Goal: Task Accomplishment & Management: Use online tool/utility

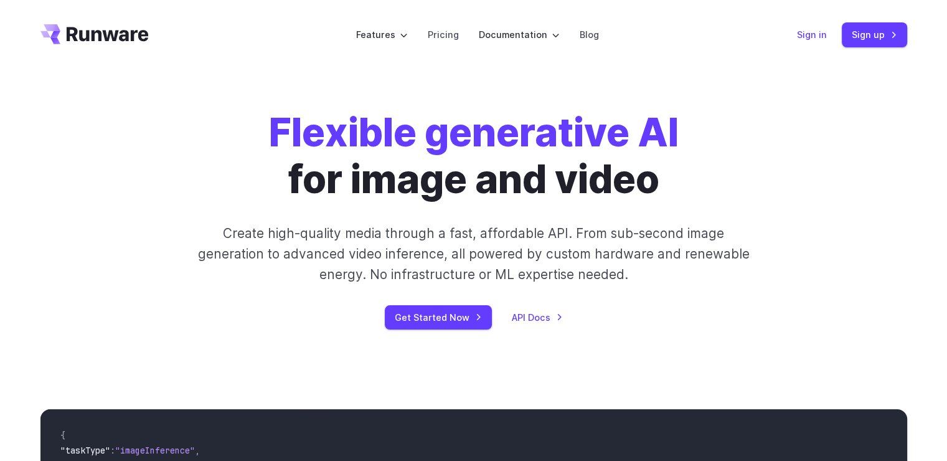
click at [809, 31] on link "Sign in" at bounding box center [812, 34] width 30 height 14
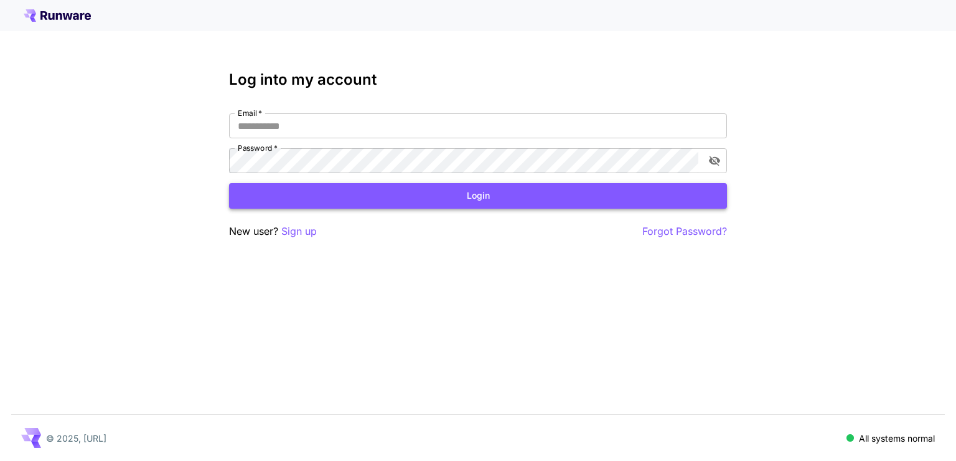
type input "**********"
click at [466, 189] on button "Login" at bounding box center [478, 196] width 498 height 26
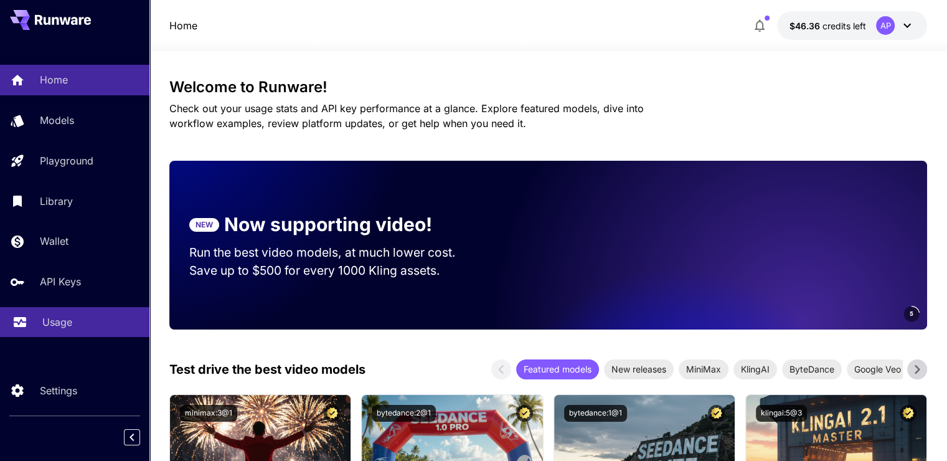
click at [47, 317] on p "Usage" at bounding box center [57, 321] width 30 height 15
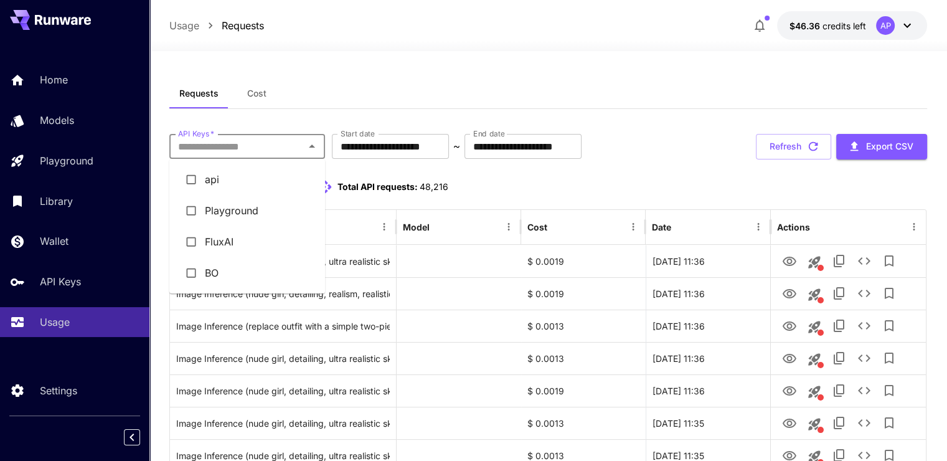
click at [284, 149] on input "API Keys   *" at bounding box center [237, 146] width 128 height 17
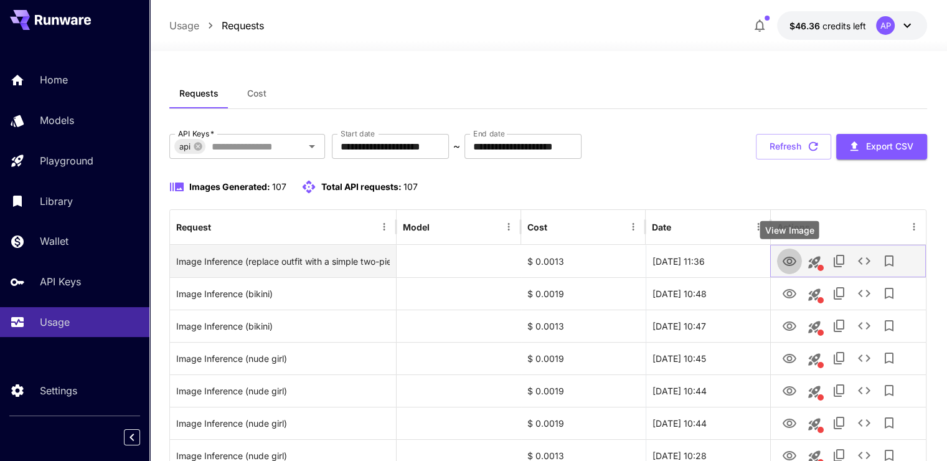
click at [791, 260] on icon "View Image" at bounding box center [790, 260] width 14 height 9
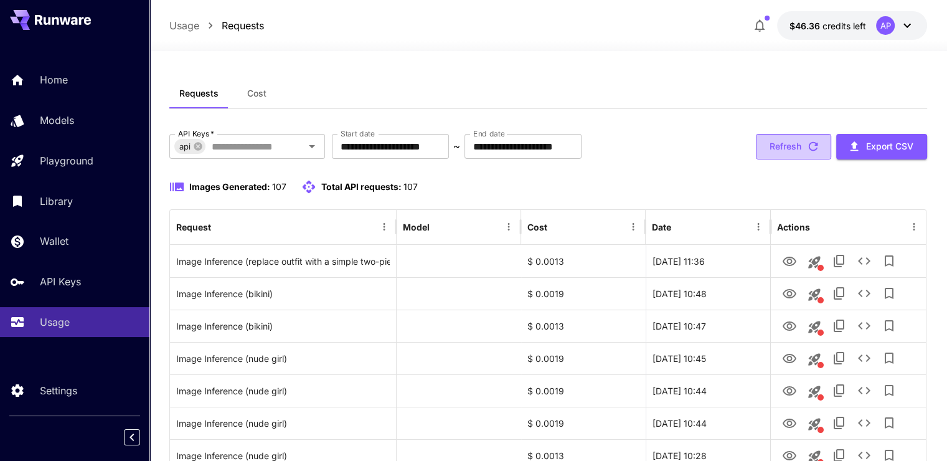
click at [797, 134] on button "Refresh" at bounding box center [793, 147] width 75 height 26
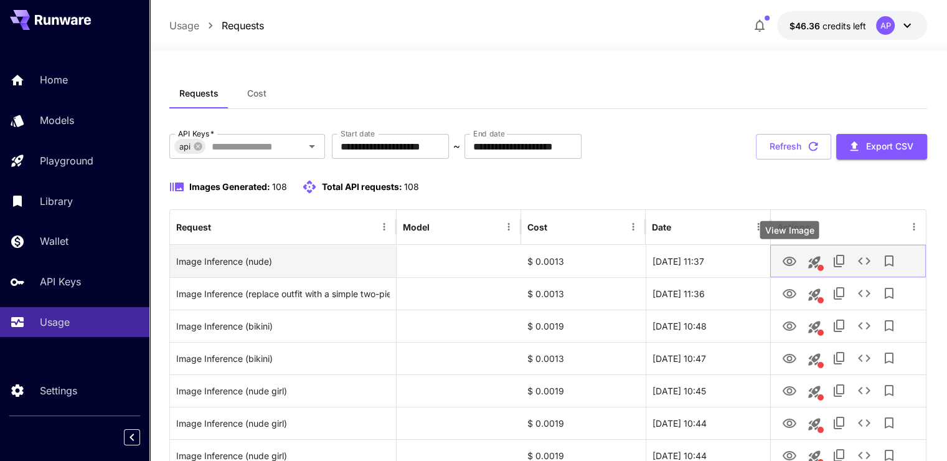
click at [783, 261] on icon "View Image" at bounding box center [790, 260] width 14 height 9
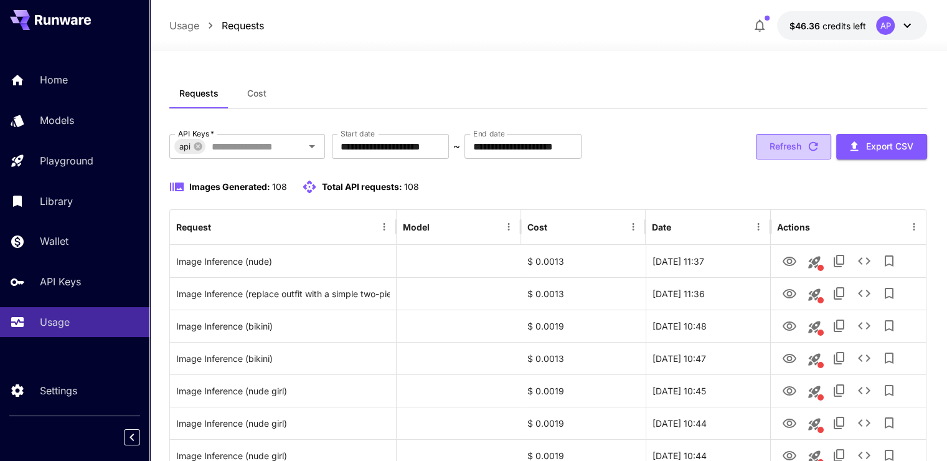
click at [784, 151] on button "Refresh" at bounding box center [793, 147] width 75 height 26
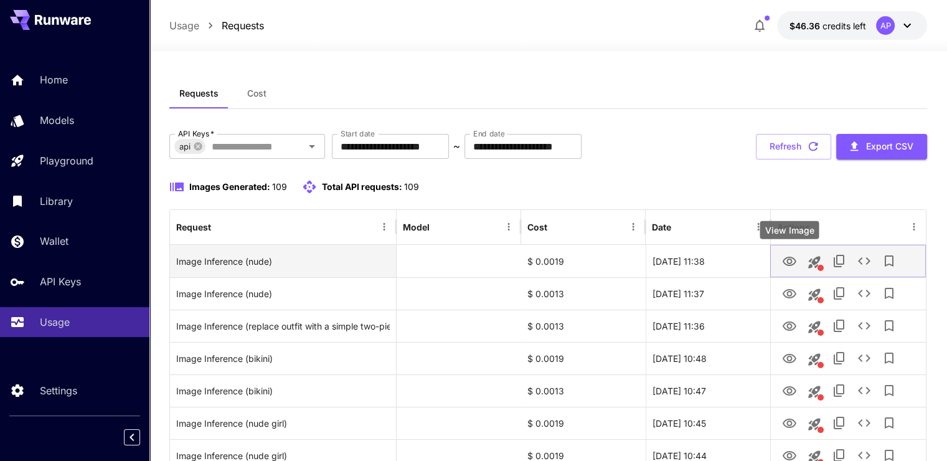
click at [792, 261] on icon "View Image" at bounding box center [789, 261] width 15 height 15
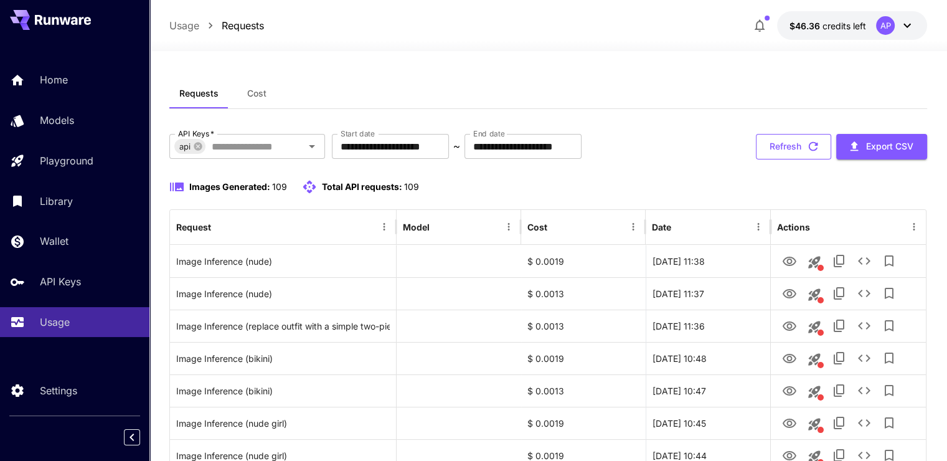
click at [784, 136] on button "Refresh" at bounding box center [793, 147] width 75 height 26
click at [788, 149] on button "Refresh" at bounding box center [793, 147] width 75 height 26
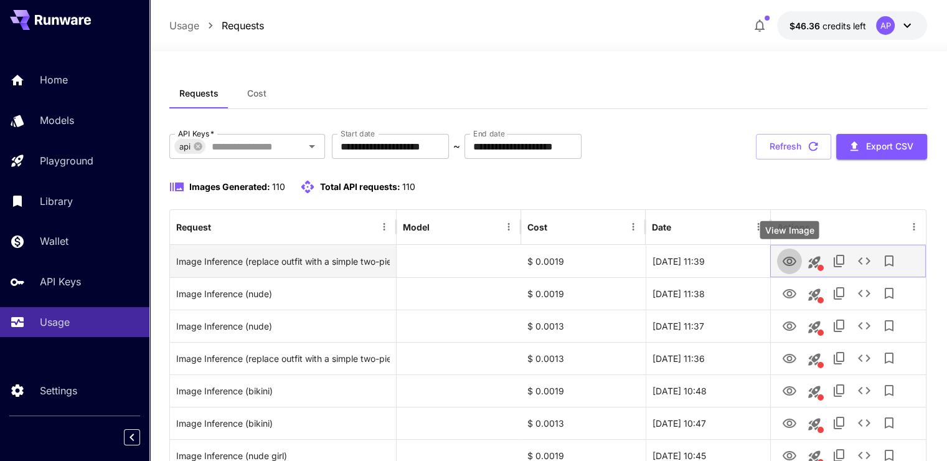
click at [796, 255] on icon "View Image" at bounding box center [789, 261] width 15 height 15
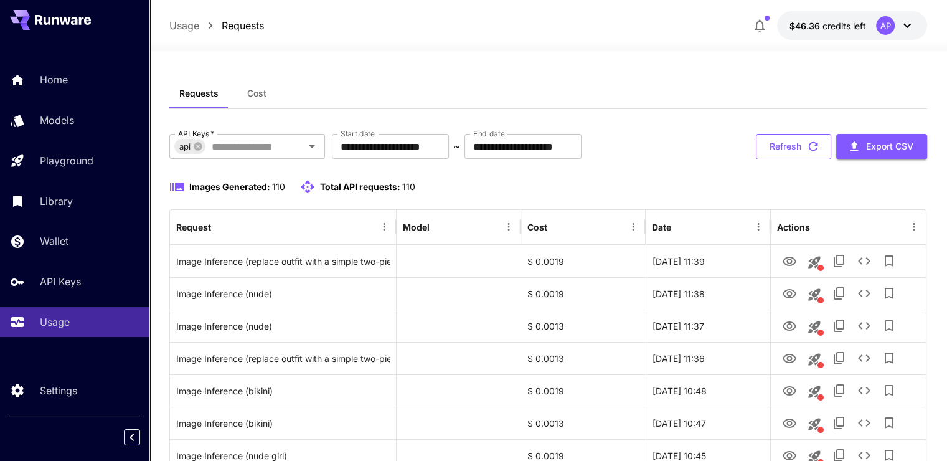
click at [781, 147] on button "Refresh" at bounding box center [793, 147] width 75 height 26
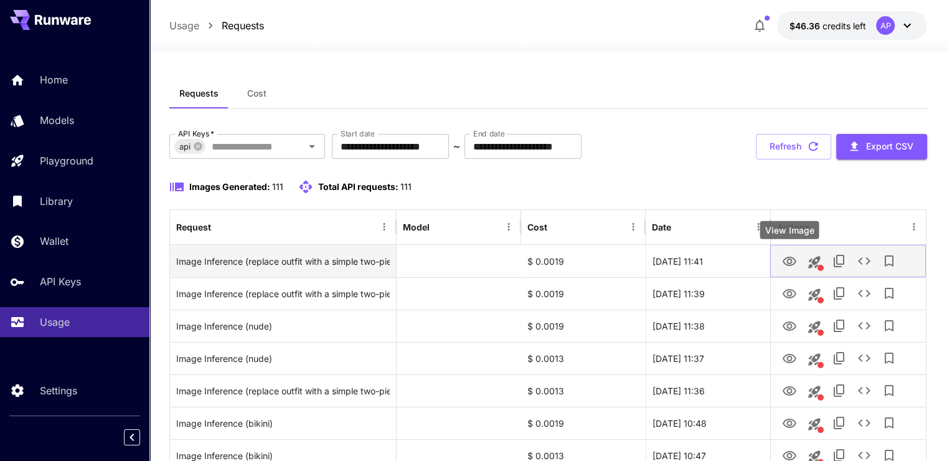
click at [786, 258] on icon "View Image" at bounding box center [789, 261] width 15 height 15
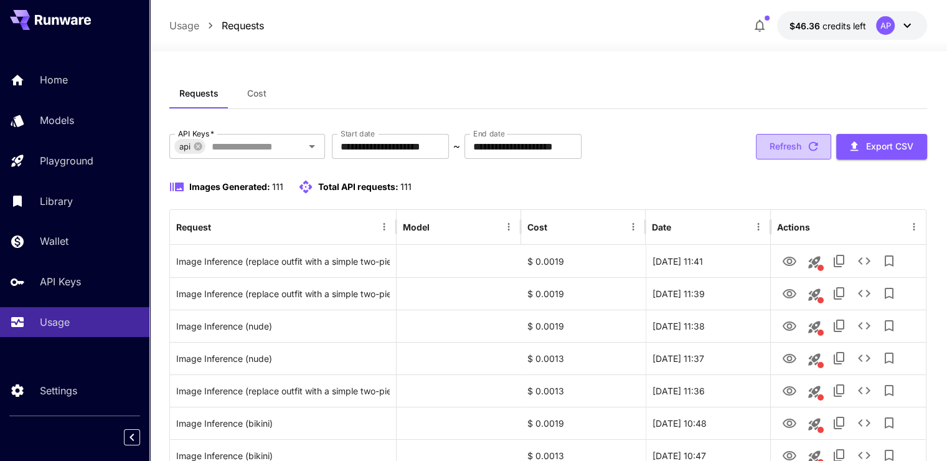
click at [797, 144] on button "Refresh" at bounding box center [793, 147] width 75 height 26
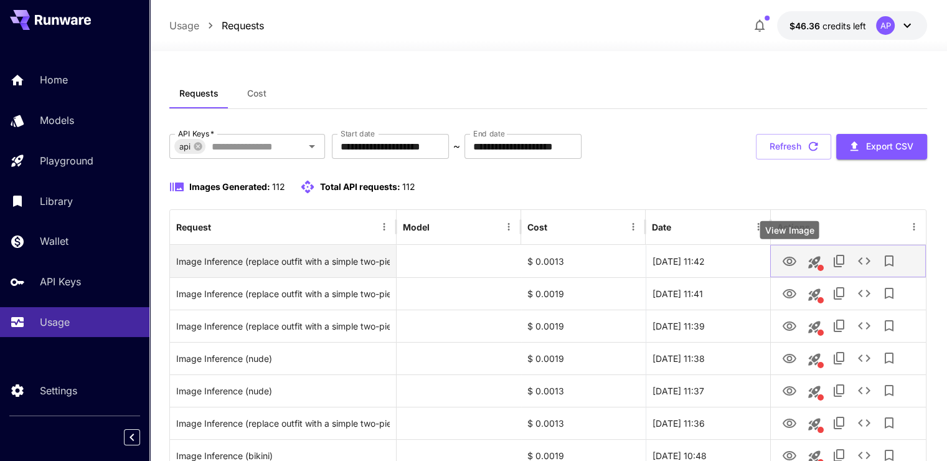
click at [787, 261] on icon "View Image" at bounding box center [790, 260] width 14 height 9
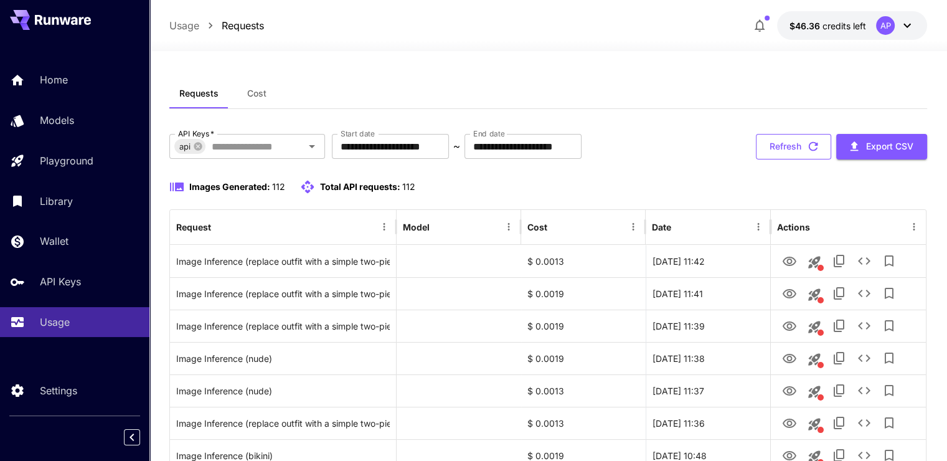
click at [781, 142] on button "Refresh" at bounding box center [793, 147] width 75 height 26
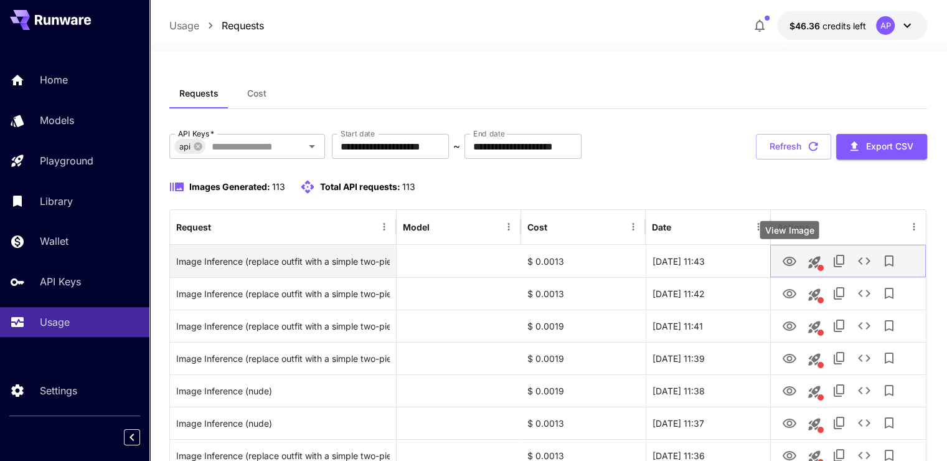
click at [788, 261] on icon "View Image" at bounding box center [789, 261] width 15 height 15
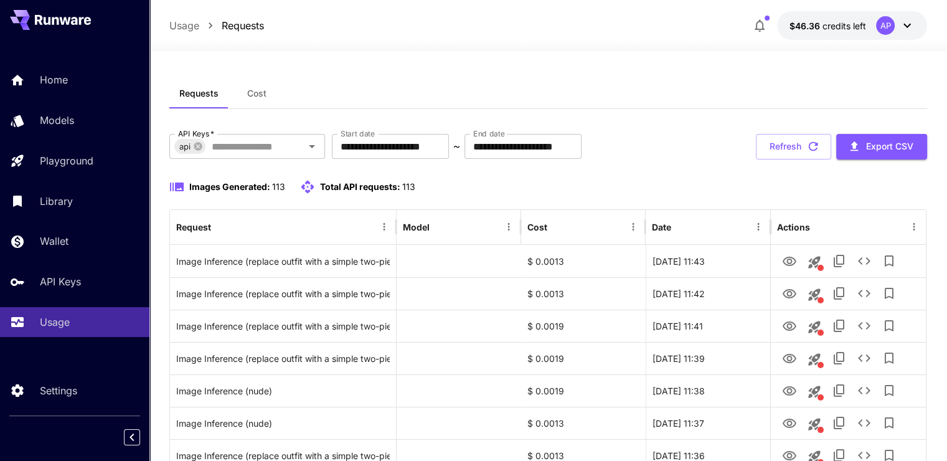
click at [771, 146] on button "Refresh" at bounding box center [793, 147] width 75 height 26
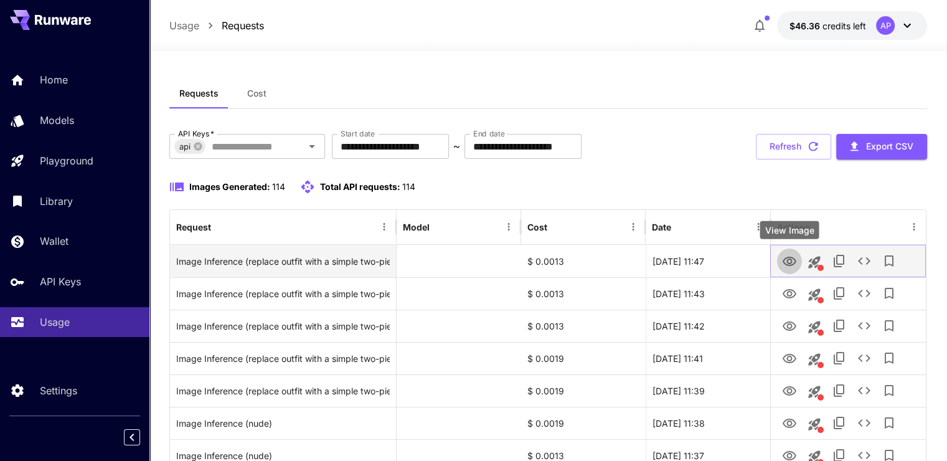
click at [787, 260] on icon "View Image" at bounding box center [790, 260] width 14 height 9
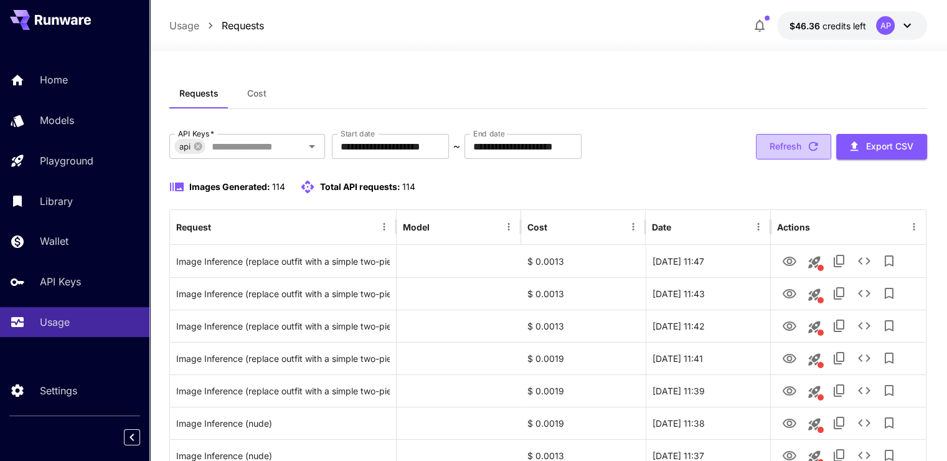
click at [787, 144] on button "Refresh" at bounding box center [793, 147] width 75 height 26
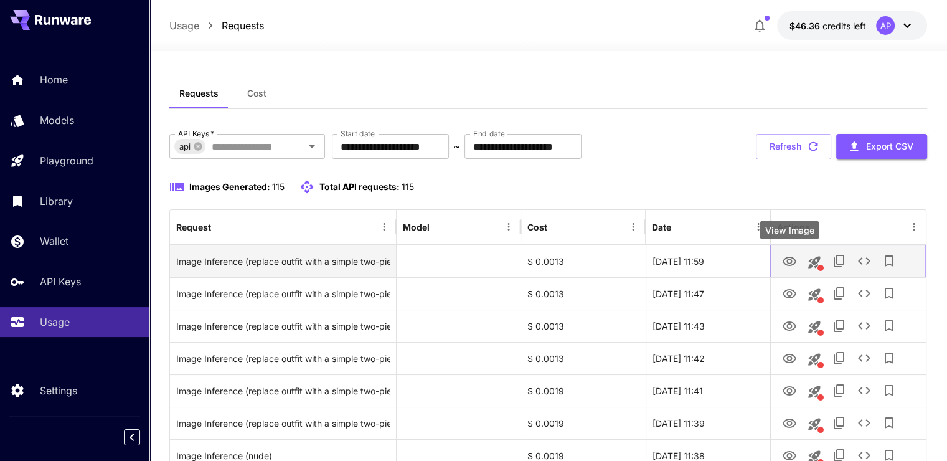
click at [791, 263] on icon "View Image" at bounding box center [790, 260] width 14 height 9
click at [786, 261] on icon "View Image" at bounding box center [789, 261] width 15 height 15
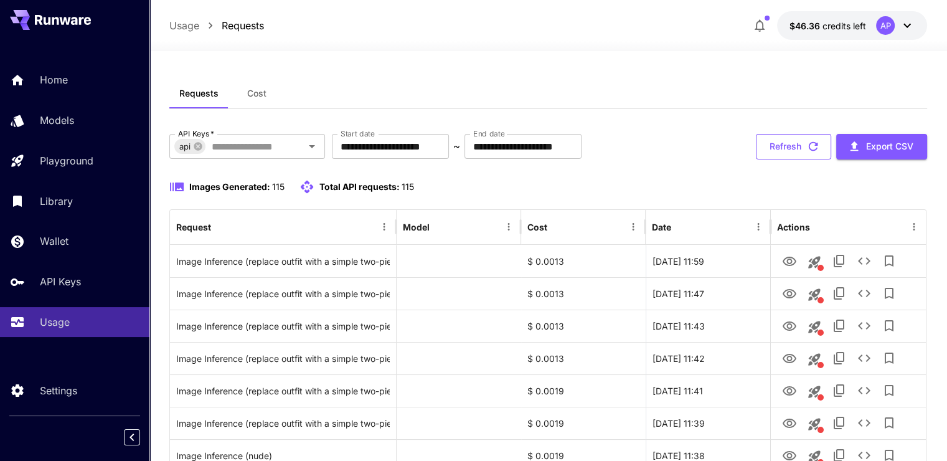
click at [814, 158] on button "Refresh" at bounding box center [793, 147] width 75 height 26
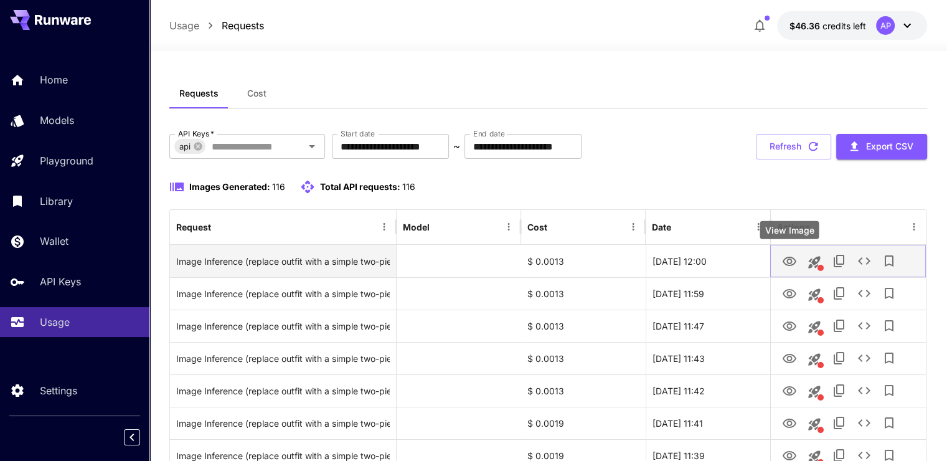
click at [794, 263] on icon "View Image" at bounding box center [790, 260] width 14 height 9
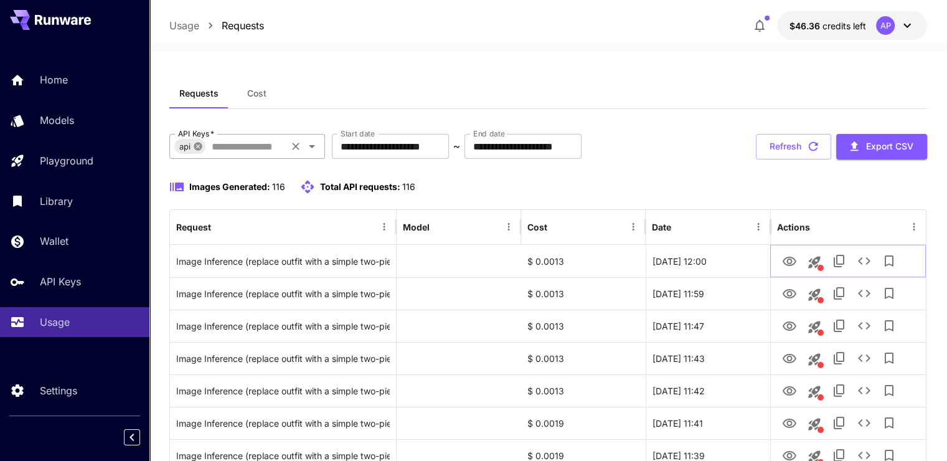
click at [202, 147] on icon at bounding box center [198, 146] width 8 height 8
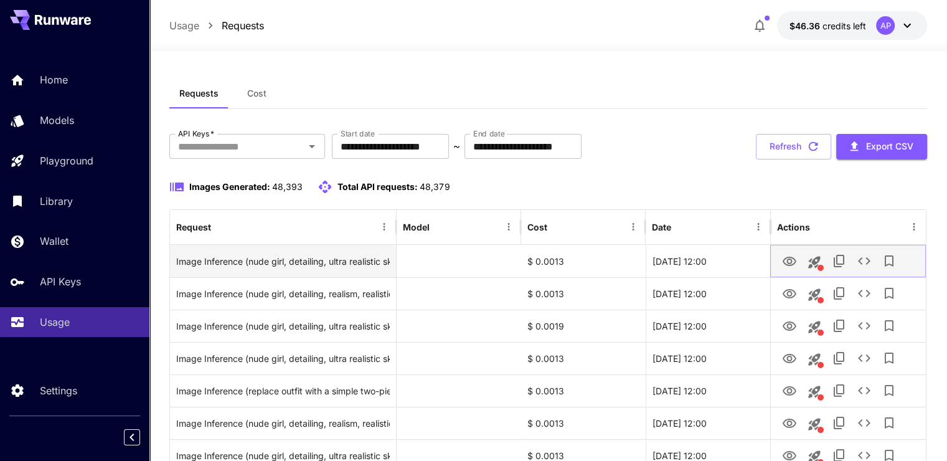
click at [860, 258] on icon "See details" at bounding box center [864, 260] width 12 height 7
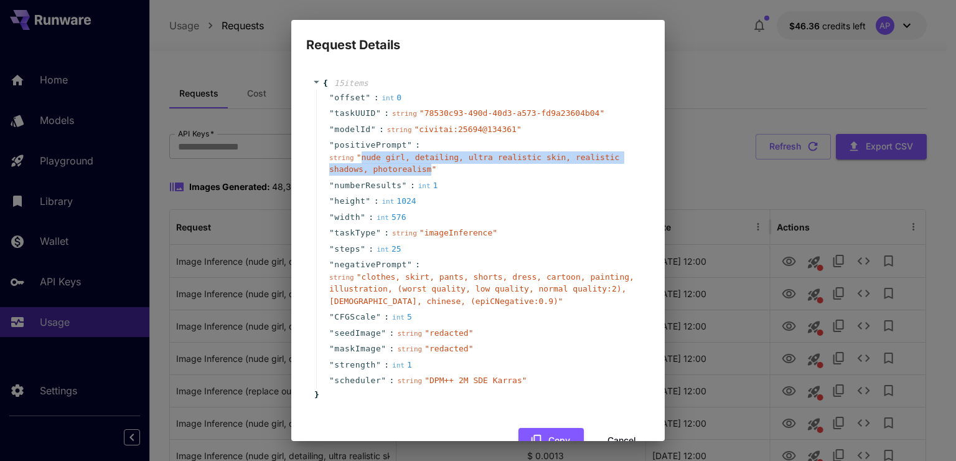
drag, startPoint x: 359, startPoint y: 157, endPoint x: 421, endPoint y: 169, distance: 63.4
click at [421, 169] on span "" nude girl, detailing, ultra realistic skin, realistic shadows, photorealism "" at bounding box center [474, 164] width 290 height 22
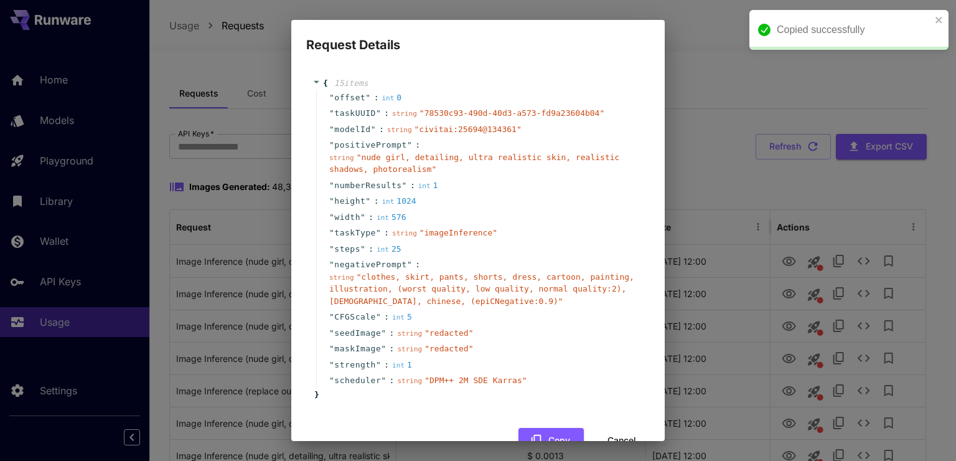
click at [456, 176] on div "" positivePrompt " : string " nude girl, detailing, ultra realistic skin, reali…" at bounding box center [479, 157] width 327 height 40
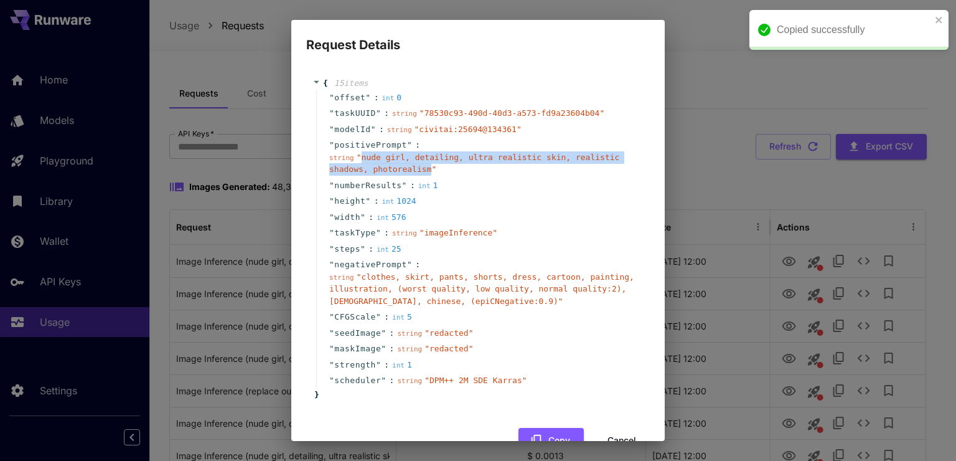
drag, startPoint x: 359, startPoint y: 158, endPoint x: 423, endPoint y: 171, distance: 65.9
click at [423, 171] on span "" nude girl, detailing, ultra realistic skin, realistic shadows, photorealism "" at bounding box center [474, 164] width 290 height 22
copy span "nude girl, detailing, ultra realistic skin, realistic shadows, photorealism"
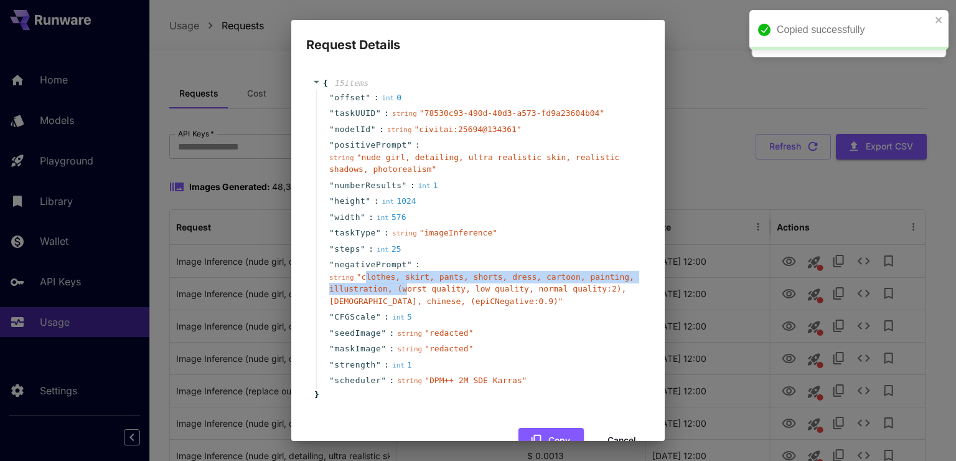
drag, startPoint x: 361, startPoint y: 276, endPoint x: 393, endPoint y: 287, distance: 33.7
click at [400, 289] on span "" clothes, skirt, pants, shorts, dress, cartoon, painting, illustration, (worst…" at bounding box center [481, 289] width 305 height 34
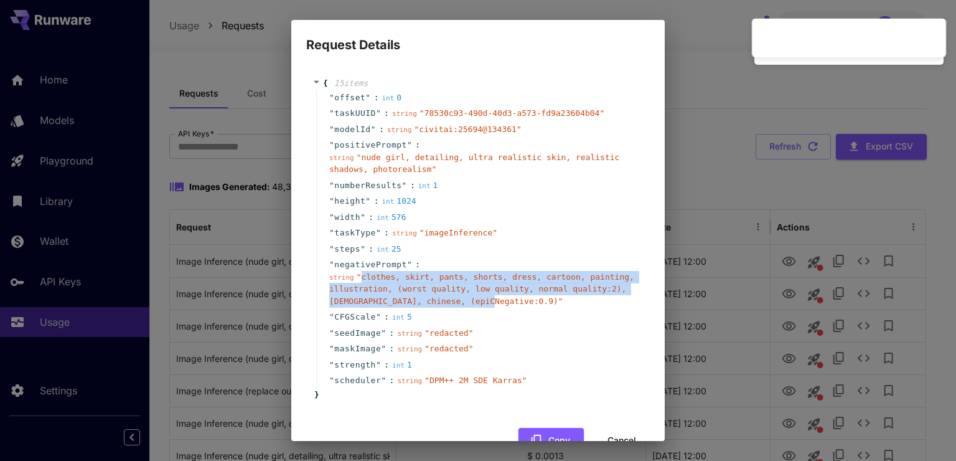
drag, startPoint x: 359, startPoint y: 278, endPoint x: 479, endPoint y: 304, distance: 123.0
click at [479, 304] on span "" clothes, skirt, pants, shorts, dress, cartoon, painting, illustration, (worst…" at bounding box center [481, 289] width 305 height 34
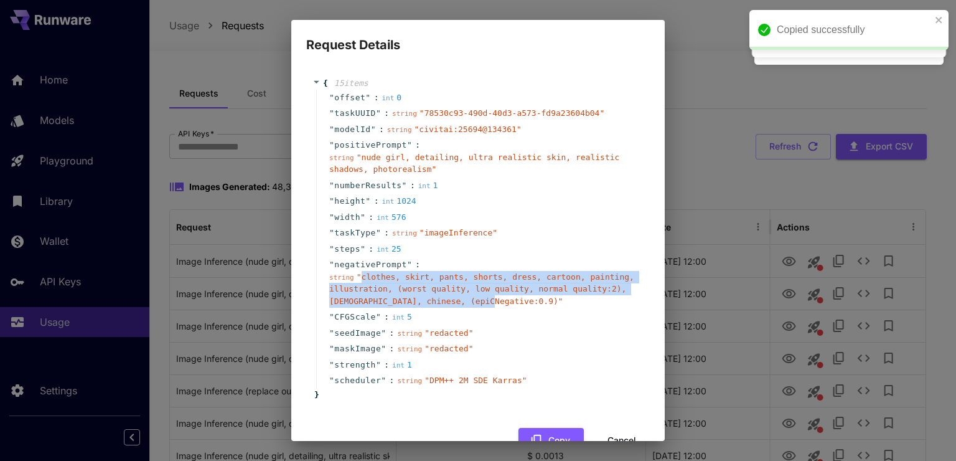
copy span "clothes, skirt, pants, shorts, dress, cartoon, painting, illustration, (worst q…"
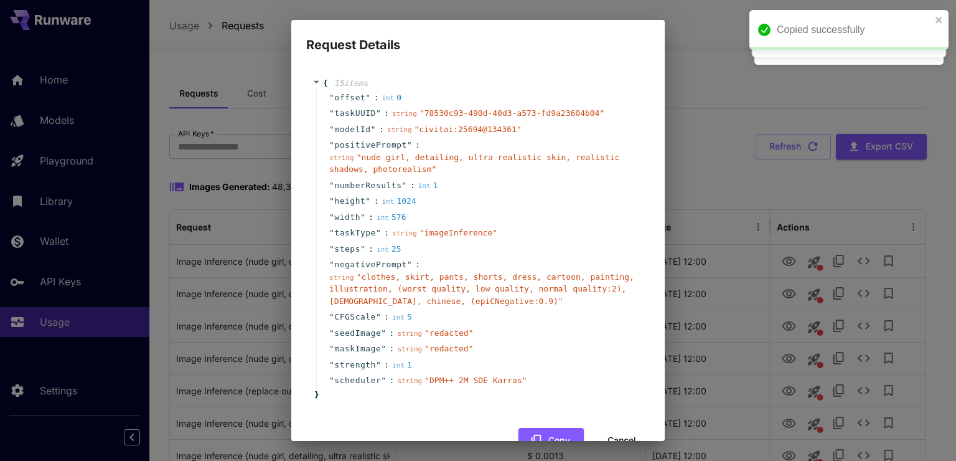
click at [730, 139] on div "Request Details { 15 item s " offset " : int 0 " taskUUID " : string " 78530c93…" at bounding box center [478, 230] width 956 height 461
click at [608, 430] on button "Cancel" at bounding box center [622, 441] width 56 height 26
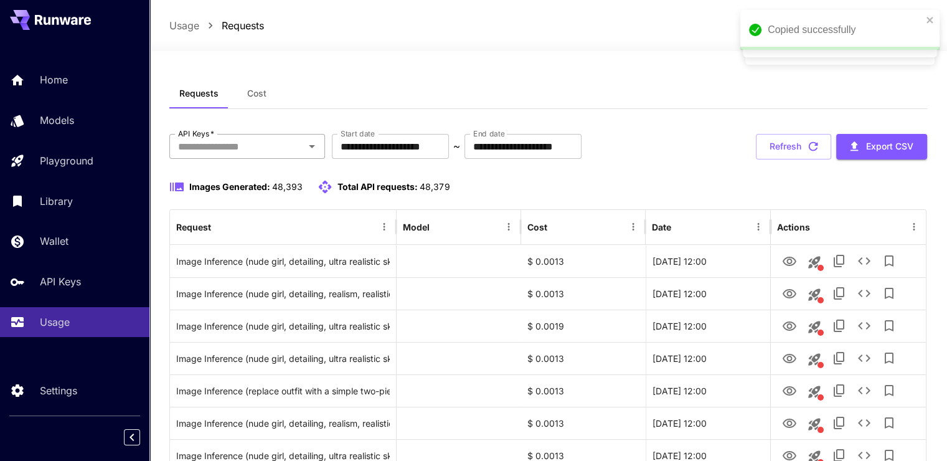
click at [217, 146] on input "API Keys   *" at bounding box center [237, 146] width 128 height 17
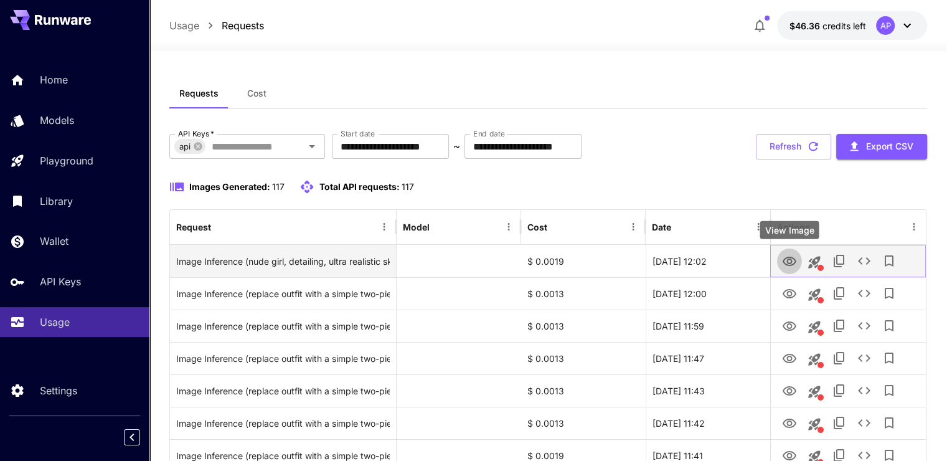
click at [791, 258] on icon "View Image" at bounding box center [789, 261] width 15 height 15
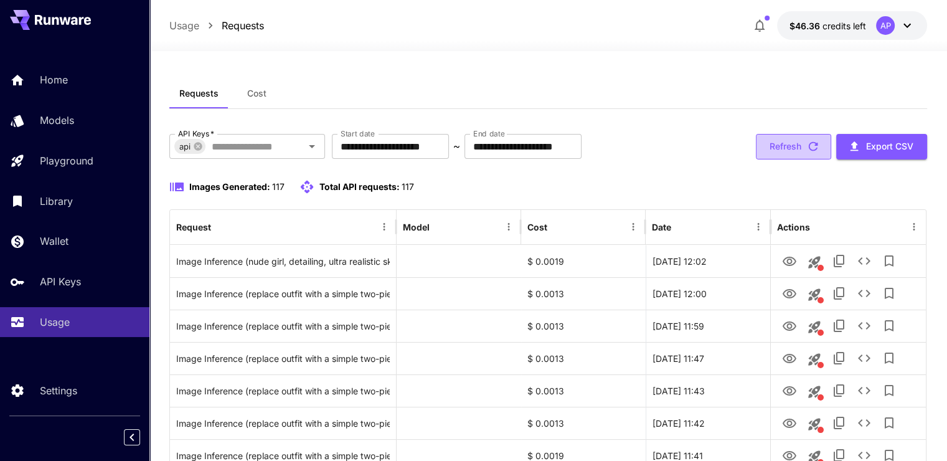
click at [802, 149] on button "Refresh" at bounding box center [793, 147] width 75 height 26
click at [811, 151] on icon "button" at bounding box center [813, 146] width 14 height 14
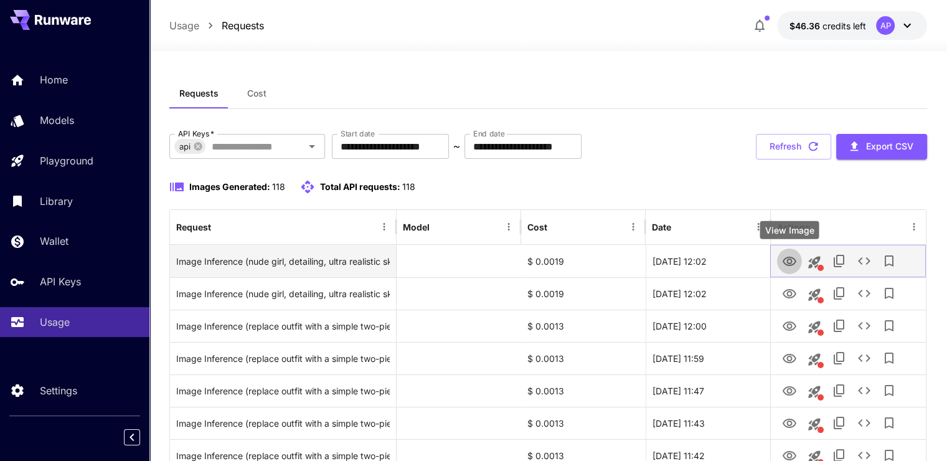
click at [790, 260] on icon "View Image" at bounding box center [789, 261] width 15 height 15
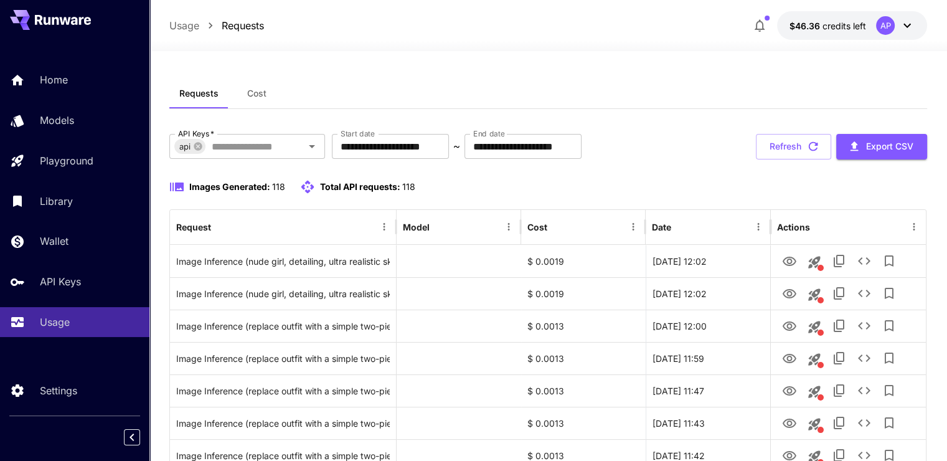
click at [794, 147] on button "Refresh" at bounding box center [793, 147] width 75 height 26
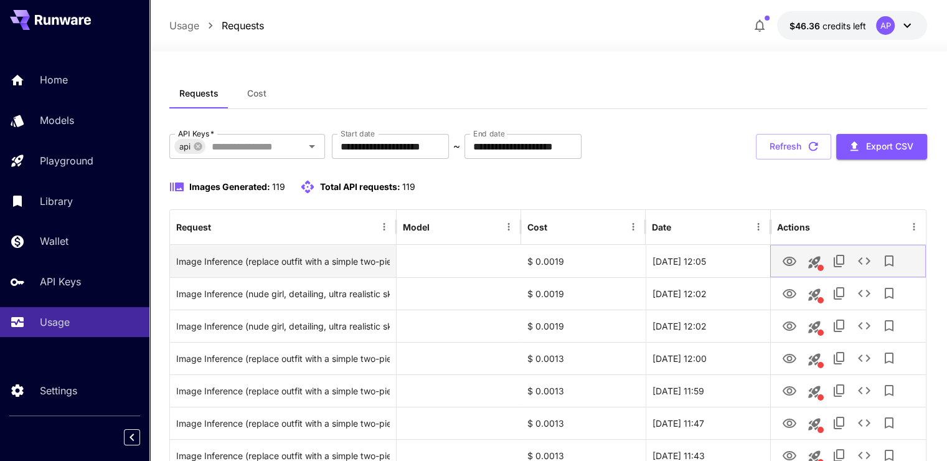
click at [792, 266] on icon "View Image" at bounding box center [789, 261] width 15 height 15
click at [787, 257] on icon "View Image" at bounding box center [790, 260] width 14 height 9
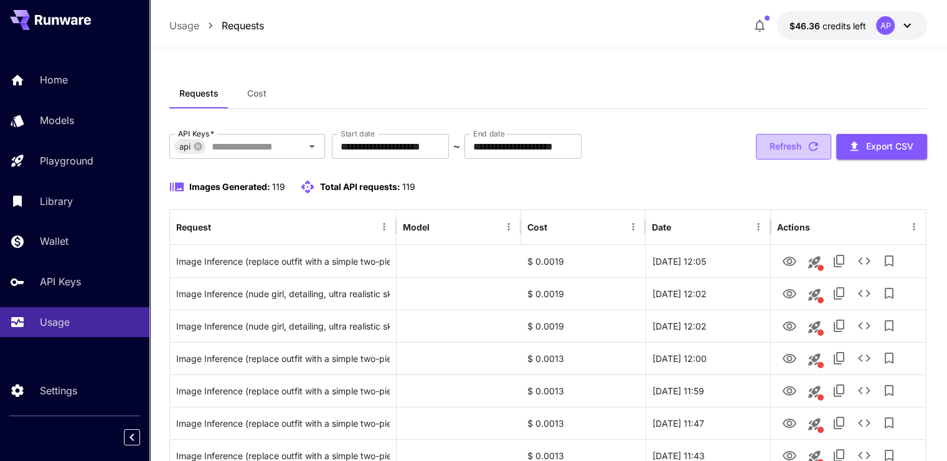
click at [790, 149] on button "Refresh" at bounding box center [793, 147] width 75 height 26
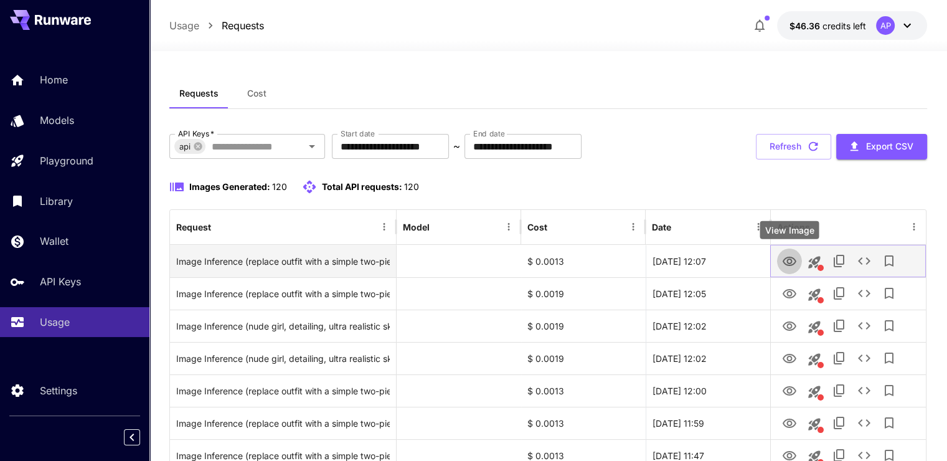
click at [786, 264] on icon "View Image" at bounding box center [790, 260] width 14 height 9
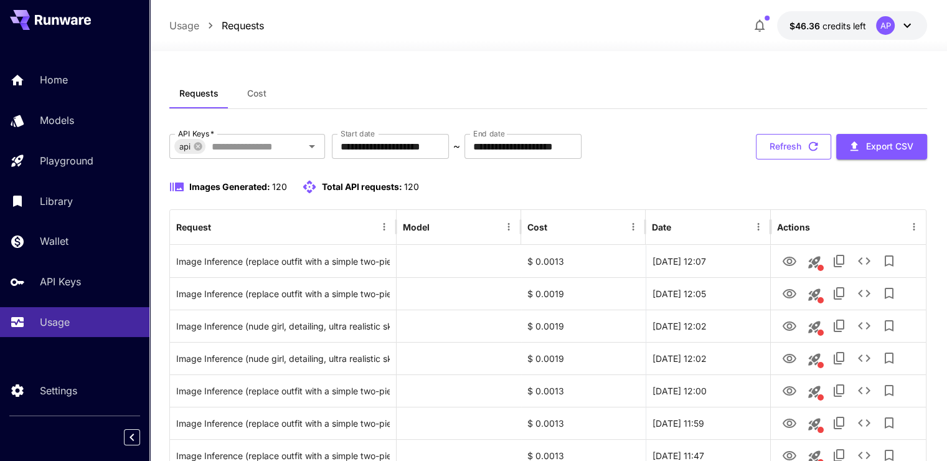
click at [768, 136] on button "Refresh" at bounding box center [793, 147] width 75 height 26
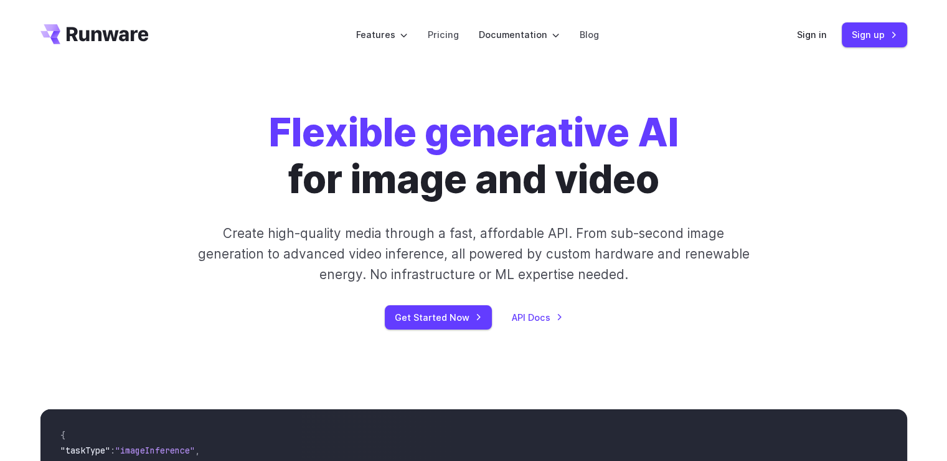
click at [809, 47] on div "Sign in Sign up" at bounding box center [852, 34] width 110 height 24
click at [810, 35] on link "Sign in" at bounding box center [812, 34] width 30 height 14
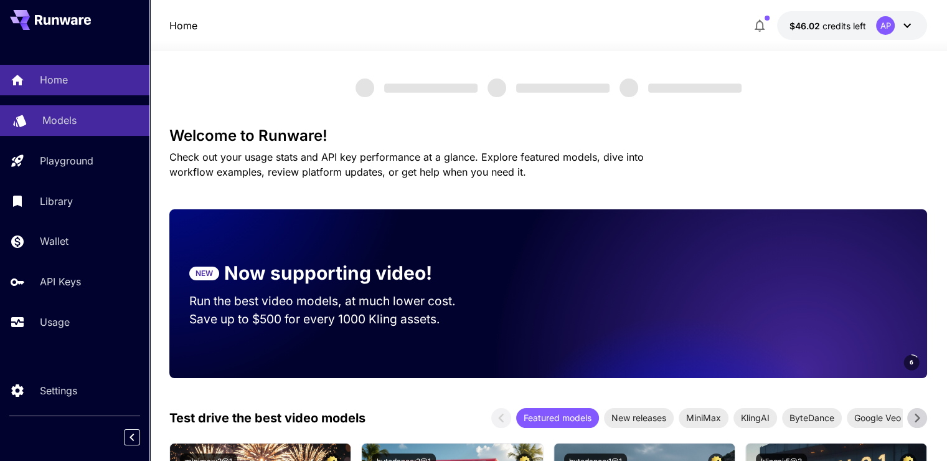
click at [86, 120] on div "Models" at bounding box center [90, 120] width 97 height 15
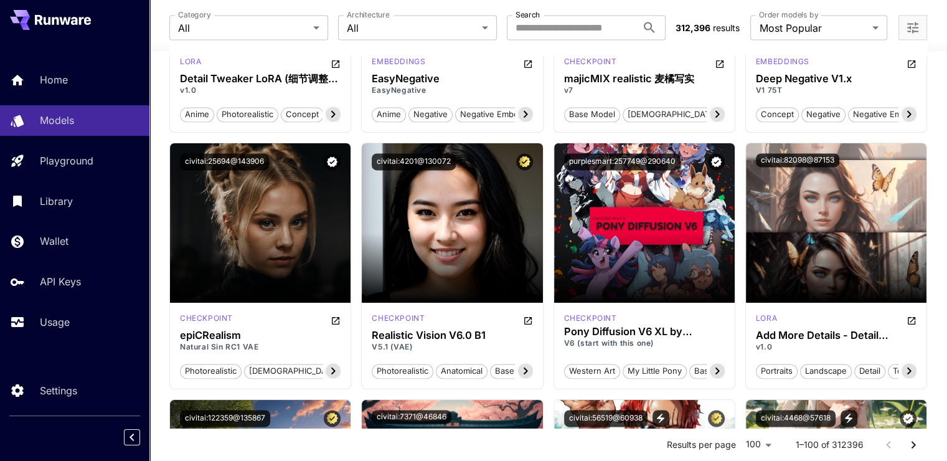
scroll to position [1805, 0]
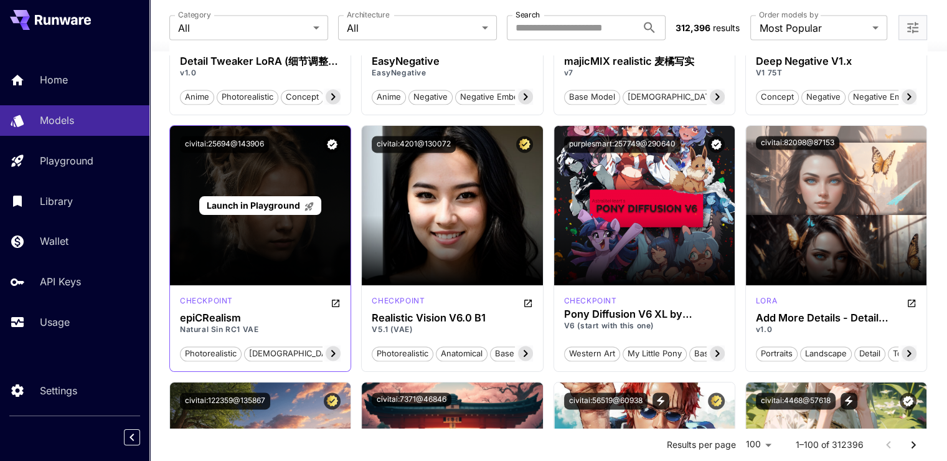
click at [301, 203] on span "Launch in Playground" at bounding box center [261, 205] width 108 height 11
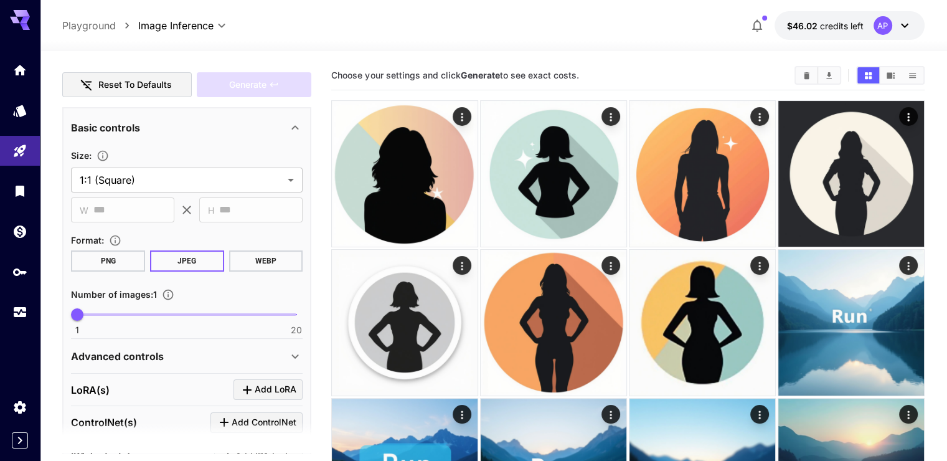
scroll to position [187, 0]
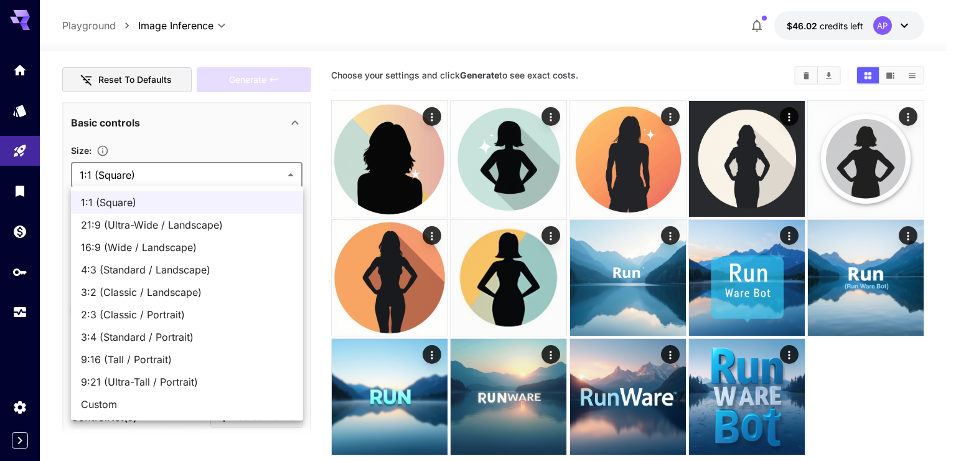
click at [186, 171] on body "**********" at bounding box center [478, 279] width 956 height 559
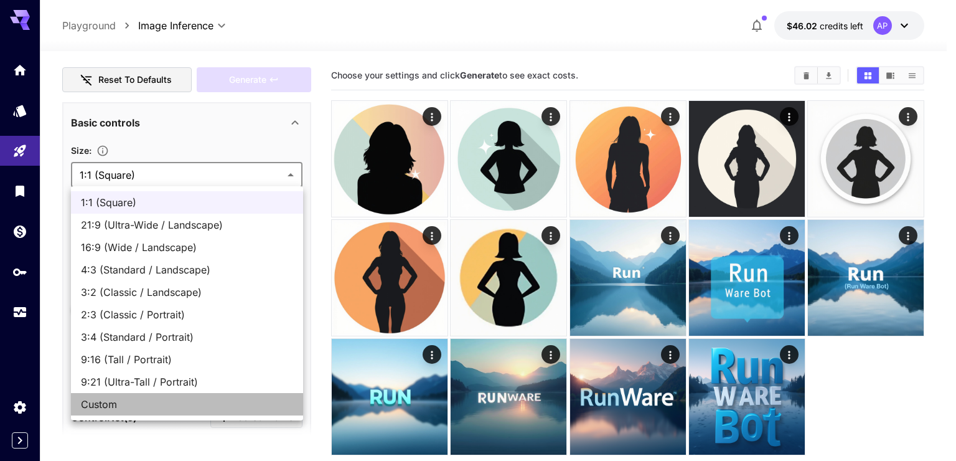
click at [145, 400] on span "Custom" at bounding box center [187, 404] width 212 height 15
type input "******"
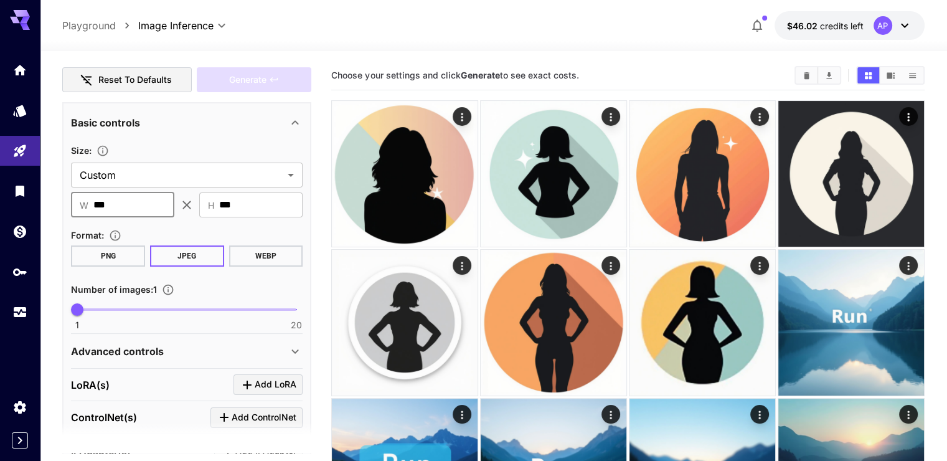
drag, startPoint x: 128, startPoint y: 208, endPoint x: 60, endPoint y: 203, distance: 68.0
click at [60, 204] on section "Editor **** ​ Copy AIR ID epiCRealism Natural Sin RC1 VAE sd1x Negative Prompt …" at bounding box center [493, 390] width 907 height 679
type input "****"
click at [246, 209] on input "***" at bounding box center [260, 204] width 83 height 25
drag, startPoint x: 258, startPoint y: 202, endPoint x: 214, endPoint y: 202, distance: 44.2
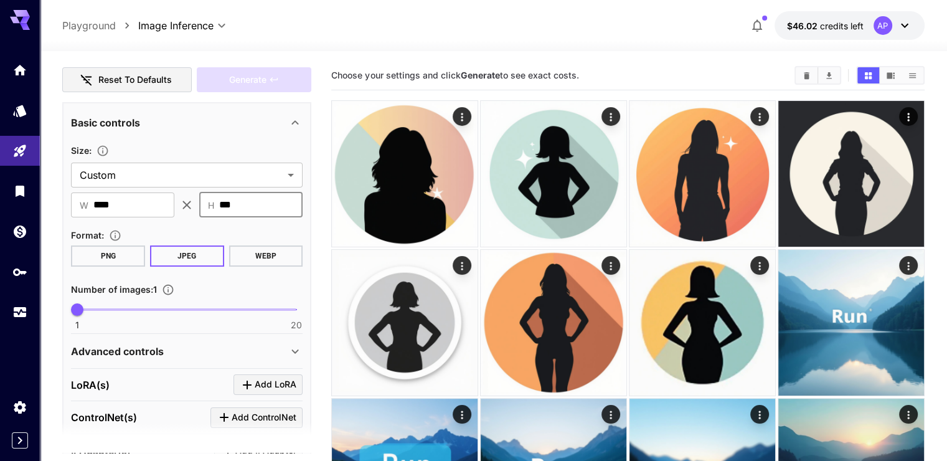
click at [214, 202] on div "​ H *** ​" at bounding box center [250, 204] width 103 height 25
type input "****"
click at [242, 288] on div "Number of images : 1" at bounding box center [187, 288] width 232 height 15
click at [110, 202] on input "****" at bounding box center [133, 204] width 81 height 25
type input "****"
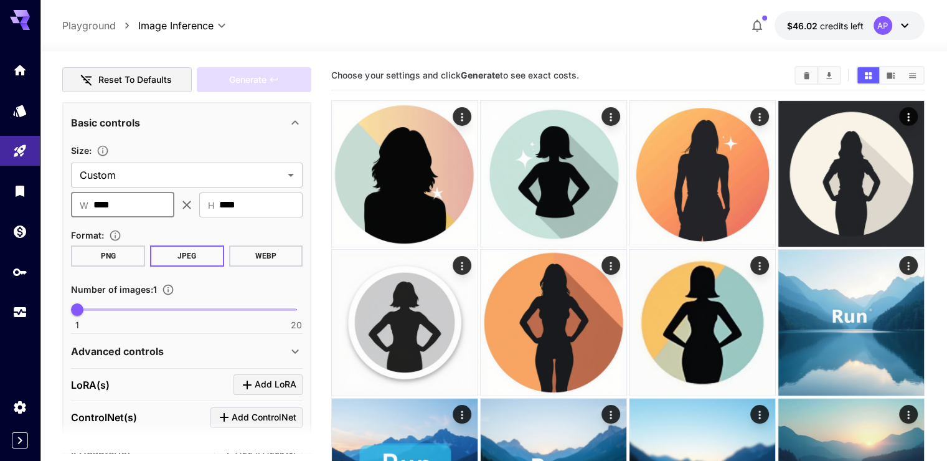
click at [187, 125] on div "Basic controls" at bounding box center [179, 122] width 217 height 15
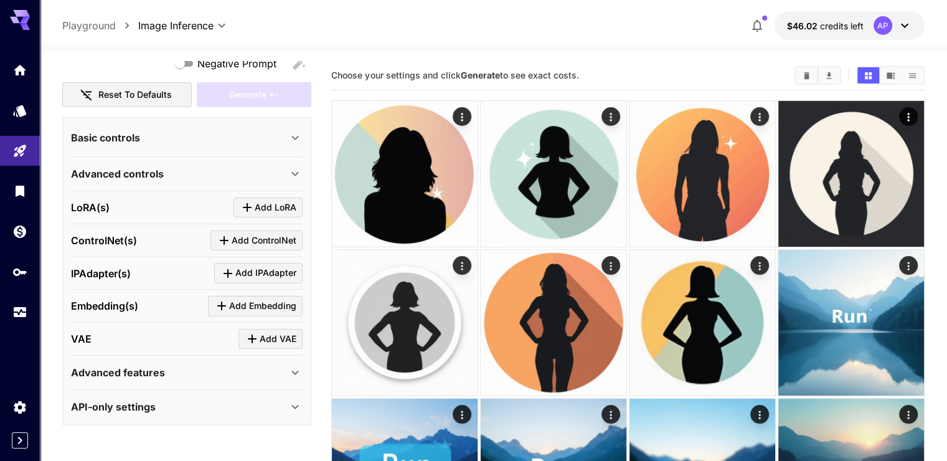
click at [190, 130] on div "Basic controls" at bounding box center [179, 137] width 217 height 15
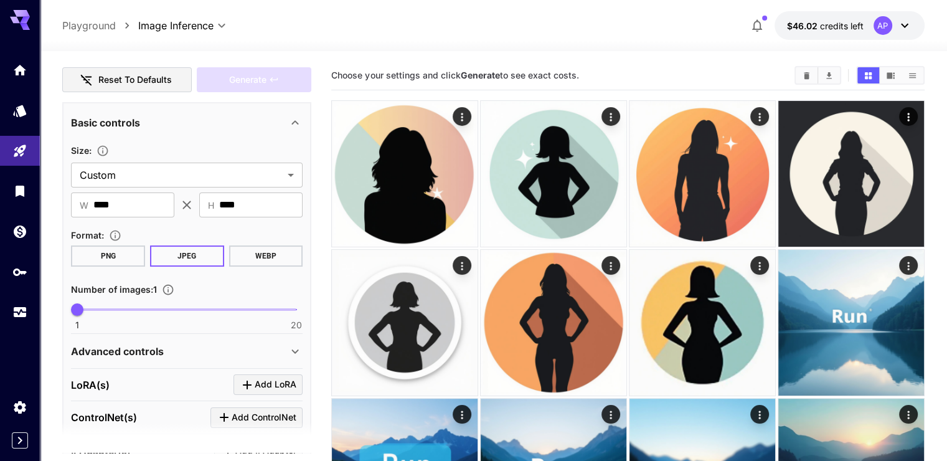
click at [118, 349] on p "Advanced controls" at bounding box center [117, 351] width 93 height 15
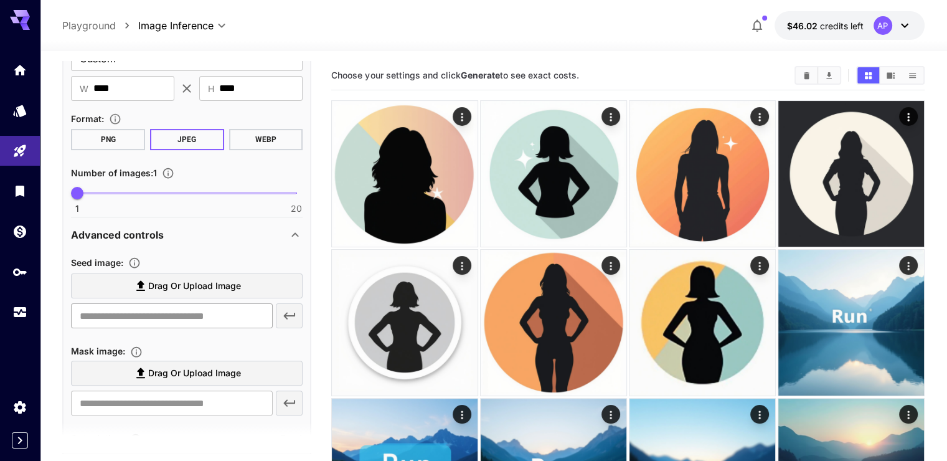
scroll to position [311, 0]
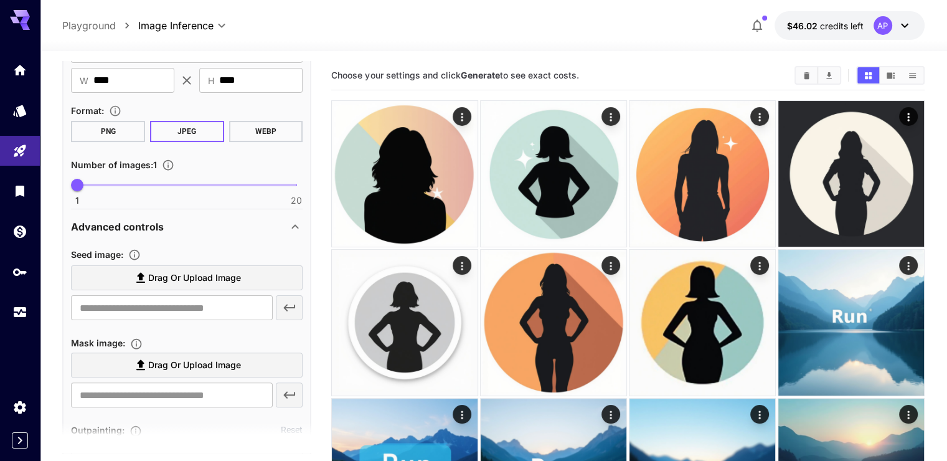
click at [195, 275] on span "Drag or upload image" at bounding box center [194, 278] width 93 height 16
click at [0, 0] on input "Drag or upload image" at bounding box center [0, 0] width 0 height 0
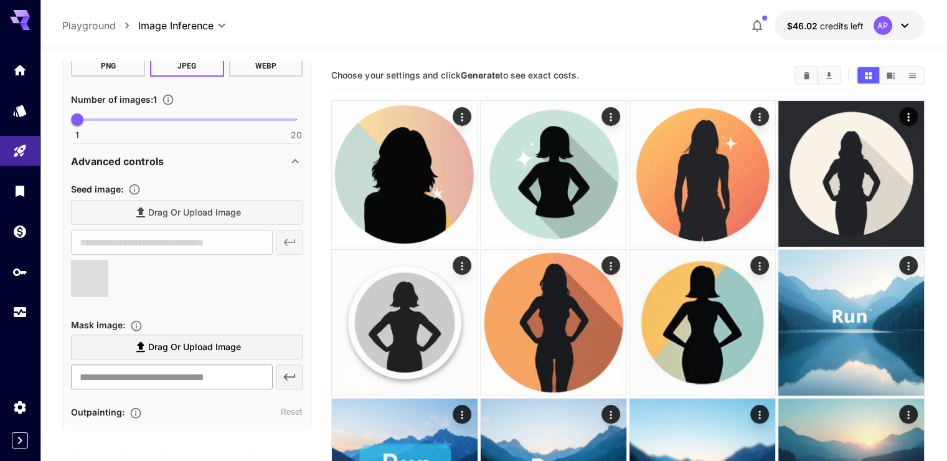
type input "**********"
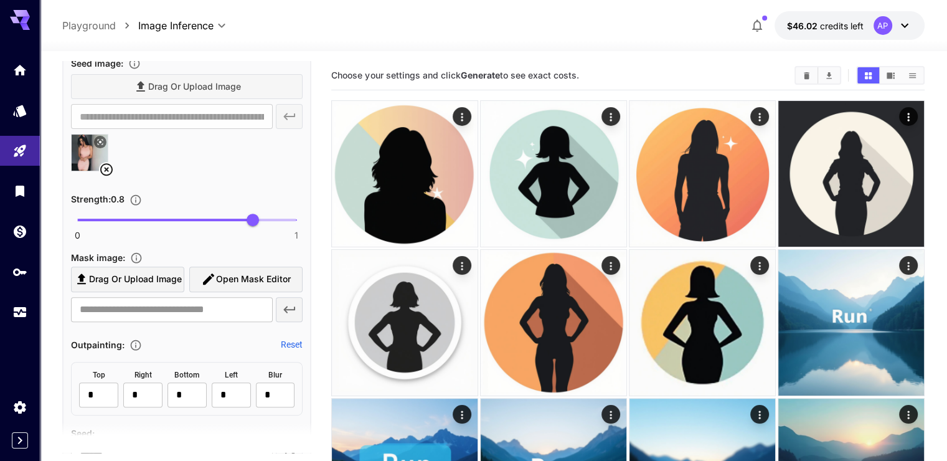
scroll to position [498, 0]
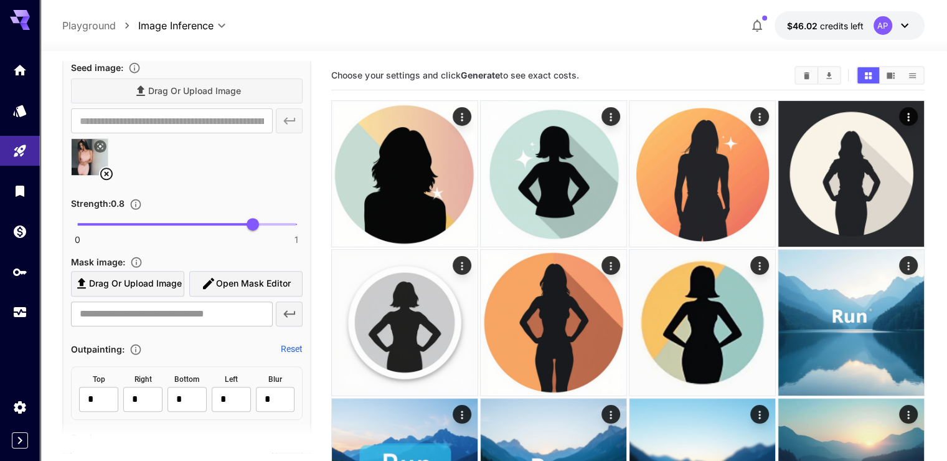
click at [162, 276] on span "Drag or upload image" at bounding box center [135, 284] width 93 height 16
click at [0, 0] on input "Drag or upload image" at bounding box center [0, 0] width 0 height 0
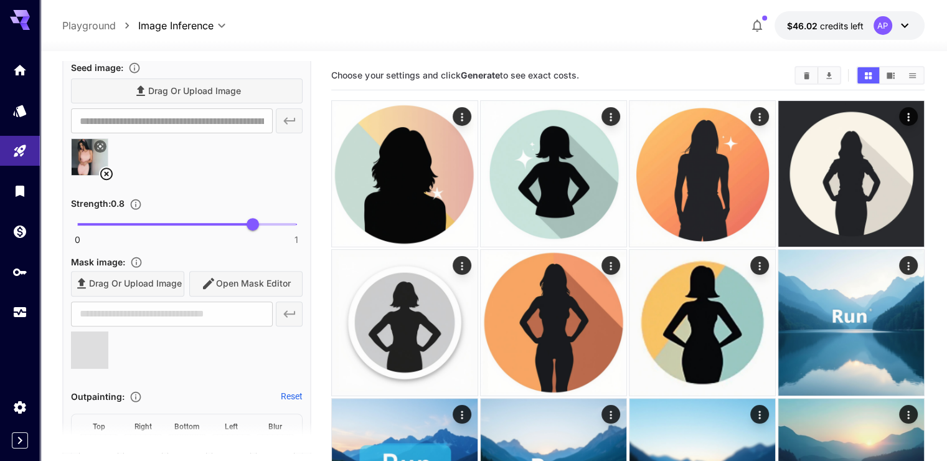
type input "**********"
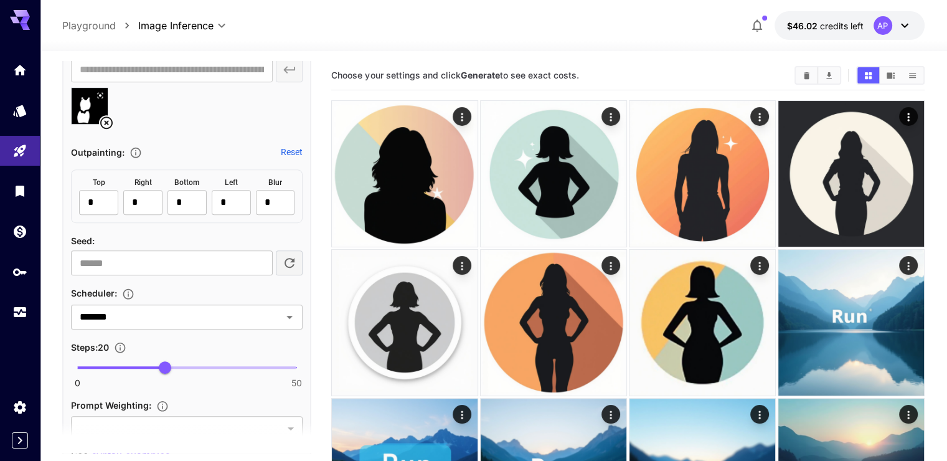
scroll to position [747, 0]
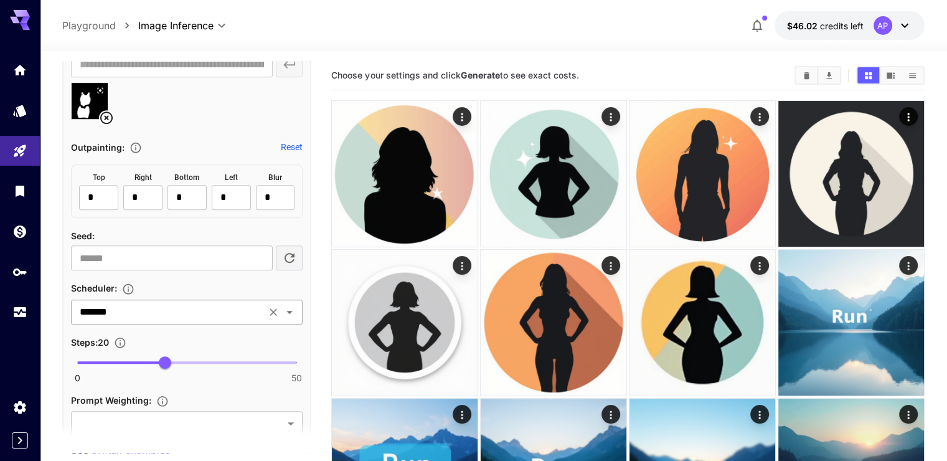
click at [179, 318] on div "******* ​" at bounding box center [187, 311] width 232 height 25
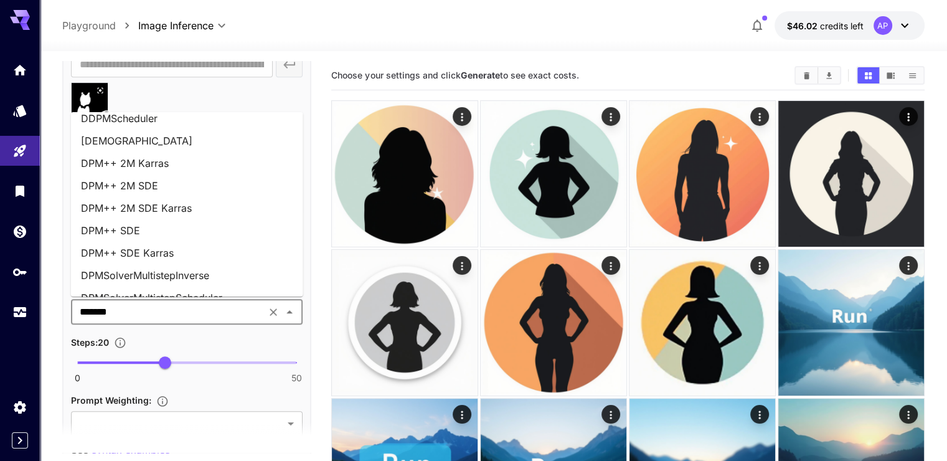
scroll to position [0, 0]
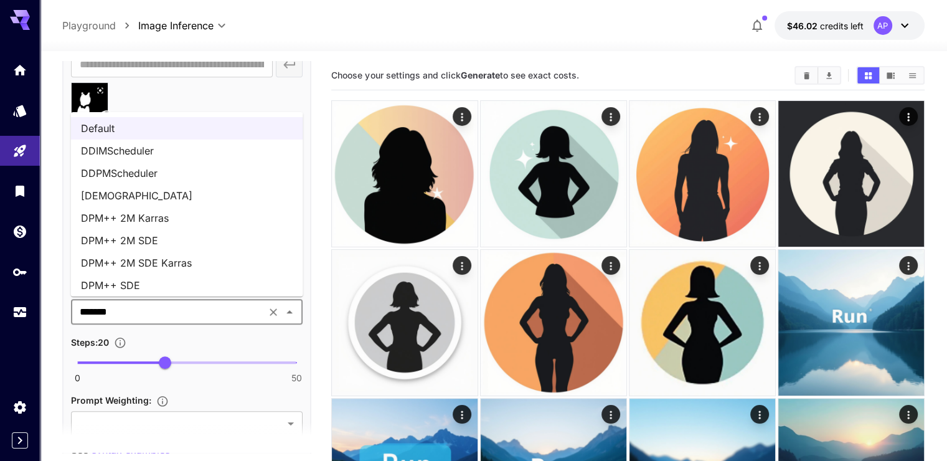
click at [186, 269] on li "DPM++ 2M SDE Karras" at bounding box center [187, 262] width 232 height 22
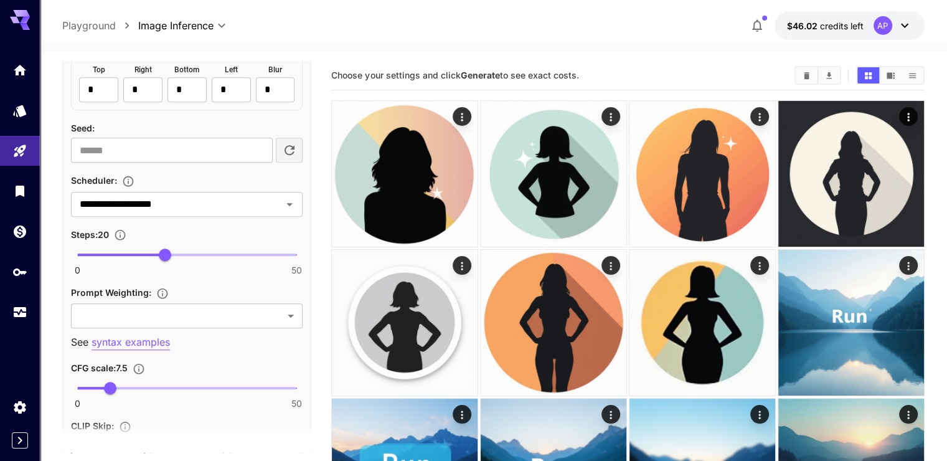
scroll to position [872, 0]
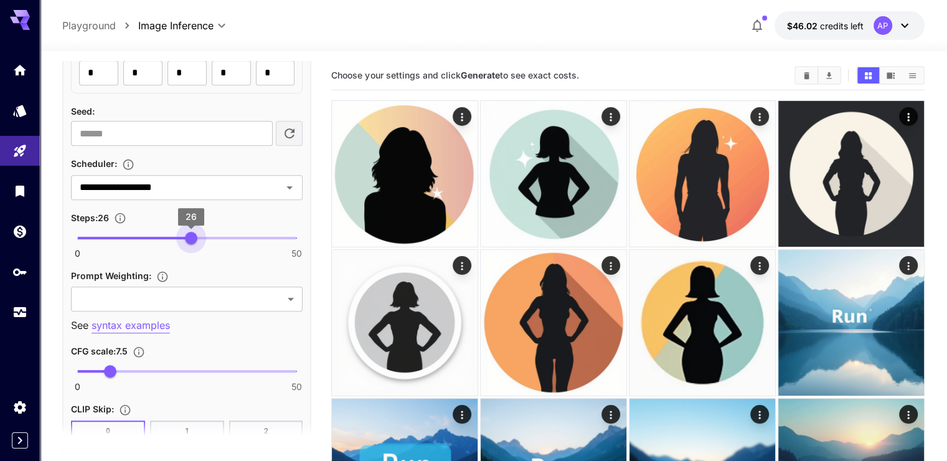
type input "**"
drag, startPoint x: 168, startPoint y: 237, endPoint x: 185, endPoint y: 232, distance: 17.5
click at [185, 232] on span "25" at bounding box center [187, 238] width 12 height 12
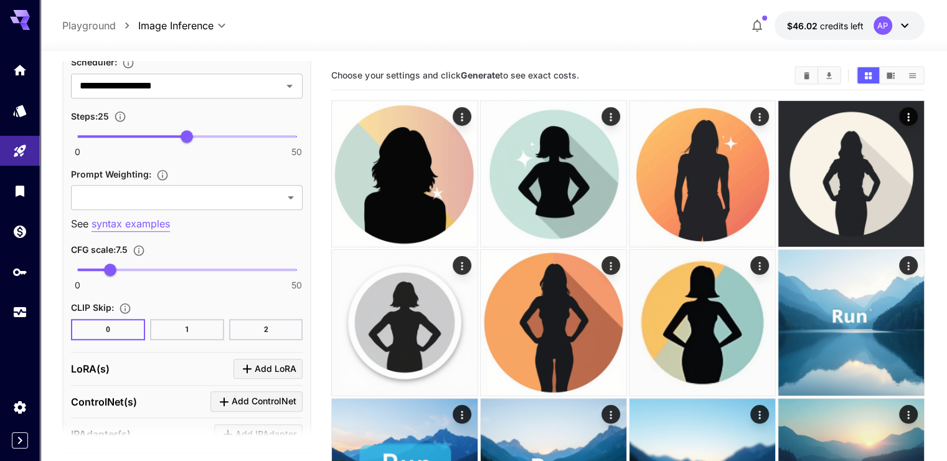
scroll to position [996, 0]
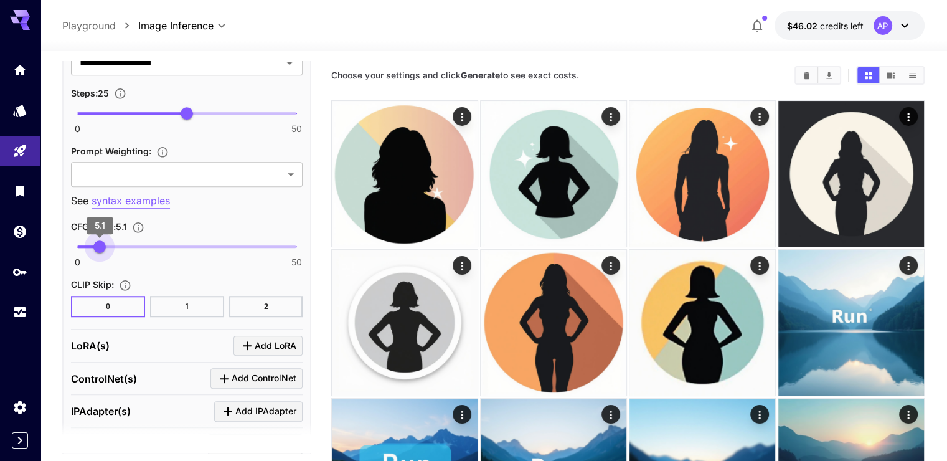
type input "*"
drag, startPoint x: 113, startPoint y: 246, endPoint x: 99, endPoint y: 244, distance: 13.8
click at [99, 244] on span "5" at bounding box center [99, 246] width 12 height 12
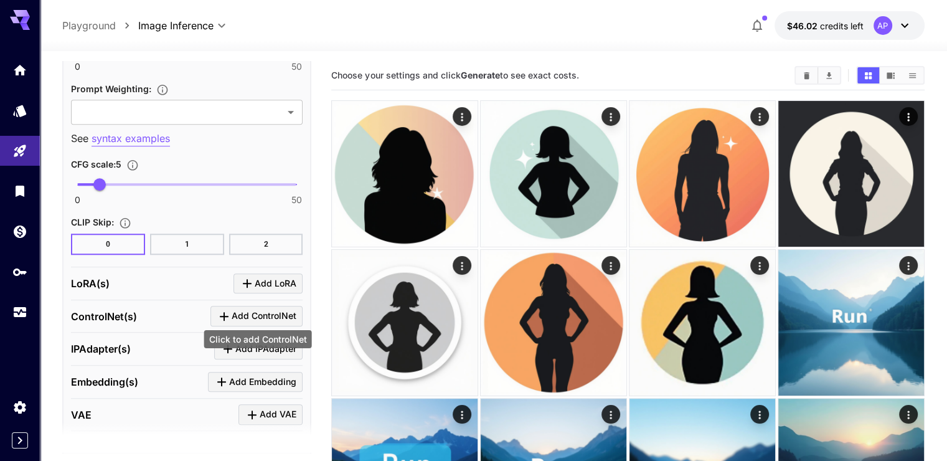
click at [265, 308] on span "Add ControlNet" at bounding box center [264, 316] width 65 height 16
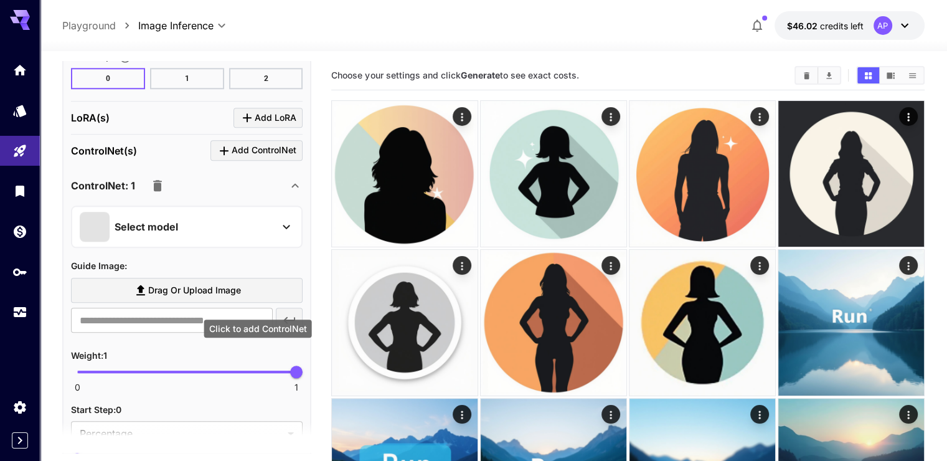
scroll to position [1245, 0]
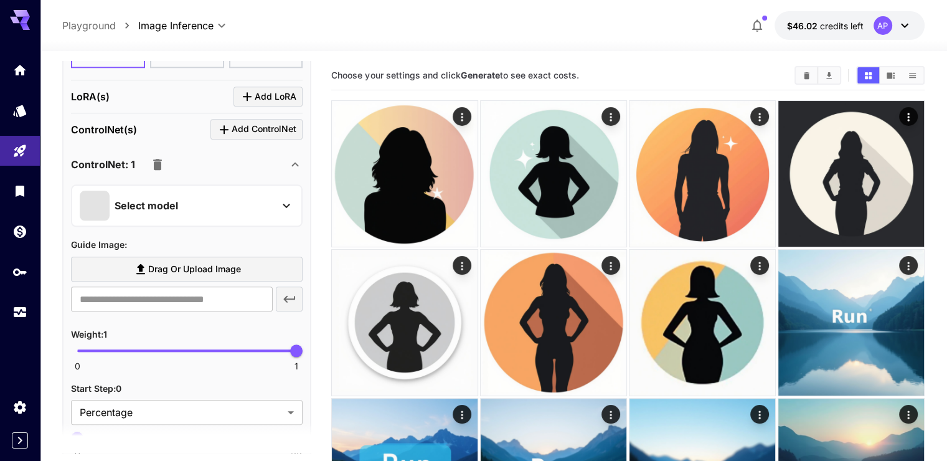
click at [219, 206] on div "Select model" at bounding box center [177, 205] width 194 height 30
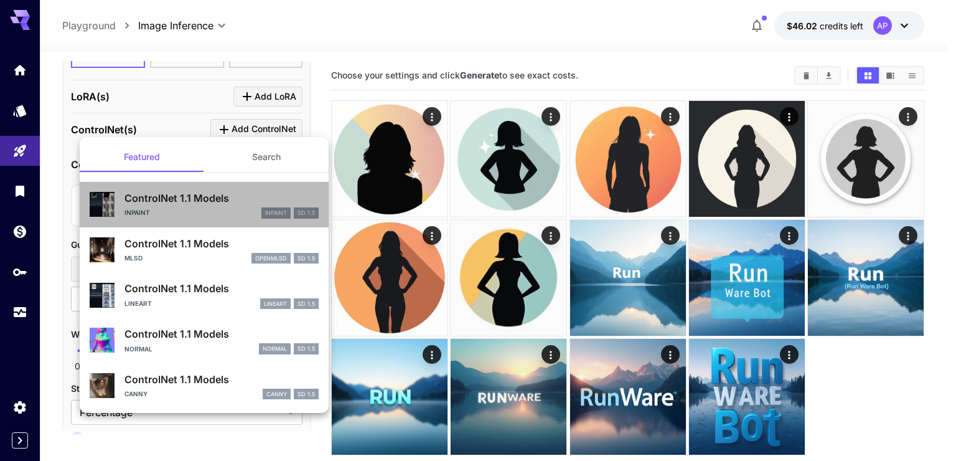
click at [230, 208] on div "Inpaint inpaint SD 1.5" at bounding box center [222, 212] width 194 height 11
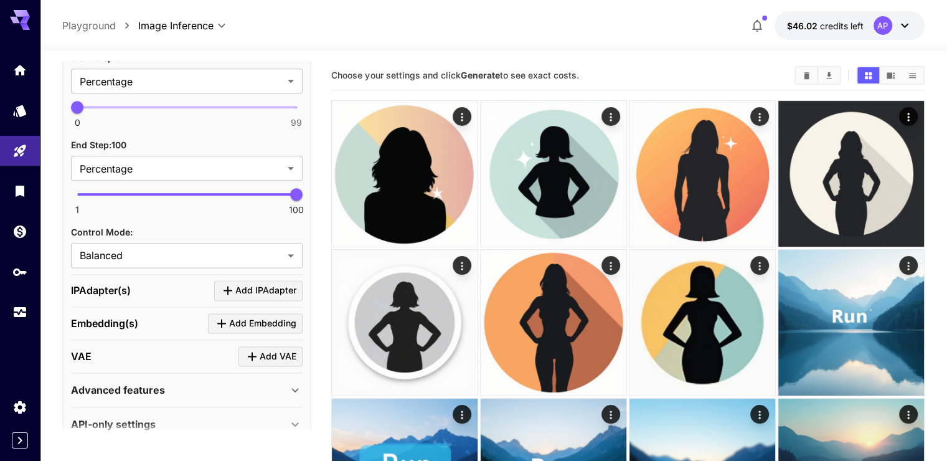
scroll to position [1596, 0]
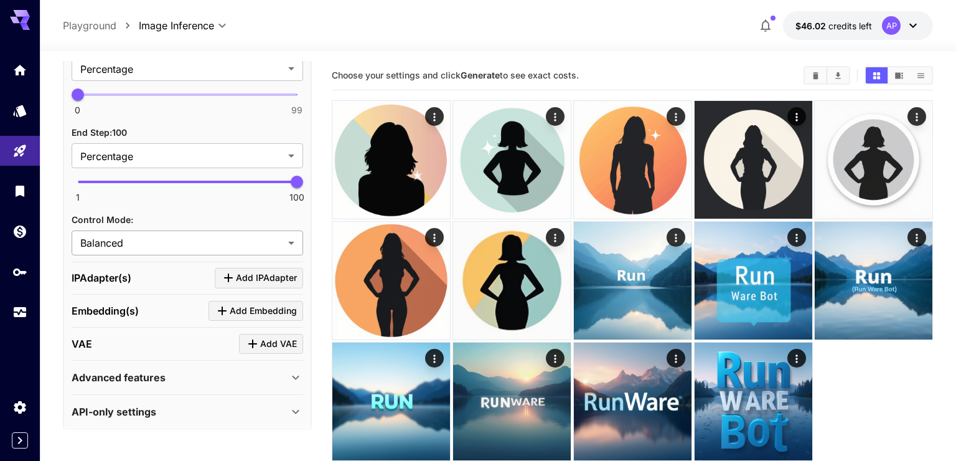
click at [207, 230] on body "**********" at bounding box center [478, 279] width 956 height 559
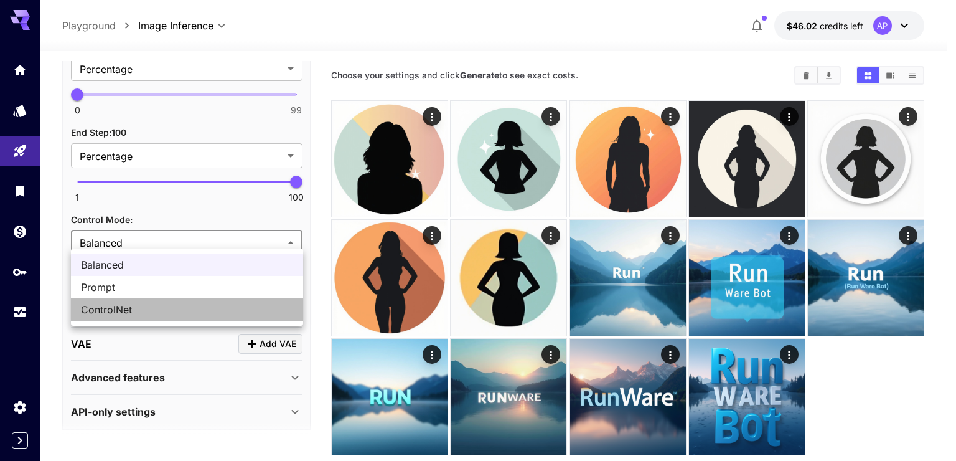
click at [169, 308] on span "ControlNet" at bounding box center [187, 309] width 212 height 15
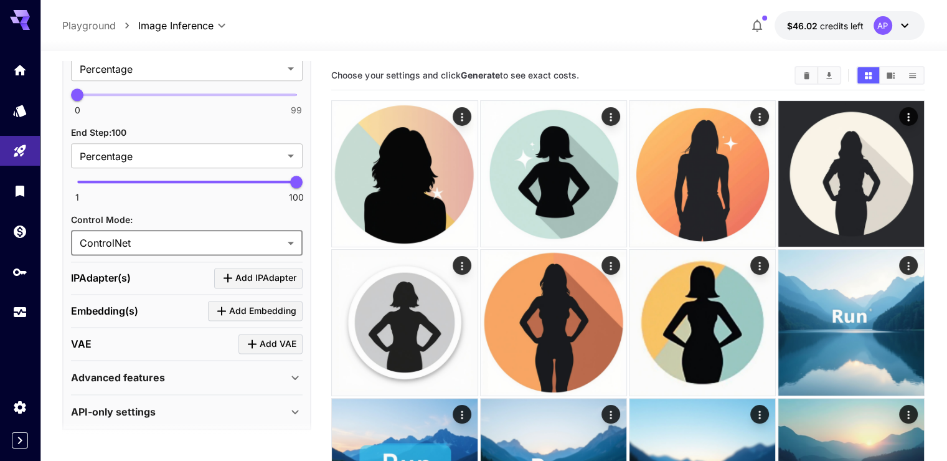
click at [186, 228] on body "**********" at bounding box center [473, 365] width 947 height 730
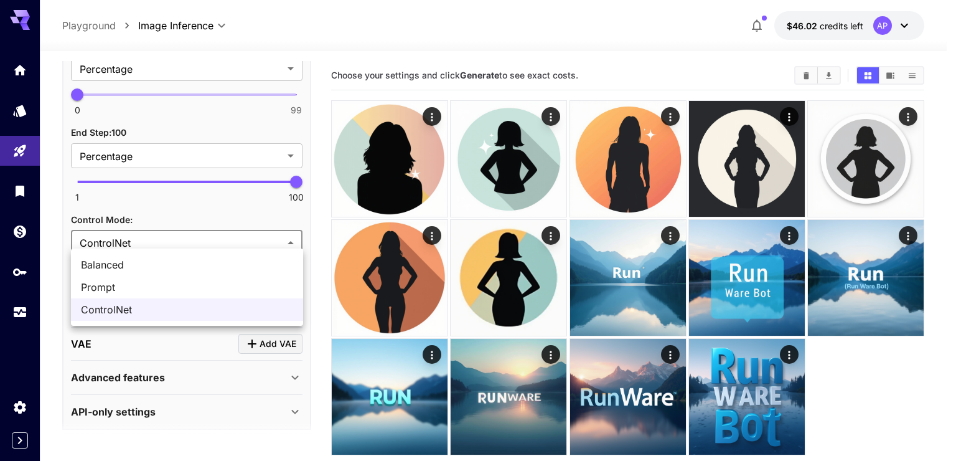
click at [181, 265] on span "Balanced" at bounding box center [187, 264] width 212 height 15
type input "********"
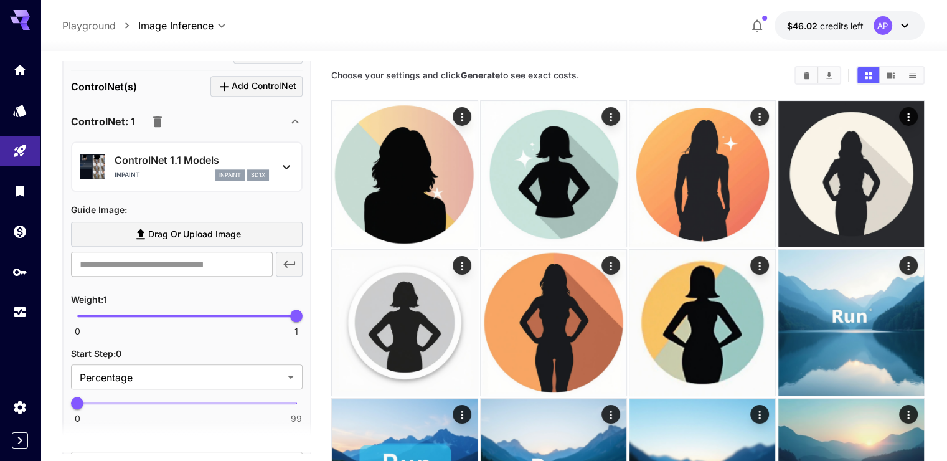
scroll to position [1285, 0]
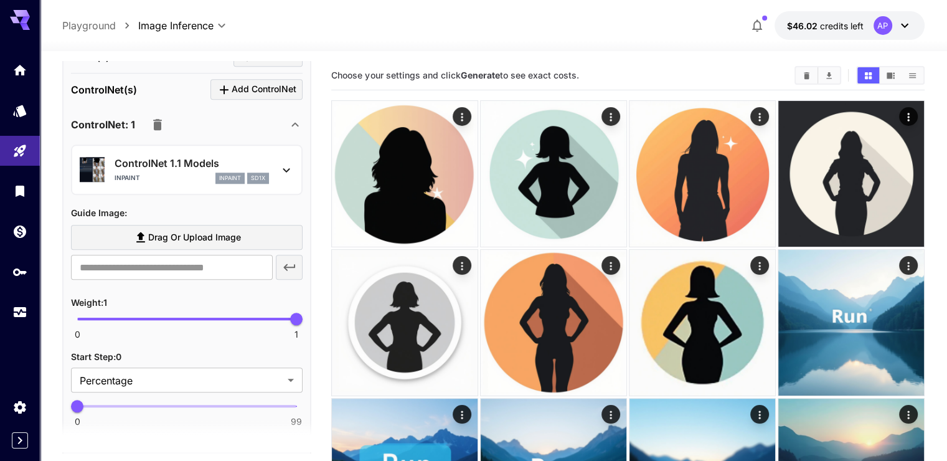
click at [270, 156] on div "ControlNet 1.1 Models Inpaint inpaint sd1x" at bounding box center [187, 170] width 214 height 38
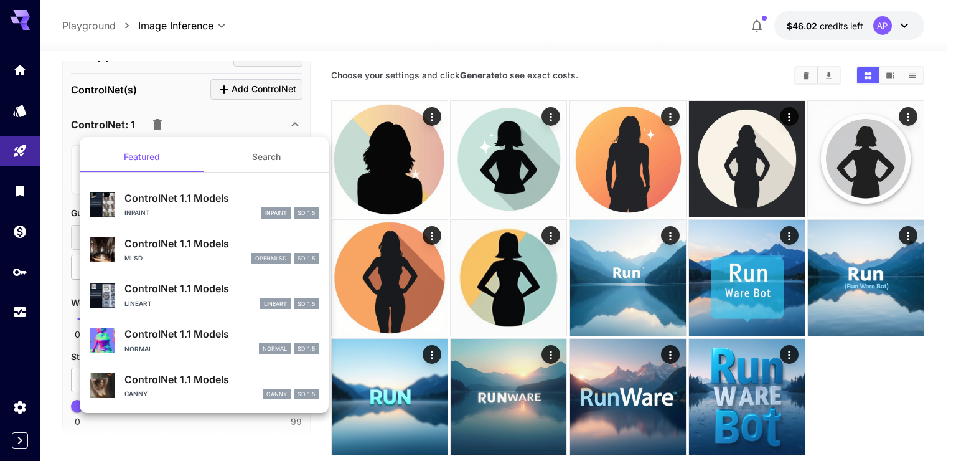
click at [266, 161] on button "Search" at bounding box center [266, 157] width 125 height 30
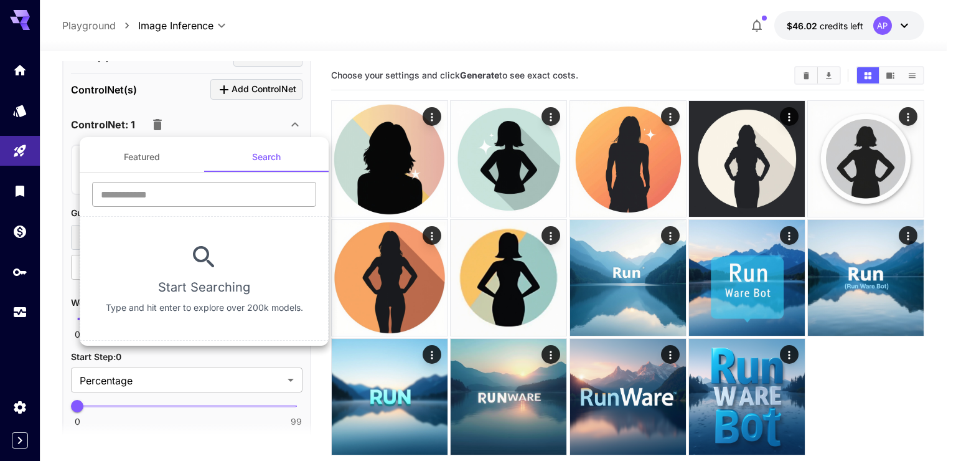
click at [194, 191] on input "text" at bounding box center [204, 194] width 224 height 25
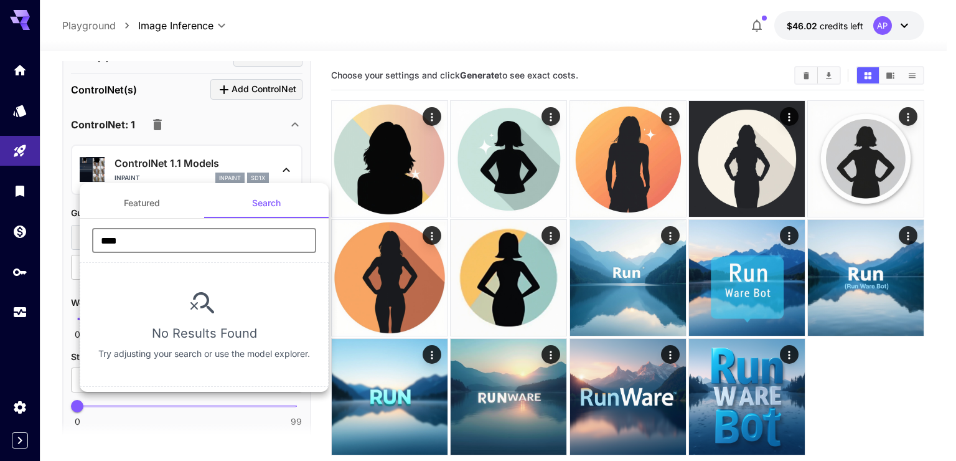
type input "****"
click at [156, 202] on button "Featured" at bounding box center [142, 203] width 125 height 30
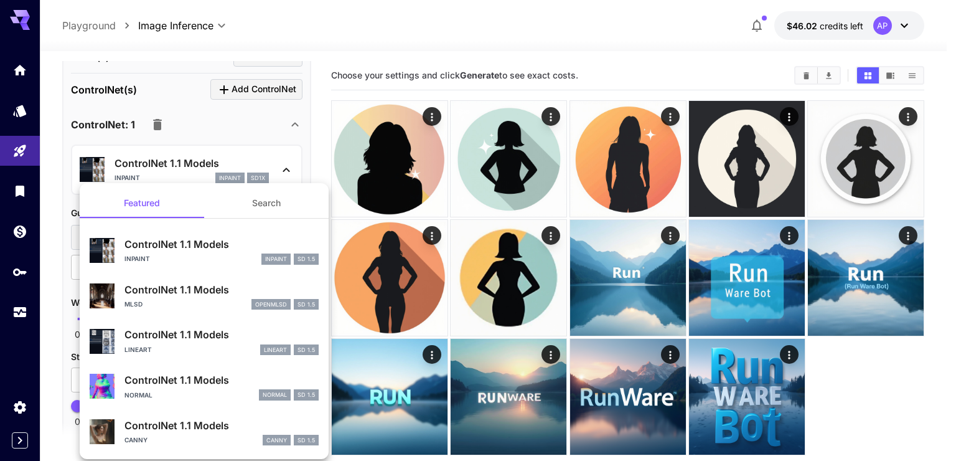
click at [197, 124] on div at bounding box center [478, 230] width 956 height 461
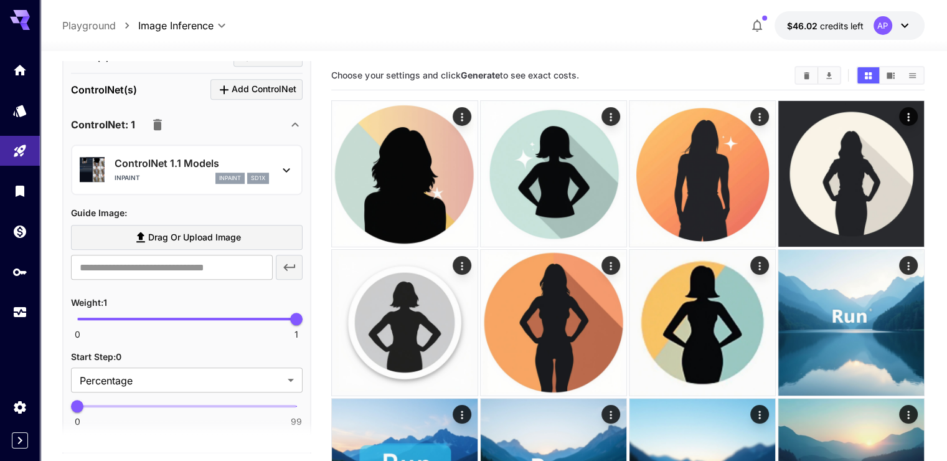
click at [154, 92] on div "ControlNet(s) Add ControlNet" at bounding box center [187, 89] width 232 height 21
click at [291, 117] on icon at bounding box center [295, 124] width 15 height 15
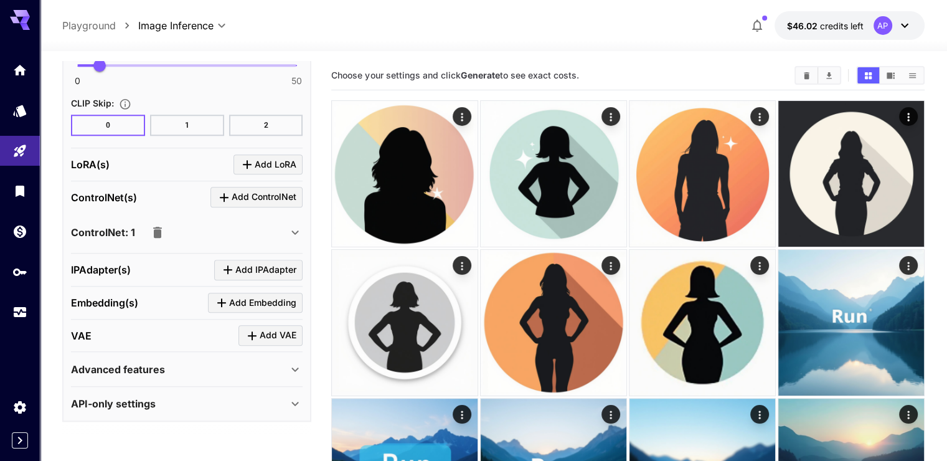
scroll to position [1170, 0]
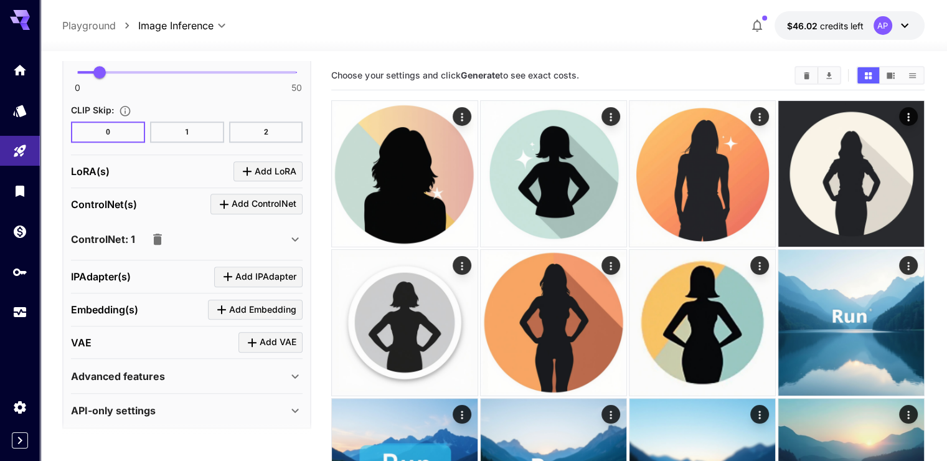
click at [291, 235] on icon at bounding box center [295, 239] width 15 height 15
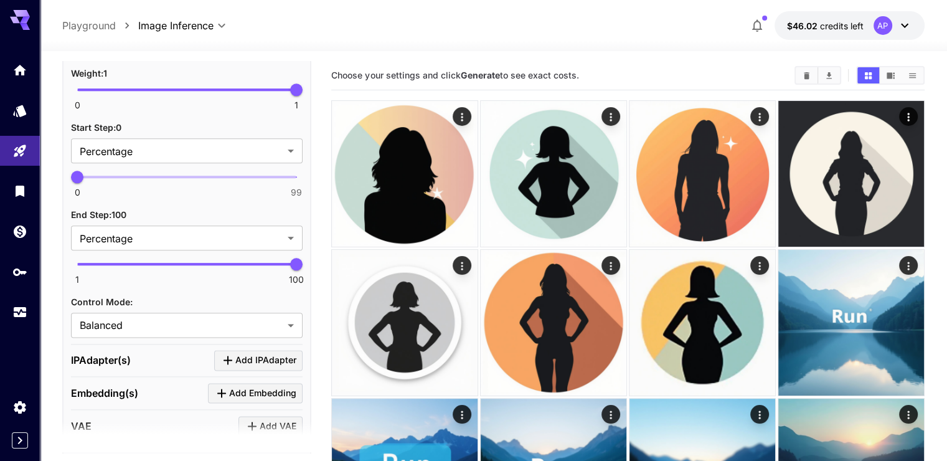
scroll to position [1534, 0]
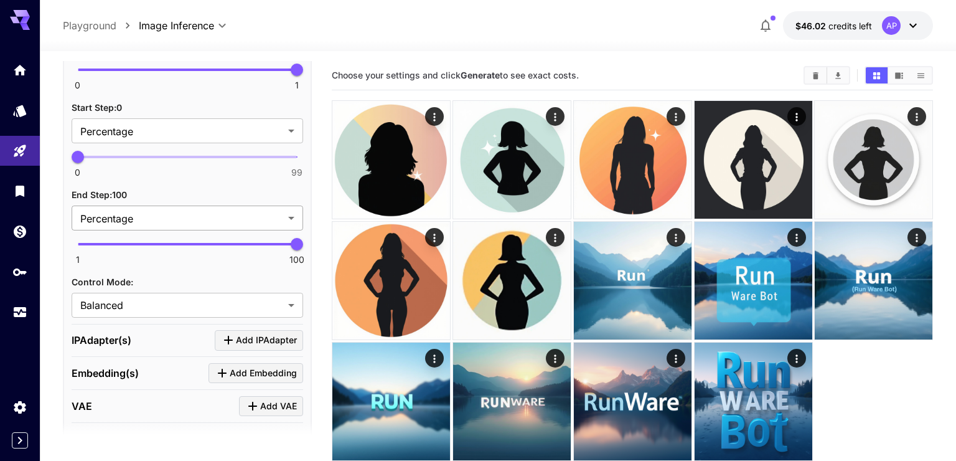
click at [230, 215] on body "**********" at bounding box center [478, 279] width 956 height 559
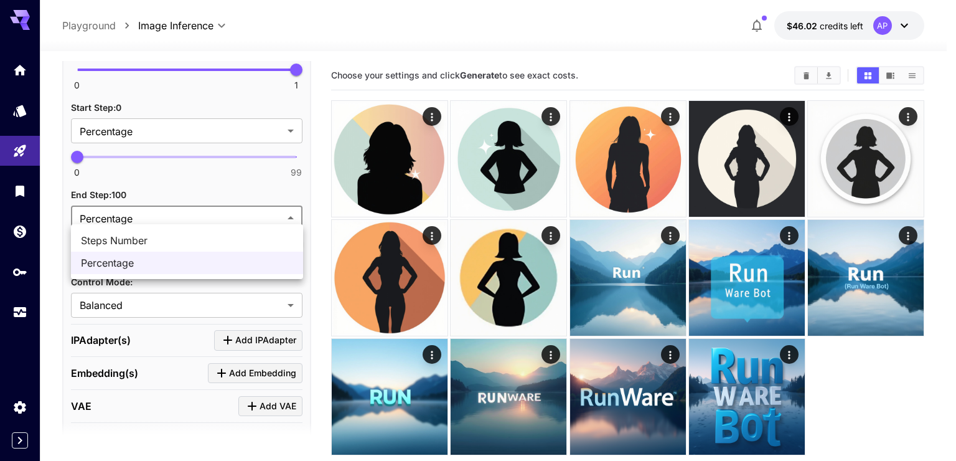
click at [230, 215] on div at bounding box center [478, 230] width 956 height 461
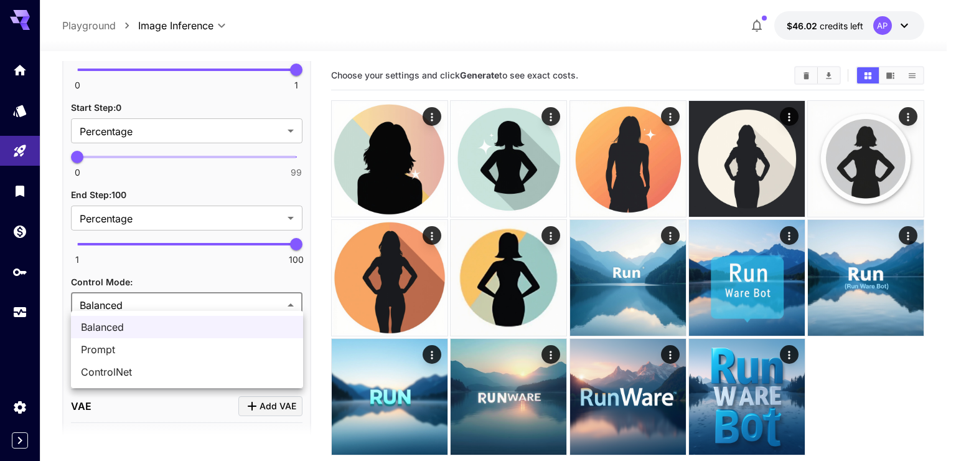
click at [202, 301] on body "**********" at bounding box center [478, 279] width 956 height 559
click at [202, 301] on div at bounding box center [478, 230] width 956 height 461
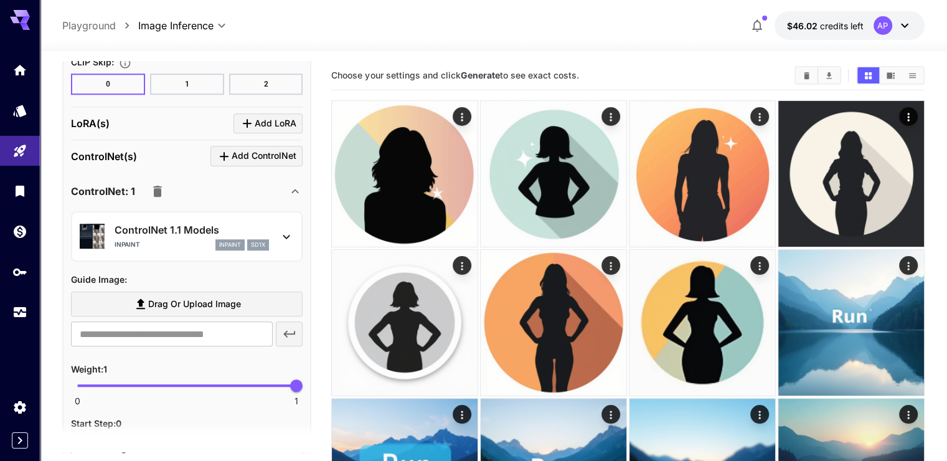
scroll to position [1223, 0]
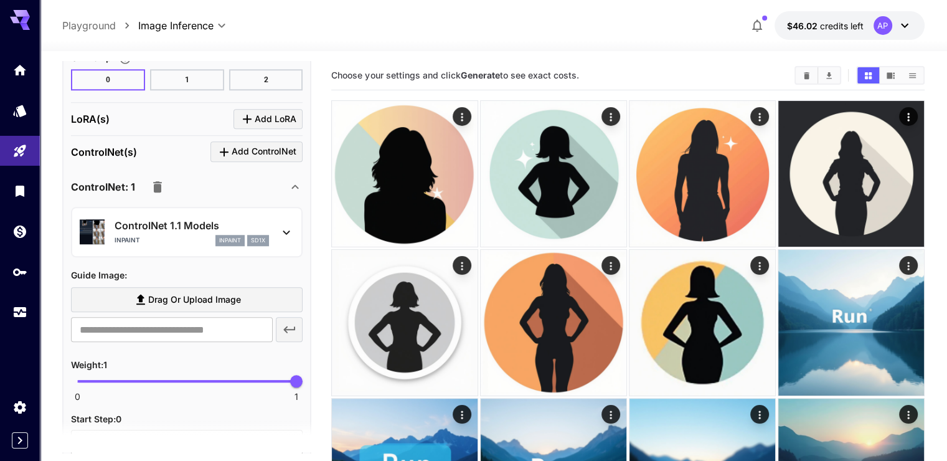
click at [231, 224] on p "ControlNet 1.1 Models" at bounding box center [192, 225] width 154 height 15
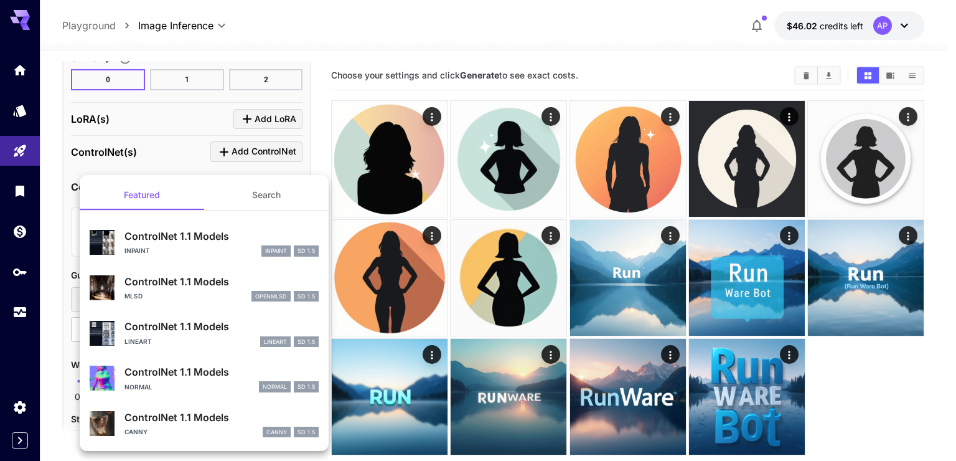
click at [224, 254] on div "Inpaint inpaint SD 1.5" at bounding box center [222, 250] width 194 height 11
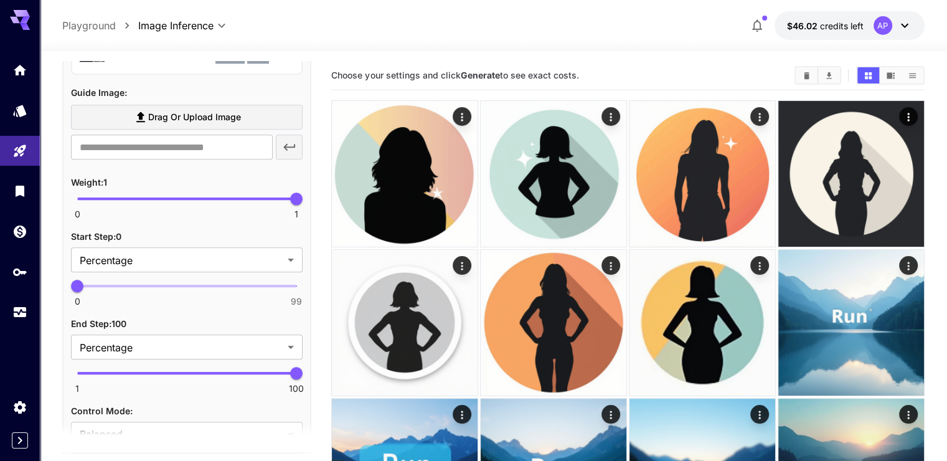
scroll to position [1409, 0]
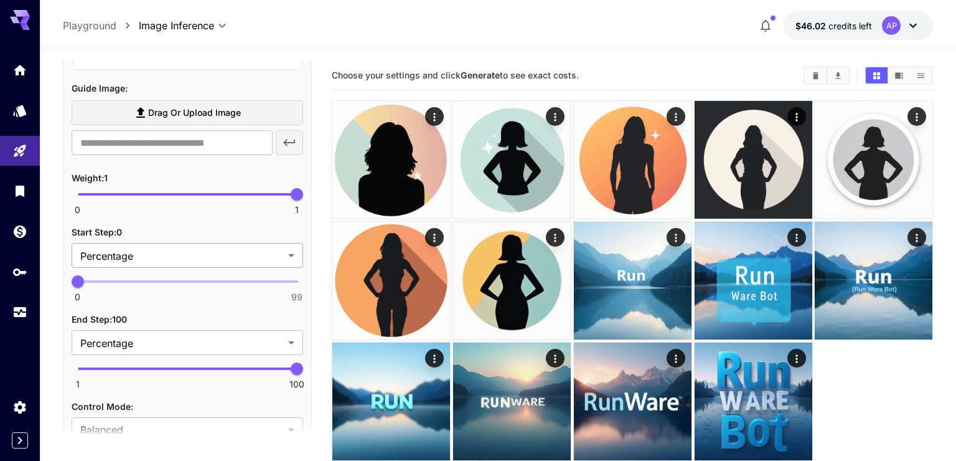
click at [197, 242] on body "**********" at bounding box center [478, 279] width 956 height 559
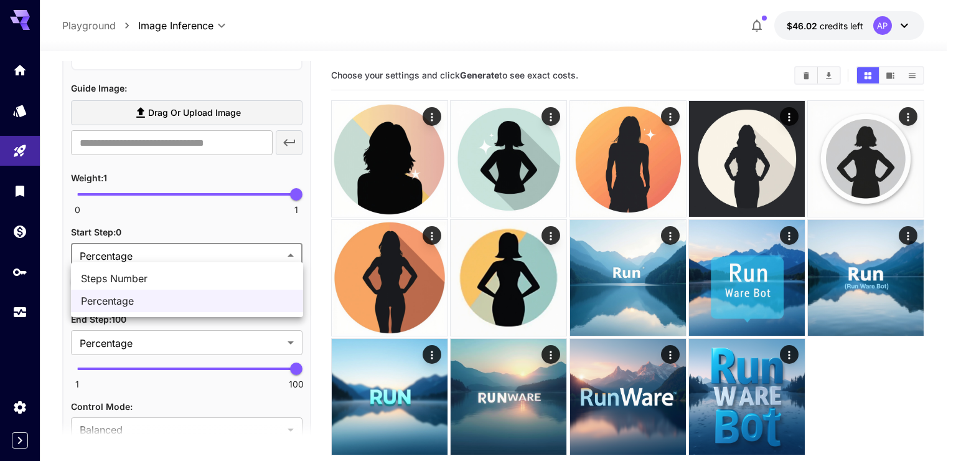
click at [197, 244] on div at bounding box center [478, 230] width 956 height 461
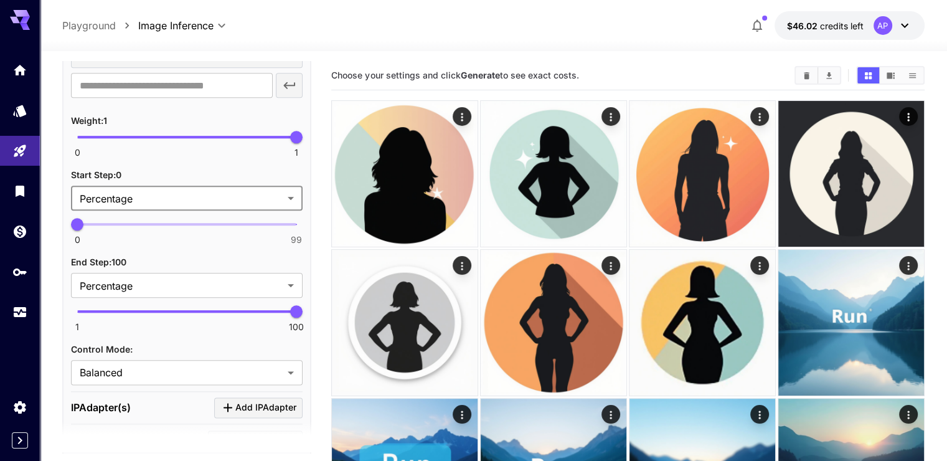
scroll to position [1472, 0]
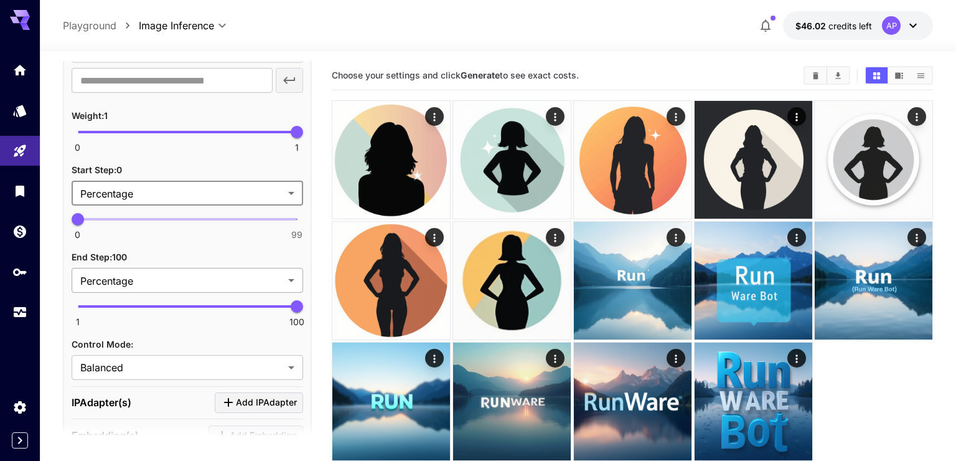
click at [195, 266] on body "**********" at bounding box center [478, 279] width 956 height 559
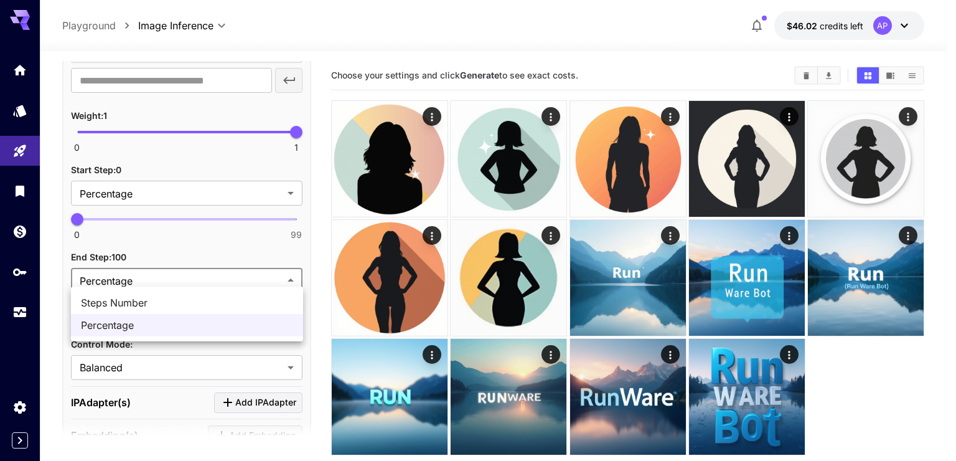
click at [195, 266] on div at bounding box center [478, 230] width 956 height 461
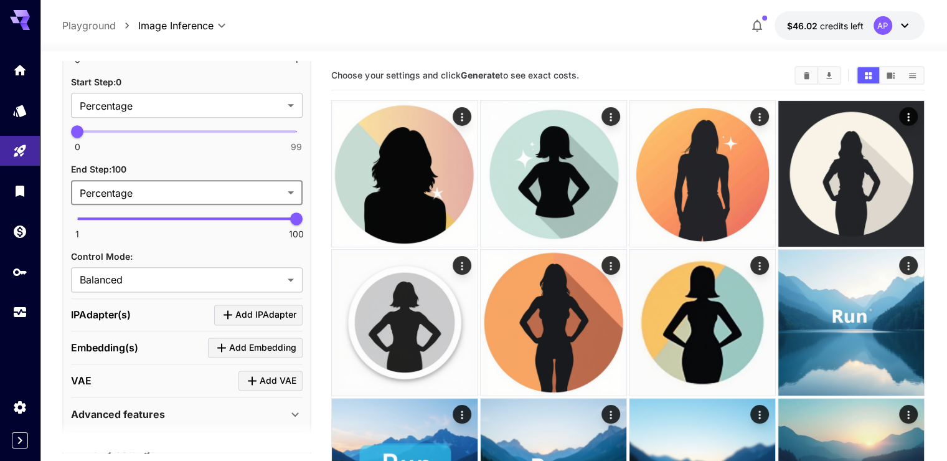
scroll to position [1596, 0]
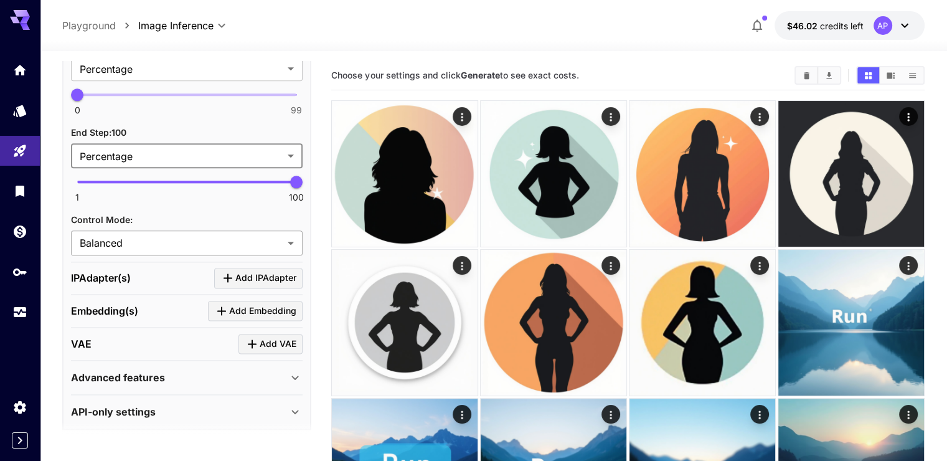
click at [210, 235] on body "**********" at bounding box center [473, 365] width 947 height 730
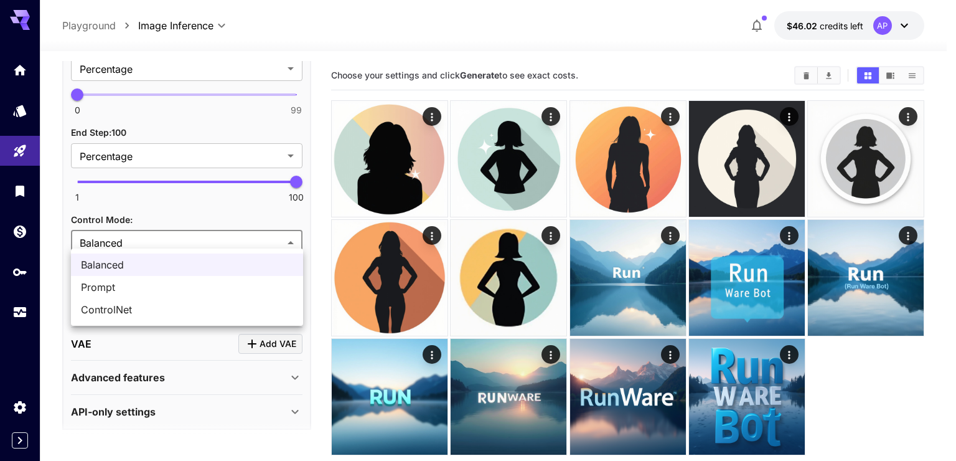
click at [195, 286] on span "Prompt" at bounding box center [187, 287] width 212 height 15
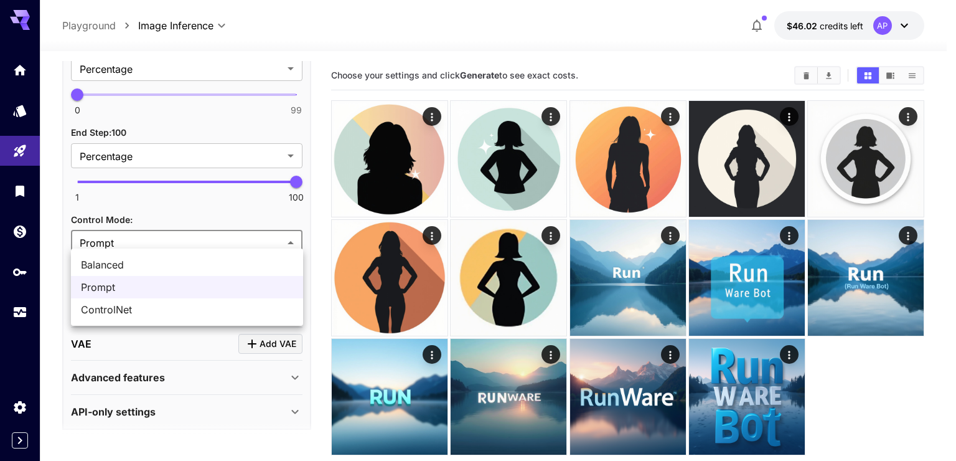
click at [200, 238] on body "**********" at bounding box center [478, 279] width 956 height 559
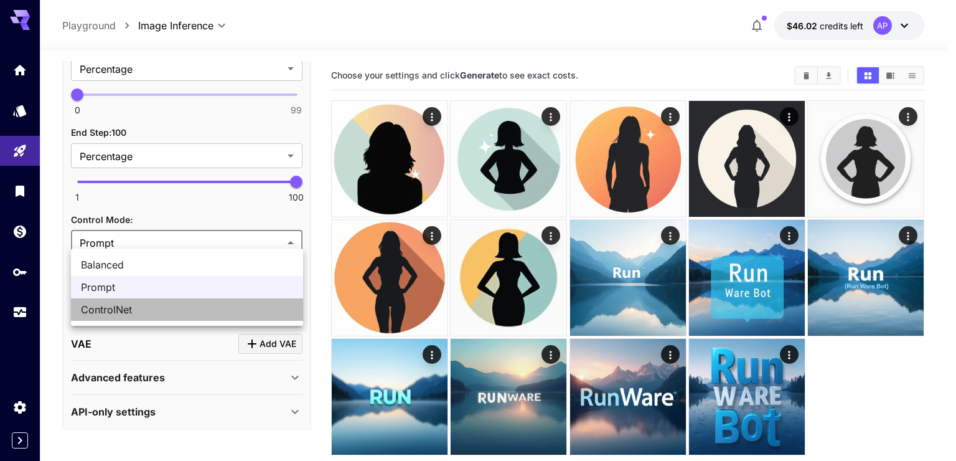
click at [178, 309] on span "ControlNet" at bounding box center [187, 309] width 212 height 15
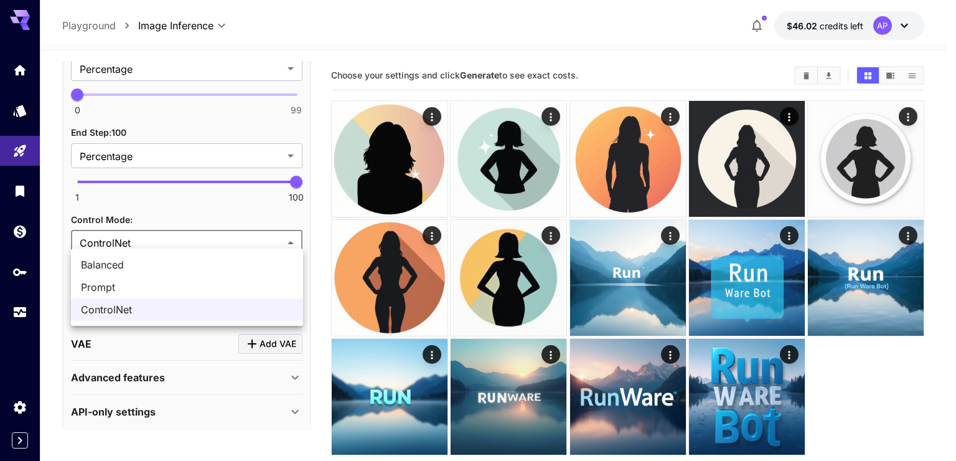
click at [204, 234] on body "**********" at bounding box center [478, 279] width 956 height 559
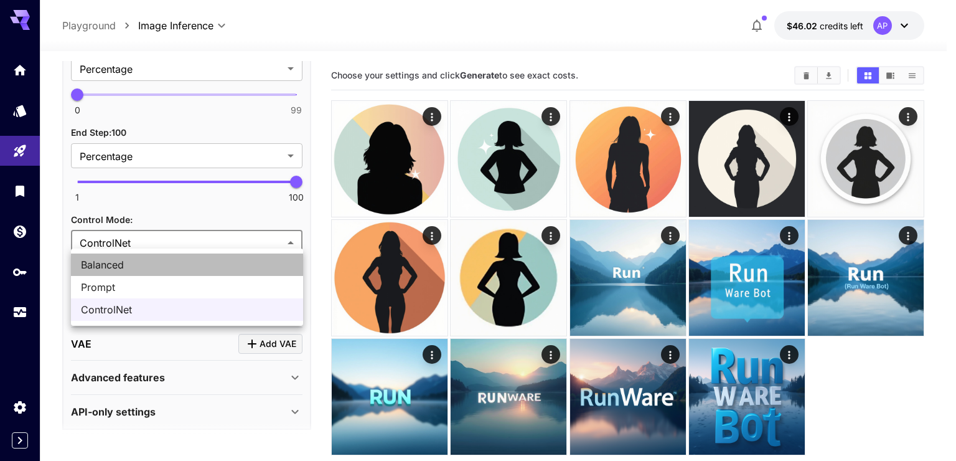
click at [190, 261] on span "Balanced" at bounding box center [187, 264] width 212 height 15
type input "********"
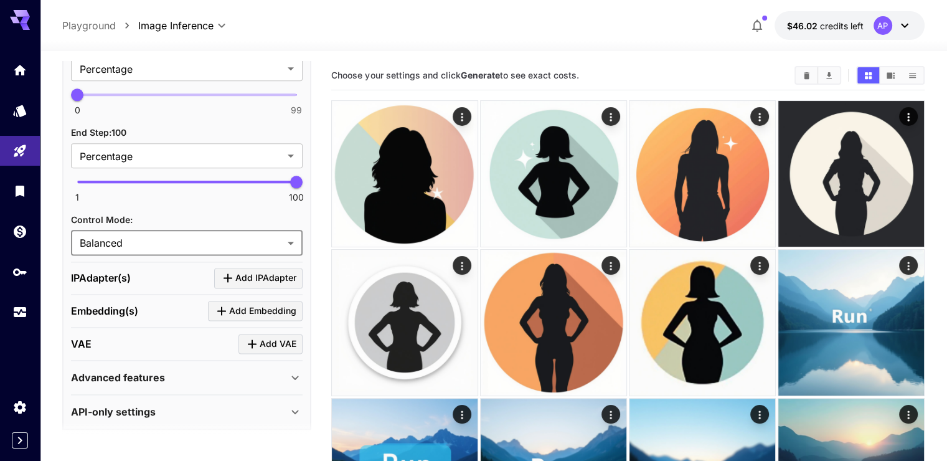
click at [277, 270] on span "Add IPAdapter" at bounding box center [265, 278] width 61 height 16
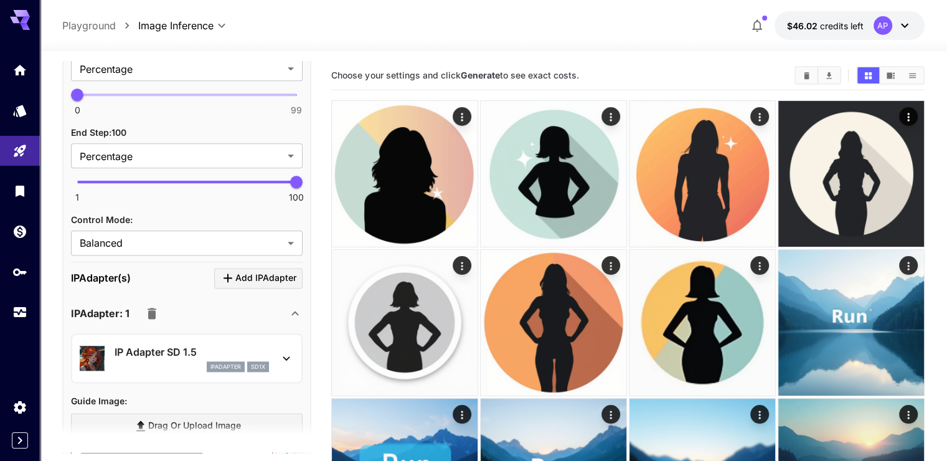
click at [179, 345] on p "IP Adapter SD 1.5" at bounding box center [192, 351] width 154 height 15
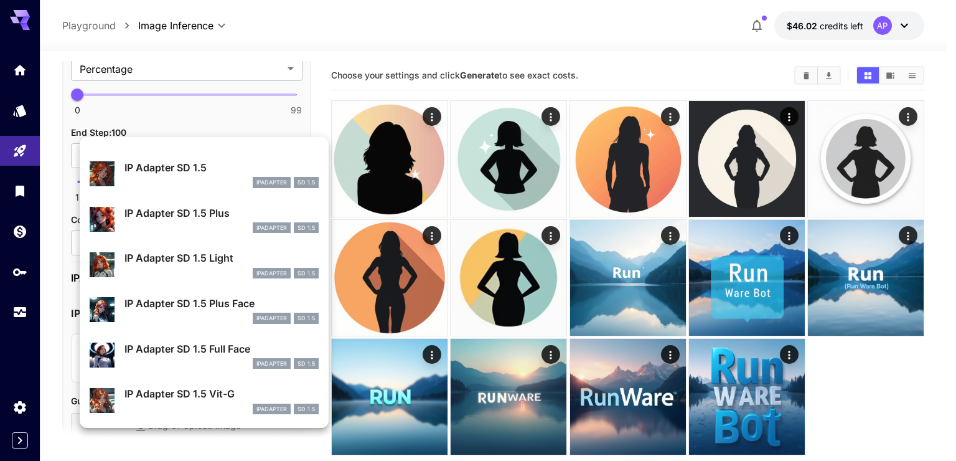
click at [357, 40] on div at bounding box center [478, 230] width 956 height 461
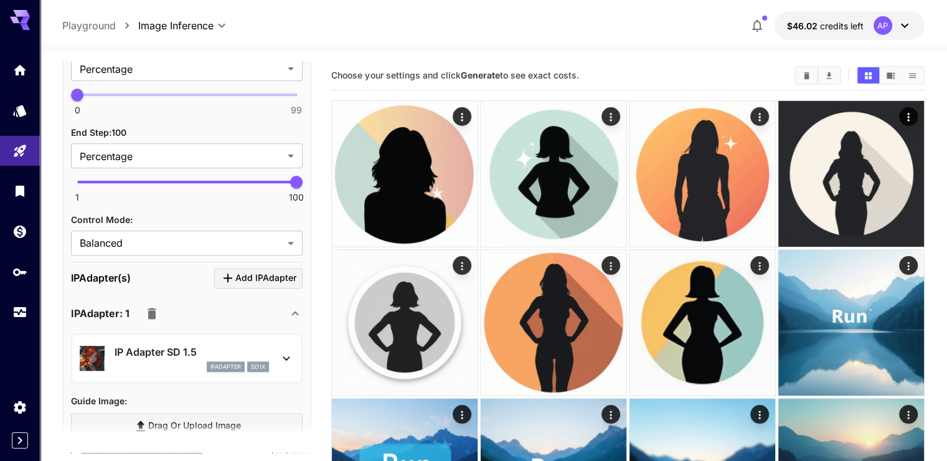
click at [156, 306] on icon "button" at bounding box center [151, 313] width 15 height 15
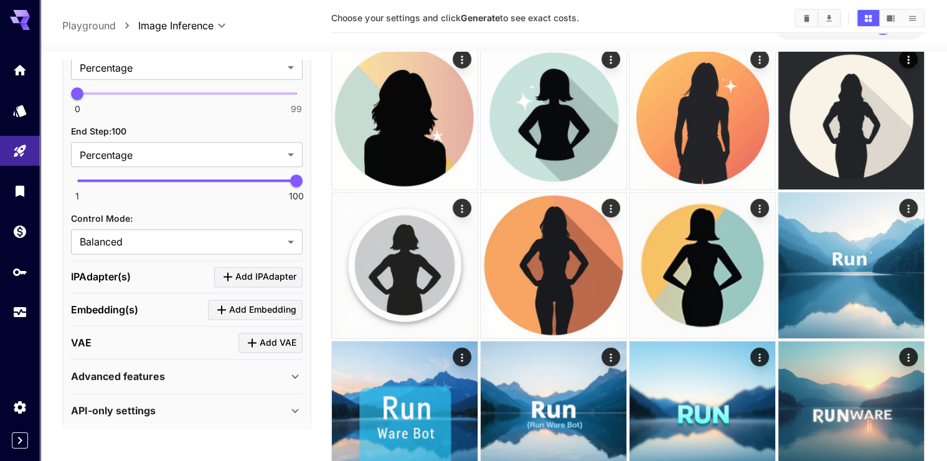
scroll to position [62, 0]
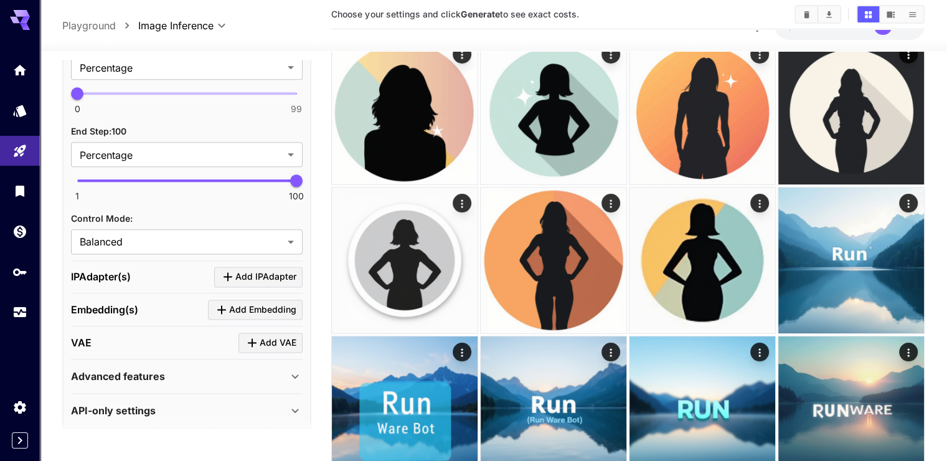
click at [284, 335] on span "Add VAE" at bounding box center [278, 343] width 37 height 16
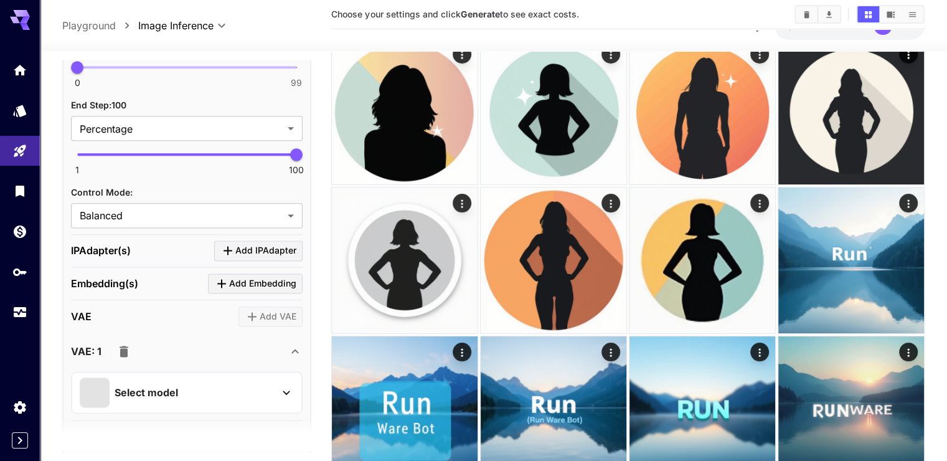
scroll to position [1658, 0]
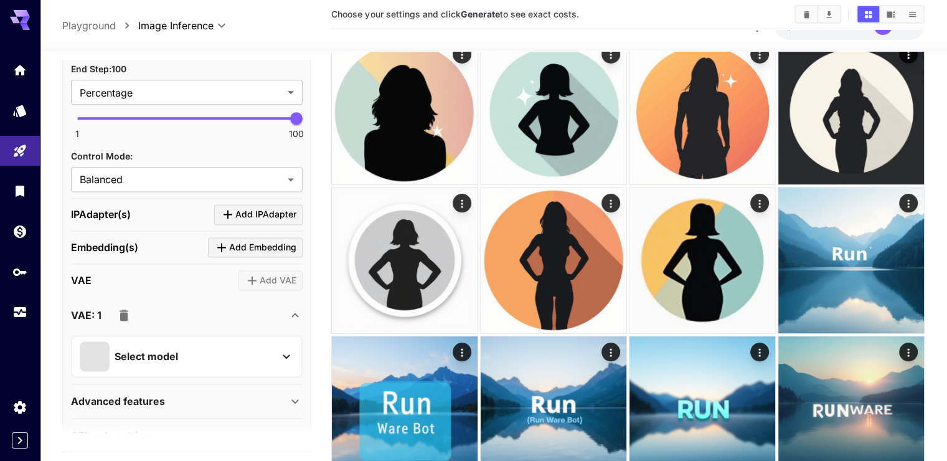
click at [197, 341] on div "Select model" at bounding box center [177, 356] width 194 height 30
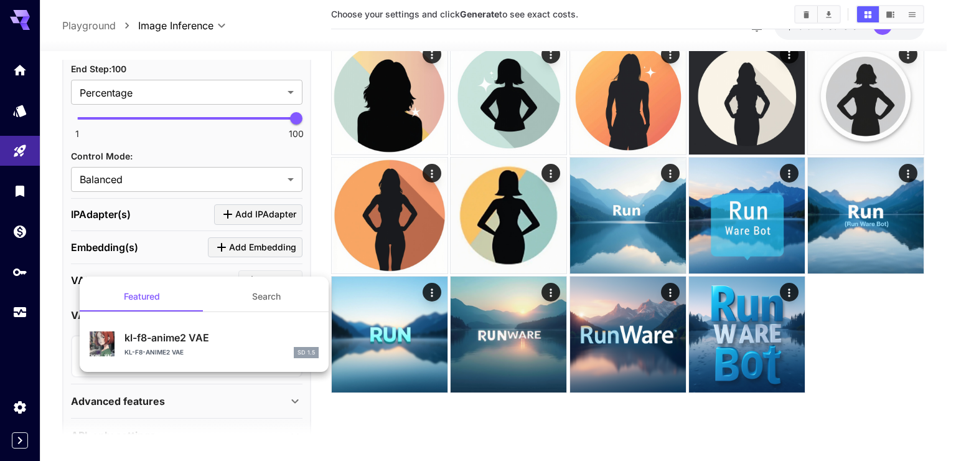
click at [259, 303] on button "Search" at bounding box center [266, 296] width 125 height 30
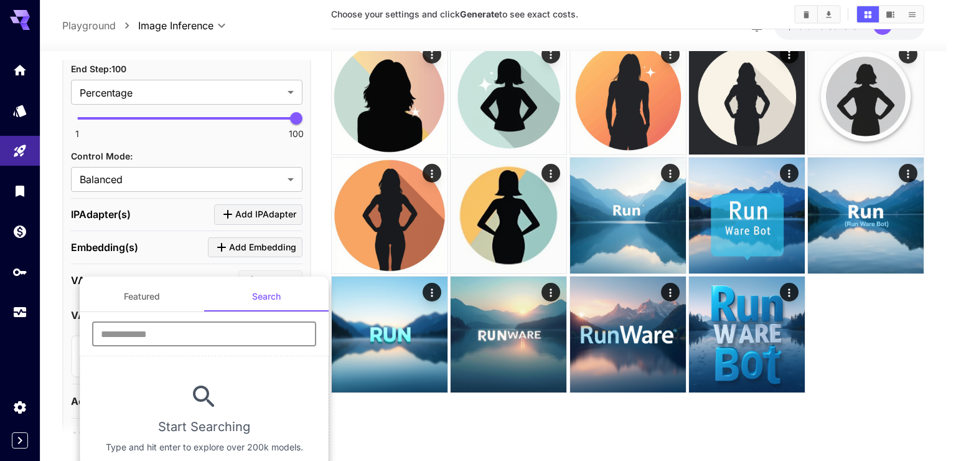
click at [161, 339] on input "text" at bounding box center [204, 333] width 224 height 25
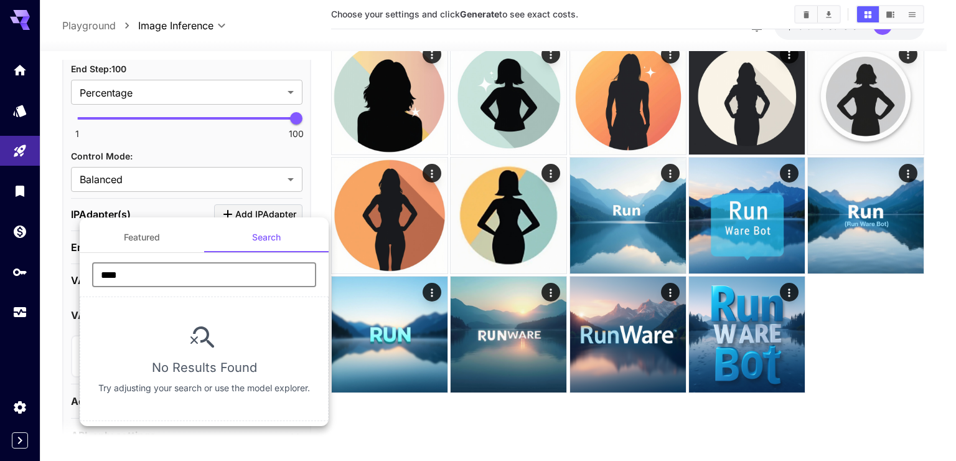
type input "****"
click at [486, 441] on div at bounding box center [478, 230] width 956 height 461
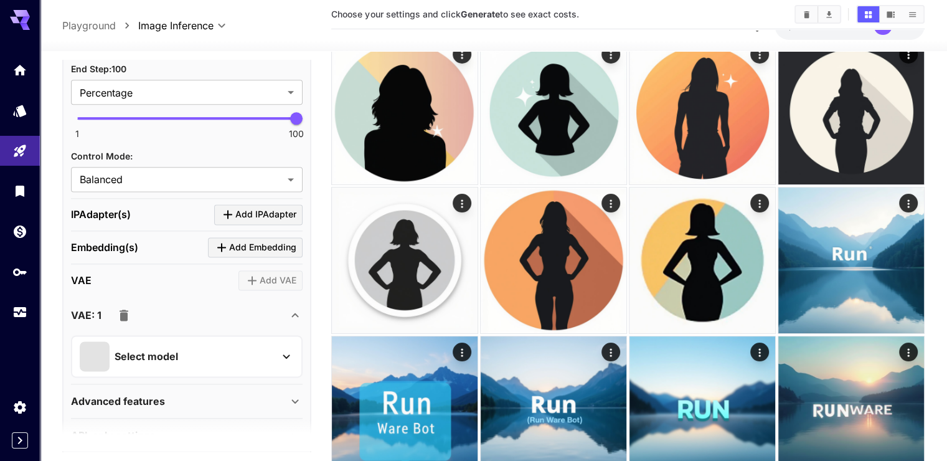
click at [129, 308] on icon "button" at bounding box center [123, 315] width 15 height 15
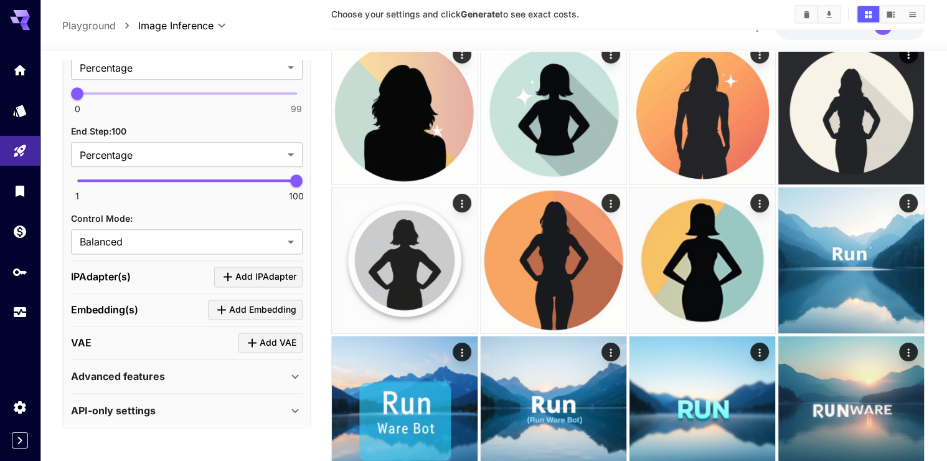
click at [148, 393] on div "API-only settings Display Cost : Display cost in response Check NSFW : Detect N…" at bounding box center [187, 410] width 232 height 34
click at [149, 370] on p "Advanced features" at bounding box center [118, 376] width 94 height 15
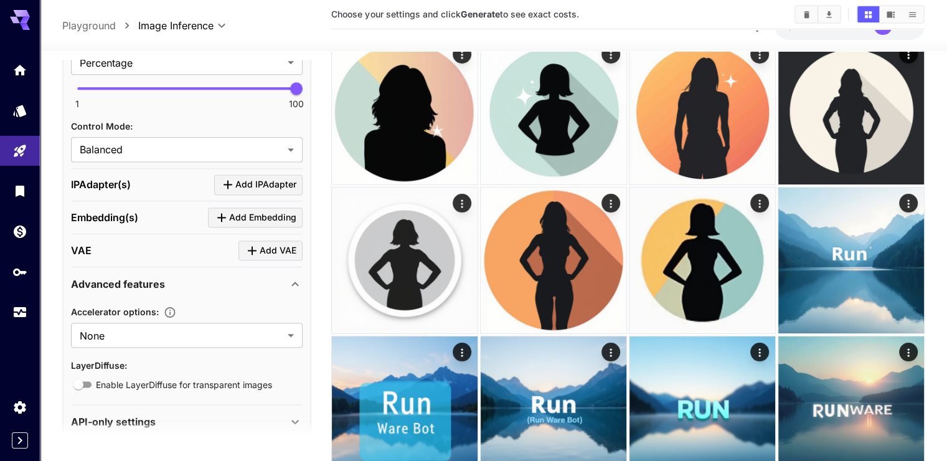
scroll to position [1699, 0]
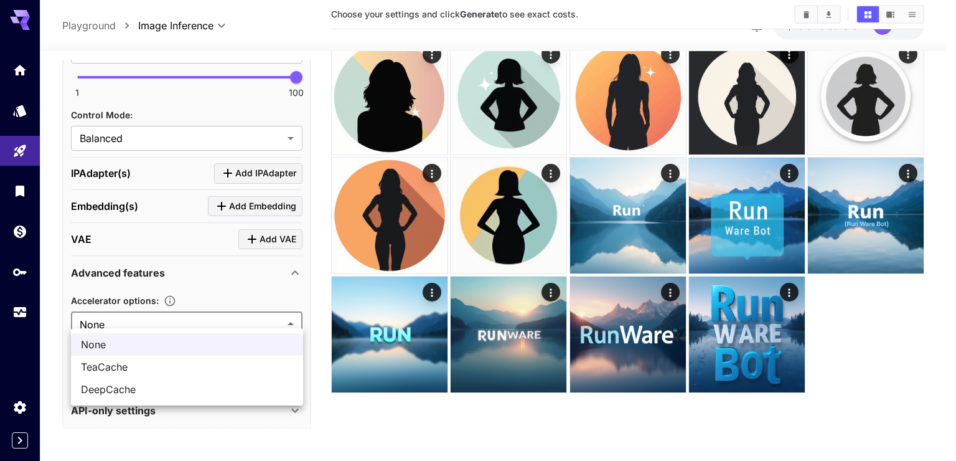
click at [157, 318] on body "**********" at bounding box center [478, 217] width 956 height 559
click at [184, 313] on div at bounding box center [478, 230] width 956 height 461
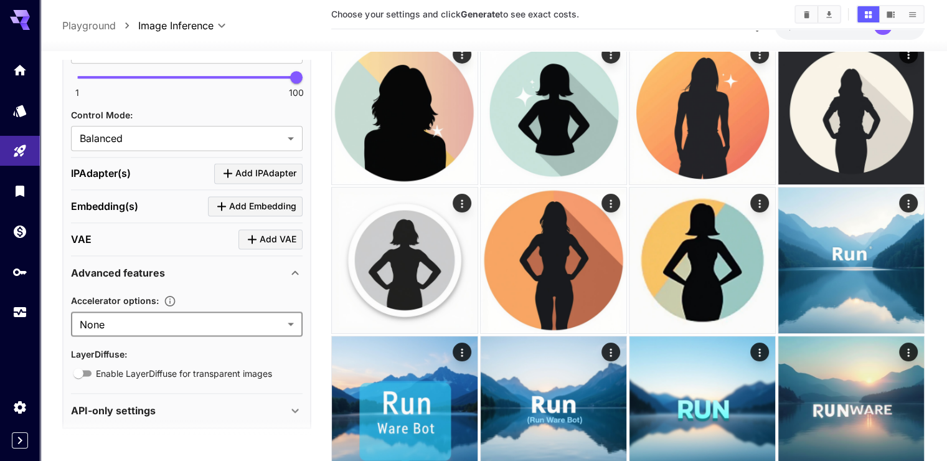
click at [136, 403] on p "API-only settings" at bounding box center [113, 410] width 85 height 15
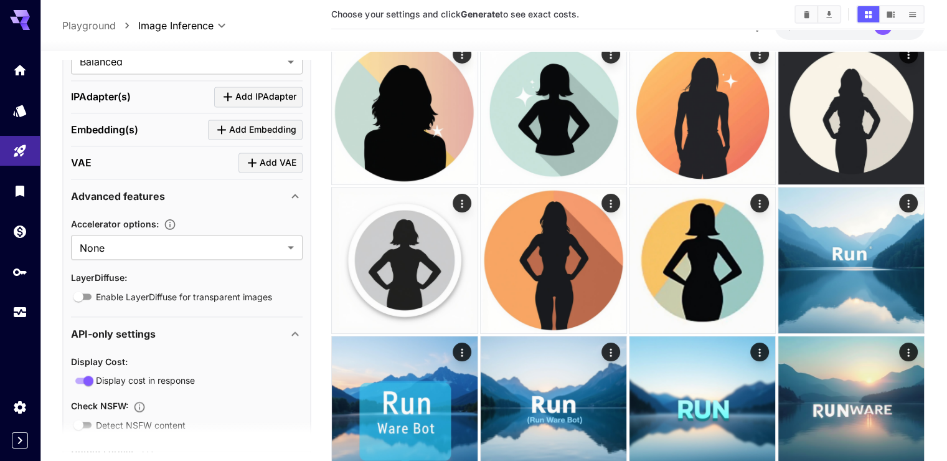
scroll to position [1724, 0]
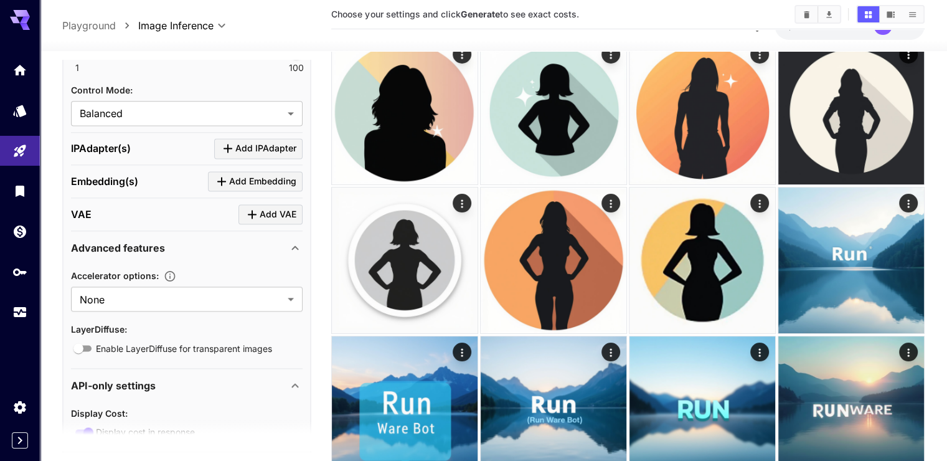
click at [165, 233] on div "Advanced features" at bounding box center [187, 248] width 232 height 30
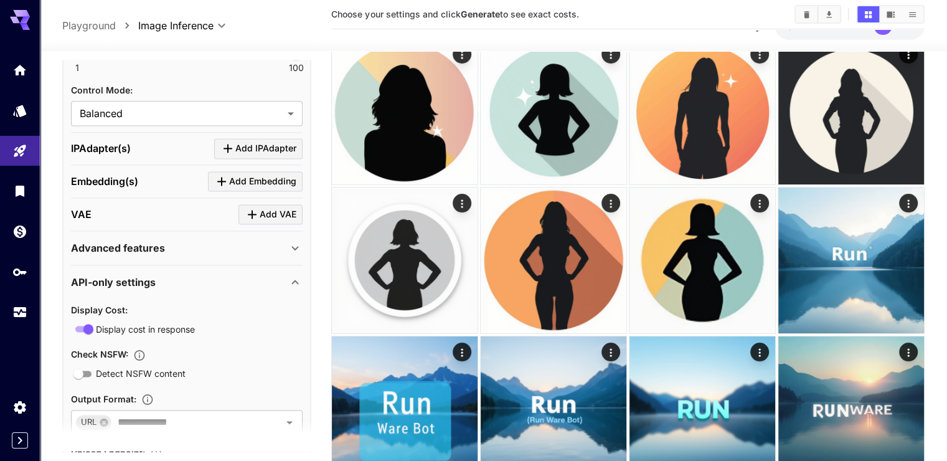
click at [179, 275] on div "API-only settings" at bounding box center [179, 282] width 217 height 15
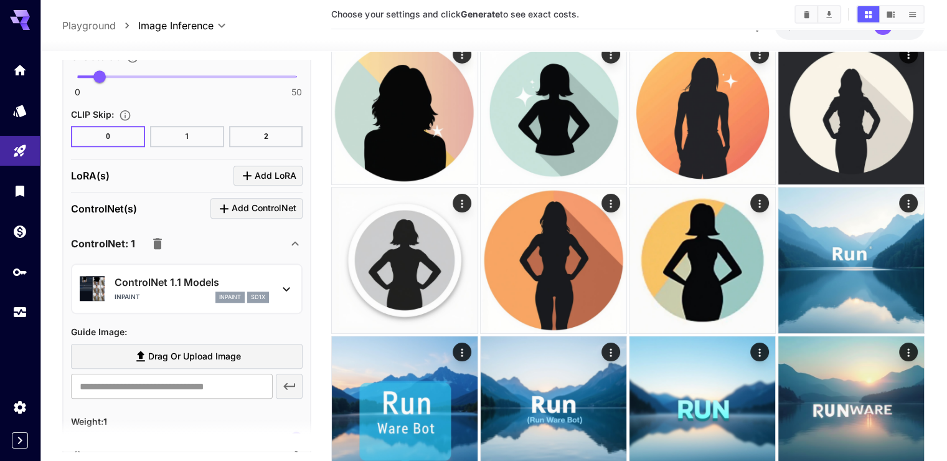
scroll to position [1160, 0]
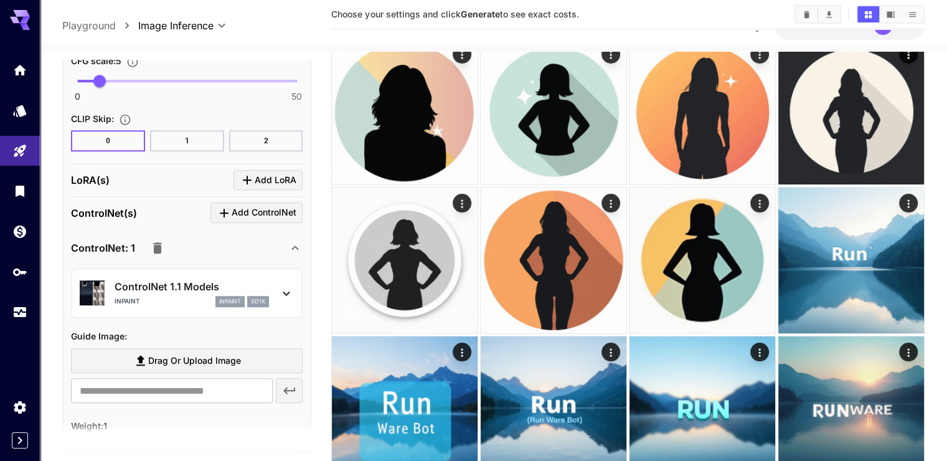
click at [294, 241] on icon at bounding box center [295, 247] width 15 height 15
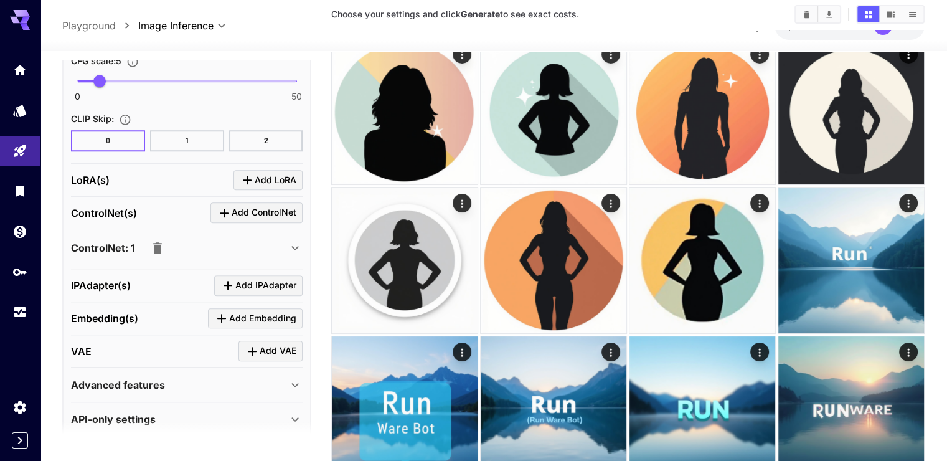
click at [289, 240] on icon at bounding box center [295, 247] width 15 height 15
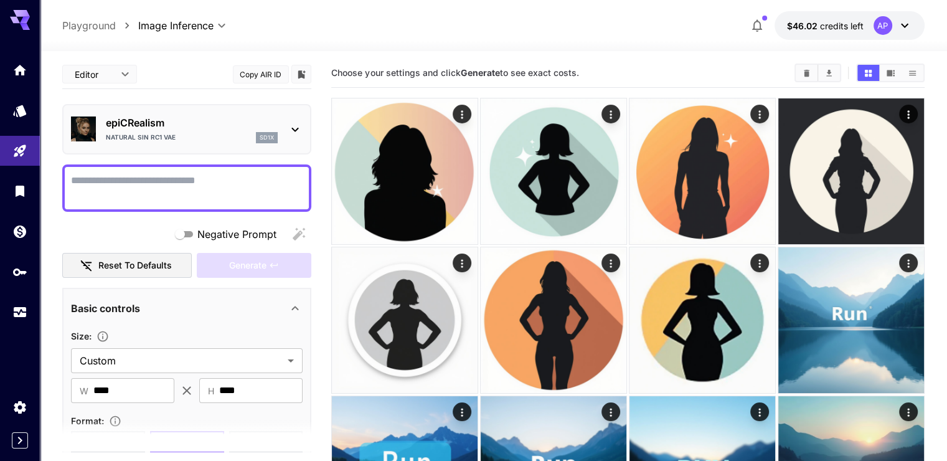
scroll to position [0, 0]
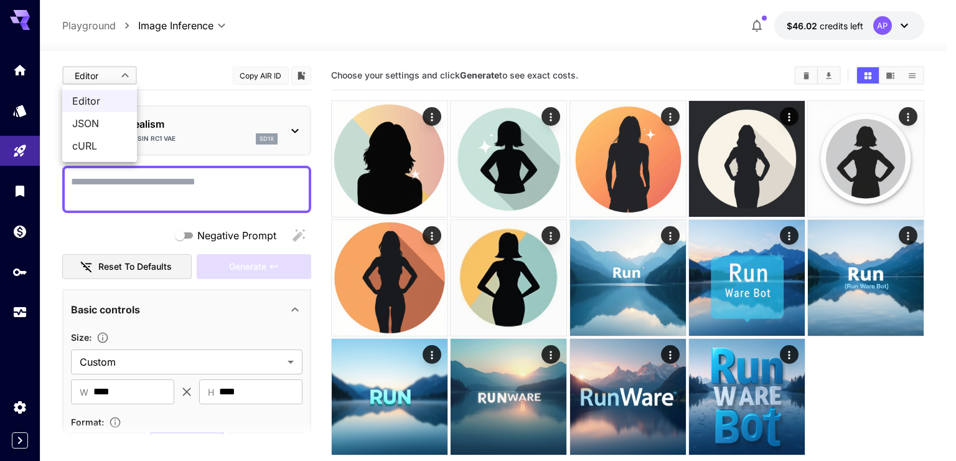
click at [129, 82] on body "**********" at bounding box center [478, 279] width 956 height 559
click at [100, 120] on span "JSON" at bounding box center [99, 123] width 55 height 15
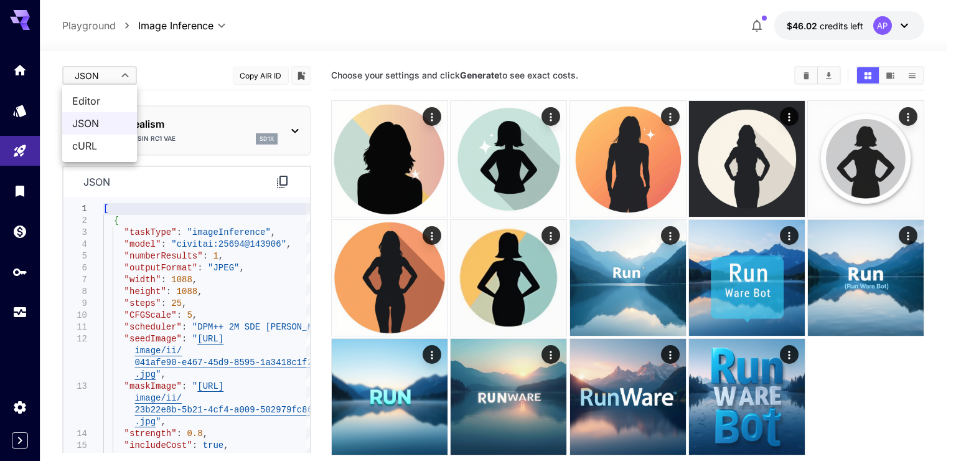
click at [105, 80] on body "**********" at bounding box center [478, 279] width 956 height 559
click at [103, 141] on span "cURL" at bounding box center [99, 145] width 55 height 15
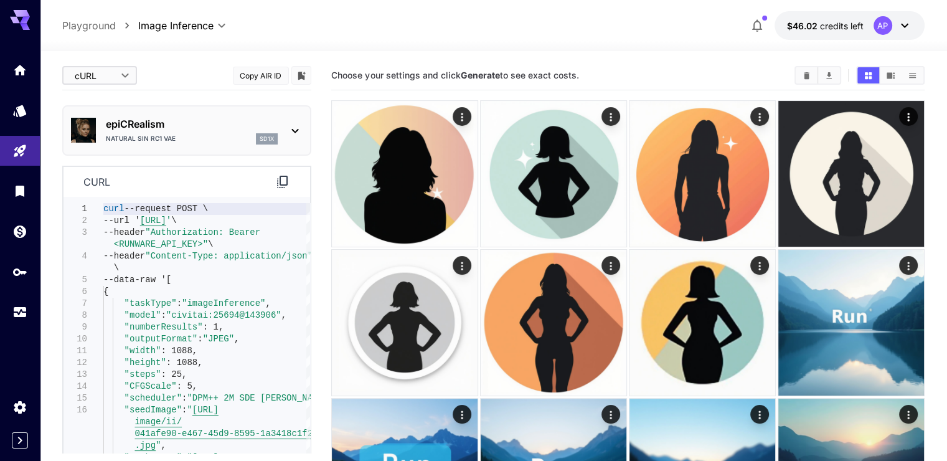
click at [106, 80] on body "**********" at bounding box center [473, 365] width 947 height 730
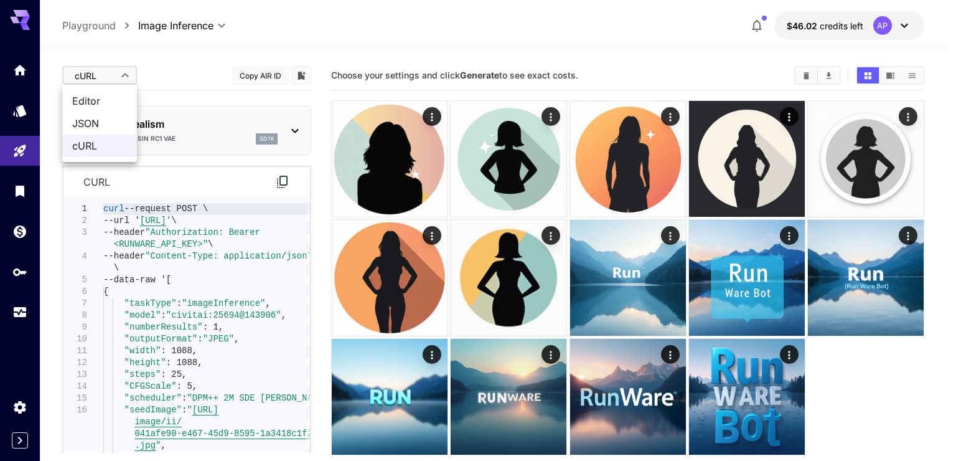
click at [99, 95] on span "Editor" at bounding box center [99, 100] width 55 height 15
type input "****"
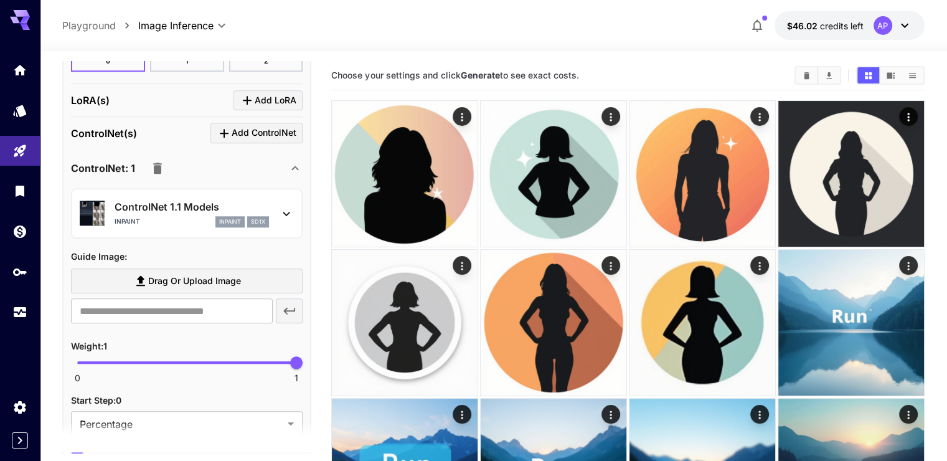
scroll to position [1245, 0]
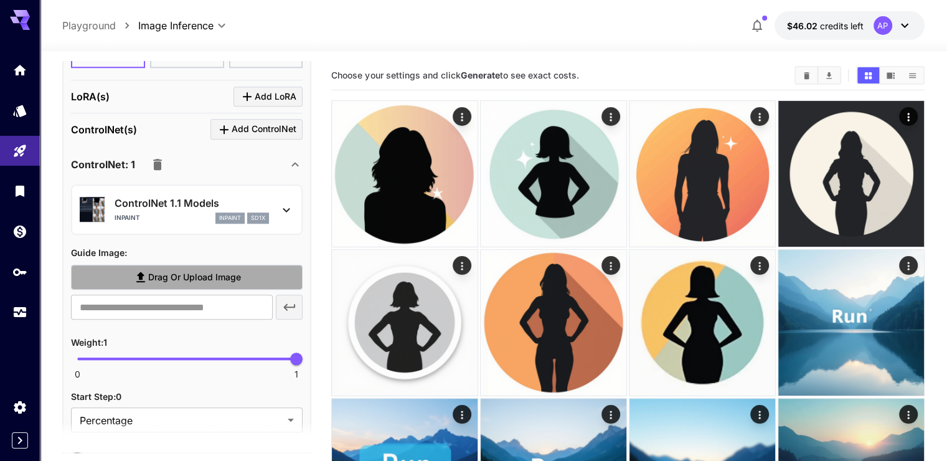
click at [214, 270] on span "Drag or upload image" at bounding box center [194, 278] width 93 height 16
click at [0, 0] on input "Drag or upload image" at bounding box center [0, 0] width 0 height 0
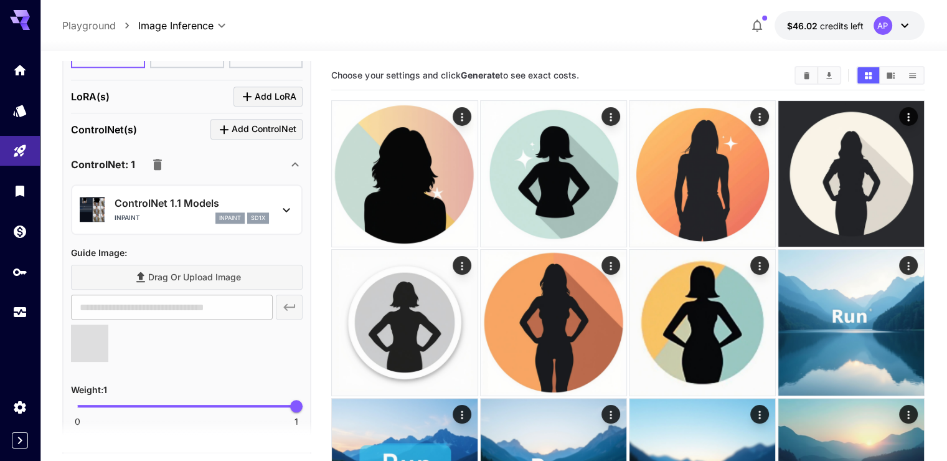
type input "**********"
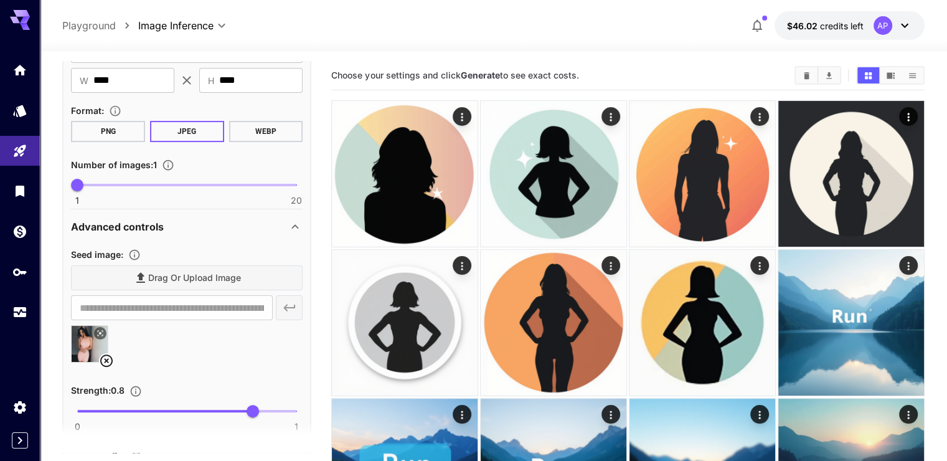
scroll to position [0, 0]
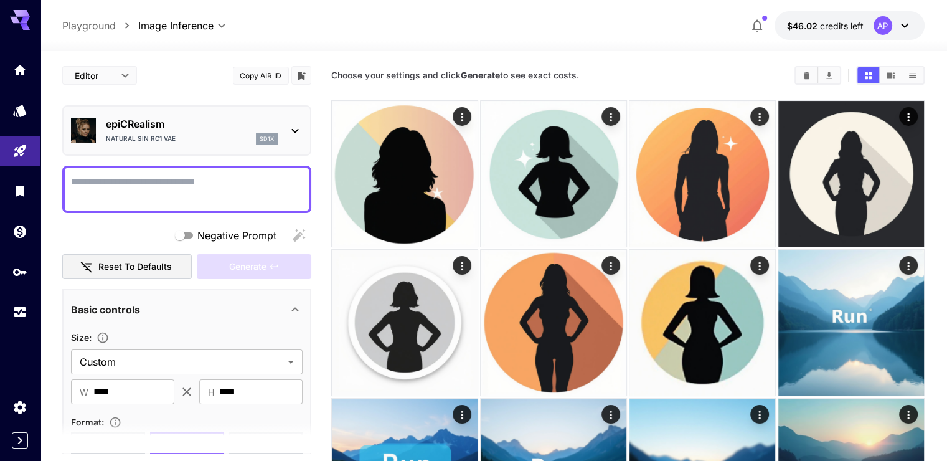
click at [110, 72] on body "**********" at bounding box center [473, 365] width 947 height 730
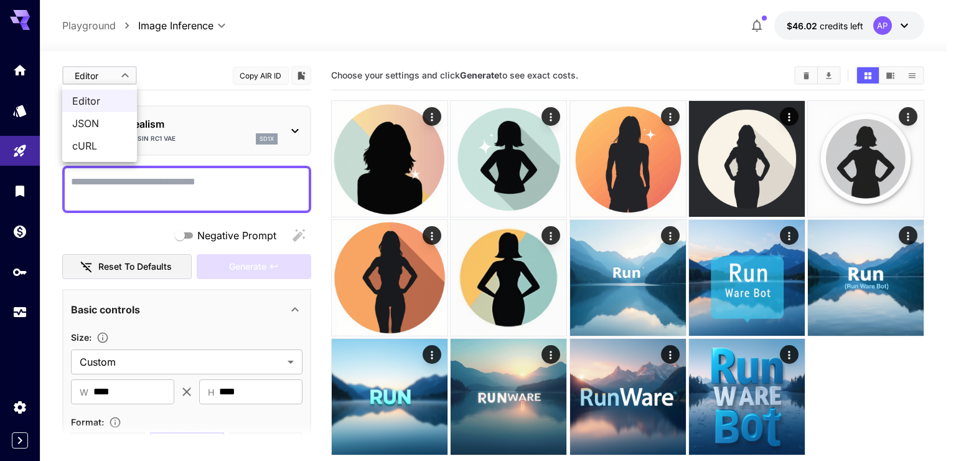
click at [107, 131] on li "JSON" at bounding box center [99, 123] width 75 height 22
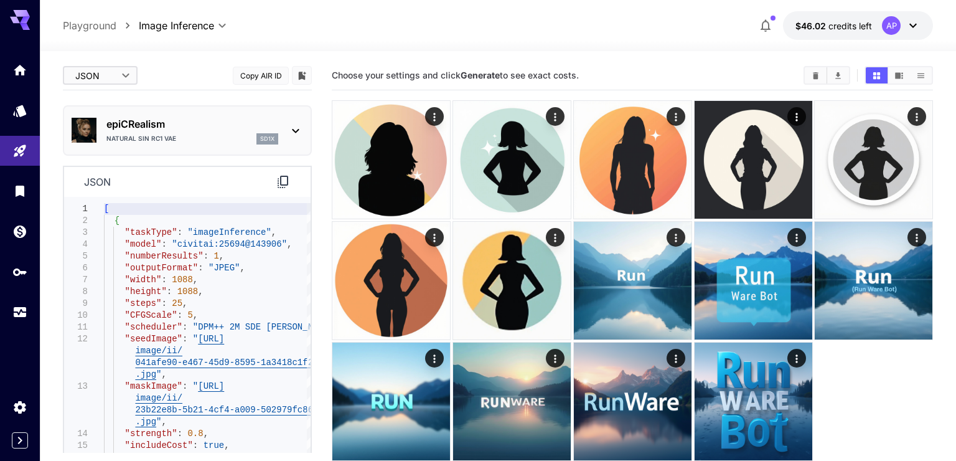
click at [118, 80] on body "**********" at bounding box center [478, 279] width 956 height 559
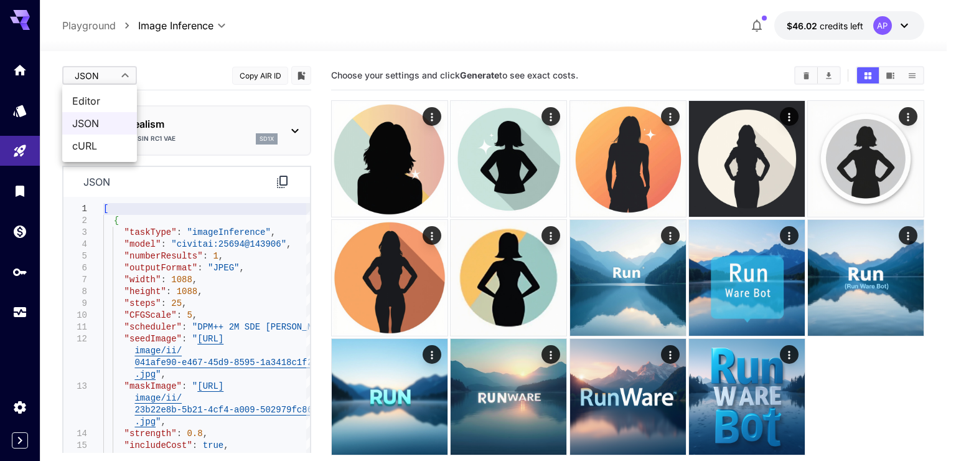
click at [92, 97] on span "Editor" at bounding box center [99, 100] width 55 height 15
type input "****"
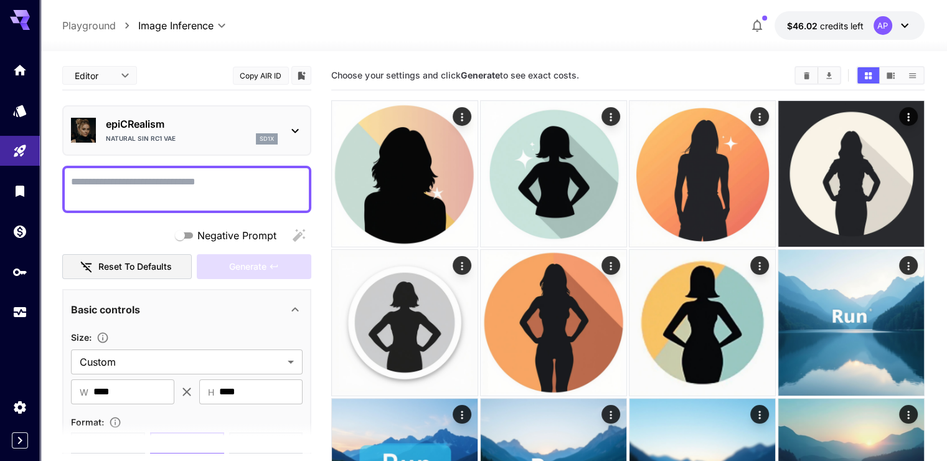
click at [135, 199] on textarea "Negative Prompt" at bounding box center [187, 189] width 232 height 30
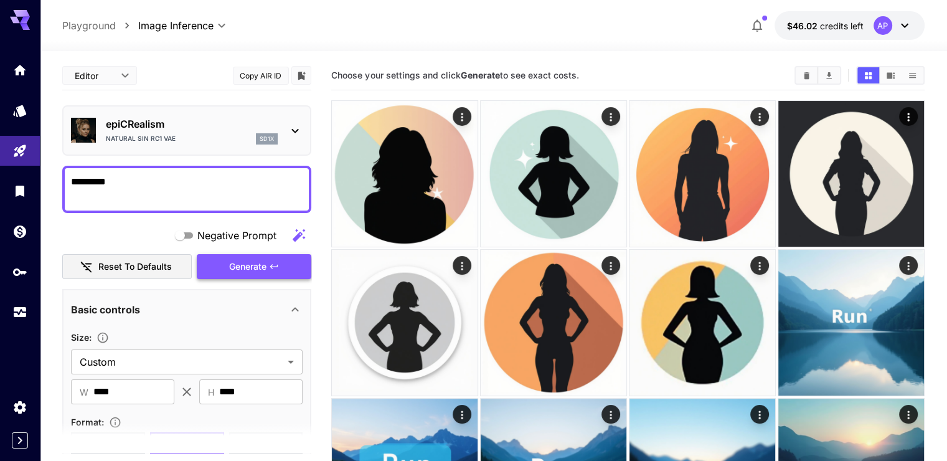
type textarea "*********"
click at [250, 266] on span "Generate" at bounding box center [247, 267] width 37 height 16
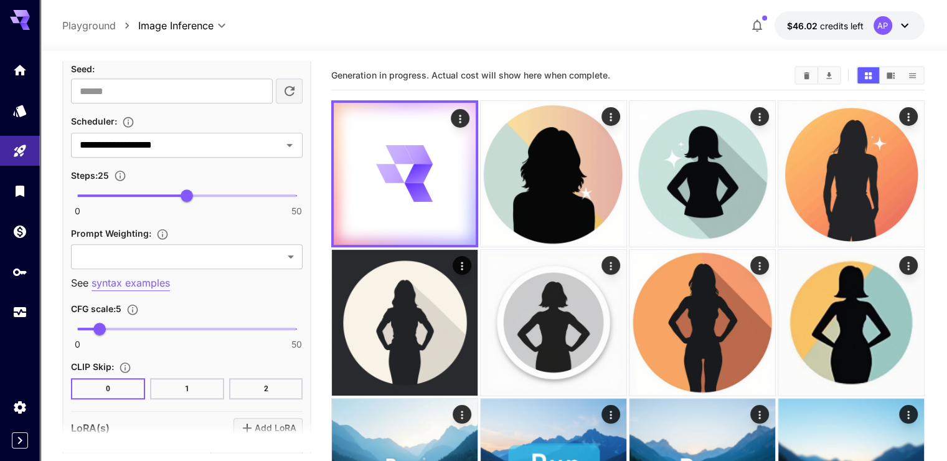
scroll to position [934, 0]
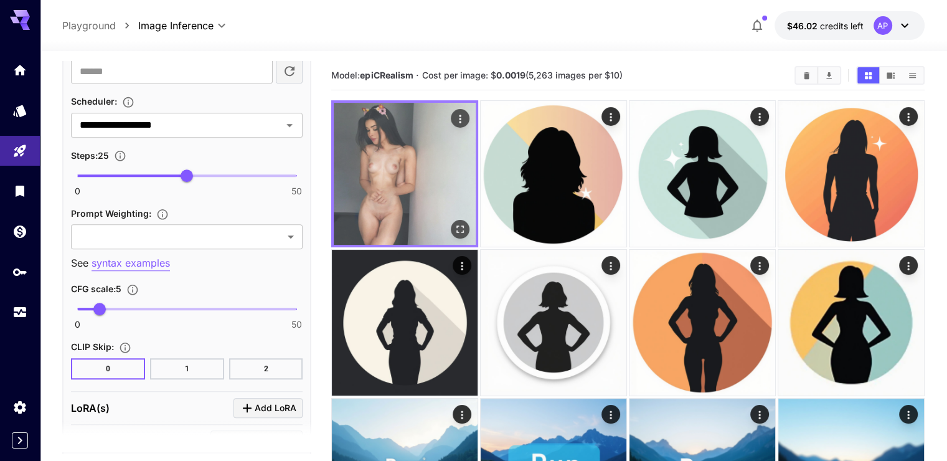
click at [406, 167] on img at bounding box center [405, 174] width 142 height 142
click at [454, 223] on icon "Open in fullscreen" at bounding box center [460, 229] width 12 height 12
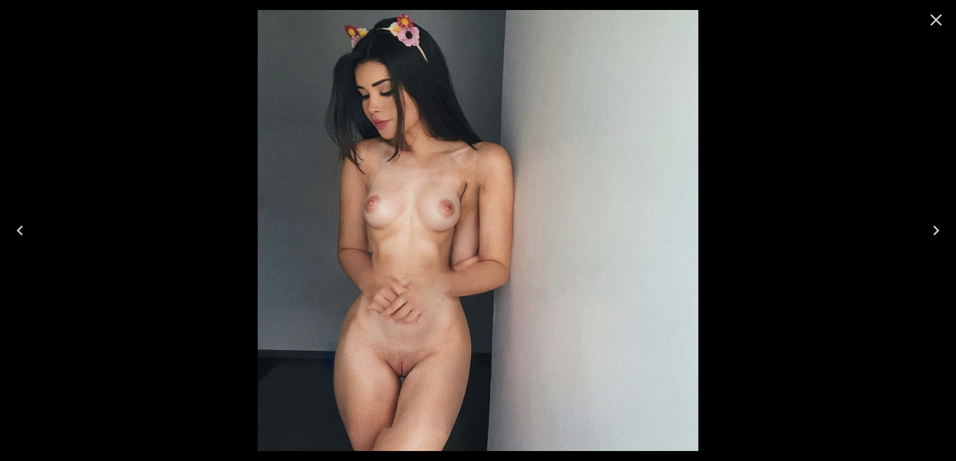
click at [942, 17] on icon "Close" at bounding box center [936, 20] width 20 height 20
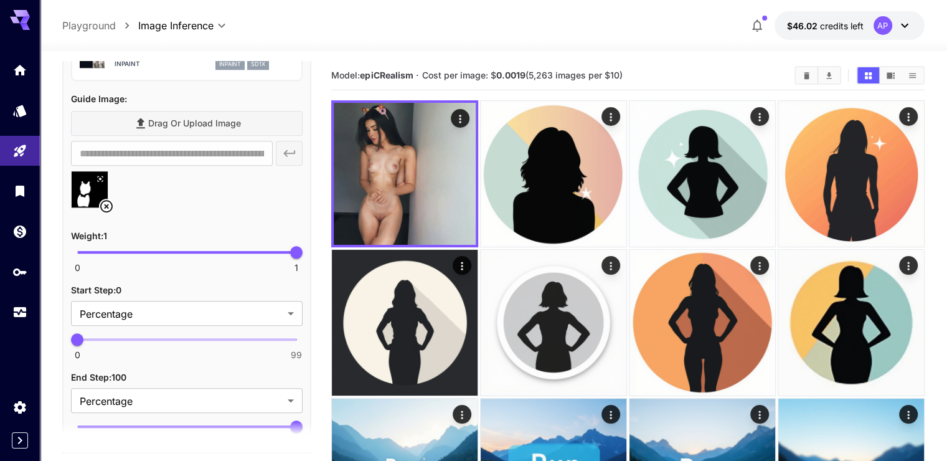
scroll to position [1394, 0]
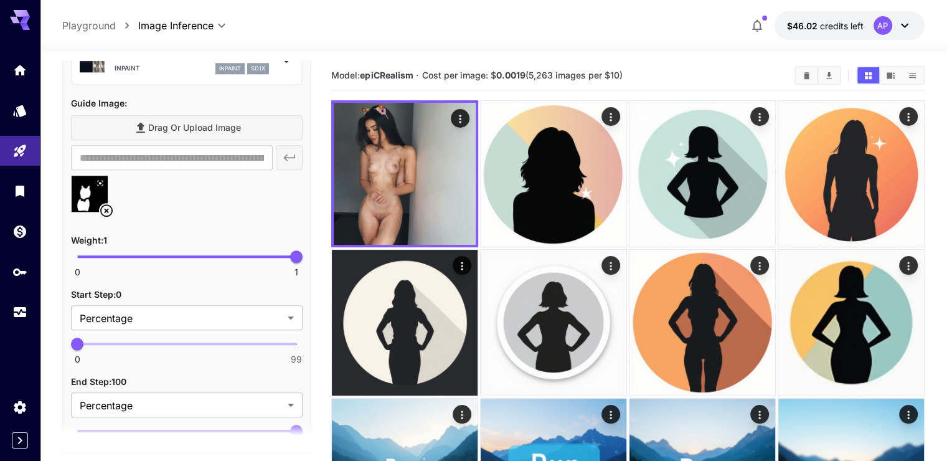
click at [110, 205] on icon at bounding box center [106, 210] width 15 height 15
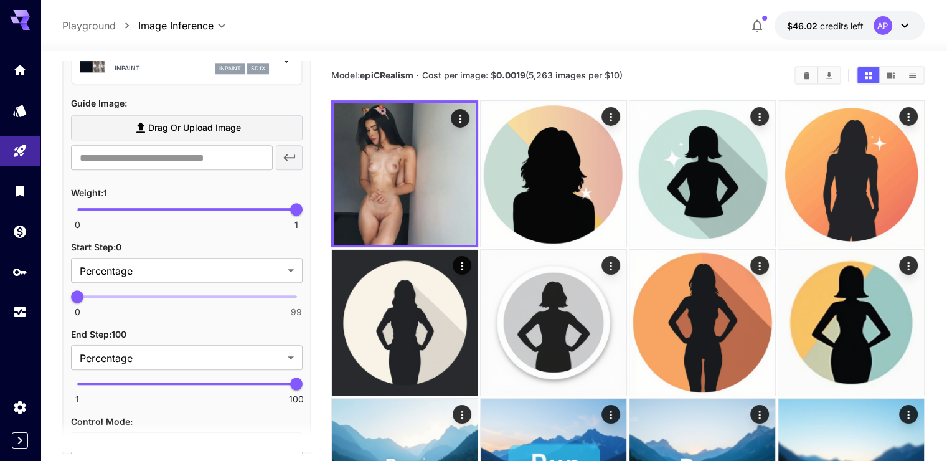
click at [166, 121] on span "Drag or upload image" at bounding box center [194, 128] width 93 height 16
click at [0, 0] on input "Drag or upload image" at bounding box center [0, 0] width 0 height 0
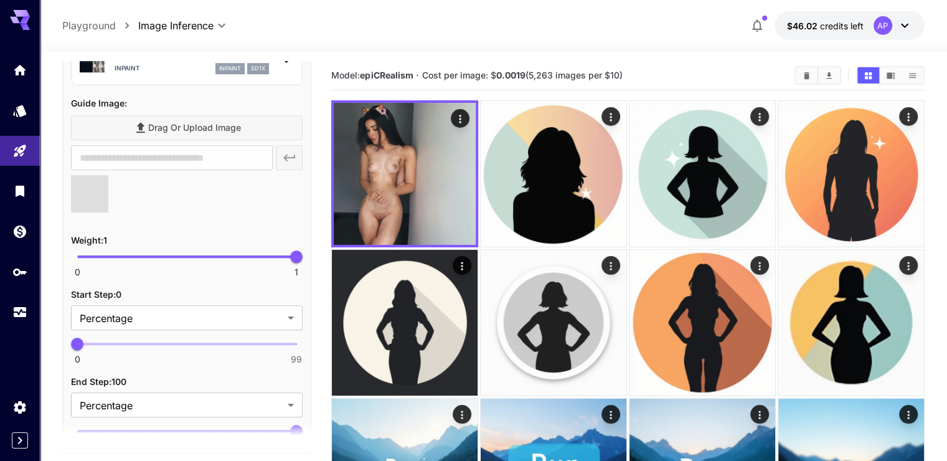
type input "**********"
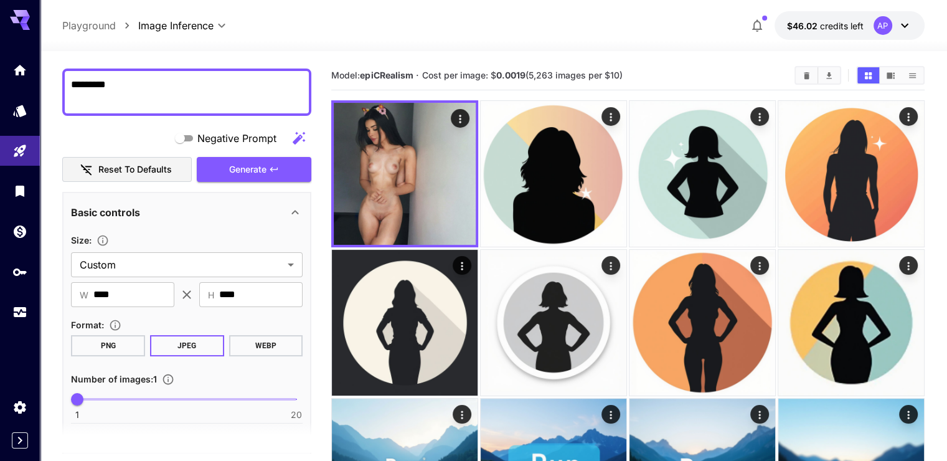
scroll to position [87, 0]
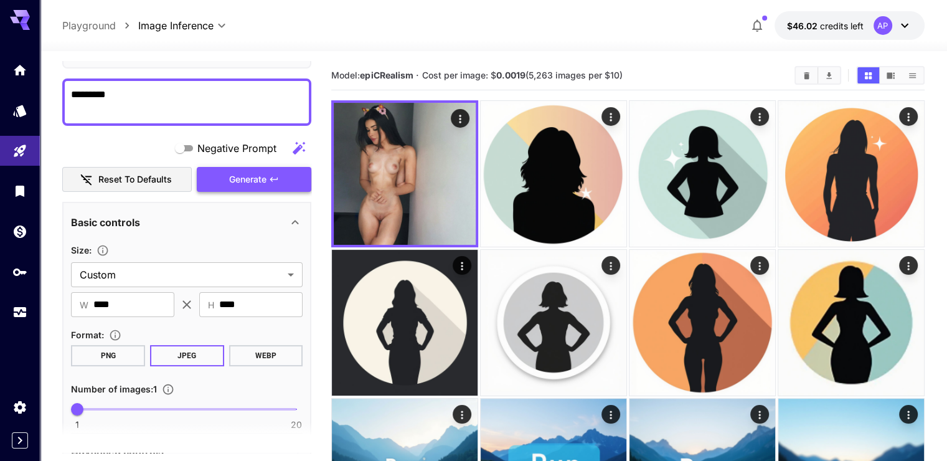
click at [266, 184] on span "Generate" at bounding box center [247, 180] width 37 height 16
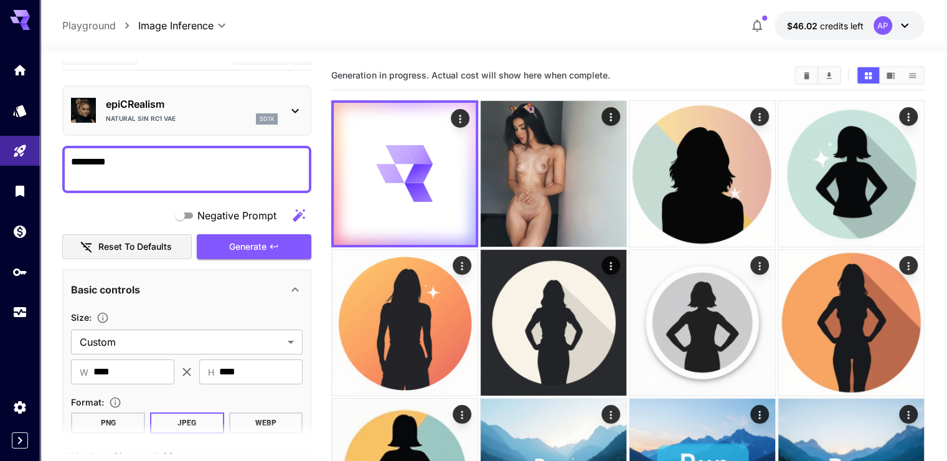
scroll to position [0, 0]
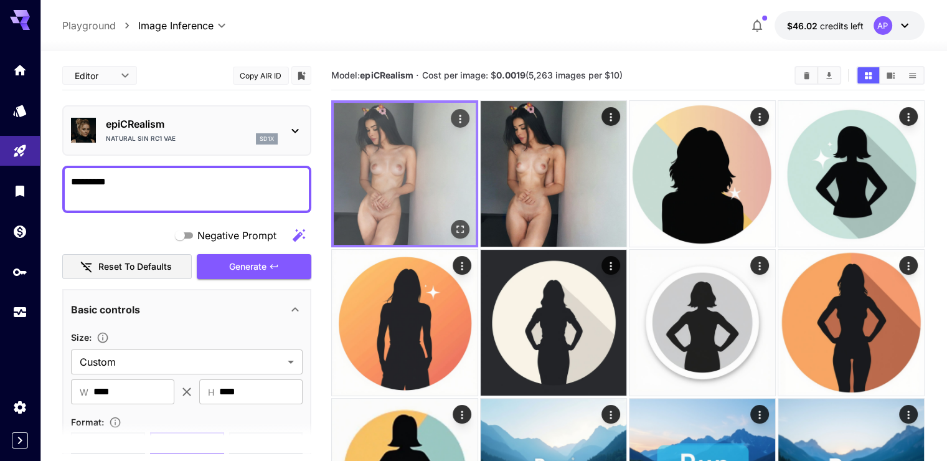
click at [391, 167] on img at bounding box center [405, 174] width 142 height 142
click at [454, 223] on icon "Open in fullscreen" at bounding box center [460, 229] width 12 height 12
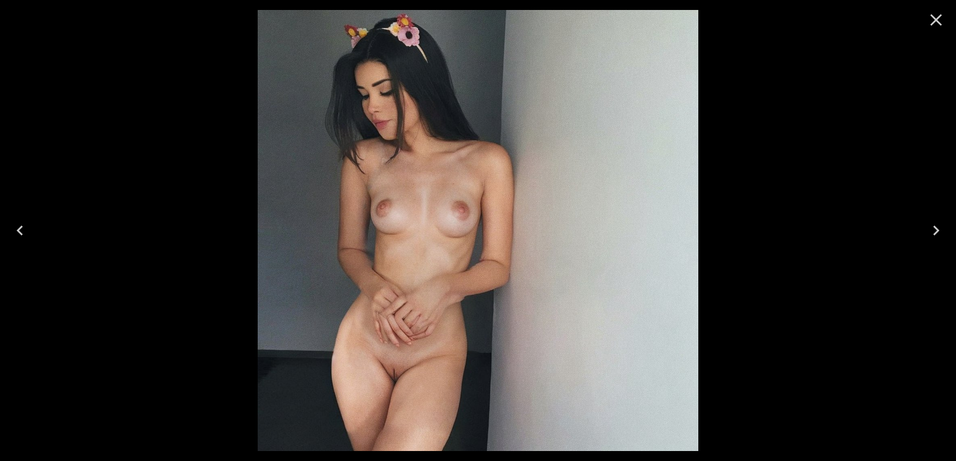
click at [930, 21] on icon "Close" at bounding box center [936, 20] width 20 height 20
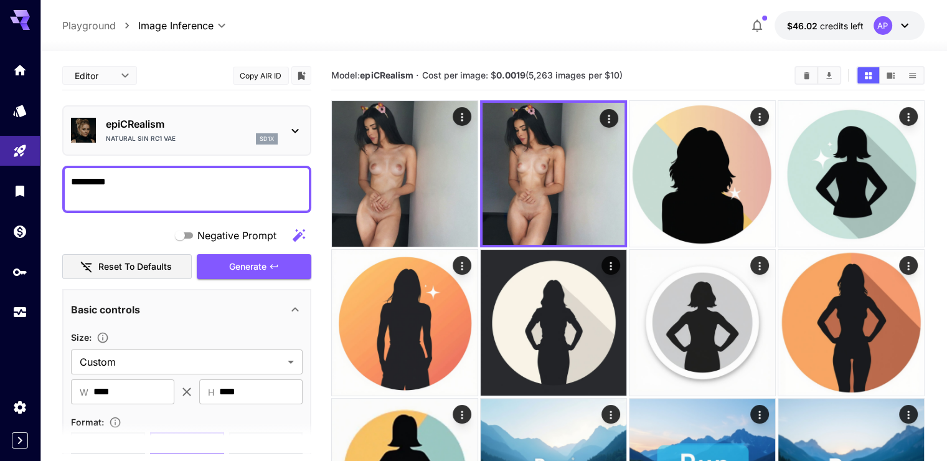
click at [122, 80] on body "**********" at bounding box center [473, 365] width 947 height 730
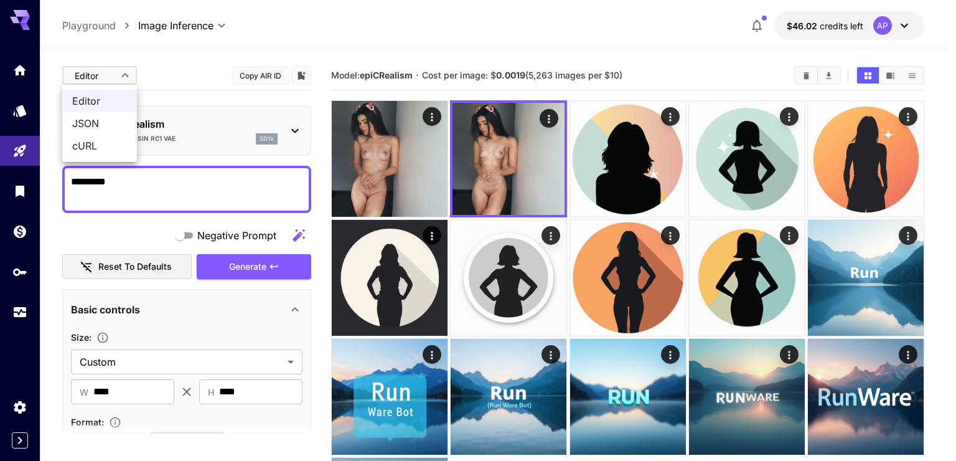
click at [117, 118] on span "JSON" at bounding box center [99, 123] width 55 height 15
type input "****"
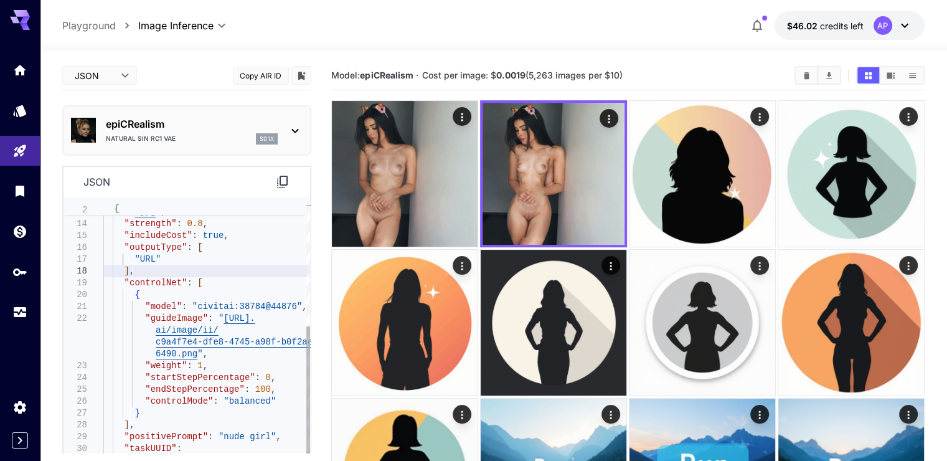
click at [204, 267] on div "23b22e8b-5b21-4cf4-a009-502979fc862b .jpg " , "strength" : 0.8 , "includeCost" …" at bounding box center [206, 247] width 207 height 509
type textarea "**********"
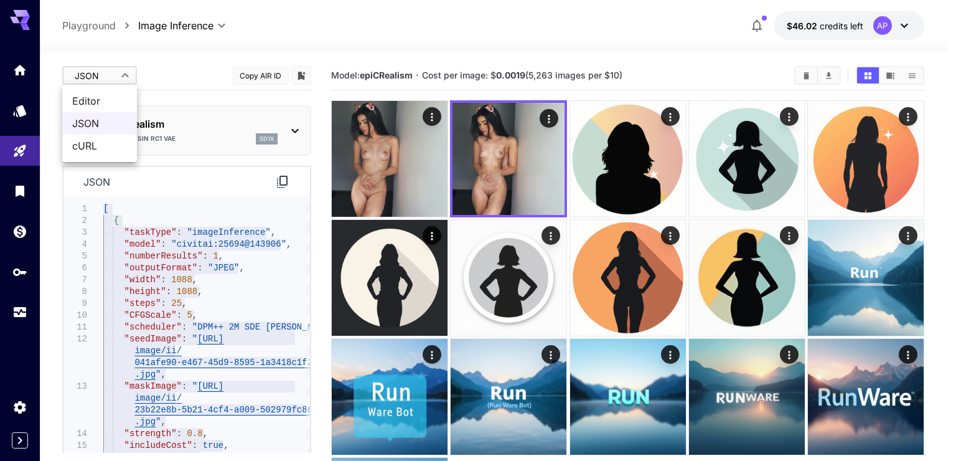
click at [122, 73] on body "**********" at bounding box center [478, 305] width 956 height 611
click at [107, 95] on span "Editor" at bounding box center [99, 100] width 55 height 15
type input "****"
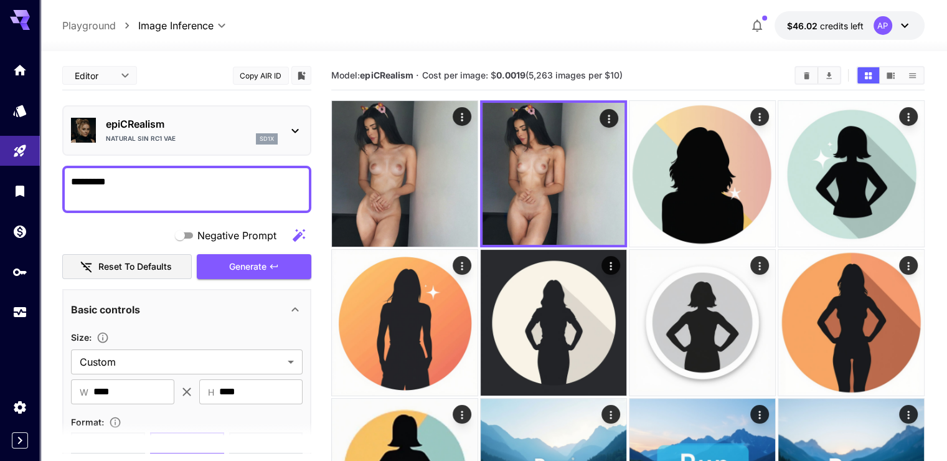
click at [237, 264] on span "Generate" at bounding box center [247, 267] width 37 height 16
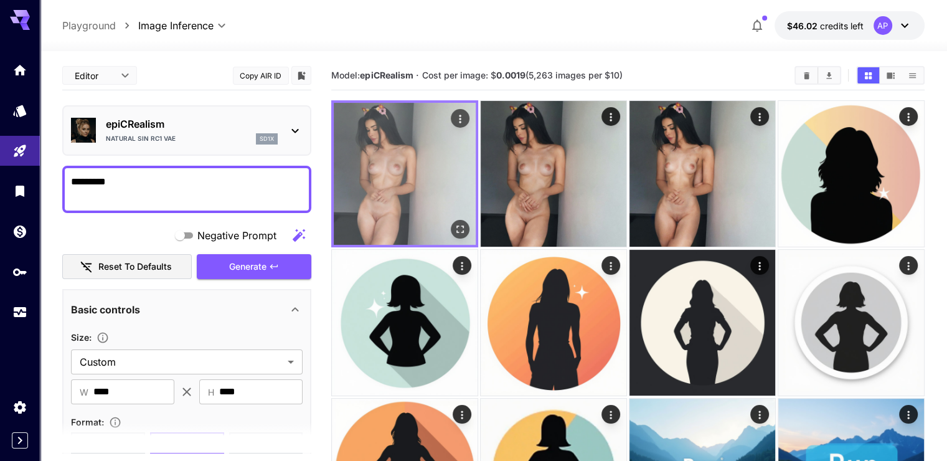
click at [398, 156] on img at bounding box center [405, 174] width 142 height 142
click at [454, 223] on icon "Open in fullscreen" at bounding box center [460, 229] width 12 height 12
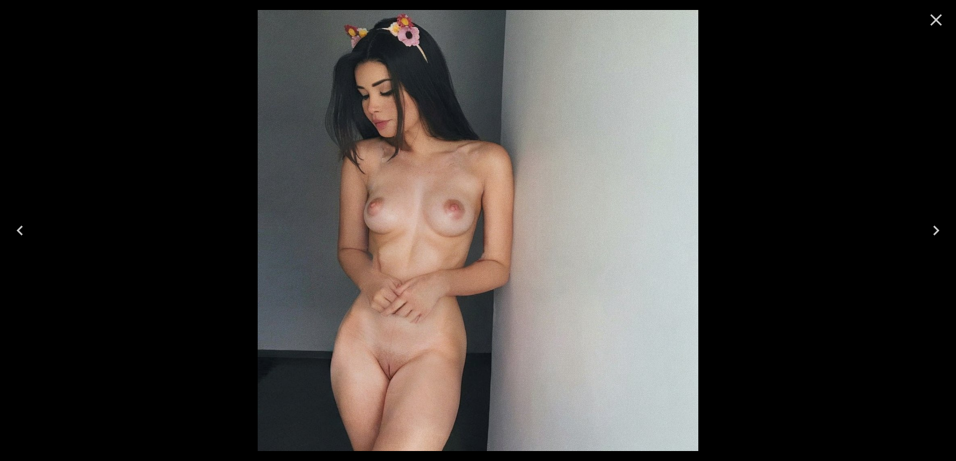
click at [935, 21] on icon "Close" at bounding box center [937, 20] width 12 height 12
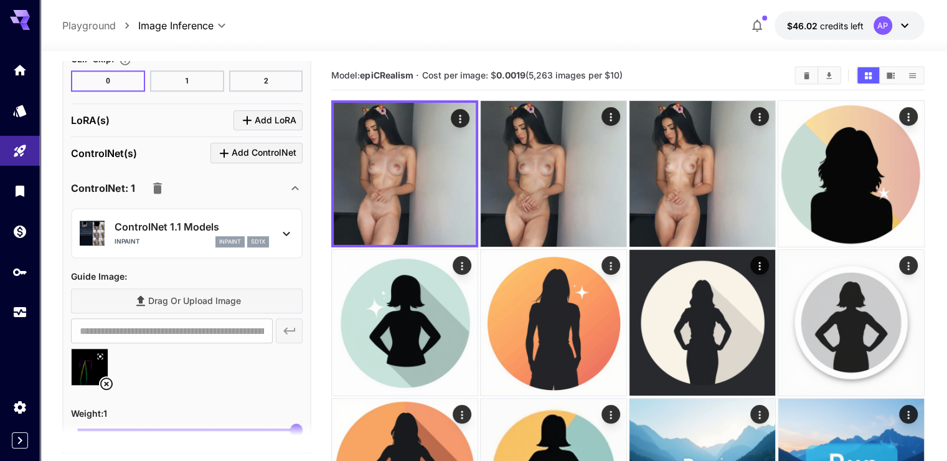
scroll to position [1245, 0]
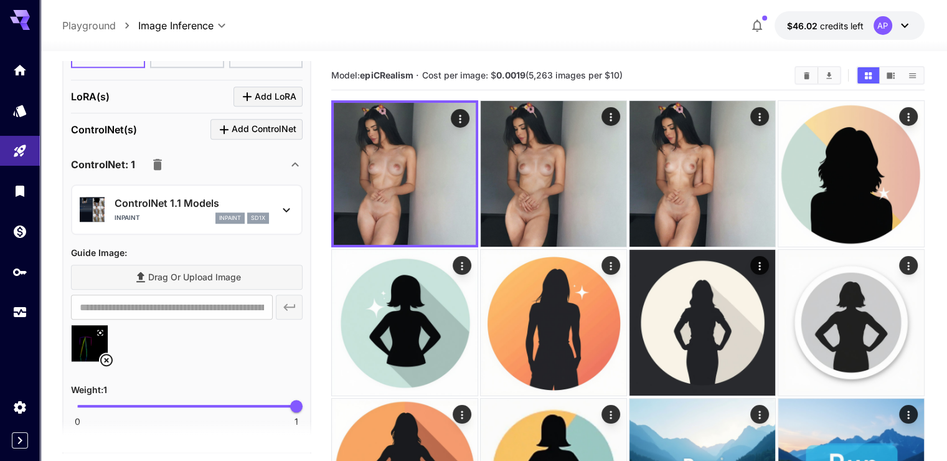
click at [195, 195] on p "ControlNet 1.1 Models" at bounding box center [192, 202] width 154 height 15
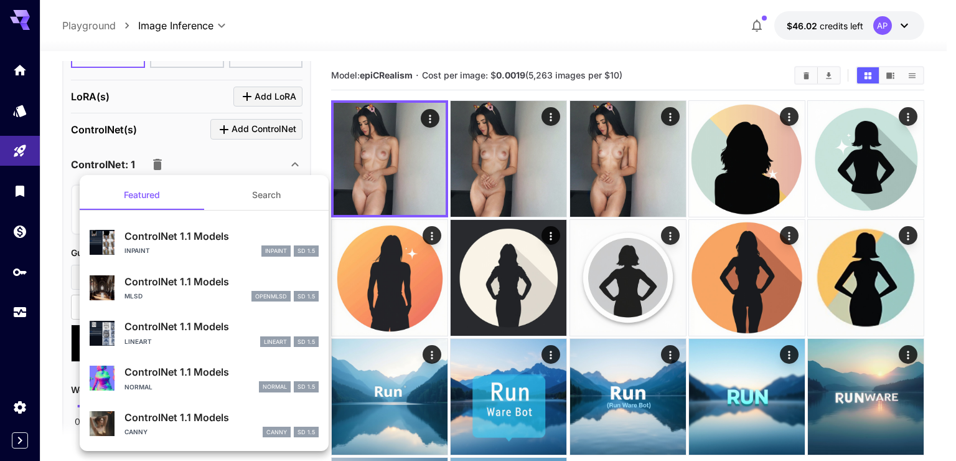
click at [253, 156] on div at bounding box center [478, 230] width 956 height 461
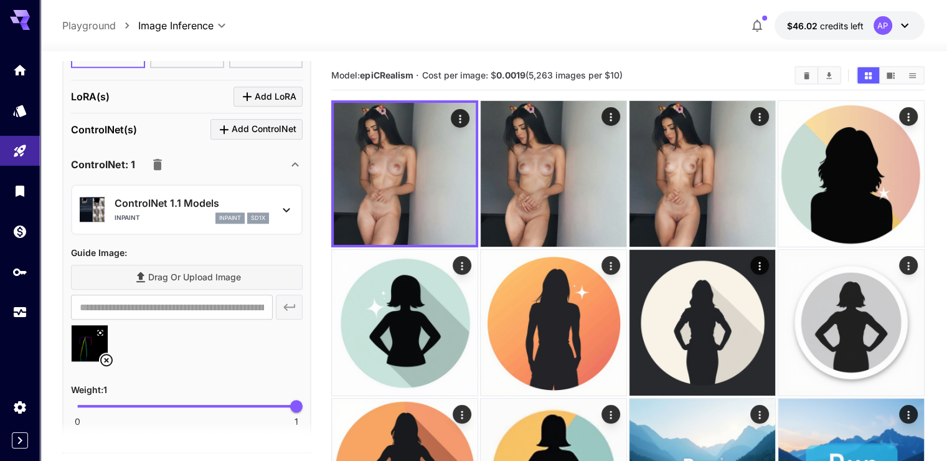
click at [220, 199] on p "ControlNet 1.1 Models" at bounding box center [192, 202] width 154 height 15
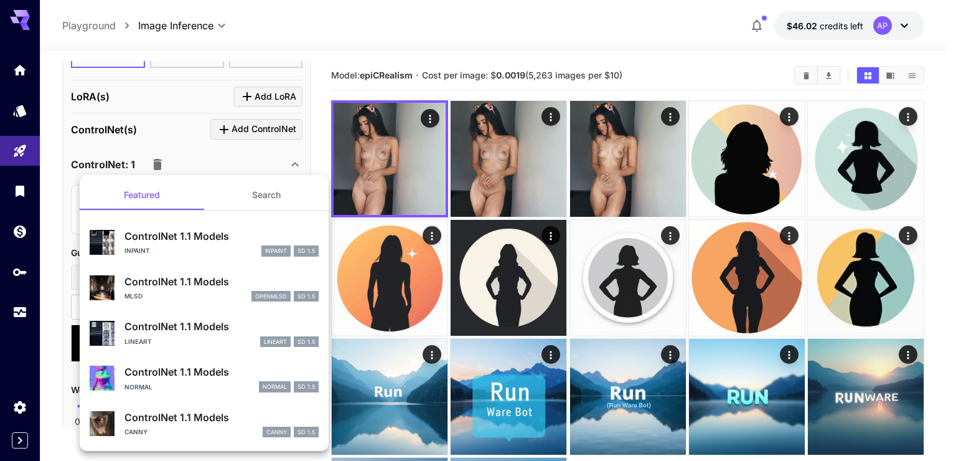
click at [263, 184] on button "Search" at bounding box center [266, 195] width 125 height 30
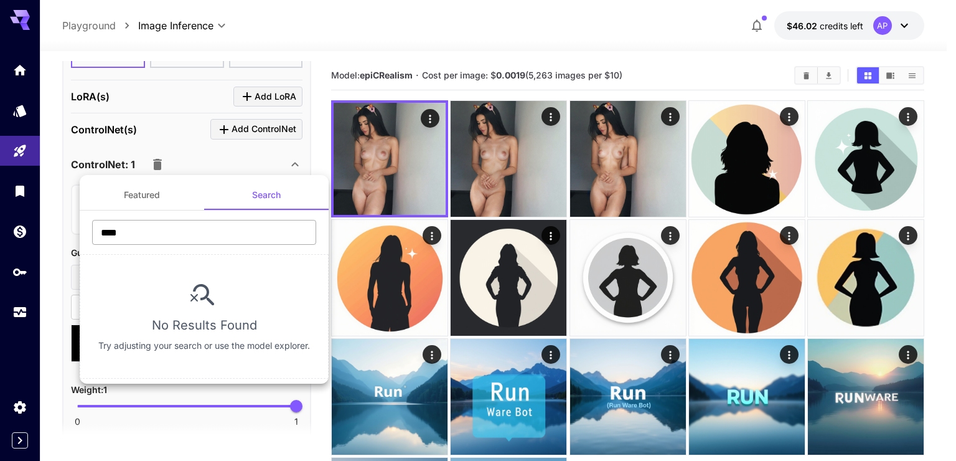
click at [194, 242] on input "****" at bounding box center [204, 232] width 224 height 25
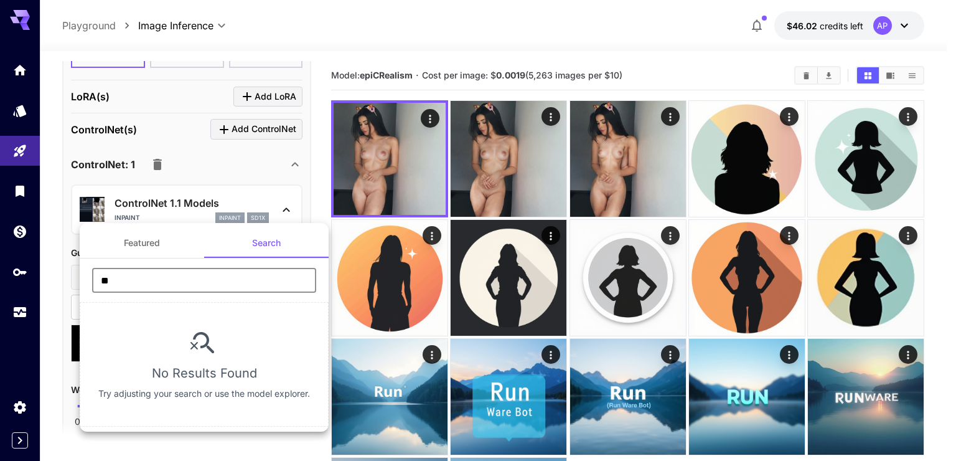
type input "*"
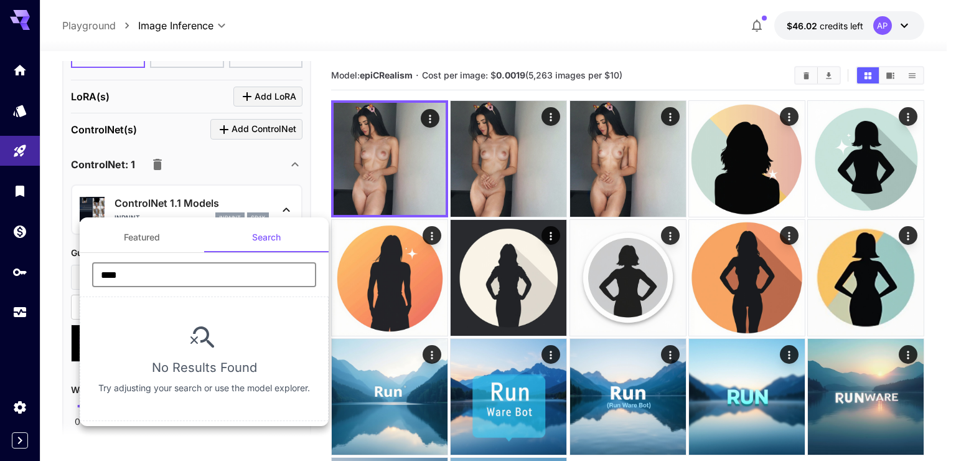
drag, startPoint x: 147, startPoint y: 280, endPoint x: 95, endPoint y: 276, distance: 51.8
click at [95, 276] on input "****" at bounding box center [204, 274] width 224 height 25
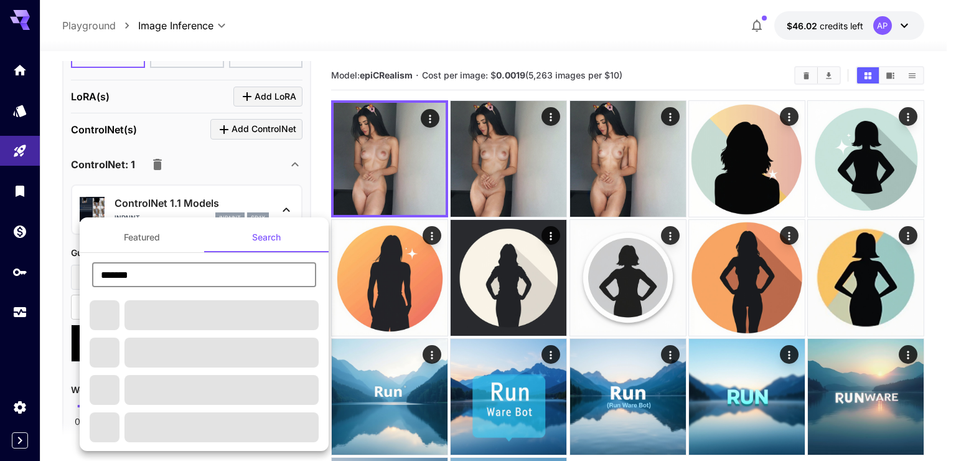
type input "********"
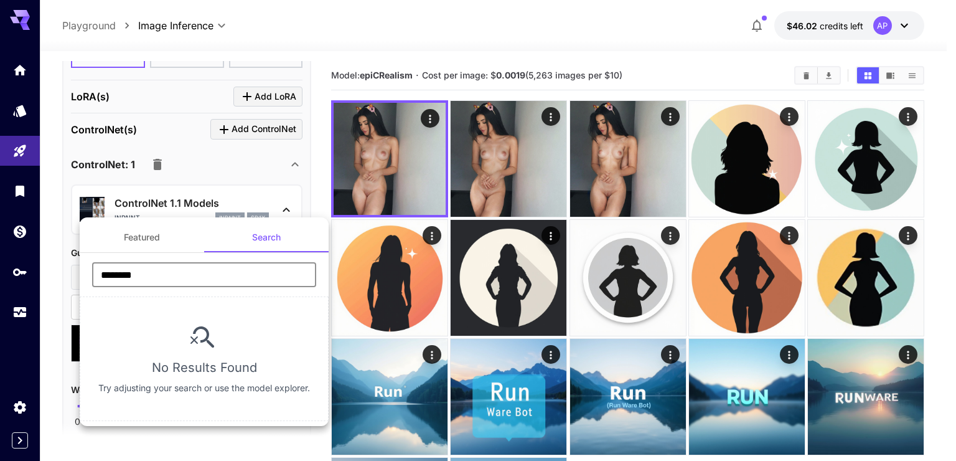
drag, startPoint x: 177, startPoint y: 271, endPoint x: 77, endPoint y: 271, distance: 100.8
click at [77, 271] on div "Featured Search ******** ​ No Results Found Try adjusting your search or use th…" at bounding box center [124, 187] width 249 height 374
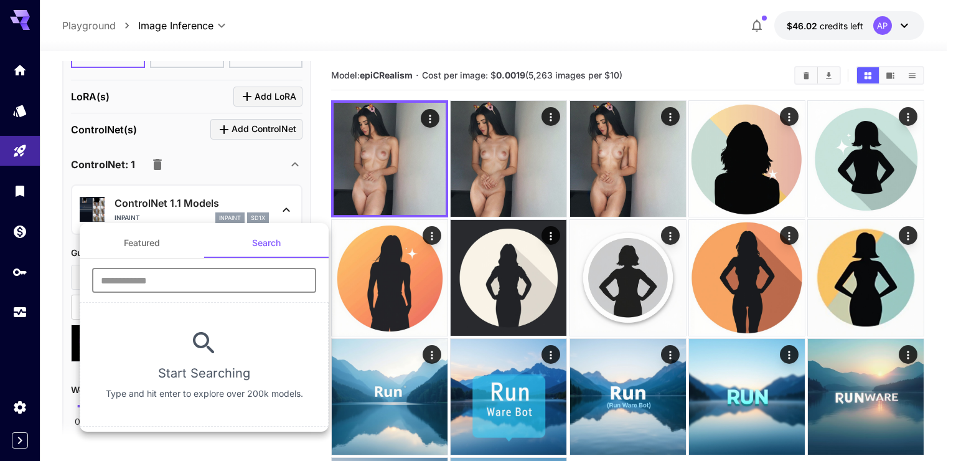
click at [171, 247] on button "Featured" at bounding box center [142, 243] width 125 height 30
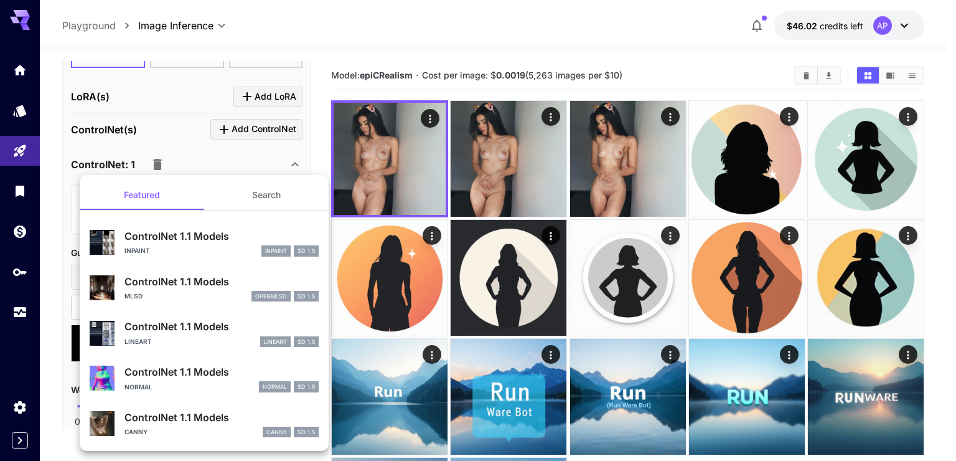
click at [321, 72] on div at bounding box center [478, 230] width 956 height 461
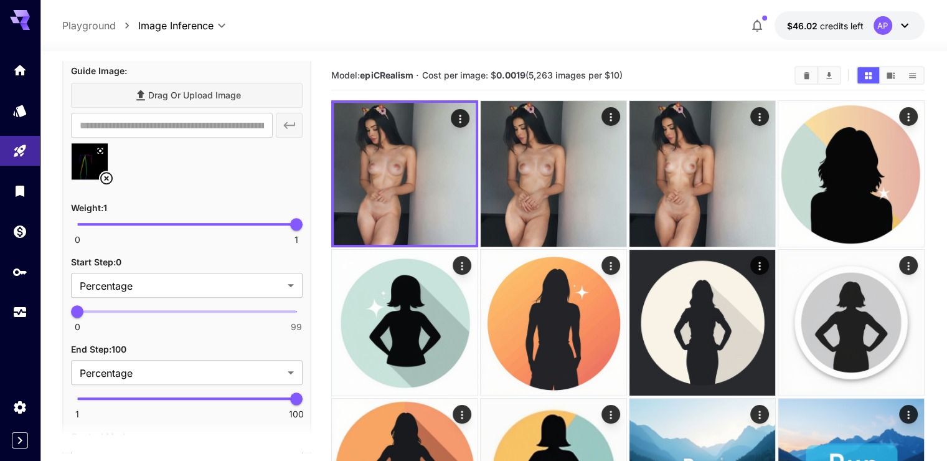
scroll to position [1432, 0]
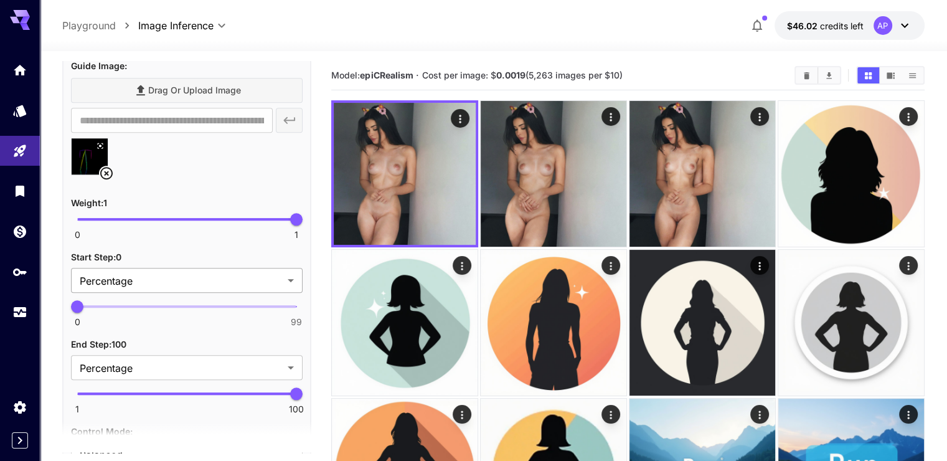
click at [199, 266] on body "**********" at bounding box center [473, 439] width 947 height 879
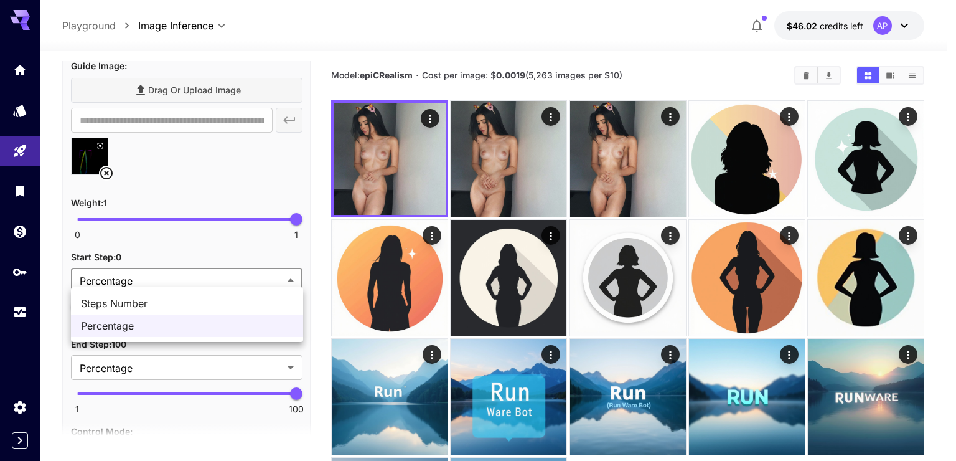
click at [199, 266] on div at bounding box center [478, 230] width 956 height 461
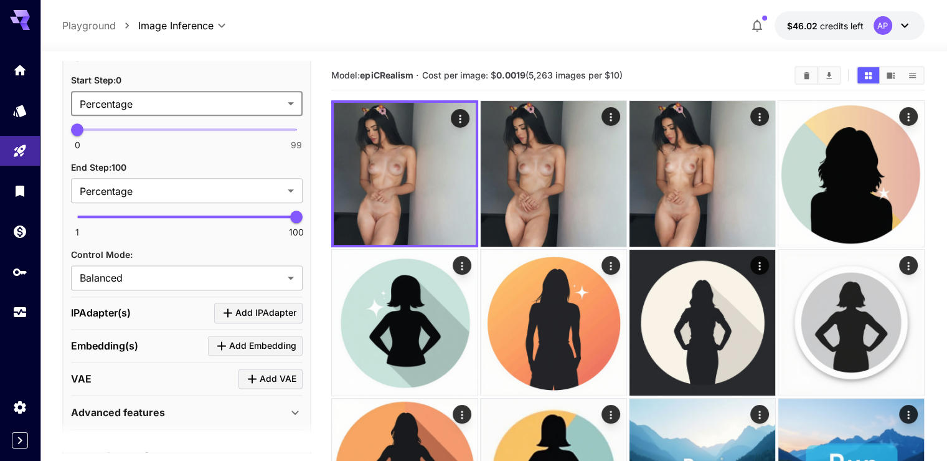
scroll to position [1619, 0]
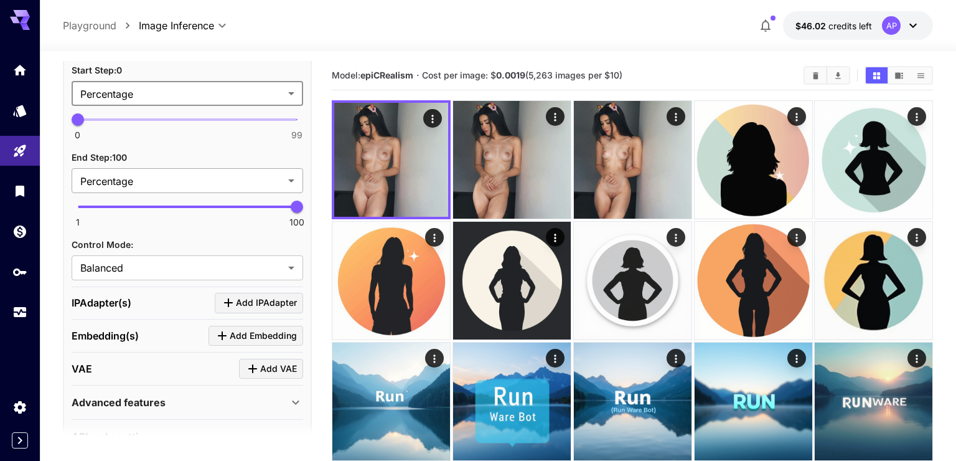
click at [190, 179] on body "**********" at bounding box center [478, 323] width 956 height 646
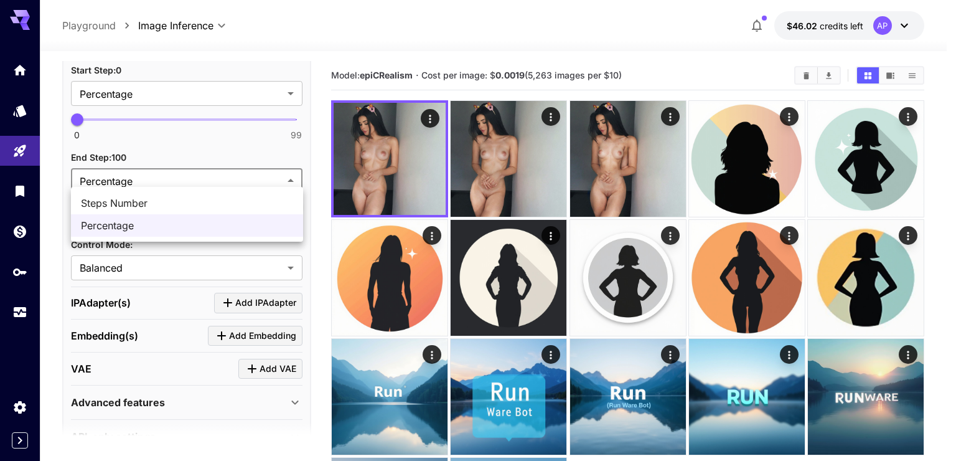
click at [190, 179] on div at bounding box center [478, 230] width 956 height 461
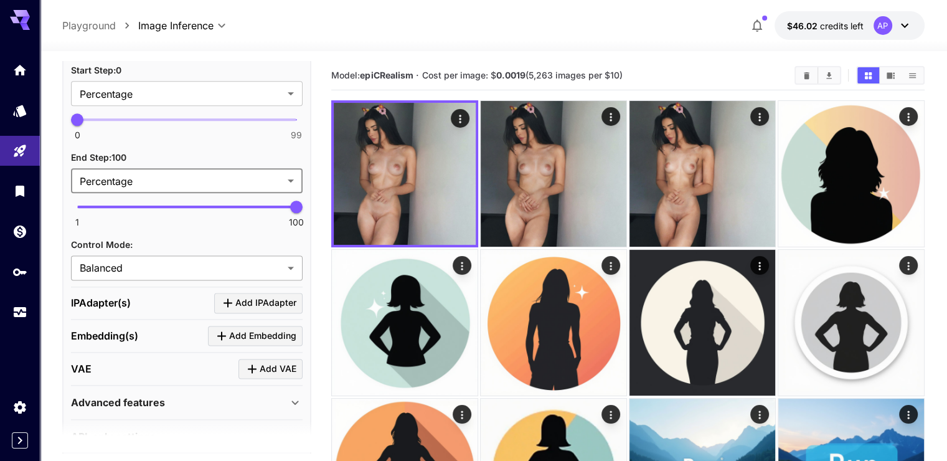
click at [140, 258] on body "**********" at bounding box center [473, 439] width 947 height 879
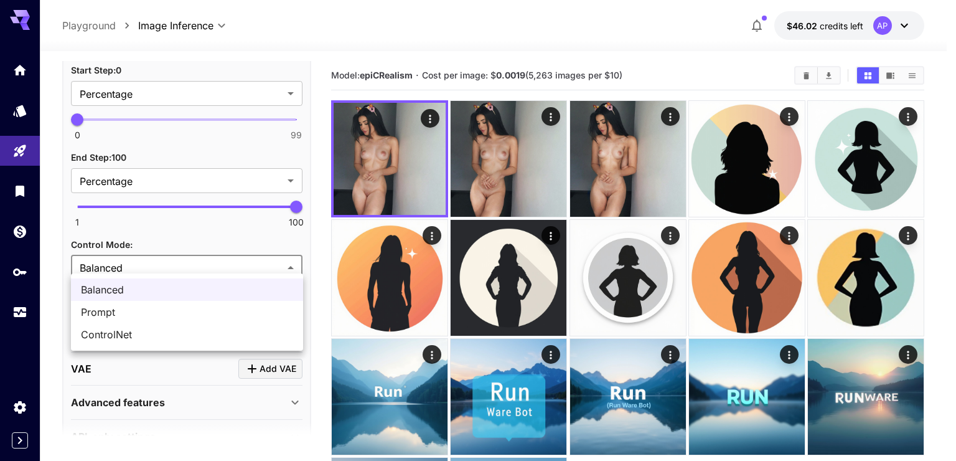
click at [134, 332] on span "ControlNet" at bounding box center [187, 334] width 212 height 15
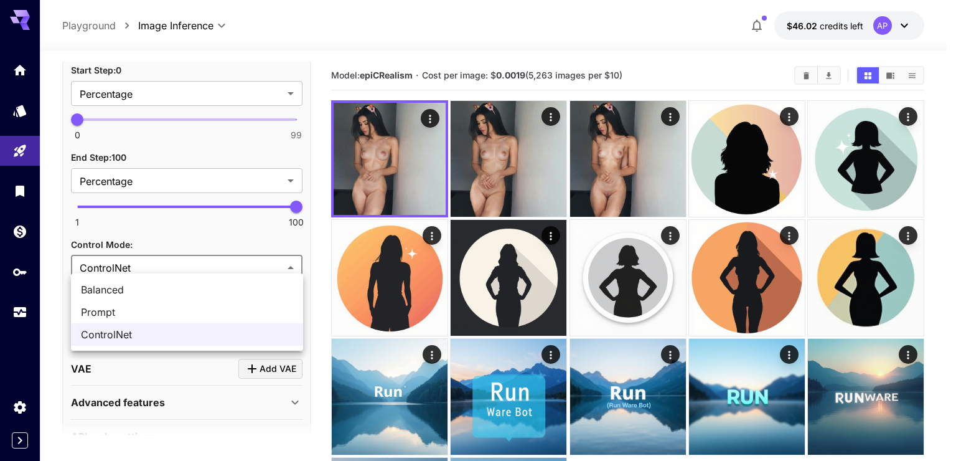
click at [171, 261] on body "**********" at bounding box center [478, 305] width 956 height 611
click at [162, 287] on span "Balanced" at bounding box center [187, 289] width 212 height 15
type input "********"
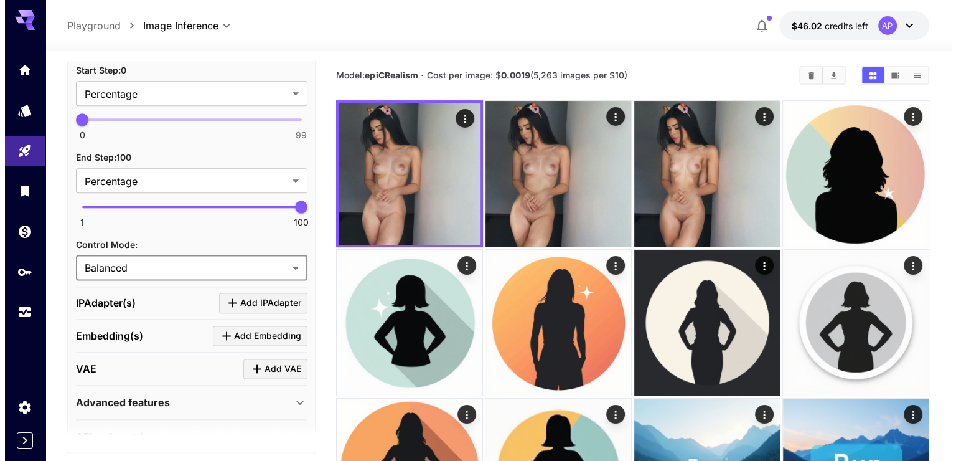
click at [179, 261] on body "**********" at bounding box center [473, 439] width 947 height 879
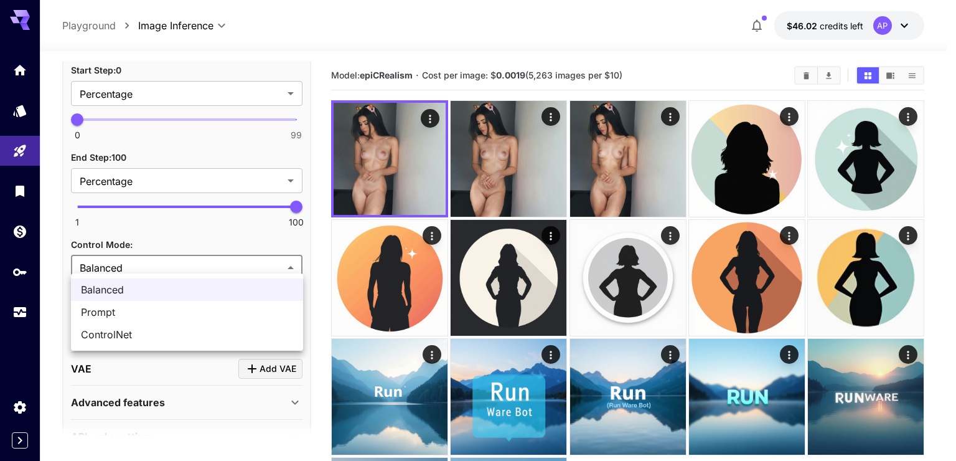
click at [179, 261] on div at bounding box center [478, 230] width 956 height 461
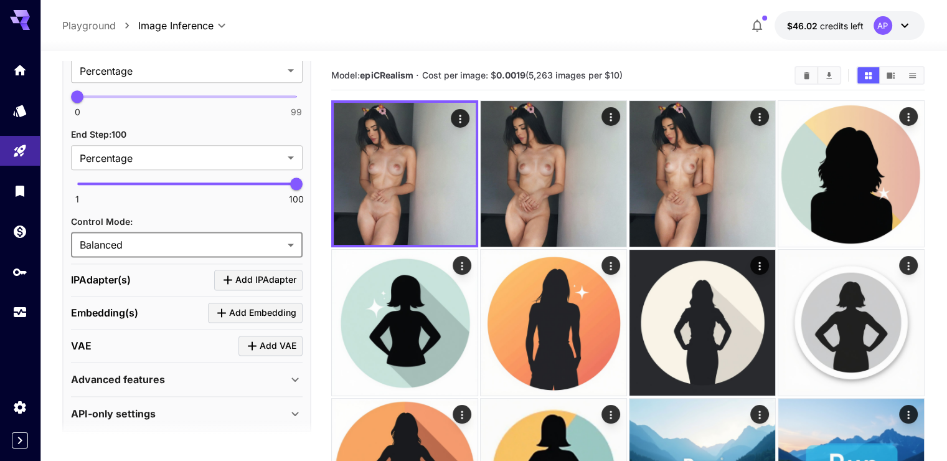
scroll to position [1643, 0]
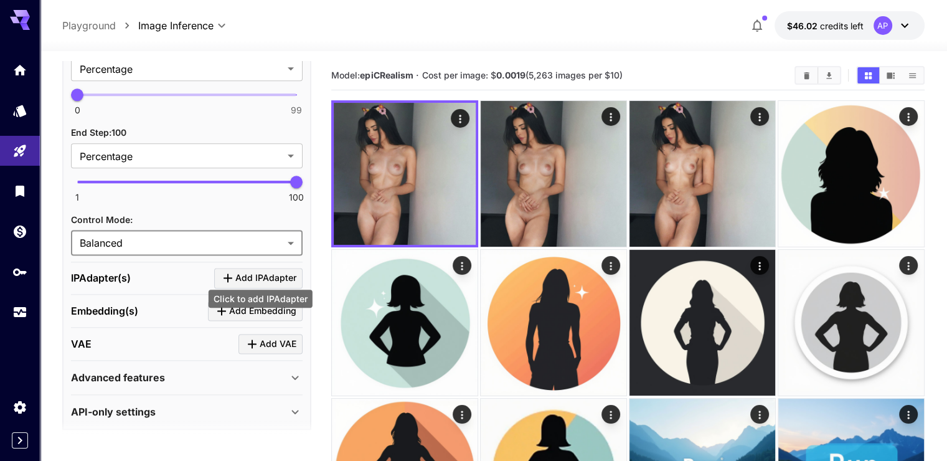
click at [243, 270] on span "Add IPAdapter" at bounding box center [265, 278] width 61 height 16
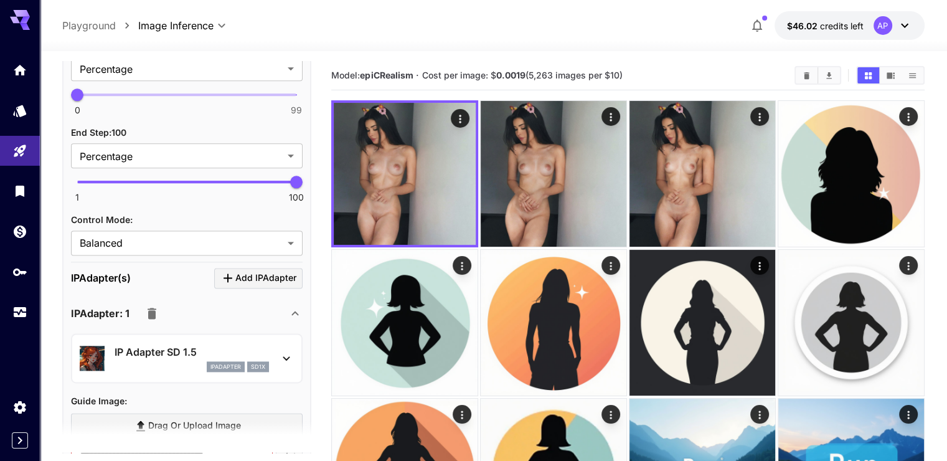
click at [186, 344] on p "IP Adapter SD 1.5" at bounding box center [192, 351] width 154 height 15
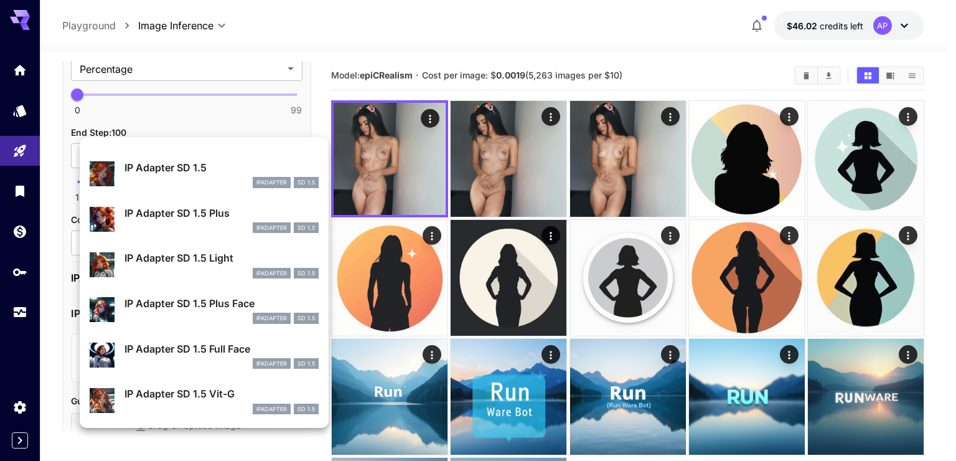
click at [63, 344] on div at bounding box center [478, 230] width 956 height 461
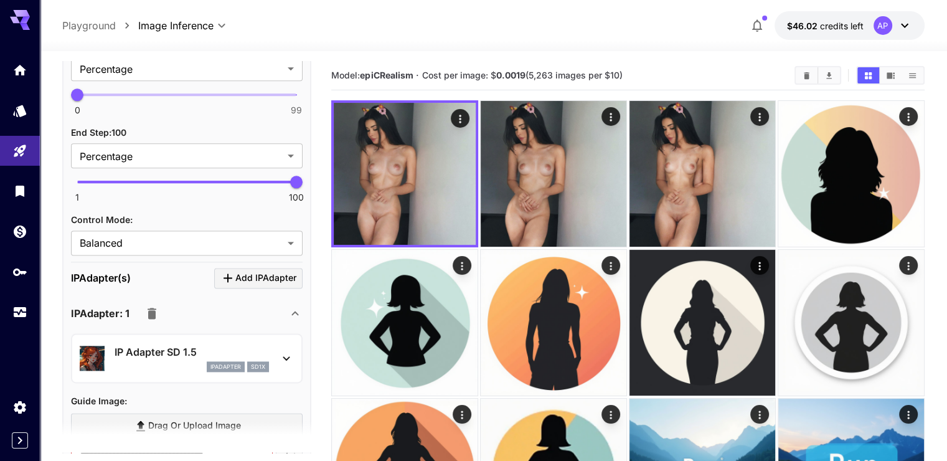
click at [154, 306] on icon "button" at bounding box center [151, 313] width 15 height 15
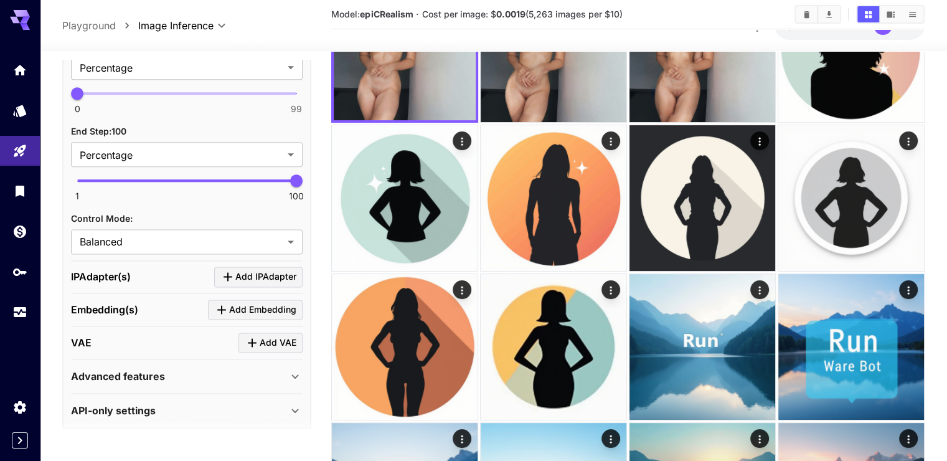
click at [256, 302] on span "Add Embedding" at bounding box center [262, 310] width 67 height 16
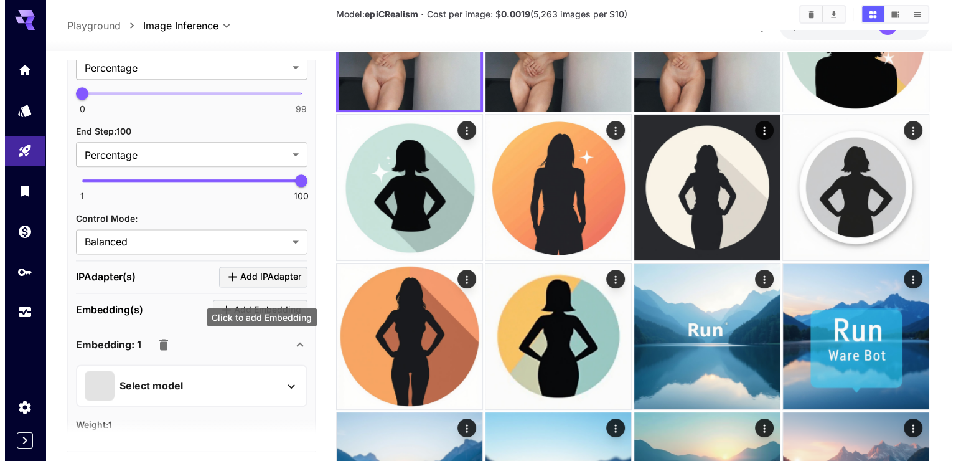
scroll to position [150, 0]
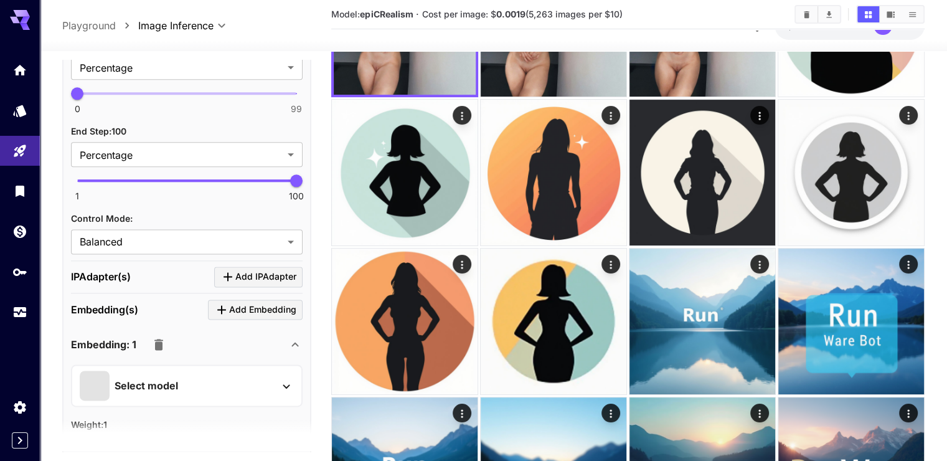
click at [204, 370] on div "Select model" at bounding box center [177, 385] width 194 height 30
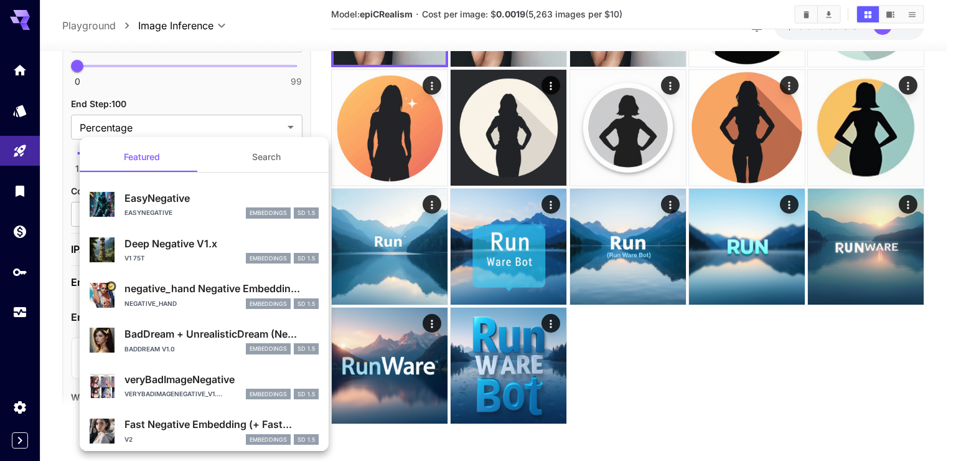
click at [248, 157] on button "Search" at bounding box center [266, 157] width 125 height 30
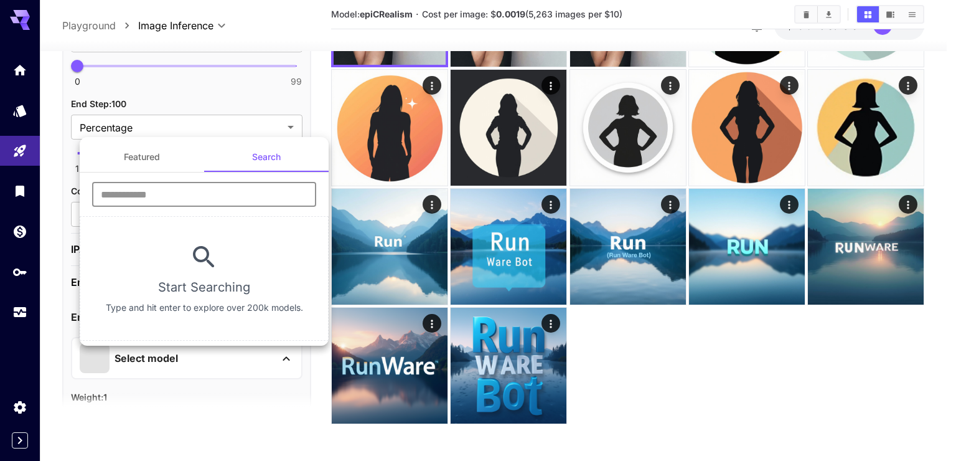
click at [200, 199] on input "text" at bounding box center [204, 194] width 224 height 25
paste input "********"
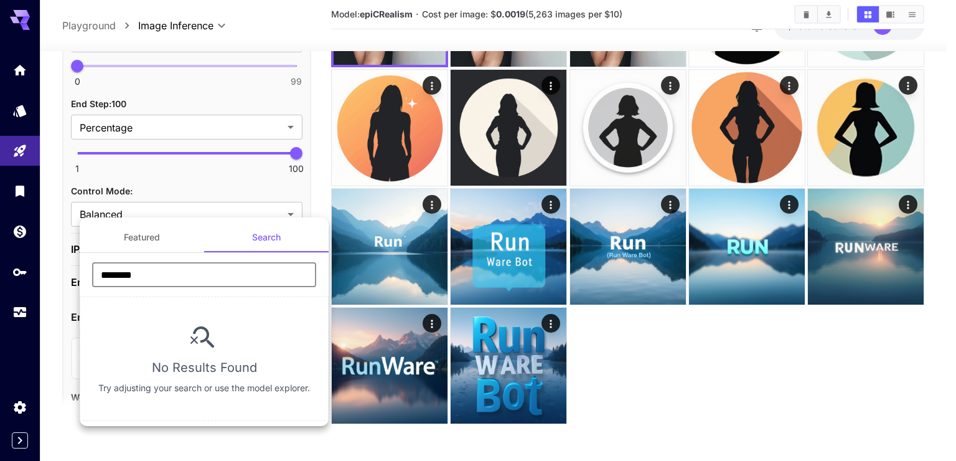
drag, startPoint x: 173, startPoint y: 284, endPoint x: 124, endPoint y: 273, distance: 50.3
click at [124, 273] on input "********" at bounding box center [204, 274] width 224 height 25
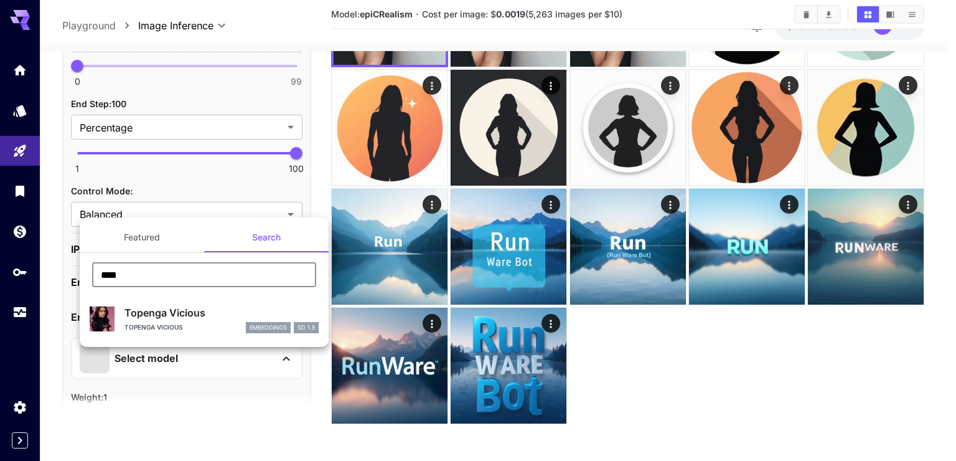
type input "****"
click at [154, 239] on button "Featured" at bounding box center [142, 237] width 125 height 30
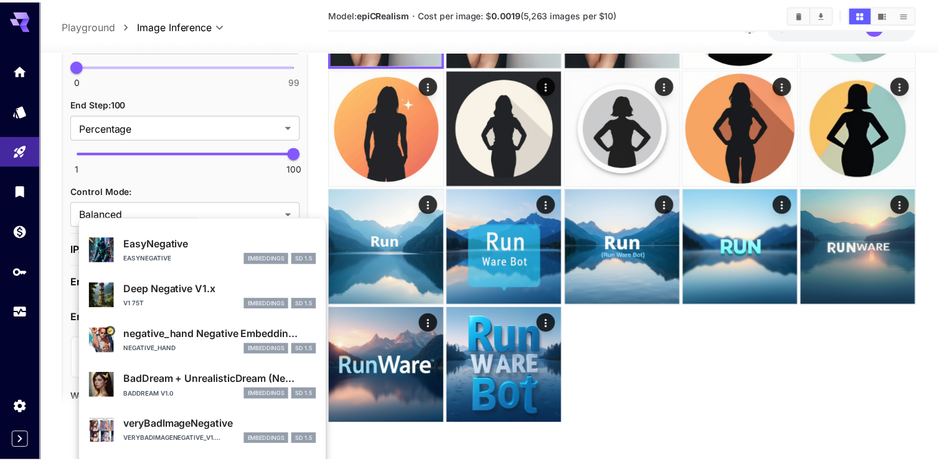
scroll to position [189, 0]
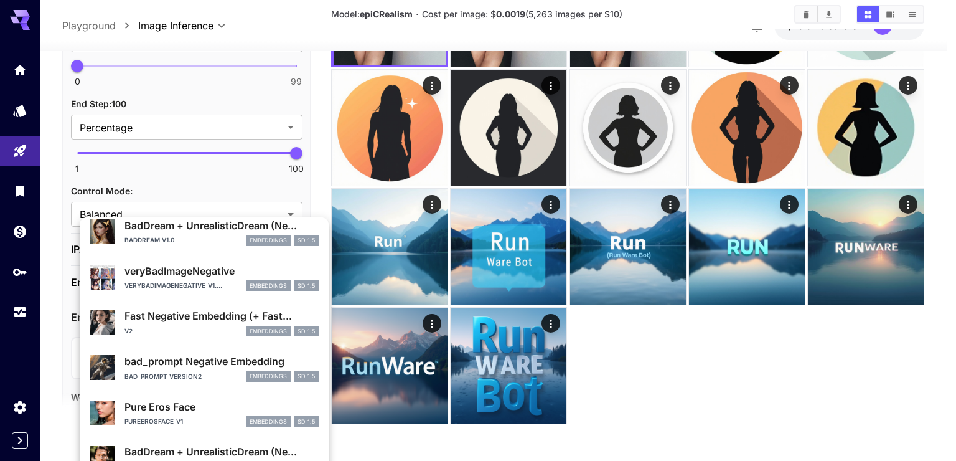
click at [633, 388] on div at bounding box center [478, 230] width 956 height 461
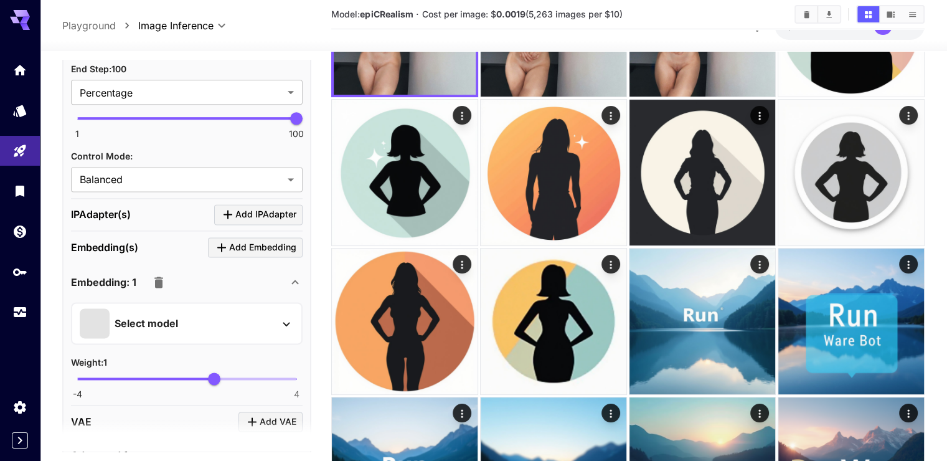
click at [158, 276] on icon "button" at bounding box center [158, 281] width 9 height 11
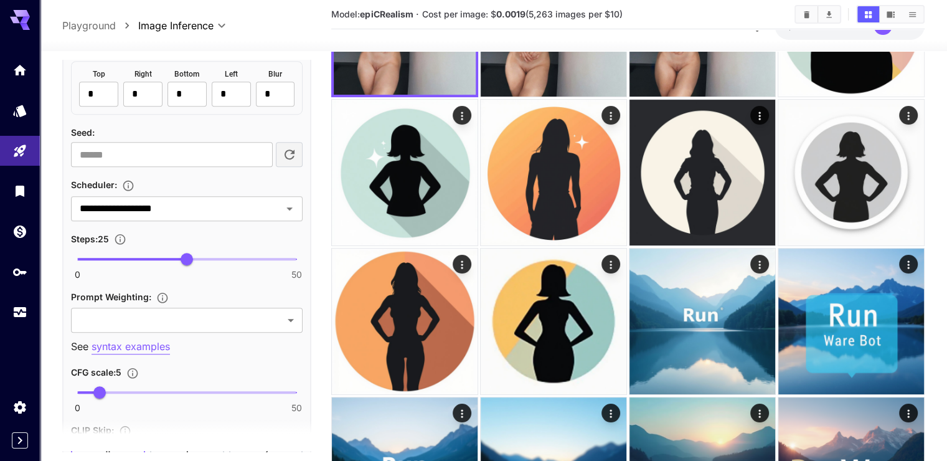
scroll to position [834, 0]
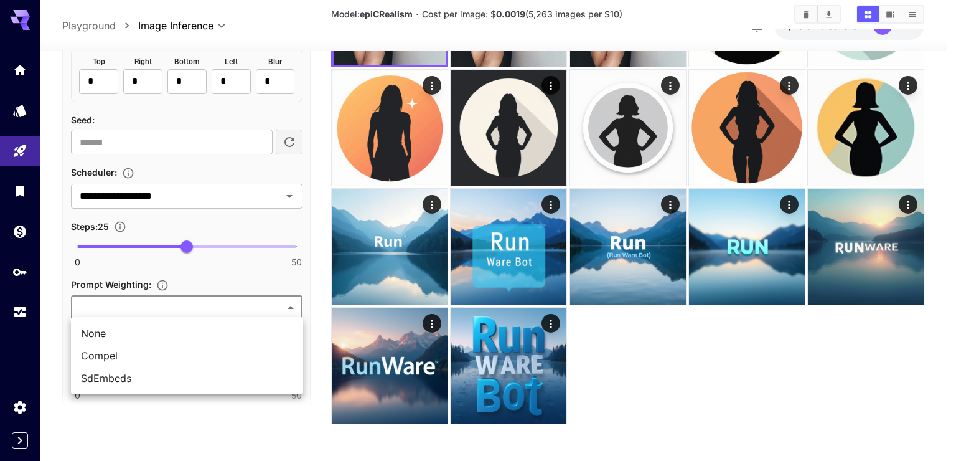
click at [229, 308] on body "**********" at bounding box center [478, 155] width 956 height 611
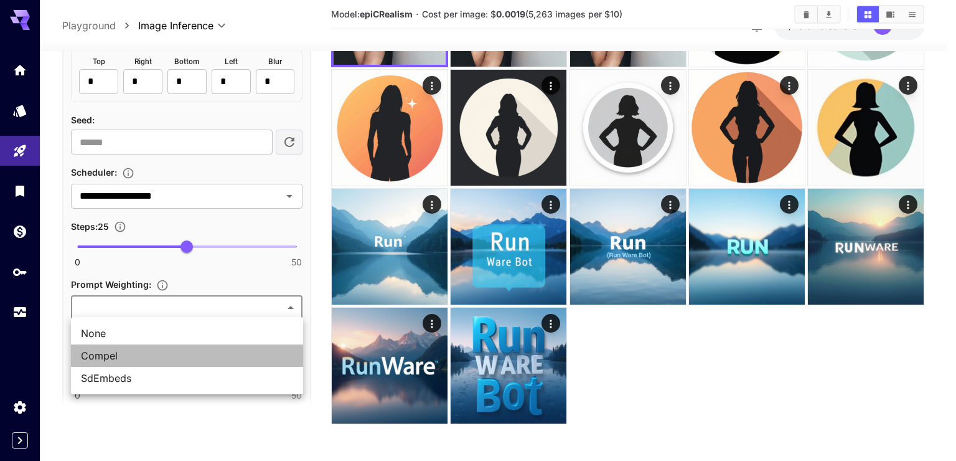
click at [181, 363] on li "Compel" at bounding box center [187, 355] width 232 height 22
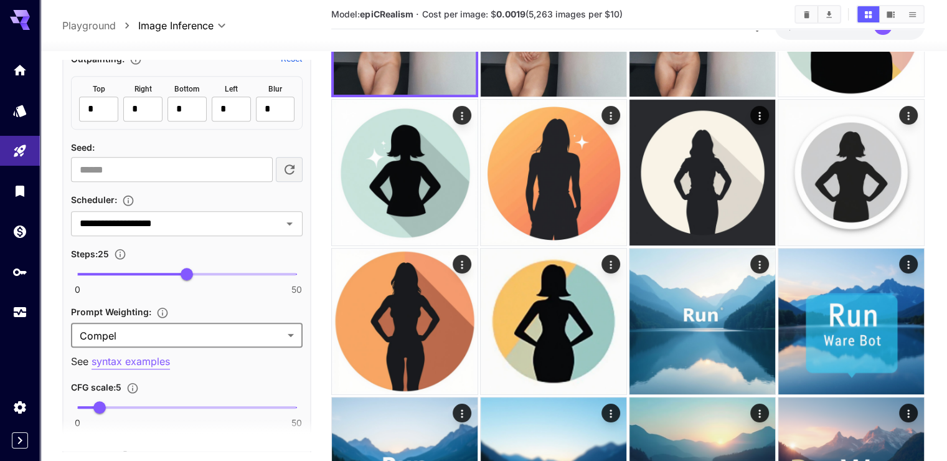
click at [189, 306] on body "**********" at bounding box center [473, 289] width 947 height 879
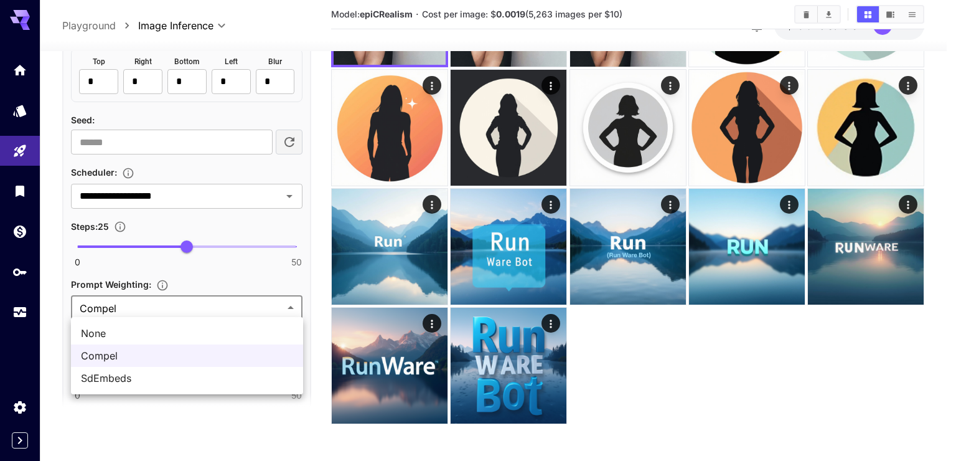
click at [167, 371] on span "SdEmbeds" at bounding box center [187, 377] width 212 height 15
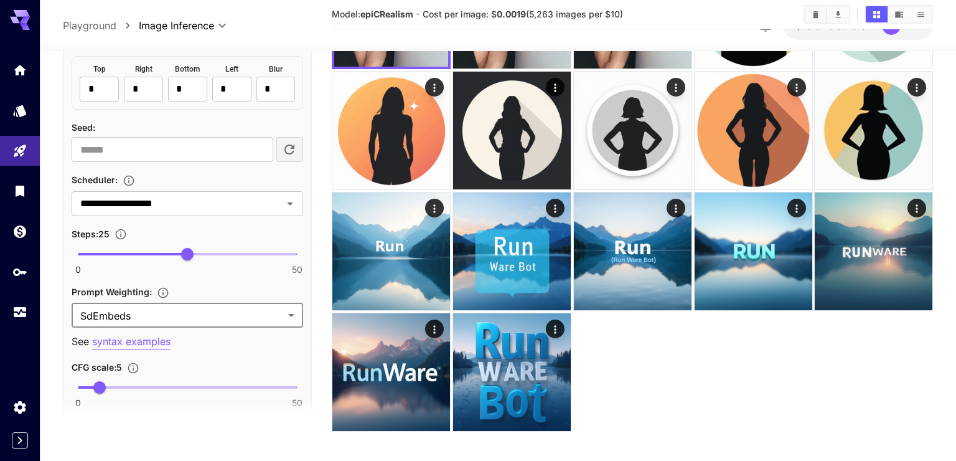
click at [190, 303] on body "**********" at bounding box center [478, 159] width 956 height 619
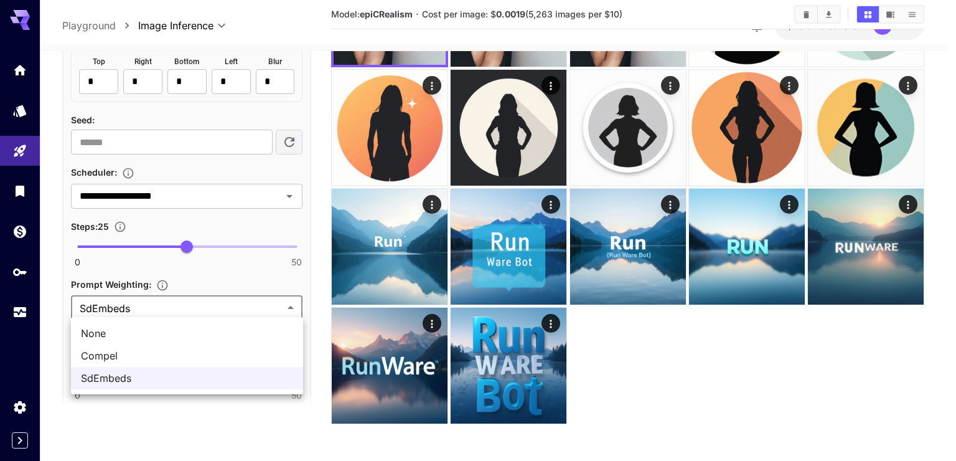
click at [176, 331] on span "None" at bounding box center [187, 333] width 212 height 15
type input "****"
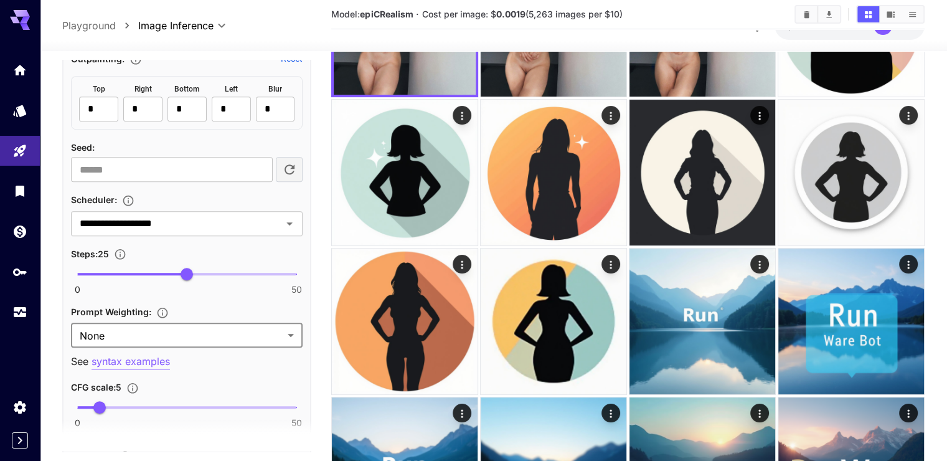
click at [157, 354] on p "syntax examples" at bounding box center [131, 362] width 78 height 16
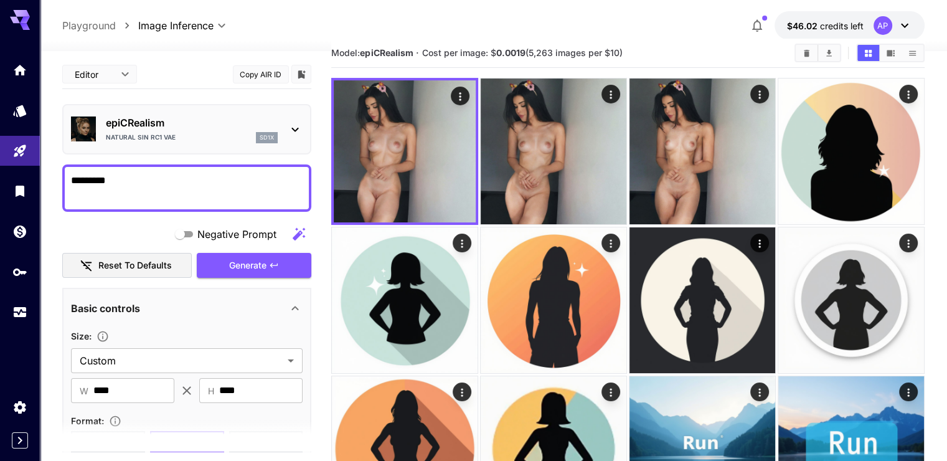
scroll to position [0, 0]
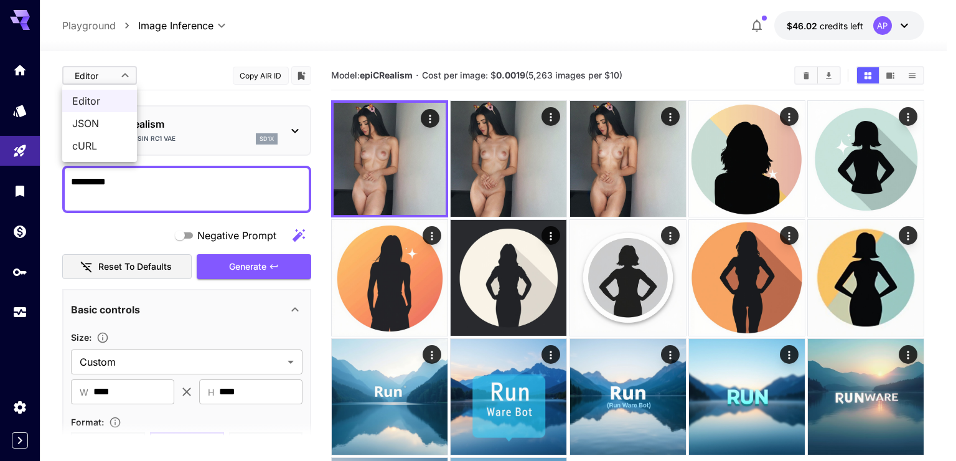
click at [122, 82] on body "**********" at bounding box center [478, 305] width 956 height 611
click at [112, 122] on span "JSON" at bounding box center [99, 123] width 55 height 15
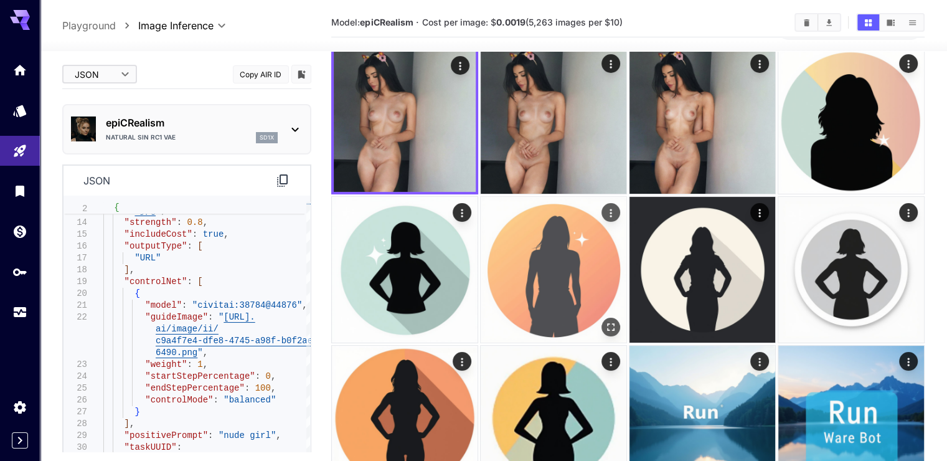
scroll to position [62, 0]
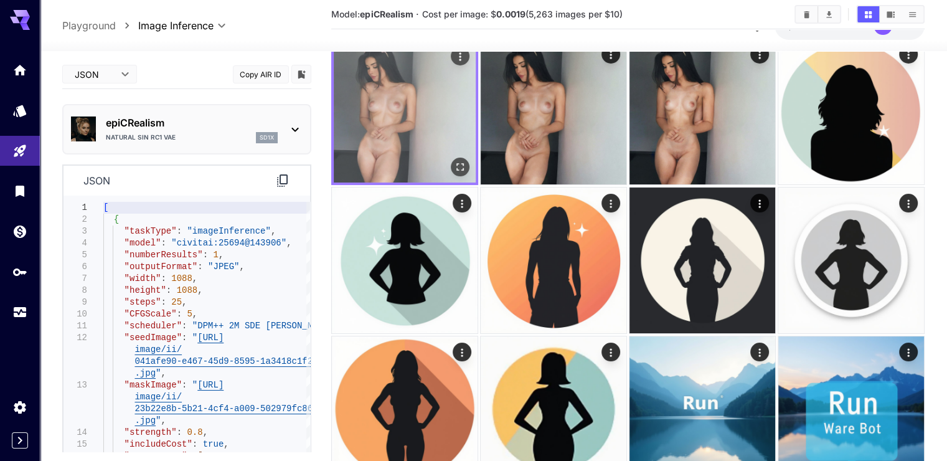
click at [385, 100] on img at bounding box center [405, 111] width 142 height 142
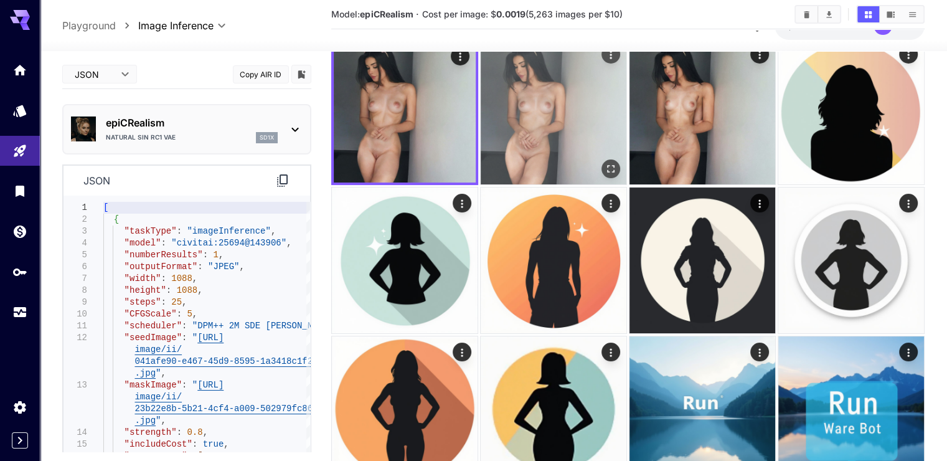
click at [481, 136] on img at bounding box center [554, 112] width 146 height 146
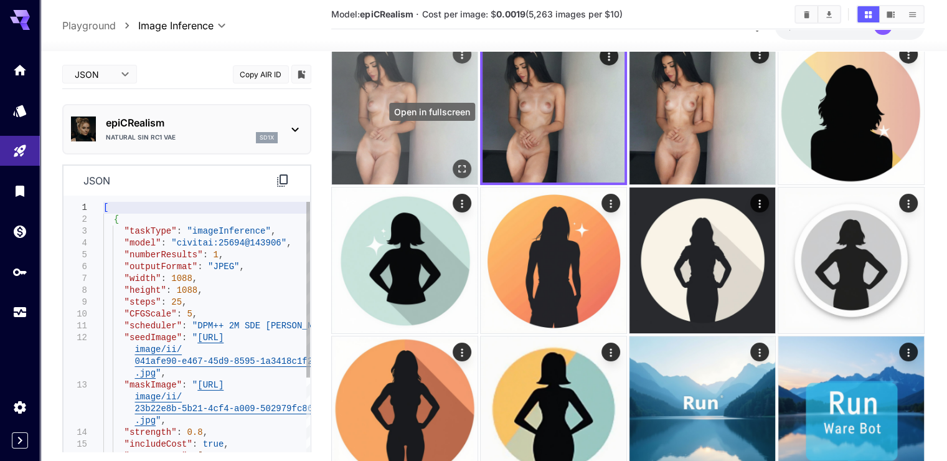
click at [456, 162] on icon "Open in fullscreen" at bounding box center [462, 168] width 12 height 12
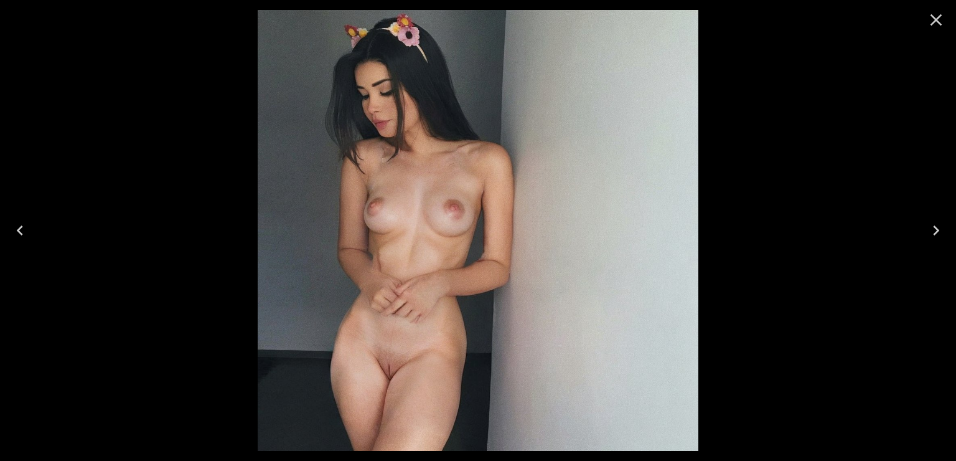
click at [942, 12] on icon "Close" at bounding box center [936, 20] width 20 height 20
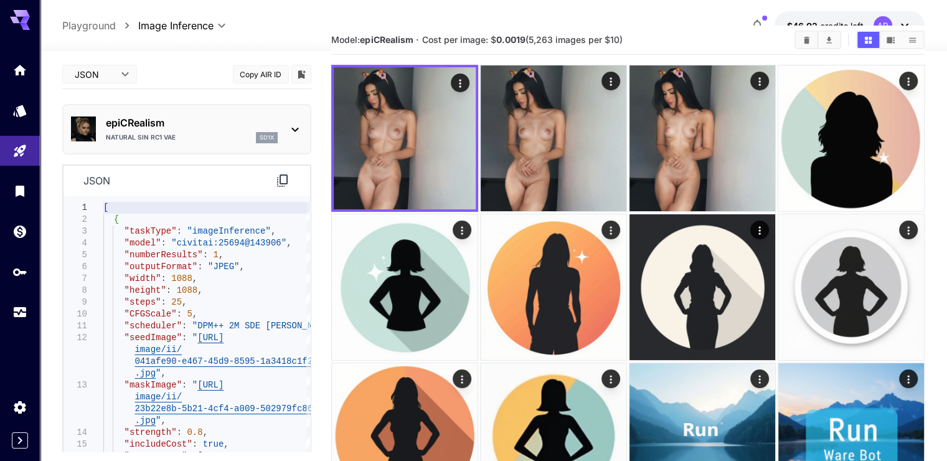
scroll to position [0, 0]
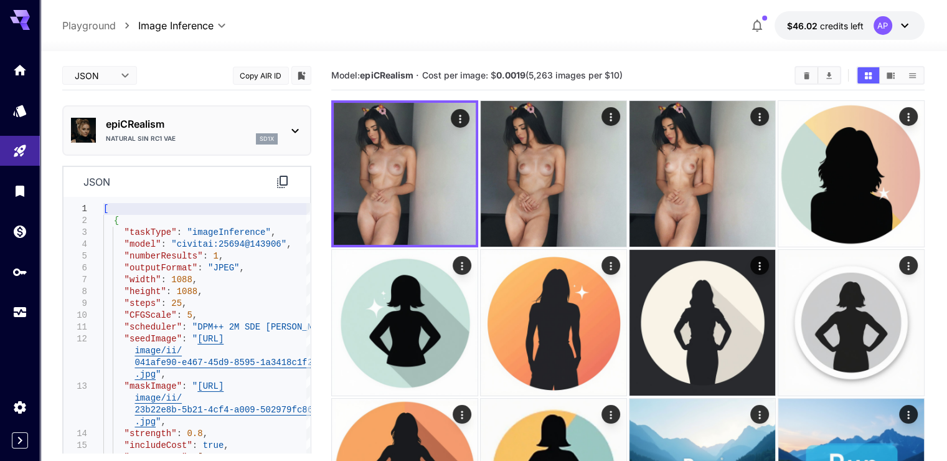
click at [117, 67] on body "**********" at bounding box center [473, 439] width 947 height 879
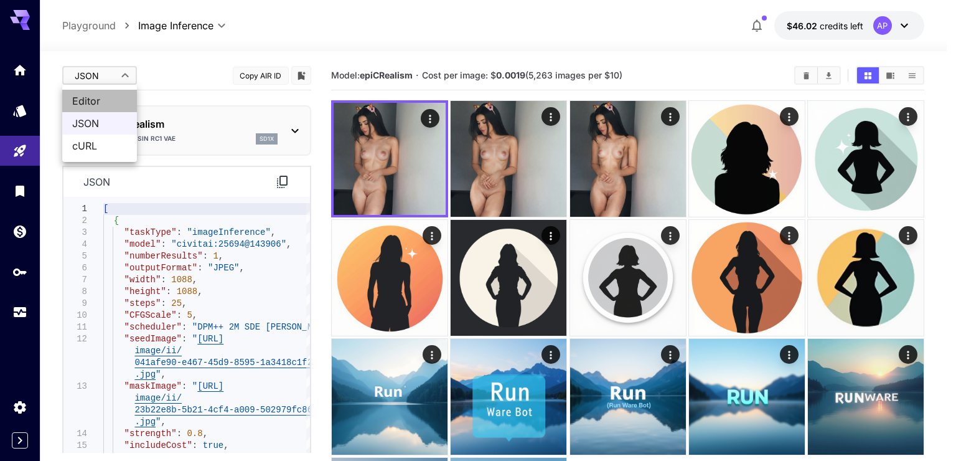
click at [106, 94] on span "Editor" at bounding box center [99, 100] width 55 height 15
type input "****"
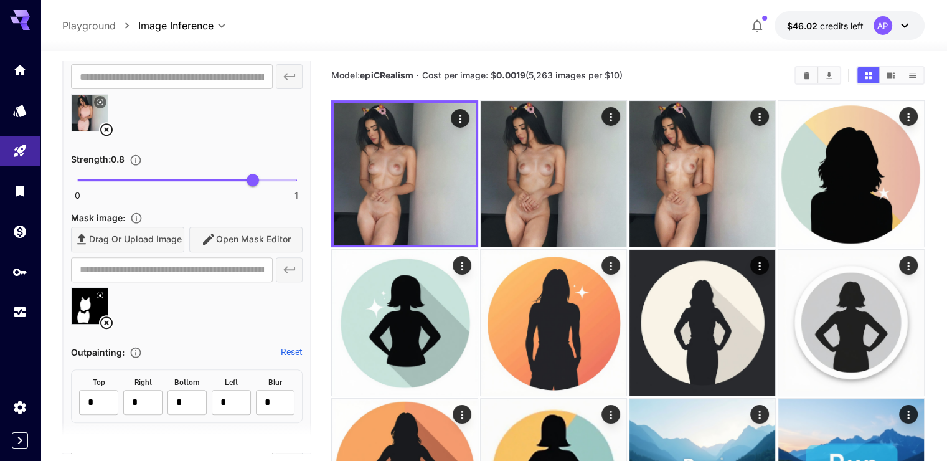
scroll to position [560, 0]
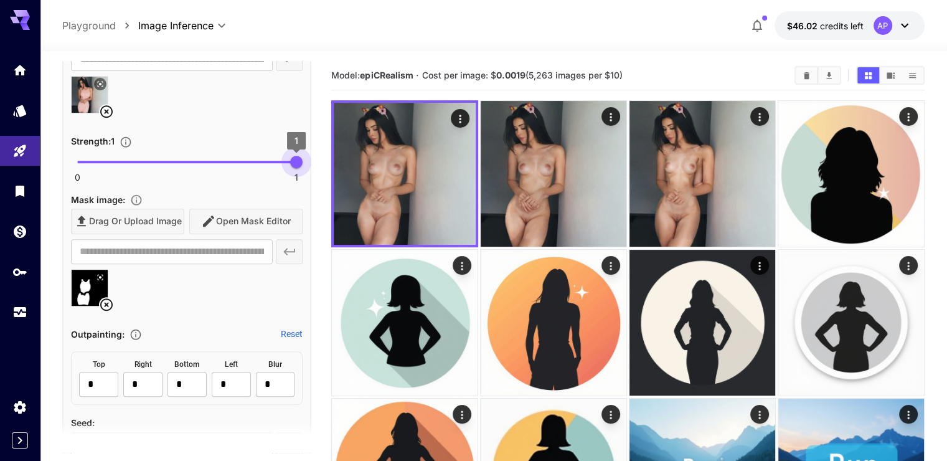
drag, startPoint x: 254, startPoint y: 160, endPoint x: 325, endPoint y: 162, distance: 71.0
click at [324, 162] on main "**********" at bounding box center [493, 456] width 862 height 791
type input "***"
drag, startPoint x: 274, startPoint y: 156, endPoint x: 253, endPoint y: 156, distance: 21.2
click at [253, 156] on span "0.8" at bounding box center [253, 162] width 12 height 12
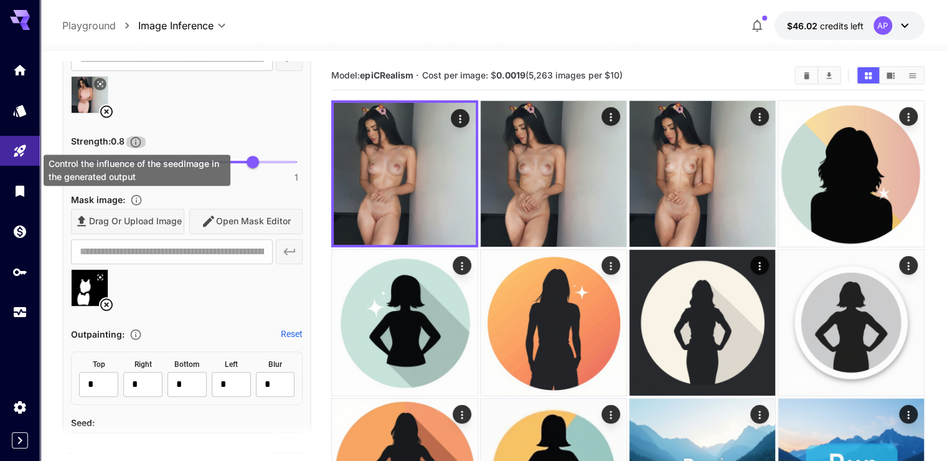
click at [134, 141] on icon "Control the influence of the seedImage in the generated output" at bounding box center [135, 142] width 12 height 12
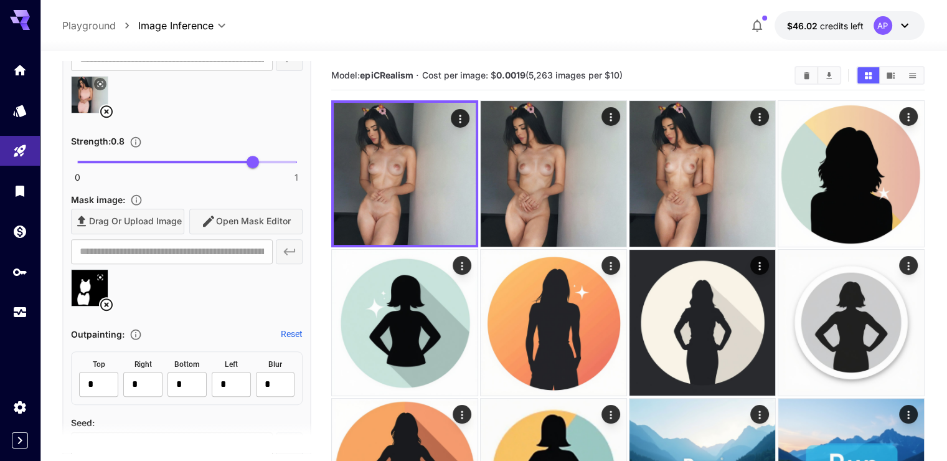
click at [215, 121] on div at bounding box center [187, 99] width 232 height 47
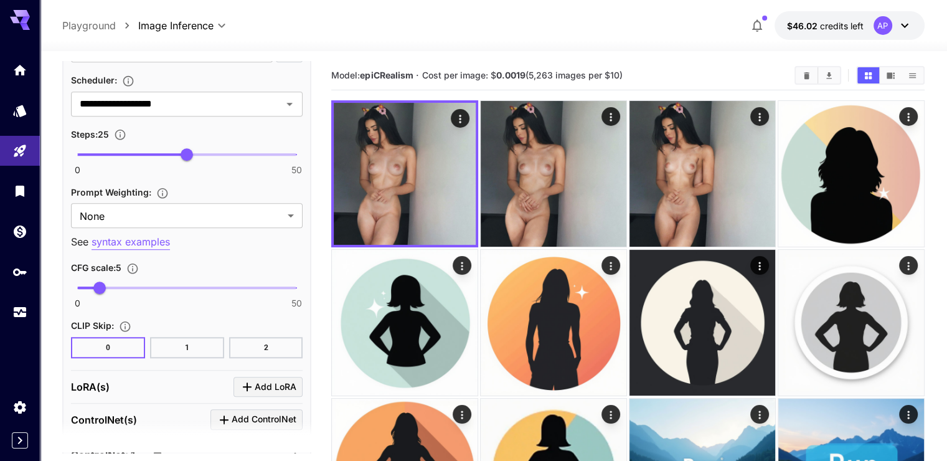
scroll to position [996, 0]
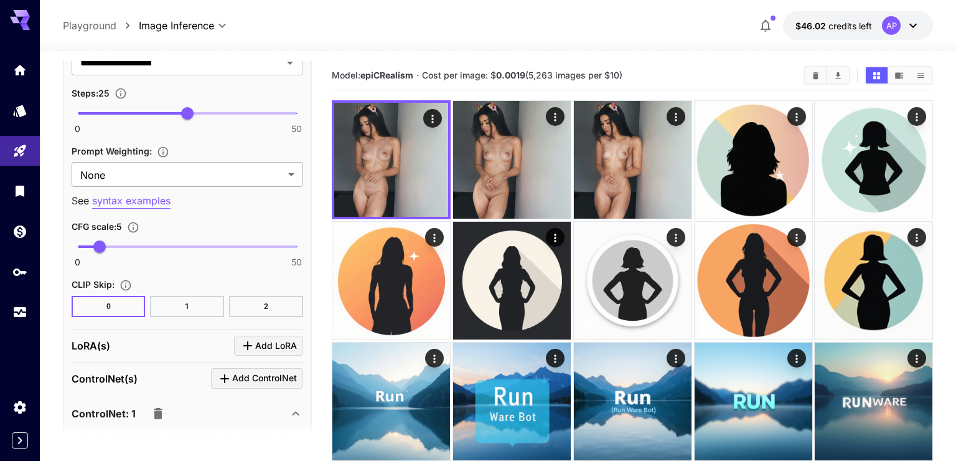
click at [199, 172] on body "**********" at bounding box center [478, 323] width 956 height 646
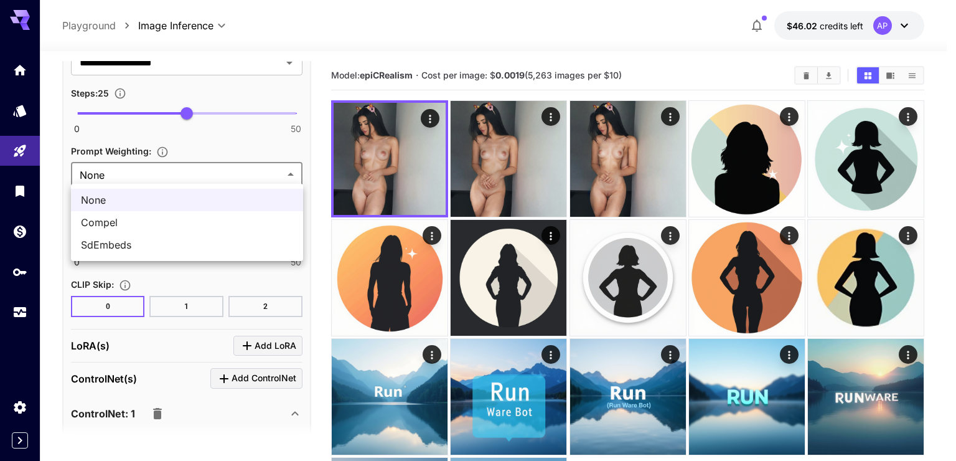
click at [199, 172] on div at bounding box center [478, 230] width 956 height 461
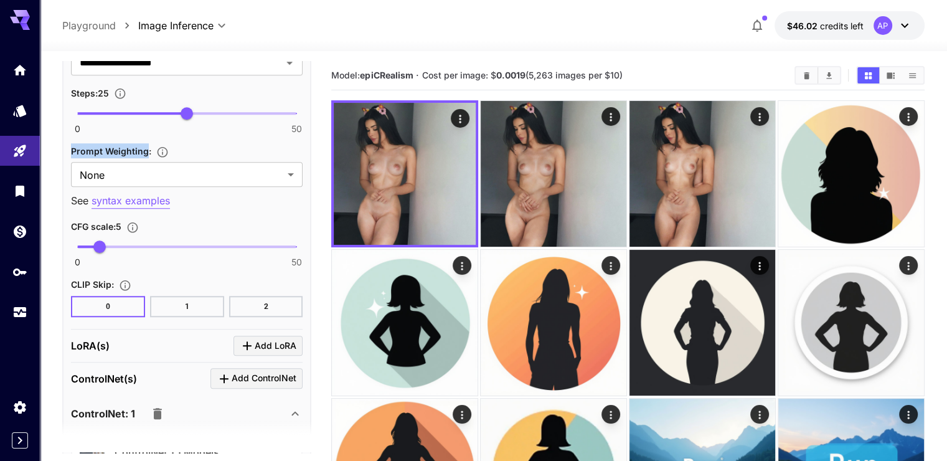
drag, startPoint x: 94, startPoint y: 148, endPoint x: 146, endPoint y: 149, distance: 52.3
click at [146, 149] on span "Prompt Weighting :" at bounding box center [111, 151] width 80 height 11
click at [111, 146] on span "Prompt Weighting :" at bounding box center [111, 151] width 80 height 11
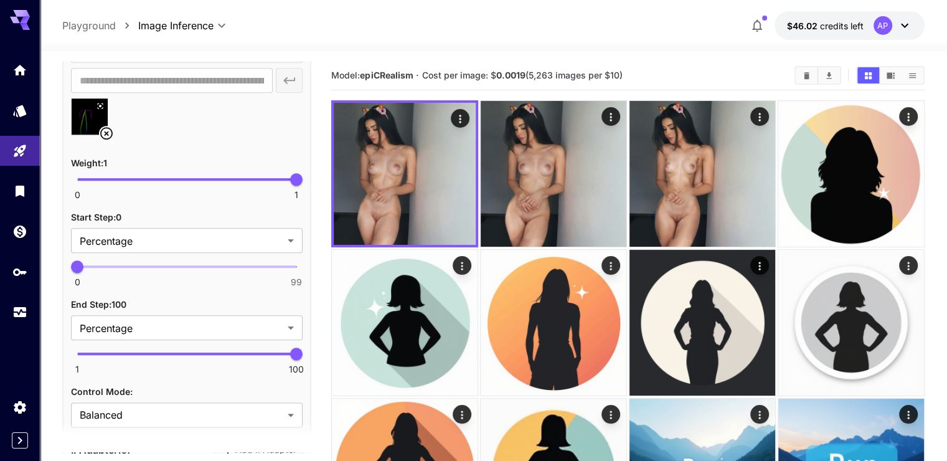
scroll to position [1494, 0]
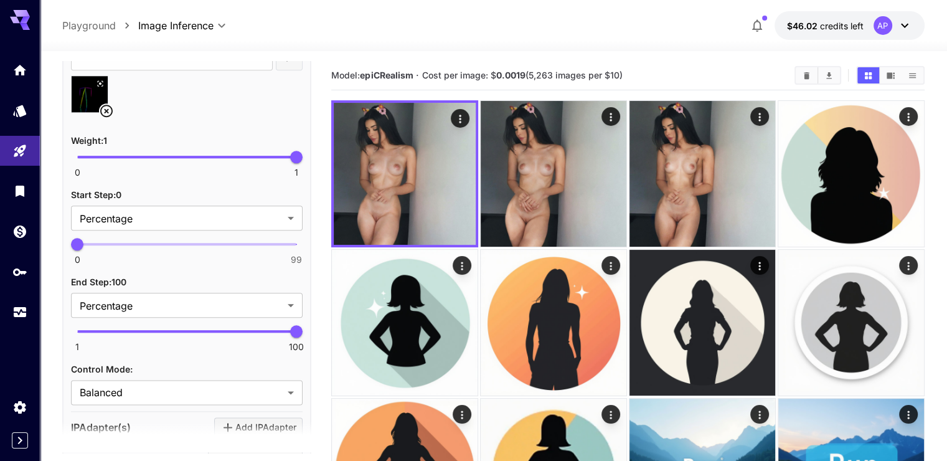
click at [195, 210] on body "**********" at bounding box center [473, 439] width 947 height 879
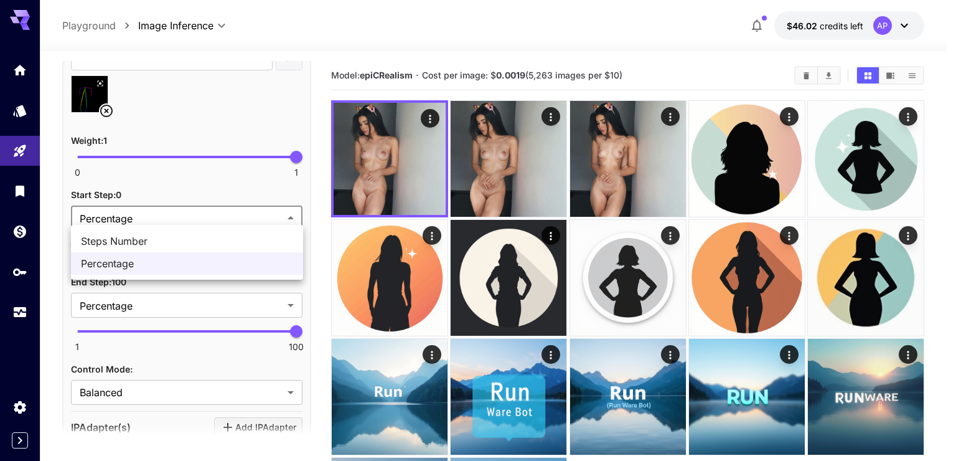
click at [195, 210] on div at bounding box center [478, 230] width 956 height 461
click at [195, 210] on body "**********" at bounding box center [478, 305] width 956 height 611
click at [192, 215] on div at bounding box center [478, 230] width 956 height 461
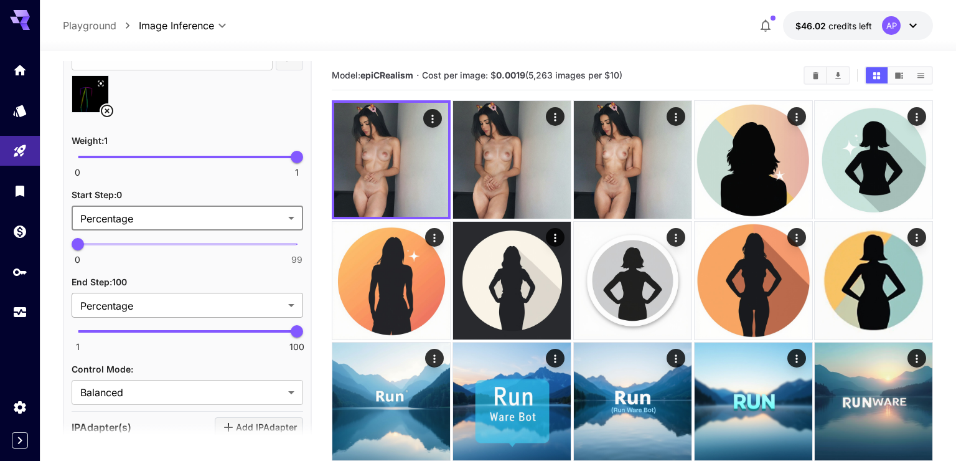
click at [154, 303] on body "**********" at bounding box center [478, 323] width 956 height 646
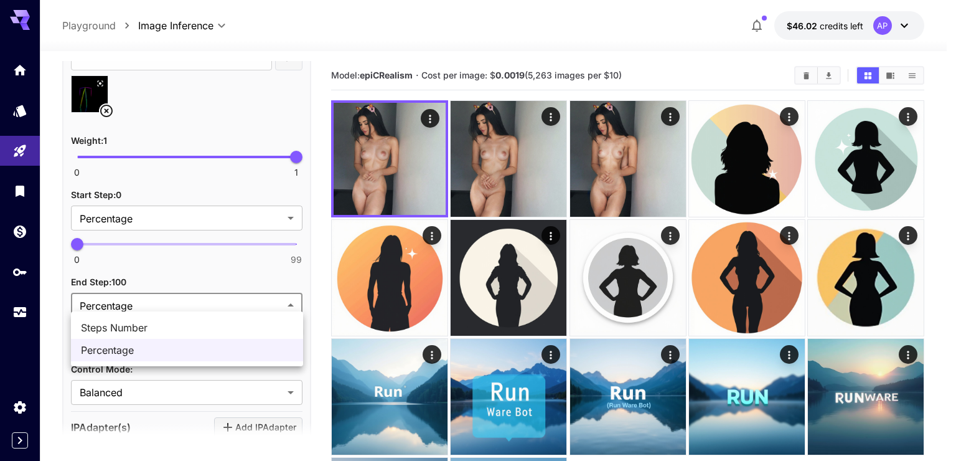
click at [157, 301] on div at bounding box center [478, 230] width 956 height 461
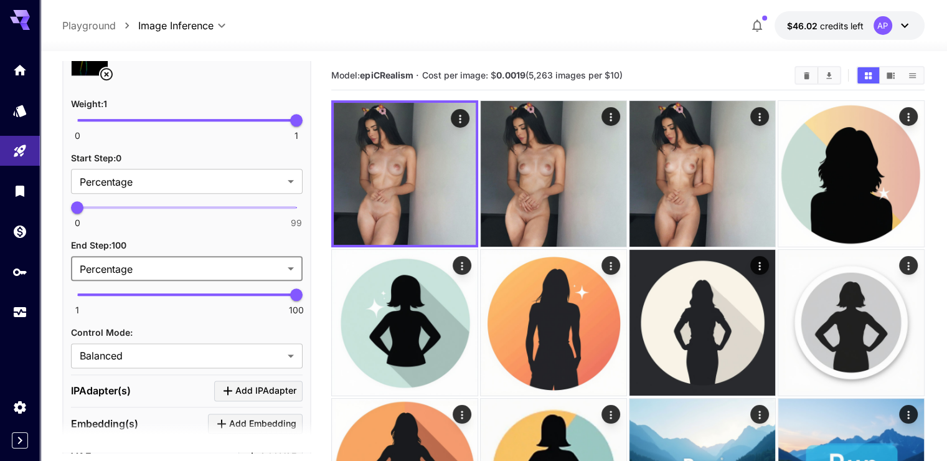
scroll to position [1643, 0]
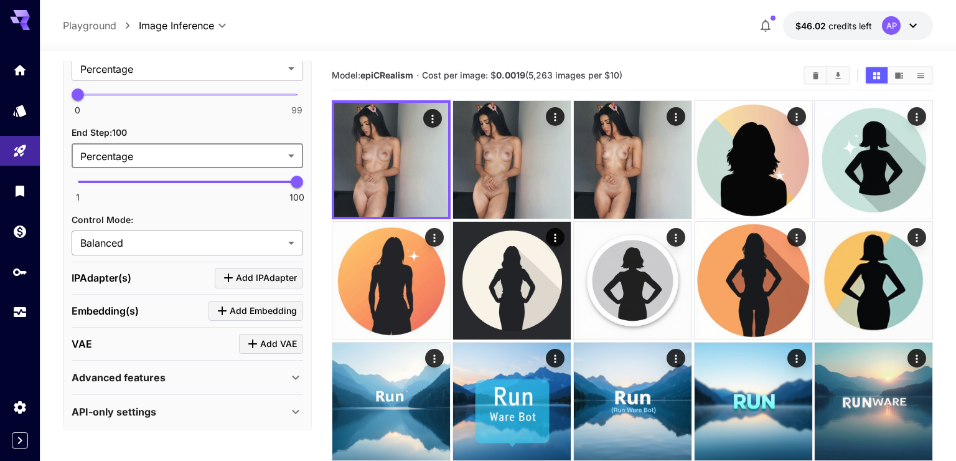
click at [169, 239] on body "**********" at bounding box center [478, 323] width 956 height 646
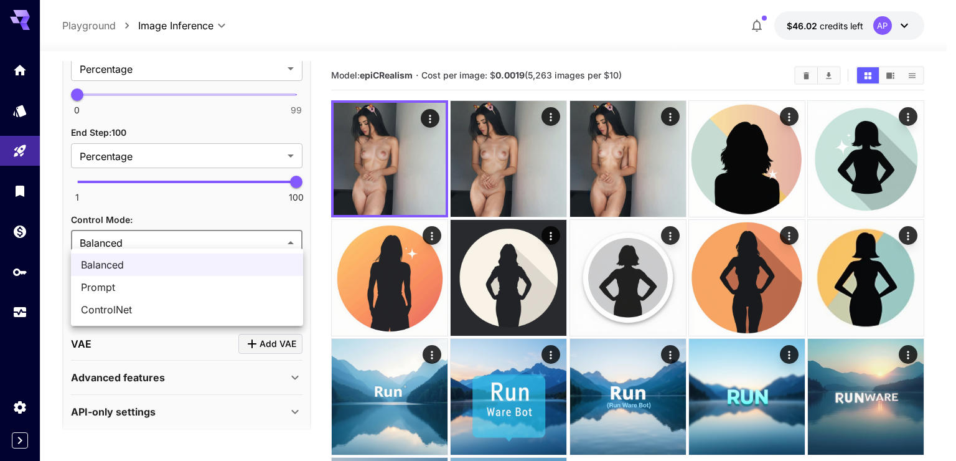
click at [169, 239] on div at bounding box center [478, 230] width 956 height 461
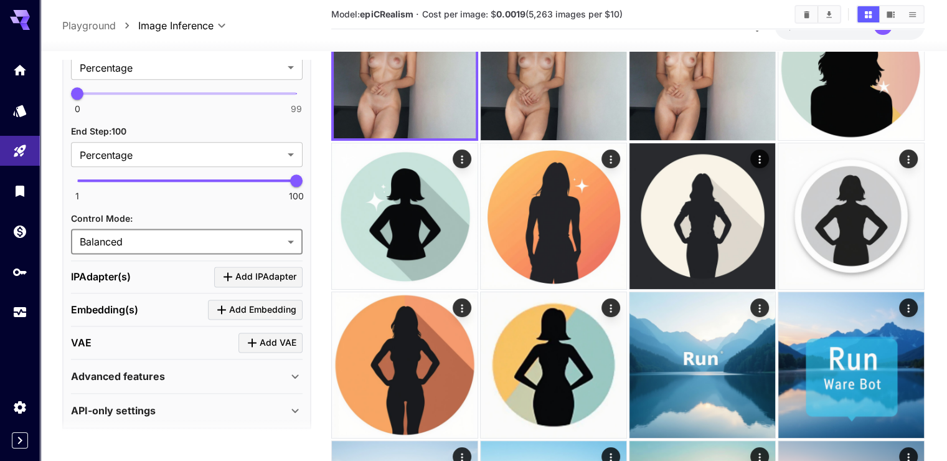
scroll to position [125, 0]
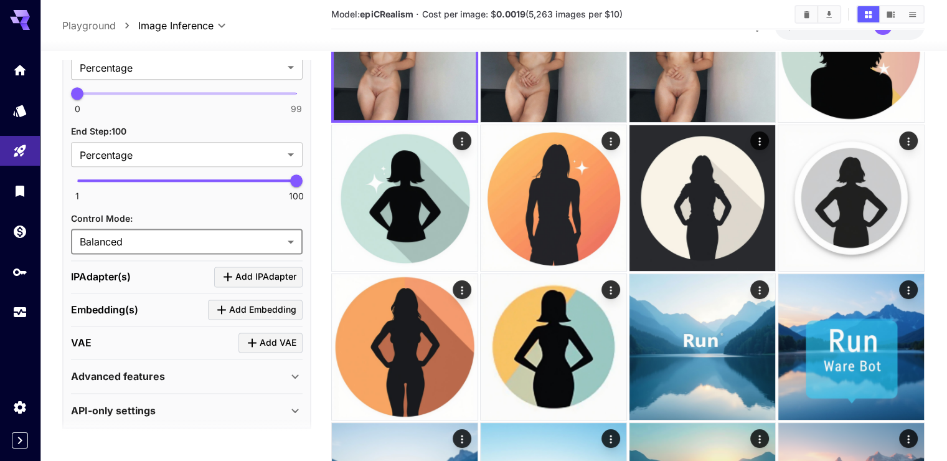
click at [201, 403] on div "API-only settings" at bounding box center [179, 410] width 217 height 15
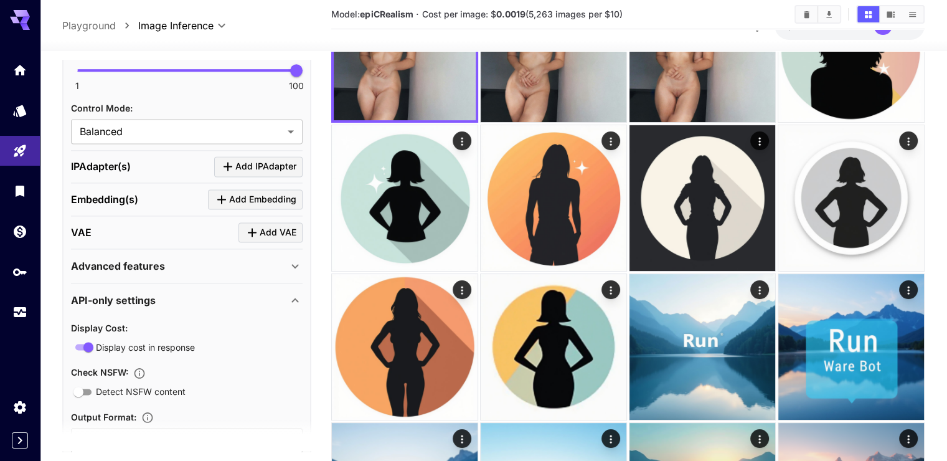
scroll to position [1731, 0]
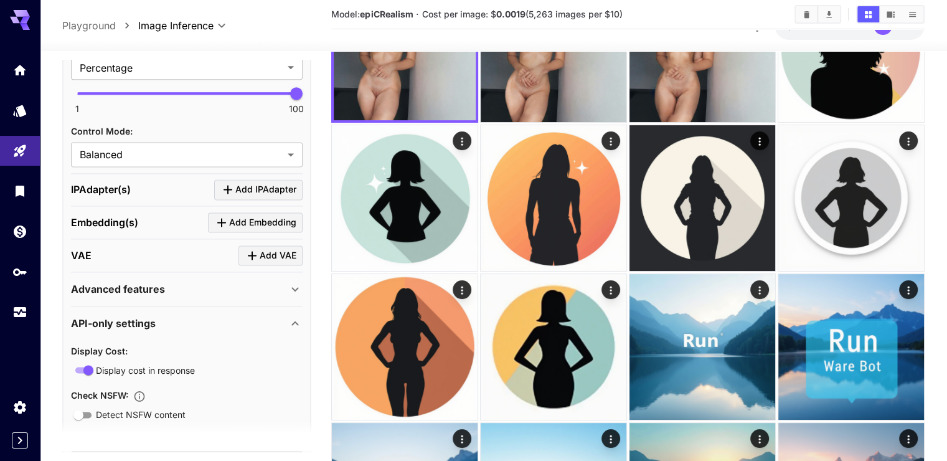
click at [189, 281] on div "Advanced features" at bounding box center [179, 288] width 217 height 15
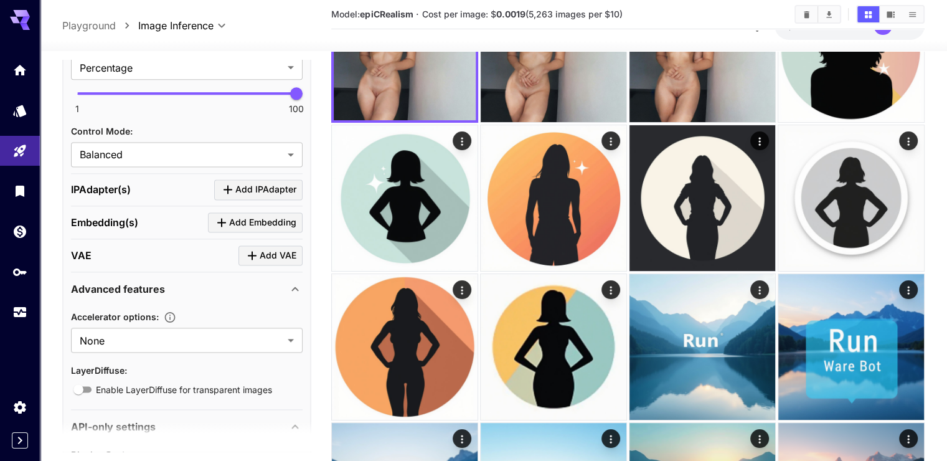
click at [189, 281] on div "Advanced features" at bounding box center [179, 288] width 217 height 15
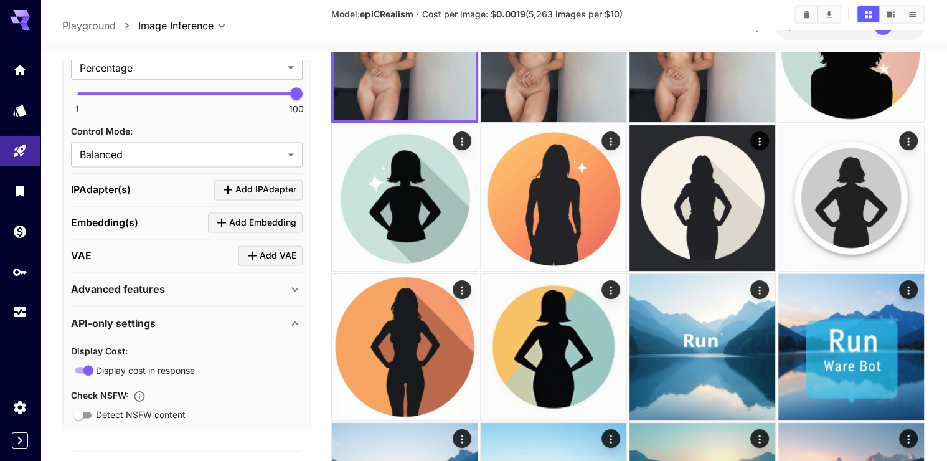
click at [176, 316] on div "API-only settings" at bounding box center [179, 323] width 217 height 15
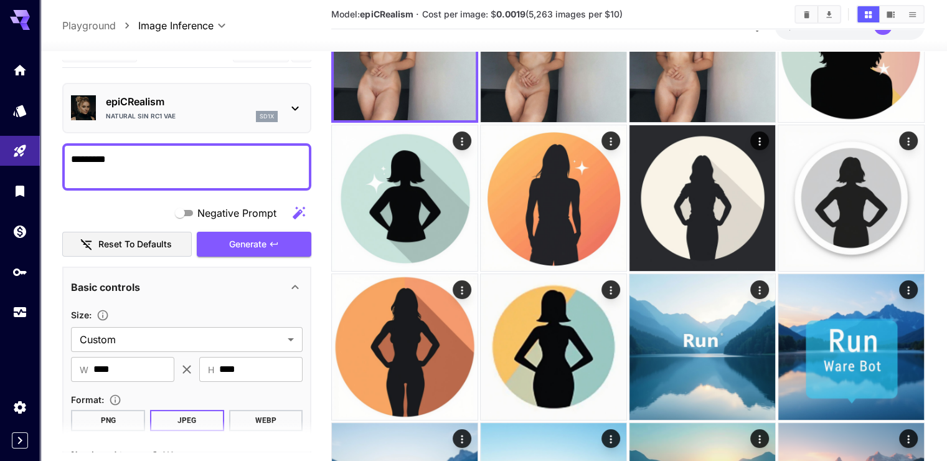
scroll to position [0, 0]
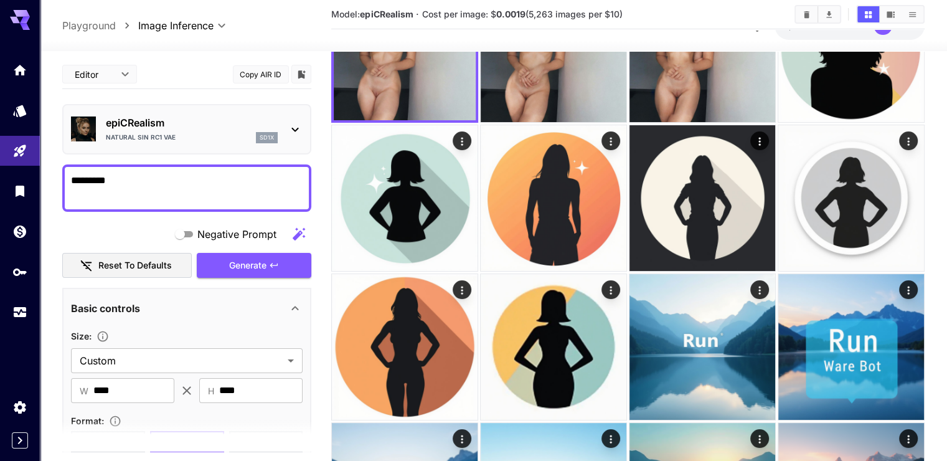
click at [298, 128] on icon at bounding box center [295, 129] width 15 height 15
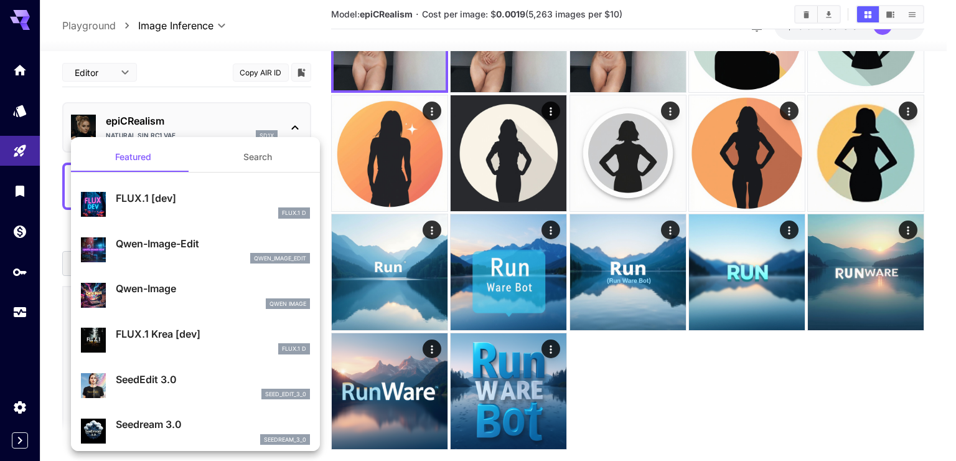
click at [248, 151] on button "Search" at bounding box center [257, 157] width 125 height 30
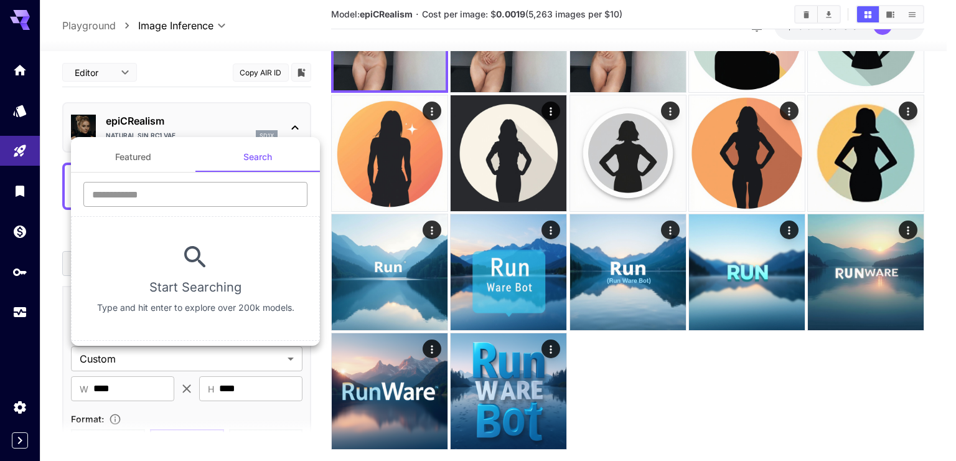
click at [156, 188] on input "text" at bounding box center [195, 194] width 224 height 25
type input "*"
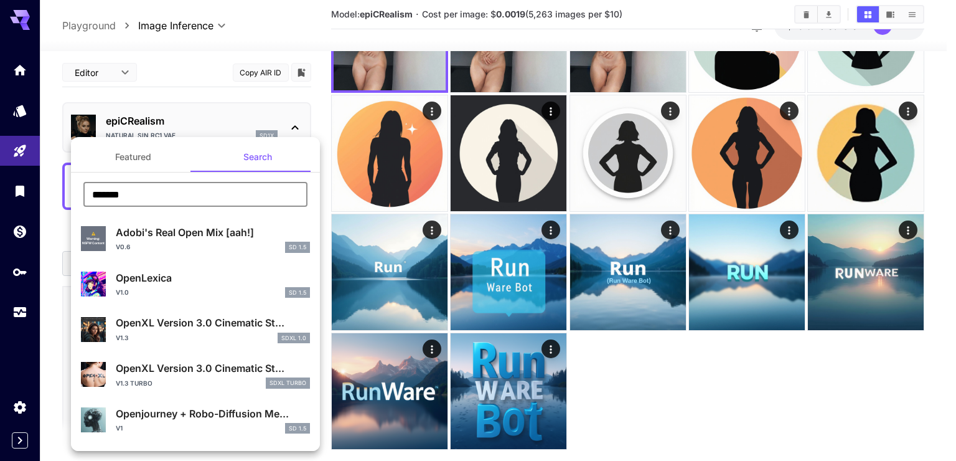
type input "********"
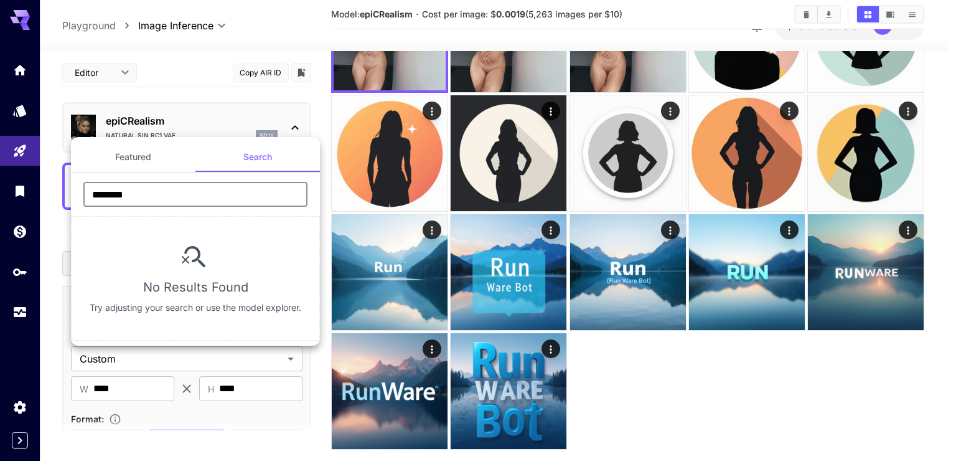
drag, startPoint x: 156, startPoint y: 188, endPoint x: 75, endPoint y: 181, distance: 81.9
click at [75, 181] on section "******** ​ No Results Found Try adjusting your search or use the model explorer." at bounding box center [195, 256] width 249 height 168
click at [243, 45] on div at bounding box center [478, 230] width 956 height 461
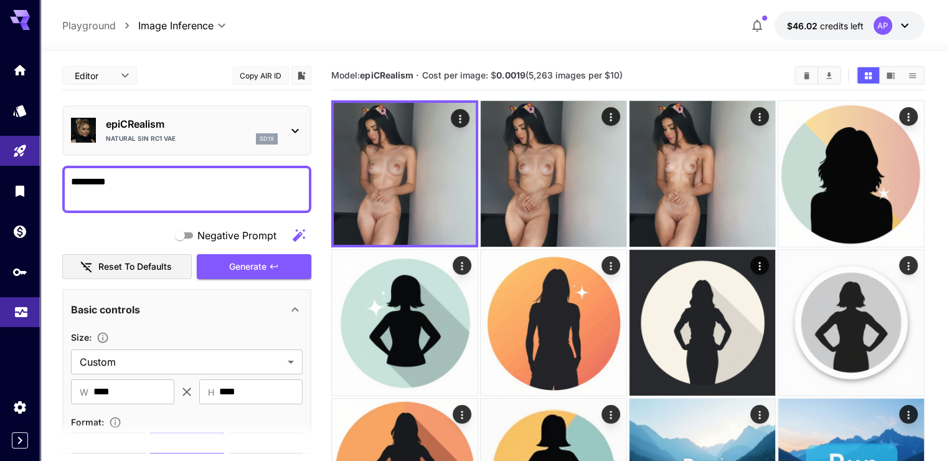
click at [4, 321] on link at bounding box center [20, 312] width 40 height 31
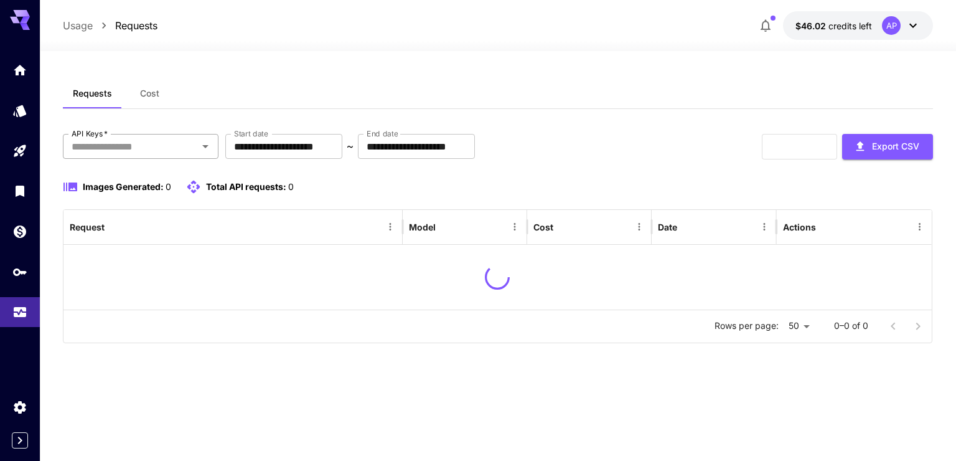
click at [149, 152] on input "API Keys   *" at bounding box center [131, 146] width 128 height 17
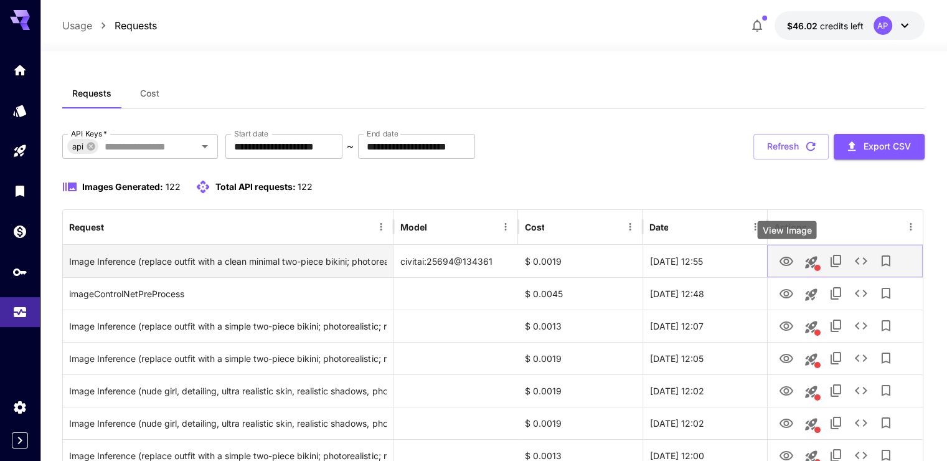
click at [777, 256] on button "View Image" at bounding box center [786, 261] width 25 height 26
click at [783, 261] on icon "View Image" at bounding box center [786, 261] width 15 height 15
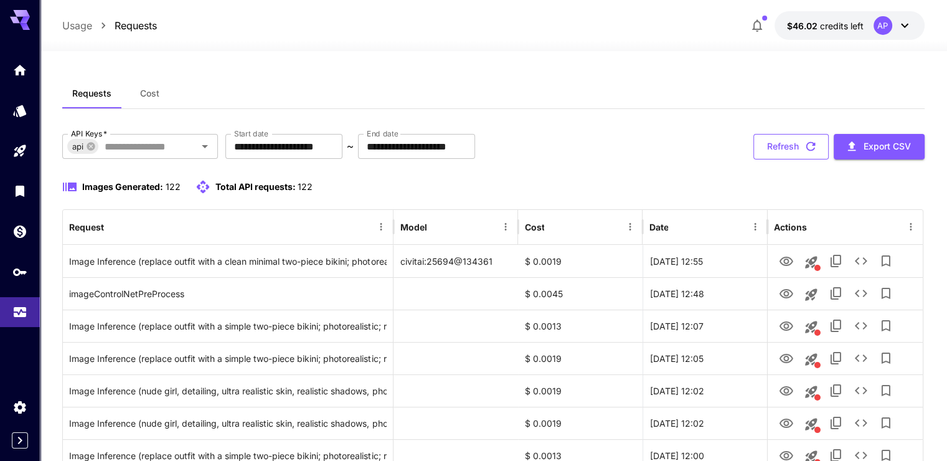
click at [786, 147] on button "Refresh" at bounding box center [790, 147] width 75 height 26
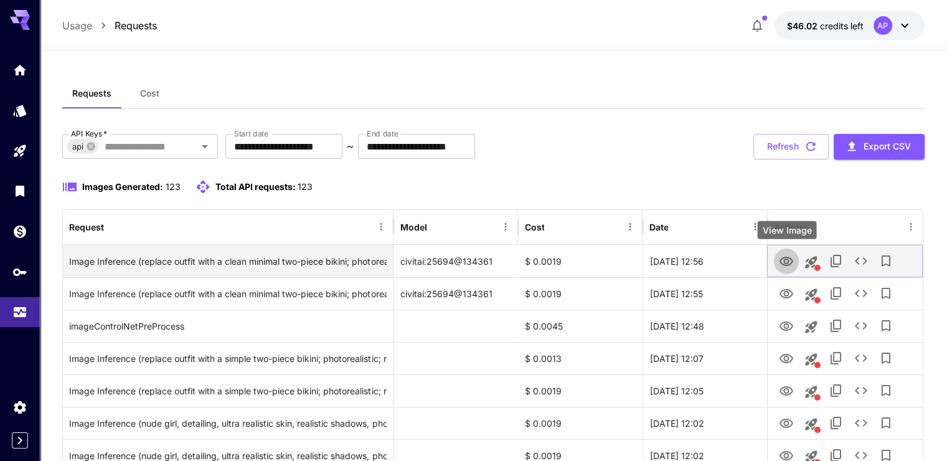
click at [784, 264] on icon "View Image" at bounding box center [786, 260] width 14 height 9
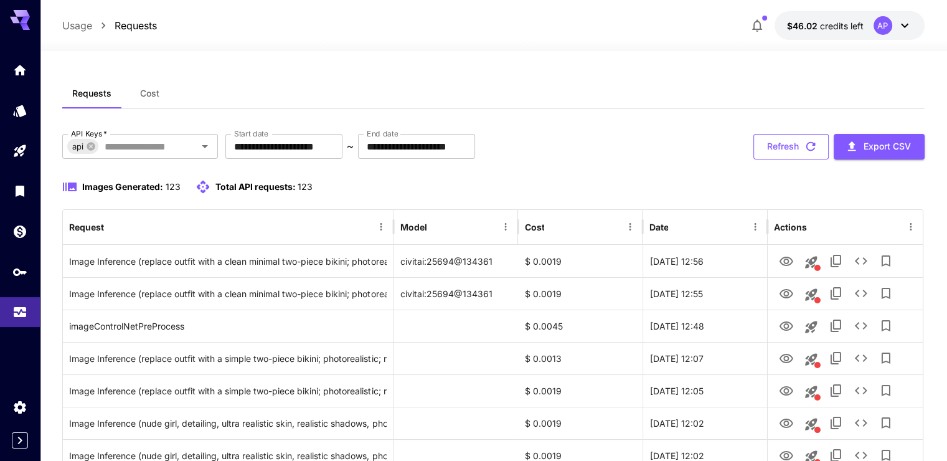
click at [796, 148] on button "Refresh" at bounding box center [790, 147] width 75 height 26
click at [792, 144] on button "Refresh" at bounding box center [790, 147] width 75 height 26
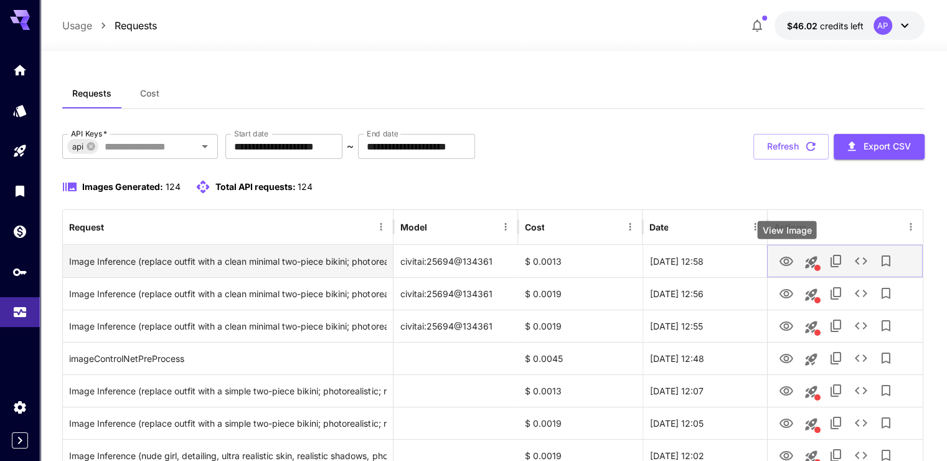
click at [777, 258] on button "View Image" at bounding box center [786, 261] width 25 height 26
click at [783, 260] on icon "View Image" at bounding box center [786, 261] width 15 height 15
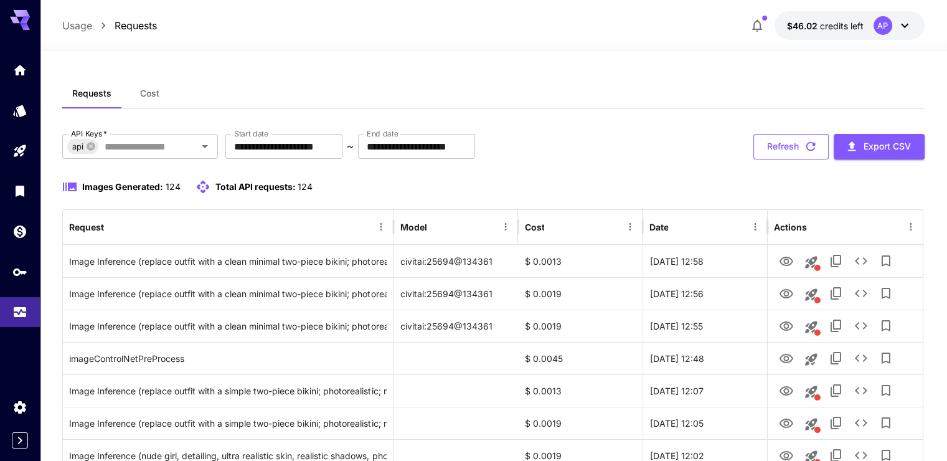
click at [815, 149] on icon "button" at bounding box center [811, 146] width 14 height 14
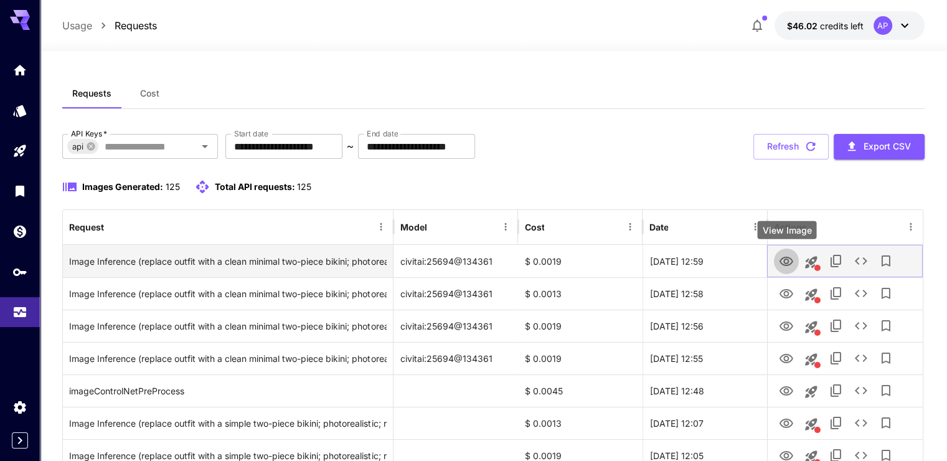
click at [789, 263] on icon "View Image" at bounding box center [786, 261] width 15 height 15
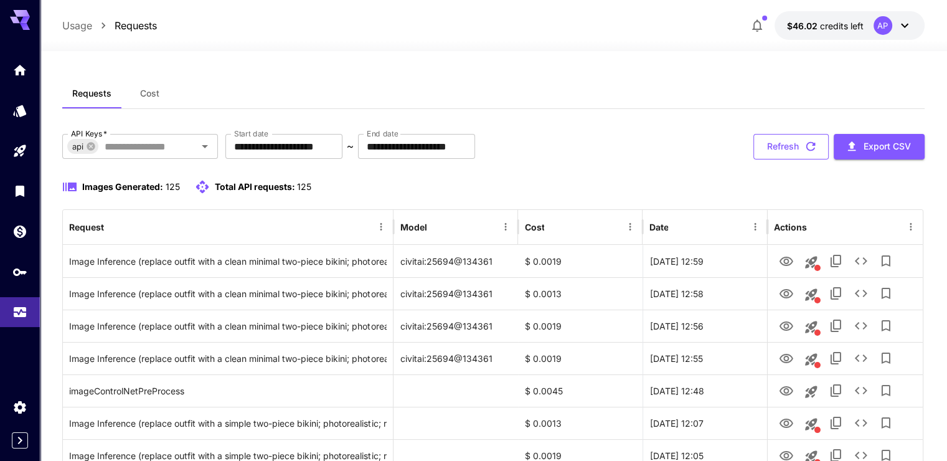
click at [758, 149] on button "Refresh" at bounding box center [790, 147] width 75 height 26
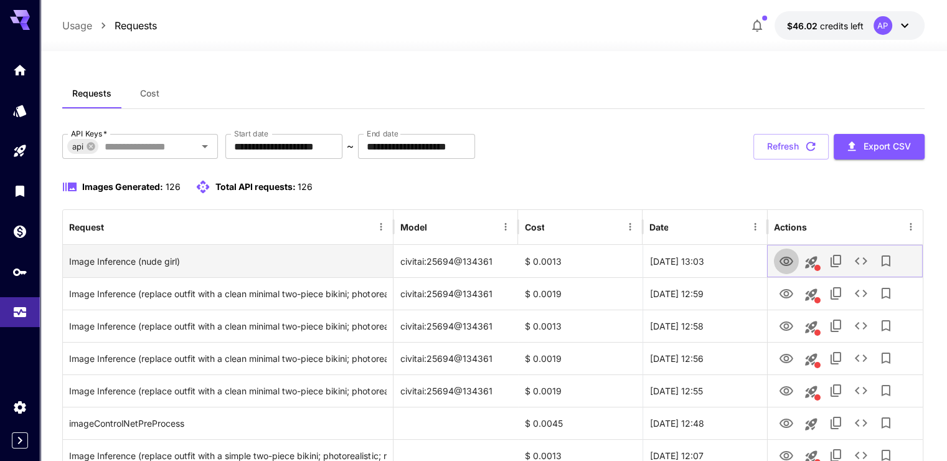
click at [782, 262] on icon "View Image" at bounding box center [786, 261] width 15 height 15
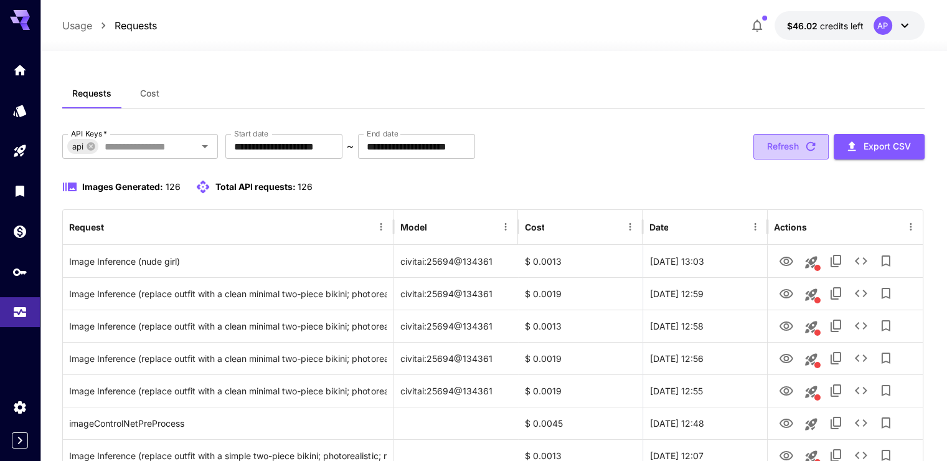
click at [765, 145] on button "Refresh" at bounding box center [790, 147] width 75 height 26
click at [90, 144] on icon at bounding box center [91, 146] width 8 height 8
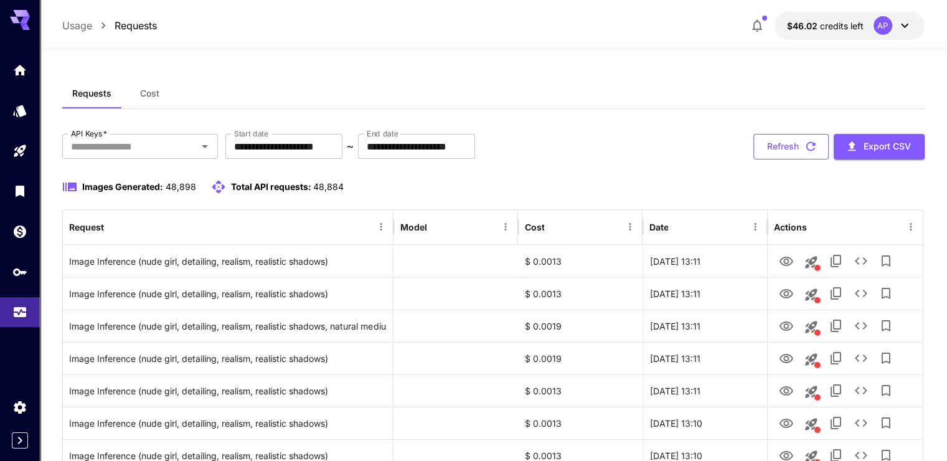
click at [789, 157] on button "Refresh" at bounding box center [790, 147] width 75 height 26
click at [779, 141] on button "Refresh" at bounding box center [790, 147] width 75 height 26
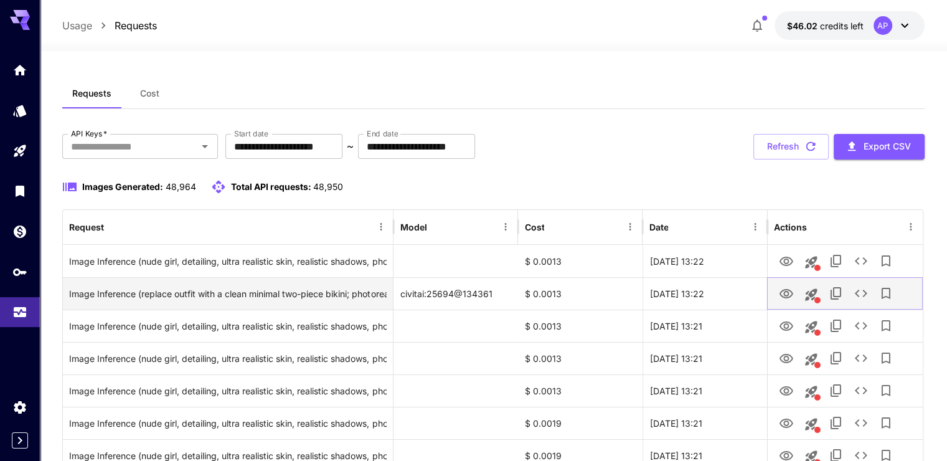
click at [787, 283] on button "View Image" at bounding box center [786, 293] width 25 height 26
click at [792, 290] on icon "View Image" at bounding box center [786, 293] width 15 height 15
click at [787, 291] on icon "View Image" at bounding box center [786, 293] width 15 height 15
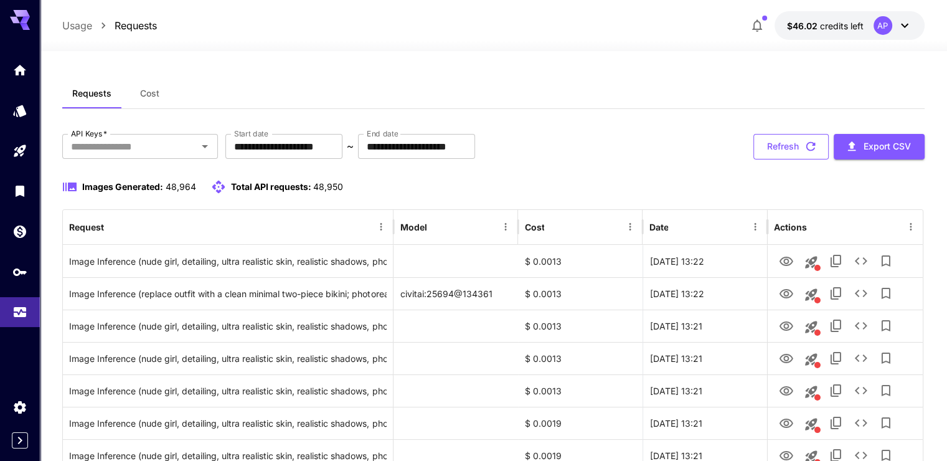
click at [775, 144] on button "Refresh" at bounding box center [790, 147] width 75 height 26
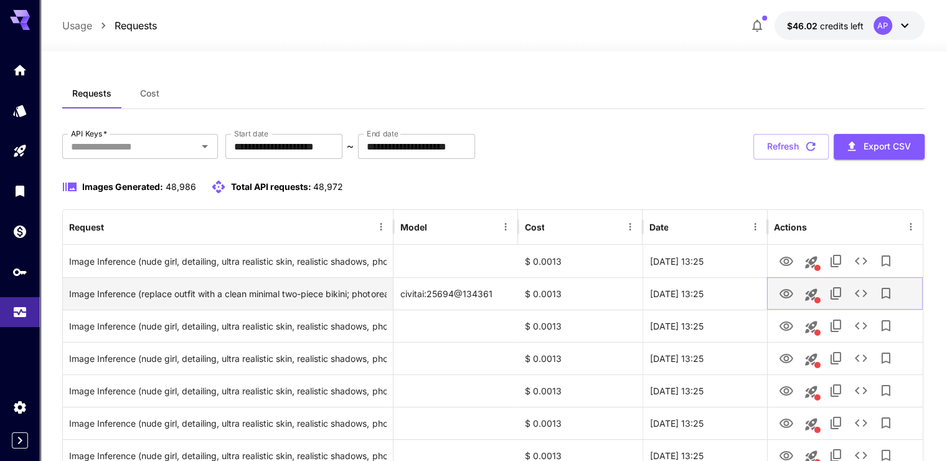
click at [782, 290] on icon "View Image" at bounding box center [786, 293] width 14 height 9
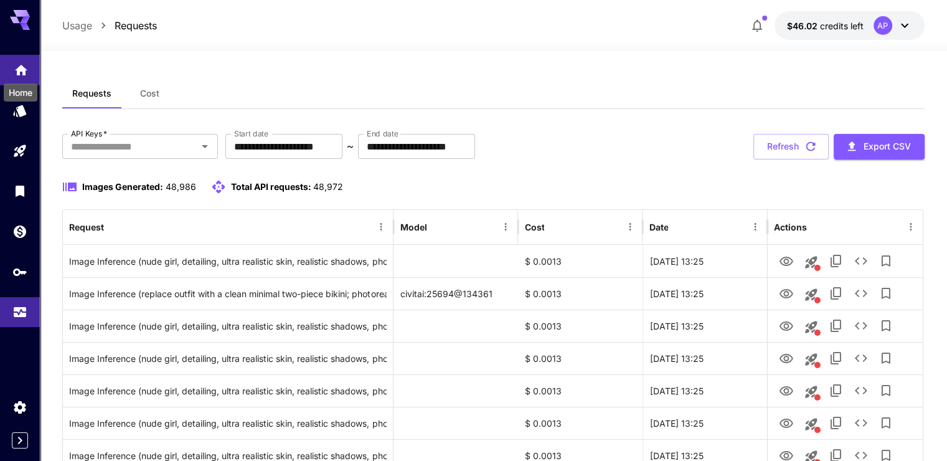
click at [16, 70] on icon "Home" at bounding box center [21, 66] width 15 height 15
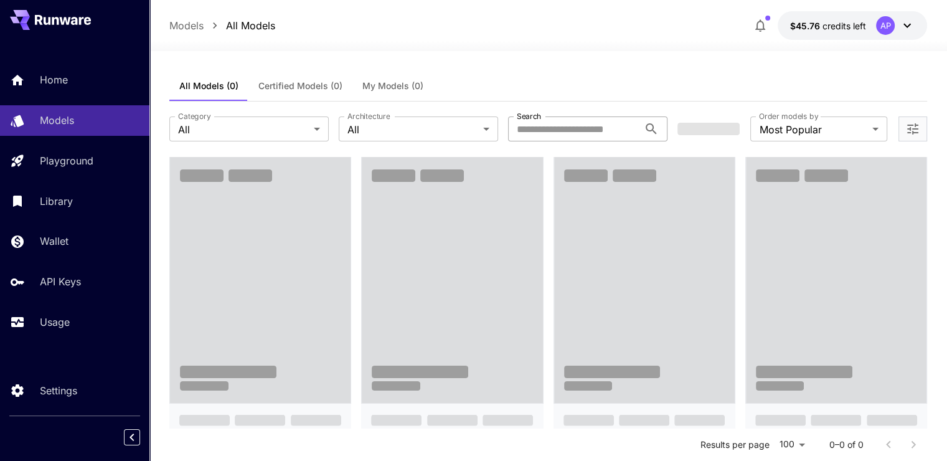
click at [545, 125] on input "Search" at bounding box center [573, 128] width 131 height 25
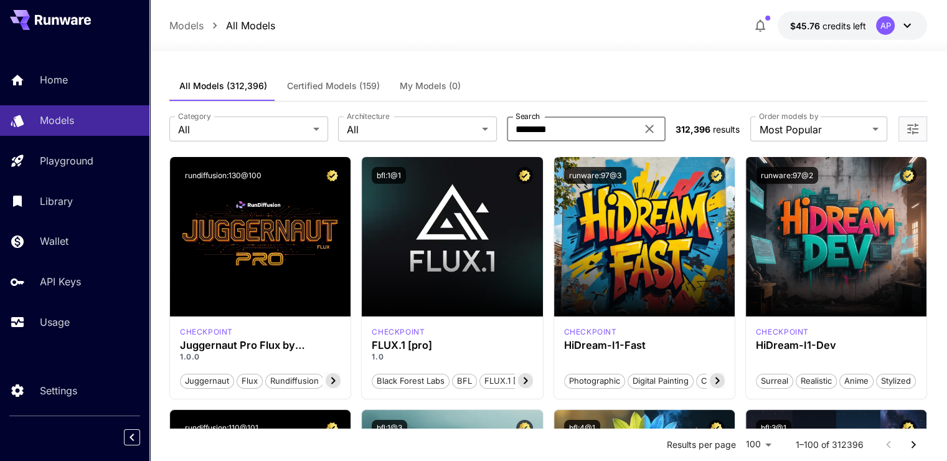
type input "********"
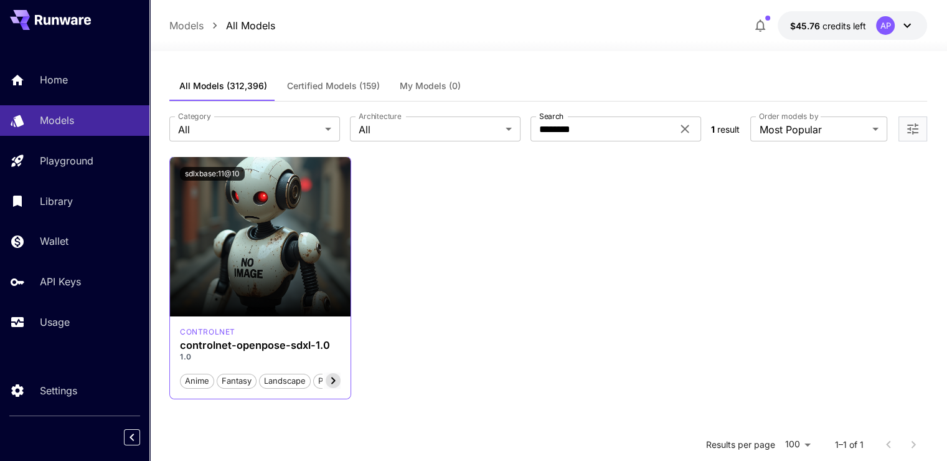
click at [334, 383] on icon at bounding box center [333, 380] width 15 height 15
click at [189, 383] on icon at bounding box center [187, 380] width 15 height 15
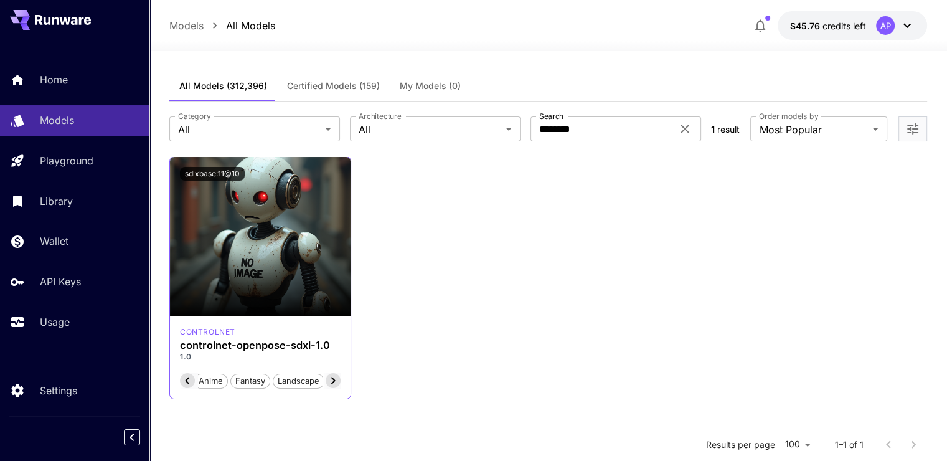
click at [189, 383] on icon at bounding box center [187, 380] width 15 height 15
click at [189, 383] on span "Anime" at bounding box center [197, 381] width 33 height 12
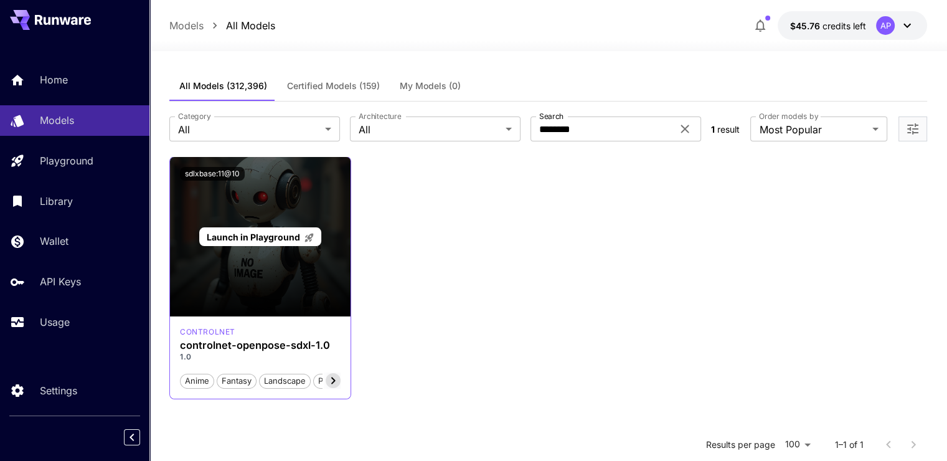
click at [251, 230] on p "Launch in Playground" at bounding box center [261, 236] width 108 height 13
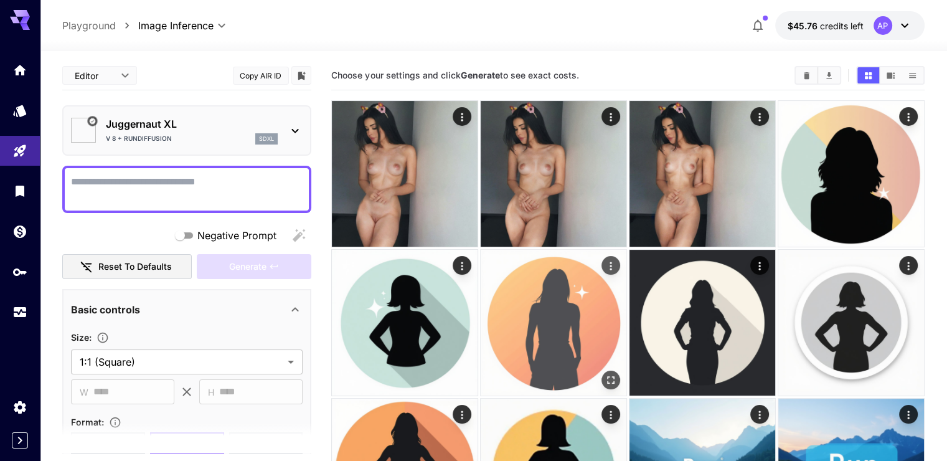
type input "*******"
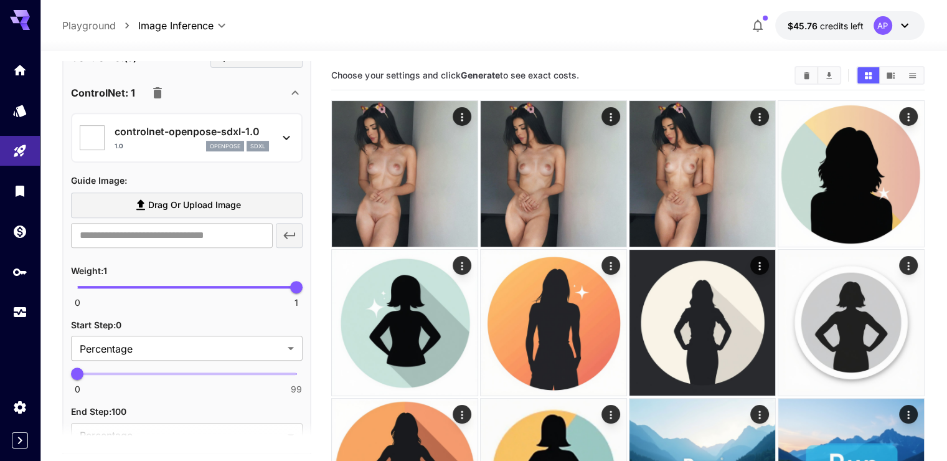
scroll to position [560, 0]
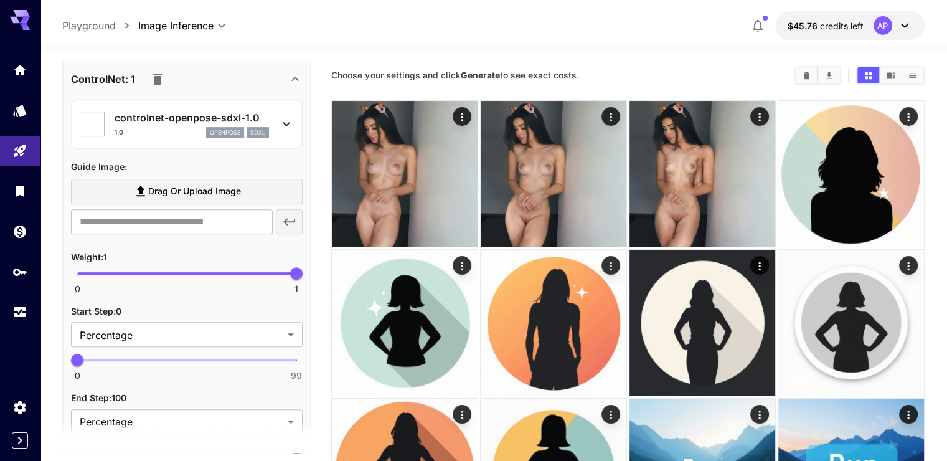
click at [216, 190] on span "Drag or upload image" at bounding box center [194, 192] width 93 height 16
click at [0, 0] on input "Drag or upload image" at bounding box center [0, 0] width 0 height 0
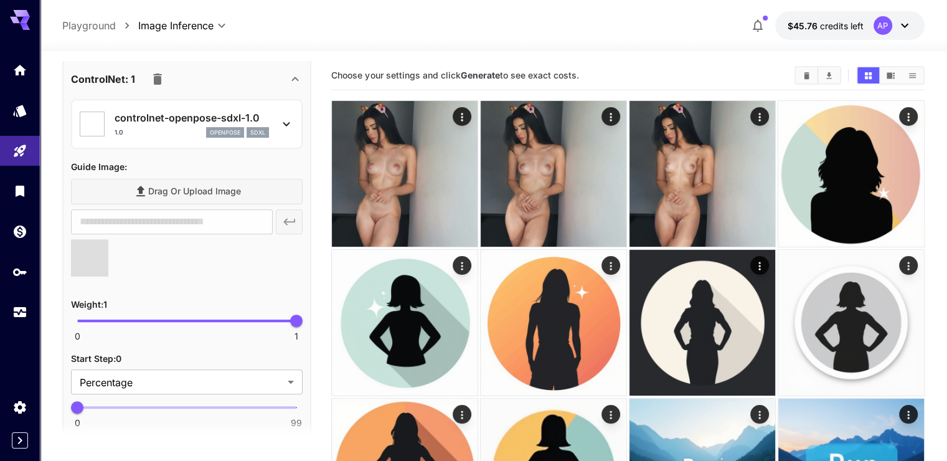
type input "**********"
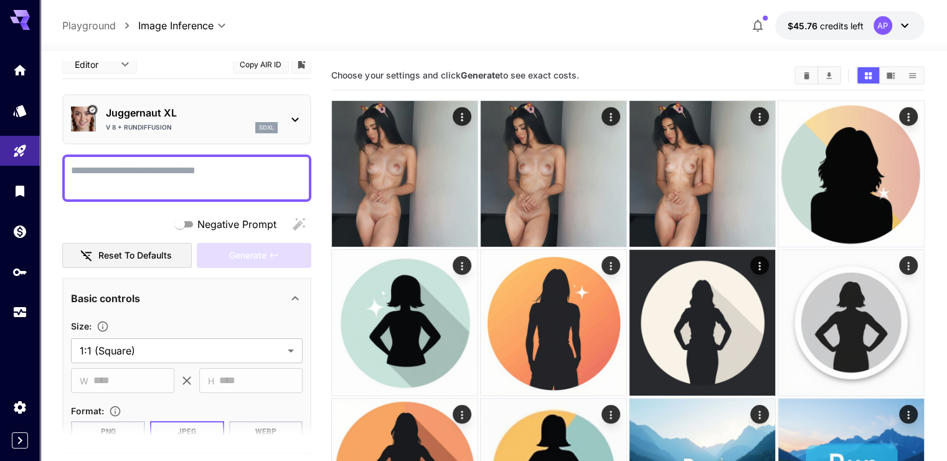
scroll to position [4, 0]
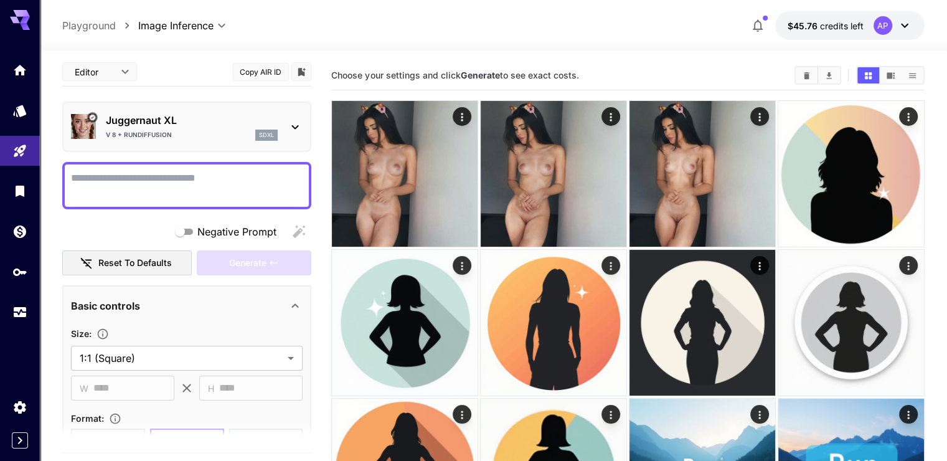
click at [192, 188] on textarea "Negative Prompt" at bounding box center [187, 186] width 232 height 30
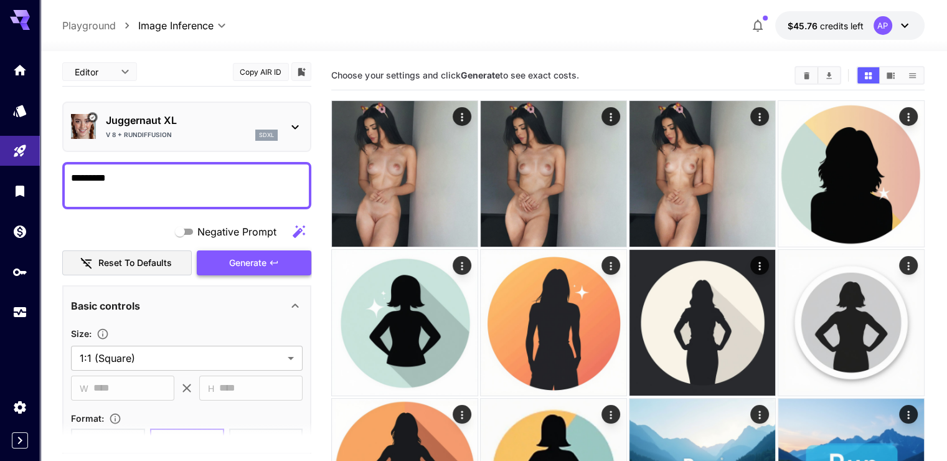
type textarea "*********"
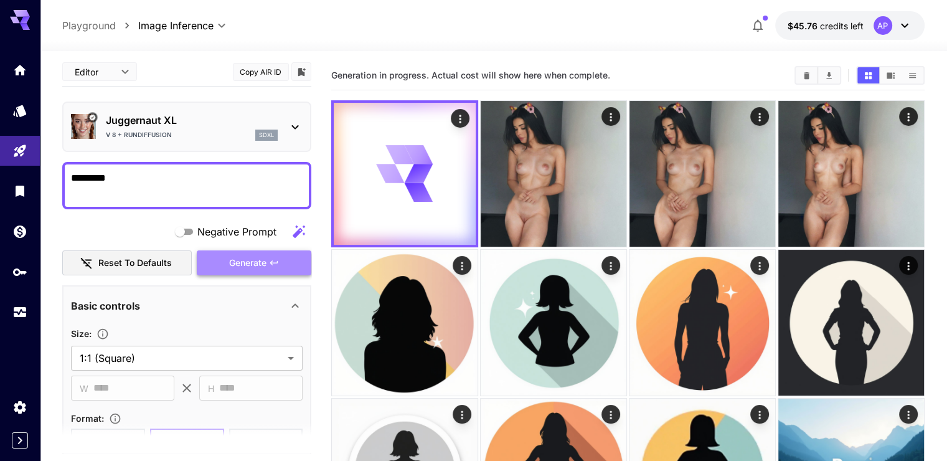
click at [256, 255] on span "Generate" at bounding box center [247, 263] width 37 height 16
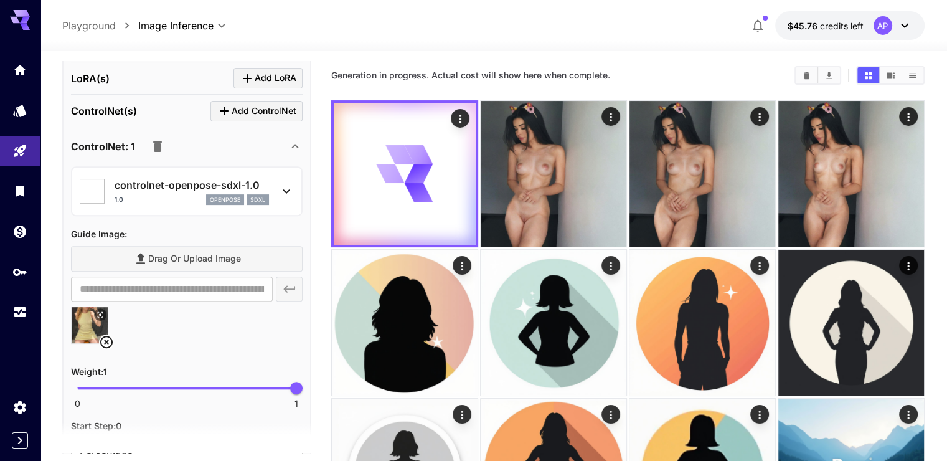
scroll to position [502, 0]
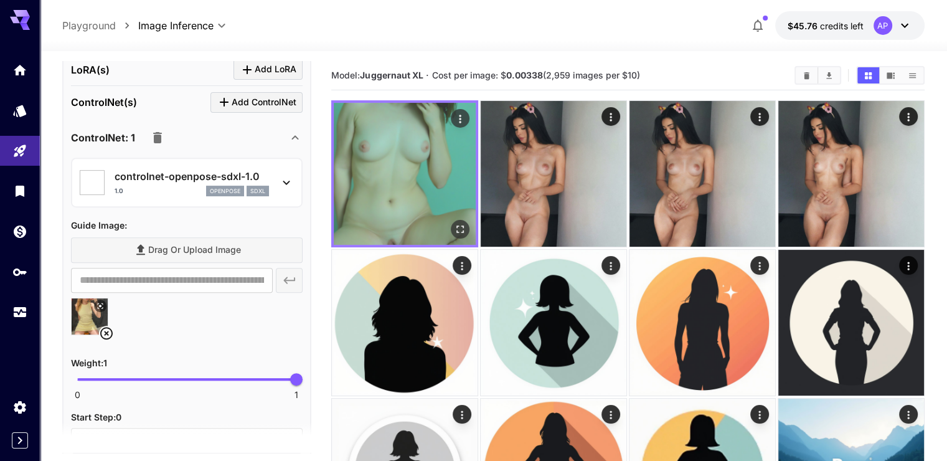
click at [416, 162] on img at bounding box center [405, 174] width 142 height 142
click at [454, 223] on icon "Open in fullscreen" at bounding box center [460, 229] width 12 height 12
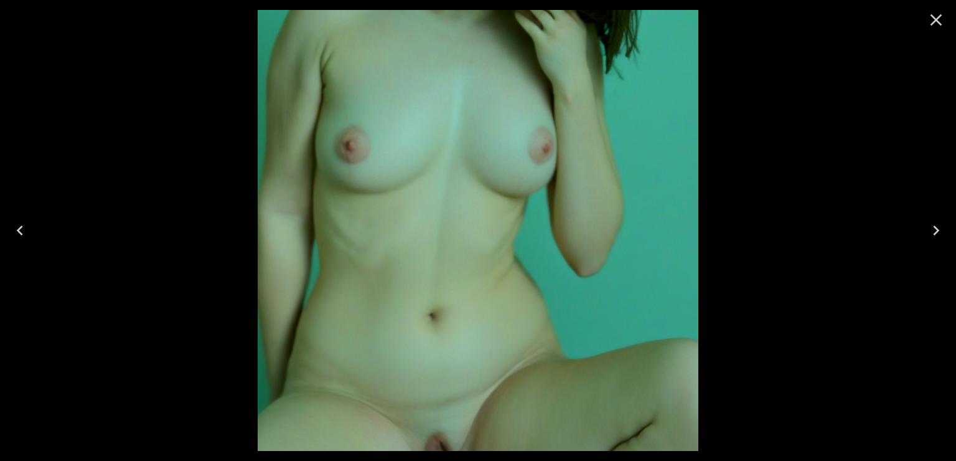
click at [928, 17] on icon "Close" at bounding box center [936, 20] width 20 height 20
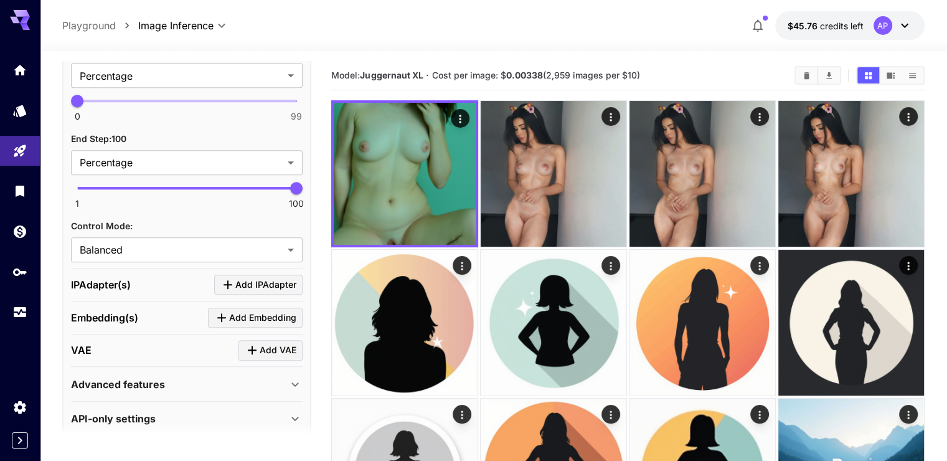
scroll to position [875, 0]
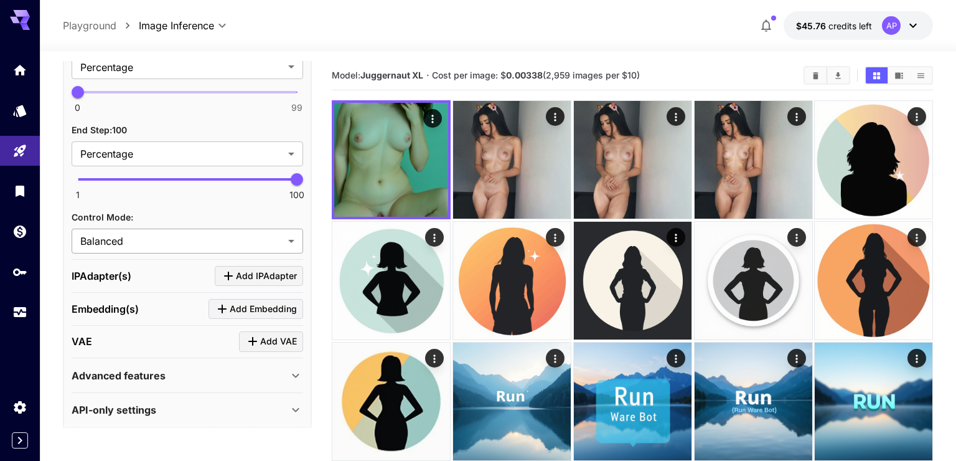
click at [222, 237] on body "**********" at bounding box center [478, 323] width 956 height 646
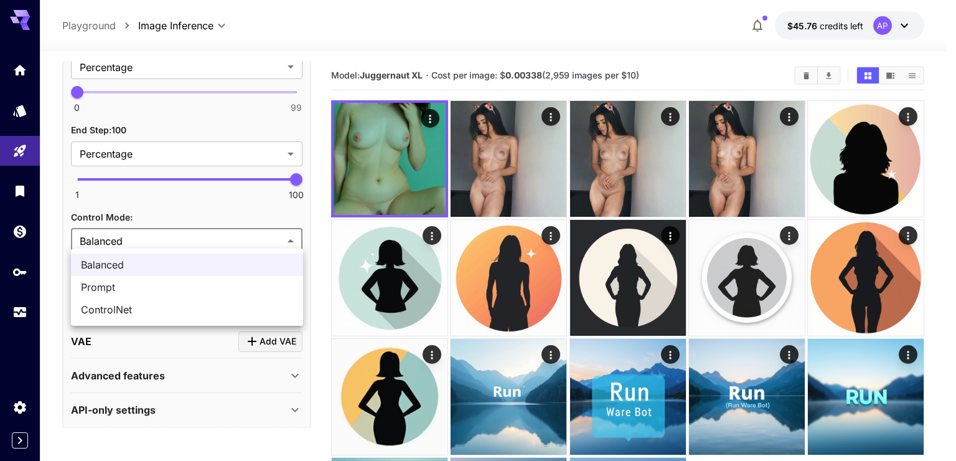
click at [222, 237] on div at bounding box center [478, 230] width 956 height 461
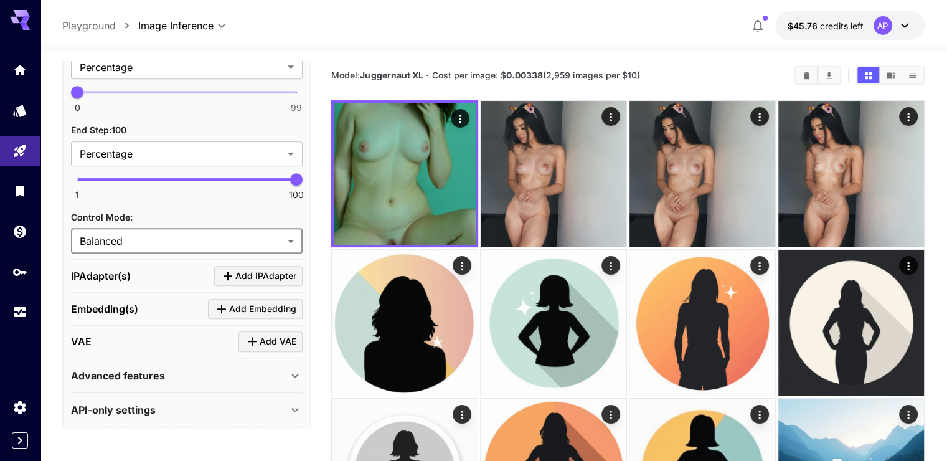
click at [222, 237] on body "**********" at bounding box center [473, 439] width 947 height 879
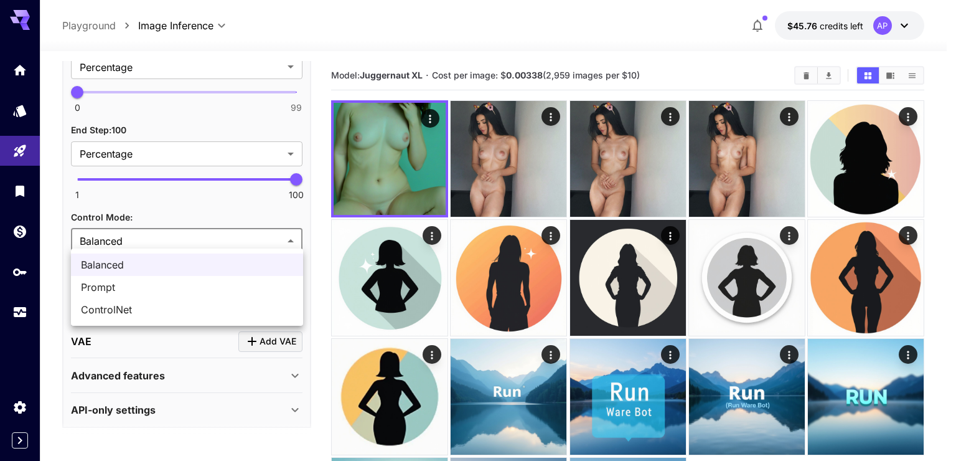
click at [169, 312] on span "ControlNet" at bounding box center [187, 309] width 212 height 15
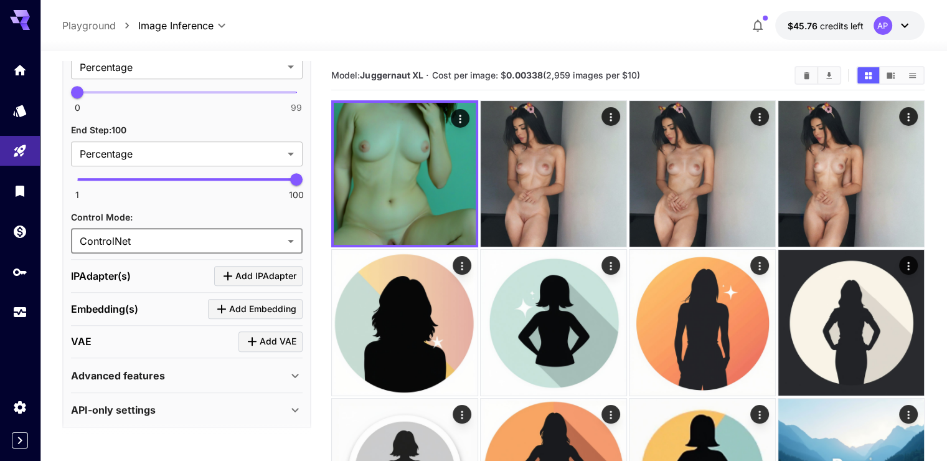
click at [203, 239] on body "**********" at bounding box center [473, 439] width 947 height 879
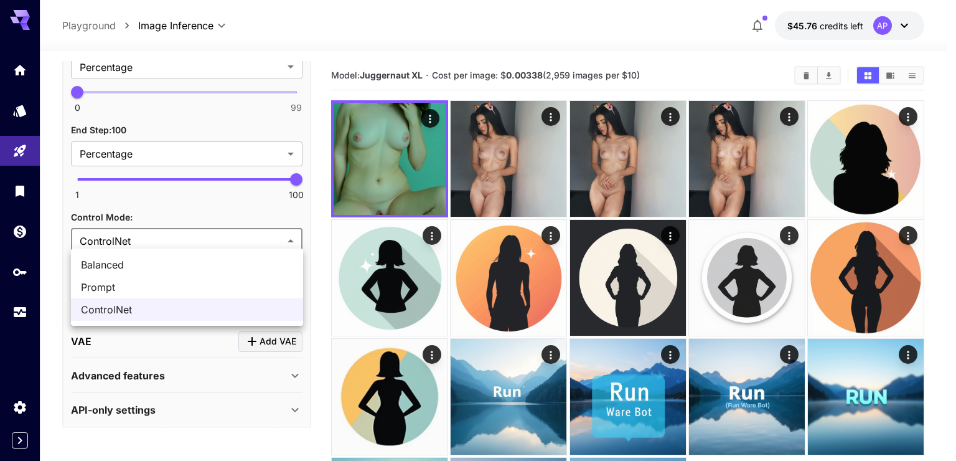
click at [184, 260] on span "Balanced" at bounding box center [187, 264] width 212 height 15
type input "********"
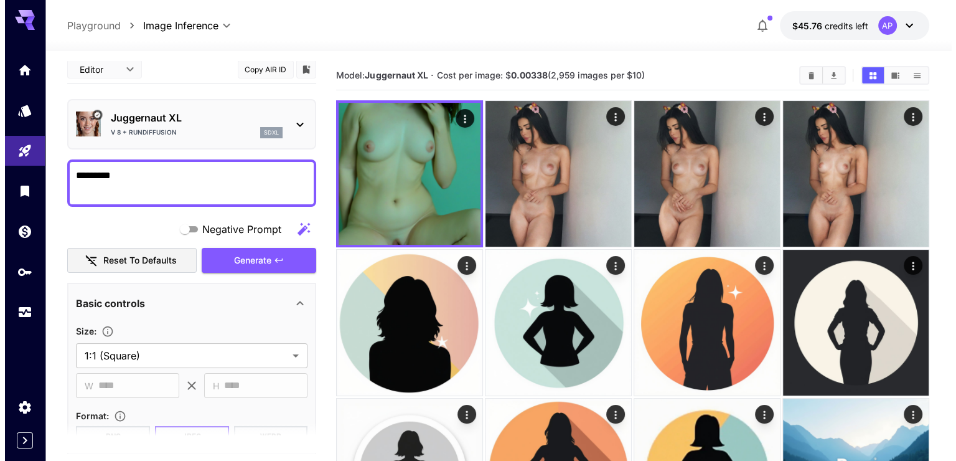
scroll to position [0, 0]
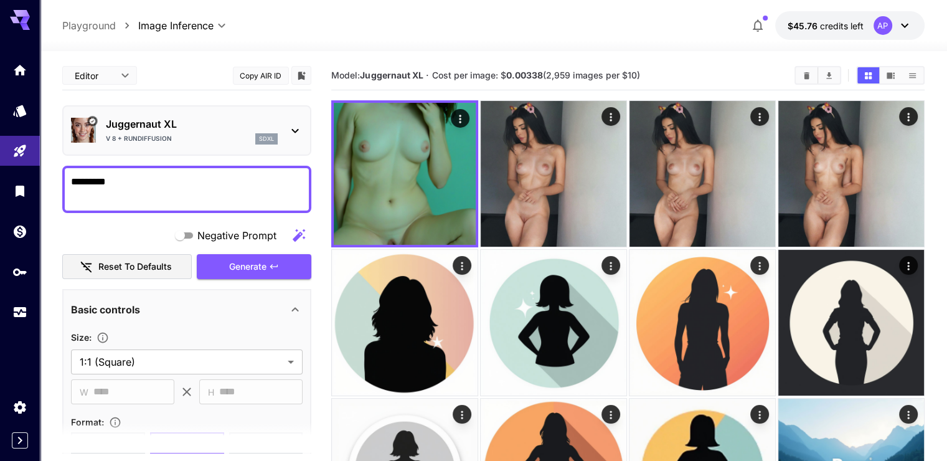
click at [172, 146] on div "Juggernaut XL V 8 + RunDiffusion sdxl" at bounding box center [187, 130] width 232 height 38
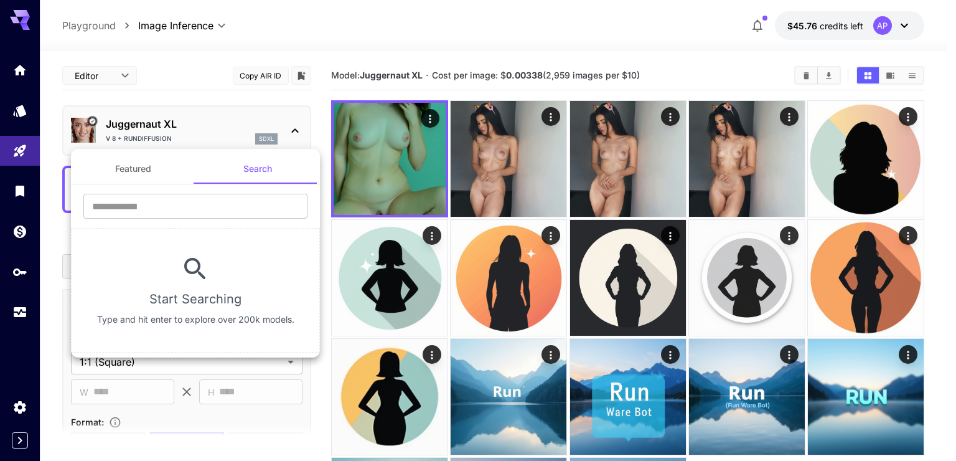
click at [144, 172] on button "Featured" at bounding box center [133, 169] width 125 height 30
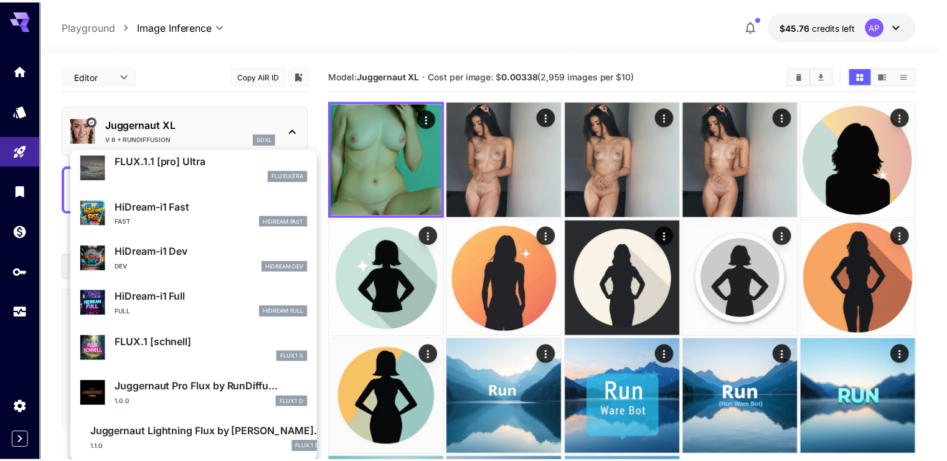
scroll to position [916, 0]
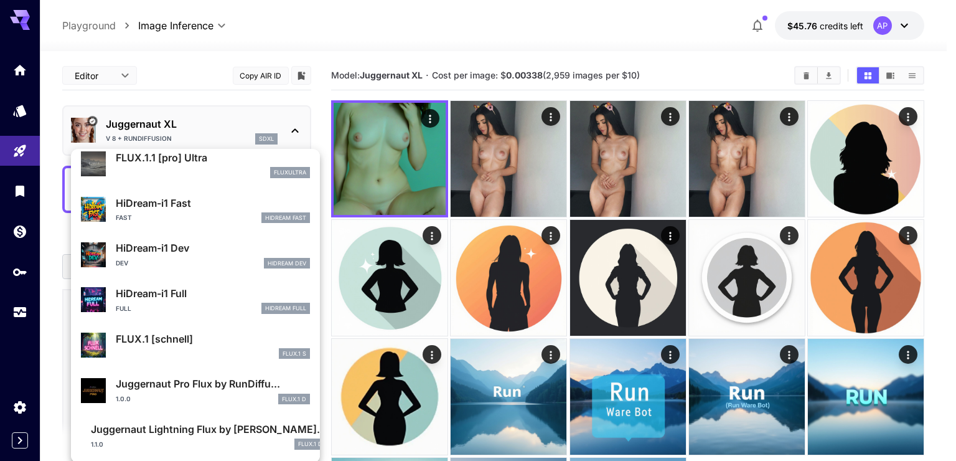
click at [218, 136] on div at bounding box center [478, 230] width 956 height 461
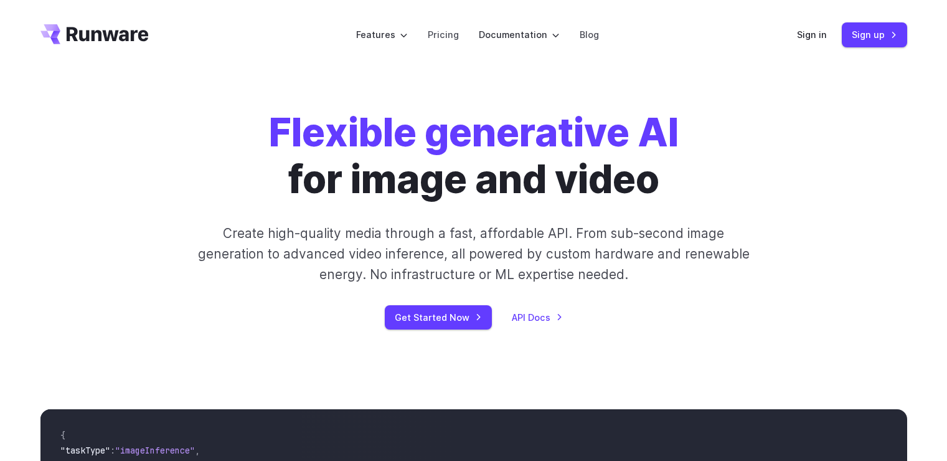
click at [804, 27] on div "Sign in Sign up" at bounding box center [852, 34] width 110 height 24
click at [811, 31] on link "Sign in" at bounding box center [812, 34] width 30 height 14
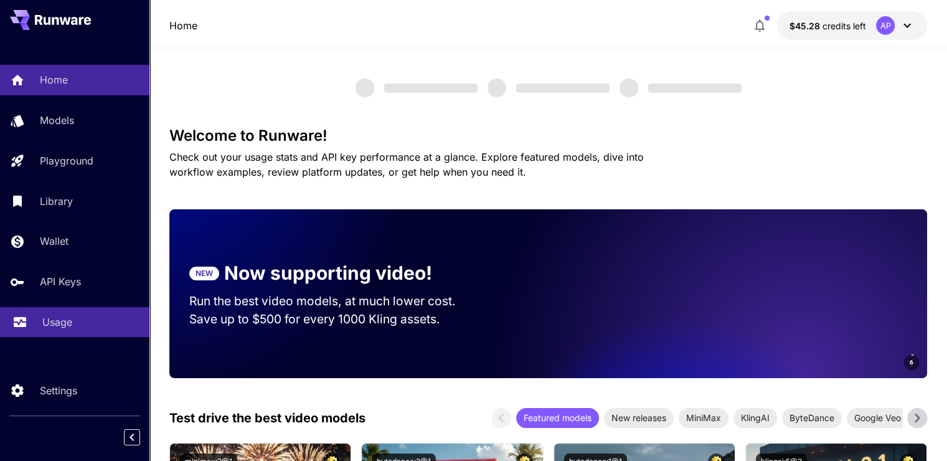
click at [56, 332] on link "Usage" at bounding box center [74, 322] width 149 height 31
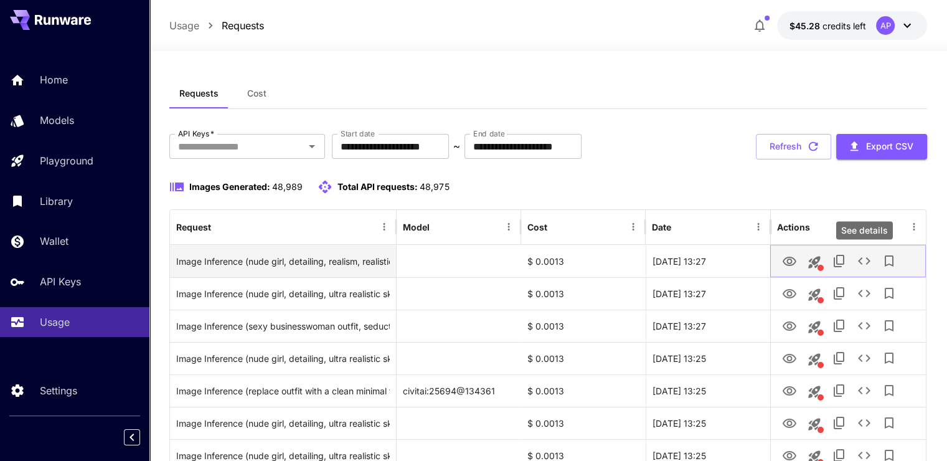
click at [866, 264] on icon "See details" at bounding box center [864, 260] width 12 height 7
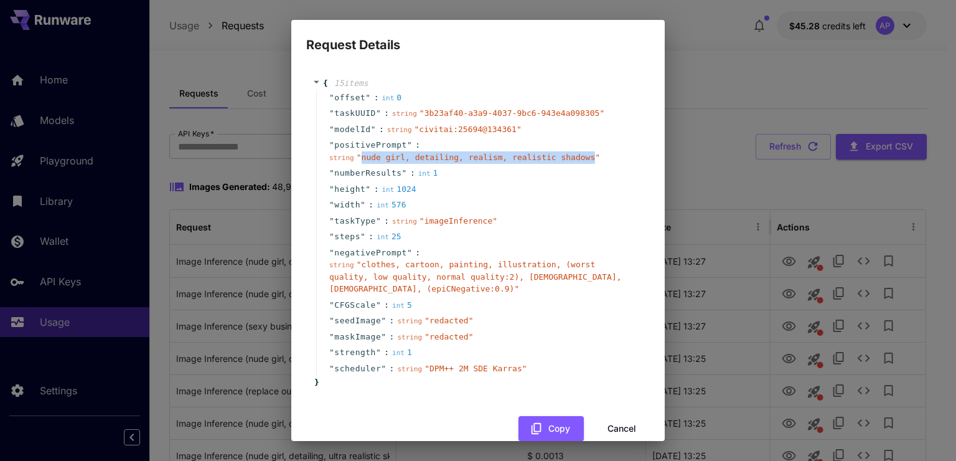
drag, startPoint x: 359, startPoint y: 162, endPoint x: 571, endPoint y: 161, distance: 212.9
click at [571, 161] on div "string " nude girl, detailing, realism, realistic shadows "" at bounding box center [464, 157] width 271 height 12
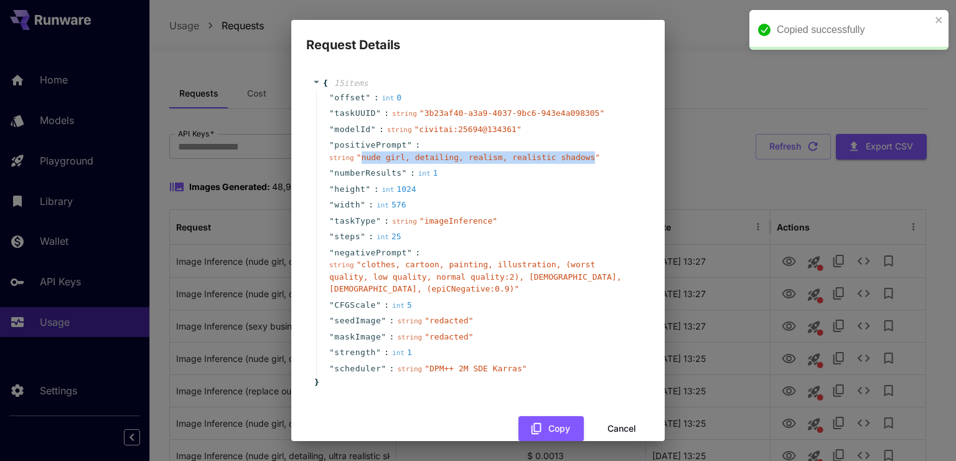
copy span "nude girl, detailing, realism, realistic shadows"
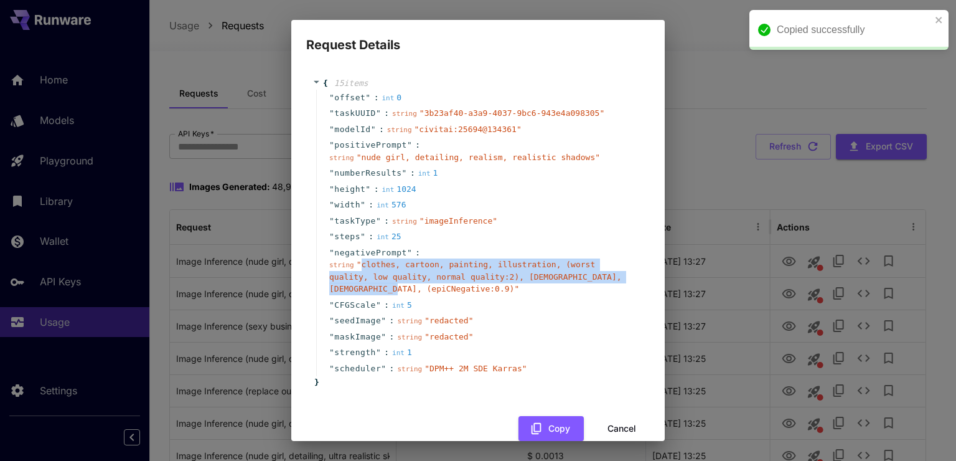
drag, startPoint x: 358, startPoint y: 264, endPoint x: 621, endPoint y: 279, distance: 263.1
click at [621, 279] on span "" clothes, cartoon, painting, illustration, (worst quality, low quality, normal…" at bounding box center [475, 277] width 293 height 34
copy span "clothes, cartoon, painting, illustration, (worst quality, low quality, normal q…"
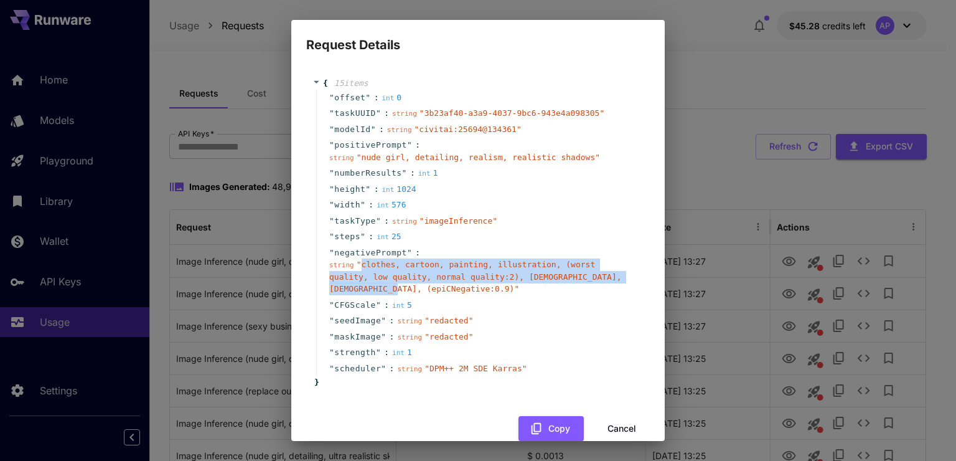
copy span "clothes, cartoon, painting, illustration, (worst quality, low quality, normal q…"
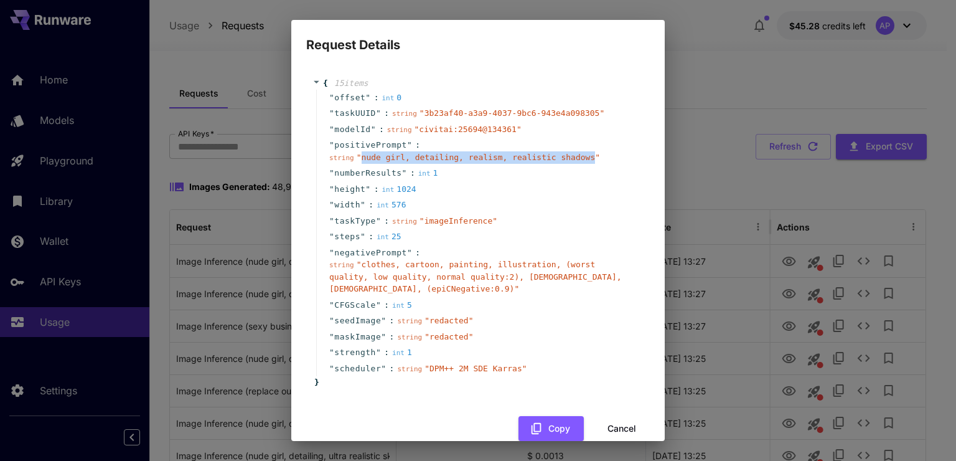
drag, startPoint x: 360, startPoint y: 159, endPoint x: 572, endPoint y: 160, distance: 212.3
click at [572, 160] on span "" nude girl, detailing, realism, realistic shadows "" at bounding box center [478, 157] width 243 height 9
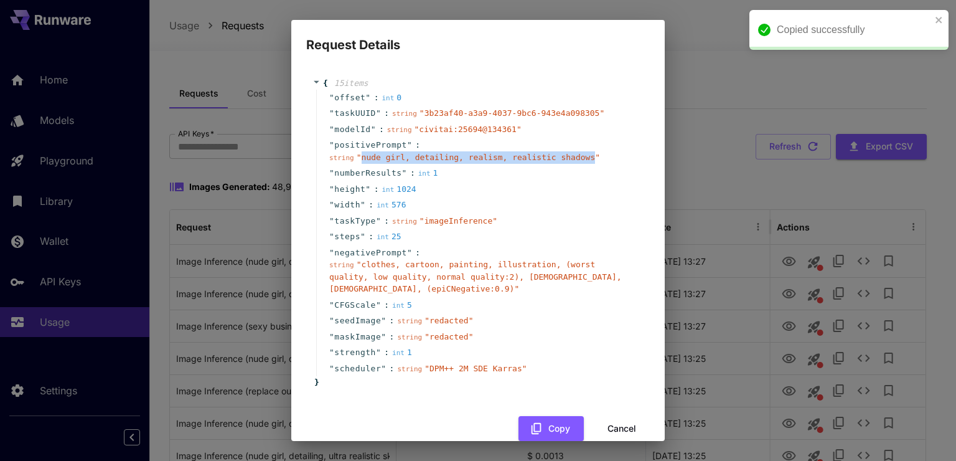
copy span "nude girl, detailing, realism, realistic shadows"
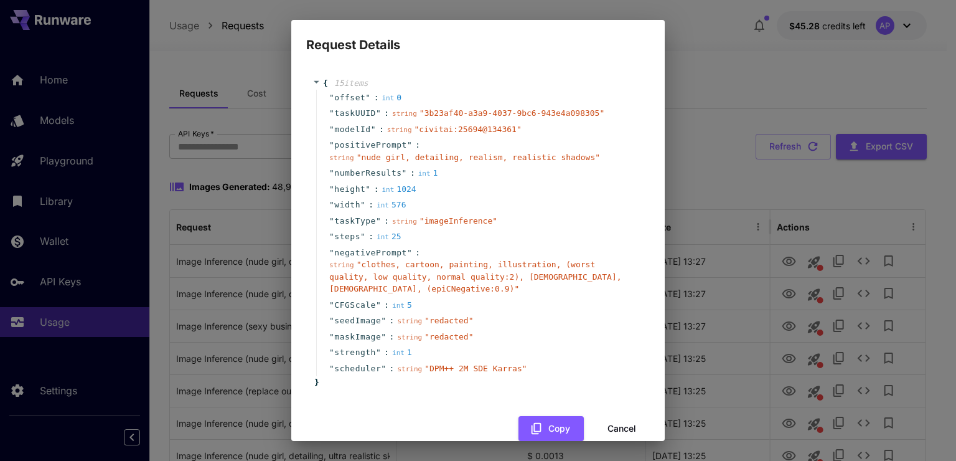
click at [787, 131] on div "Request Details { 15 item s " offset " : int 0 " taskUUID " : string " 3b23af40…" at bounding box center [478, 230] width 956 height 461
click at [637, 416] on button "Cancel" at bounding box center [622, 429] width 56 height 26
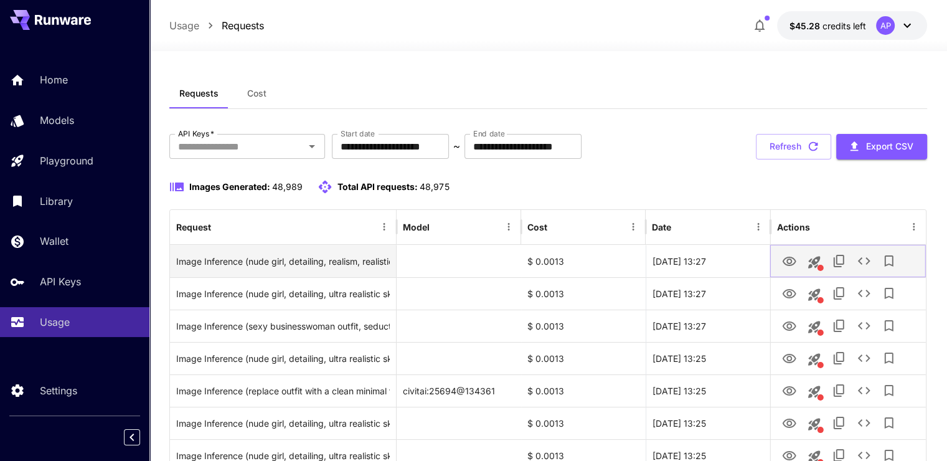
click at [784, 269] on button "View Image" at bounding box center [789, 261] width 25 height 26
click at [797, 259] on button "View Image" at bounding box center [789, 261] width 25 height 26
click at [796, 259] on icon "View Image" at bounding box center [789, 261] width 15 height 15
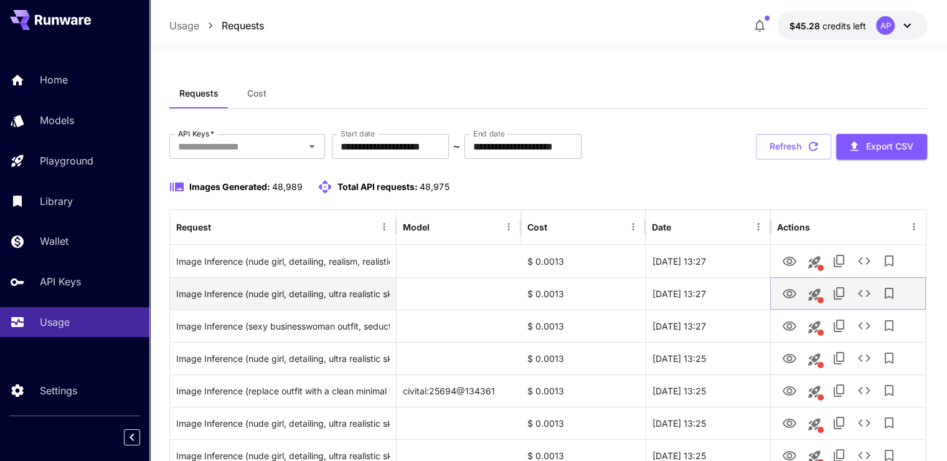
click at [797, 285] on button "View Image" at bounding box center [789, 293] width 25 height 26
click at [789, 291] on icon "View Image" at bounding box center [790, 293] width 14 height 9
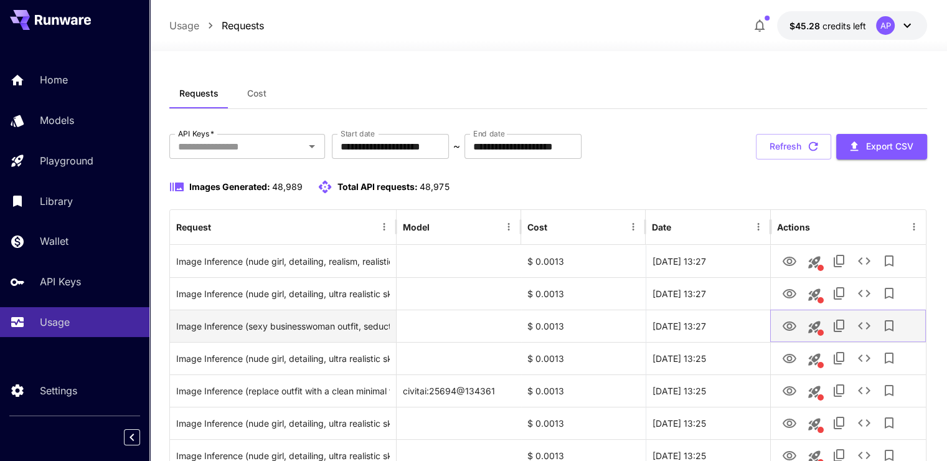
click at [790, 317] on button "View Image" at bounding box center [789, 326] width 25 height 26
click at [788, 330] on icon "View Image" at bounding box center [790, 325] width 14 height 9
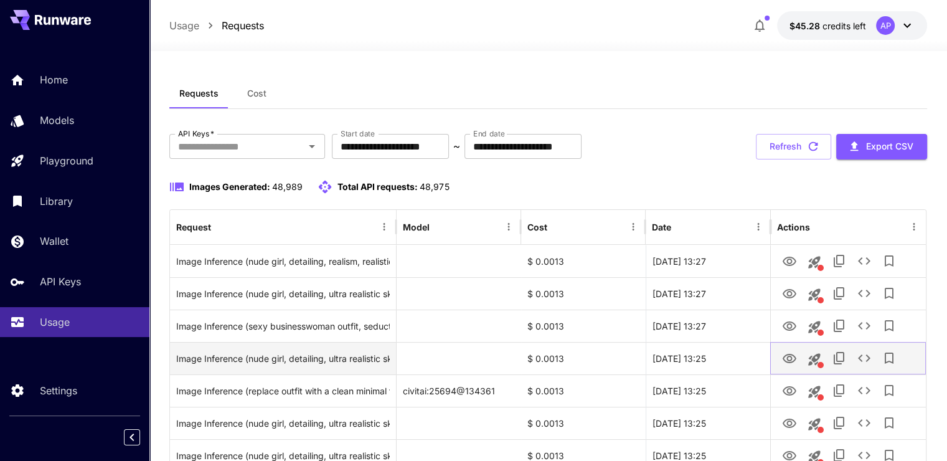
click at [792, 361] on icon "View Image" at bounding box center [790, 358] width 14 height 9
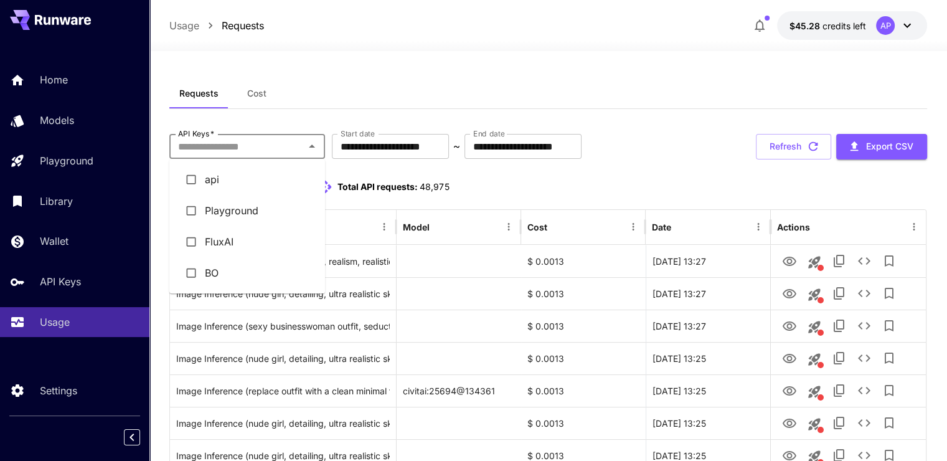
click at [255, 147] on input "API Keys   *" at bounding box center [237, 146] width 128 height 17
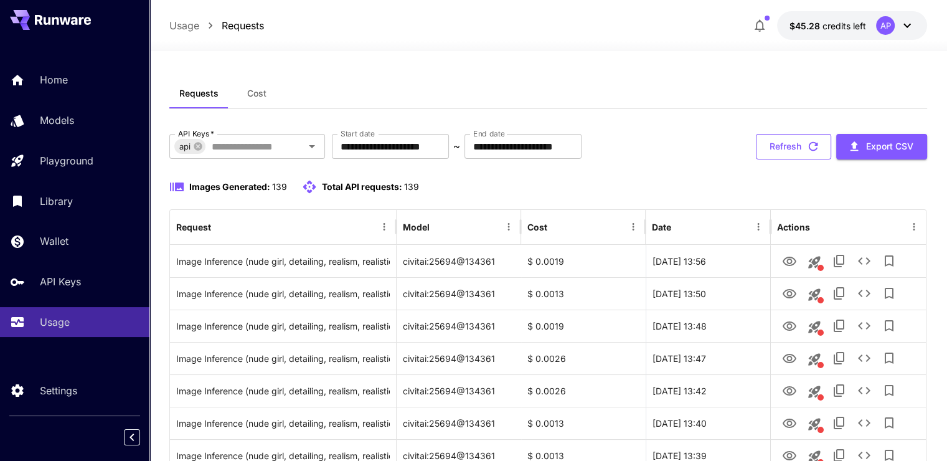
click at [820, 143] on button "Refresh" at bounding box center [793, 147] width 75 height 26
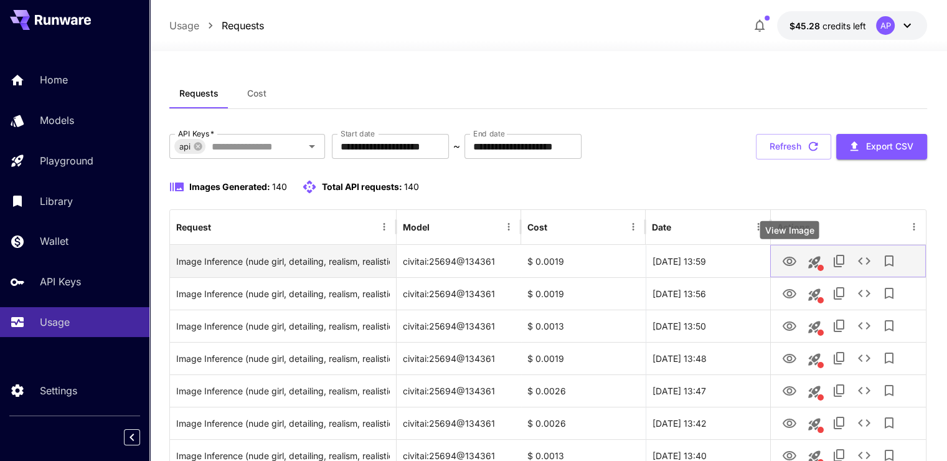
click at [789, 256] on icon "View Image" at bounding box center [790, 260] width 14 height 9
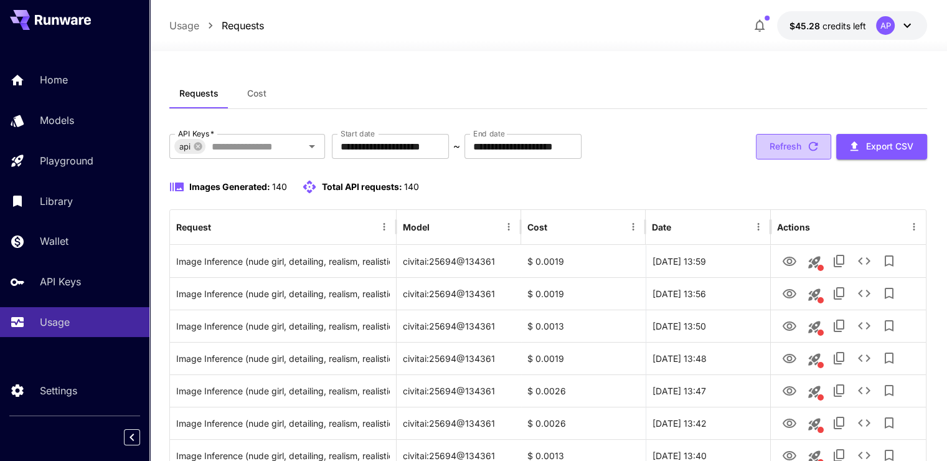
click at [779, 148] on button "Refresh" at bounding box center [793, 147] width 75 height 26
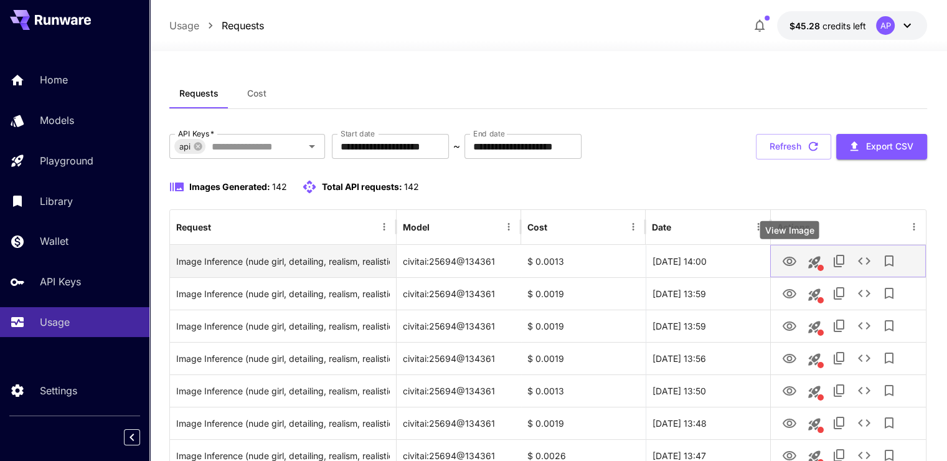
click at [784, 258] on icon "View Image" at bounding box center [790, 260] width 14 height 9
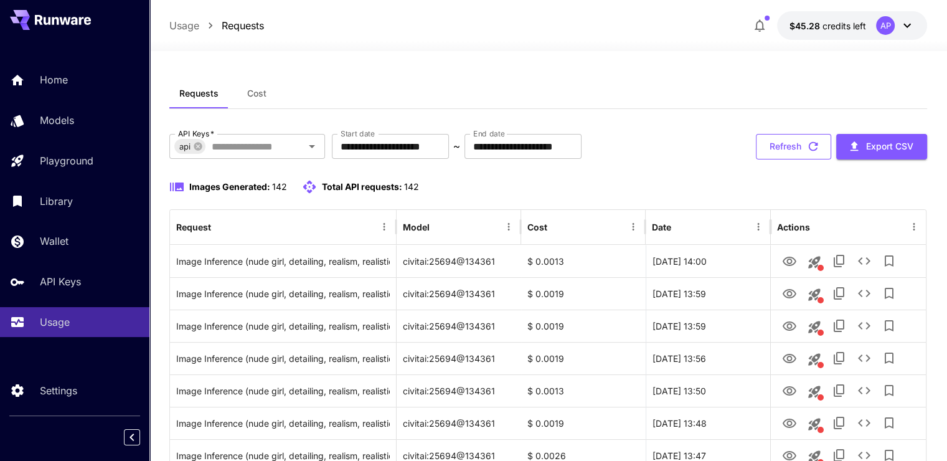
click at [804, 142] on button "Refresh" at bounding box center [793, 147] width 75 height 26
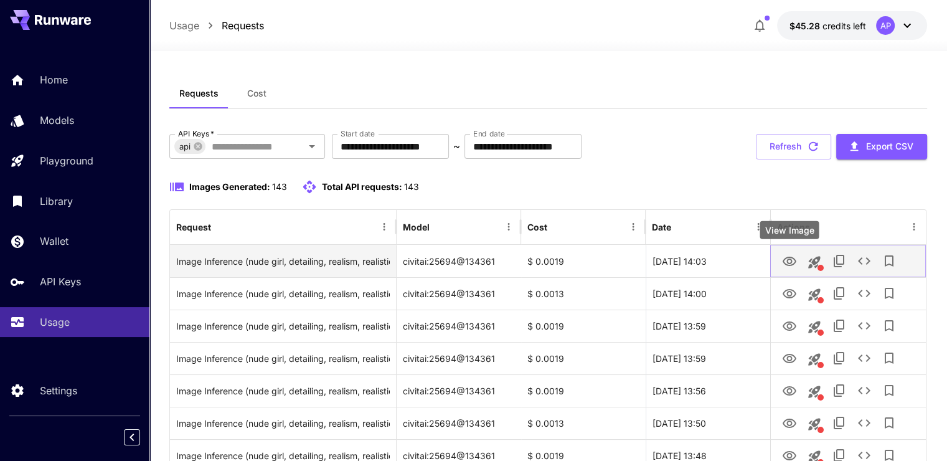
click at [794, 259] on icon "View Image" at bounding box center [790, 260] width 14 height 9
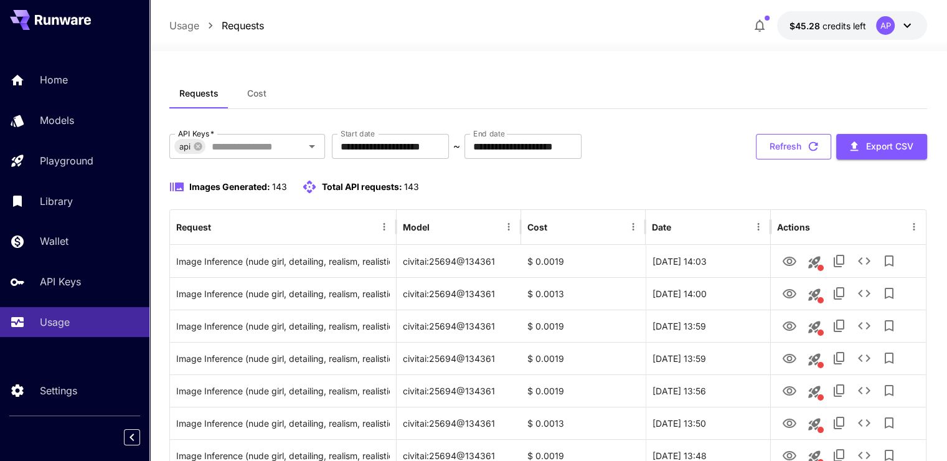
click at [799, 140] on button "Refresh" at bounding box center [793, 147] width 75 height 26
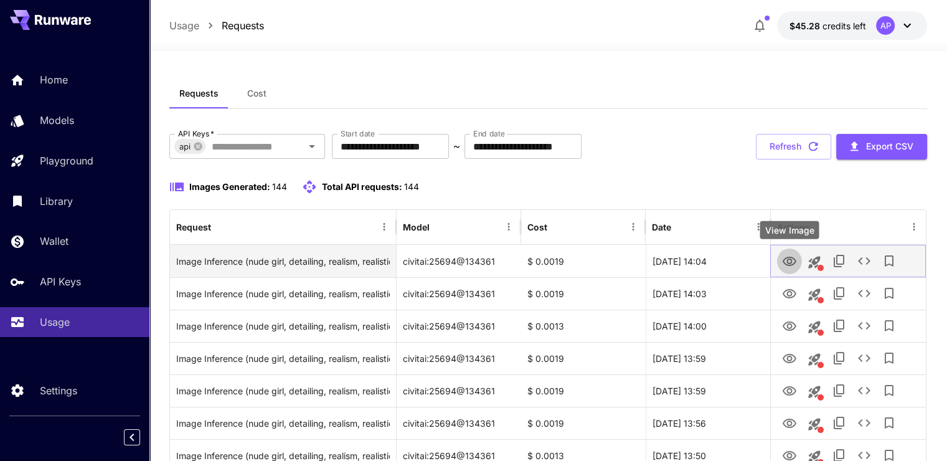
click at [787, 261] on icon "View Image" at bounding box center [790, 260] width 14 height 9
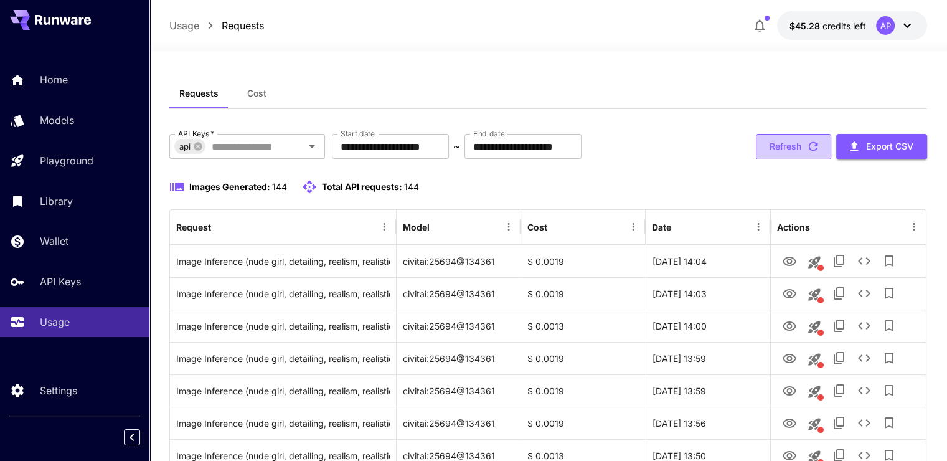
click at [794, 140] on button "Refresh" at bounding box center [793, 147] width 75 height 26
click at [782, 147] on button "Refresh" at bounding box center [793, 147] width 75 height 26
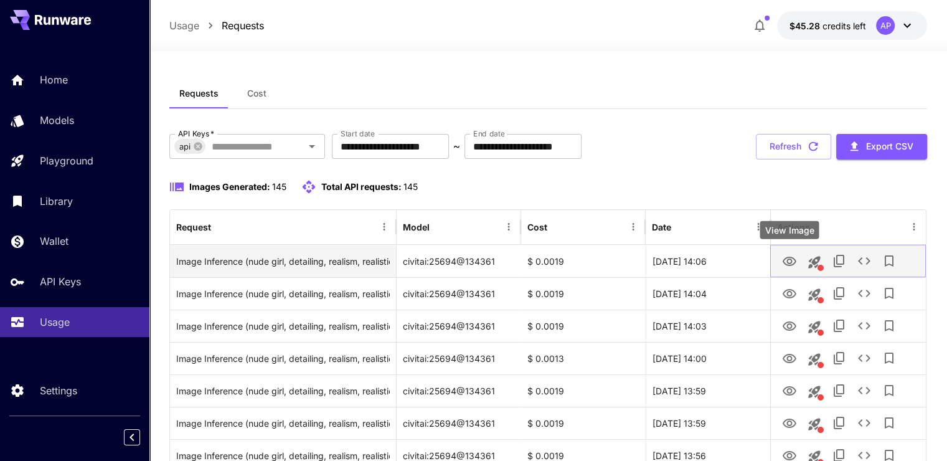
click at [780, 259] on button "View Image" at bounding box center [789, 261] width 25 height 26
click at [789, 259] on icon "View Image" at bounding box center [790, 260] width 14 height 9
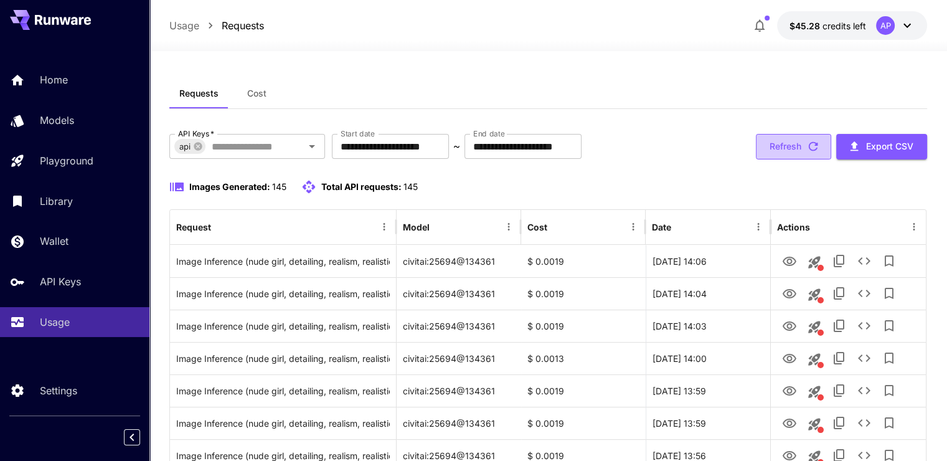
click at [792, 139] on button "Refresh" at bounding box center [793, 147] width 75 height 26
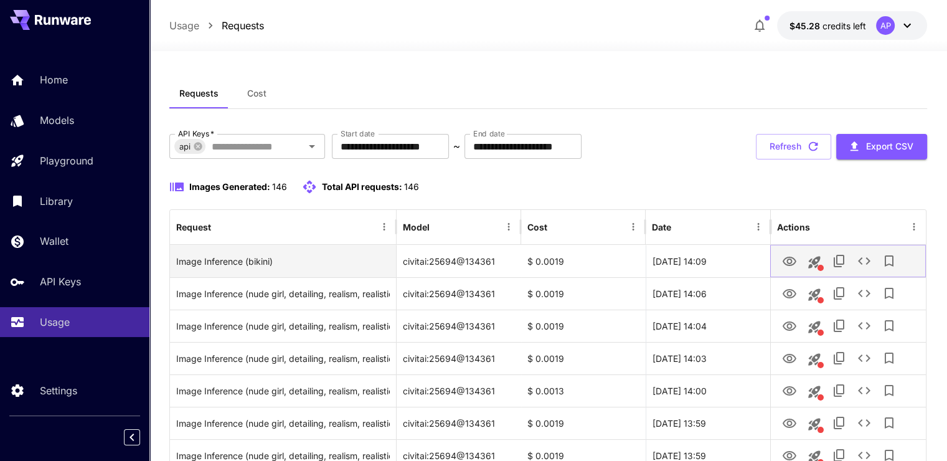
click at [787, 259] on icon "View Image" at bounding box center [790, 260] width 14 height 9
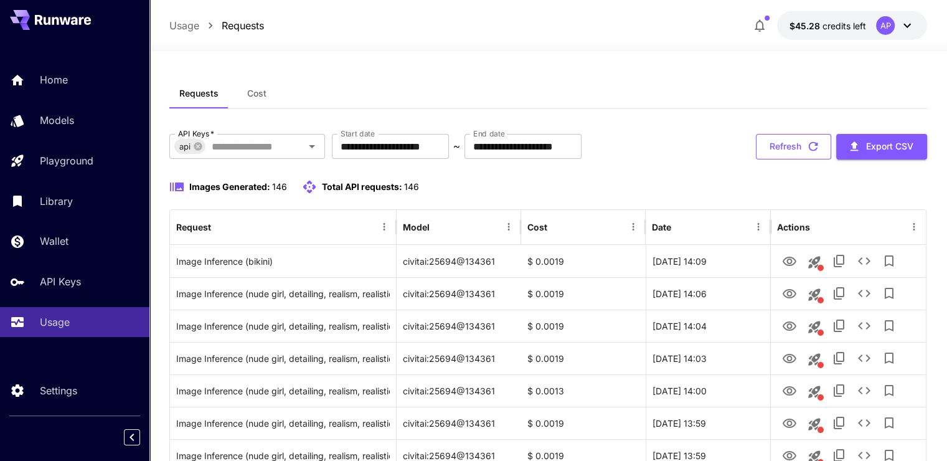
click at [799, 154] on button "Refresh" at bounding box center [793, 147] width 75 height 26
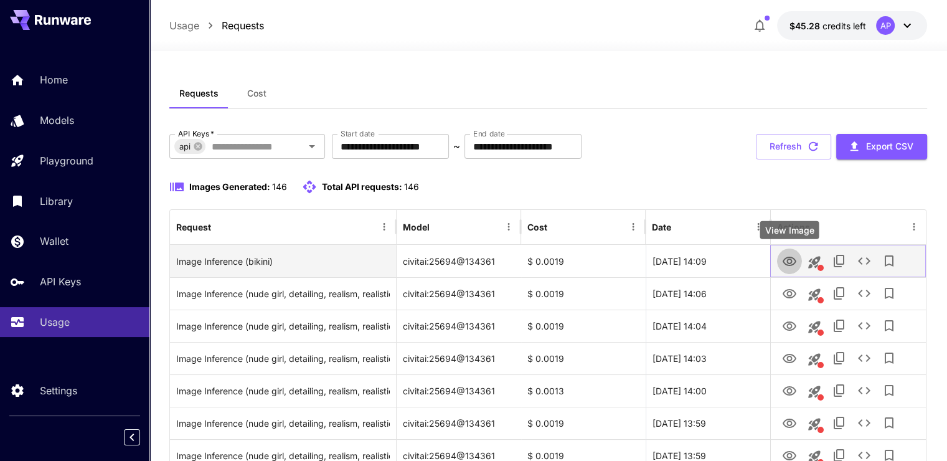
click at [792, 255] on icon "View Image" at bounding box center [789, 261] width 15 height 15
click at [861, 258] on icon "See details" at bounding box center [864, 260] width 12 height 7
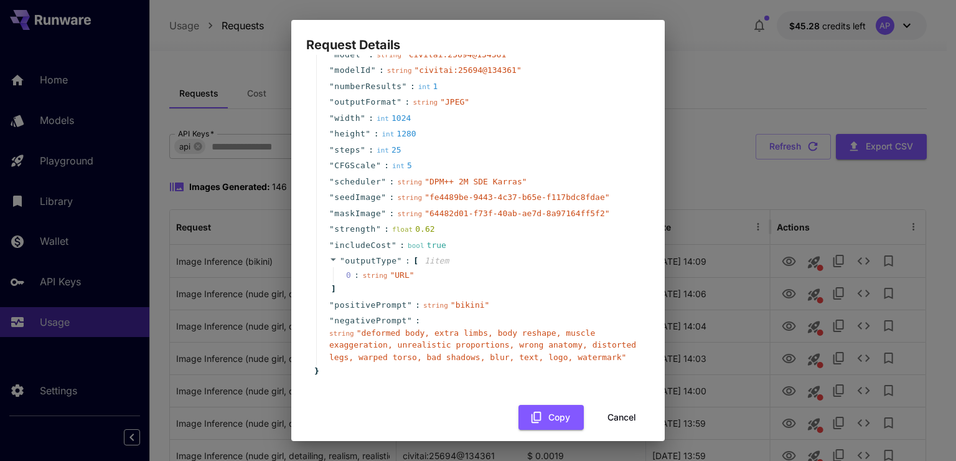
scroll to position [86, 0]
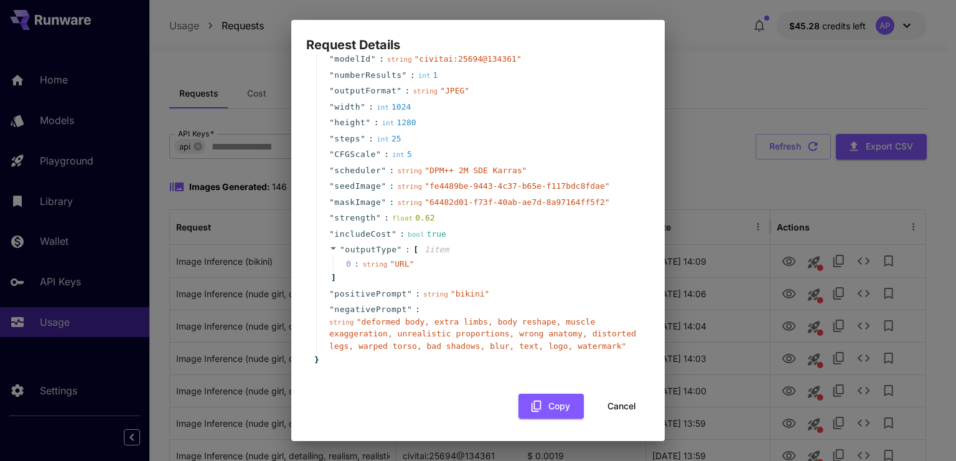
click at [700, 247] on div "Request Details { 18 item s " taskType " : string " imageInference " " taskUUID…" at bounding box center [478, 230] width 956 height 461
click at [616, 408] on button "Cancel" at bounding box center [622, 406] width 56 height 26
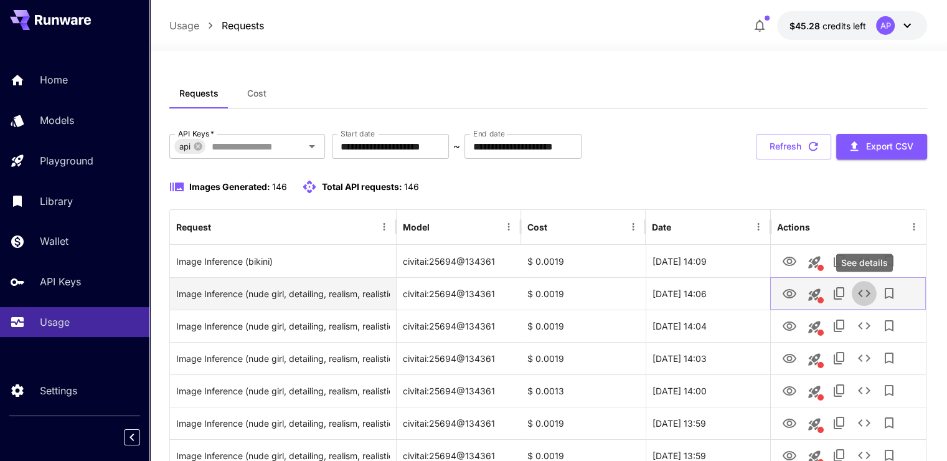
click at [863, 292] on icon "See details" at bounding box center [864, 293] width 15 height 15
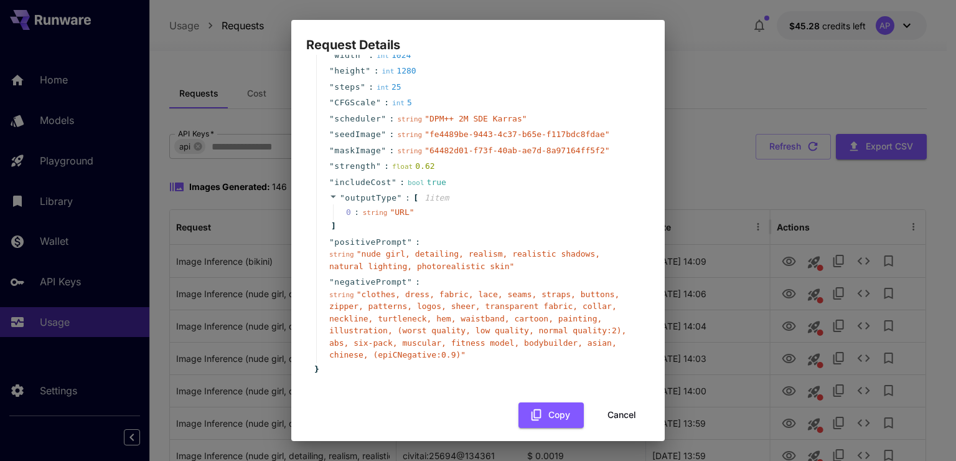
scroll to position [146, 0]
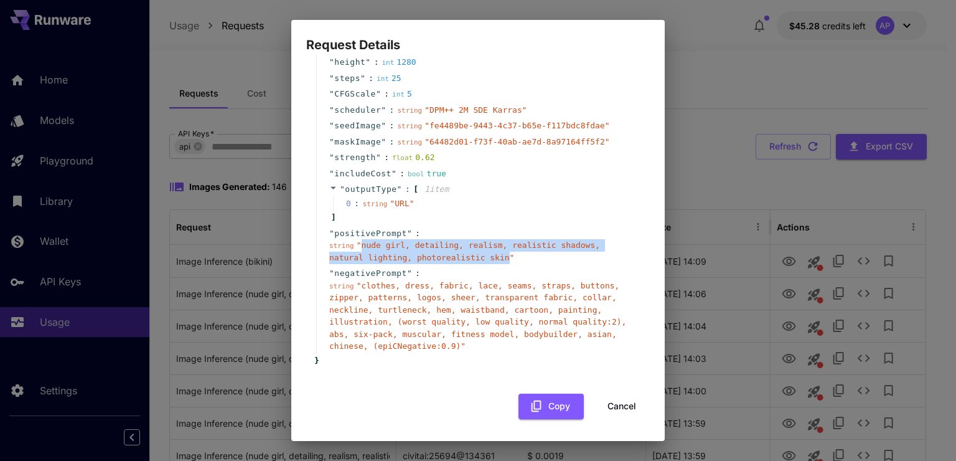
drag, startPoint x: 360, startPoint y: 242, endPoint x: 458, endPoint y: 259, distance: 99.2
click at [458, 259] on span "" nude girl, detailing, realism, realistic shadows, natural lighting, photoreal…" at bounding box center [464, 251] width 271 height 22
copy span "nude girl, detailing, realism, realistic shadows, natural lighting, photorealis…"
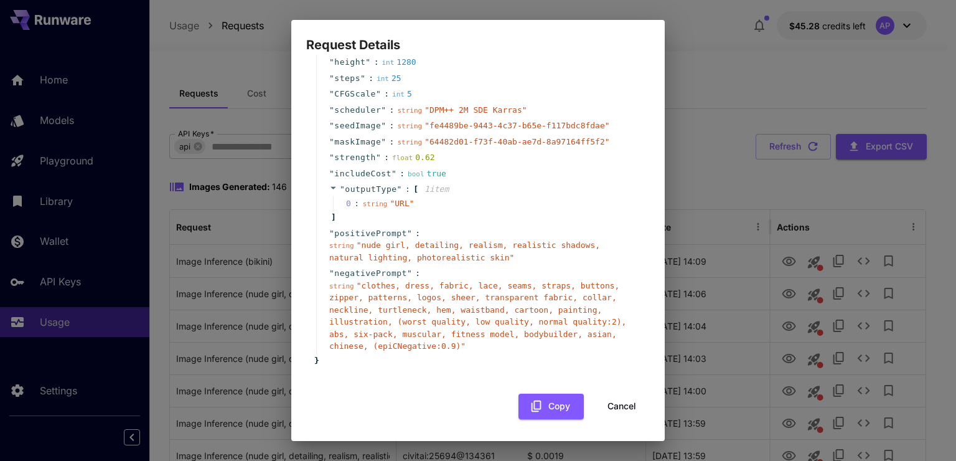
click at [716, 272] on div "Request Details { 18 item s " taskType " : string " imageInference " " taskUUID…" at bounding box center [478, 230] width 956 height 461
click at [612, 404] on button "Cancel" at bounding box center [622, 406] width 56 height 26
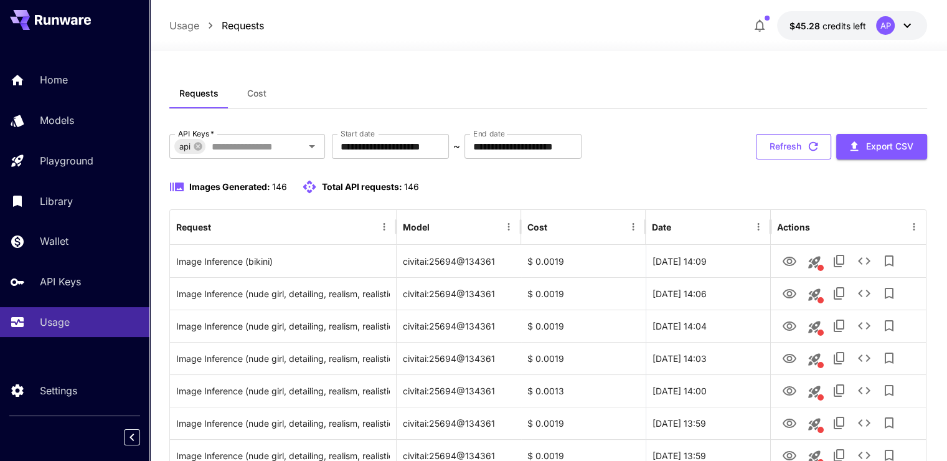
click at [804, 148] on button "Refresh" at bounding box center [793, 147] width 75 height 26
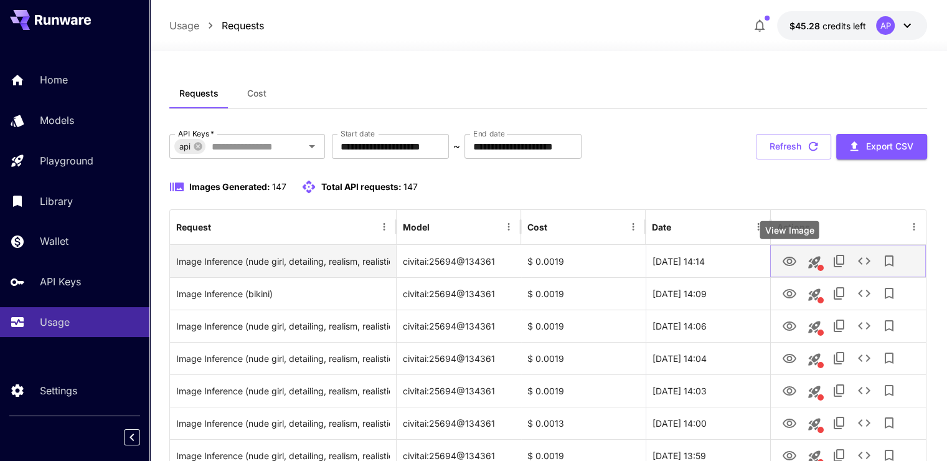
click at [787, 258] on icon "View Image" at bounding box center [789, 261] width 15 height 15
click at [790, 251] on button "View Image" at bounding box center [789, 261] width 25 height 26
click at [789, 265] on icon "View Image" at bounding box center [790, 260] width 14 height 9
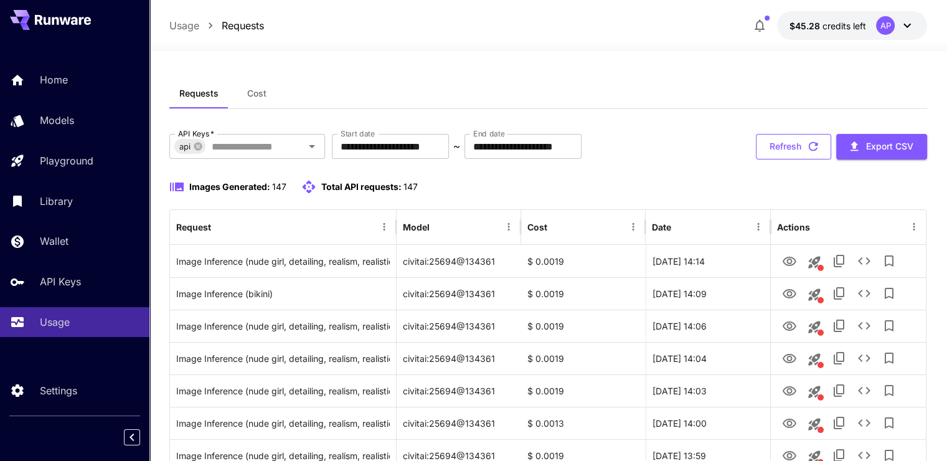
click at [784, 149] on button "Refresh" at bounding box center [793, 147] width 75 height 26
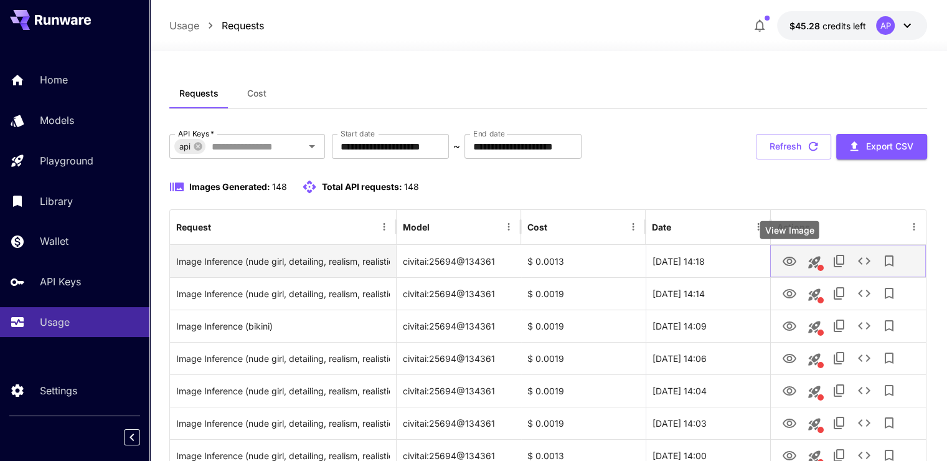
click at [789, 259] on icon "View Image" at bounding box center [790, 260] width 14 height 9
click at [862, 266] on icon "See details" at bounding box center [864, 260] width 15 height 15
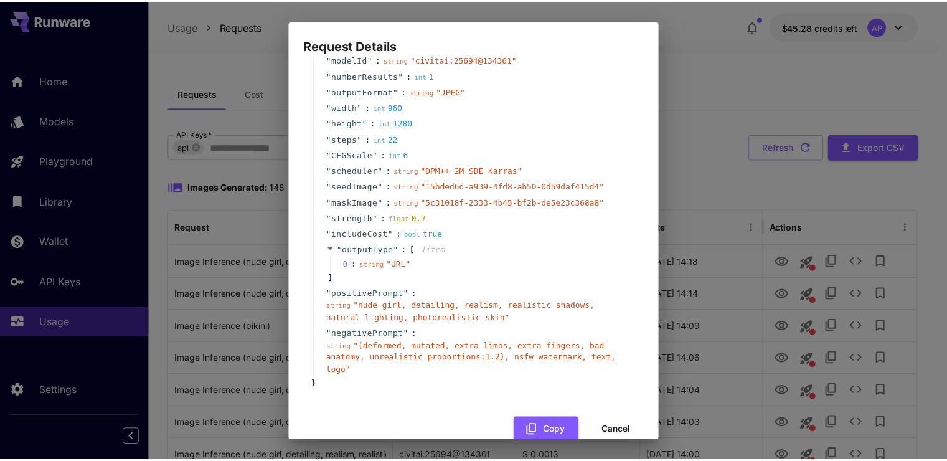
scroll to position [98, 0]
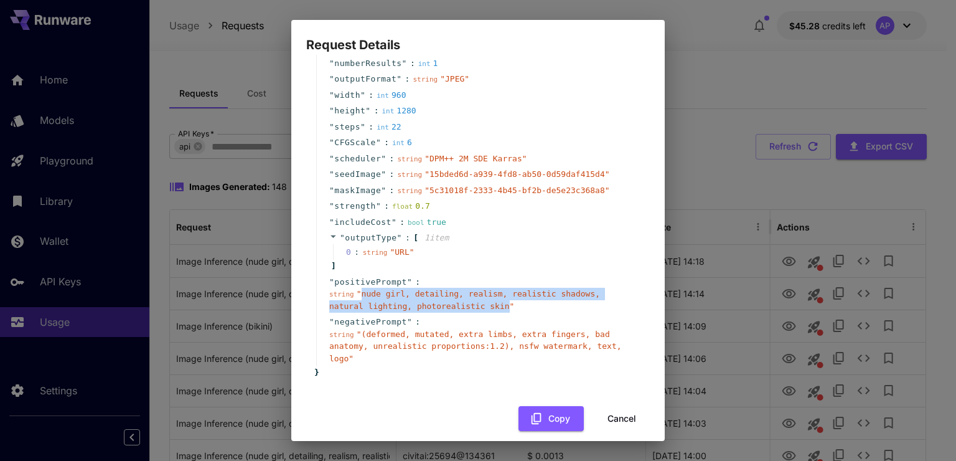
drag, startPoint x: 359, startPoint y: 294, endPoint x: 458, endPoint y: 309, distance: 100.1
click at [458, 309] on span "" nude girl, detailing, realism, realistic shadows, natural lighting, photoreal…" at bounding box center [464, 300] width 271 height 22
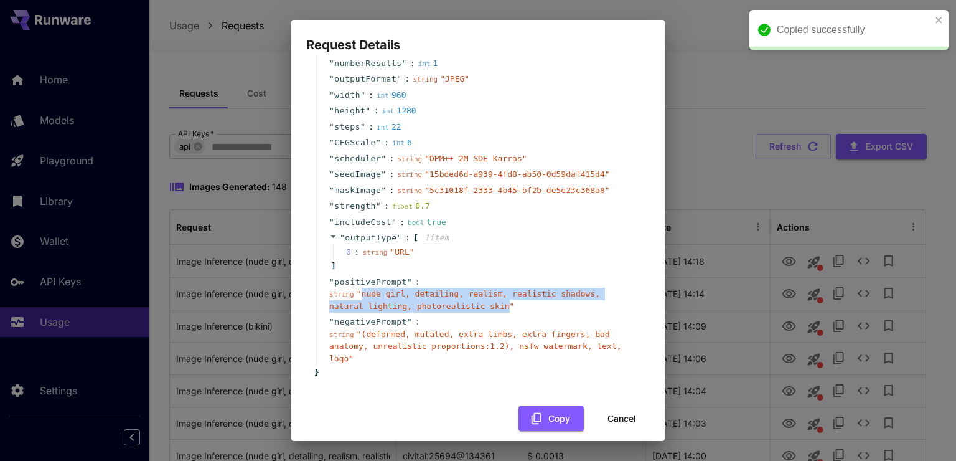
copy span "nude girl, detailing, realism, realistic shadows, natural lighting, photorealis…"
click at [607, 406] on button "Cancel" at bounding box center [622, 419] width 56 height 26
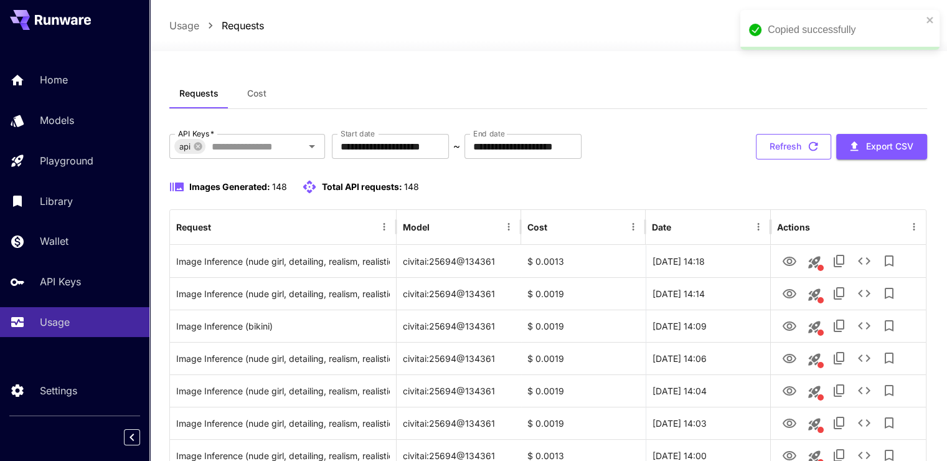
click at [794, 154] on button "Refresh" at bounding box center [793, 147] width 75 height 26
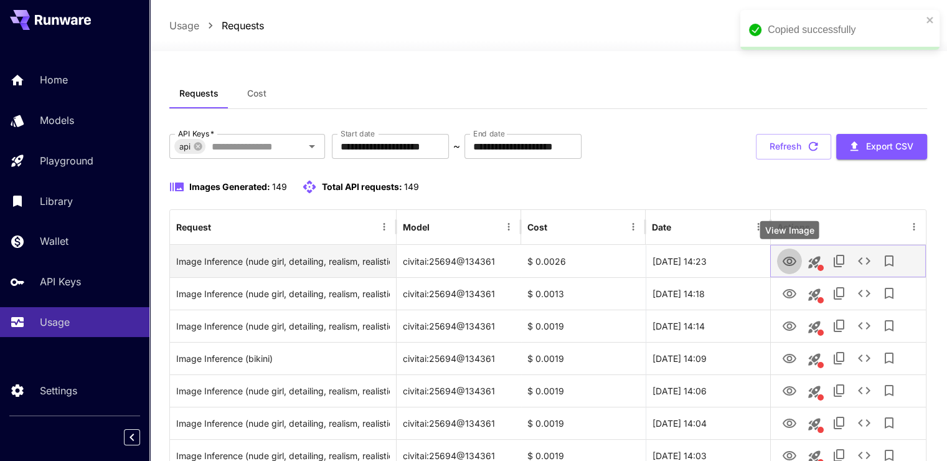
click at [789, 260] on icon "View Image" at bounding box center [789, 261] width 15 height 15
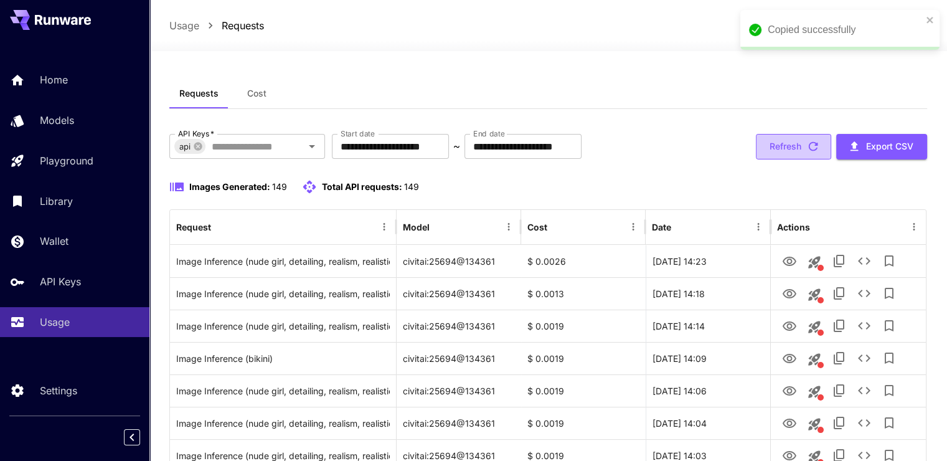
click at [807, 141] on icon "button" at bounding box center [813, 146] width 14 height 14
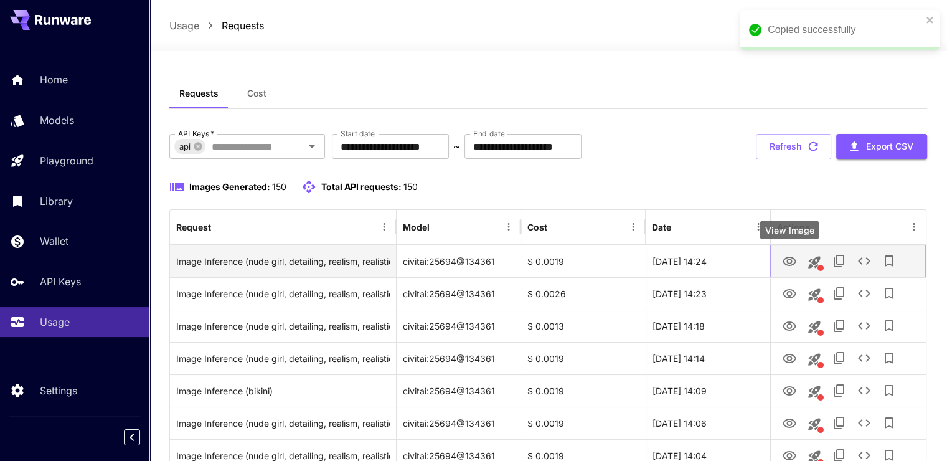
click at [789, 261] on icon "View Image" at bounding box center [789, 261] width 15 height 15
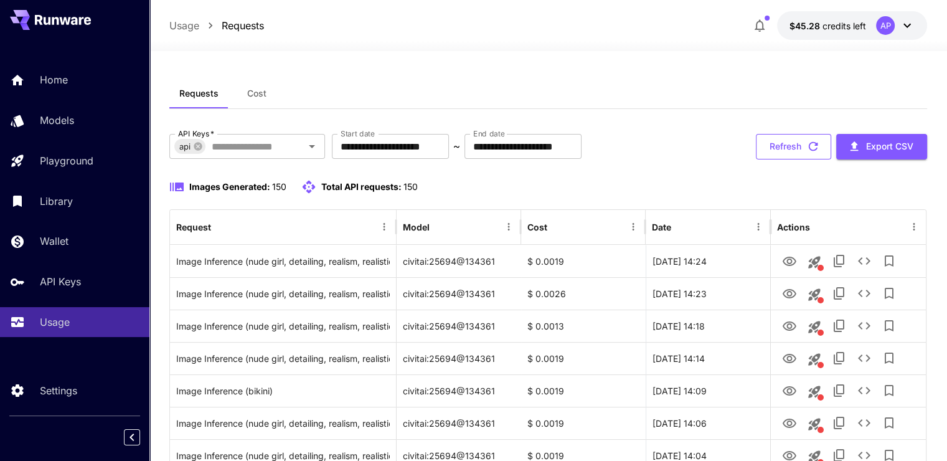
click at [800, 144] on button "Refresh" at bounding box center [793, 147] width 75 height 26
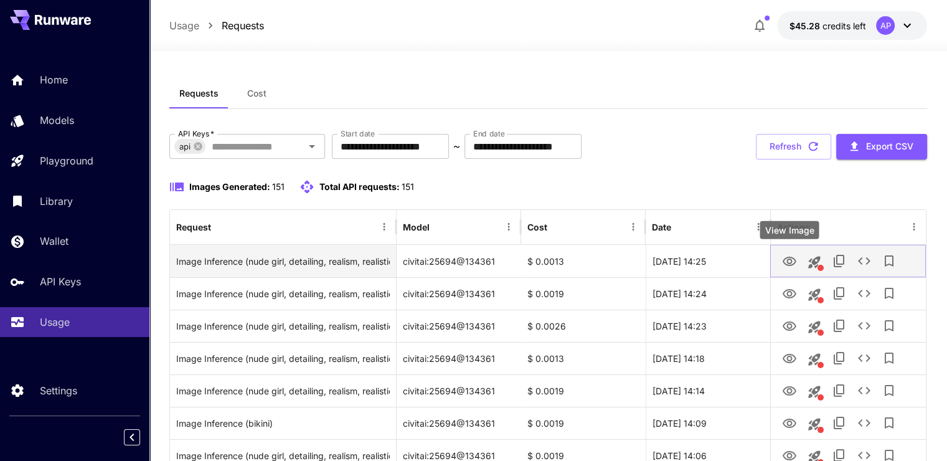
click at [791, 259] on icon "View Image" at bounding box center [790, 260] width 14 height 9
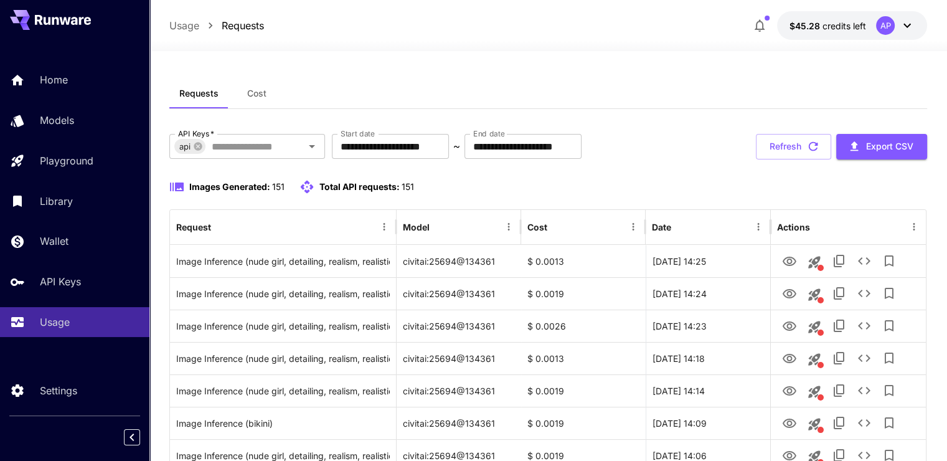
click at [67, 84] on div "Home" at bounding box center [90, 79] width 100 height 15
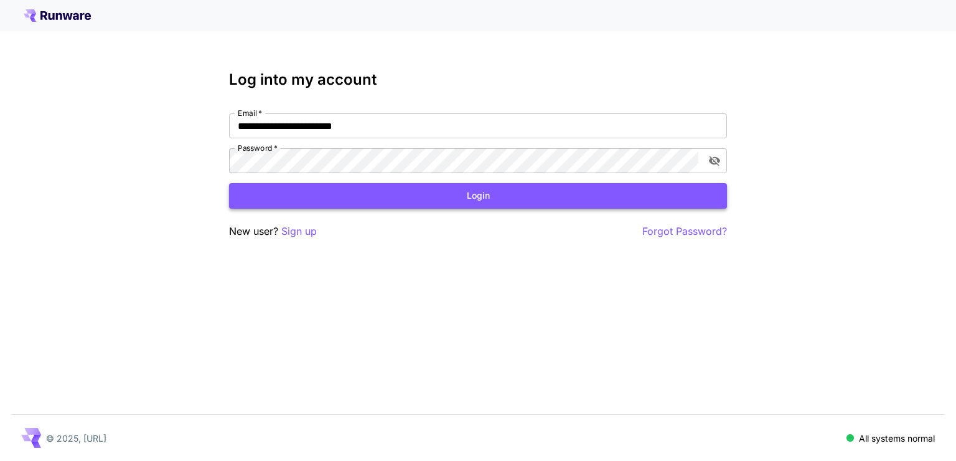
click at [451, 192] on button "Login" at bounding box center [478, 196] width 498 height 26
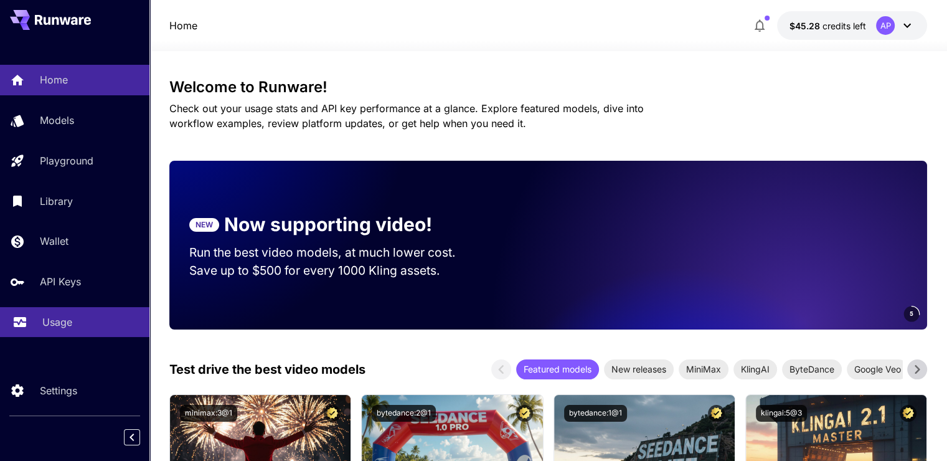
click at [80, 327] on div "Usage" at bounding box center [90, 321] width 97 height 15
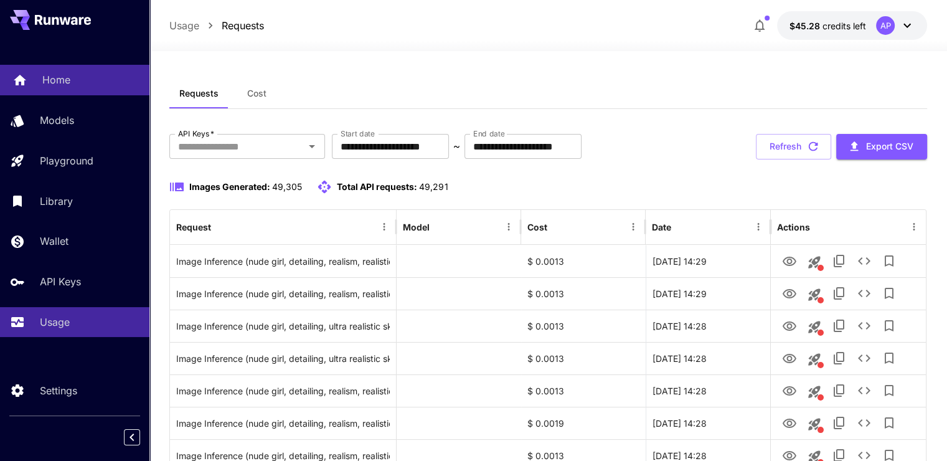
click at [50, 76] on p "Home" at bounding box center [56, 79] width 28 height 15
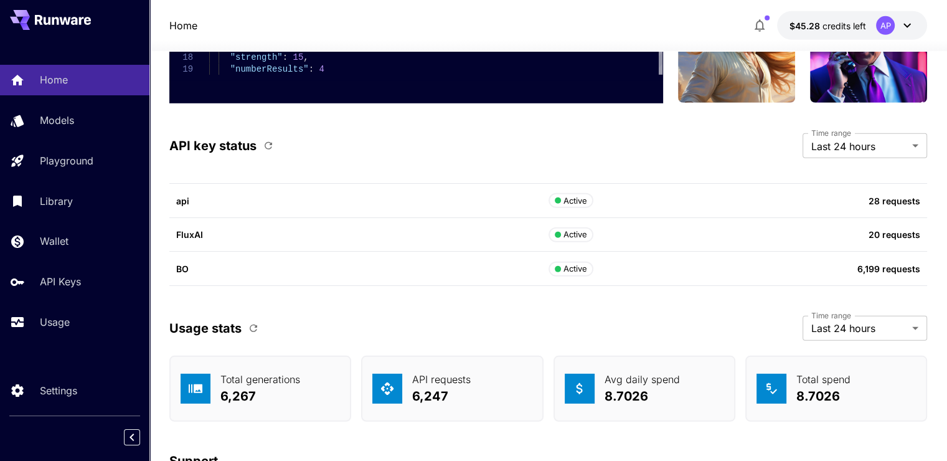
scroll to position [3713, 0]
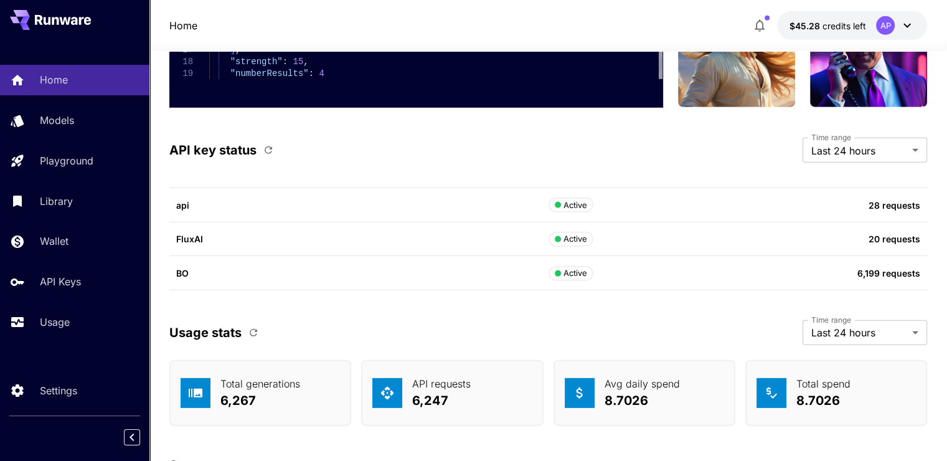
click at [269, 154] on button "button" at bounding box center [268, 149] width 21 height 21
click at [99, 326] on div "Usage" at bounding box center [90, 321] width 97 height 15
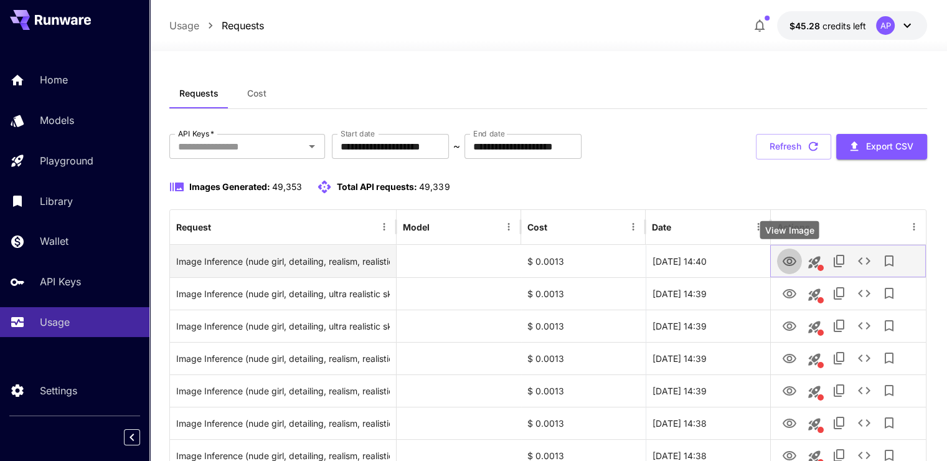
click at [789, 264] on icon "View Image" at bounding box center [789, 261] width 15 height 15
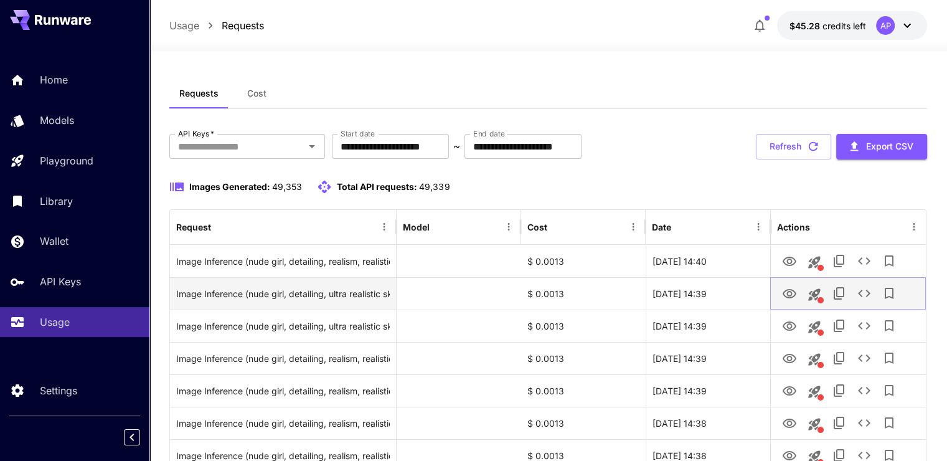
click at [790, 299] on icon "View Image" at bounding box center [789, 293] width 15 height 15
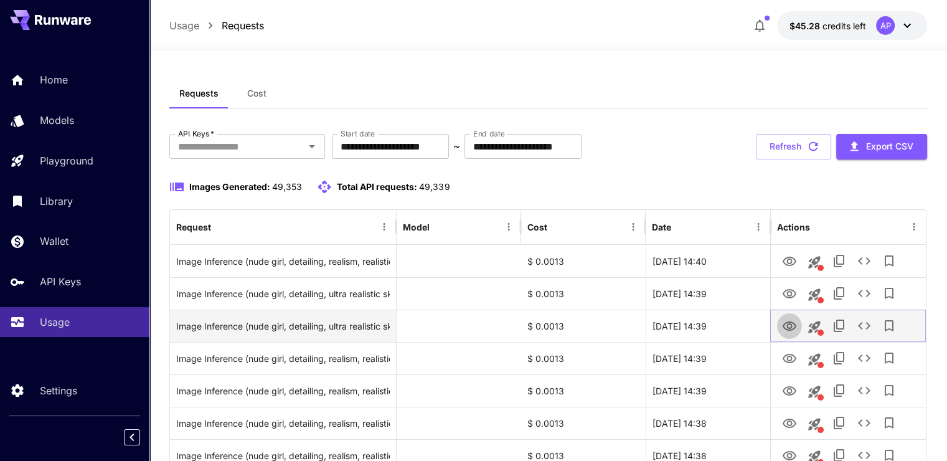
click at [786, 326] on icon "View Image" at bounding box center [790, 325] width 14 height 9
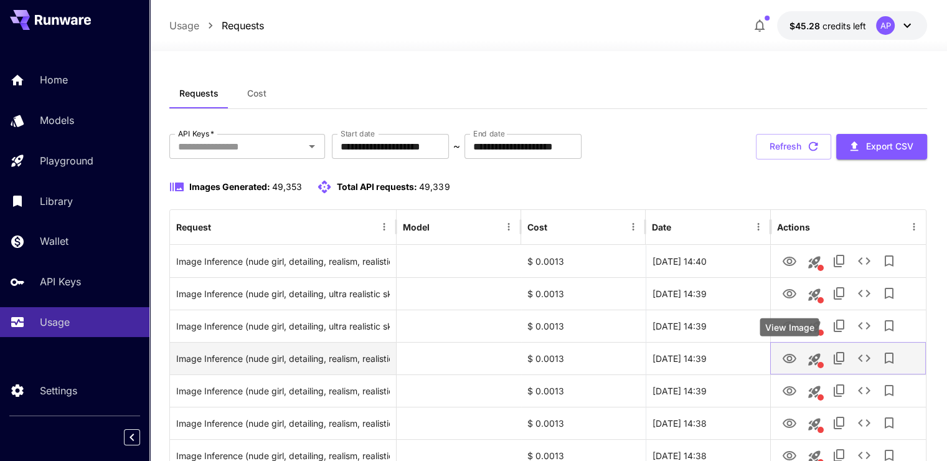
click at [786, 352] on icon "View Image" at bounding box center [789, 358] width 15 height 15
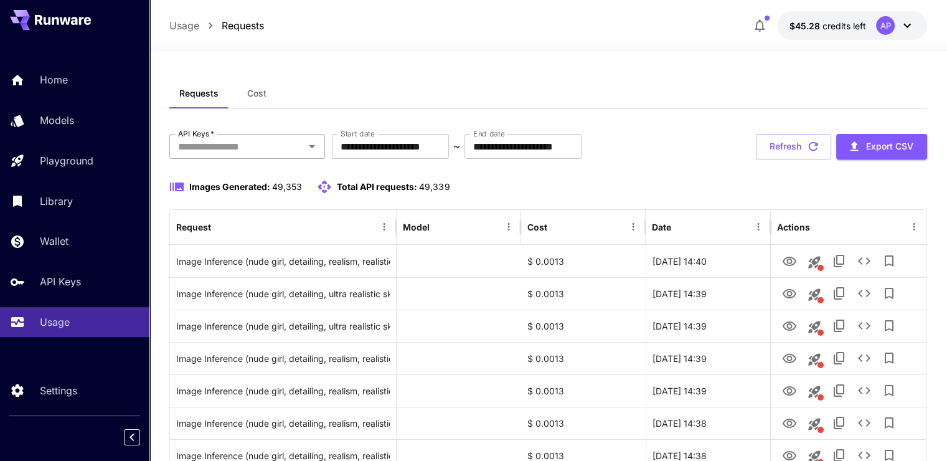
click at [273, 149] on input "API Keys   *" at bounding box center [237, 146] width 128 height 17
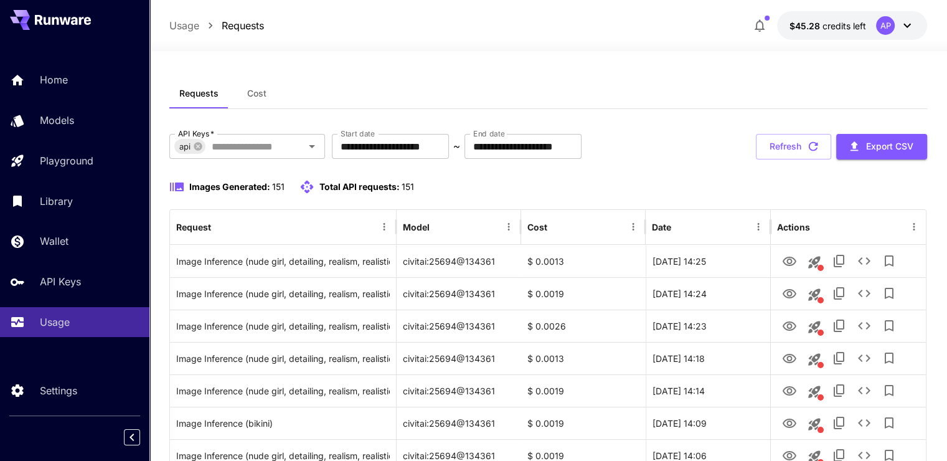
click at [811, 142] on icon "button" at bounding box center [813, 146] width 9 height 9
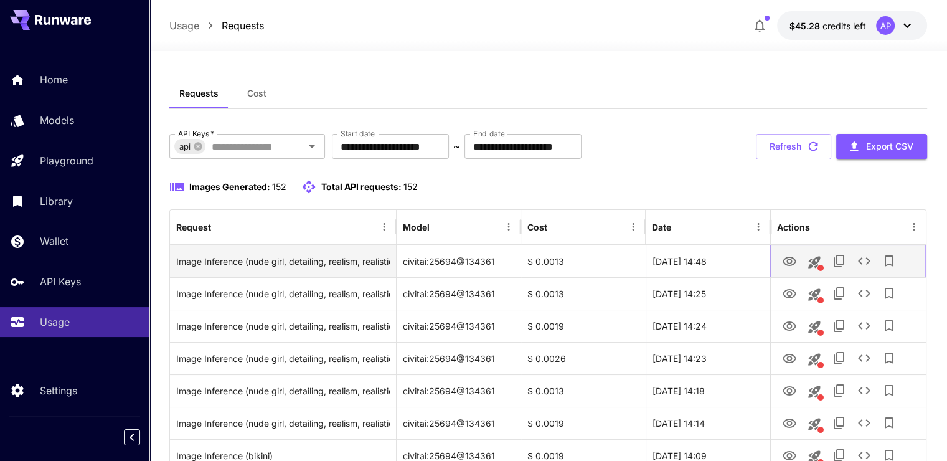
click at [791, 253] on link "View Image" at bounding box center [789, 261] width 15 height 16
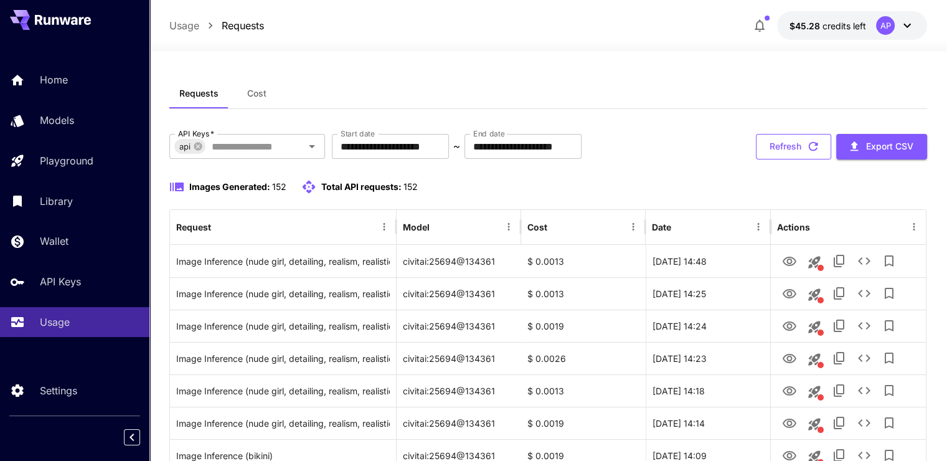
click at [787, 154] on button "Refresh" at bounding box center [793, 147] width 75 height 26
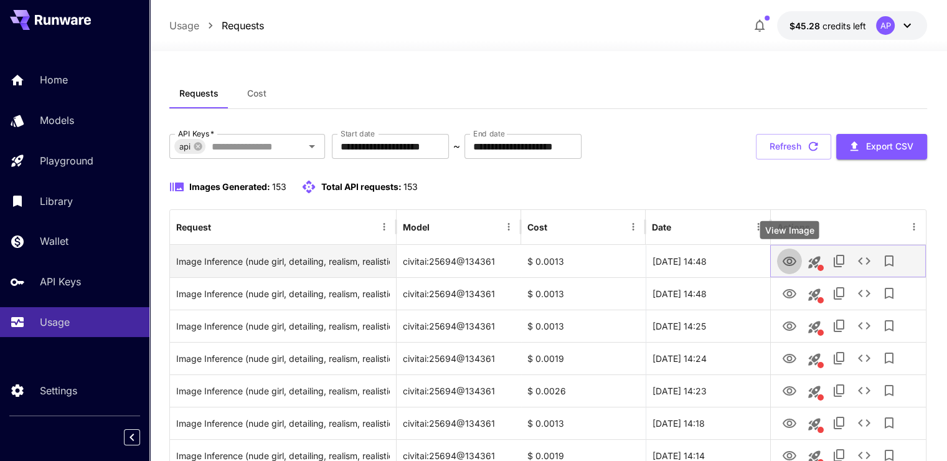
click at [787, 258] on icon "View Image" at bounding box center [789, 261] width 15 height 15
click at [869, 259] on icon "See details" at bounding box center [864, 260] width 15 height 15
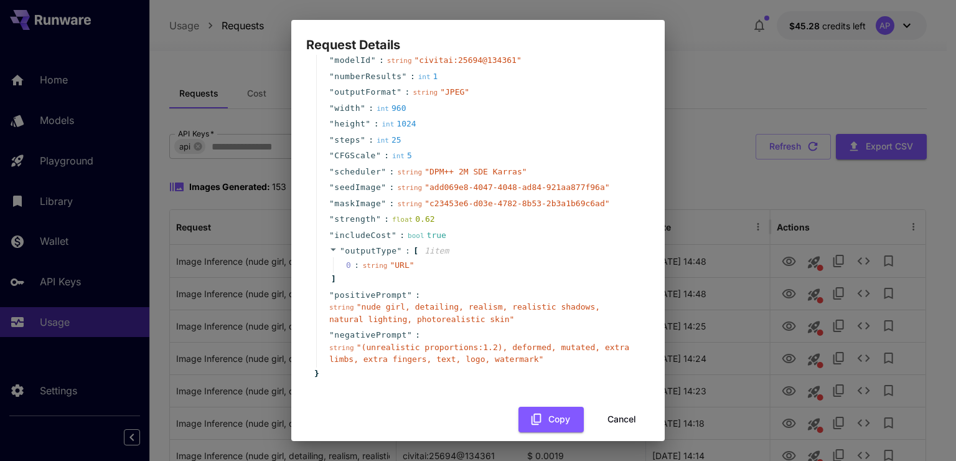
scroll to position [98, 0]
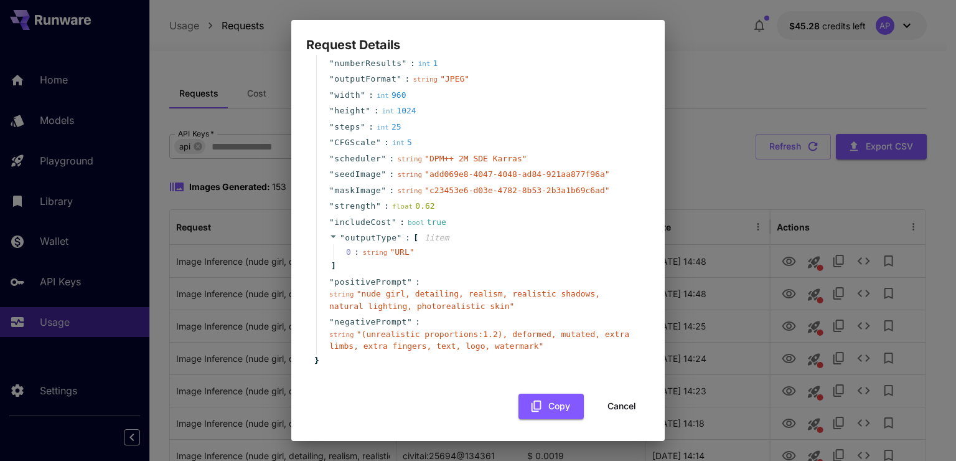
click at [332, 238] on icon at bounding box center [333, 236] width 8 height 8
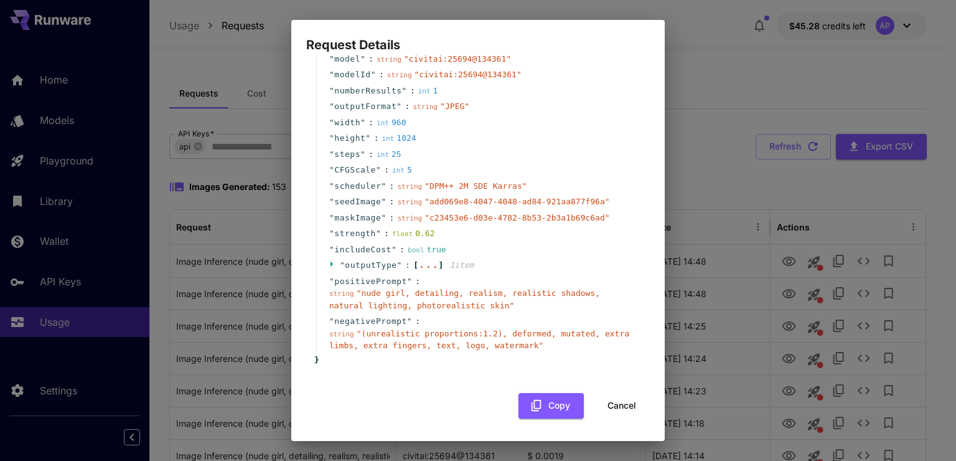
scroll to position [70, 0]
drag, startPoint x: 436, startPoint y: 234, endPoint x: 331, endPoint y: 235, distance: 105.2
click at [331, 235] on div "" strength " : float 0.62" at bounding box center [479, 234] width 327 height 16
copy div "" strength " : float 0.62"
click at [450, 232] on div "" strength " : float 0.62" at bounding box center [479, 234] width 327 height 16
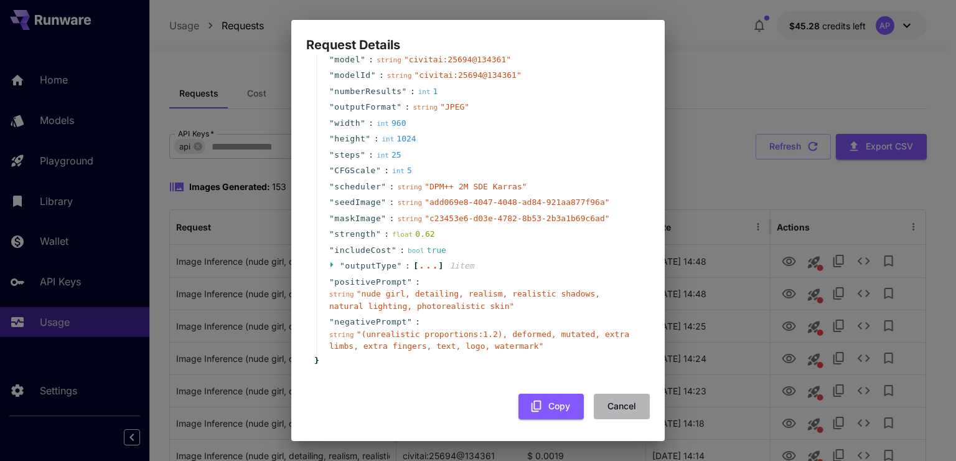
click at [614, 402] on button "Cancel" at bounding box center [622, 406] width 56 height 26
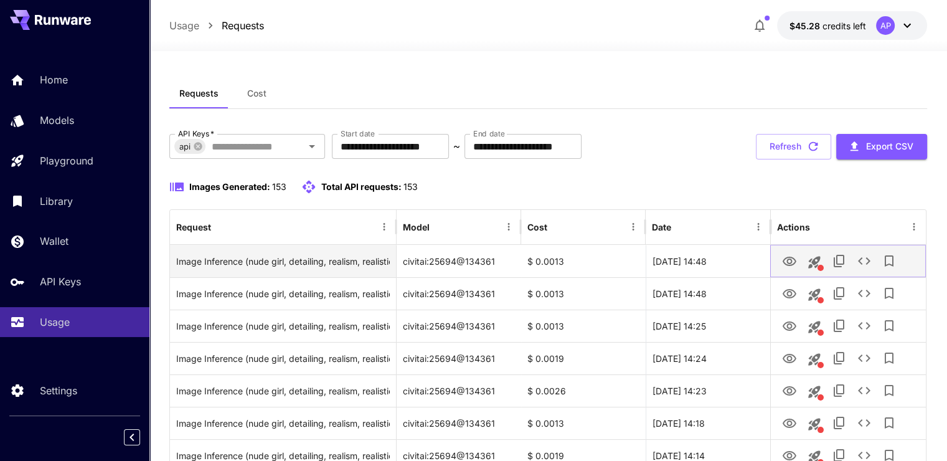
click at [787, 263] on icon "View Image" at bounding box center [789, 261] width 15 height 15
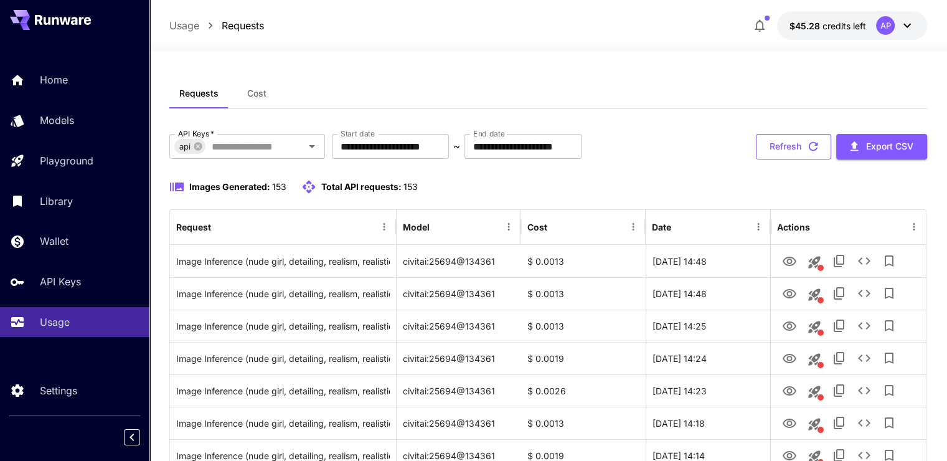
click at [774, 134] on button "Refresh" at bounding box center [793, 147] width 75 height 26
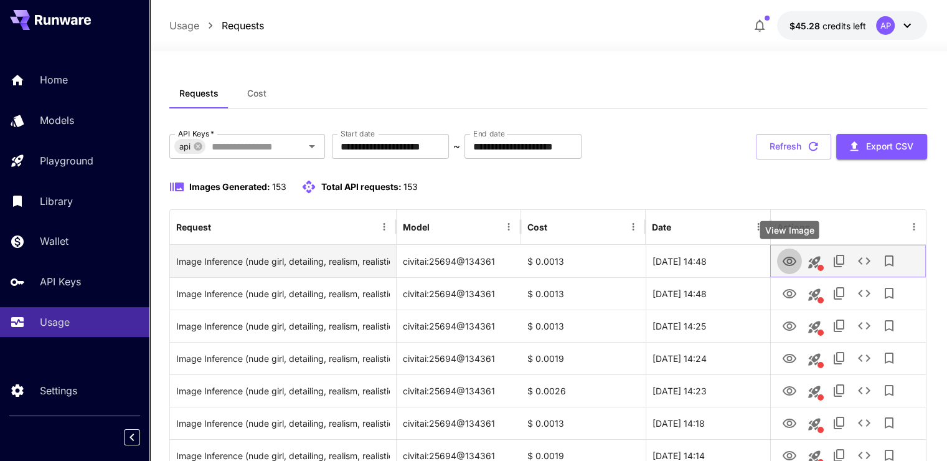
click at [794, 261] on icon "View Image" at bounding box center [789, 261] width 15 height 15
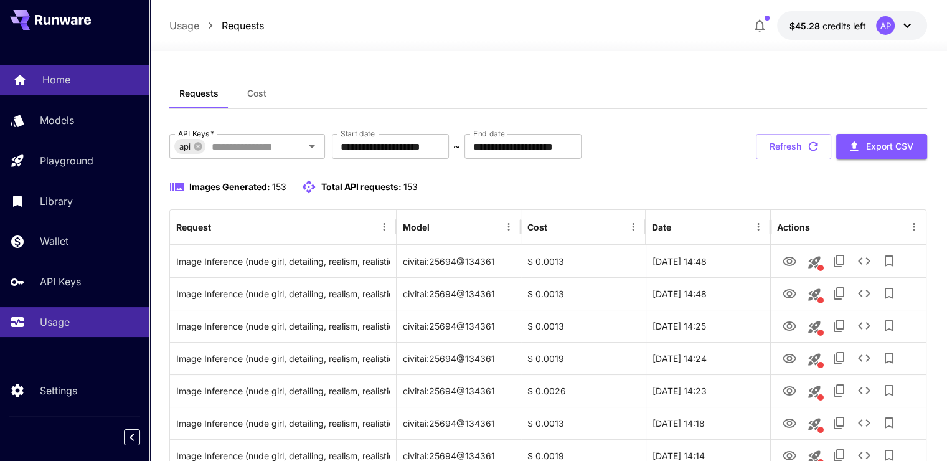
click at [44, 85] on p "Home" at bounding box center [56, 79] width 28 height 15
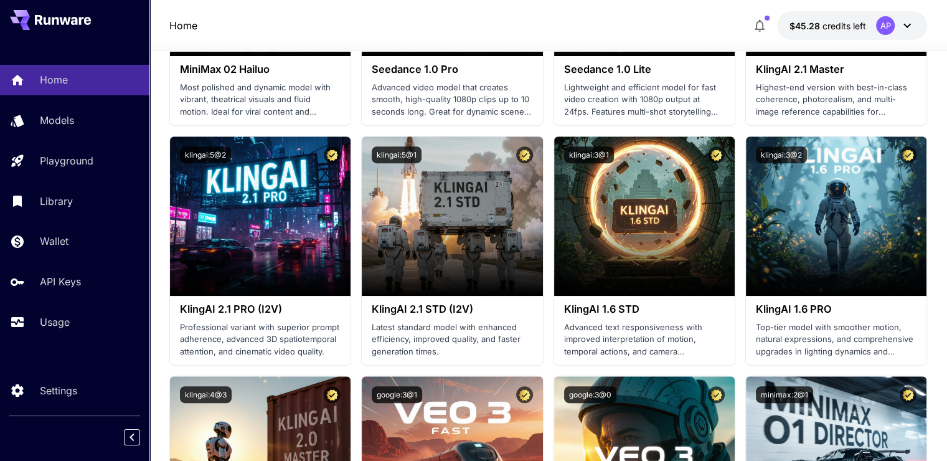
scroll to position [934, 0]
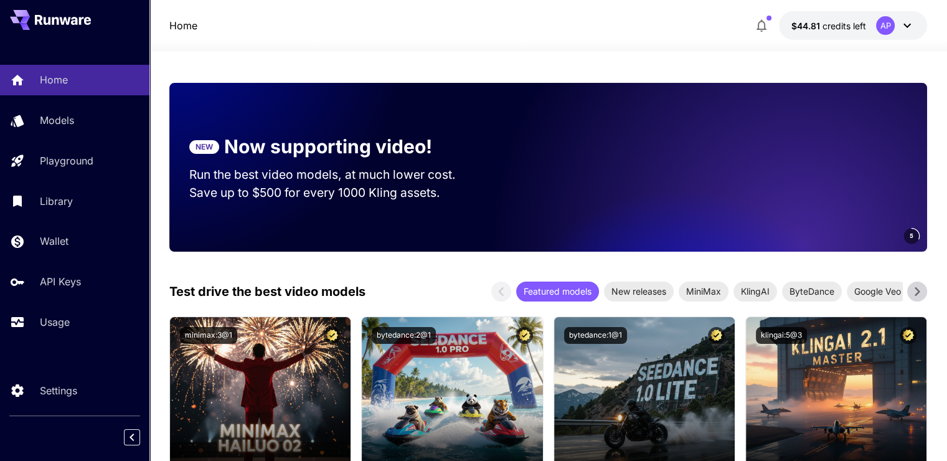
scroll to position [62, 0]
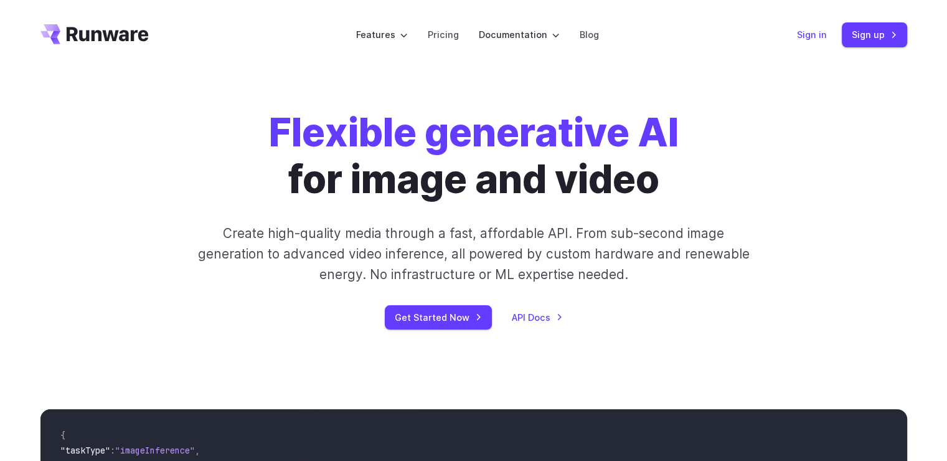
click at [799, 34] on link "Sign in" at bounding box center [812, 34] width 30 height 14
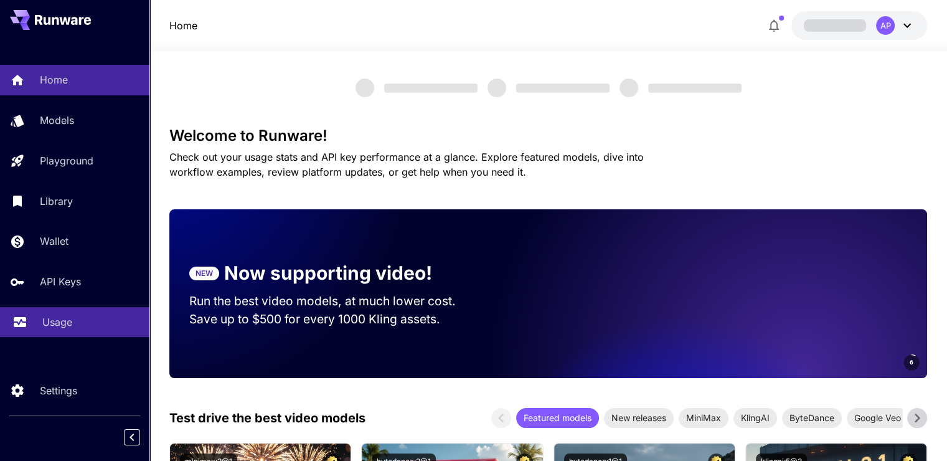
click at [24, 321] on icon at bounding box center [19, 318] width 15 height 15
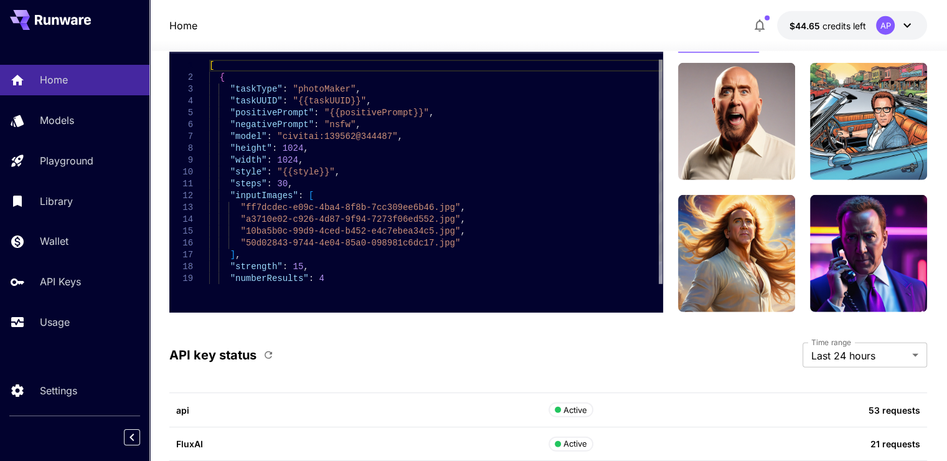
scroll to position [3838, 0]
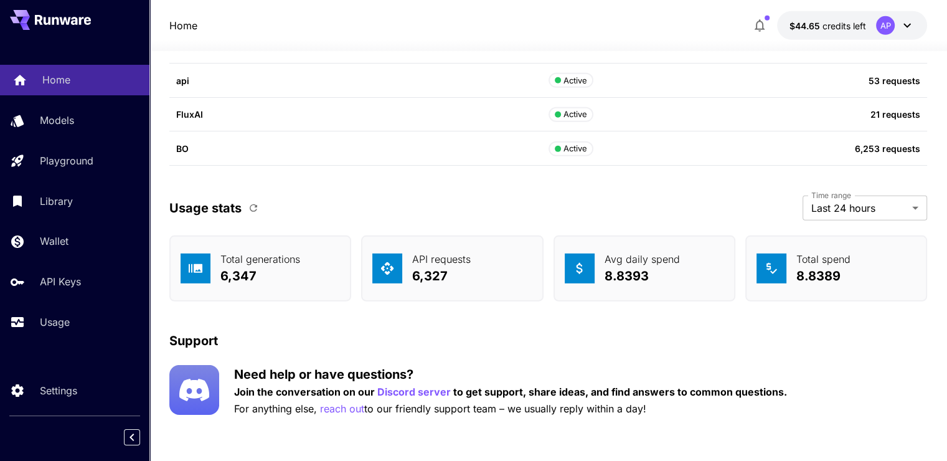
click at [57, 85] on p "Home" at bounding box center [56, 79] width 28 height 15
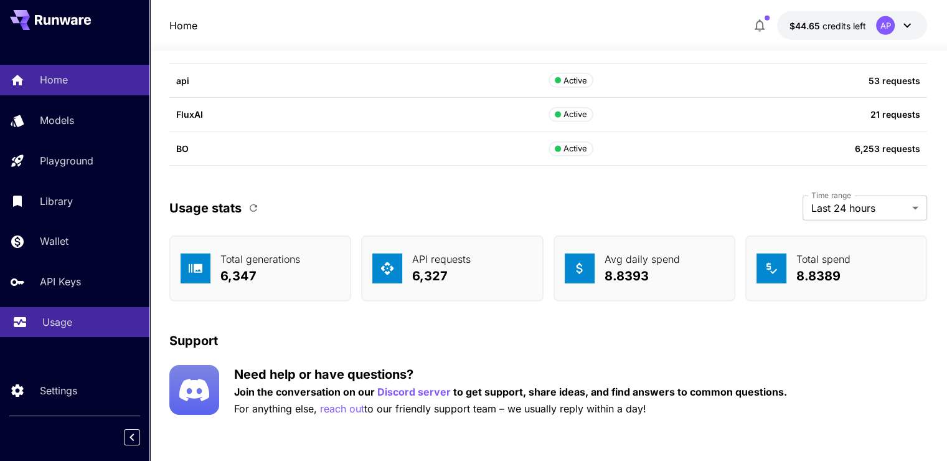
click at [65, 314] on link "Usage" at bounding box center [74, 322] width 149 height 31
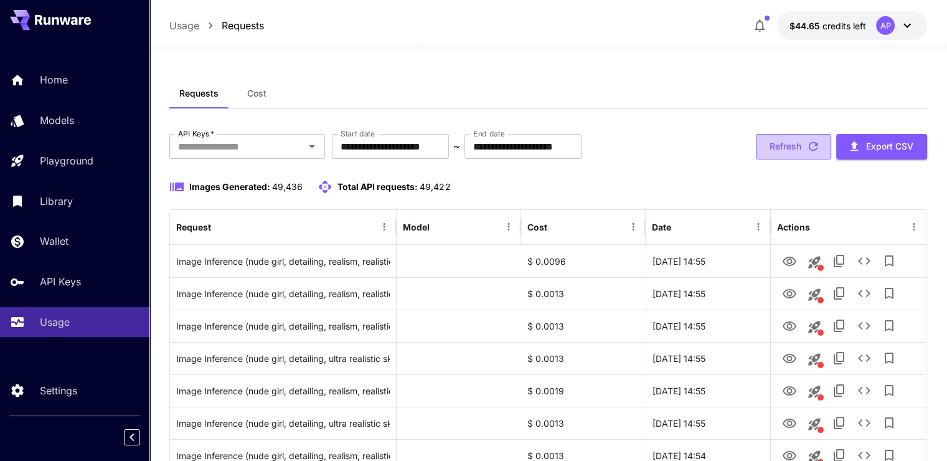
click at [782, 154] on button "Refresh" at bounding box center [793, 147] width 75 height 26
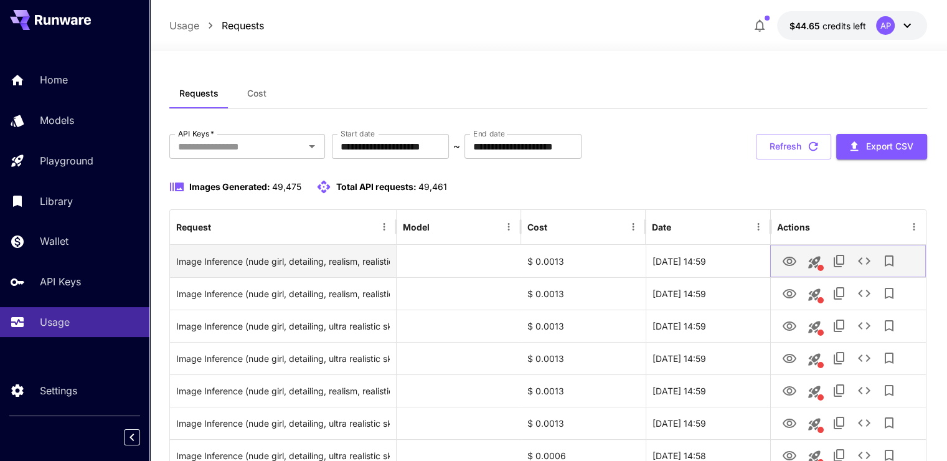
click at [789, 254] on icon "View Image" at bounding box center [789, 261] width 15 height 15
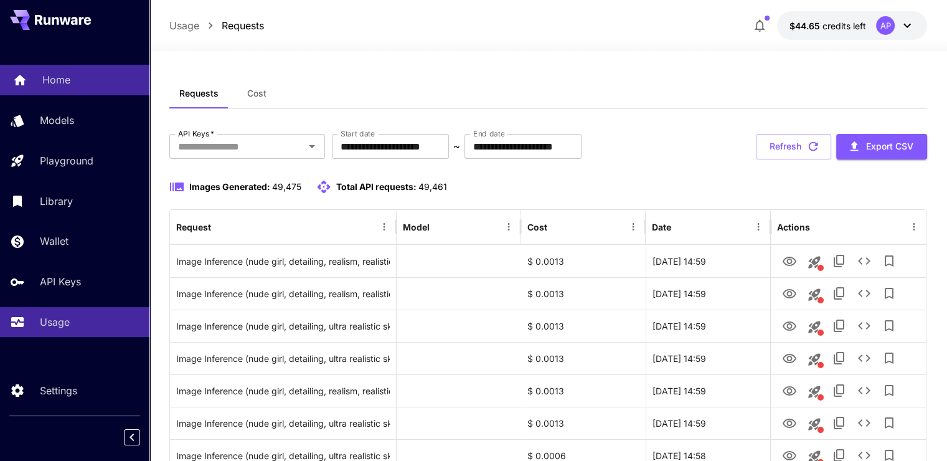
click at [78, 82] on div "Home" at bounding box center [90, 79] width 97 height 15
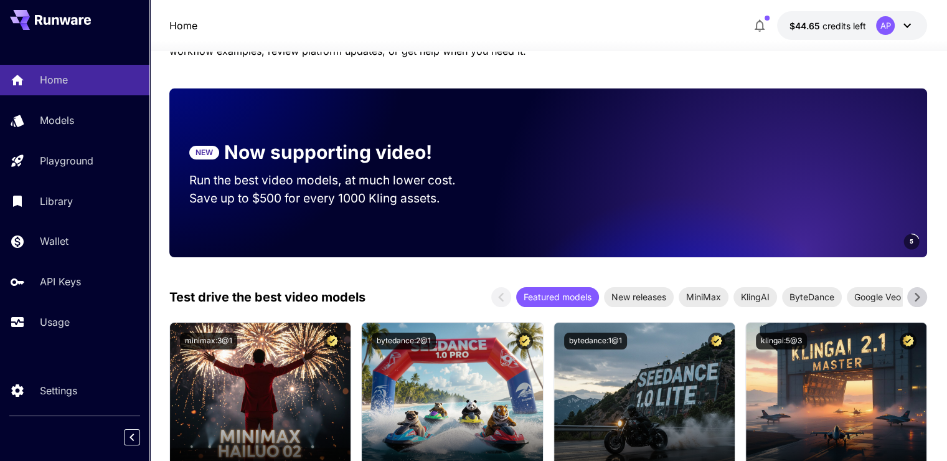
scroll to position [62, 0]
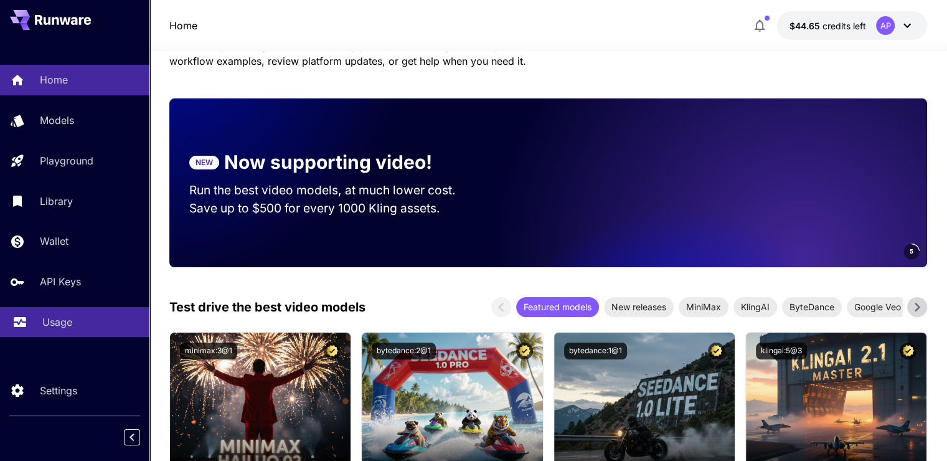
click at [90, 315] on link "Usage" at bounding box center [74, 322] width 149 height 31
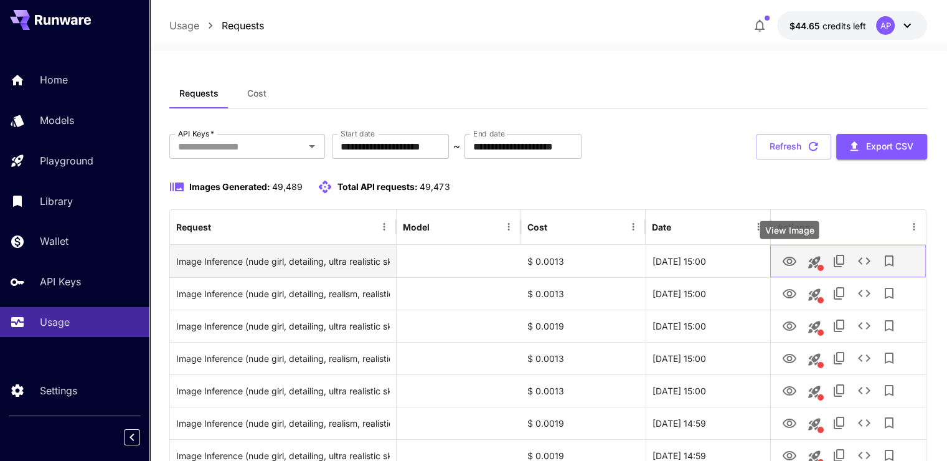
click at [794, 261] on icon "View Image" at bounding box center [790, 260] width 14 height 9
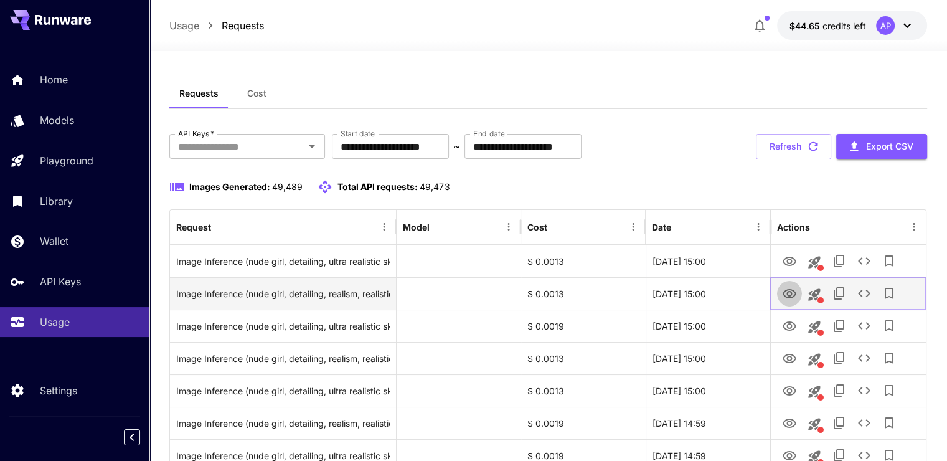
click at [786, 286] on icon "View Image" at bounding box center [789, 293] width 15 height 15
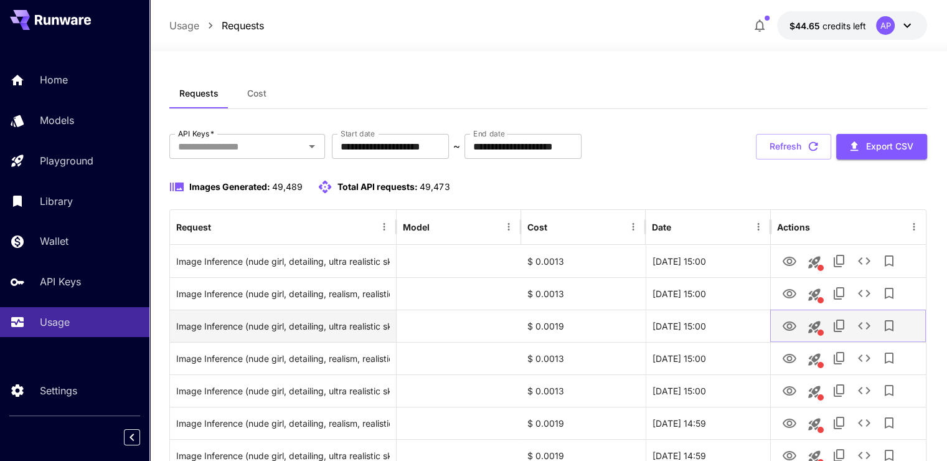
click at [790, 330] on icon "View Image" at bounding box center [789, 326] width 15 height 15
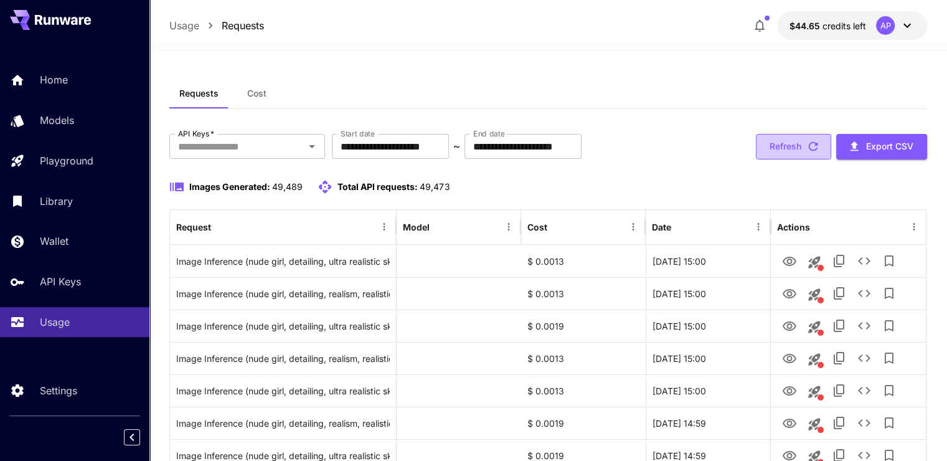
click at [785, 152] on button "Refresh" at bounding box center [793, 147] width 75 height 26
click at [209, 151] on input "API Keys   *" at bounding box center [237, 146] width 128 height 17
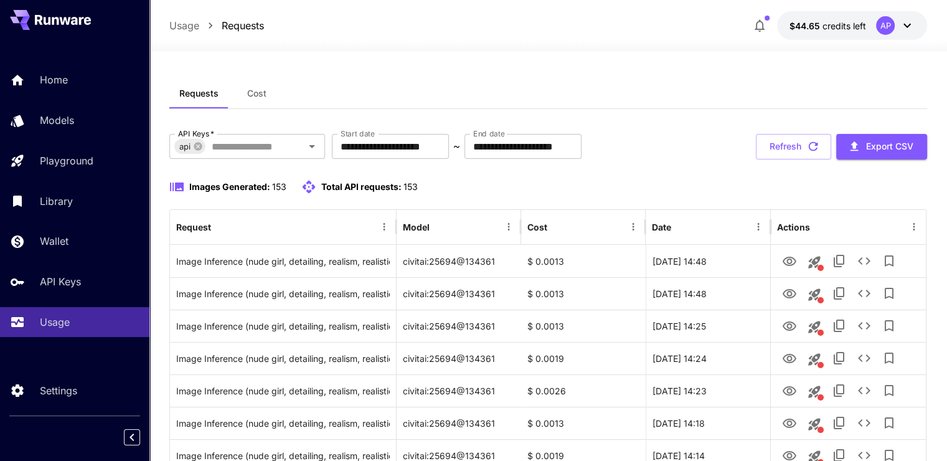
click at [794, 142] on button "Refresh" at bounding box center [793, 147] width 75 height 26
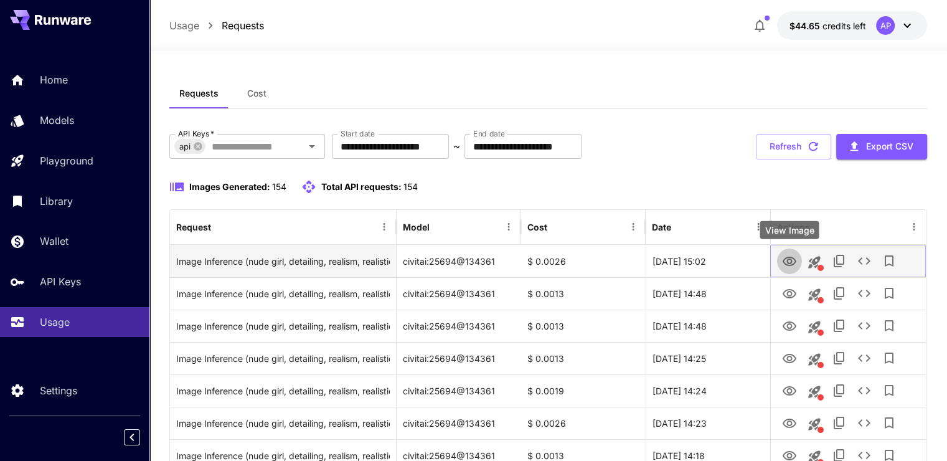
click at [784, 258] on icon "View Image" at bounding box center [790, 260] width 14 height 9
click at [869, 258] on icon "See details" at bounding box center [864, 260] width 15 height 15
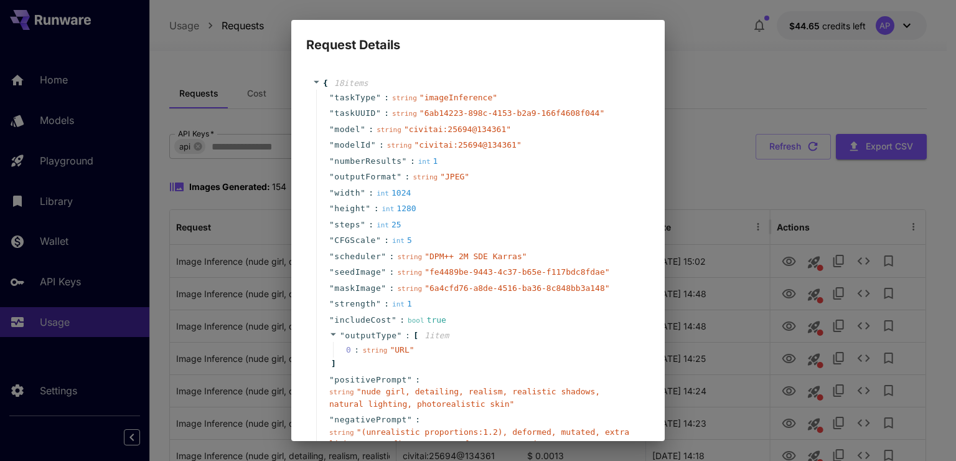
click at [755, 217] on div "Request Details { 18 item s " taskType " : string " imageInference " " taskUUID…" at bounding box center [478, 230] width 956 height 461
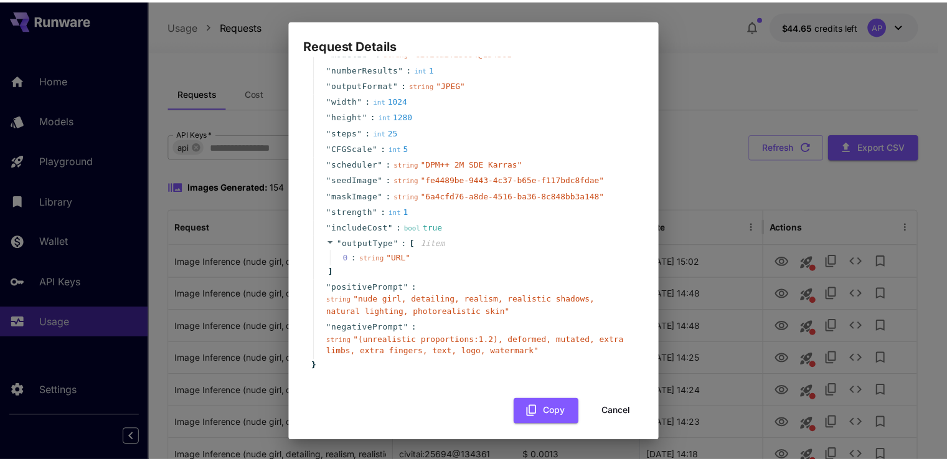
scroll to position [98, 0]
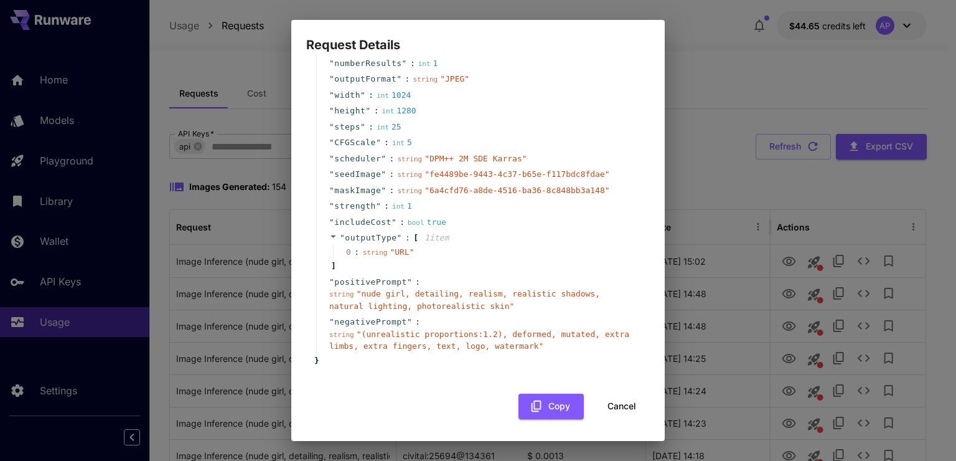
click at [617, 402] on button "Cancel" at bounding box center [622, 406] width 56 height 26
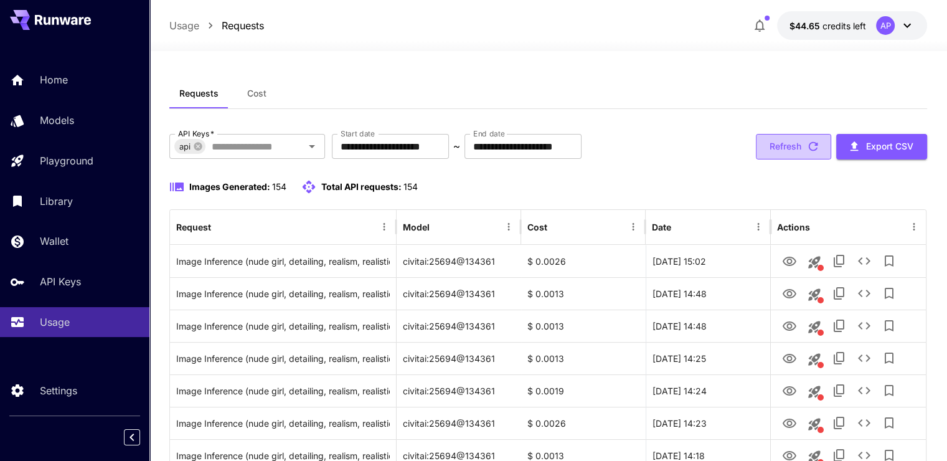
click at [802, 143] on button "Refresh" at bounding box center [793, 147] width 75 height 26
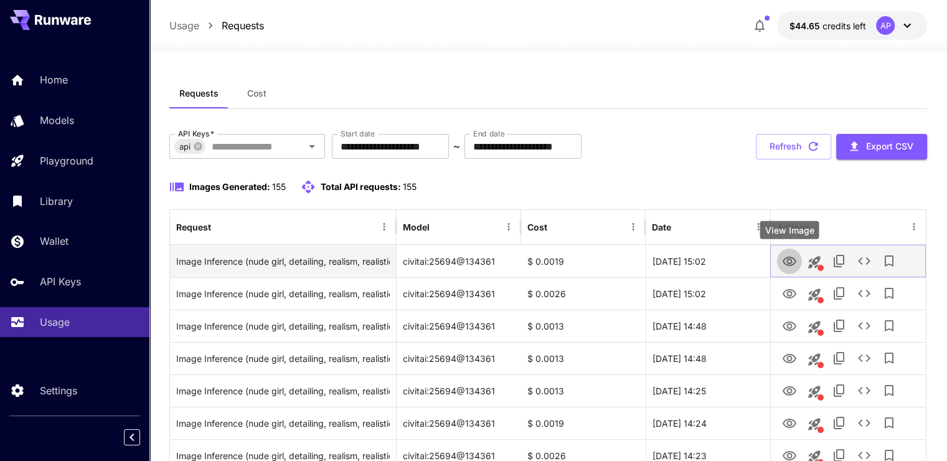
click at [786, 261] on icon "View Image" at bounding box center [789, 261] width 15 height 15
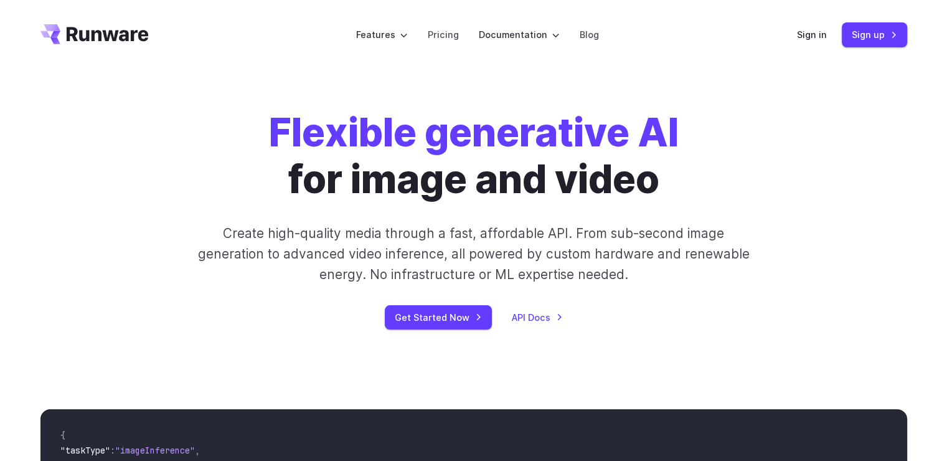
click at [818, 27] on link "Sign in" at bounding box center [812, 34] width 30 height 14
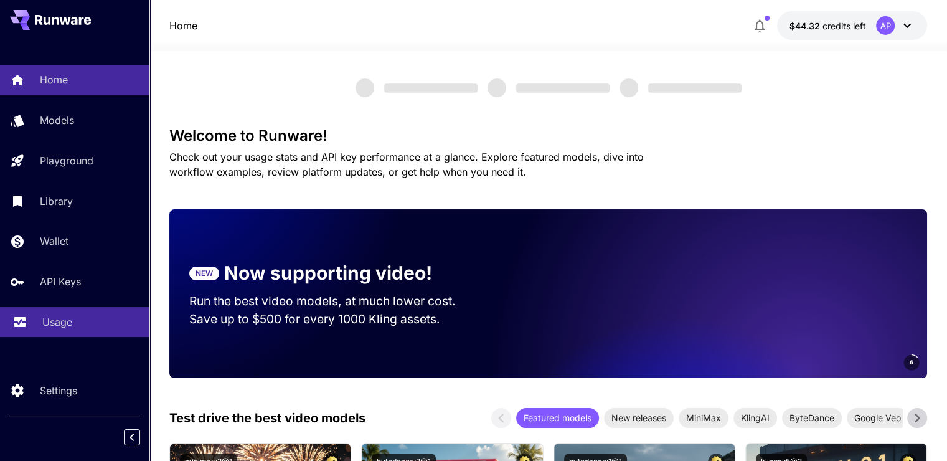
click at [47, 336] on link "Usage" at bounding box center [74, 322] width 149 height 31
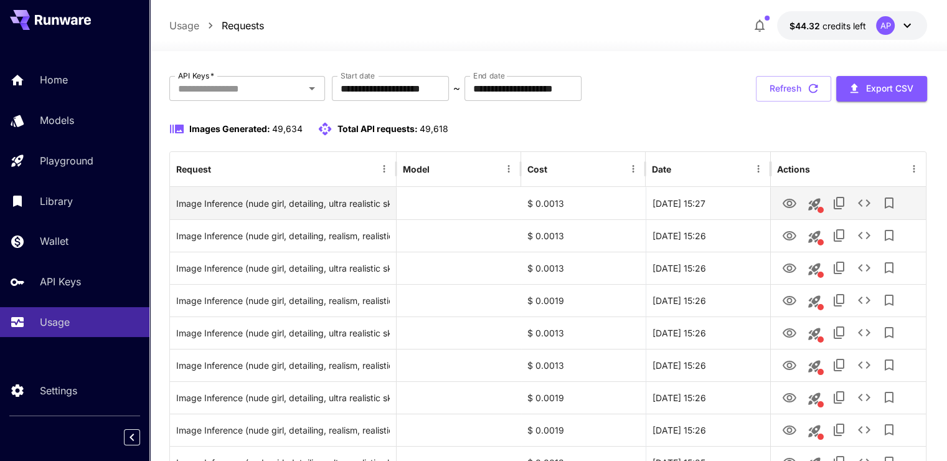
scroll to position [62, 0]
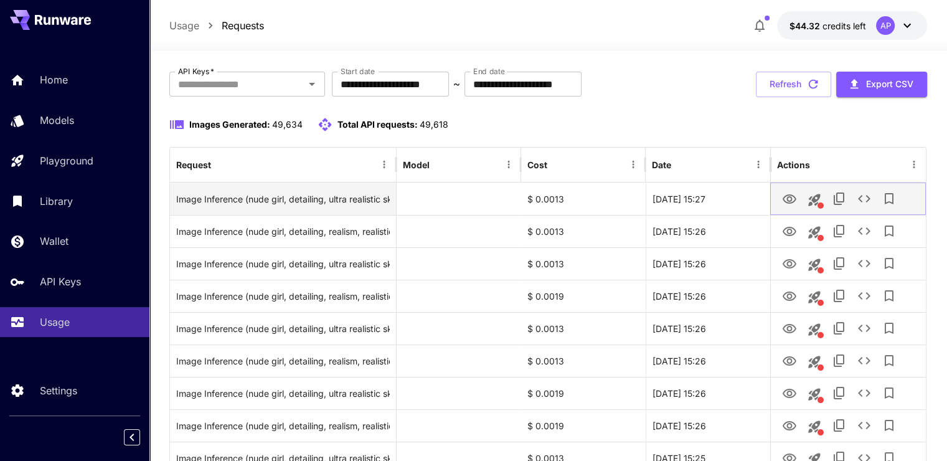
click at [799, 199] on button "View Image" at bounding box center [789, 199] width 25 height 26
click at [788, 197] on icon "View Image" at bounding box center [789, 199] width 15 height 15
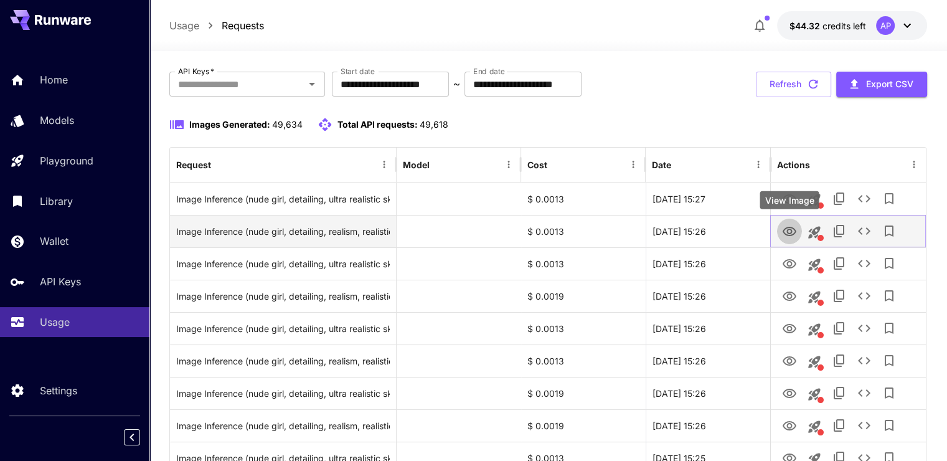
click at [792, 223] on link "View Image" at bounding box center [789, 231] width 15 height 16
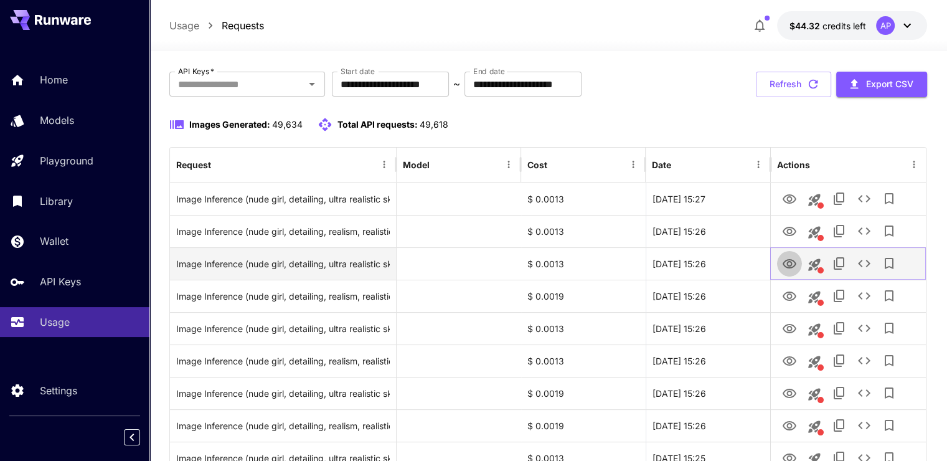
click at [791, 262] on icon "View Image" at bounding box center [790, 263] width 14 height 9
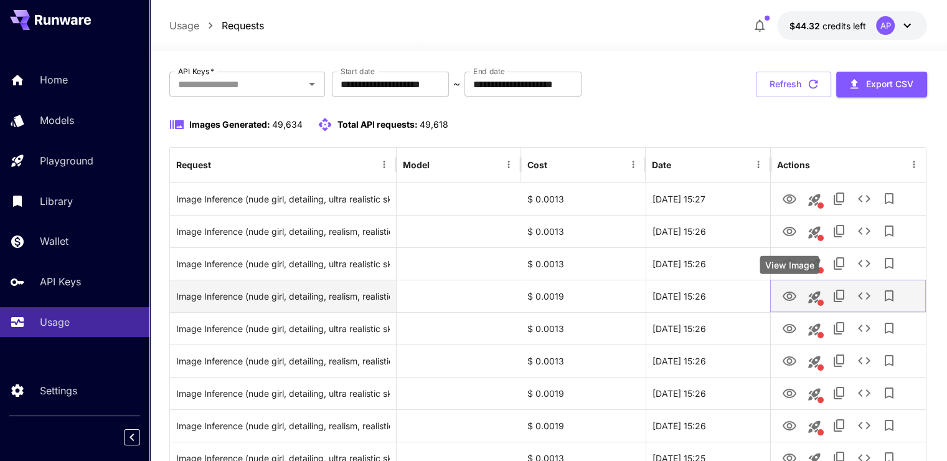
click at [796, 297] on icon "View Image" at bounding box center [789, 296] width 15 height 15
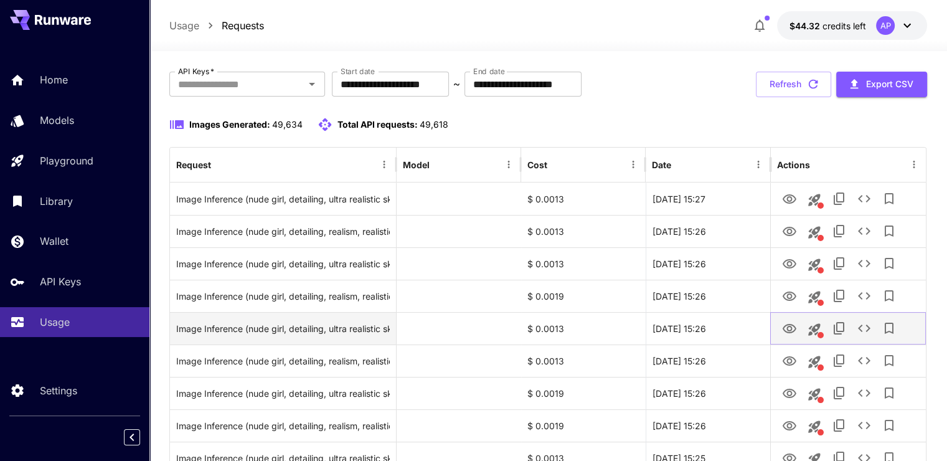
click at [790, 326] on icon "View Image" at bounding box center [790, 328] width 14 height 9
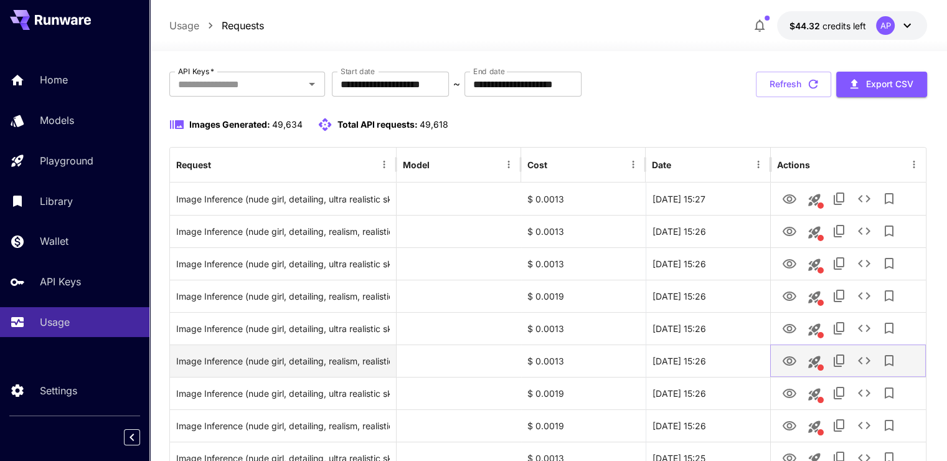
click at [794, 361] on icon "View Image" at bounding box center [790, 360] width 14 height 9
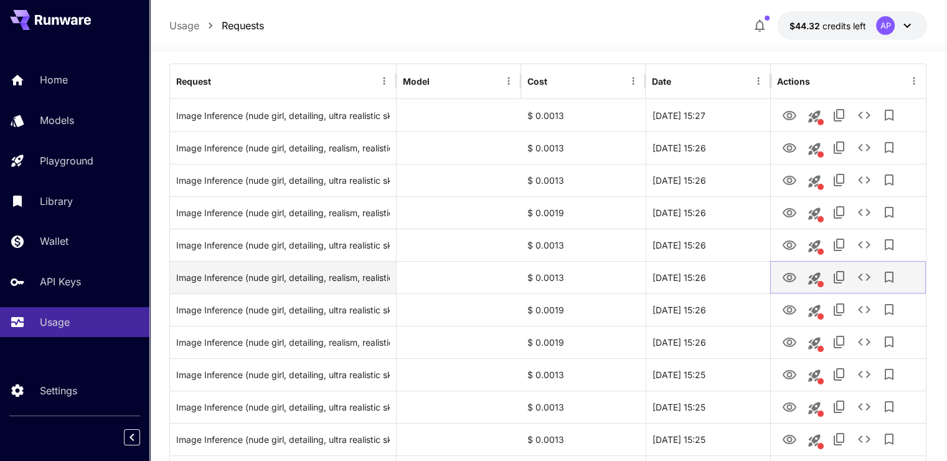
scroll to position [374, 0]
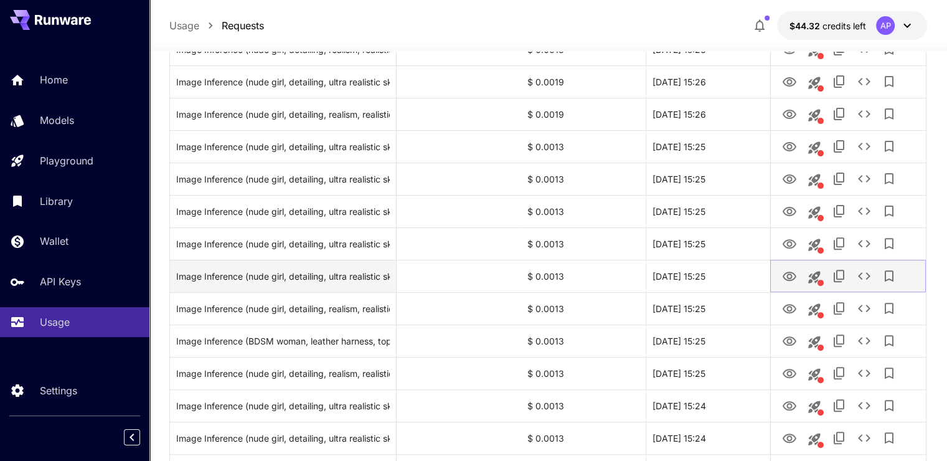
click at [784, 285] on button "View Image" at bounding box center [789, 276] width 25 height 26
click at [789, 276] on div "View Image" at bounding box center [788, 277] width 59 height 18
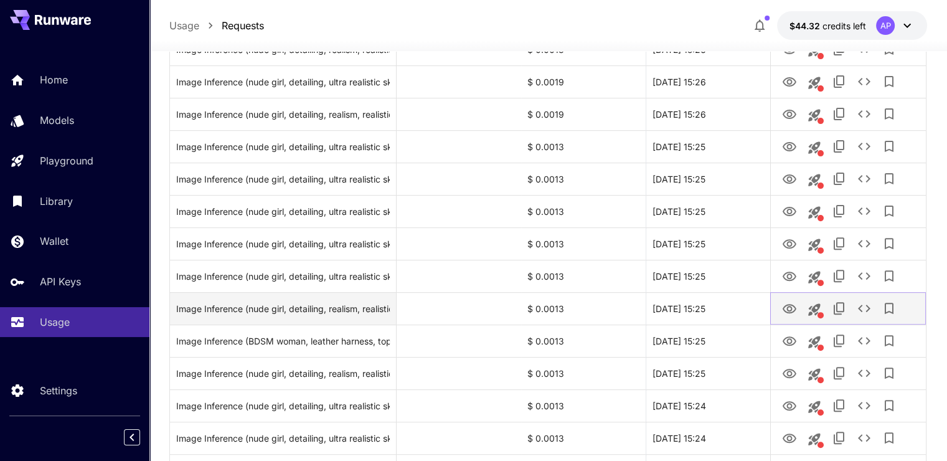
click at [782, 306] on icon "View Image" at bounding box center [789, 308] width 15 height 15
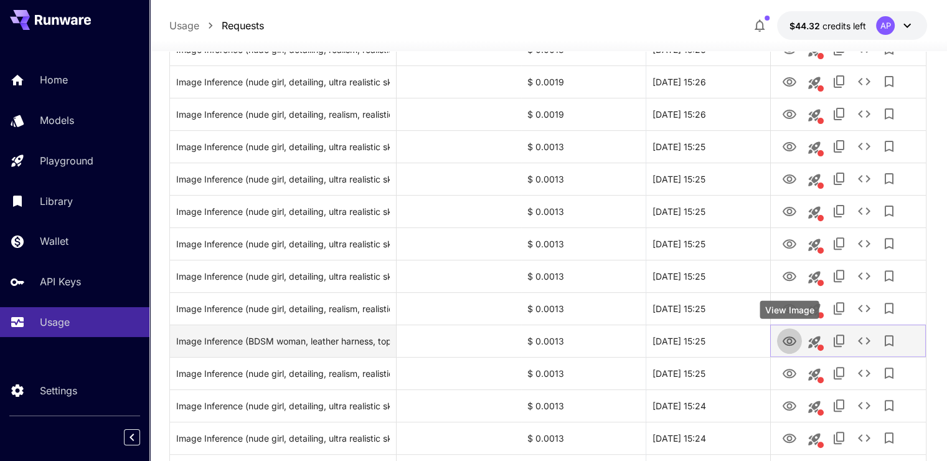
click at [790, 334] on icon "View Image" at bounding box center [789, 341] width 15 height 15
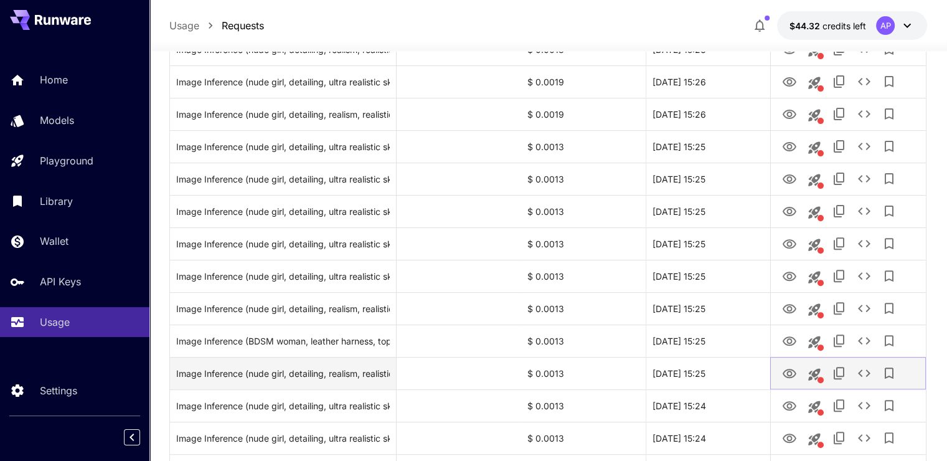
click at [786, 374] on icon "View Image" at bounding box center [789, 373] width 15 height 15
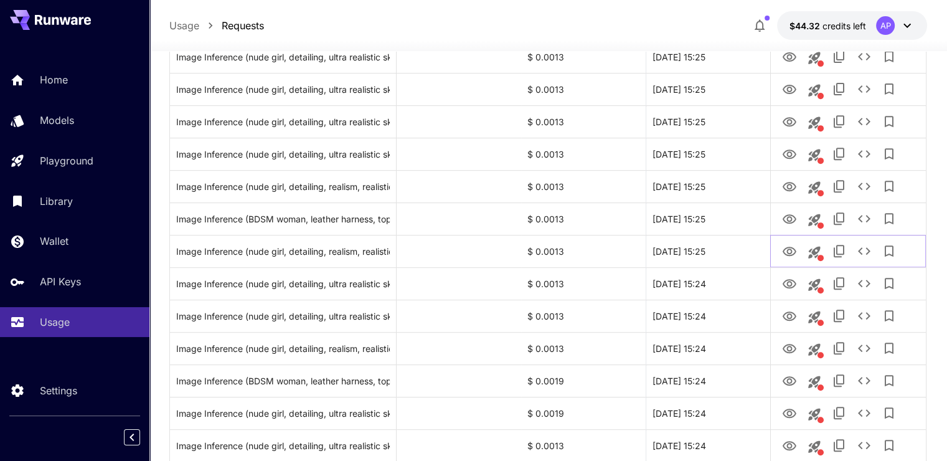
scroll to position [685, 0]
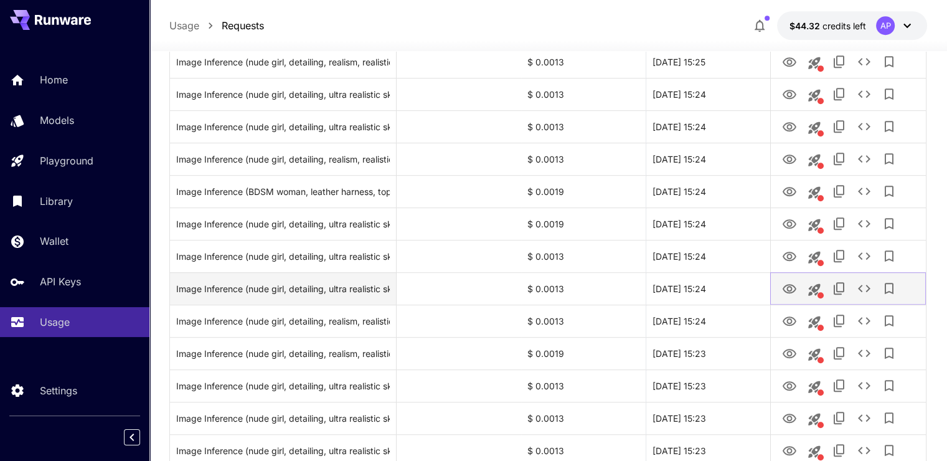
click at [783, 286] on icon "View Image" at bounding box center [790, 288] width 14 height 9
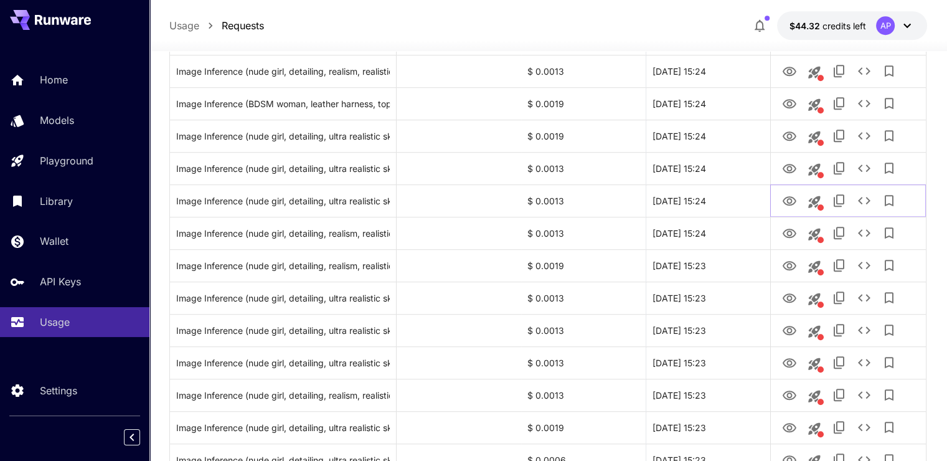
scroll to position [934, 0]
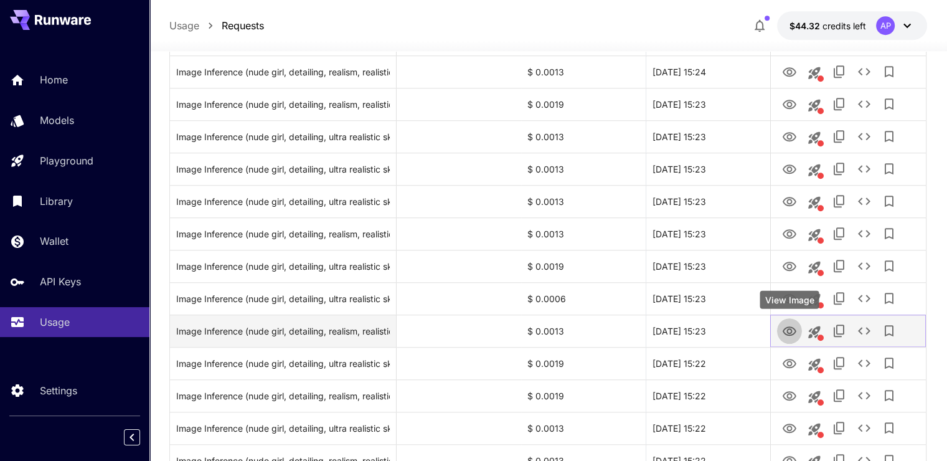
click at [794, 331] on icon "View Image" at bounding box center [789, 331] width 15 height 15
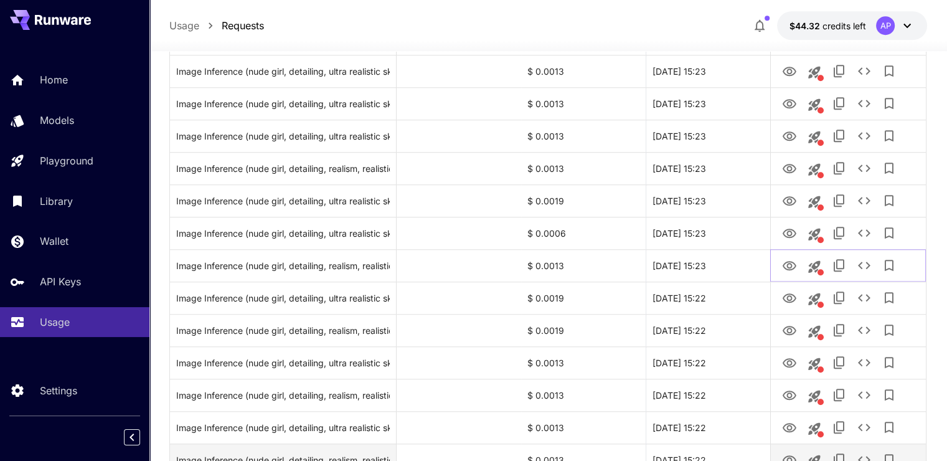
scroll to position [1121, 0]
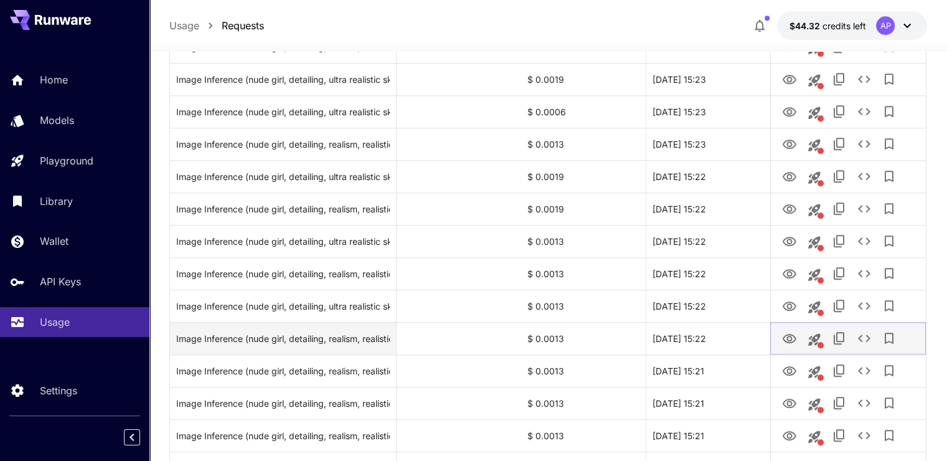
click at [794, 334] on icon "View Image" at bounding box center [789, 338] width 15 height 15
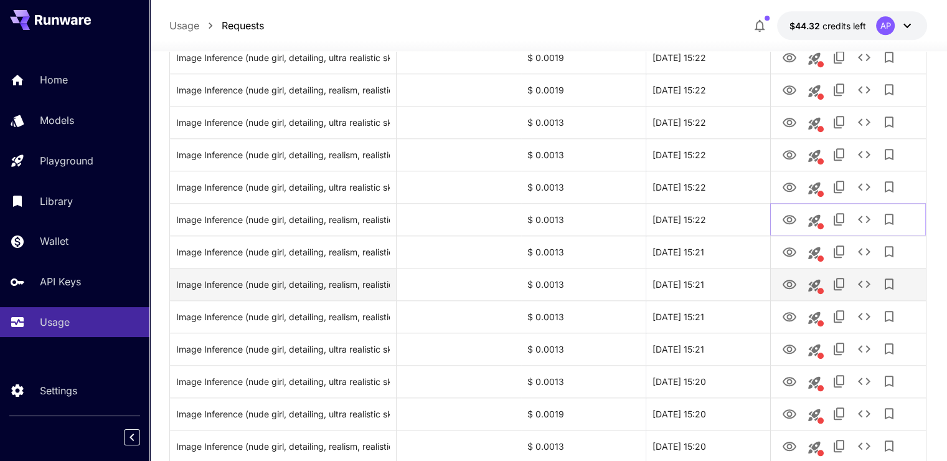
scroll to position [1245, 0]
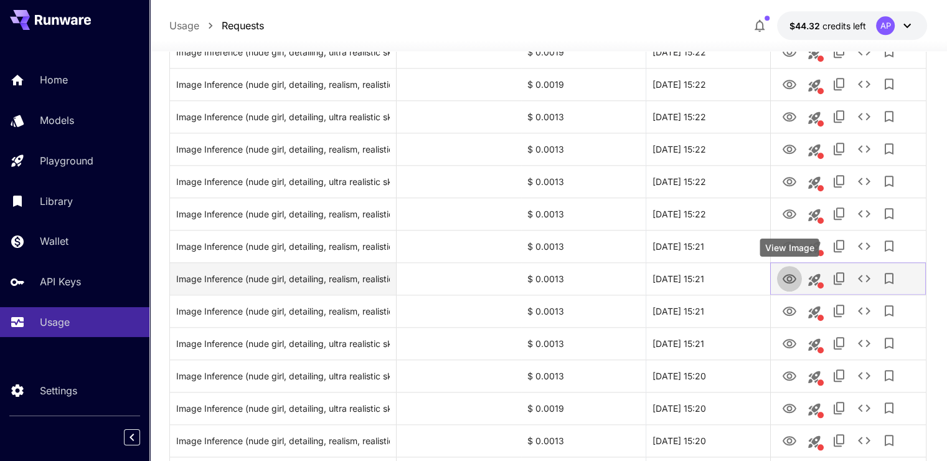
click at [787, 284] on icon "View Image" at bounding box center [789, 278] width 15 height 15
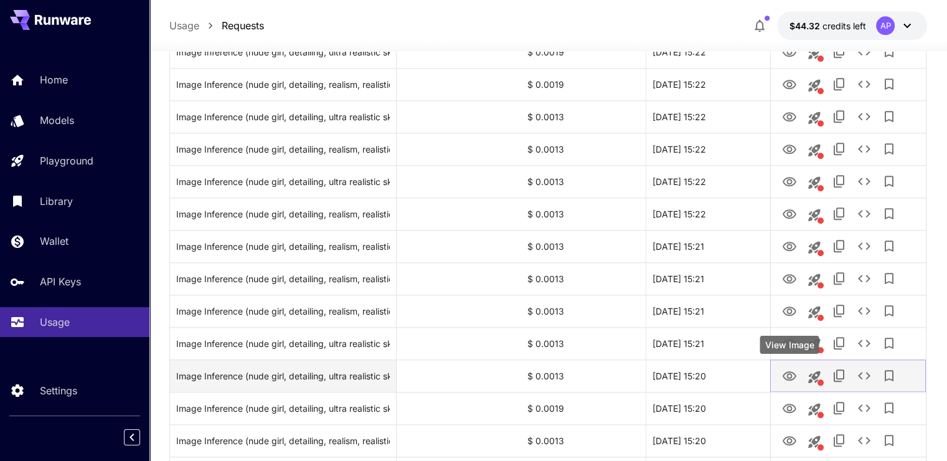
click at [787, 374] on icon "View Image" at bounding box center [790, 375] width 14 height 9
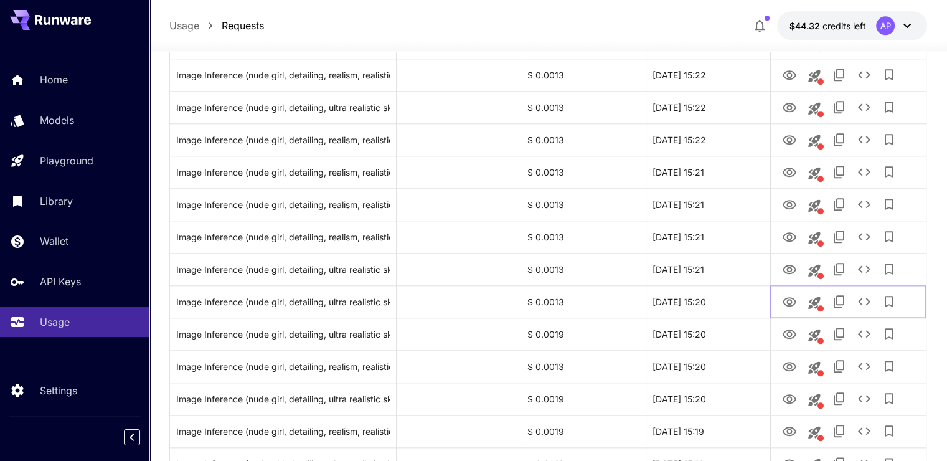
scroll to position [1472, 0]
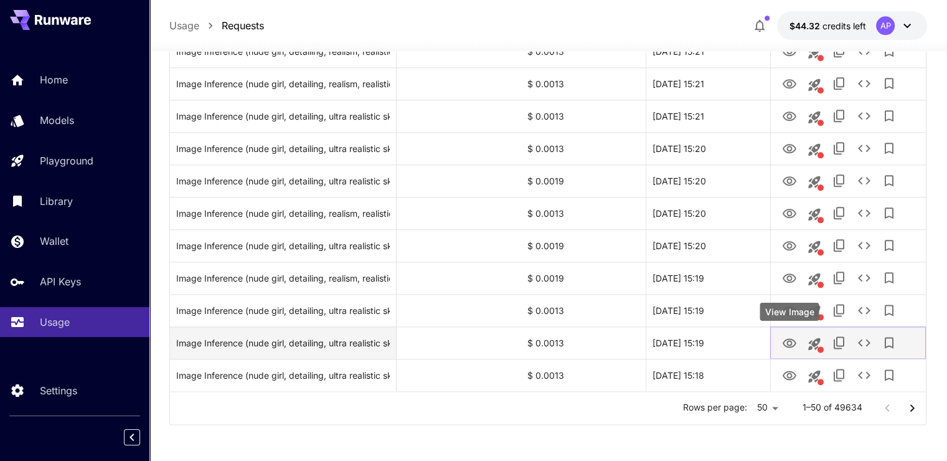
click at [788, 336] on icon "View Image" at bounding box center [789, 343] width 15 height 15
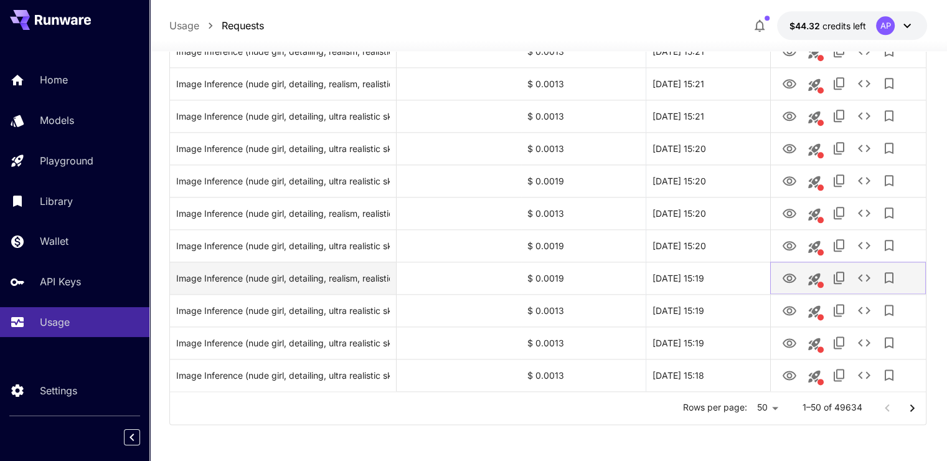
click at [787, 281] on icon "View Image" at bounding box center [790, 277] width 14 height 9
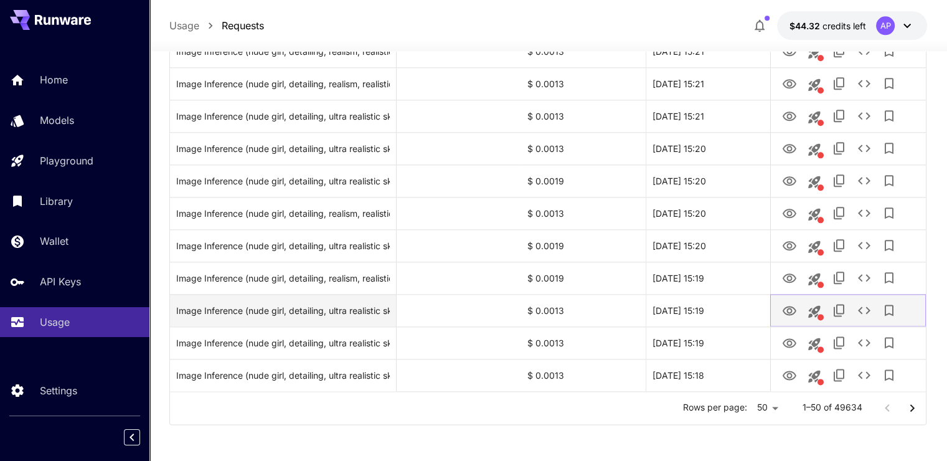
click at [789, 308] on icon "View Image" at bounding box center [790, 310] width 14 height 9
click at [789, 306] on icon "View Image" at bounding box center [790, 310] width 14 height 9
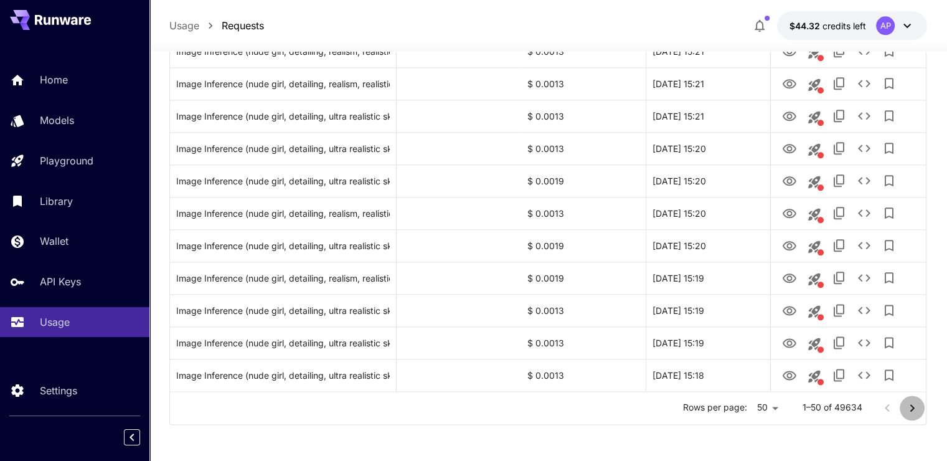
click at [905, 406] on icon "Go to next page" at bounding box center [912, 407] width 15 height 15
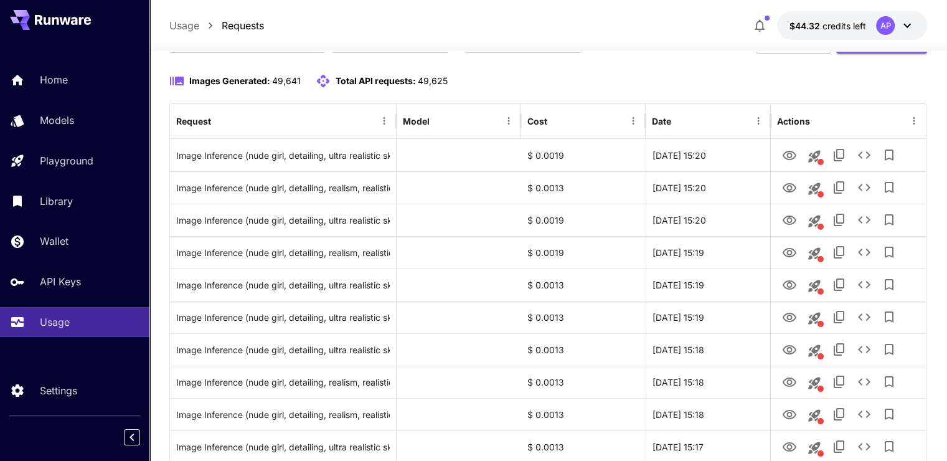
scroll to position [103, 0]
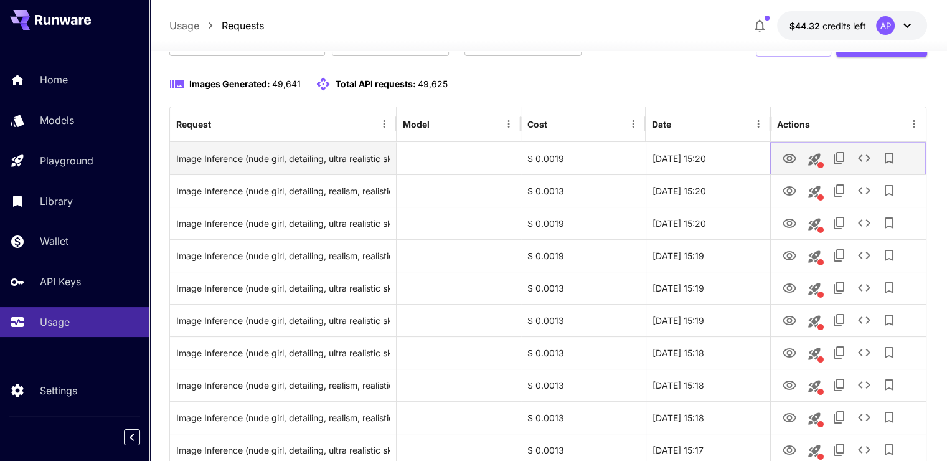
click at [783, 166] on button "View Image" at bounding box center [789, 158] width 25 height 26
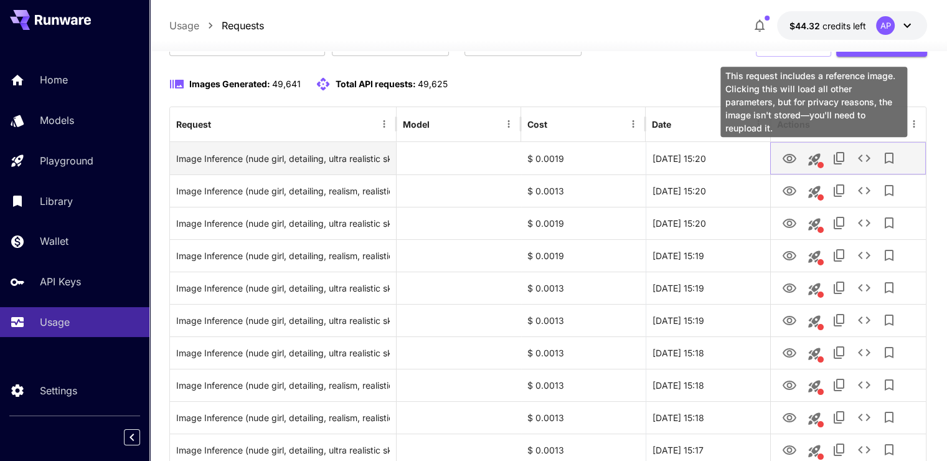
click at [783, 164] on icon "View Image" at bounding box center [789, 158] width 15 height 15
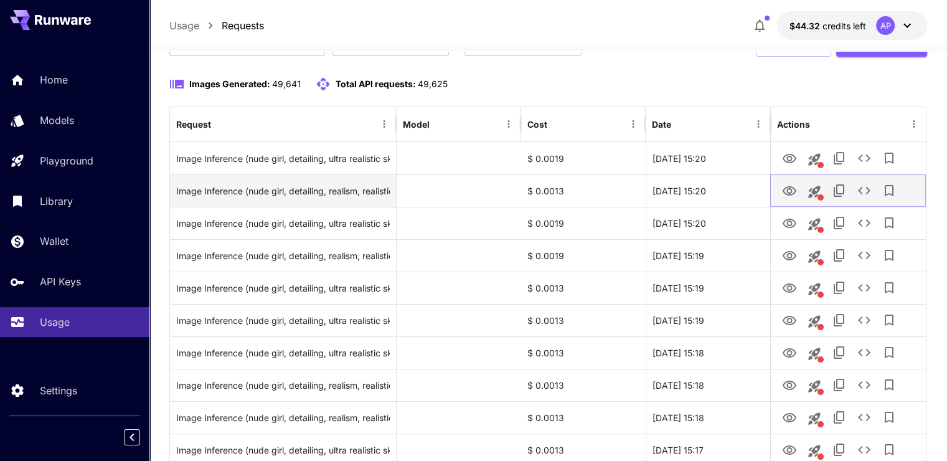
click at [786, 182] on link "View Image" at bounding box center [789, 190] width 15 height 16
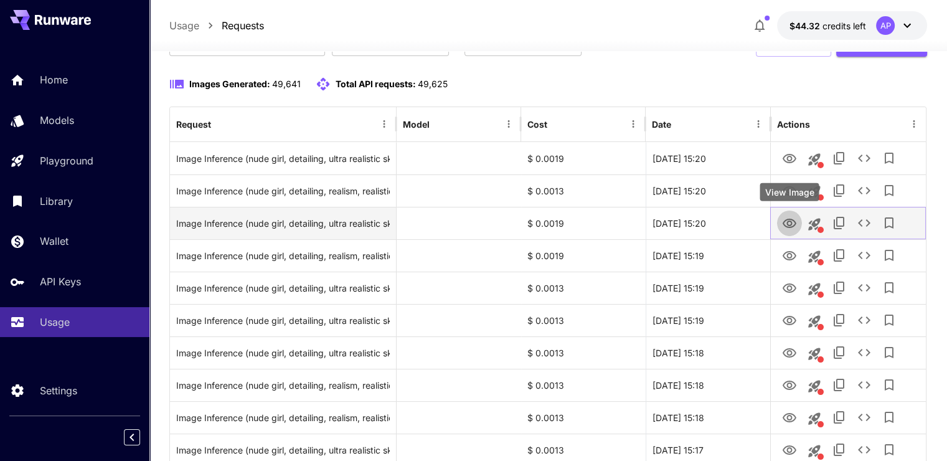
click at [796, 230] on button "View Image" at bounding box center [789, 223] width 25 height 26
click at [786, 228] on icon "View Image" at bounding box center [789, 223] width 15 height 15
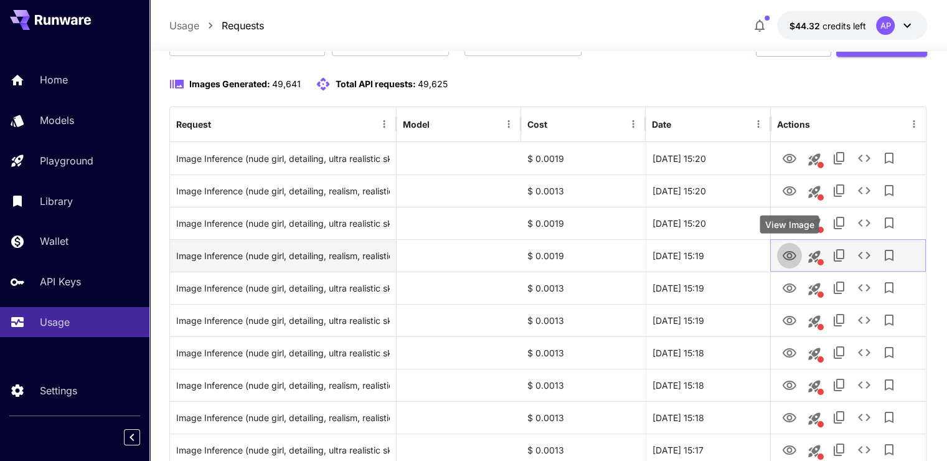
click at [784, 247] on link "View Image" at bounding box center [789, 255] width 15 height 16
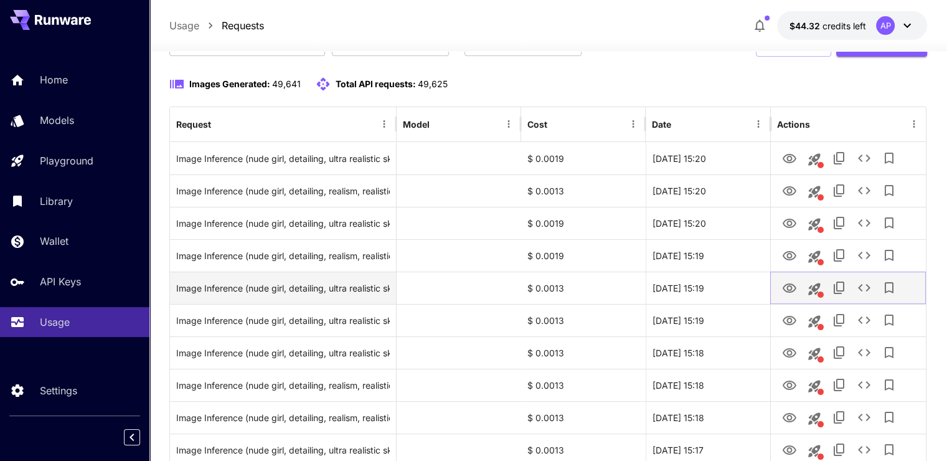
click at [779, 289] on button "View Image" at bounding box center [789, 288] width 25 height 26
click at [787, 286] on icon "View Image" at bounding box center [790, 287] width 14 height 9
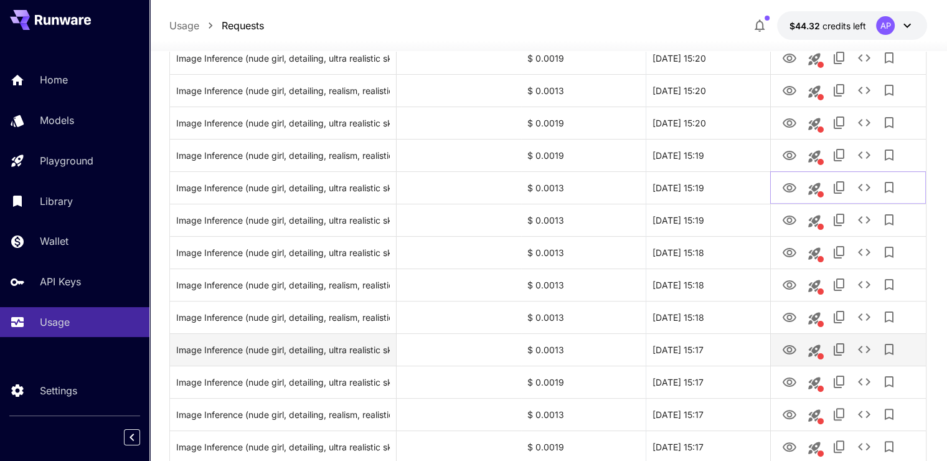
scroll to position [352, 0]
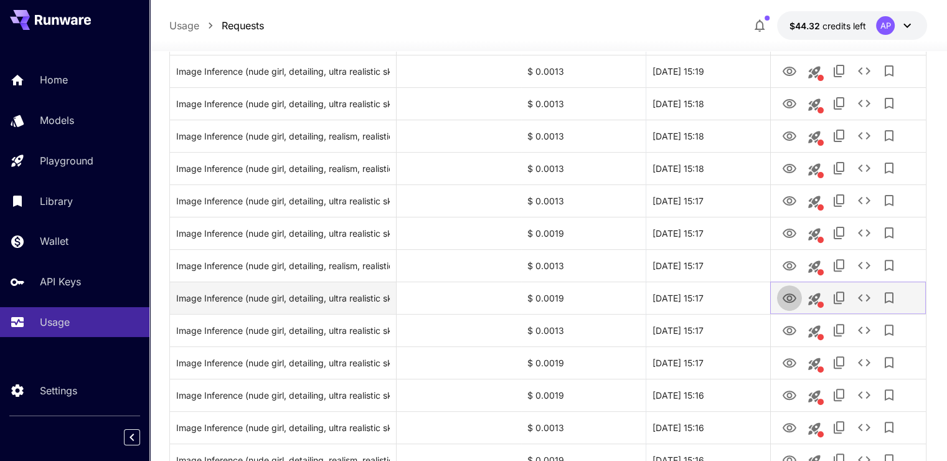
click at [784, 294] on icon "View Image" at bounding box center [789, 298] width 15 height 15
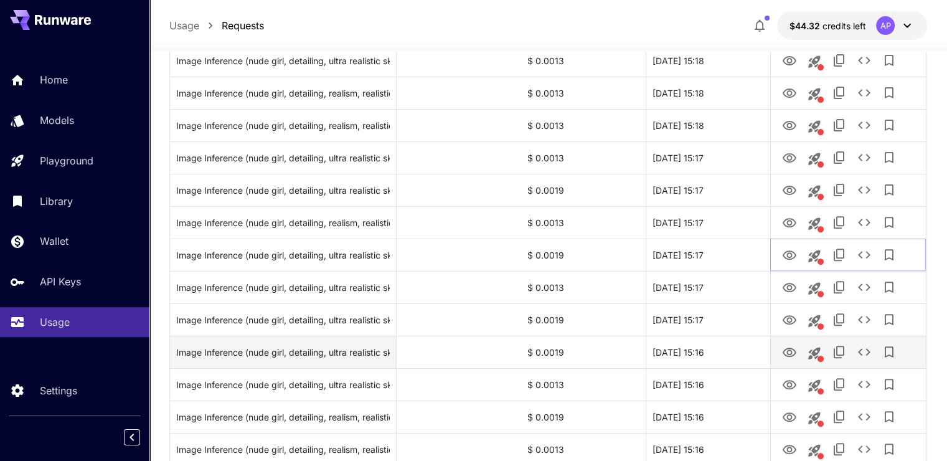
scroll to position [476, 0]
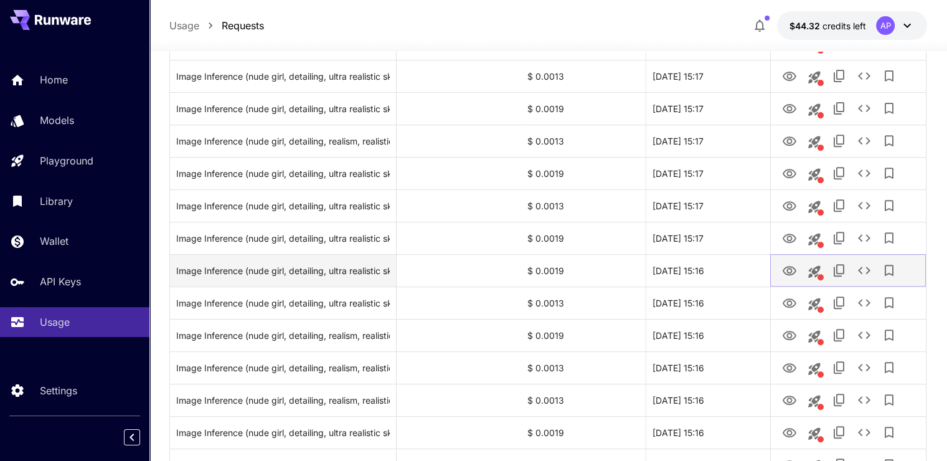
click at [784, 270] on icon "View Image" at bounding box center [789, 270] width 15 height 15
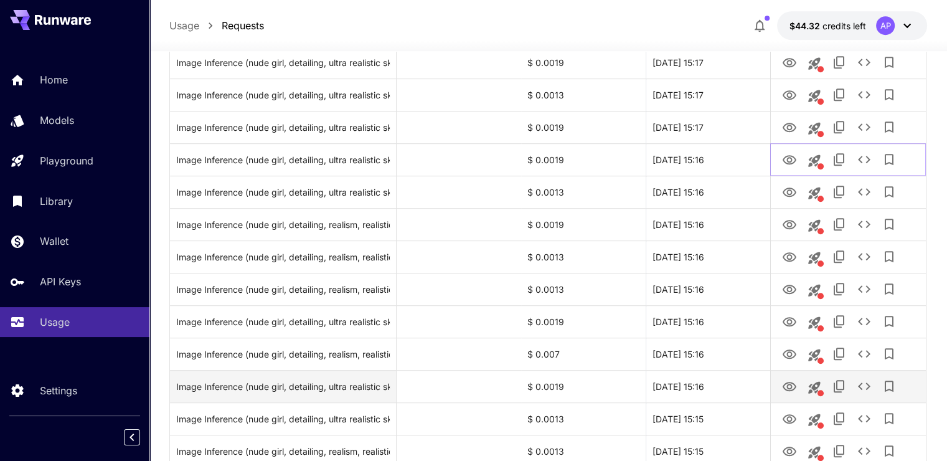
scroll to position [725, 0]
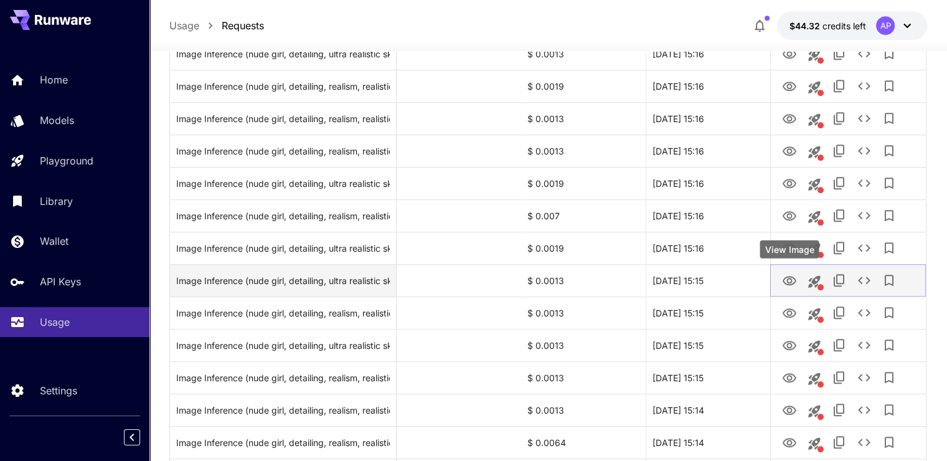
click at [788, 278] on icon "View Image" at bounding box center [790, 280] width 14 height 9
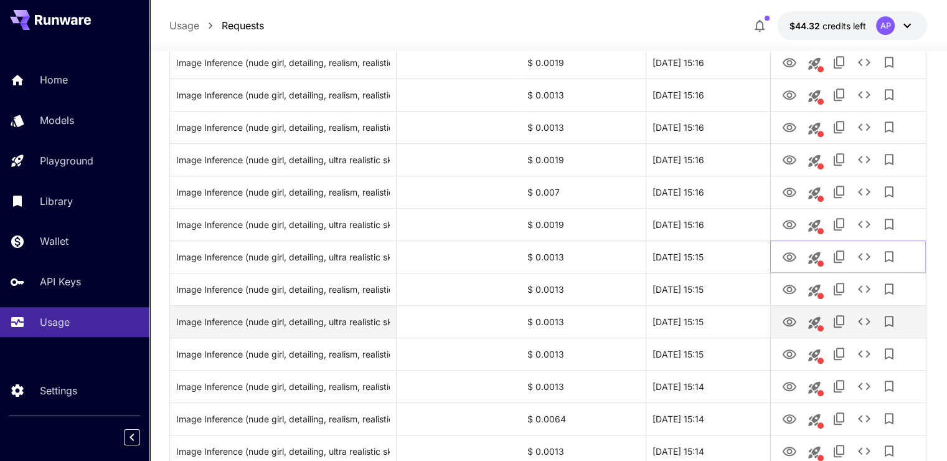
scroll to position [787, 0]
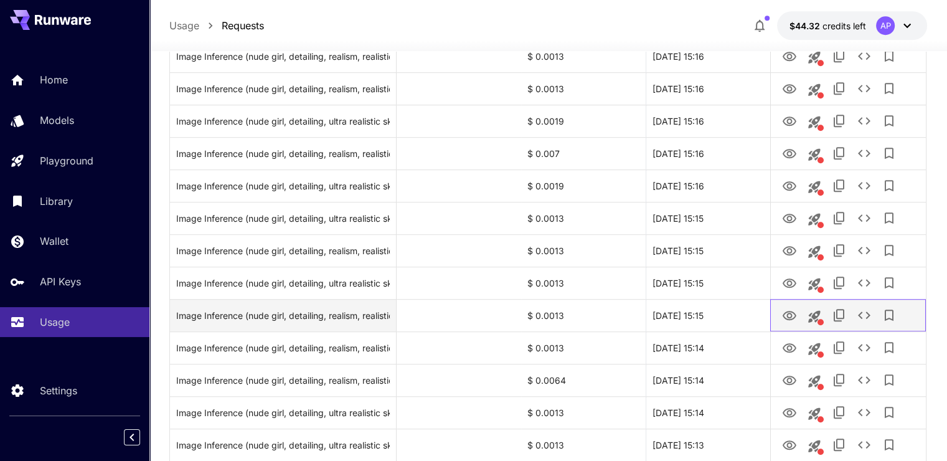
click at [792, 299] on div at bounding box center [848, 315] width 156 height 32
click at [789, 311] on icon "View Image" at bounding box center [789, 315] width 15 height 15
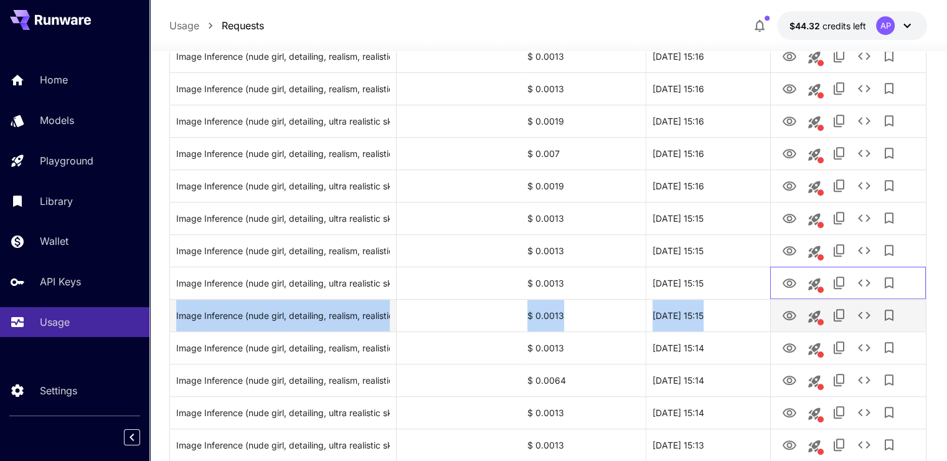
click at [781, 298] on div "Image Inference (nude girl, detailing, ultra realistic skin, realistic shadows,…" at bounding box center [548, 266] width 756 height 1619
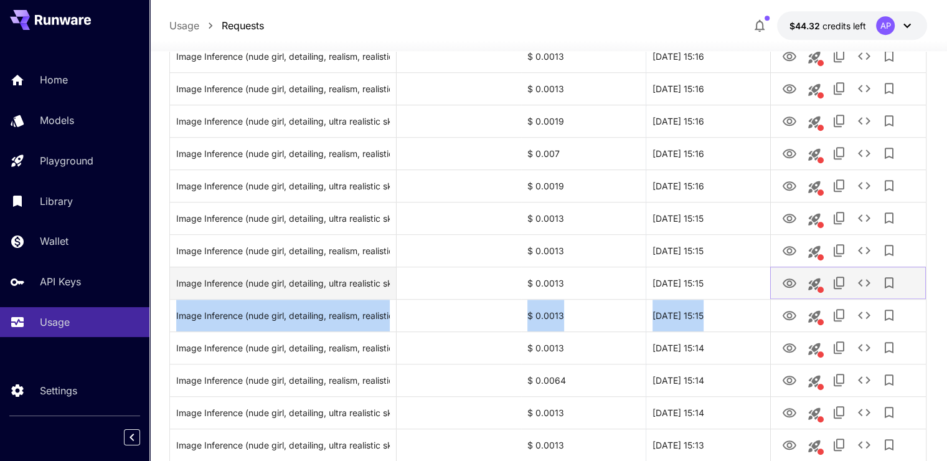
click at [784, 286] on icon "View Image" at bounding box center [789, 283] width 15 height 15
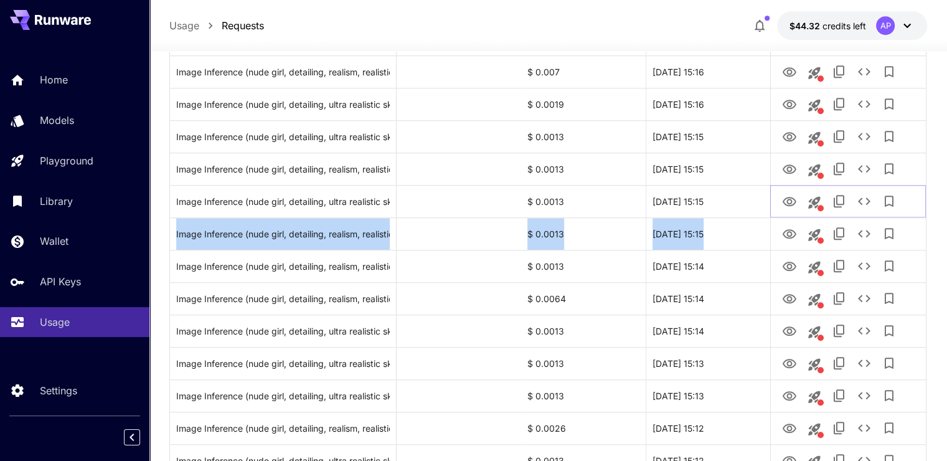
scroll to position [1099, 0]
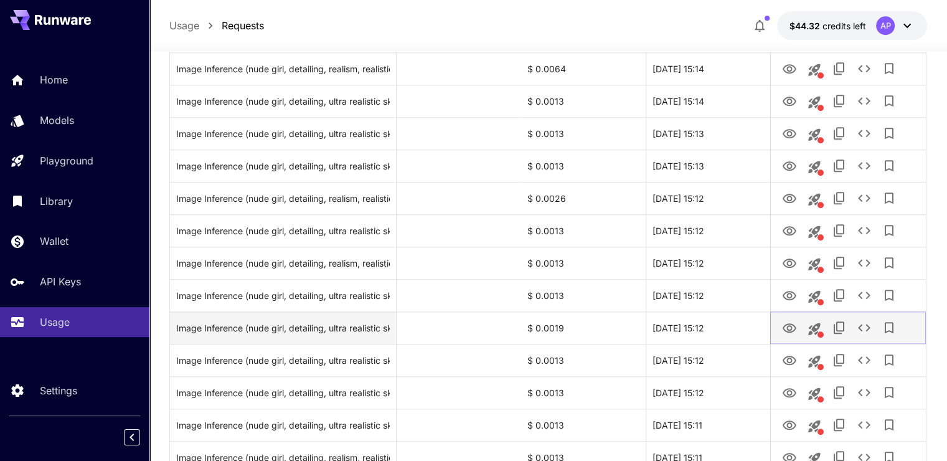
click at [780, 326] on button "View Image" at bounding box center [789, 327] width 25 height 26
click at [789, 329] on icon "View Image" at bounding box center [790, 327] width 14 height 9
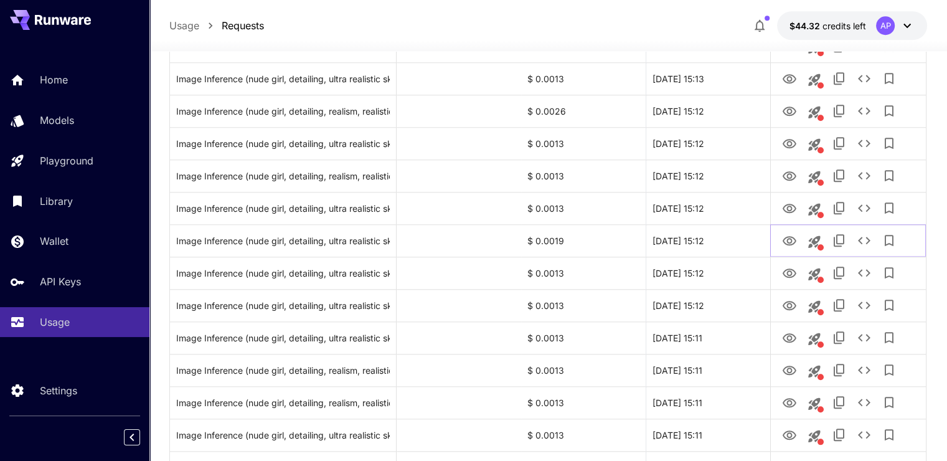
scroll to position [1348, 0]
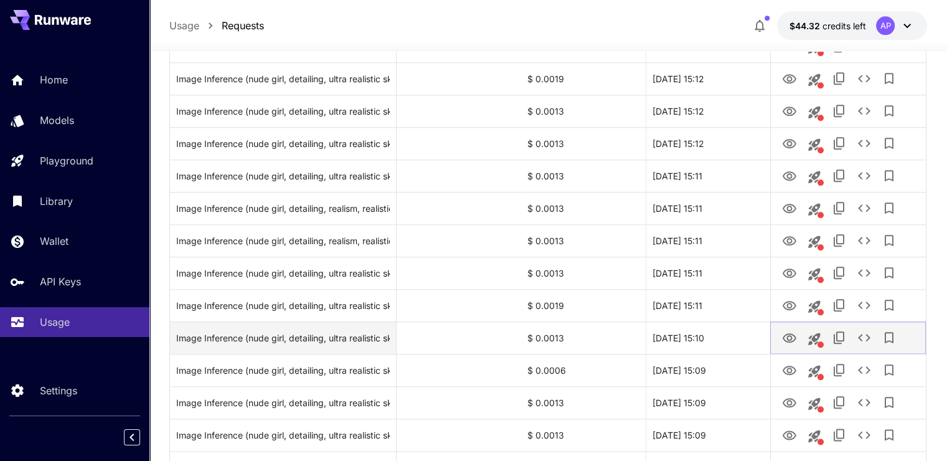
click at [787, 331] on icon "View Image" at bounding box center [789, 338] width 15 height 15
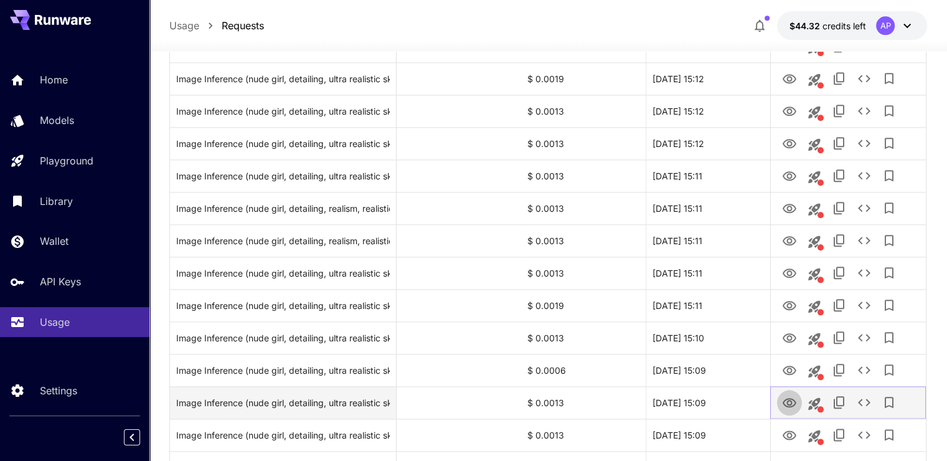
click at [788, 400] on icon "View Image" at bounding box center [789, 402] width 15 height 15
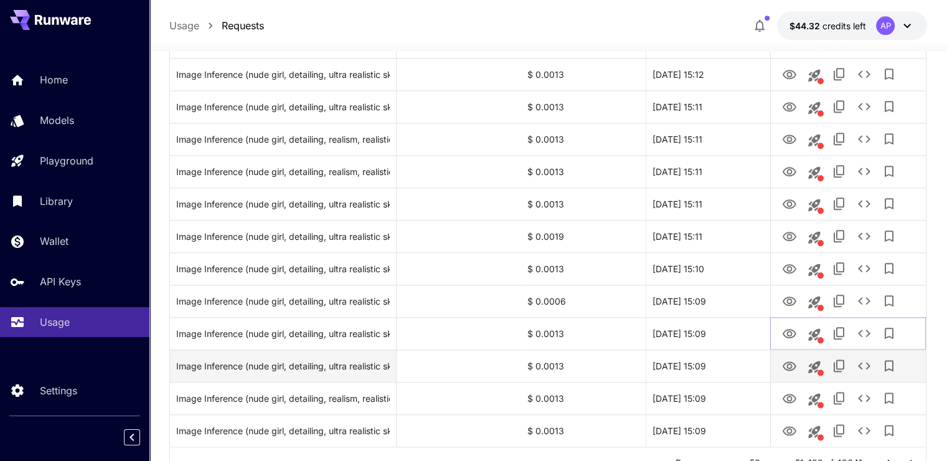
scroll to position [1472, 0]
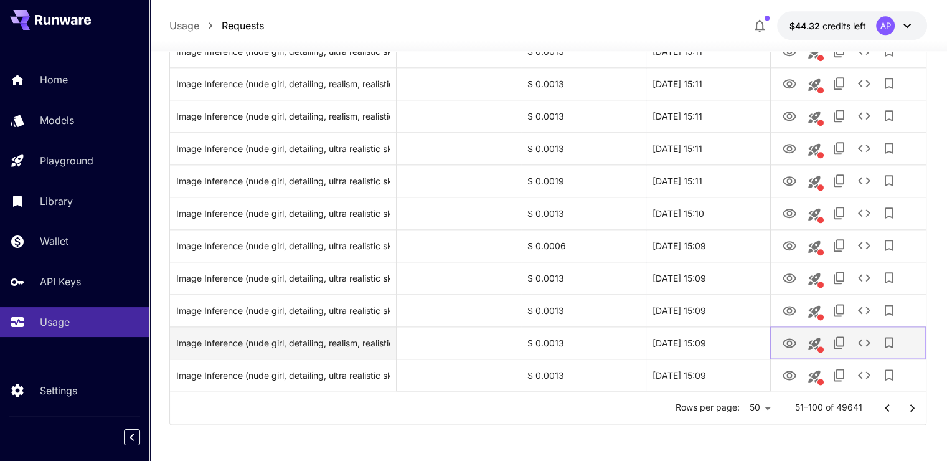
click at [786, 331] on button "View Image" at bounding box center [789, 342] width 25 height 26
click at [790, 339] on icon "View Image" at bounding box center [789, 343] width 15 height 15
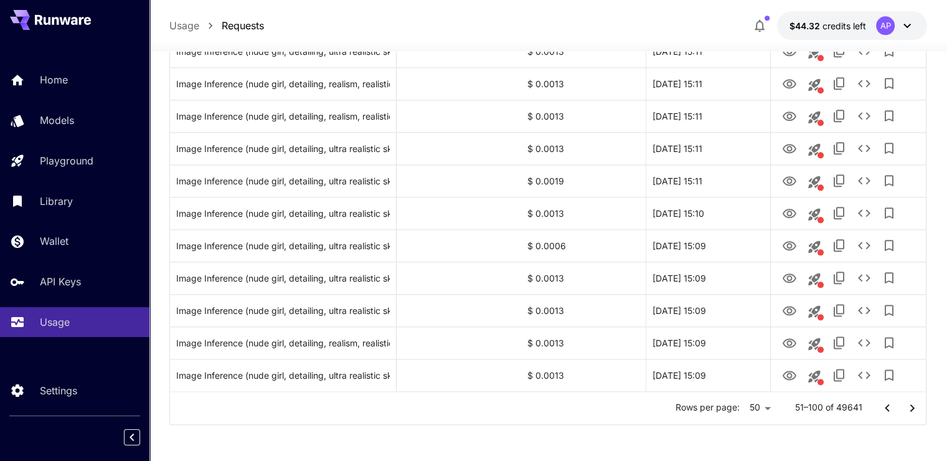
click at [906, 405] on icon "Go to next page" at bounding box center [912, 407] width 15 height 15
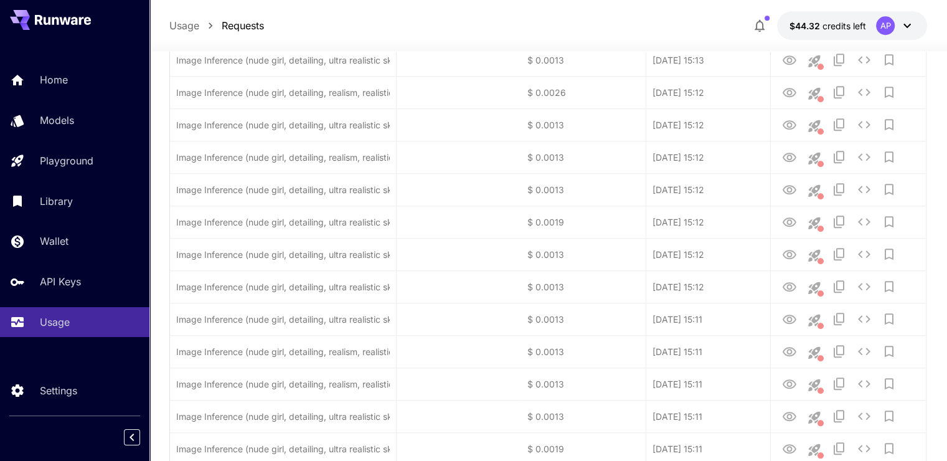
scroll to position [1202, 0]
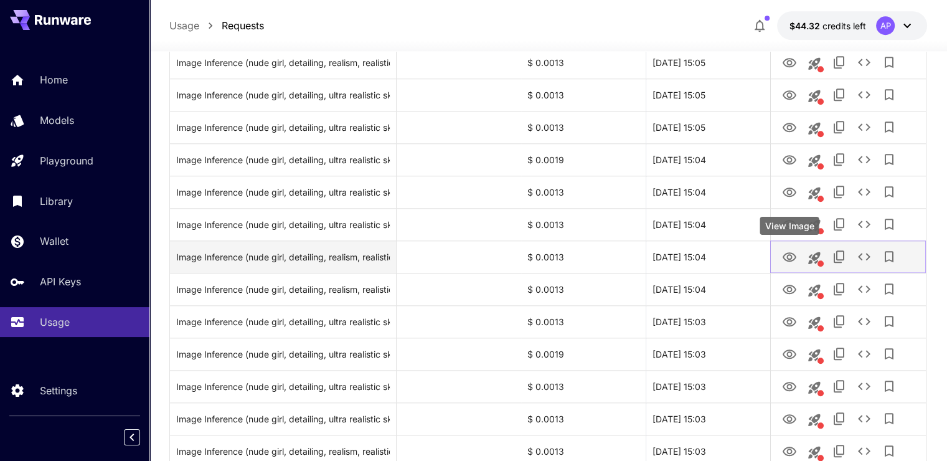
click at [789, 256] on icon "View Image" at bounding box center [789, 257] width 15 height 15
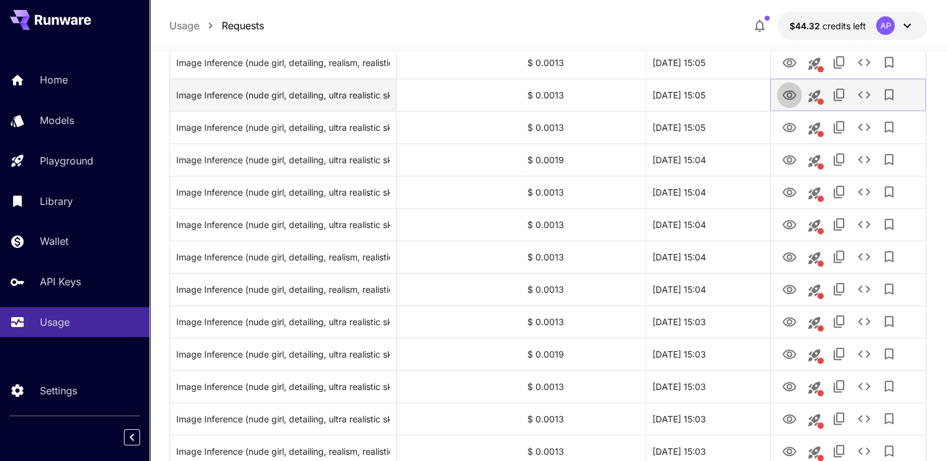
click at [784, 95] on icon "View Image" at bounding box center [789, 95] width 15 height 15
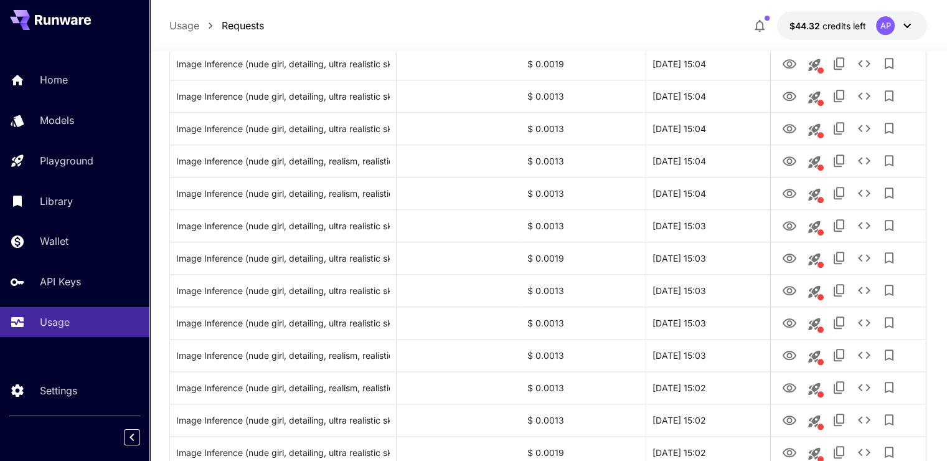
scroll to position [1472, 0]
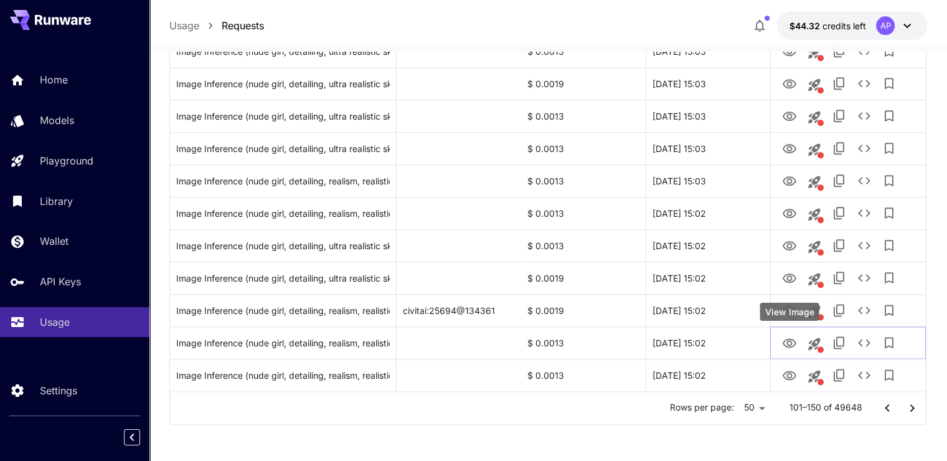
click at [788, 316] on div "View Image" at bounding box center [788, 312] width 59 height 18
click at [788, 276] on div "View Image" at bounding box center [788, 279] width 59 height 18
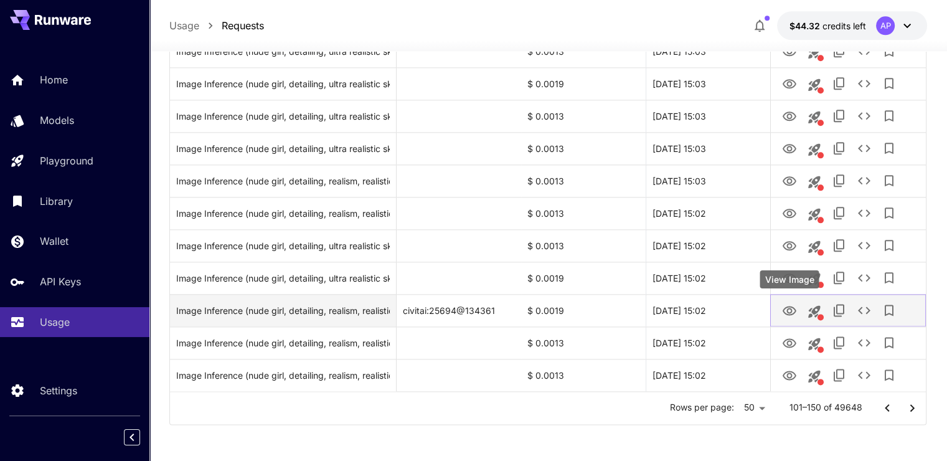
click at [787, 306] on icon "View Image" at bounding box center [790, 310] width 14 height 9
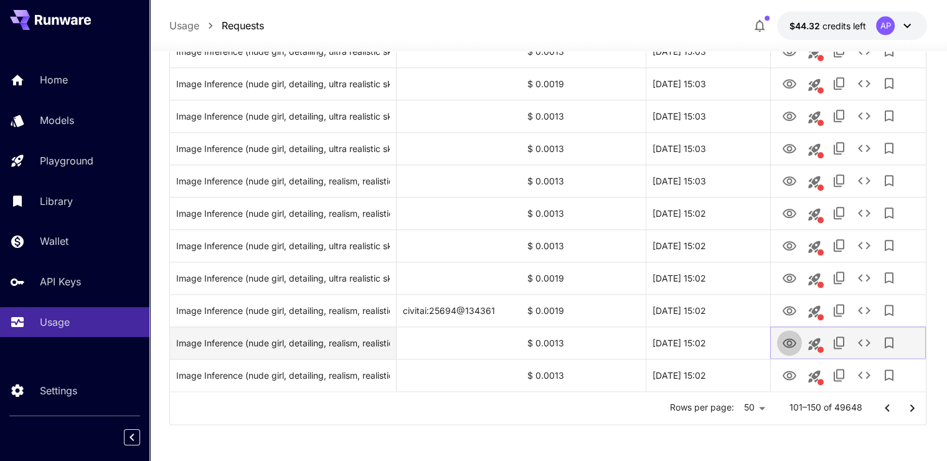
click at [796, 350] on button "View Image" at bounding box center [789, 342] width 25 height 26
click at [795, 346] on icon "View Image" at bounding box center [789, 343] width 15 height 15
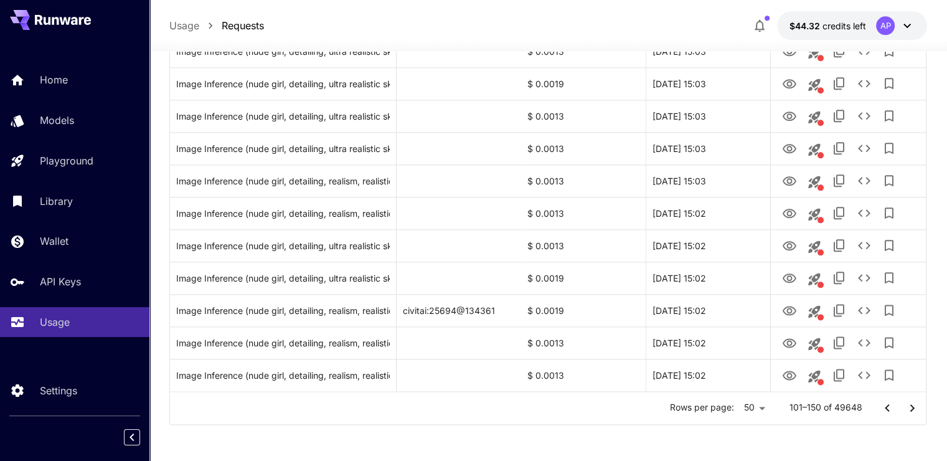
click at [906, 403] on icon "Go to next page" at bounding box center [912, 407] width 15 height 15
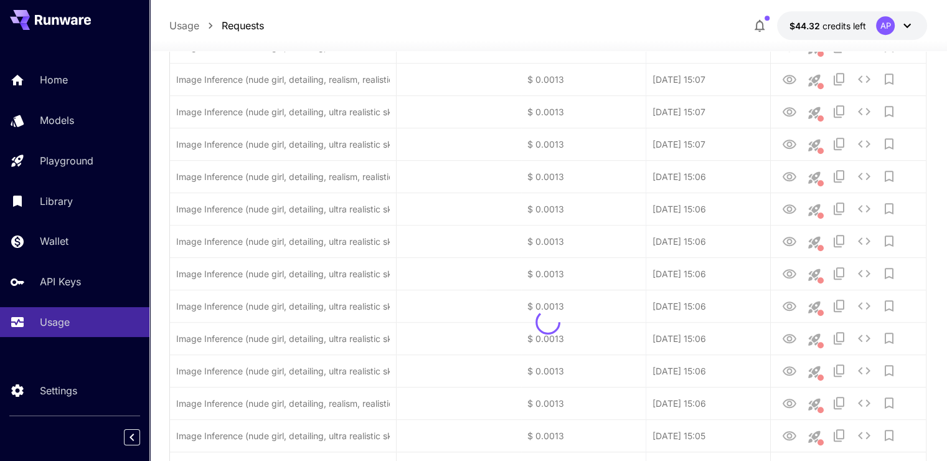
scroll to position [723, 0]
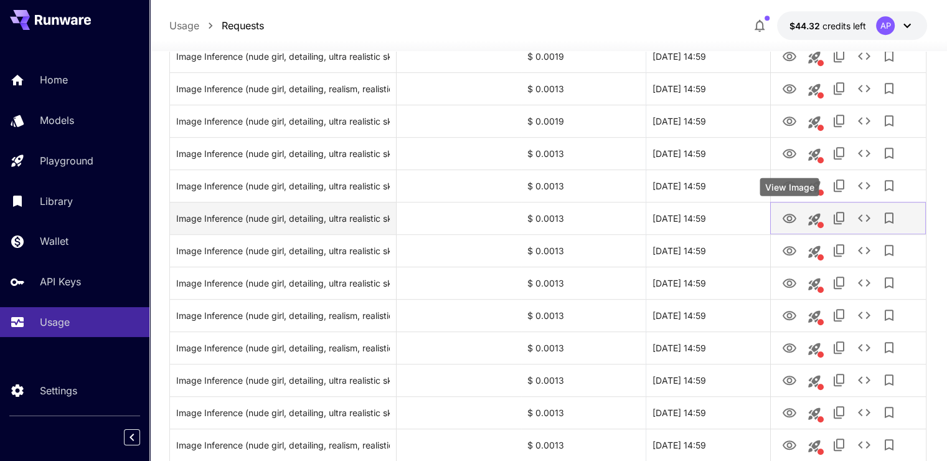
click at [787, 211] on icon "View Image" at bounding box center [789, 218] width 15 height 15
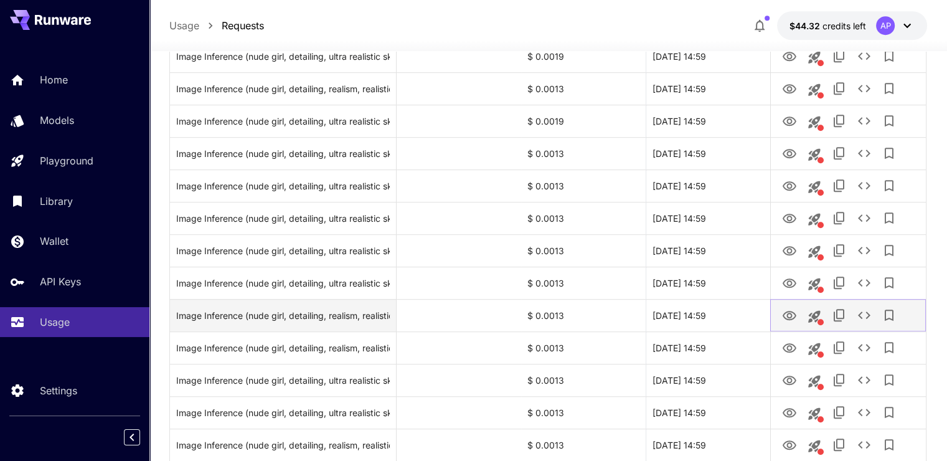
click at [789, 314] on icon "View Image" at bounding box center [789, 315] width 15 height 15
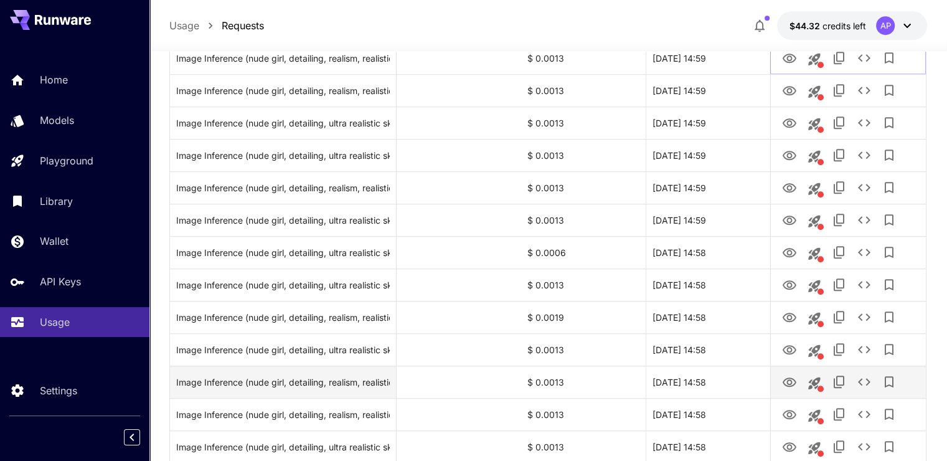
scroll to position [1034, 0]
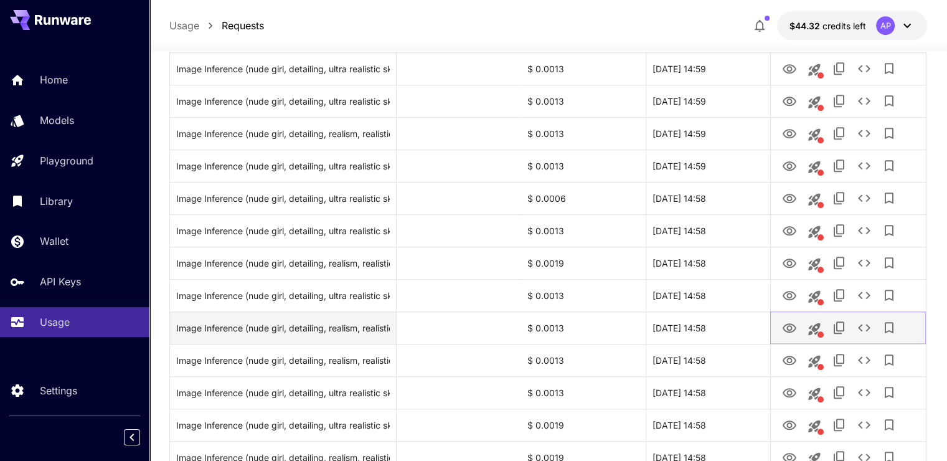
click at [789, 326] on icon "View Image" at bounding box center [789, 328] width 15 height 15
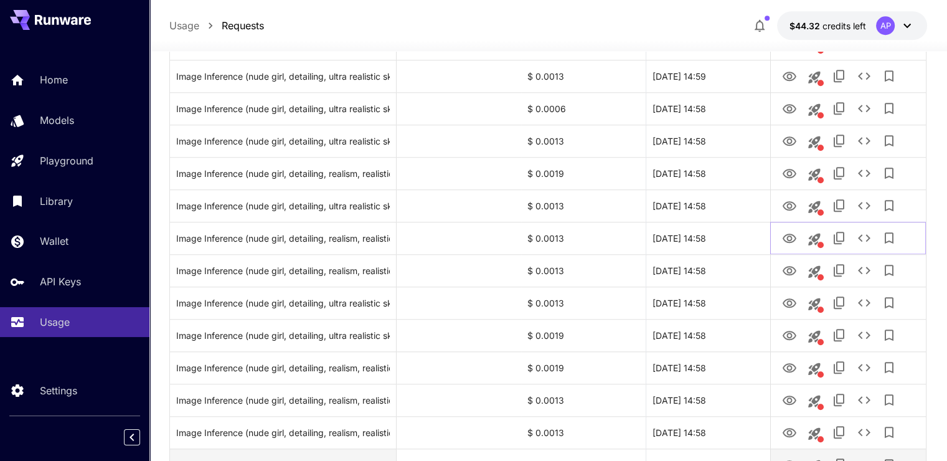
scroll to position [1283, 0]
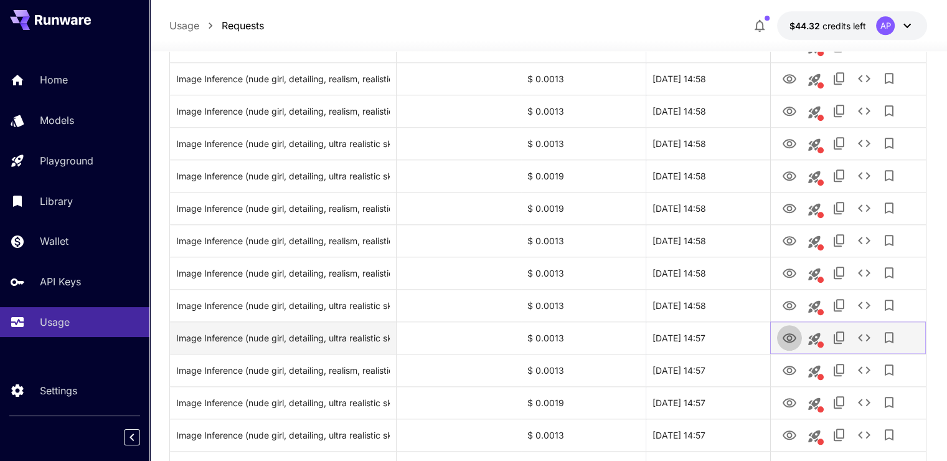
click at [790, 337] on icon "View Image" at bounding box center [789, 338] width 15 height 15
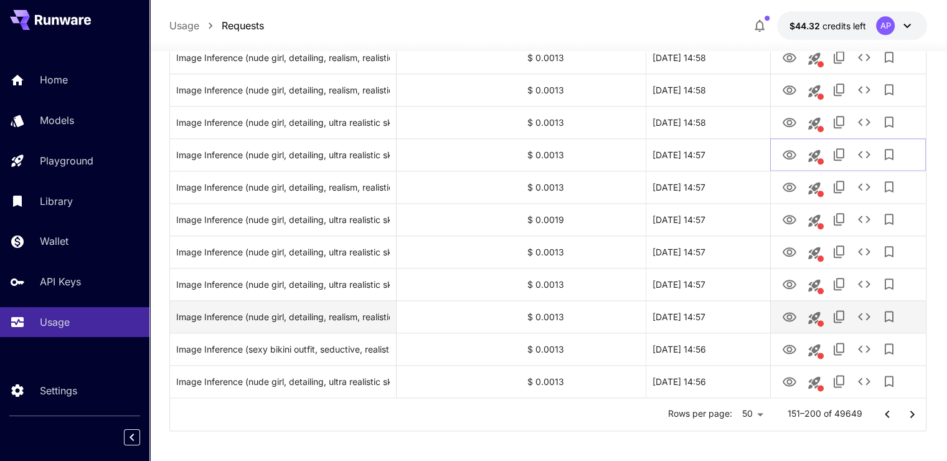
scroll to position [1470, 0]
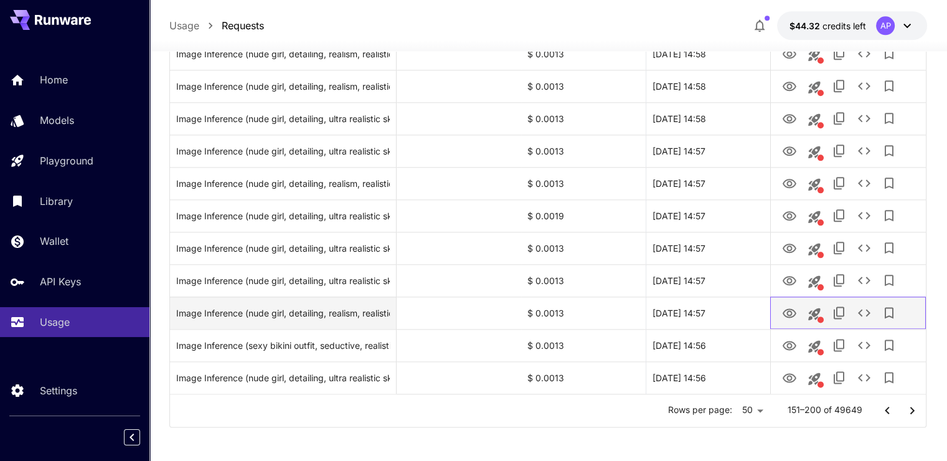
click at [777, 320] on div at bounding box center [848, 313] width 143 height 32
click at [779, 311] on button "View Image" at bounding box center [789, 312] width 25 height 26
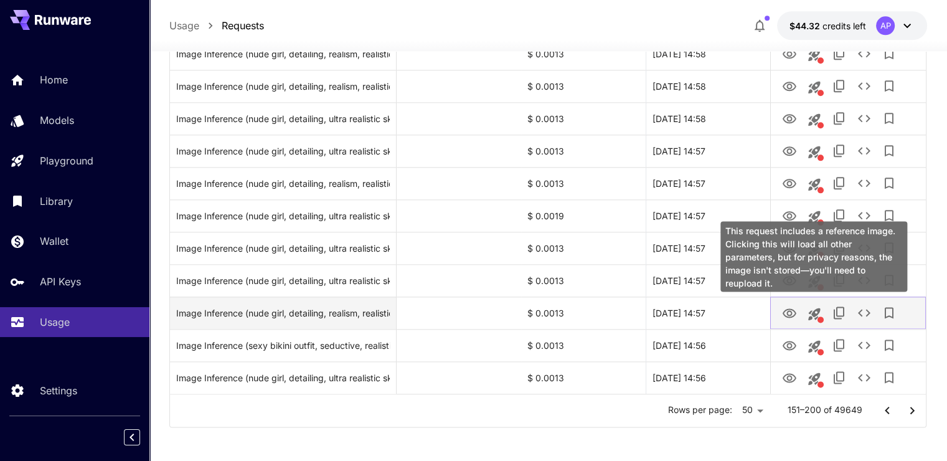
click at [795, 313] on icon "View Image" at bounding box center [790, 312] width 14 height 9
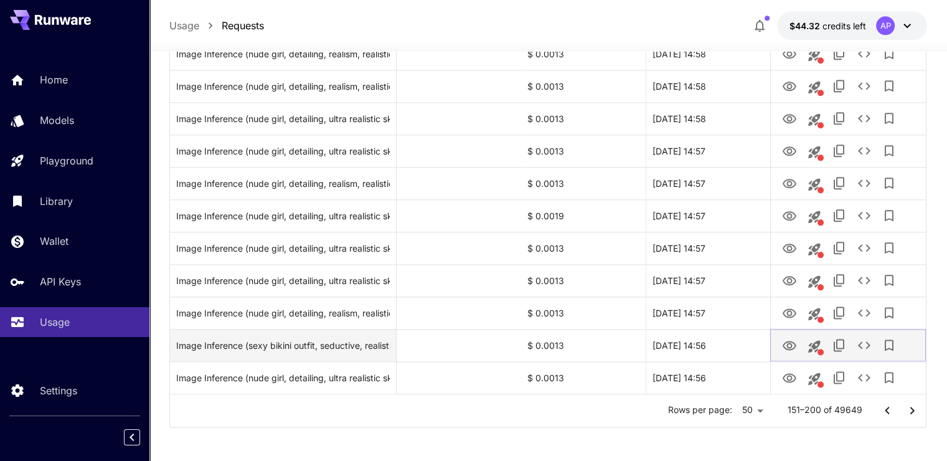
click at [794, 345] on icon "View Image" at bounding box center [790, 345] width 14 height 9
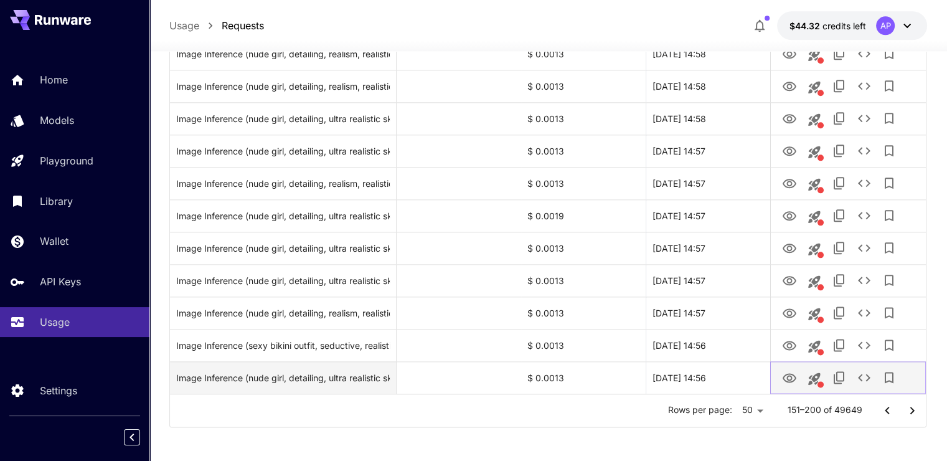
click at [794, 372] on icon "View Image" at bounding box center [789, 377] width 15 height 15
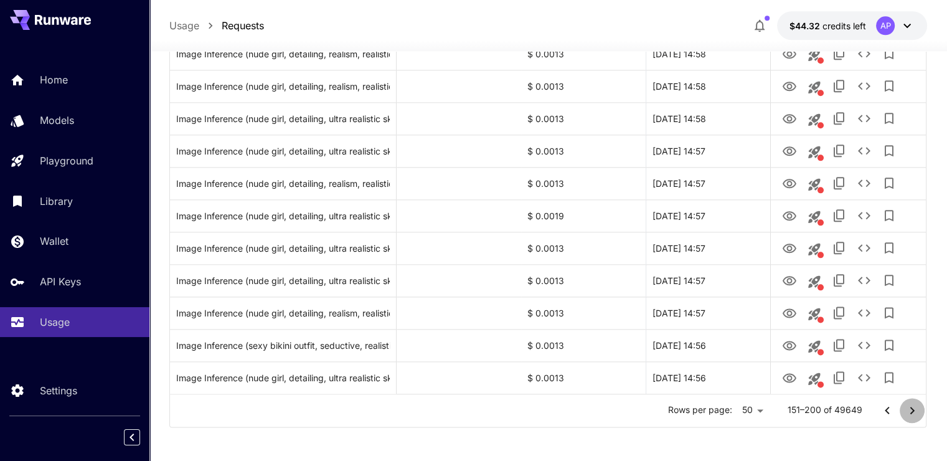
click at [908, 408] on icon "Go to next page" at bounding box center [912, 410] width 15 height 15
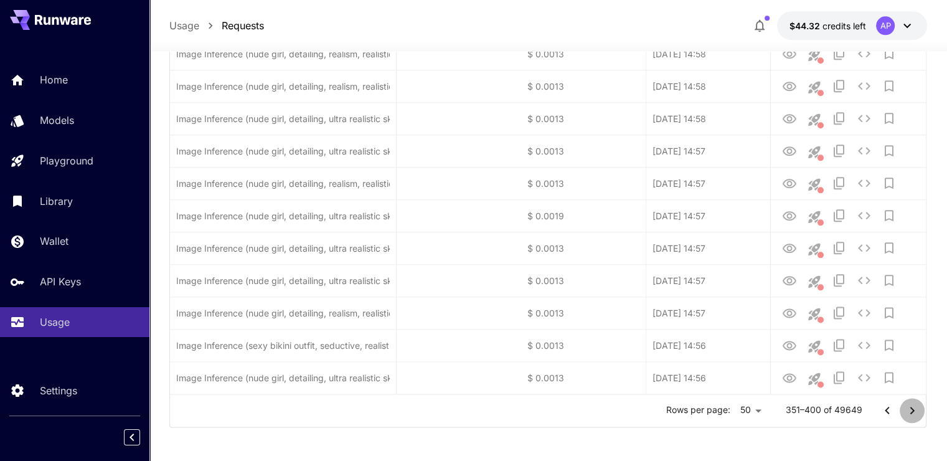
click at [908, 408] on icon "Go to next page" at bounding box center [912, 410] width 15 height 15
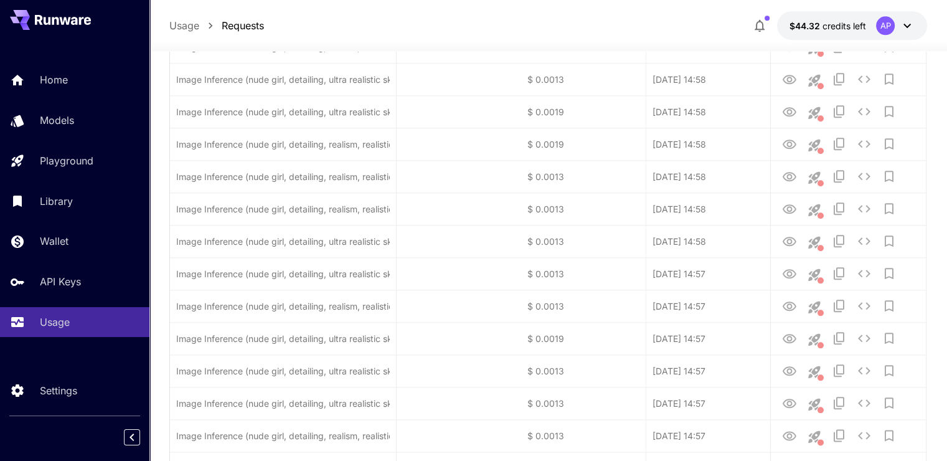
scroll to position [1318, 0]
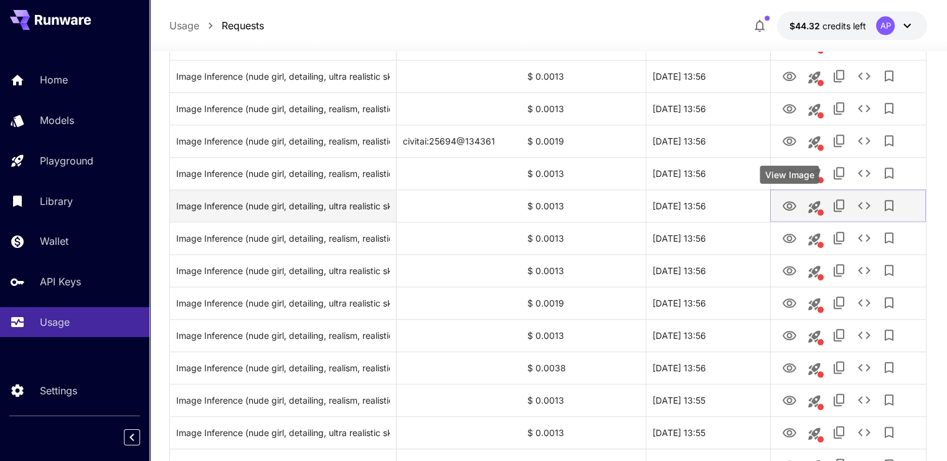
click at [782, 205] on icon "View Image" at bounding box center [789, 206] width 15 height 15
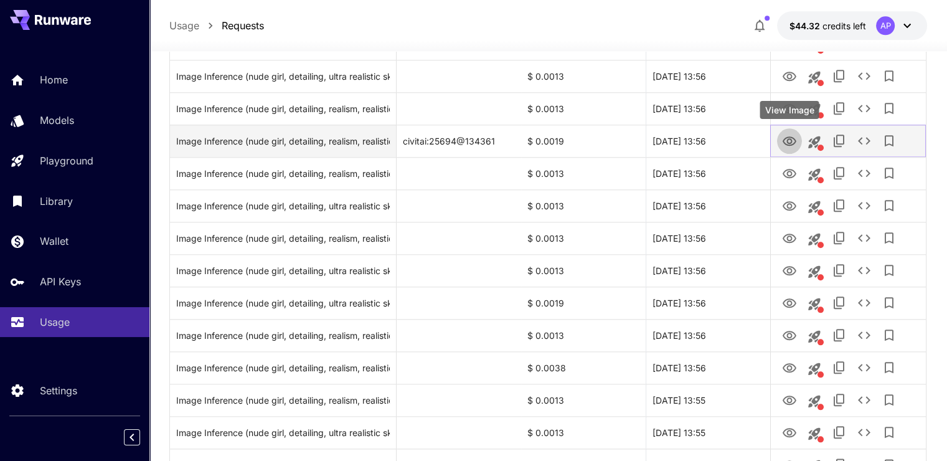
click at [785, 149] on button "View Image" at bounding box center [789, 141] width 25 height 26
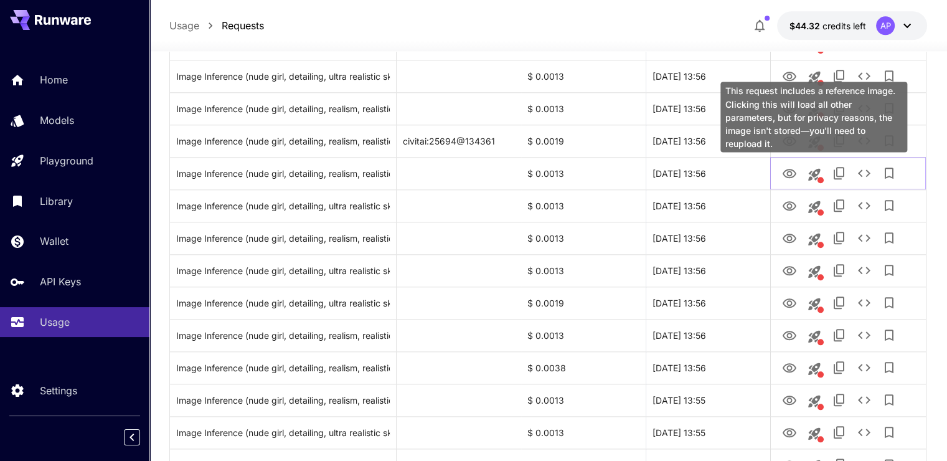
click at [782, 136] on div "This request includes a reference image. Clicking this will load all other para…" at bounding box center [813, 117] width 187 height 70
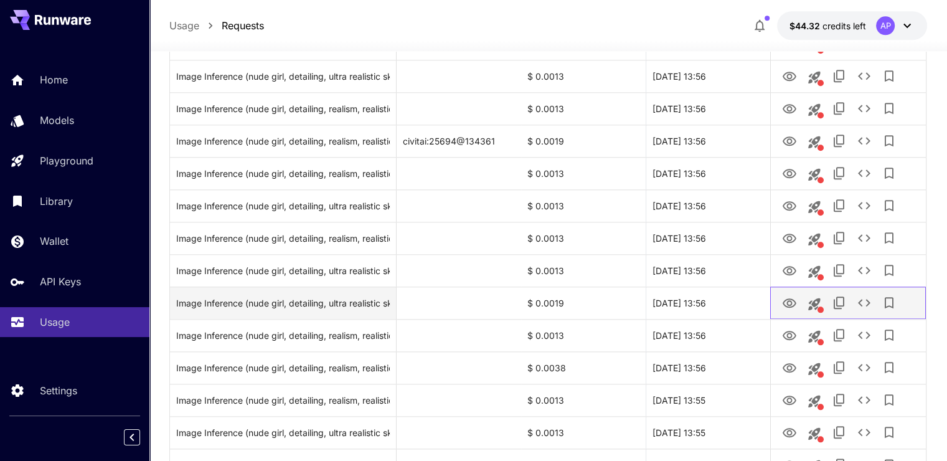
click at [786, 316] on div at bounding box center [848, 303] width 143 height 32
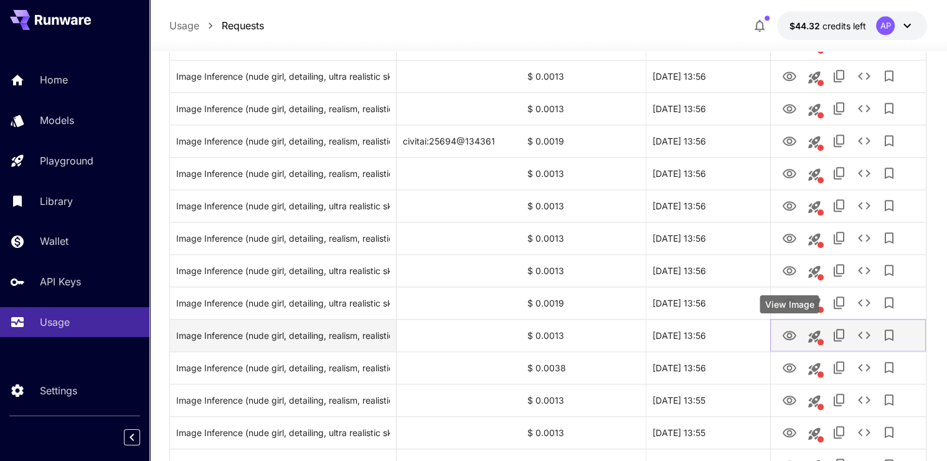
click at [788, 328] on icon "View Image" at bounding box center [789, 335] width 15 height 15
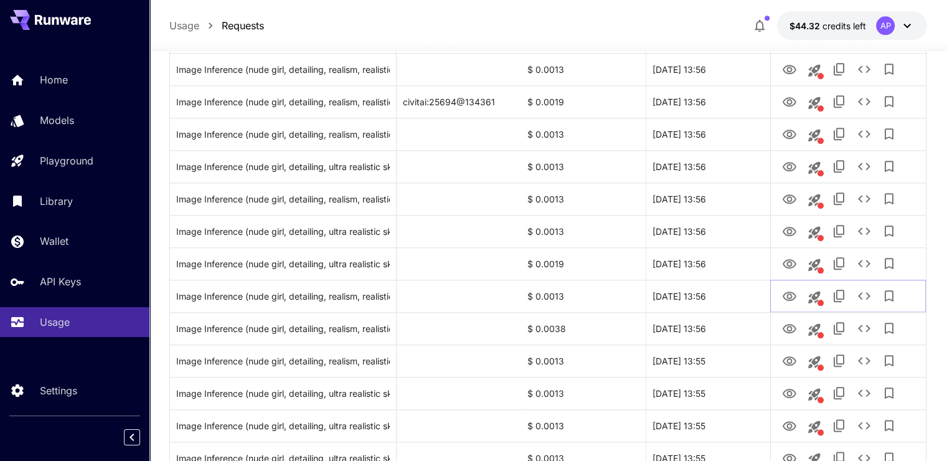
scroll to position [1472, 0]
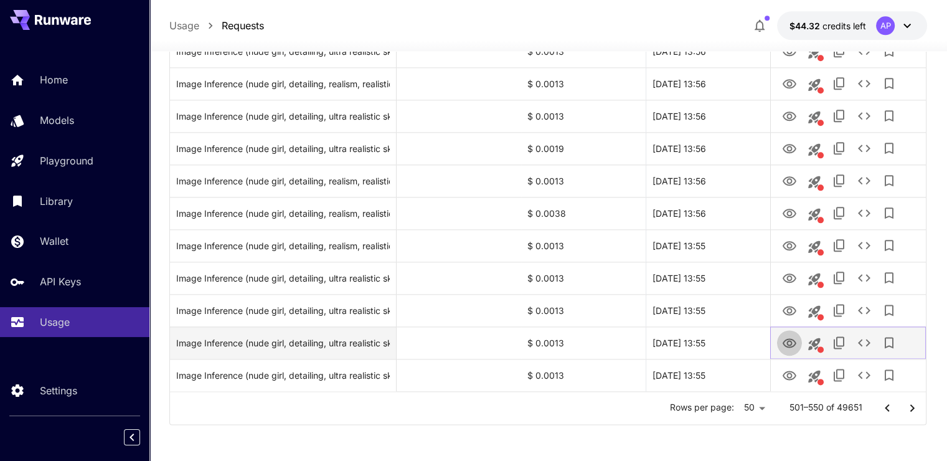
click at [787, 342] on icon "View Image" at bounding box center [790, 342] width 14 height 9
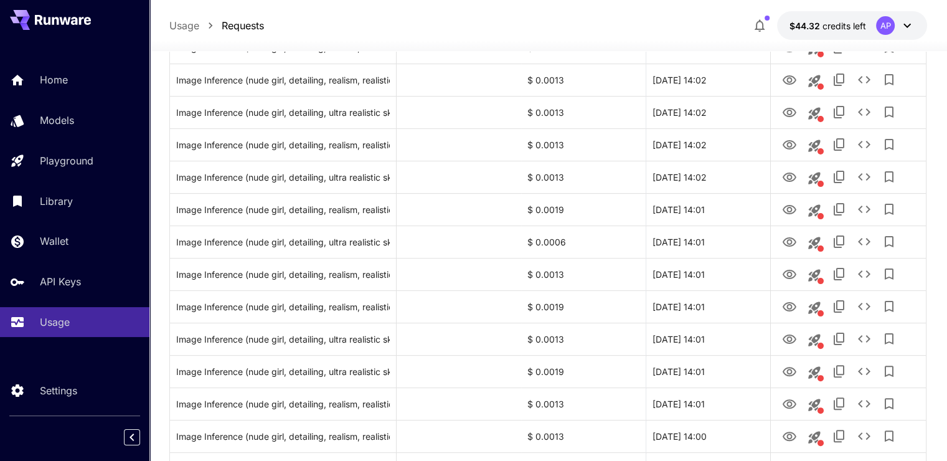
scroll to position [195, 0]
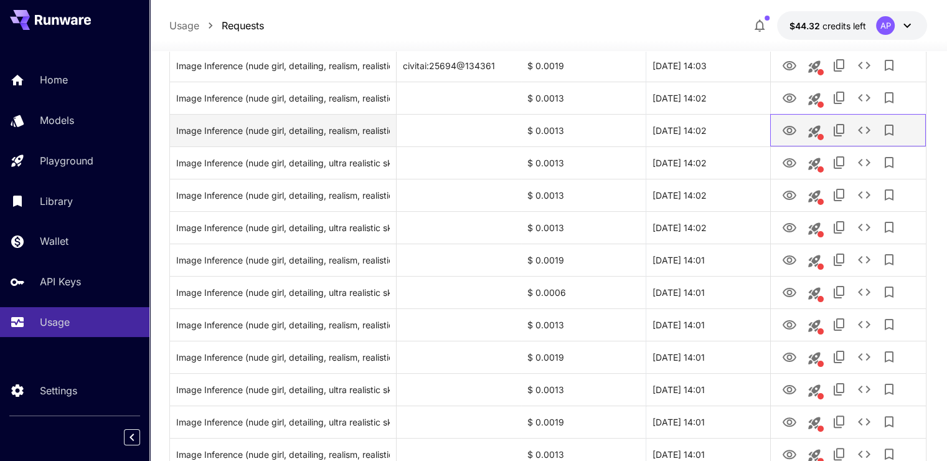
click at [787, 115] on div at bounding box center [848, 131] width 143 height 32
click at [787, 122] on link "View Image" at bounding box center [789, 130] width 15 height 16
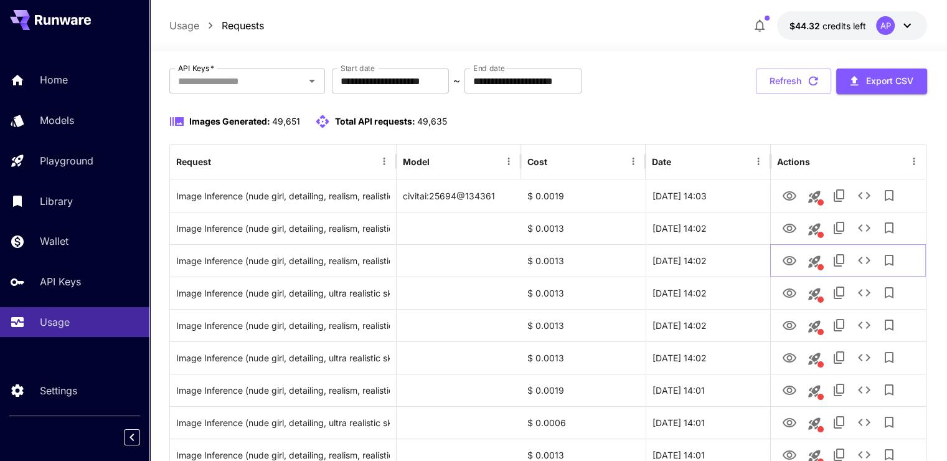
scroll to position [0, 0]
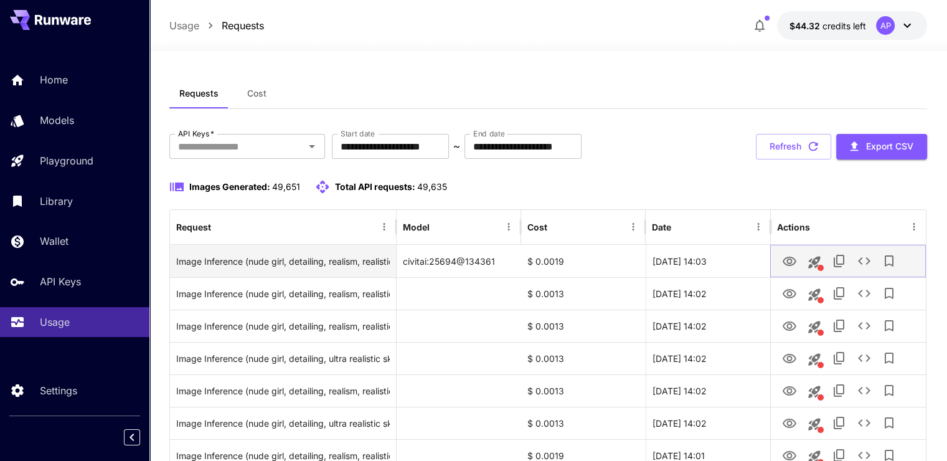
click at [791, 256] on icon "View Image" at bounding box center [790, 260] width 14 height 9
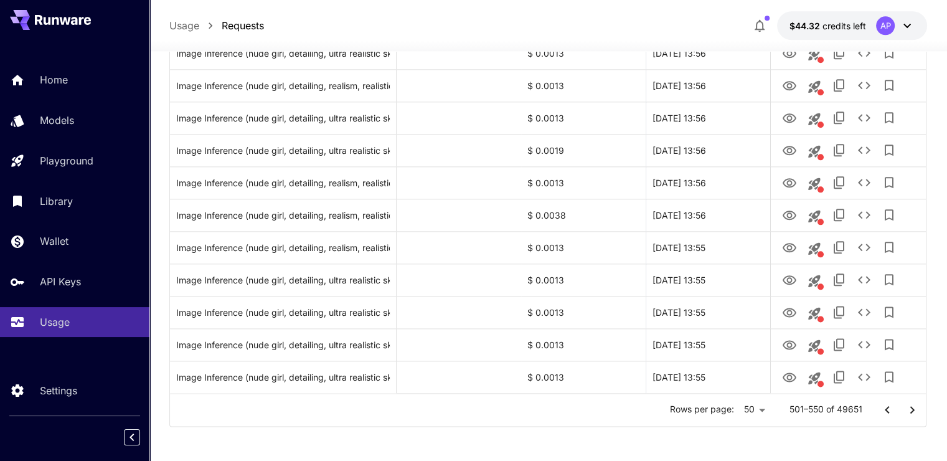
scroll to position [1472, 0]
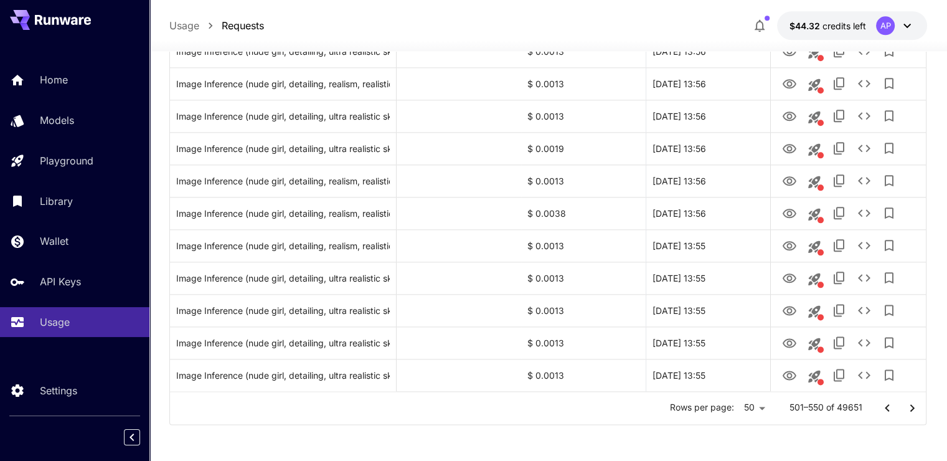
click at [908, 408] on icon "Go to next page" at bounding box center [912, 407] width 15 height 15
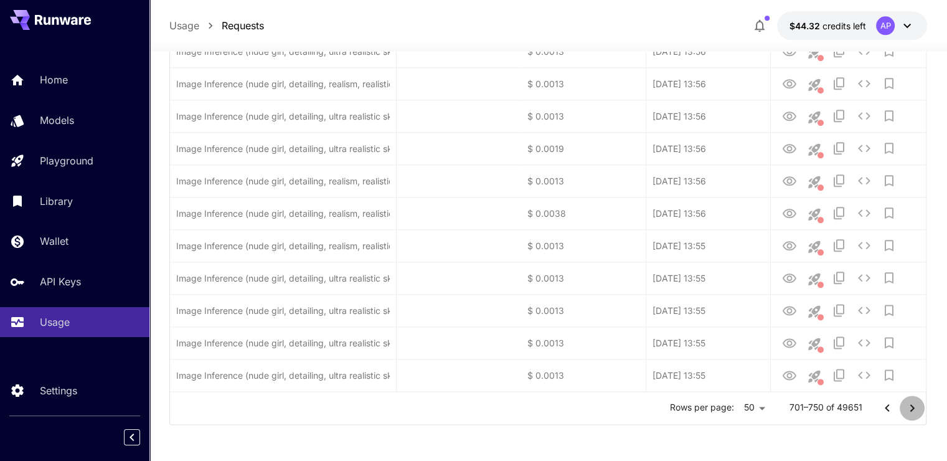
click at [908, 408] on icon "Go to next page" at bounding box center [912, 407] width 15 height 15
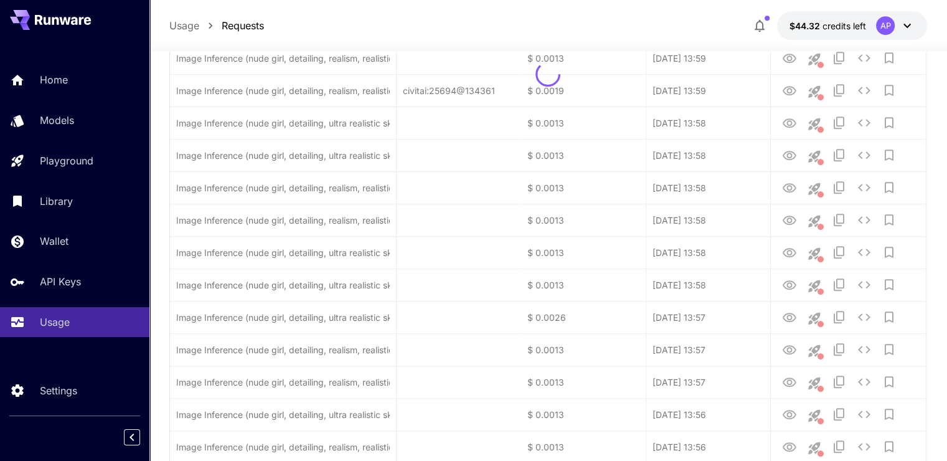
scroll to position [978, 0]
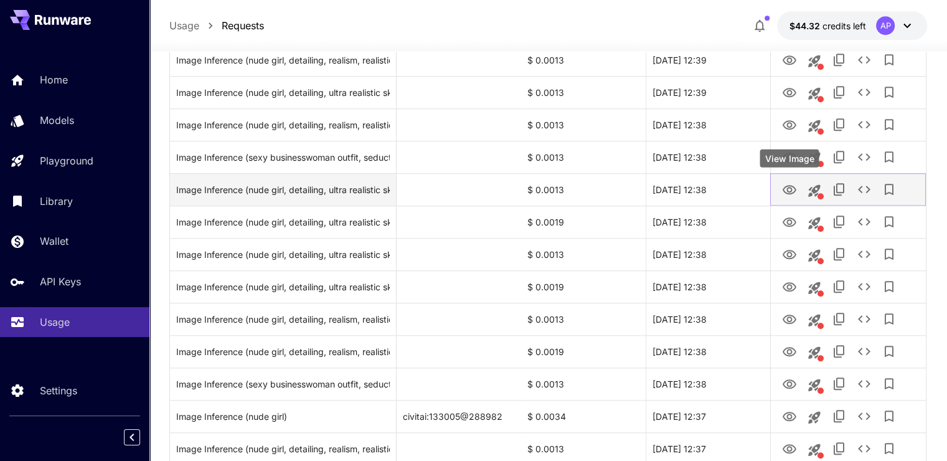
click at [787, 189] on icon "View Image" at bounding box center [790, 189] width 14 height 9
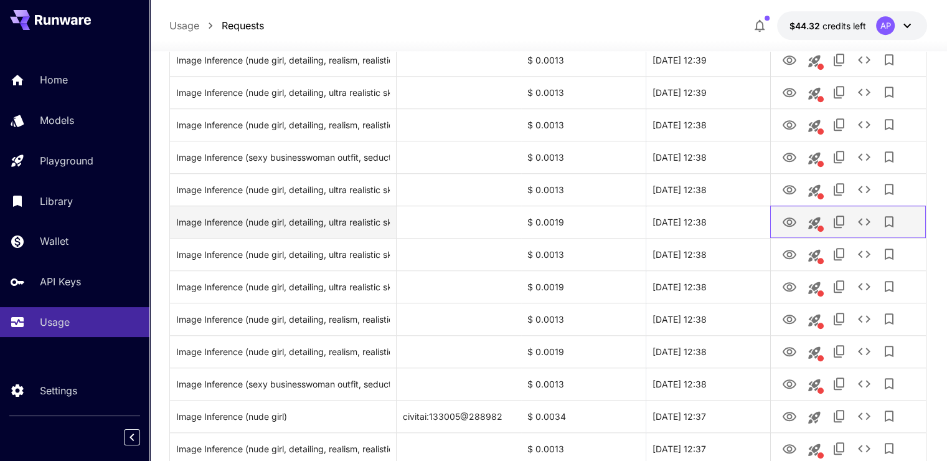
click at [796, 234] on div at bounding box center [848, 222] width 143 height 32
click at [795, 231] on button "View Image" at bounding box center [789, 222] width 25 height 26
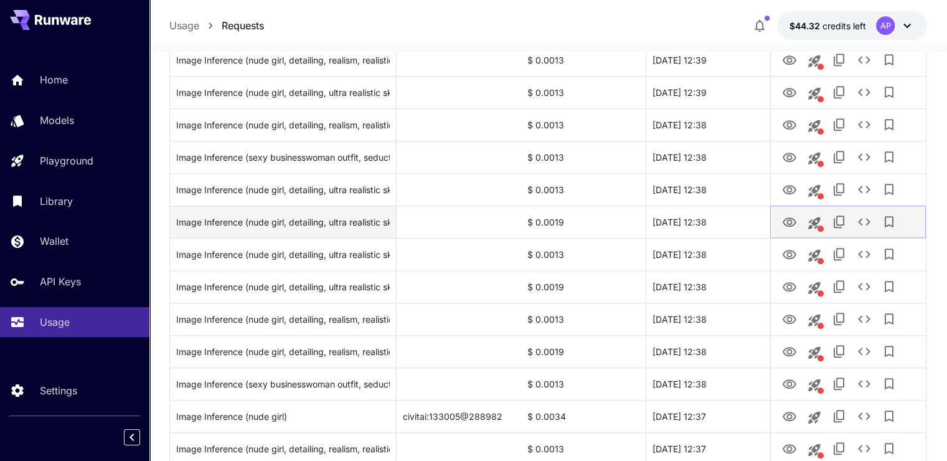
click at [789, 221] on icon "View Image" at bounding box center [789, 222] width 15 height 15
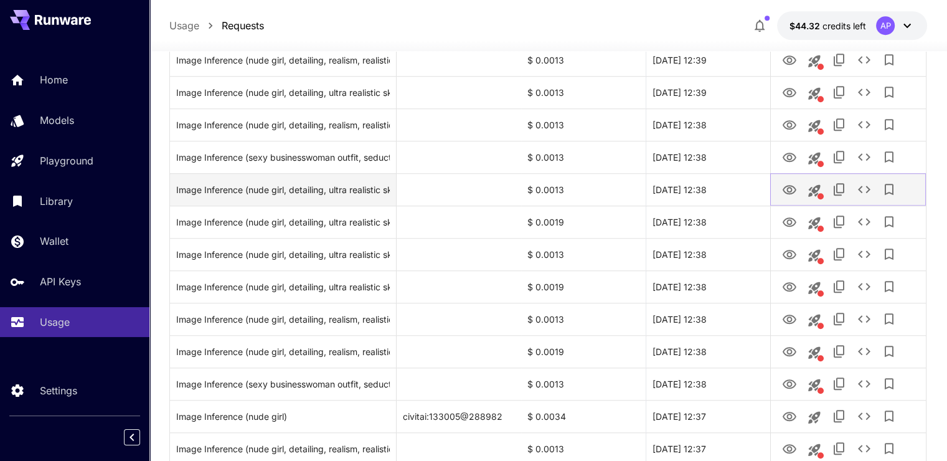
click at [786, 188] on icon "View Image" at bounding box center [789, 189] width 15 height 15
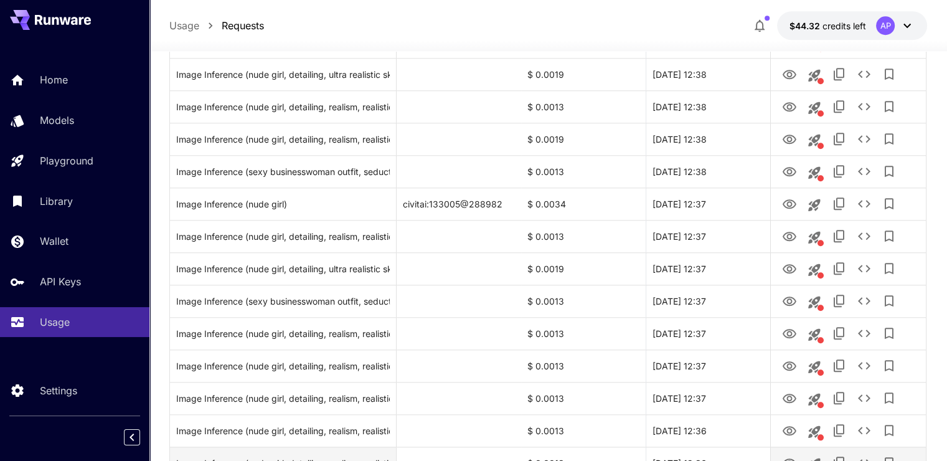
scroll to position [1351, 0]
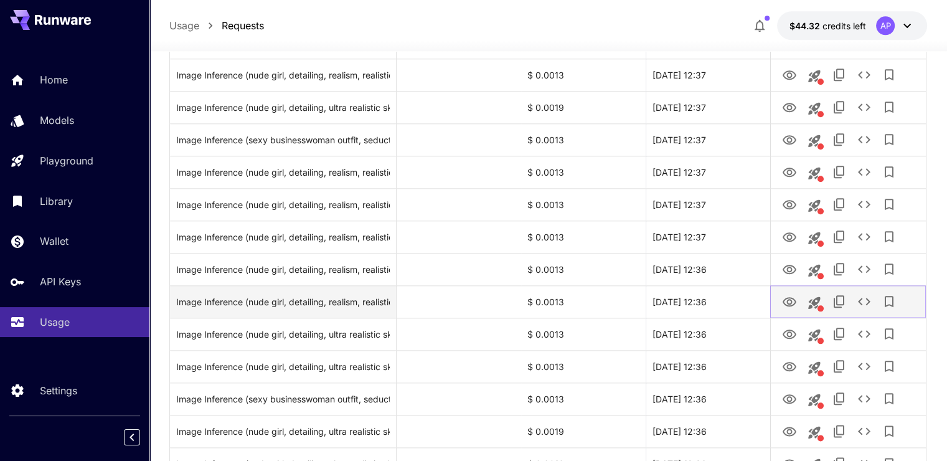
click at [784, 303] on icon "View Image" at bounding box center [790, 301] width 14 height 9
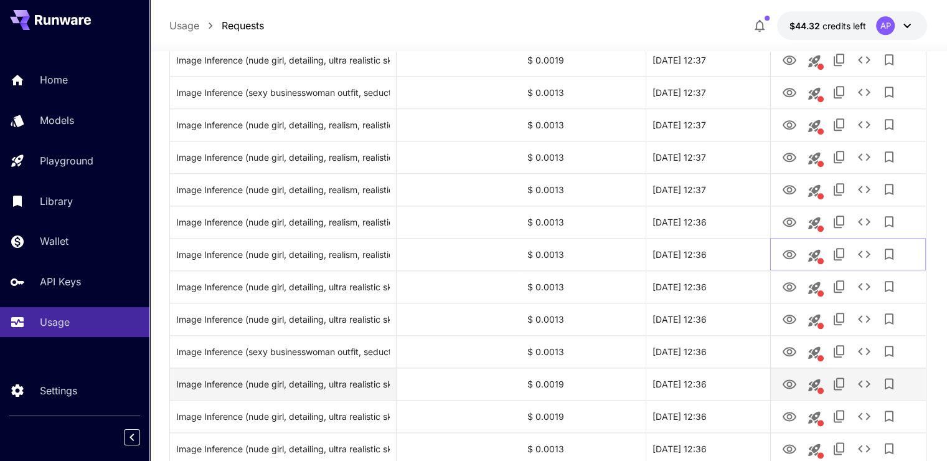
scroll to position [1472, 0]
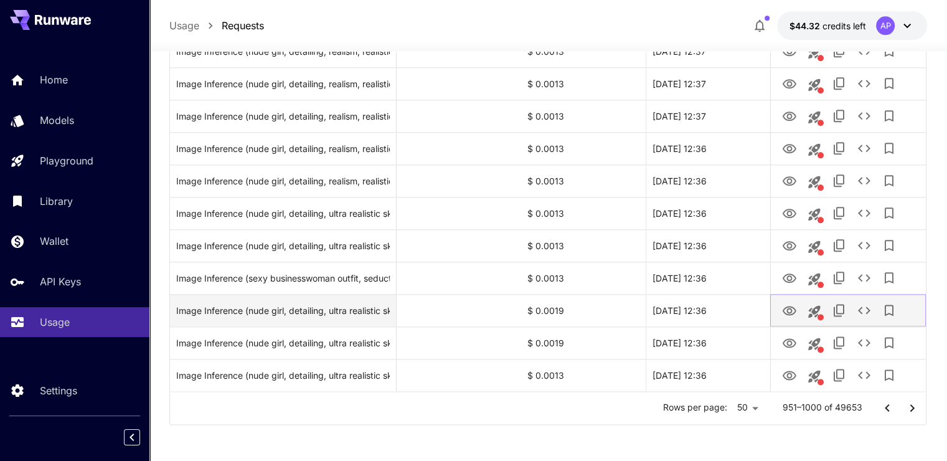
click at [782, 302] on link "View Image" at bounding box center [789, 310] width 15 height 16
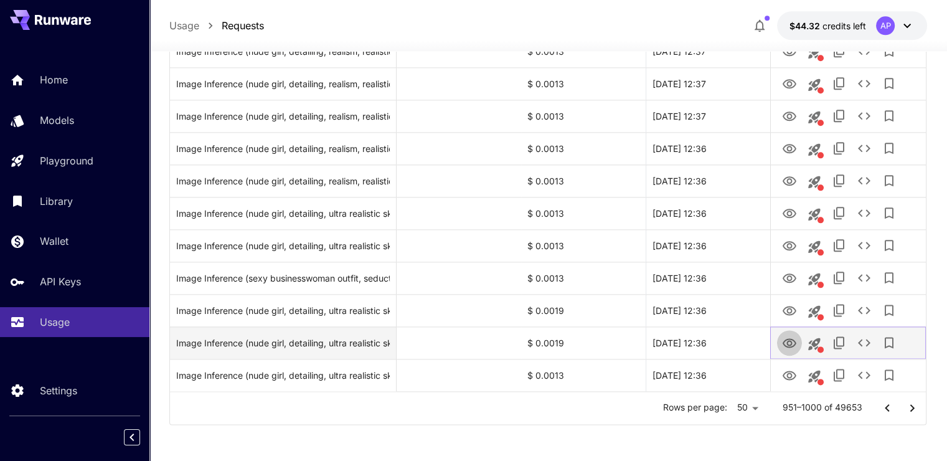
click at [792, 349] on icon "View Image" at bounding box center [789, 343] width 15 height 15
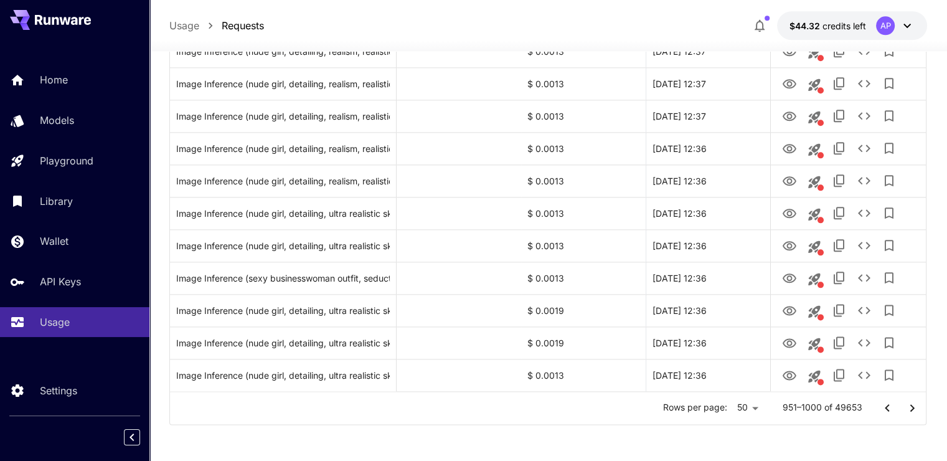
click at [908, 409] on icon "Go to next page" at bounding box center [912, 407] width 15 height 15
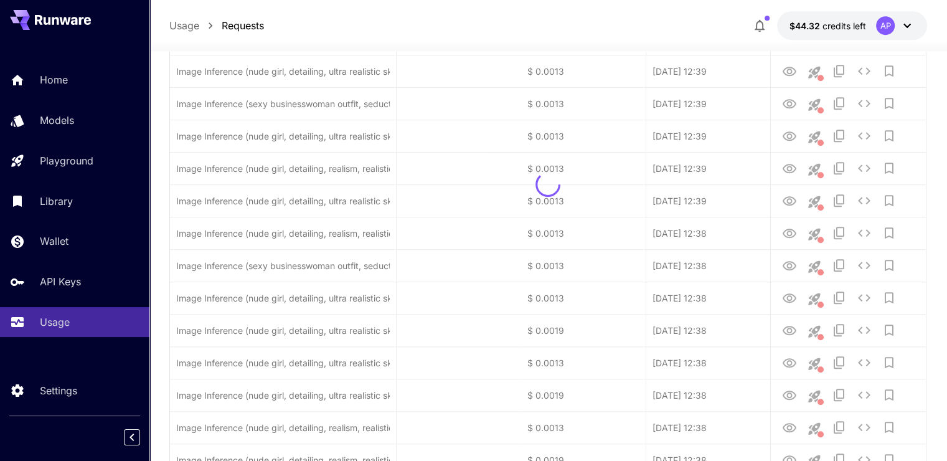
scroll to position [850, 0]
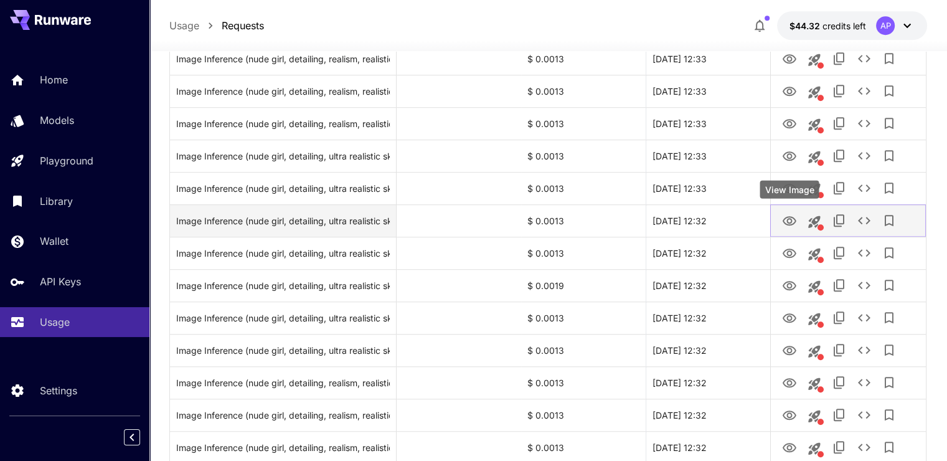
click at [789, 223] on icon "View Image" at bounding box center [790, 220] width 14 height 9
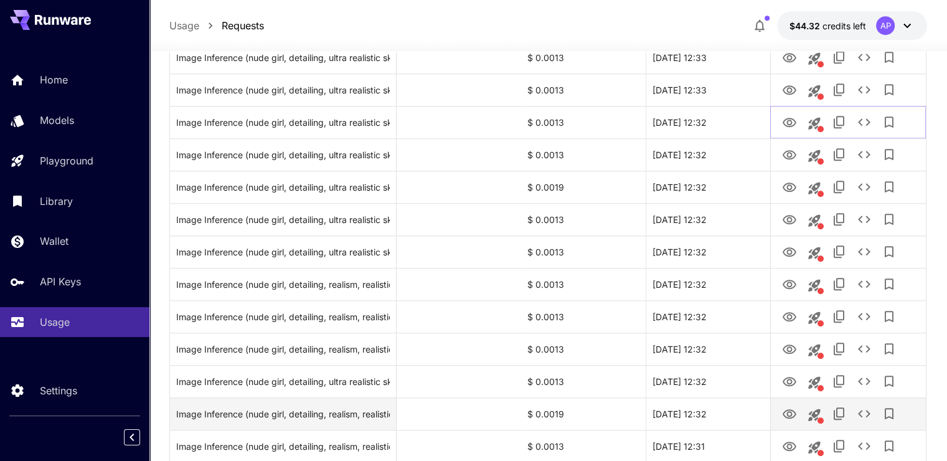
scroll to position [1099, 0]
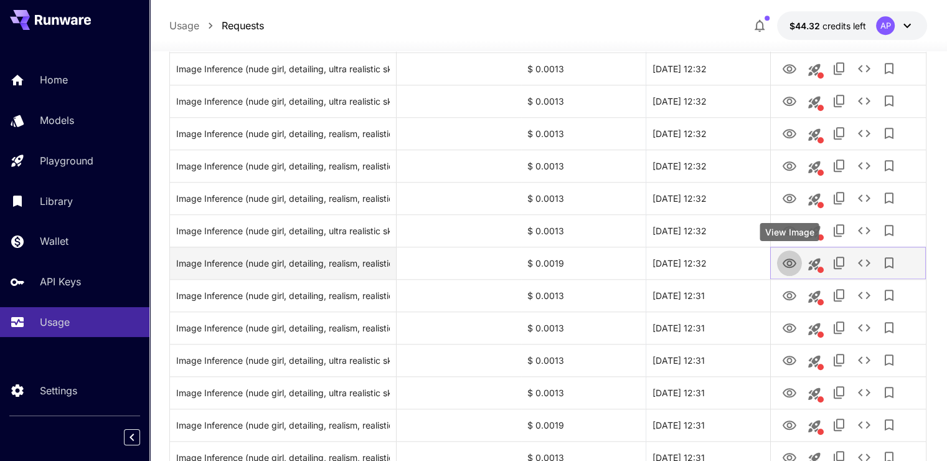
click at [788, 261] on icon "View Image" at bounding box center [789, 263] width 15 height 15
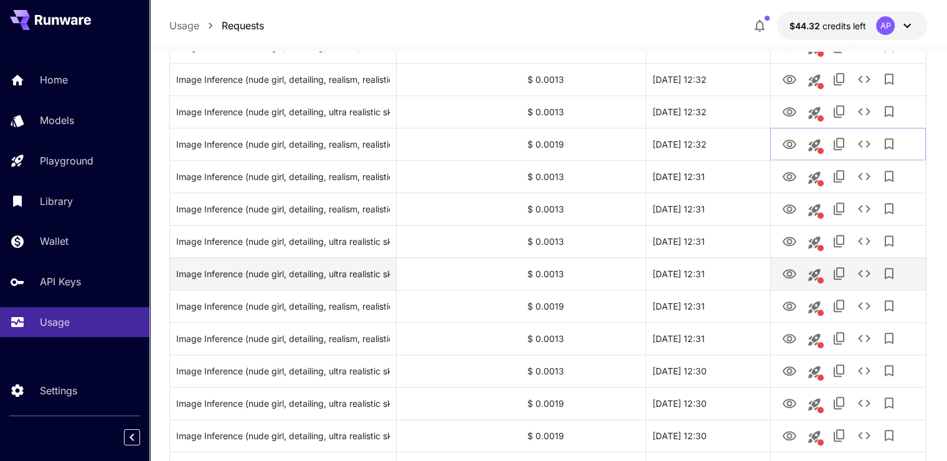
scroll to position [1223, 0]
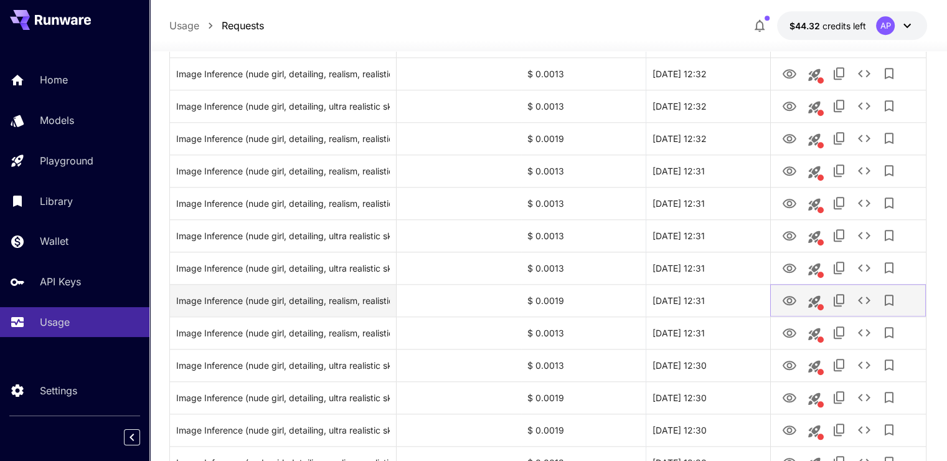
click at [789, 300] on icon "View Image" at bounding box center [789, 300] width 15 height 15
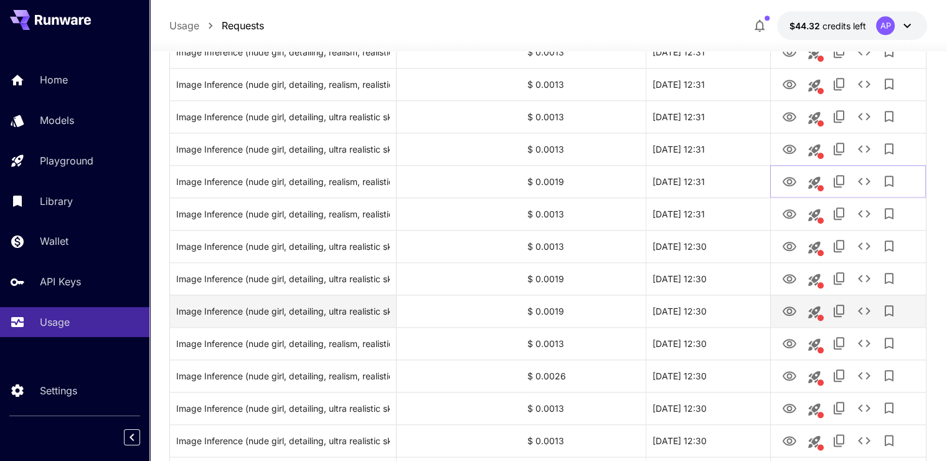
scroll to position [1348, 0]
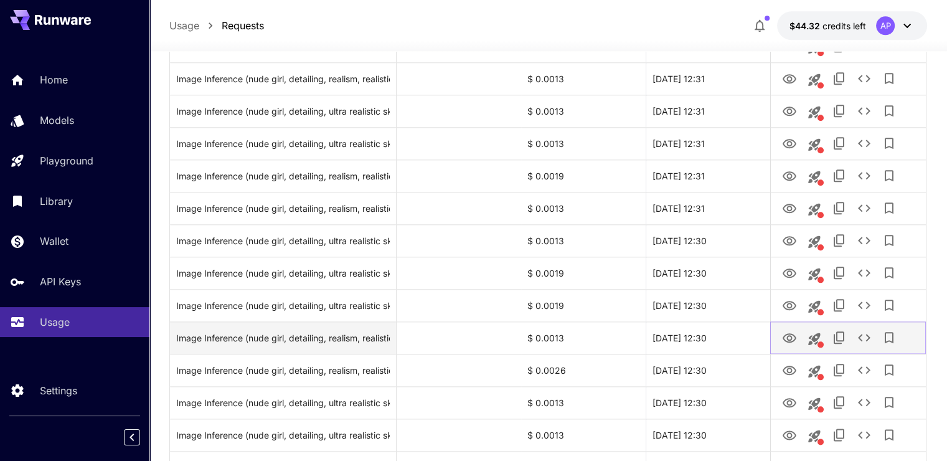
click at [789, 327] on button "View Image" at bounding box center [789, 337] width 25 height 26
click at [782, 344] on icon "View Image" at bounding box center [789, 338] width 15 height 15
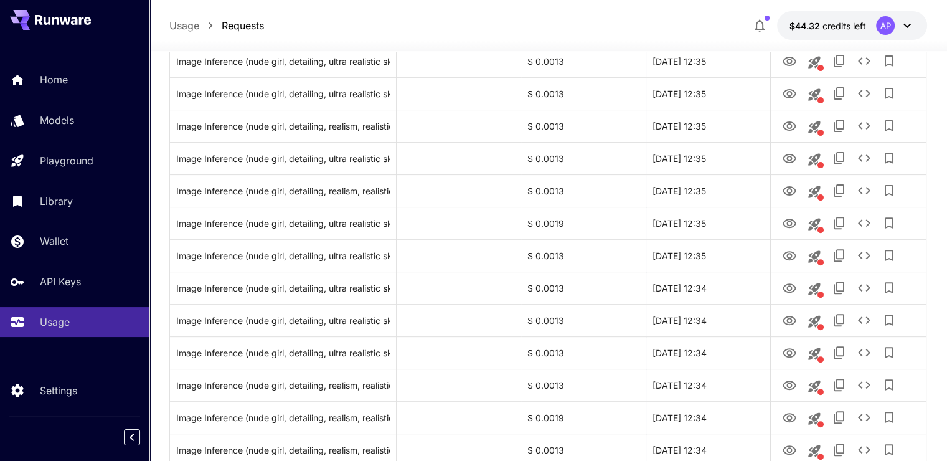
scroll to position [0, 0]
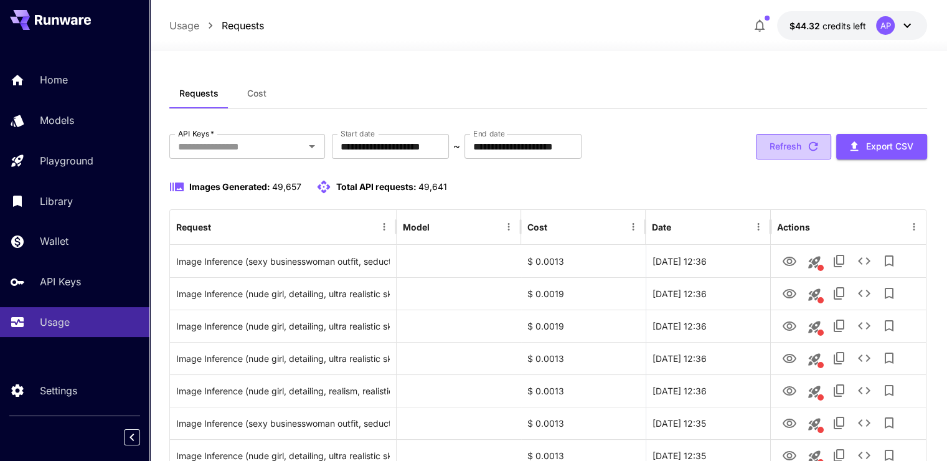
click at [792, 152] on button "Refresh" at bounding box center [793, 147] width 75 height 26
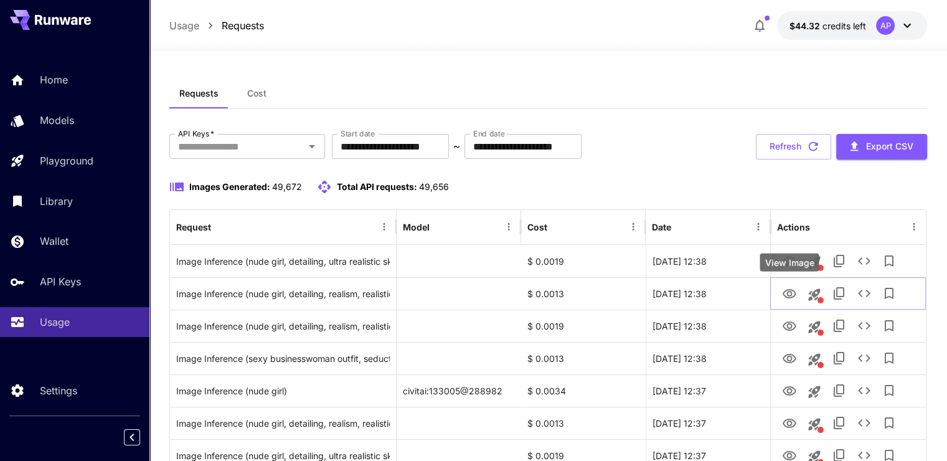
click at [786, 261] on div "View Image" at bounding box center [788, 262] width 59 height 18
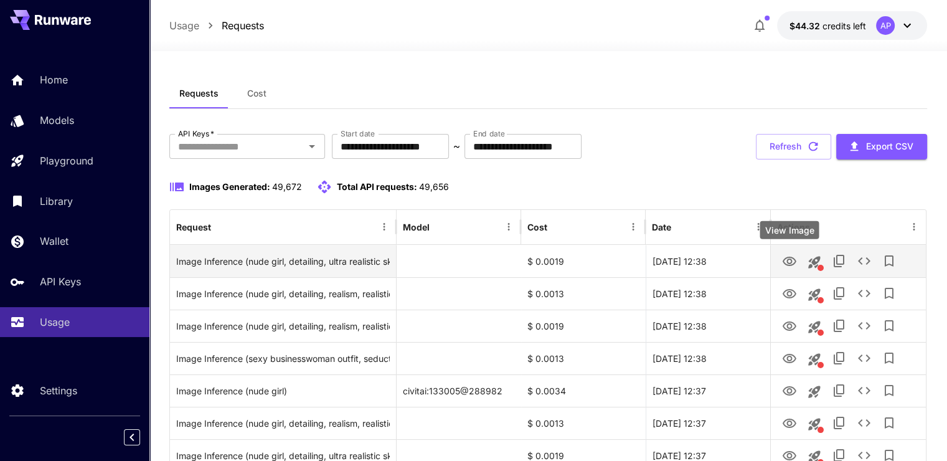
click at [789, 259] on icon "View Image" at bounding box center [790, 260] width 14 height 9
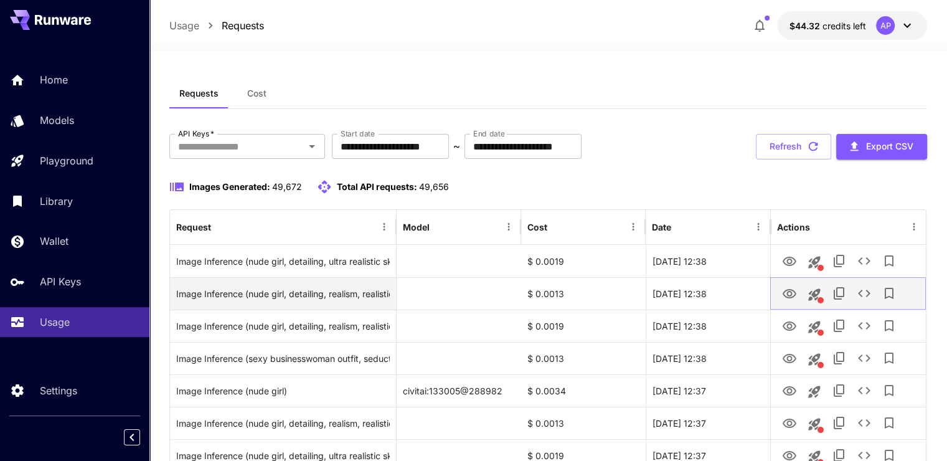
click at [786, 299] on icon "View Image" at bounding box center [789, 293] width 15 height 15
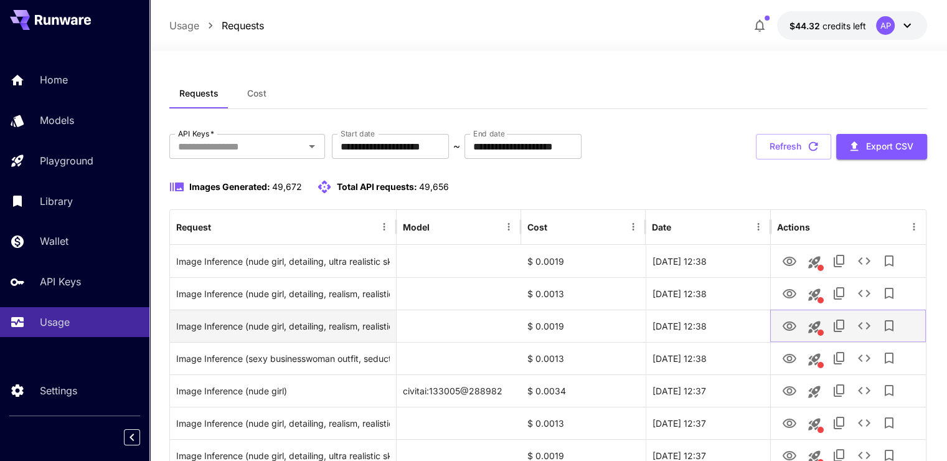
click at [783, 326] on icon "View Image" at bounding box center [790, 325] width 14 height 9
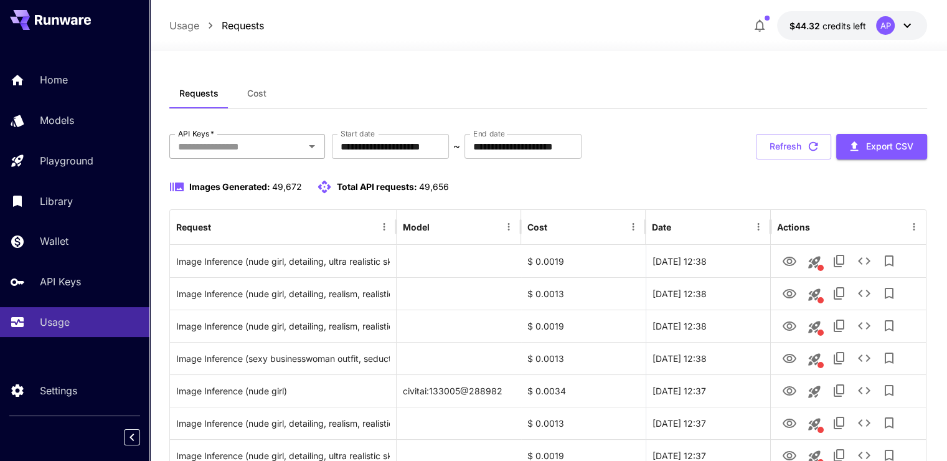
click at [268, 148] on input "API Keys   *" at bounding box center [237, 146] width 128 height 17
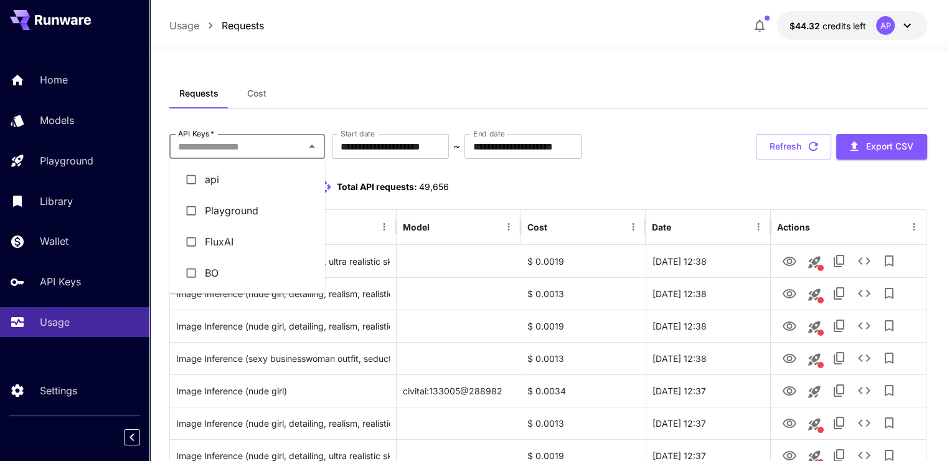
click at [598, 83] on div "Requests Cost" at bounding box center [548, 93] width 758 height 31
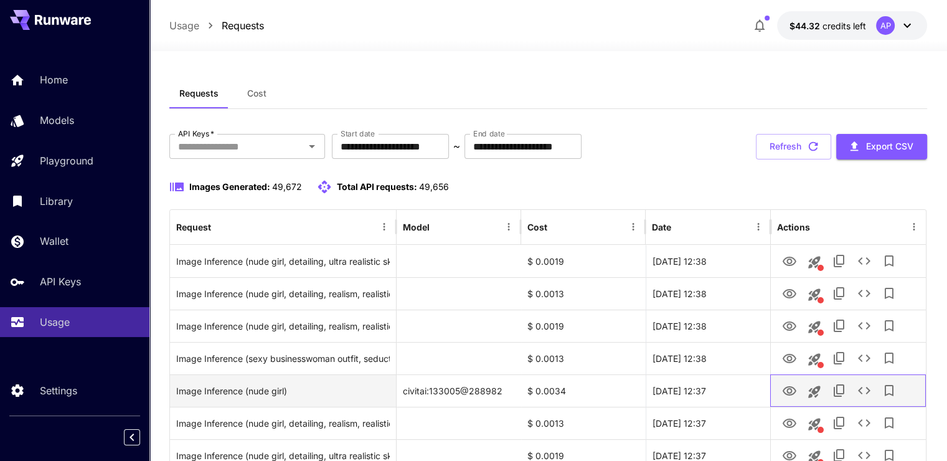
click at [800, 383] on div at bounding box center [848, 391] width 143 height 32
click at [794, 384] on icon "View Image" at bounding box center [789, 390] width 15 height 15
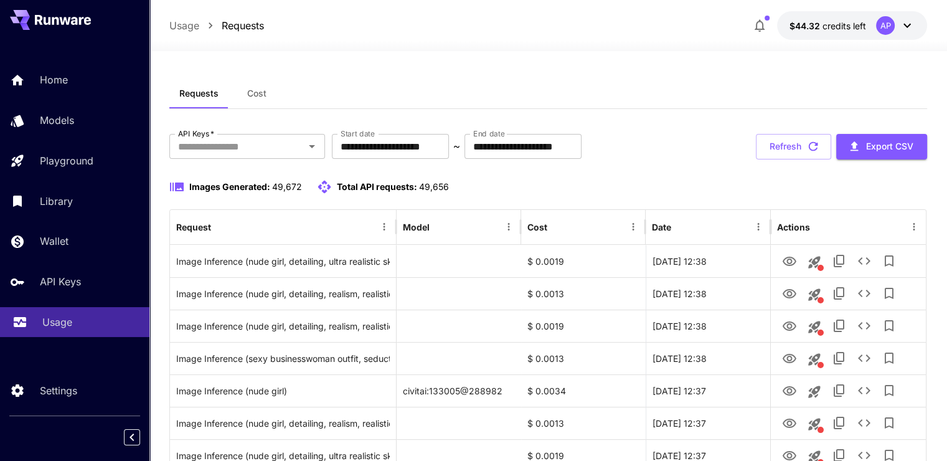
click at [60, 314] on link "Usage" at bounding box center [74, 322] width 149 height 31
click at [266, 92] on button "Cost" at bounding box center [256, 93] width 56 height 30
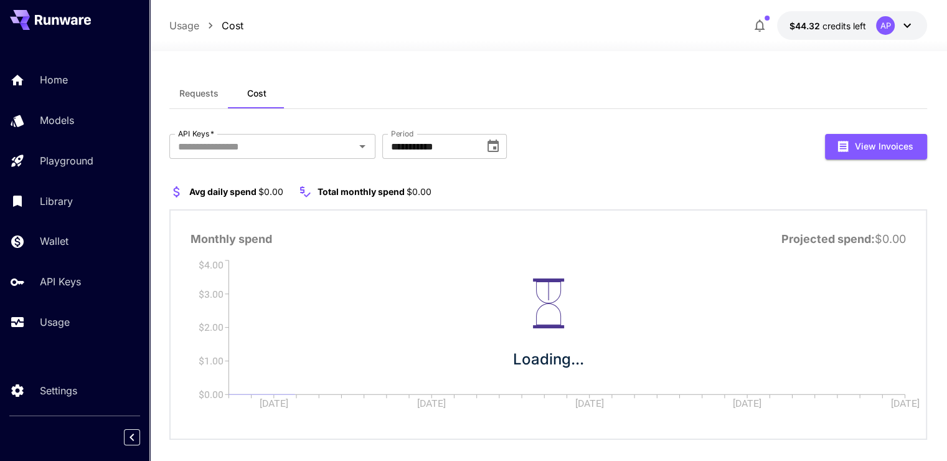
click at [208, 99] on button "Requests" at bounding box center [198, 93] width 59 height 30
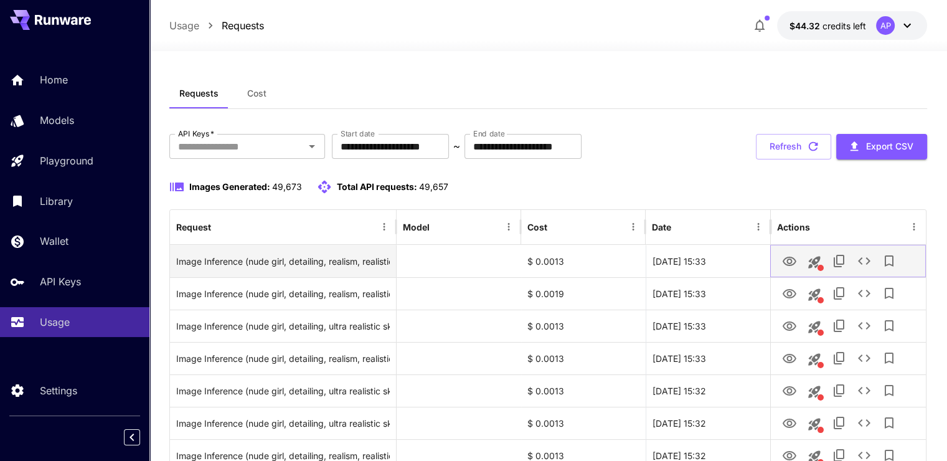
click at [795, 265] on icon "View Image" at bounding box center [789, 261] width 15 height 15
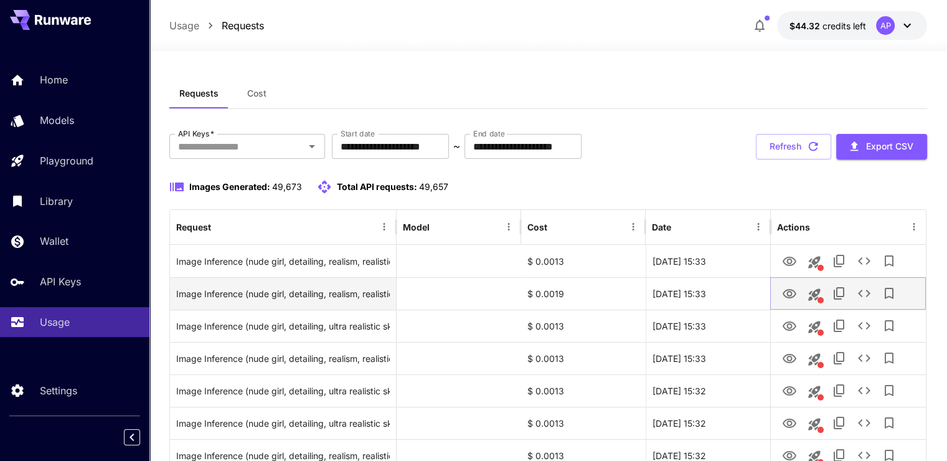
click at [786, 290] on icon "View Image" at bounding box center [790, 293] width 14 height 9
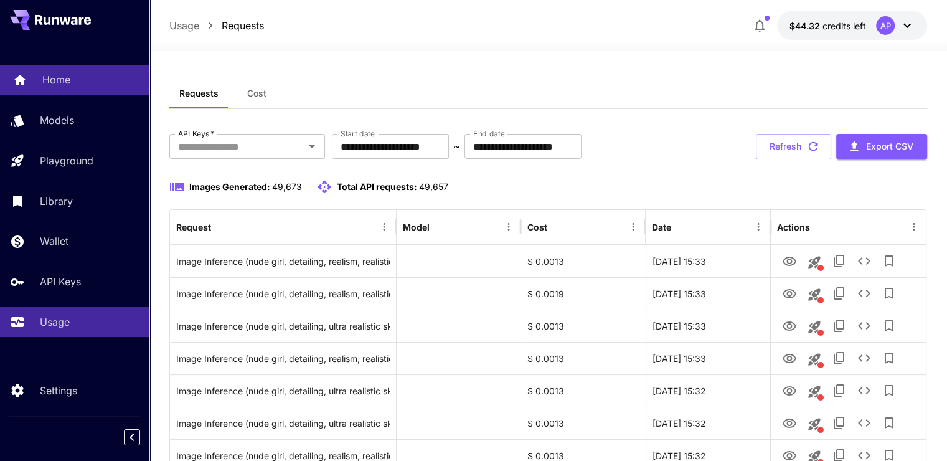
click at [92, 68] on link "Home" at bounding box center [74, 80] width 149 height 31
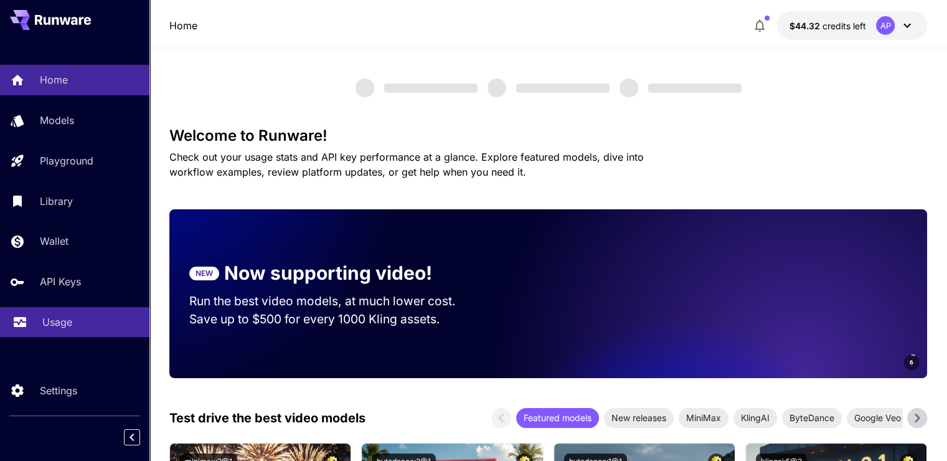
click at [74, 318] on div "Usage" at bounding box center [90, 321] width 97 height 15
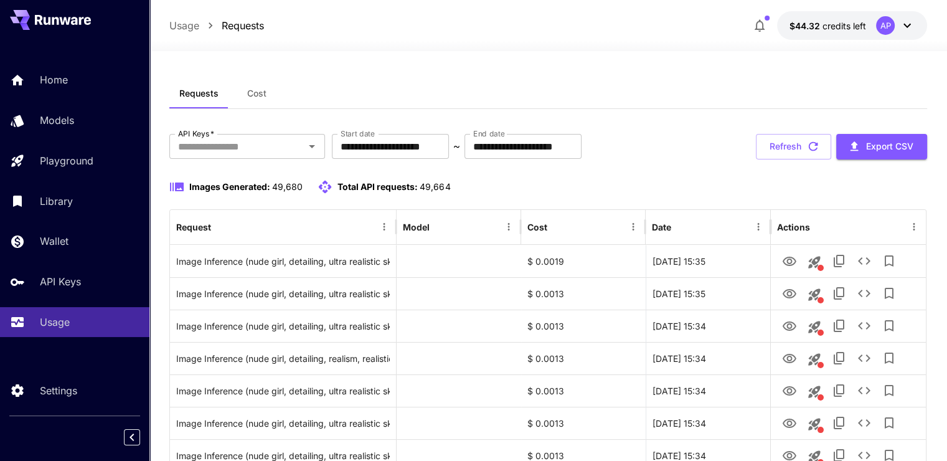
click at [87, 327] on div "Usage" at bounding box center [90, 321] width 100 height 15
click at [768, 147] on button "Refresh" at bounding box center [793, 147] width 75 height 26
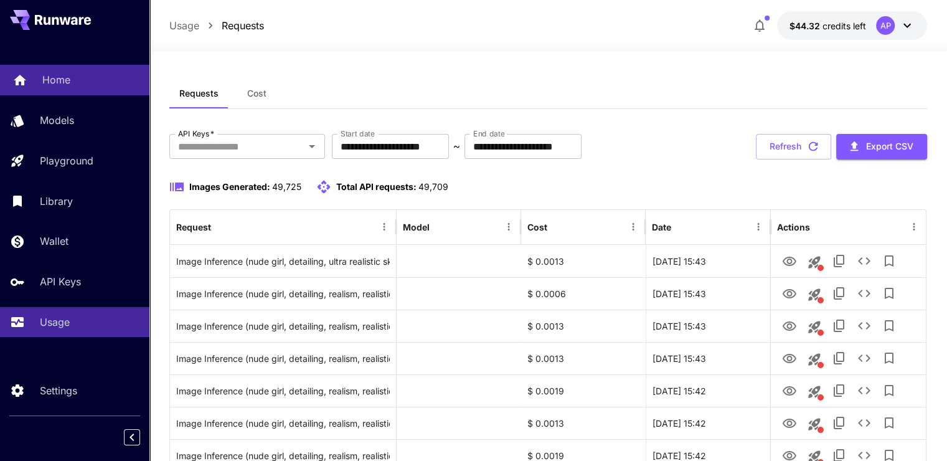
click at [67, 89] on link "Home" at bounding box center [74, 80] width 149 height 31
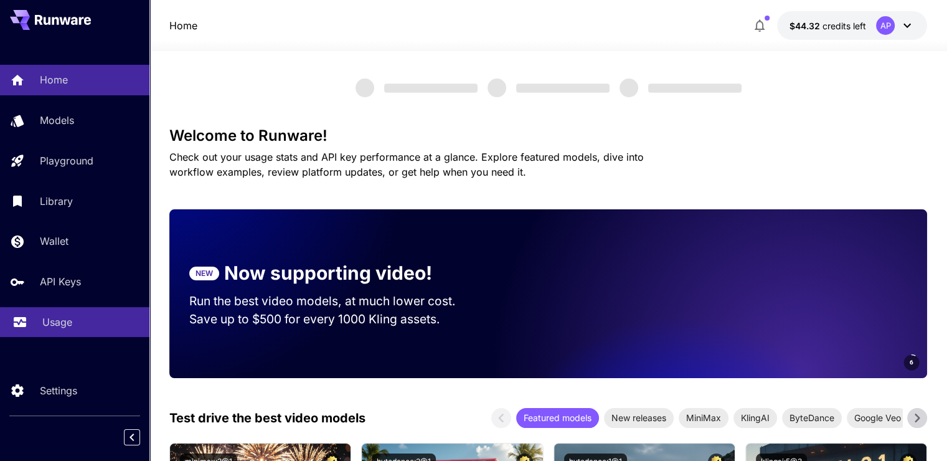
click at [67, 323] on p "Usage" at bounding box center [57, 321] width 30 height 15
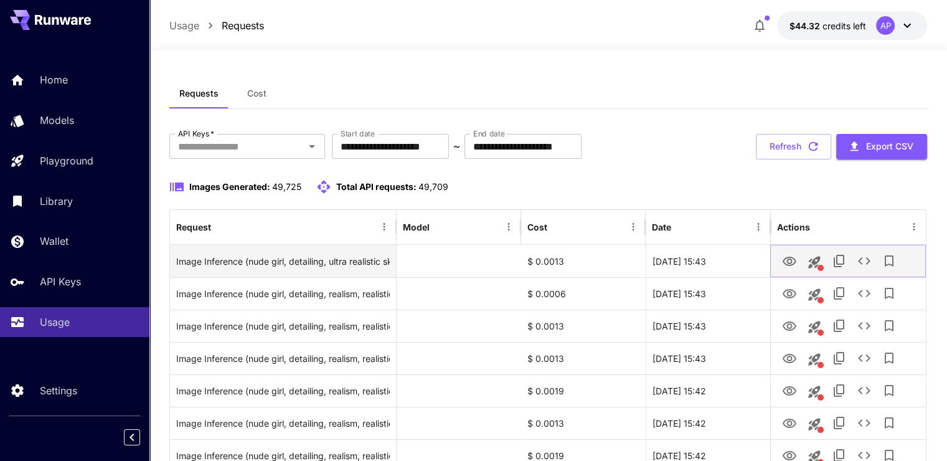
click at [786, 260] on icon "View Image" at bounding box center [790, 260] width 14 height 9
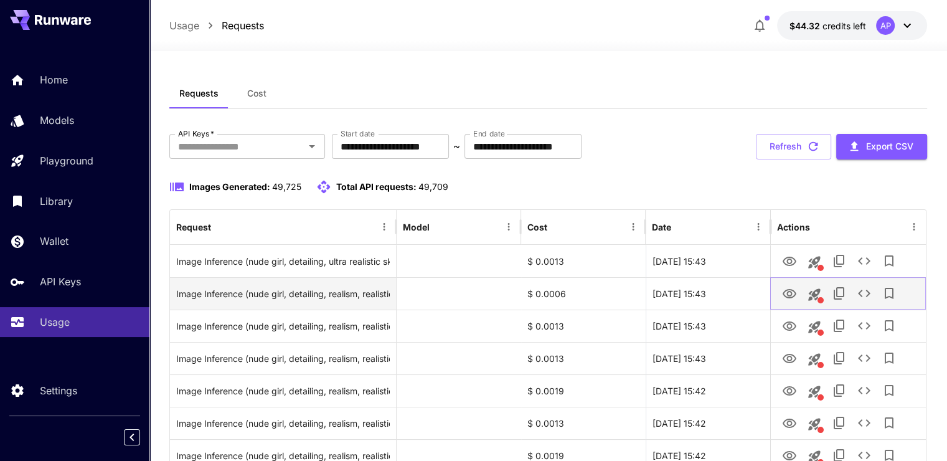
click at [792, 292] on icon "View Image" at bounding box center [789, 293] width 15 height 15
click at [782, 291] on icon "View Image" at bounding box center [789, 293] width 15 height 15
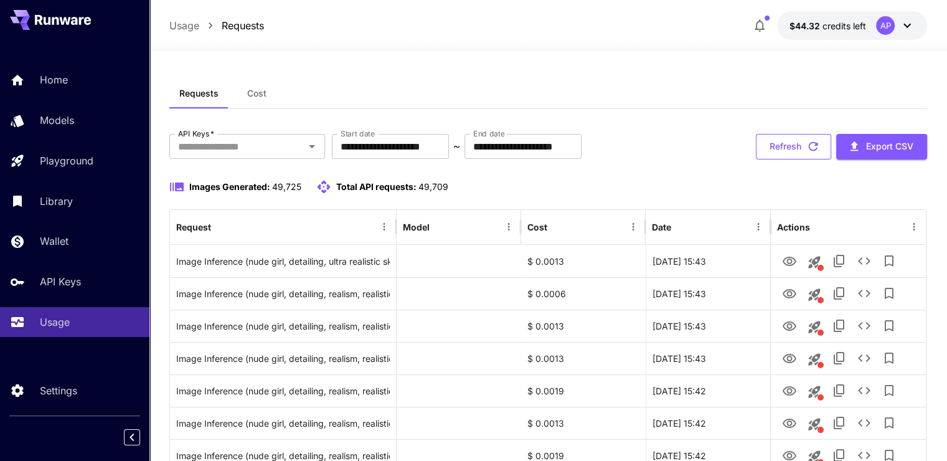
click at [788, 141] on button "Refresh" at bounding box center [793, 147] width 75 height 26
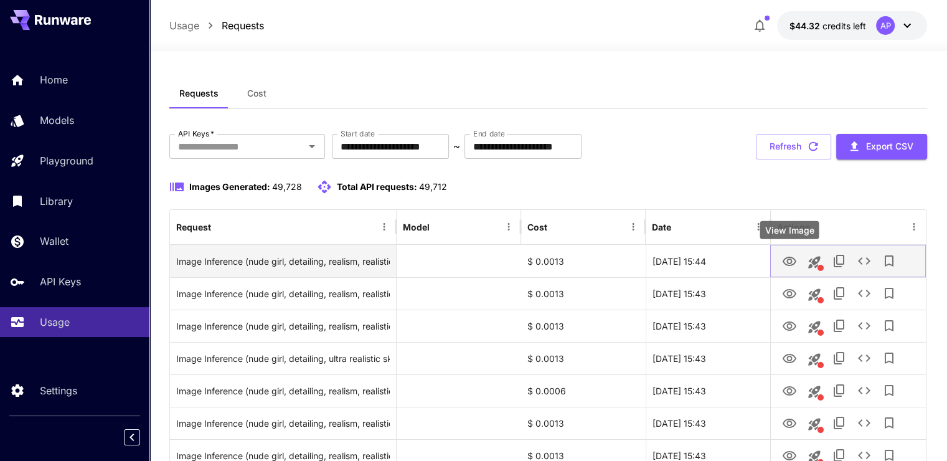
click at [789, 263] on icon "View Image" at bounding box center [790, 260] width 14 height 9
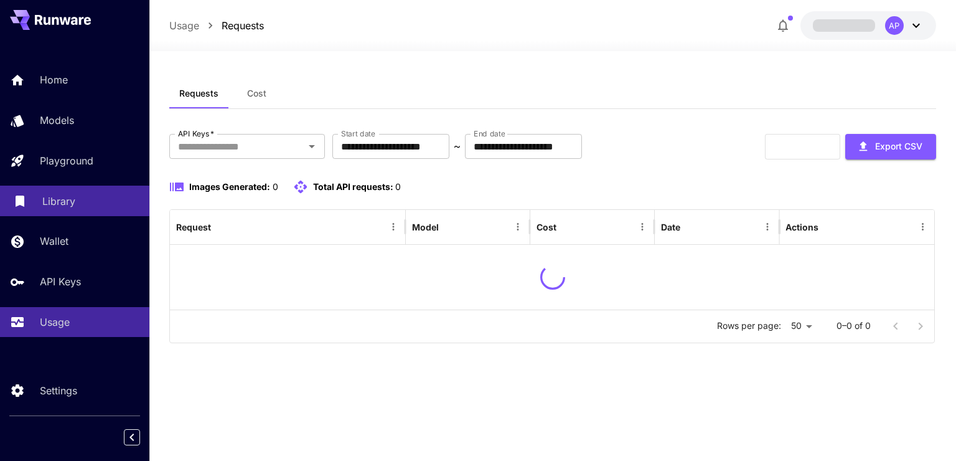
click at [46, 202] on p "Library" at bounding box center [58, 201] width 33 height 15
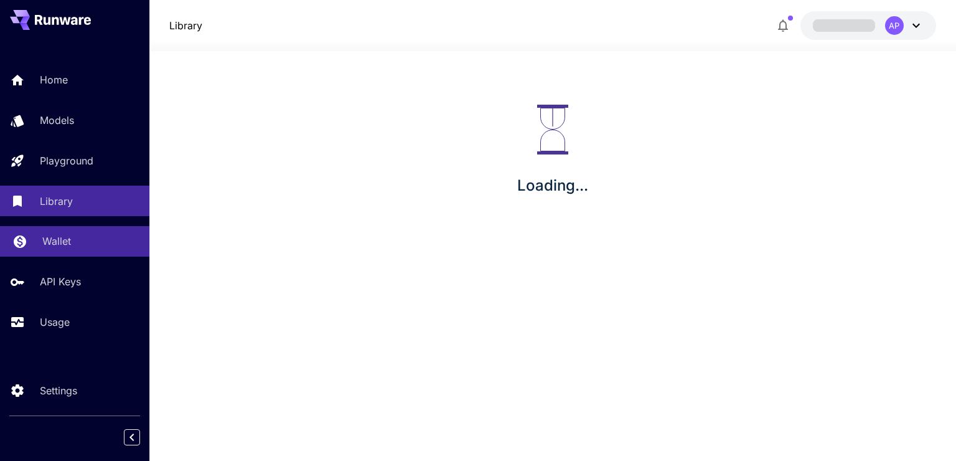
click at [68, 247] on p "Wallet" at bounding box center [56, 240] width 29 height 15
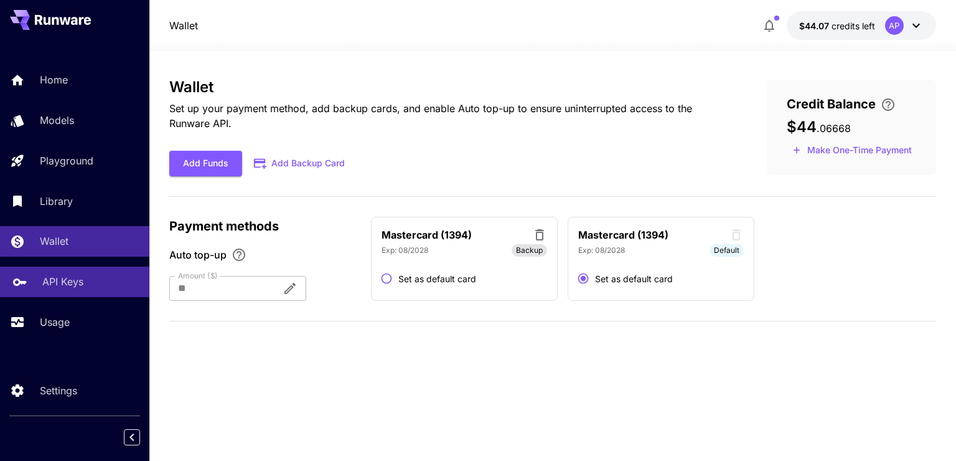
click at [74, 275] on link "API Keys" at bounding box center [74, 281] width 149 height 31
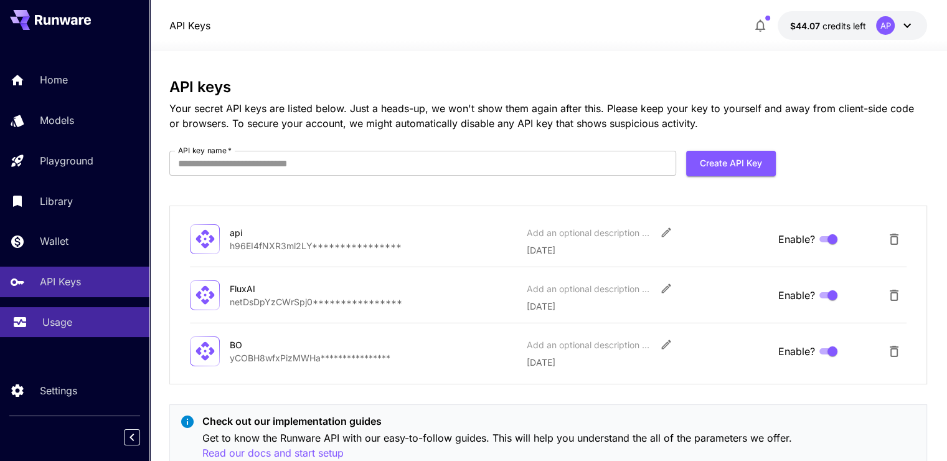
click at [93, 326] on div "Usage" at bounding box center [90, 321] width 97 height 15
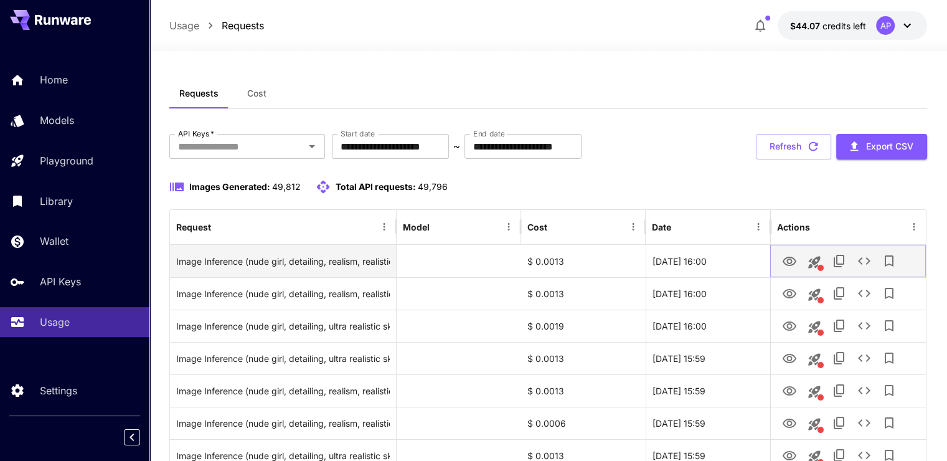
click at [790, 261] on icon "View Image" at bounding box center [789, 261] width 15 height 15
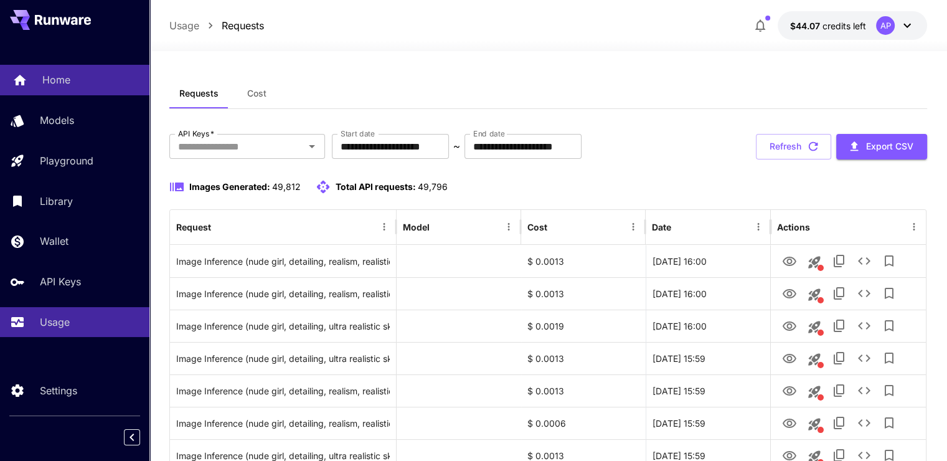
click at [69, 90] on link "Home" at bounding box center [74, 80] width 149 height 31
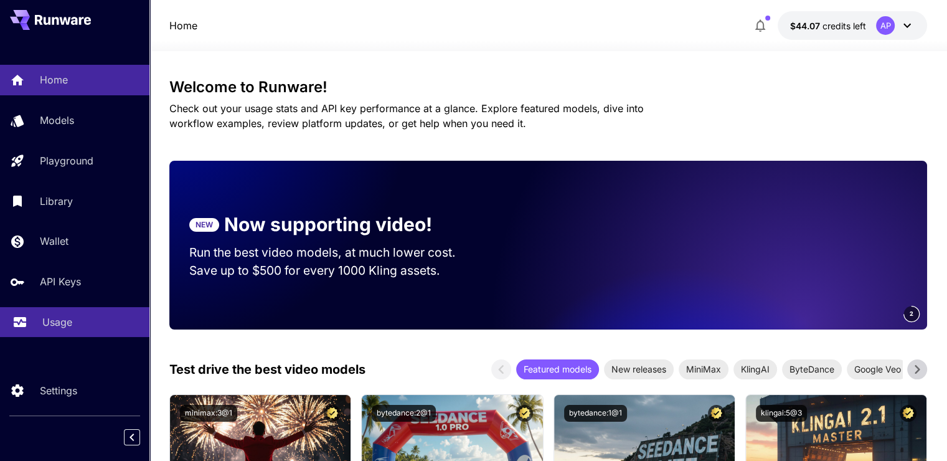
click at [68, 326] on p "Usage" at bounding box center [57, 321] width 30 height 15
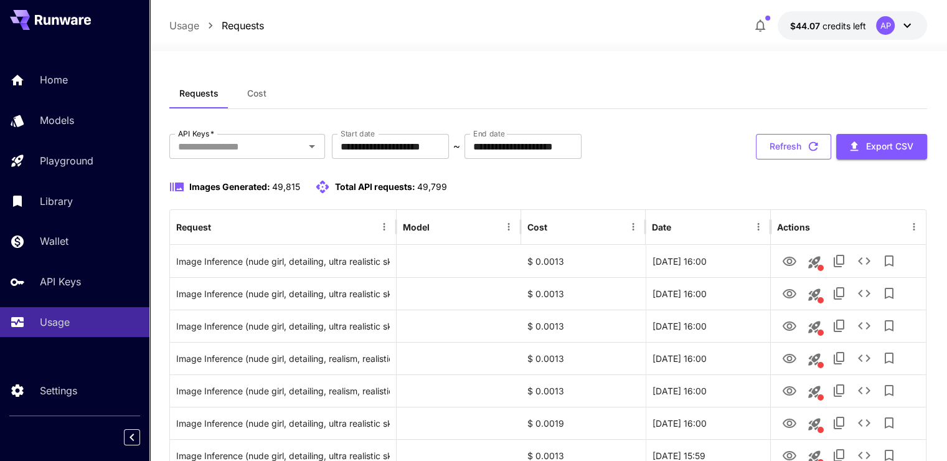
click at [783, 134] on button "Refresh" at bounding box center [793, 147] width 75 height 26
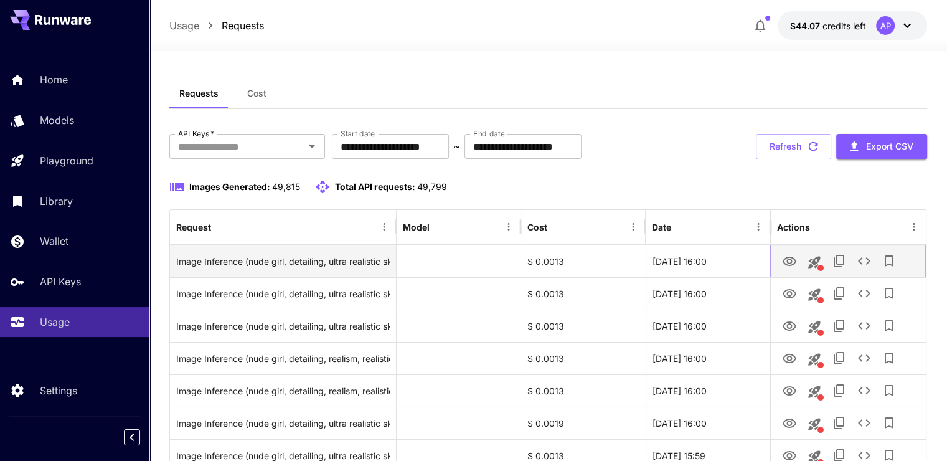
click at [788, 264] on icon "View Image" at bounding box center [789, 261] width 15 height 15
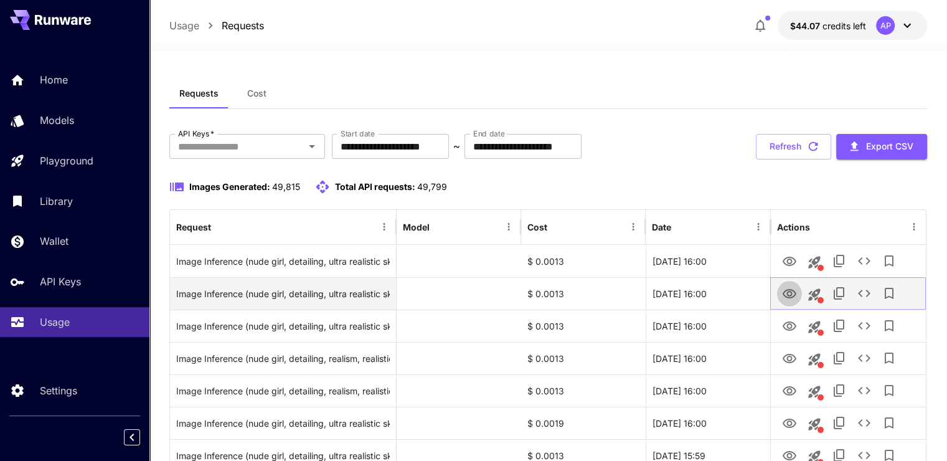
click at [790, 285] on link "View Image" at bounding box center [789, 293] width 15 height 16
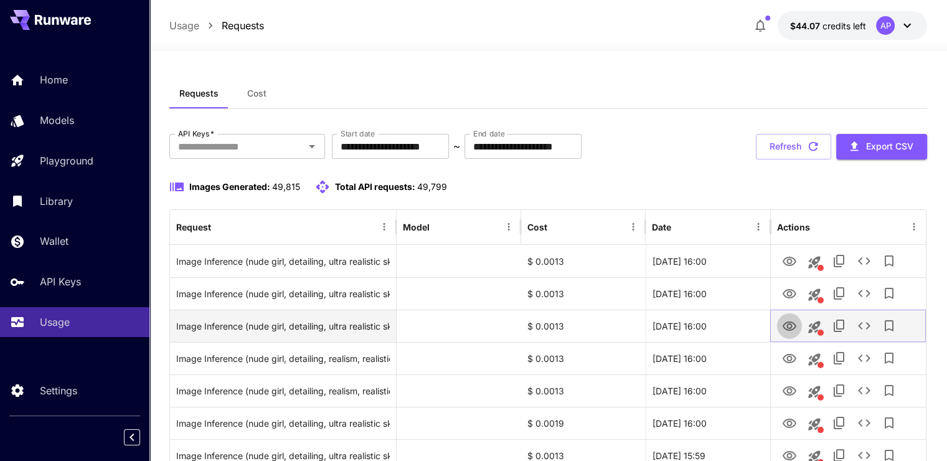
click at [782, 329] on icon "View Image" at bounding box center [789, 326] width 15 height 15
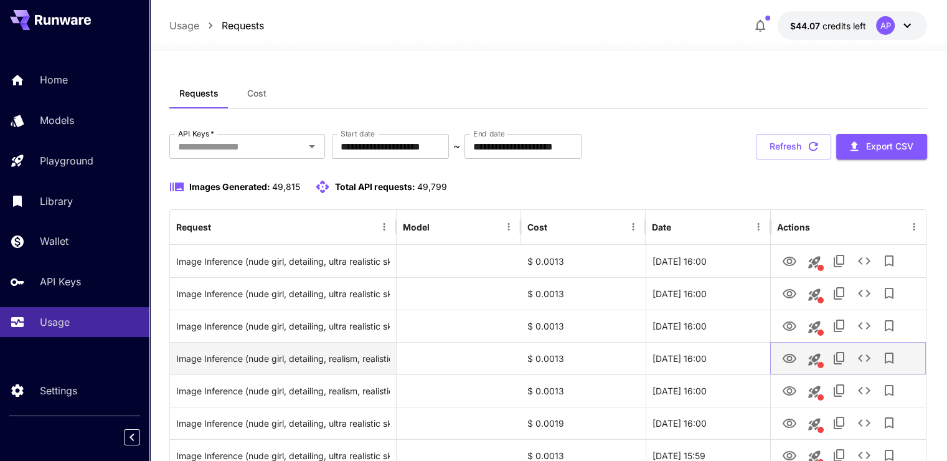
click at [794, 357] on icon "View Image" at bounding box center [789, 358] width 15 height 15
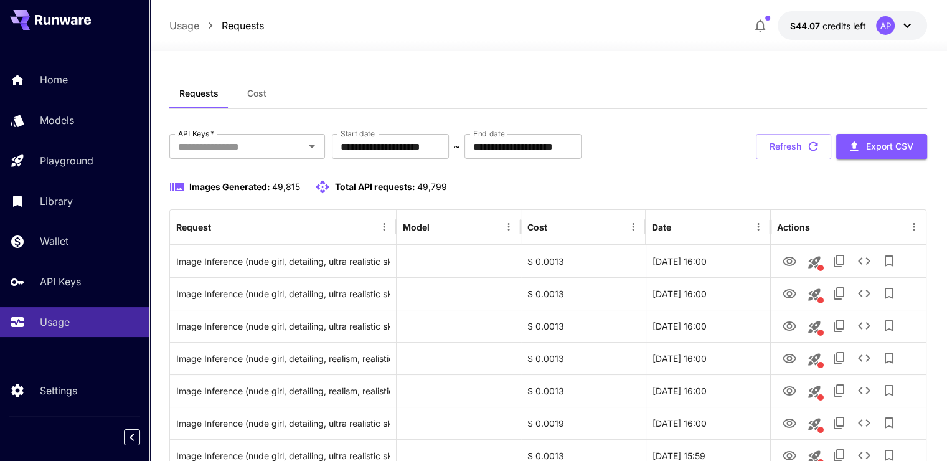
click at [780, 144] on button "Refresh" at bounding box center [793, 147] width 75 height 26
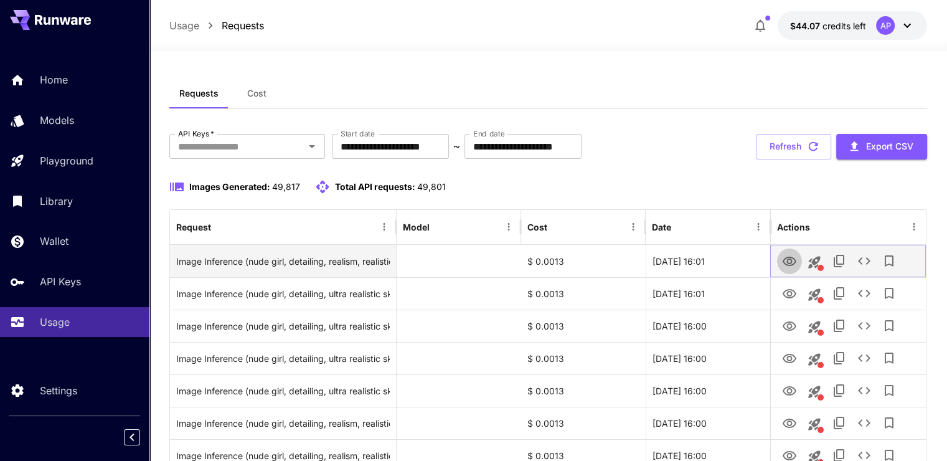
click at [792, 253] on link "View Image" at bounding box center [789, 261] width 15 height 16
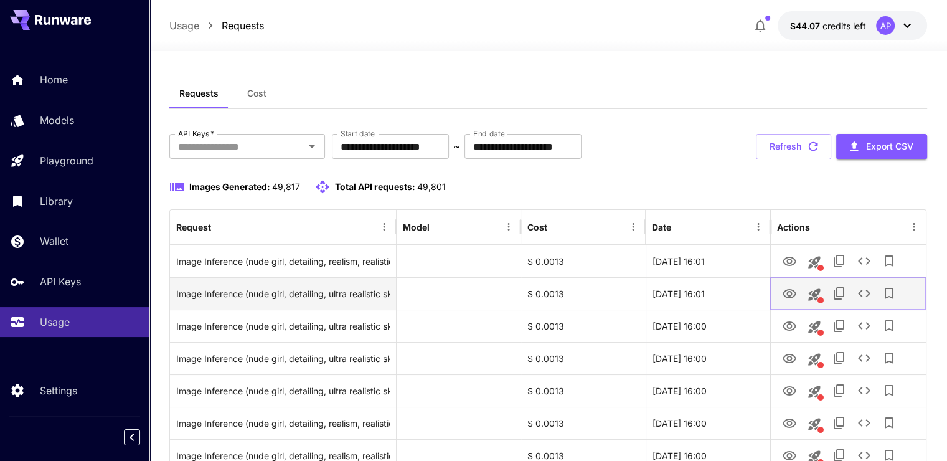
click at [784, 287] on icon "View Image" at bounding box center [789, 293] width 15 height 15
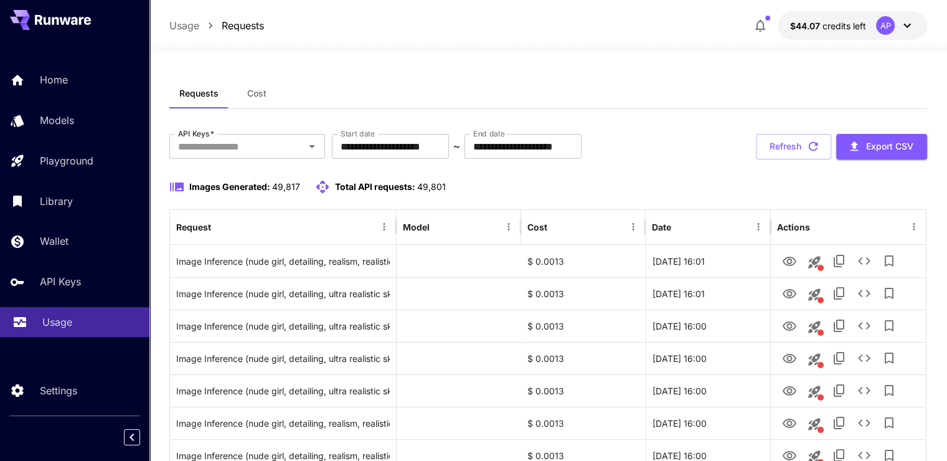
click at [37, 329] on link "Usage" at bounding box center [74, 322] width 149 height 31
click at [804, 137] on button "Refresh" at bounding box center [793, 147] width 75 height 26
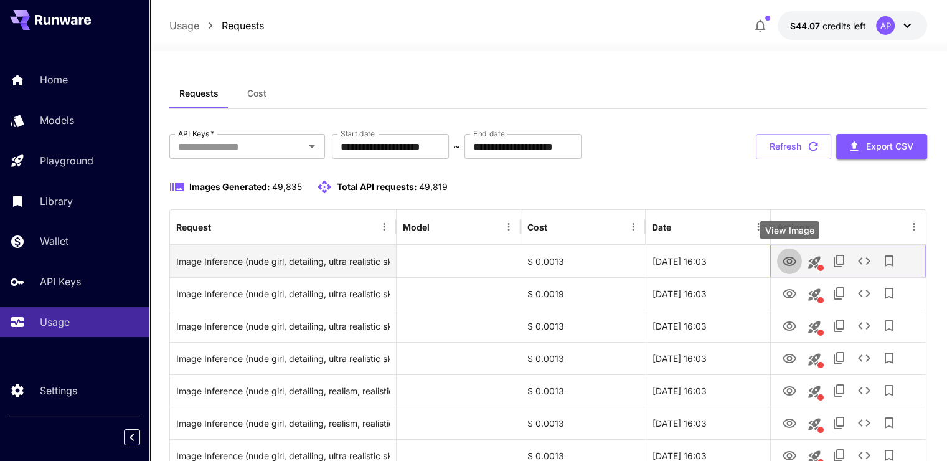
click at [799, 258] on button "View Image" at bounding box center [789, 261] width 25 height 26
click at [782, 259] on icon "View Image" at bounding box center [789, 261] width 15 height 15
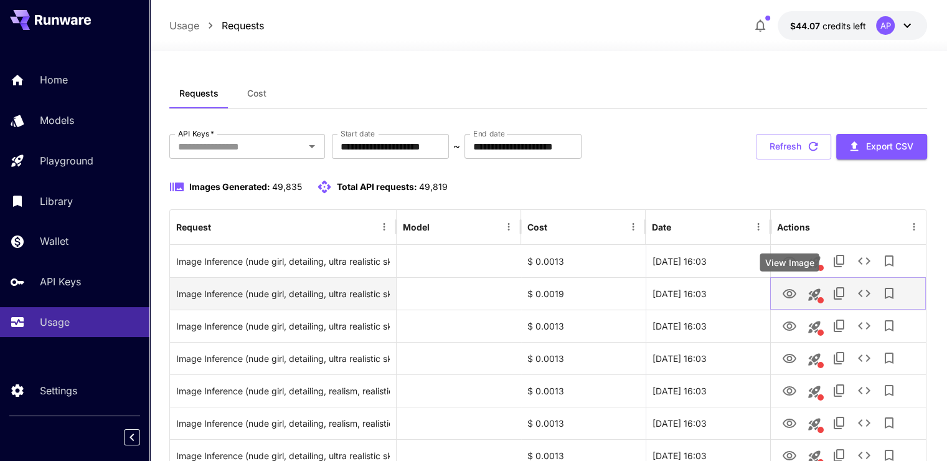
click at [797, 291] on button "View Image" at bounding box center [789, 293] width 25 height 26
click at [790, 298] on icon "View Image" at bounding box center [789, 293] width 15 height 15
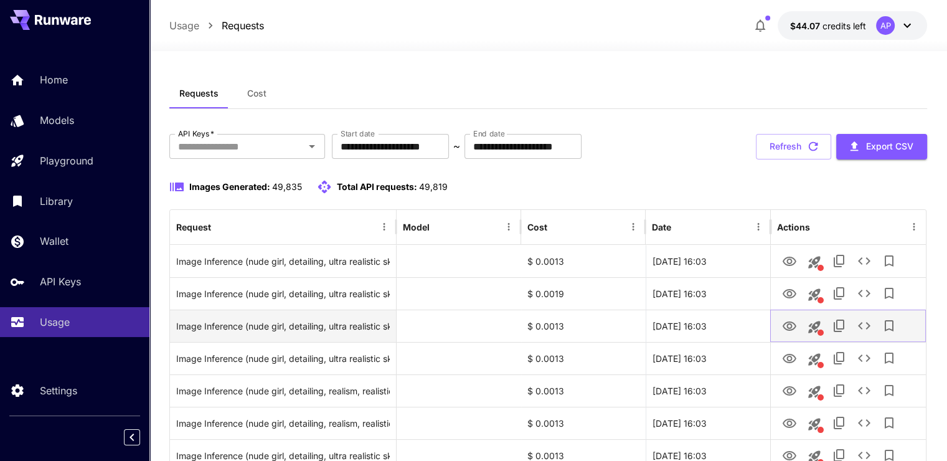
click at [786, 331] on icon "View Image" at bounding box center [789, 326] width 15 height 15
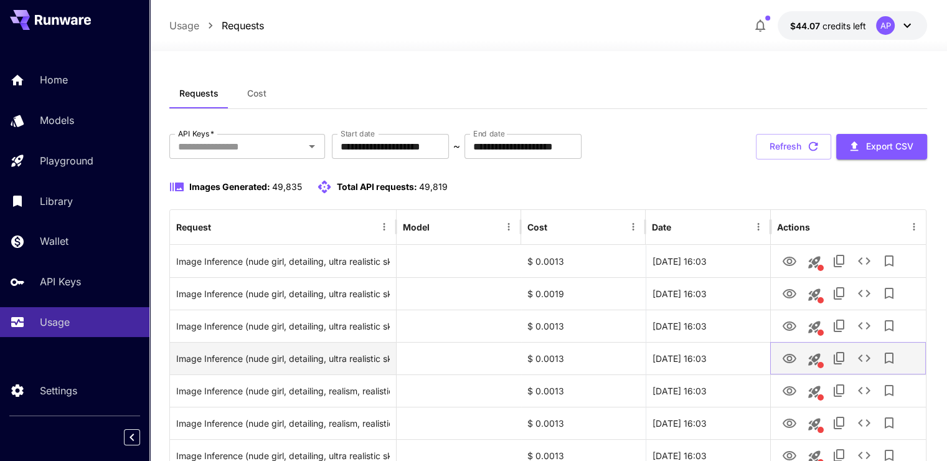
click at [789, 362] on icon "View Image" at bounding box center [790, 358] width 14 height 9
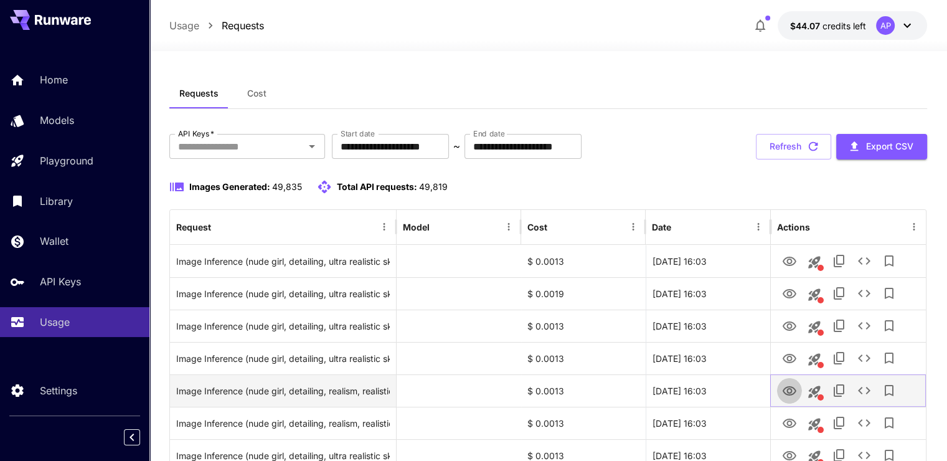
click at [789, 392] on icon "View Image" at bounding box center [790, 390] width 14 height 9
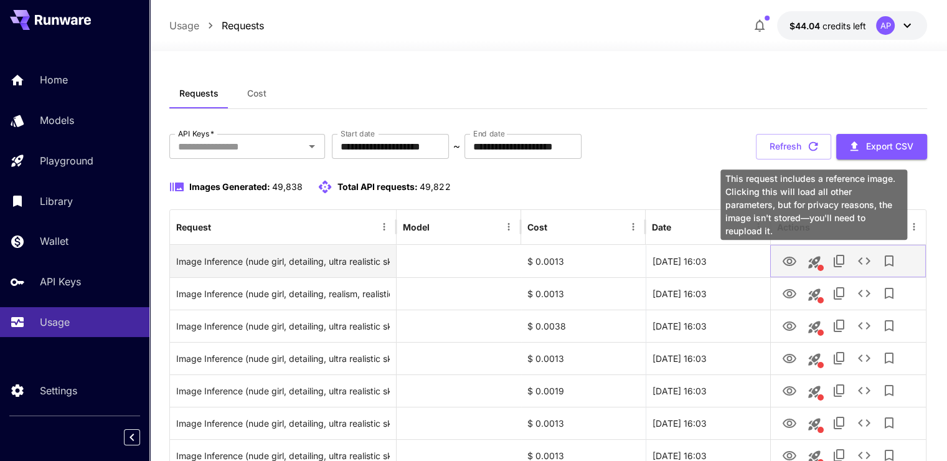
click at [800, 263] on button "View Image" at bounding box center [789, 261] width 25 height 26
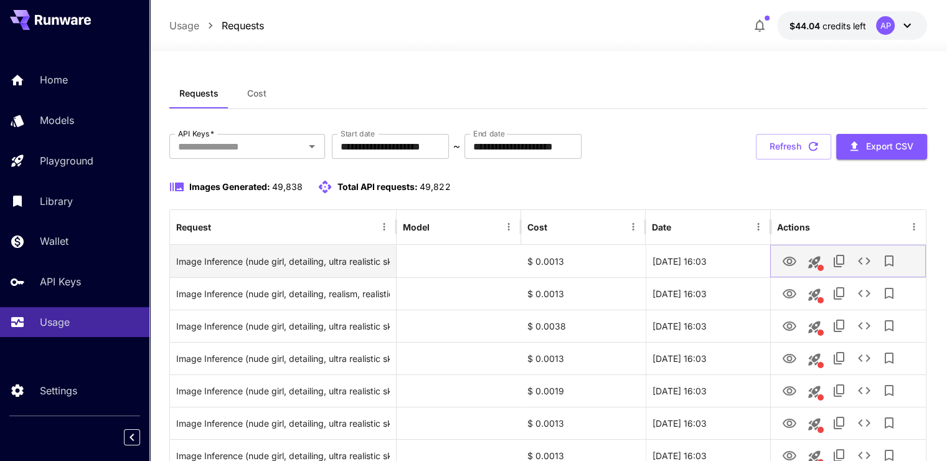
click at [785, 260] on icon "View Image" at bounding box center [789, 261] width 15 height 15
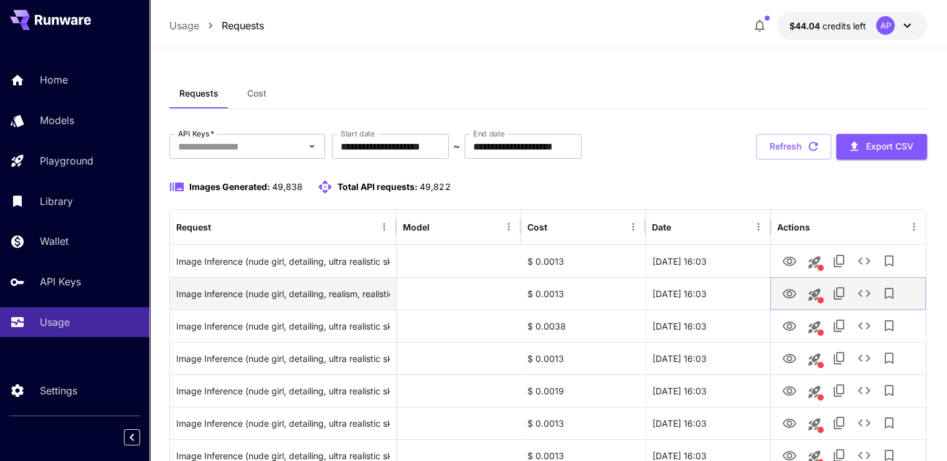
click at [786, 295] on icon "View Image" at bounding box center [789, 293] width 15 height 15
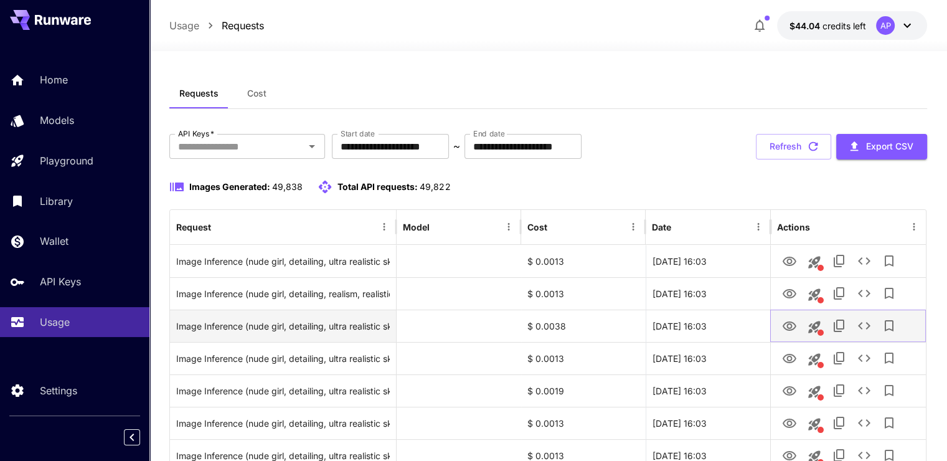
click at [791, 321] on icon "View Image" at bounding box center [790, 325] width 14 height 9
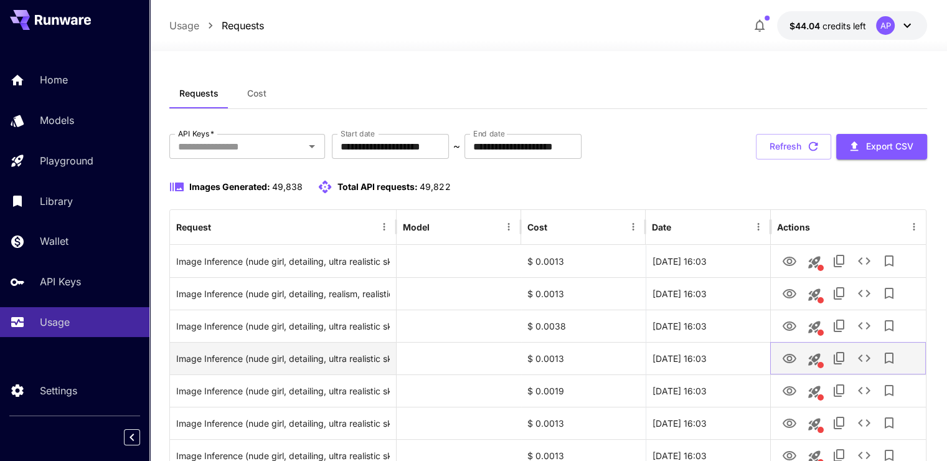
click at [786, 356] on icon "View Image" at bounding box center [789, 358] width 15 height 15
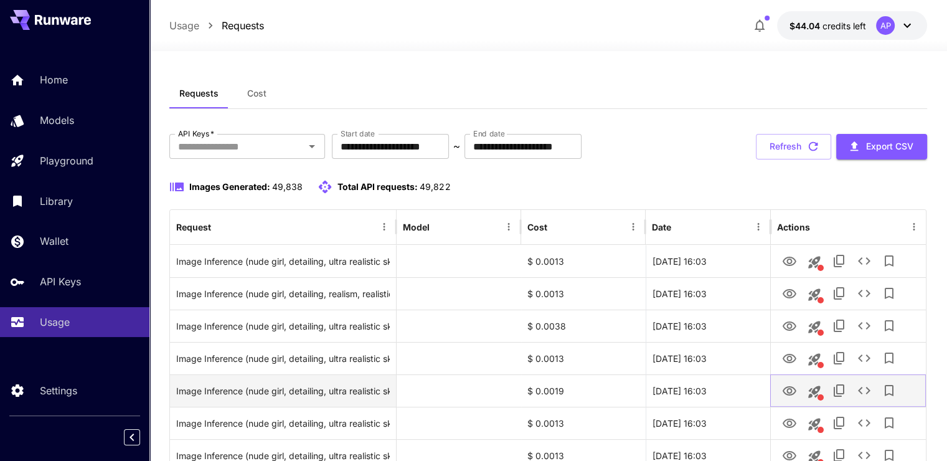
click at [802, 388] on button "This request includes a reference image. Clicking this will load all other para…" at bounding box center [814, 391] width 25 height 25
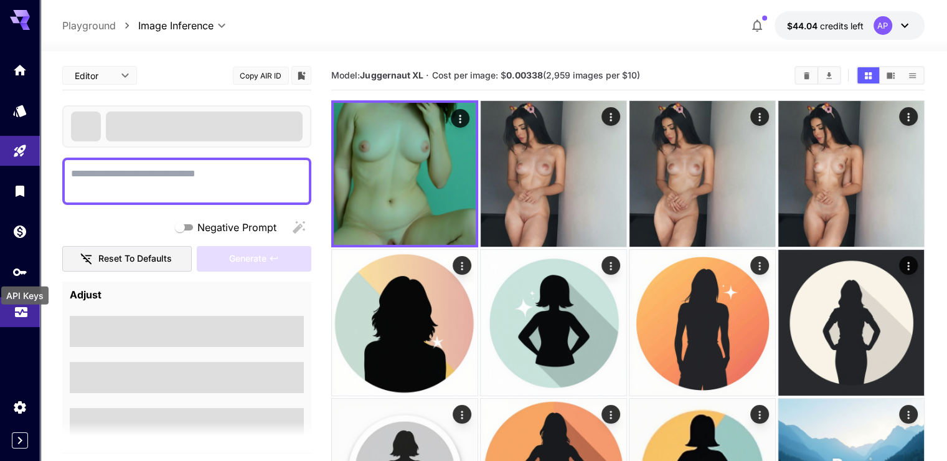
click at [15, 311] on icon "Usage" at bounding box center [21, 308] width 15 height 15
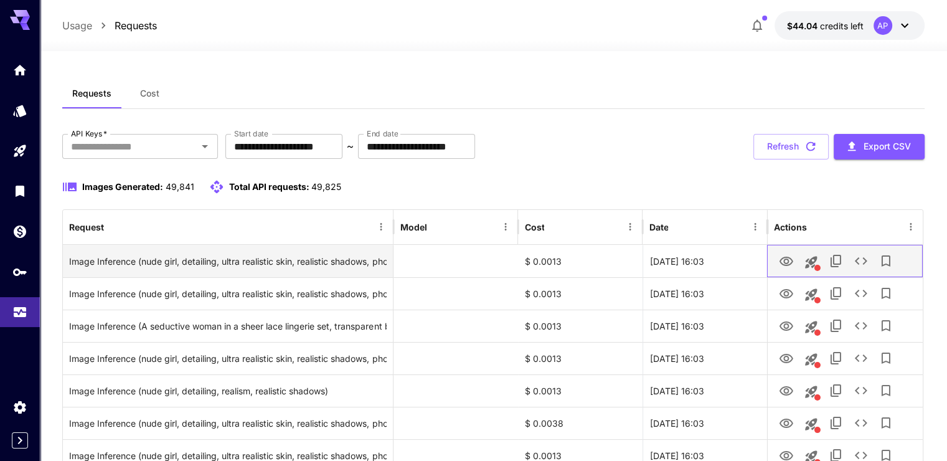
click at [795, 271] on div at bounding box center [845, 261] width 143 height 32
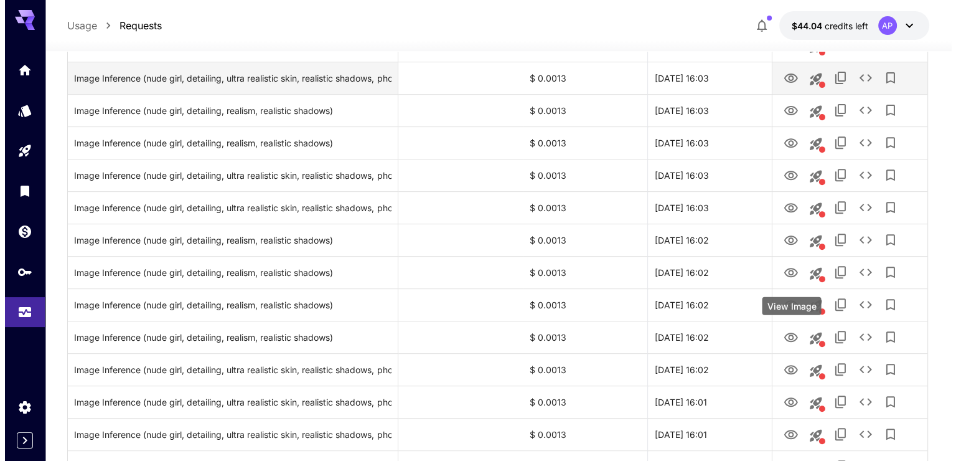
scroll to position [436, 0]
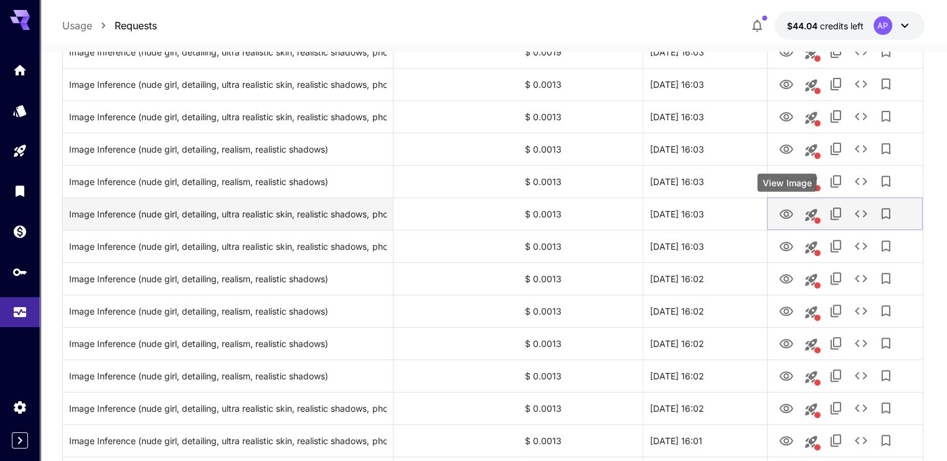
click at [789, 211] on icon "View Image" at bounding box center [786, 213] width 14 height 9
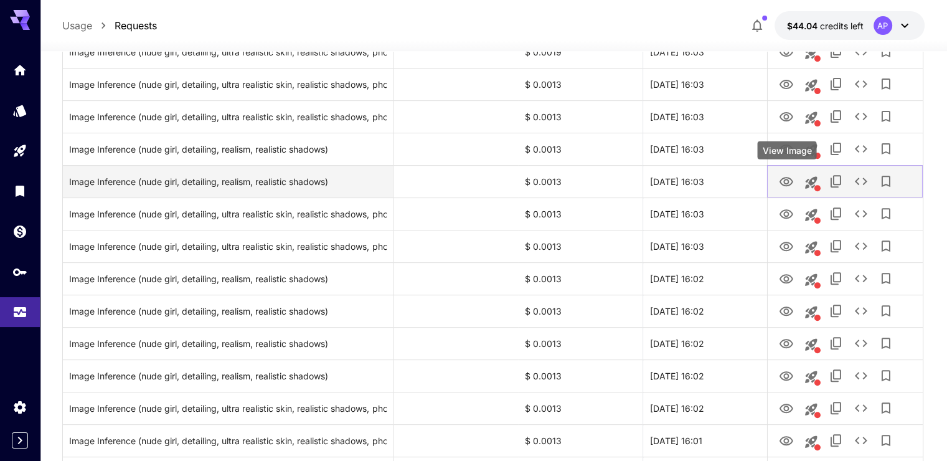
click at [779, 181] on icon "View Image" at bounding box center [786, 181] width 14 height 9
click at [857, 181] on icon "See details" at bounding box center [860, 181] width 15 height 15
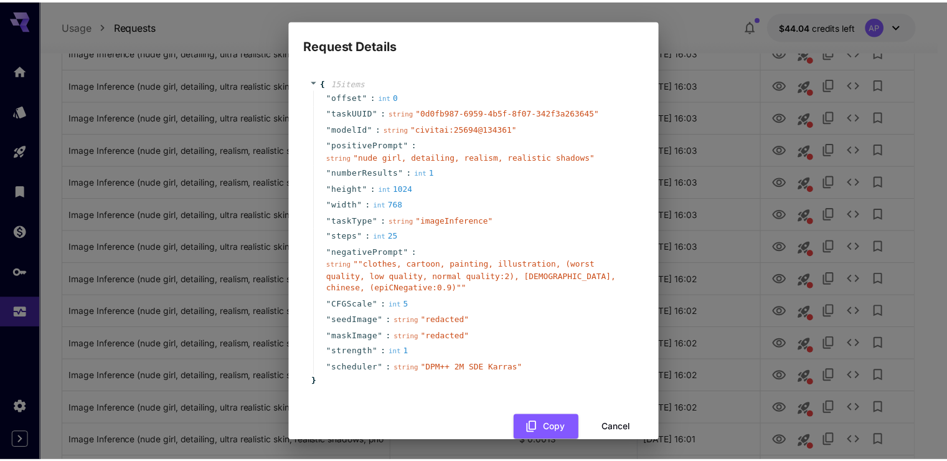
scroll to position [0, 0]
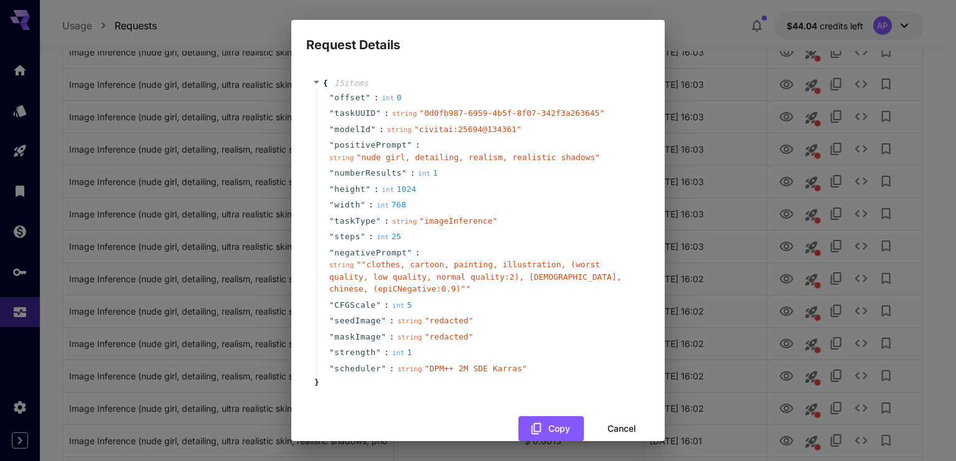
click at [321, 80] on span at bounding box center [318, 82] width 11 height 8
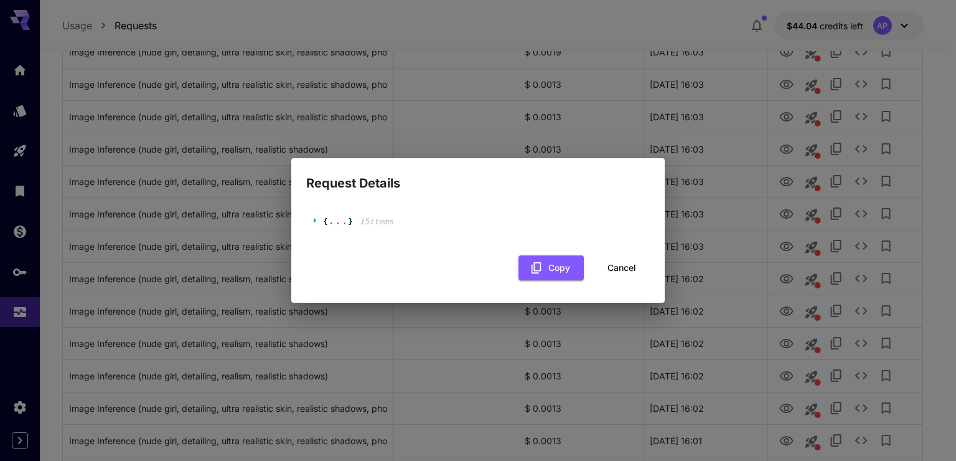
click at [316, 219] on icon at bounding box center [317, 220] width 8 height 8
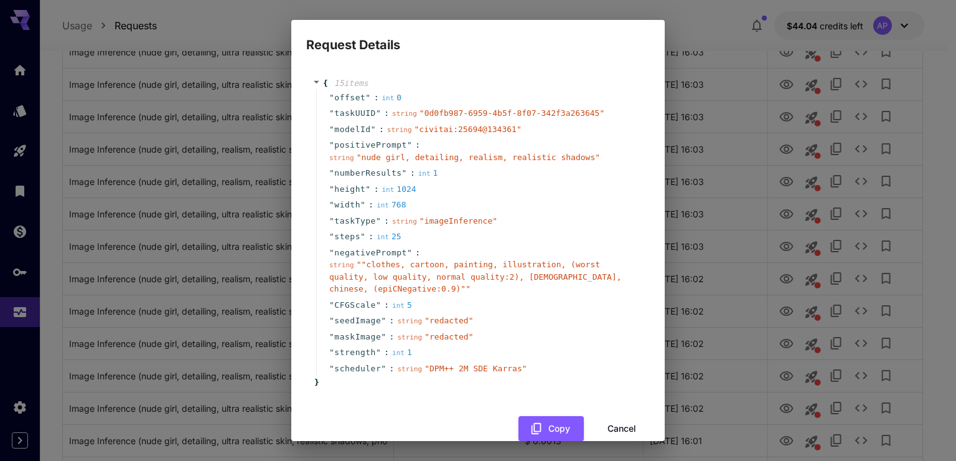
click at [603, 423] on button "Cancel" at bounding box center [622, 429] width 56 height 26
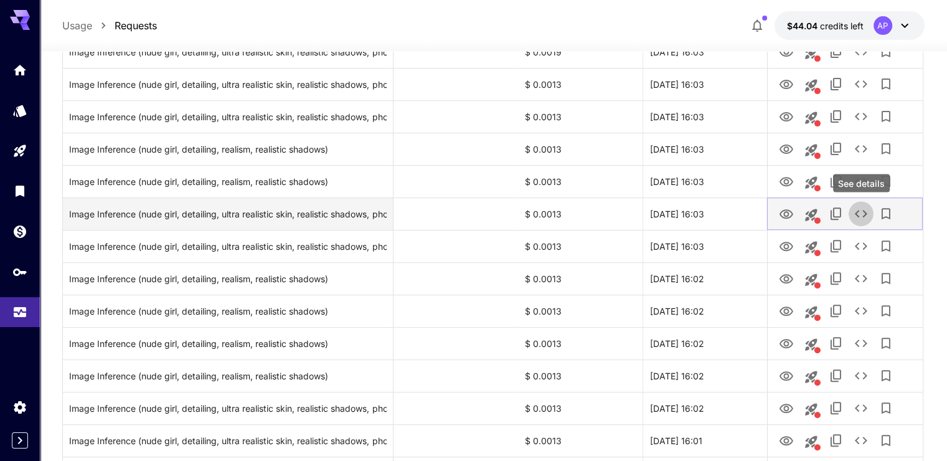
click at [858, 211] on icon "See details" at bounding box center [861, 213] width 12 height 7
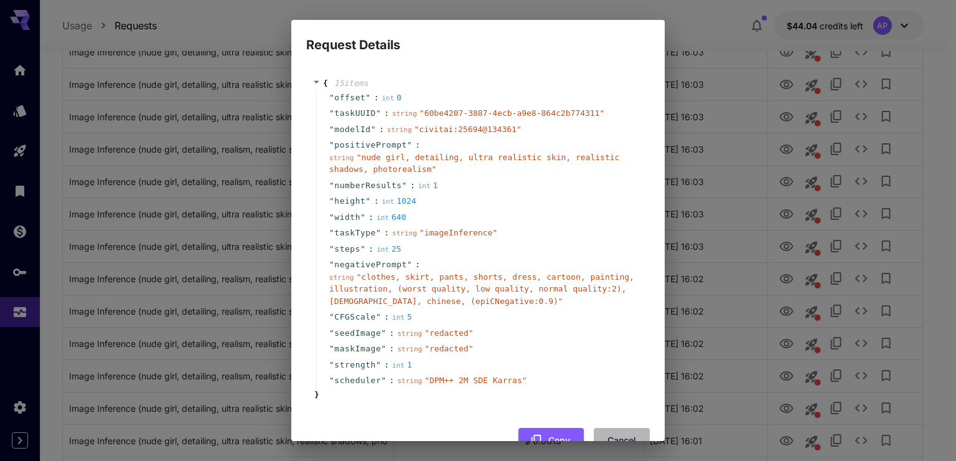
click at [621, 429] on button "Cancel" at bounding box center [622, 441] width 56 height 26
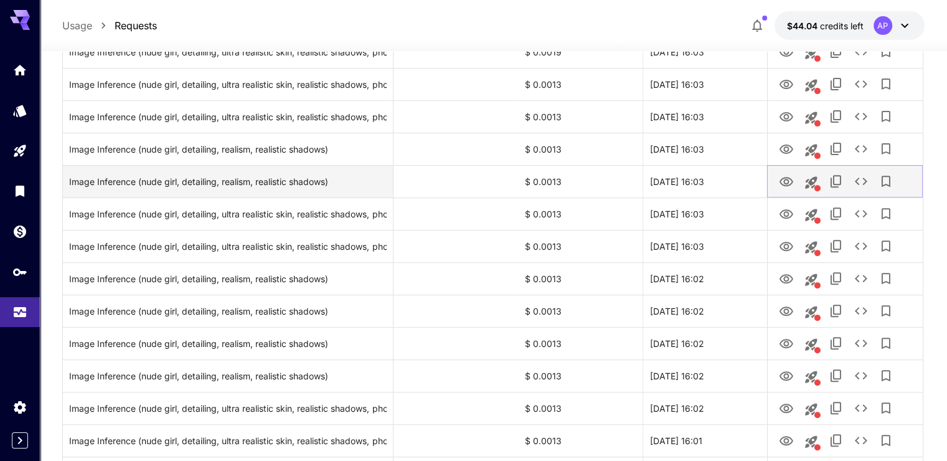
click at [860, 176] on icon "See details" at bounding box center [860, 181] width 15 height 15
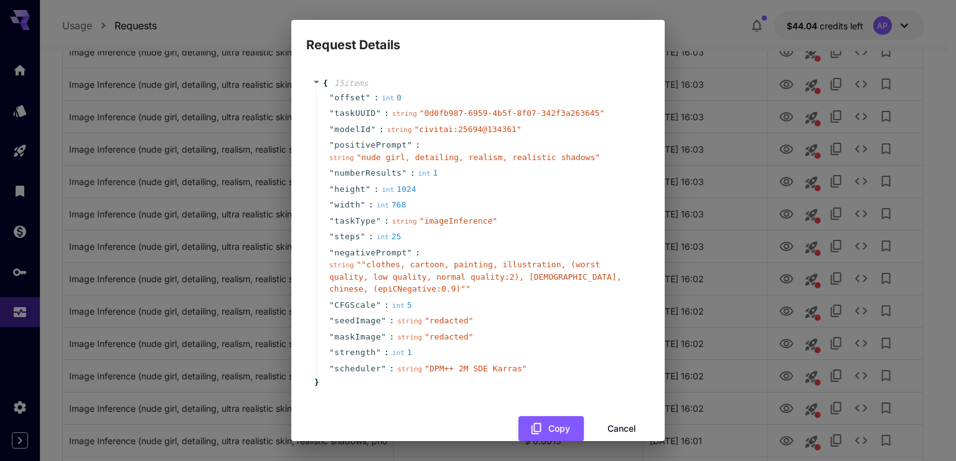
click at [179, 117] on div "Request Details { 15 item s " offset " : int 0 " taskUUID " : string " 0d0fb987…" at bounding box center [478, 230] width 956 height 461
click at [609, 434] on button "Cancel" at bounding box center [622, 429] width 56 height 26
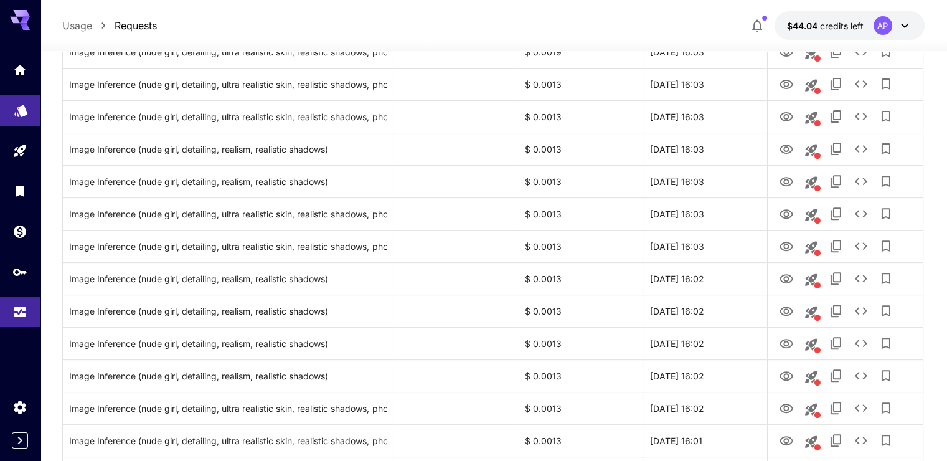
click at [14, 112] on icon "Models" at bounding box center [21, 106] width 15 height 15
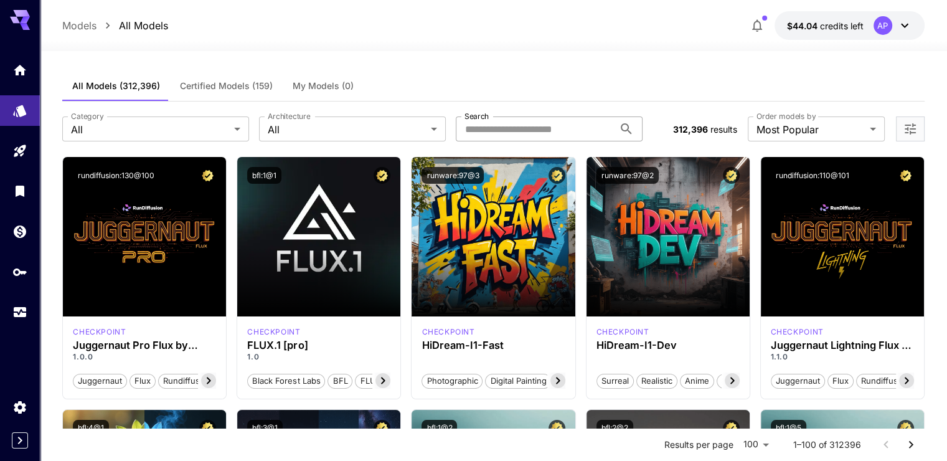
click at [530, 132] on input "Search" at bounding box center [535, 128] width 158 height 25
paste input "********"
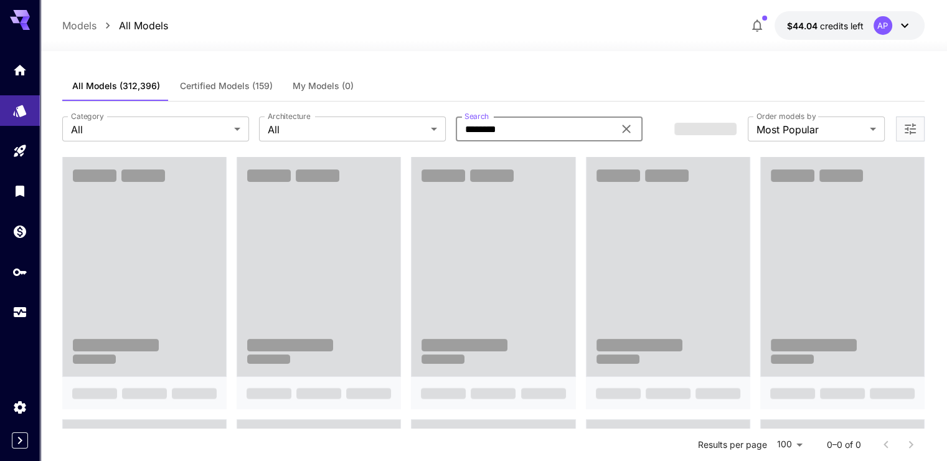
click at [548, 126] on input "********" at bounding box center [535, 128] width 158 height 25
type input "********"
click at [570, 88] on div "All Models (312,396) Certified Models (159) My Models (0)" at bounding box center [493, 86] width 862 height 31
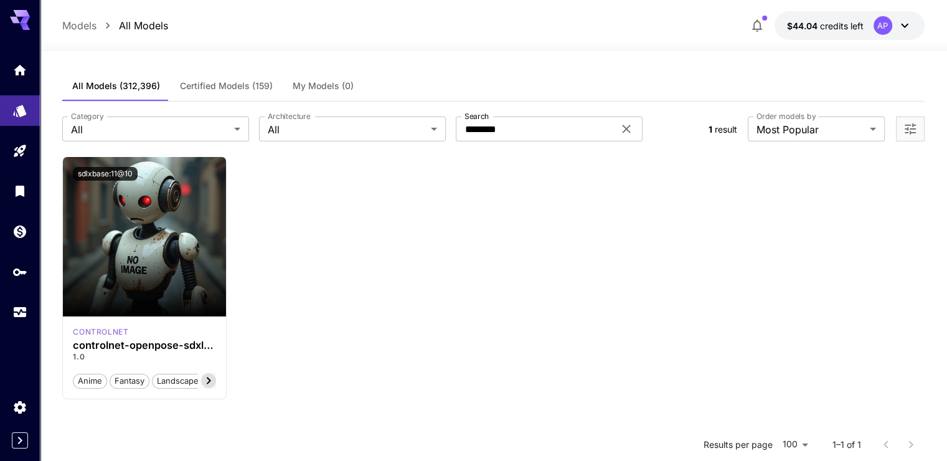
click at [240, 90] on span "Certified Models (159)" at bounding box center [226, 85] width 93 height 11
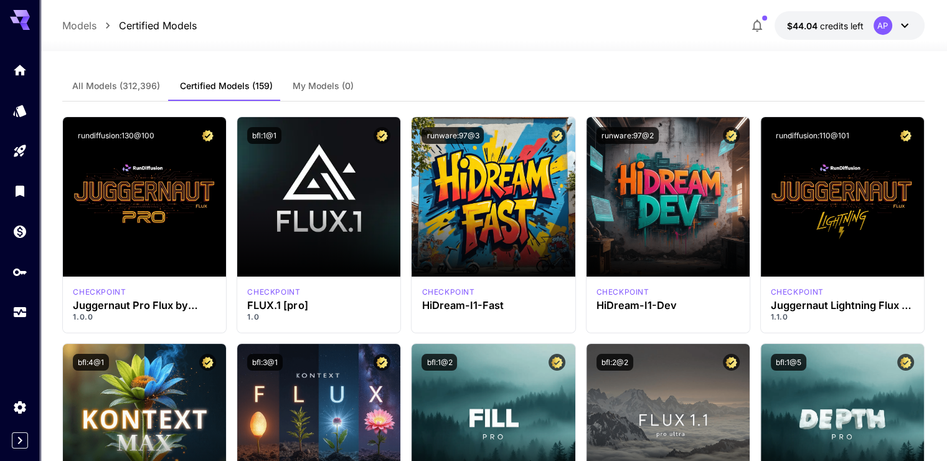
click at [311, 88] on span "My Models (0)" at bounding box center [323, 85] width 61 height 11
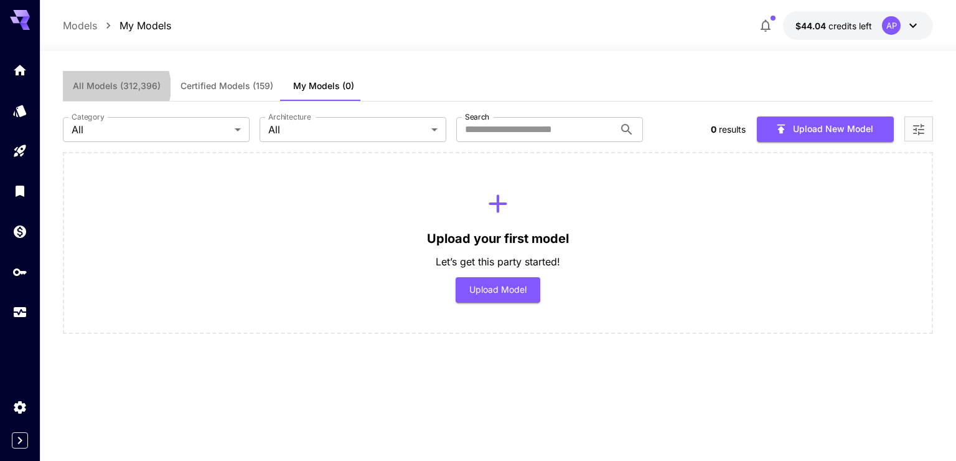
click at [114, 87] on span "All Models (312,396)" at bounding box center [117, 85] width 88 height 11
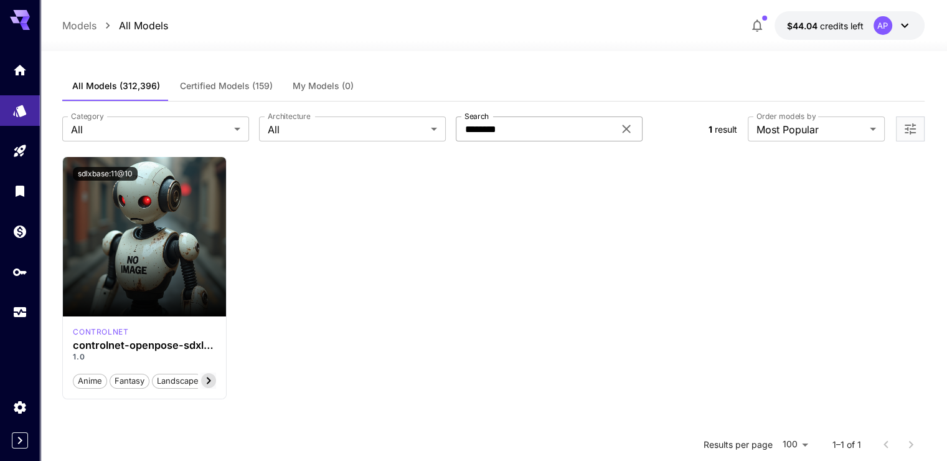
click at [513, 127] on input "********" at bounding box center [535, 128] width 158 height 25
click at [383, 133] on body "**********" at bounding box center [473, 343] width 947 height 687
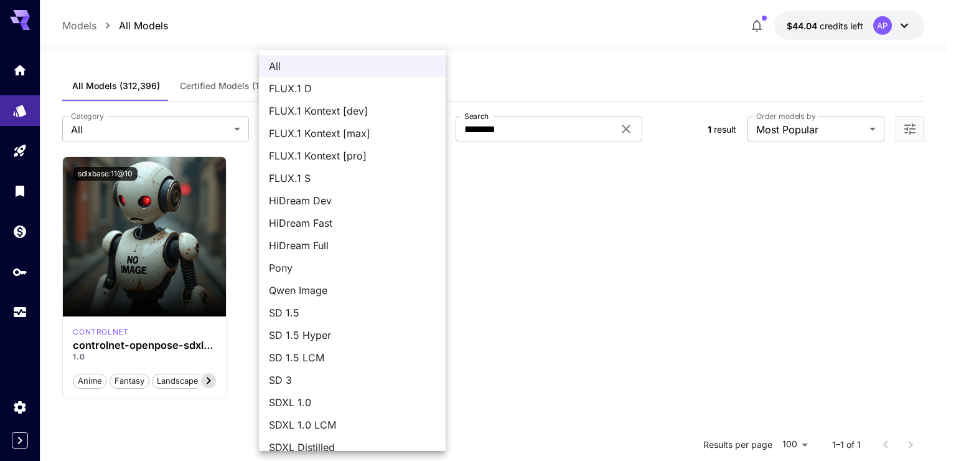
click at [591, 235] on div at bounding box center [478, 230] width 956 height 461
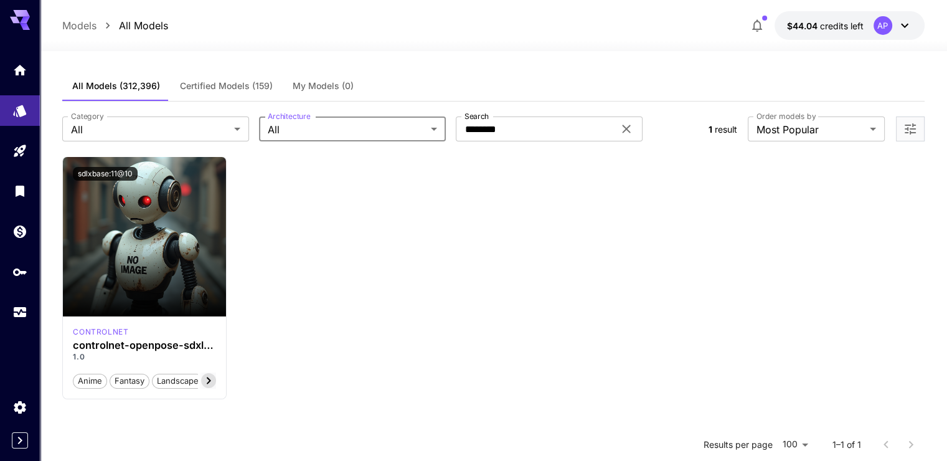
click at [182, 150] on div "**********" at bounding box center [493, 128] width 862 height 55
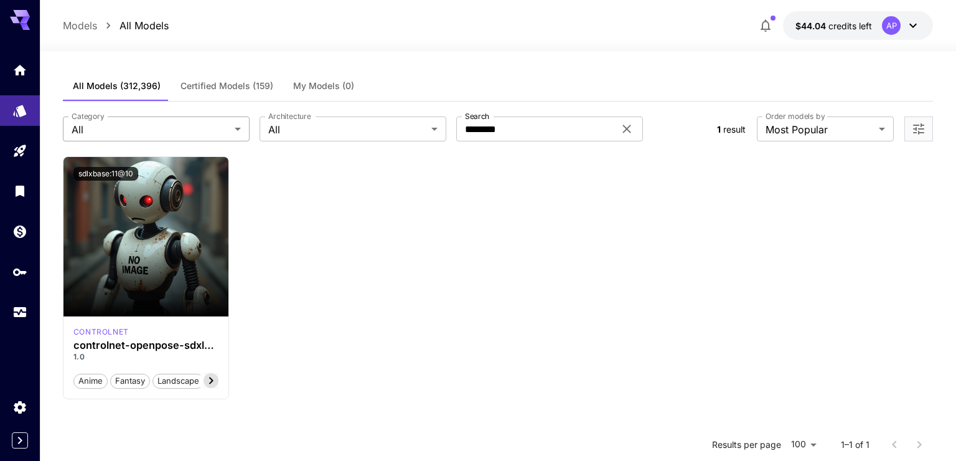
click at [186, 139] on body "**********" at bounding box center [478, 343] width 956 height 687
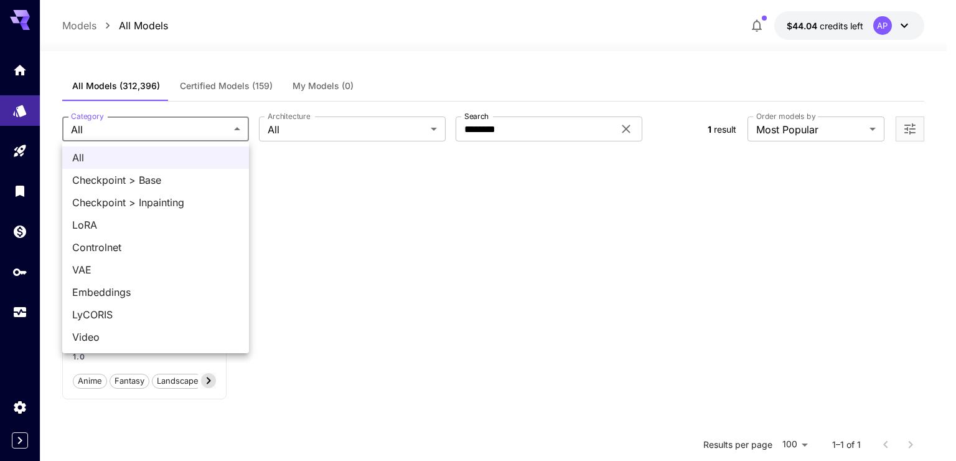
click at [132, 243] on span "Controlnet" at bounding box center [155, 247] width 167 height 15
type input "**********"
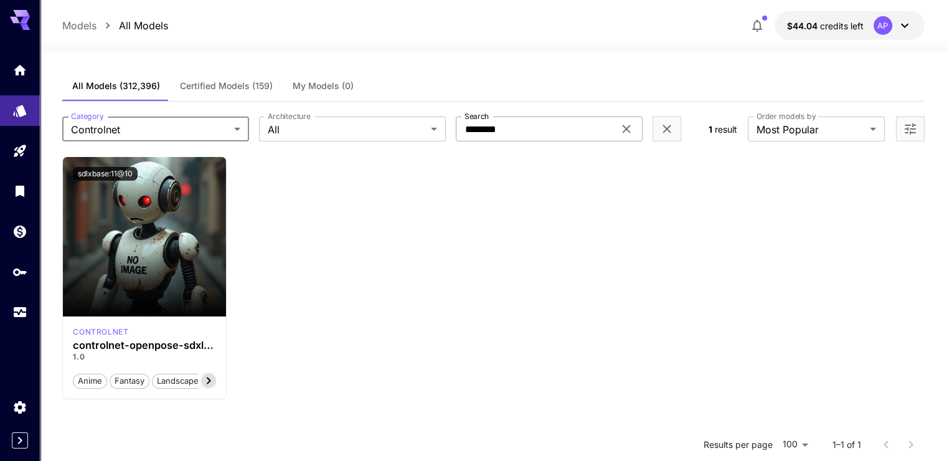
click at [559, 134] on input "********" at bounding box center [535, 128] width 158 height 25
type input "****"
drag, startPoint x: 557, startPoint y: 134, endPoint x: 464, endPoint y: 133, distance: 92.1
click at [464, 133] on input "****" at bounding box center [535, 128] width 158 height 25
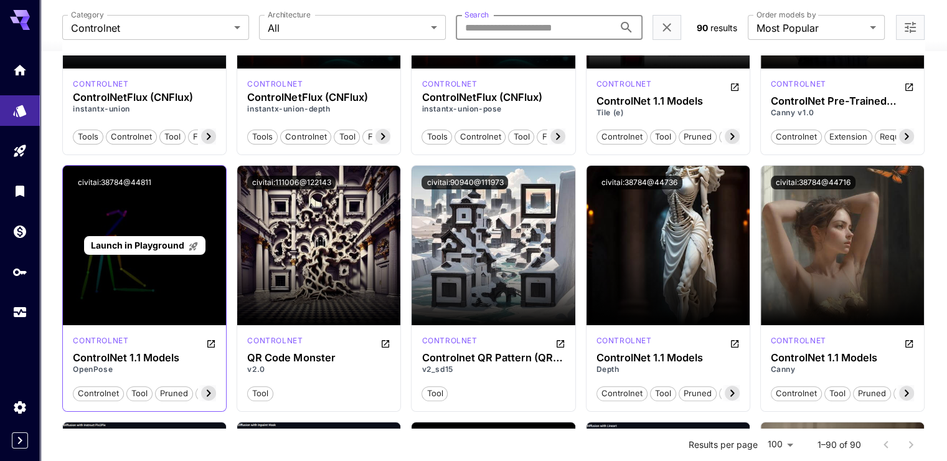
scroll to position [249, 0]
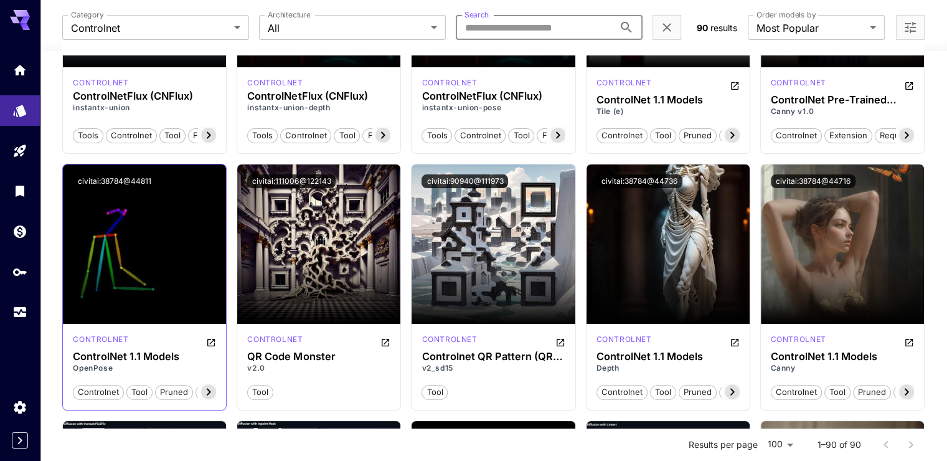
click at [208, 393] on icon at bounding box center [209, 391] width 4 height 7
click at [123, 180] on button "civitai:38784@44811" at bounding box center [114, 181] width 83 height 14
click at [75, 390] on icon at bounding box center [80, 391] width 15 height 15
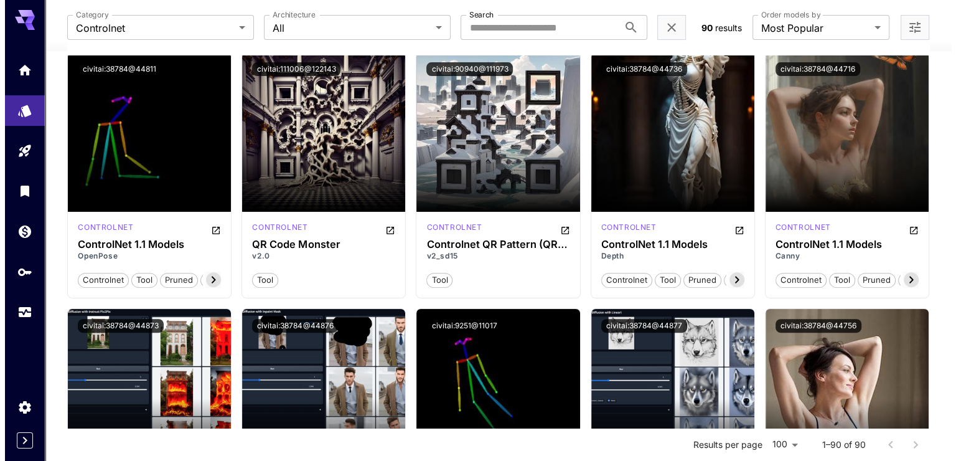
scroll to position [374, 0]
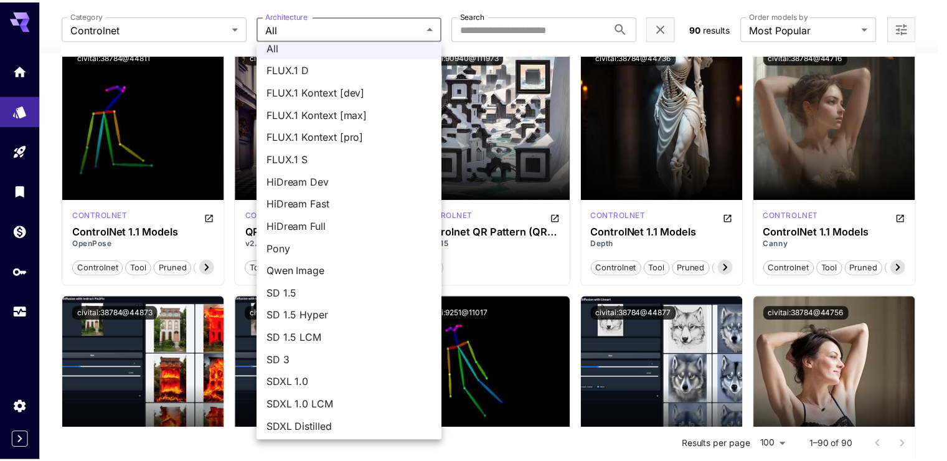
scroll to position [0, 0]
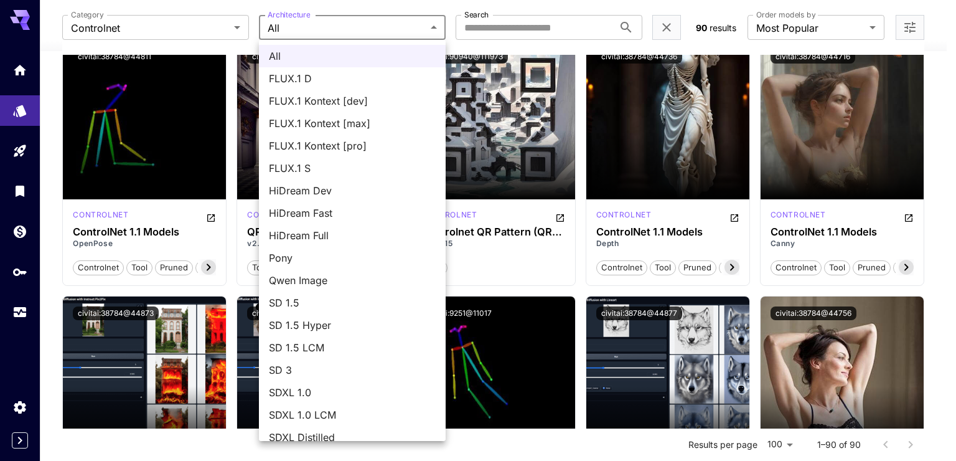
click at [363, 26] on div at bounding box center [478, 230] width 956 height 461
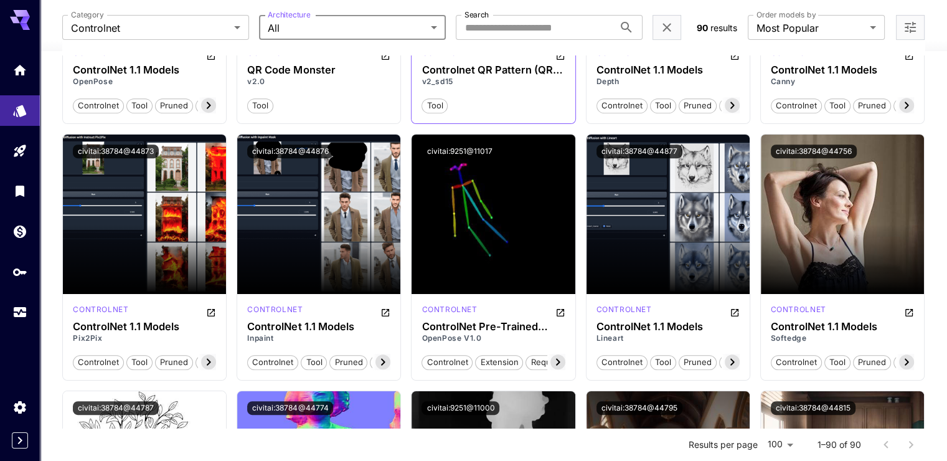
scroll to position [560, 0]
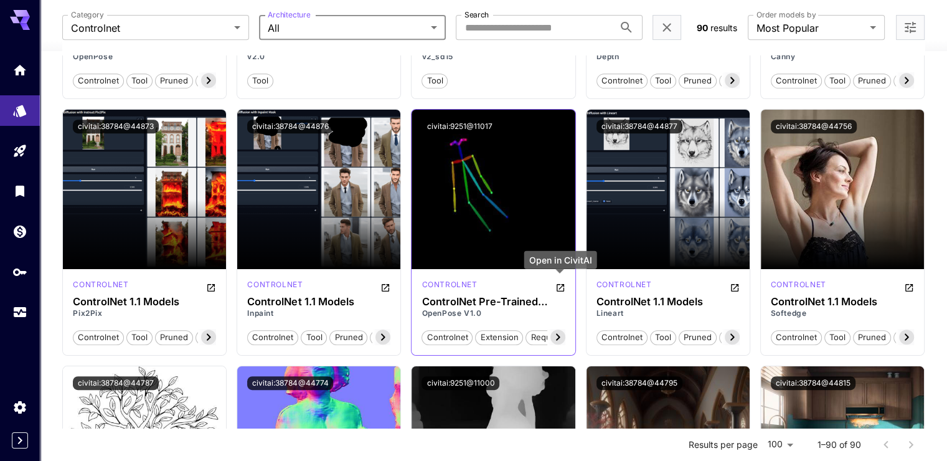
click at [561, 284] on icon "Open in CivitAI" at bounding box center [560, 287] width 7 height 7
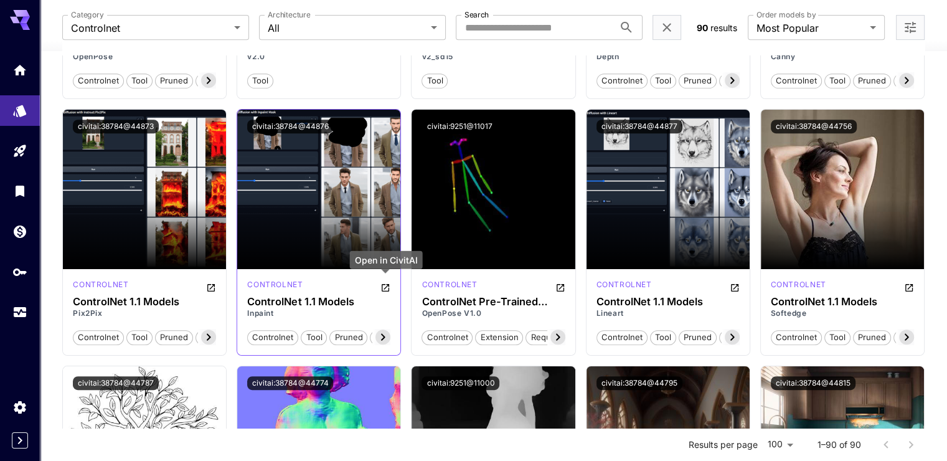
click at [387, 283] on icon "Open in CivitAI" at bounding box center [385, 288] width 10 height 10
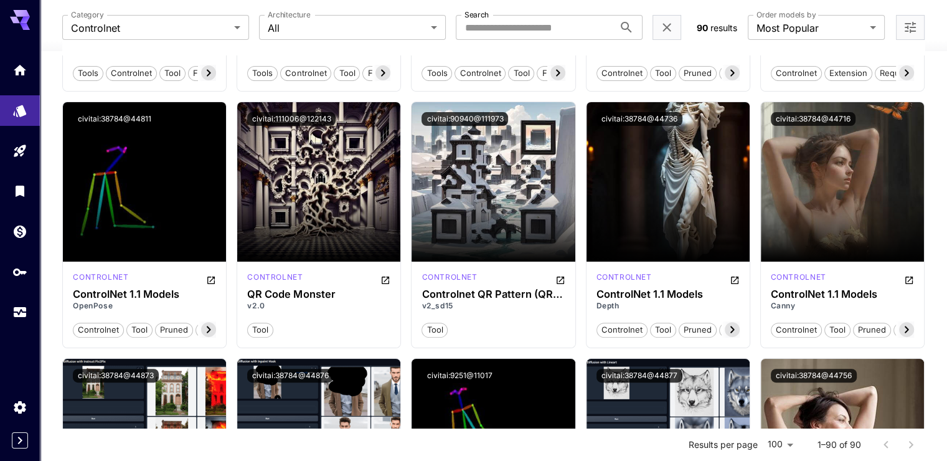
scroll to position [311, 0]
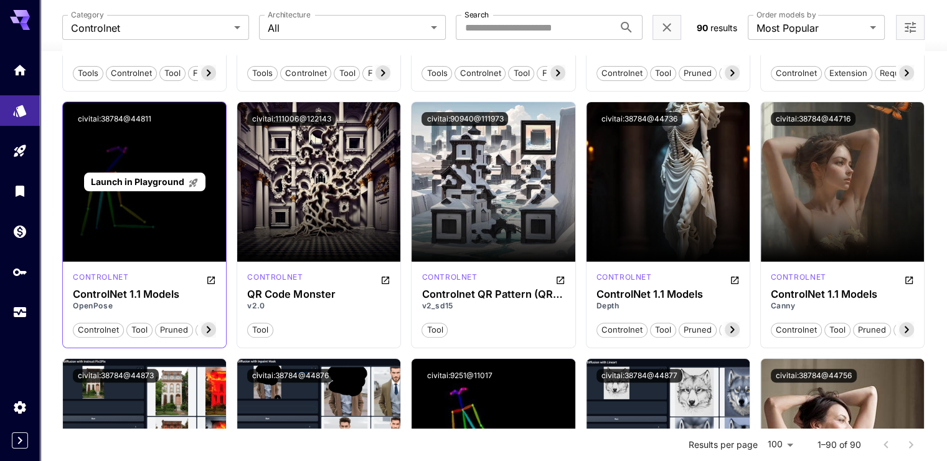
click at [144, 188] on div "Launch in Playground" at bounding box center [144, 181] width 121 height 19
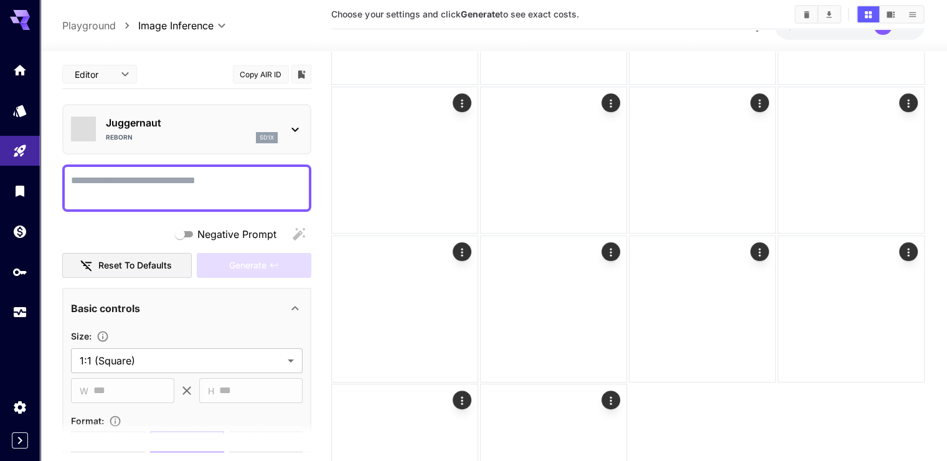
type input "*******"
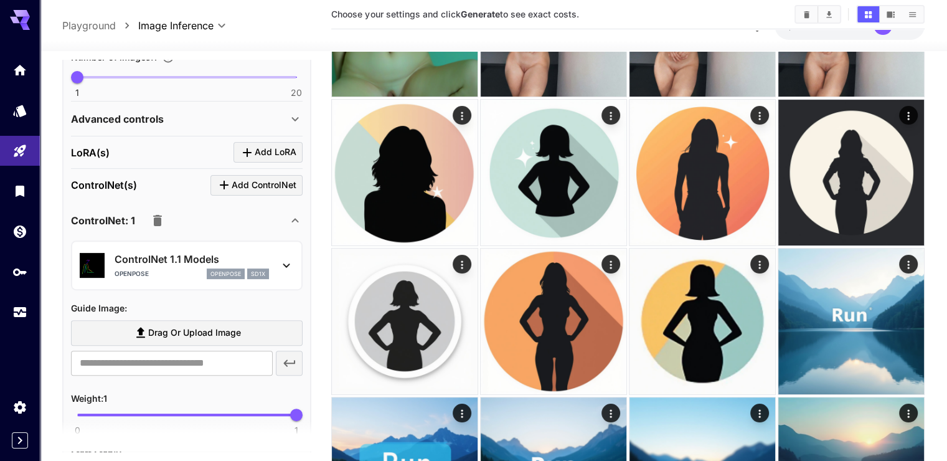
scroll to position [436, 0]
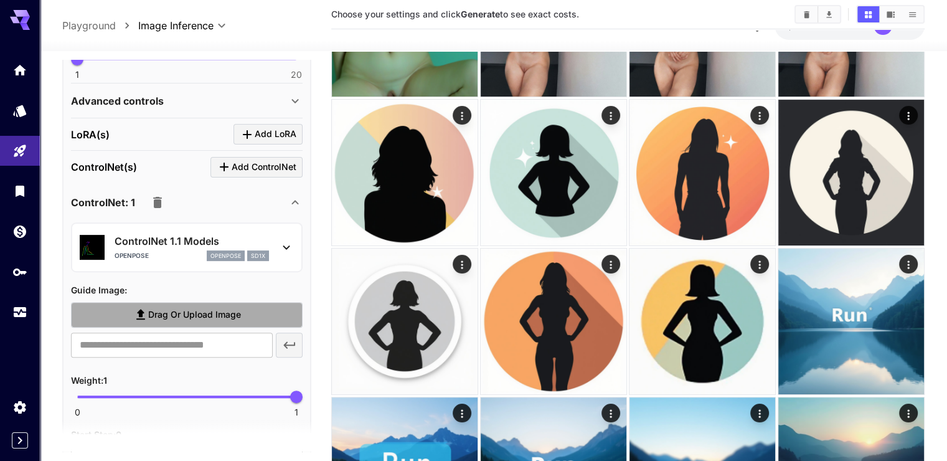
click at [204, 307] on span "Drag or upload image" at bounding box center [194, 315] width 93 height 16
click at [0, 0] on input "Drag or upload image" at bounding box center [0, 0] width 0 height 0
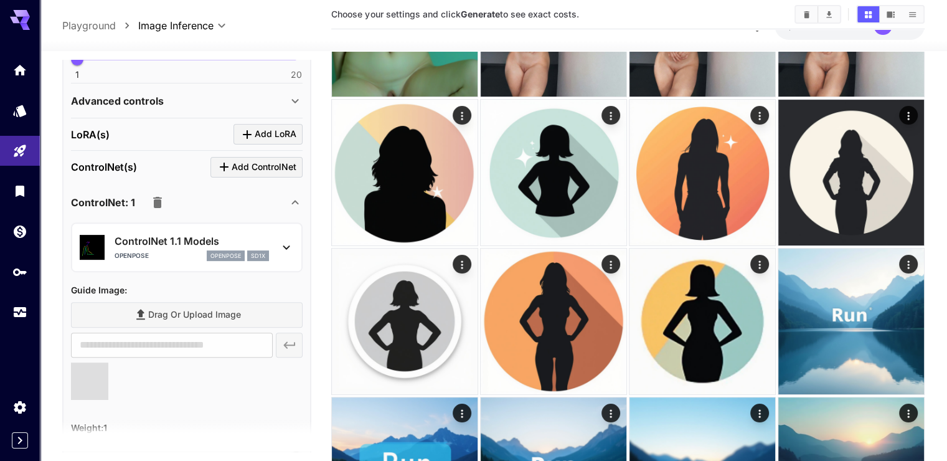
type input "**********"
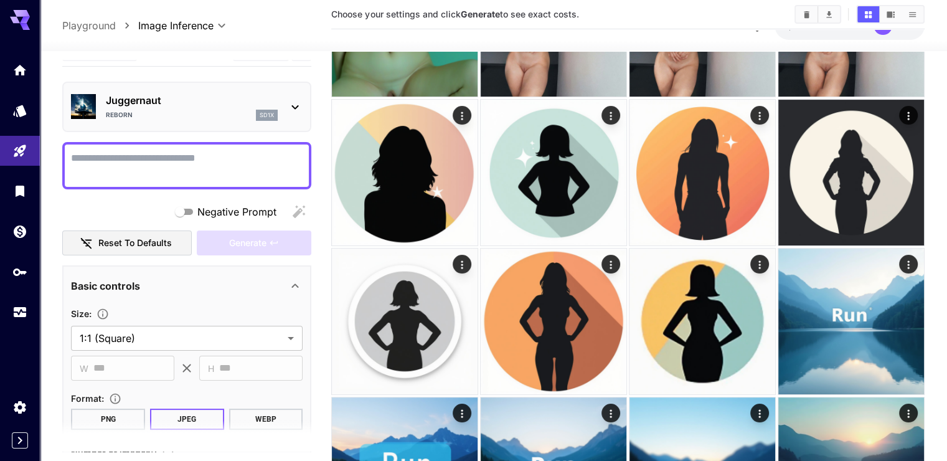
scroll to position [0, 0]
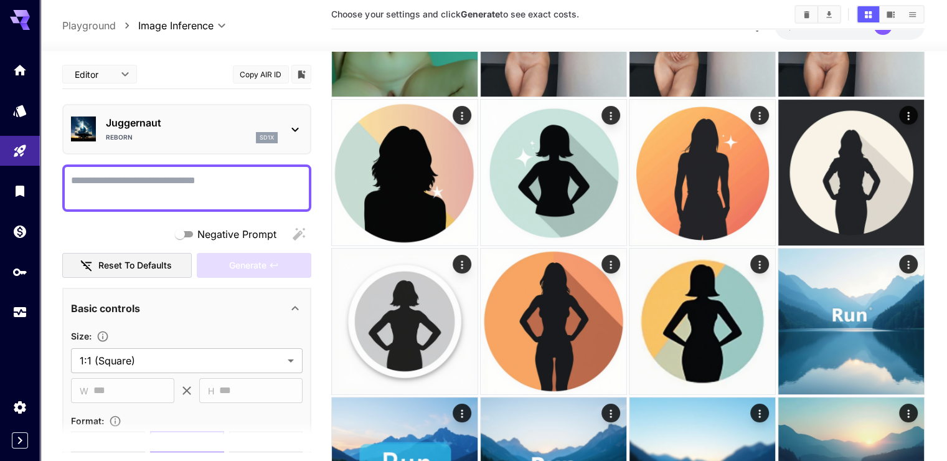
click at [247, 253] on div "Generate" at bounding box center [254, 266] width 115 height 26
click at [227, 173] on textarea "Negative Prompt" at bounding box center [187, 188] width 232 height 30
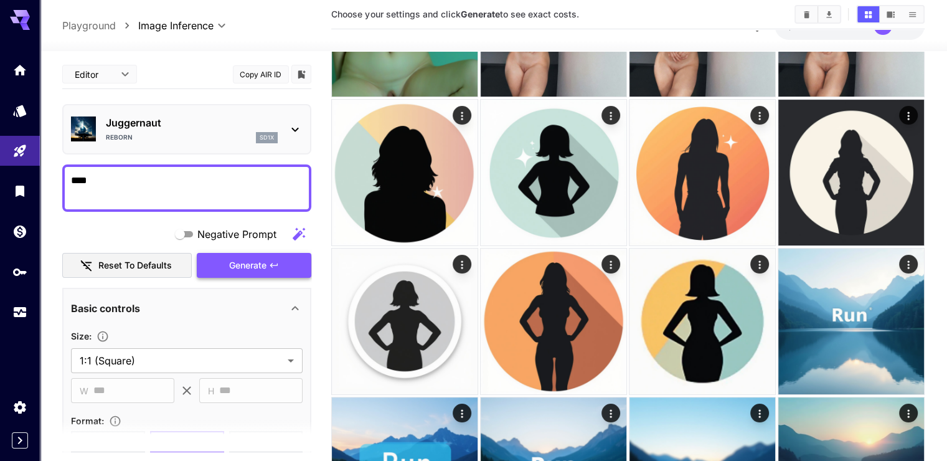
type textarea "****"
click at [252, 258] on span "Generate" at bounding box center [247, 266] width 37 height 16
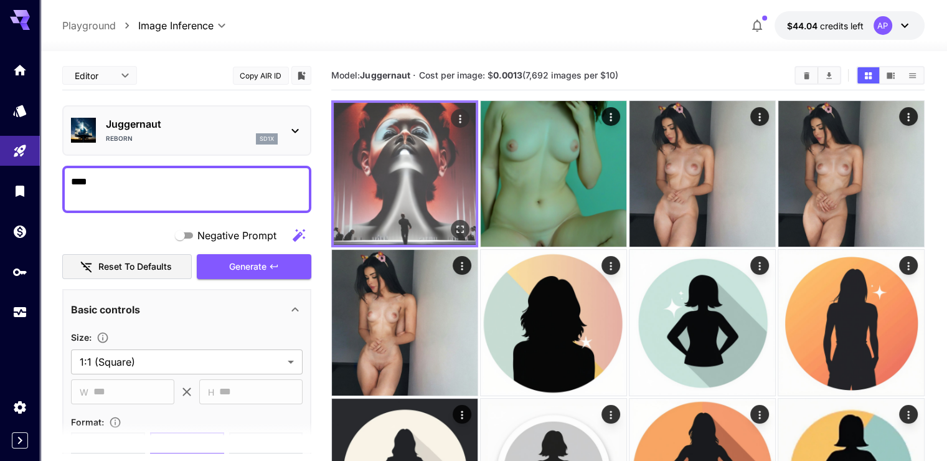
click at [380, 148] on img at bounding box center [405, 174] width 142 height 142
click at [456, 225] on icon "Open in fullscreen" at bounding box center [459, 228] width 7 height 7
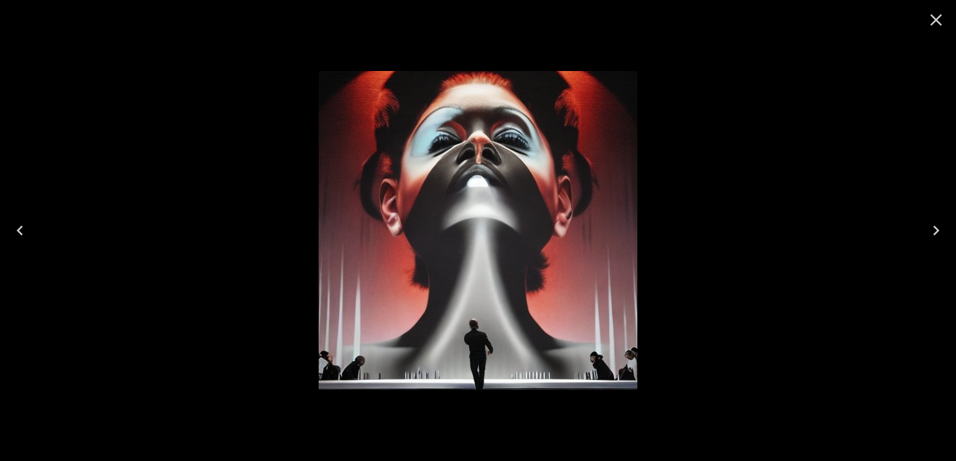
click at [941, 19] on icon "Close" at bounding box center [936, 20] width 20 height 20
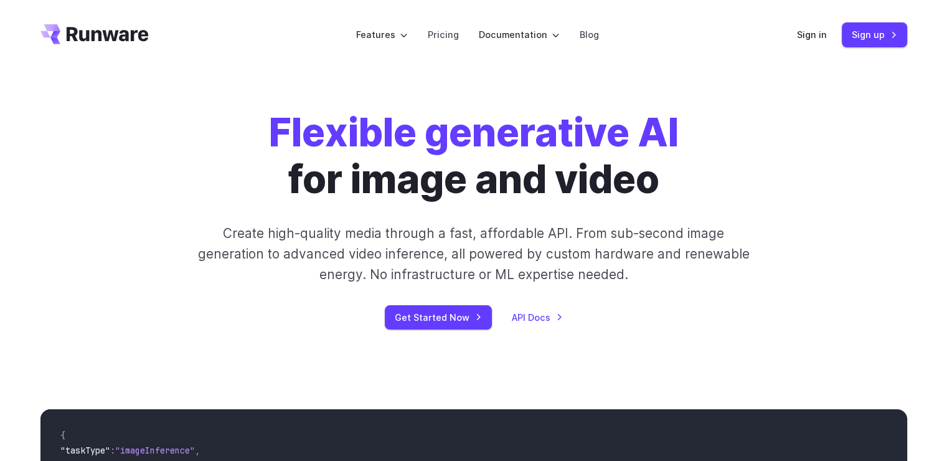
click at [793, 29] on header "Features Tasks Image generation Video generation Sonic Inference Engine™ Models…" at bounding box center [474, 35] width 896 height 70
click at [818, 29] on link "Sign in" at bounding box center [812, 34] width 30 height 14
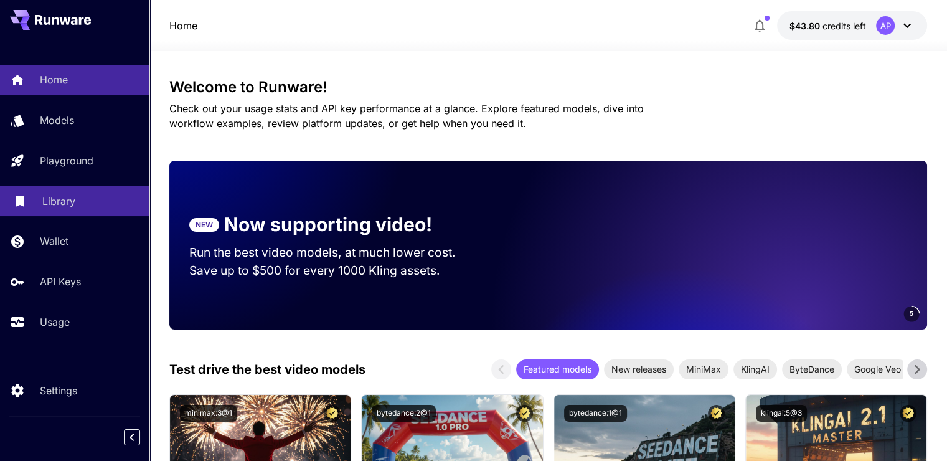
click at [52, 204] on p "Library" at bounding box center [58, 201] width 33 height 15
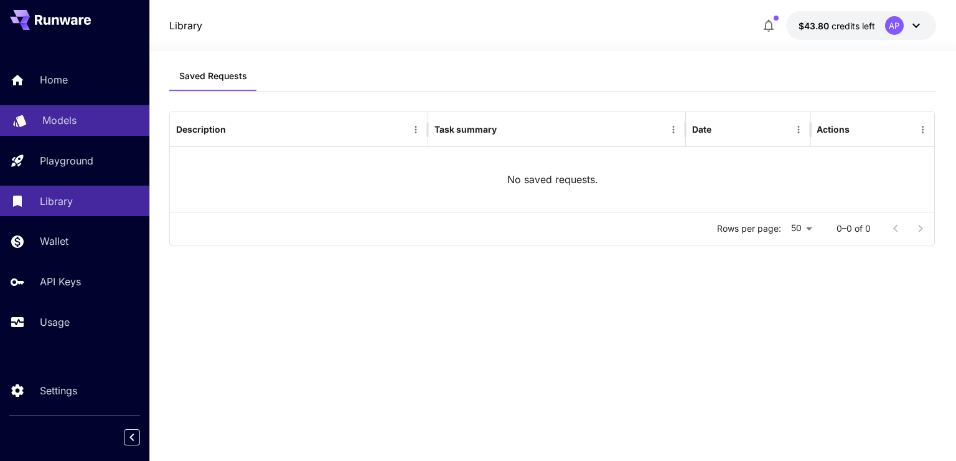
click at [70, 122] on p "Models" at bounding box center [59, 120] width 34 height 15
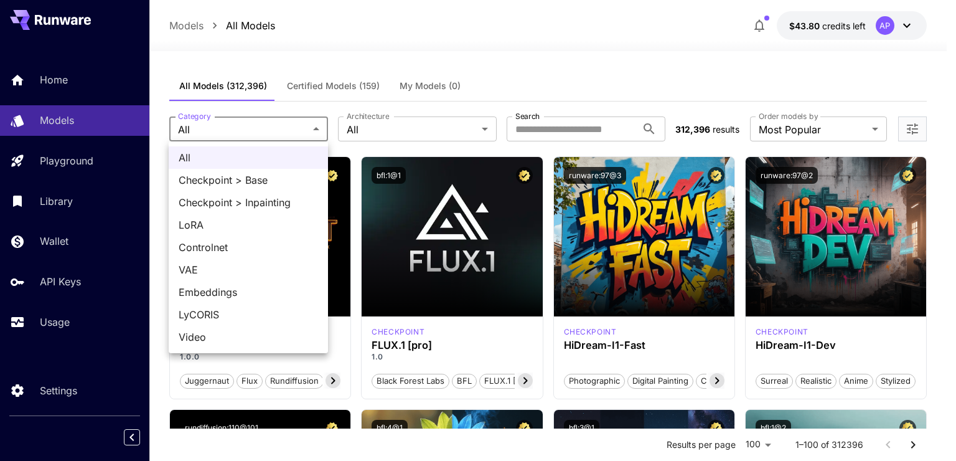
click at [227, 248] on span "Controlnet" at bounding box center [248, 247] width 139 height 15
type input "**********"
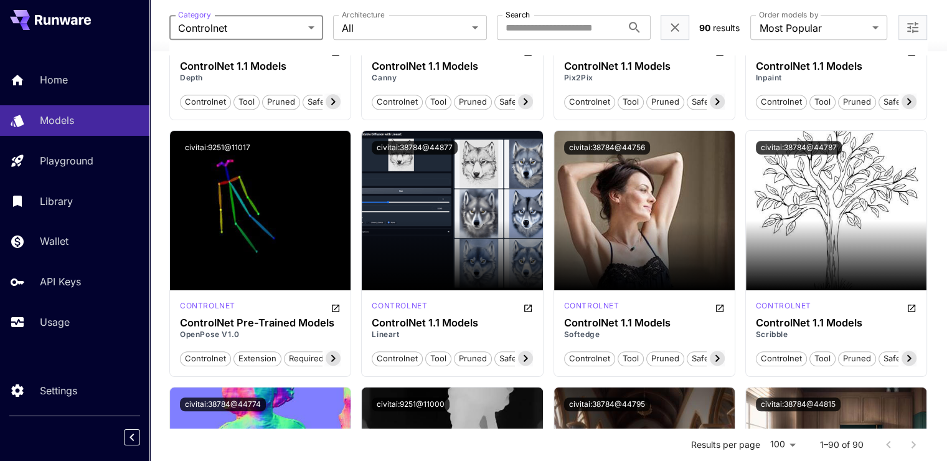
scroll to position [809, 0]
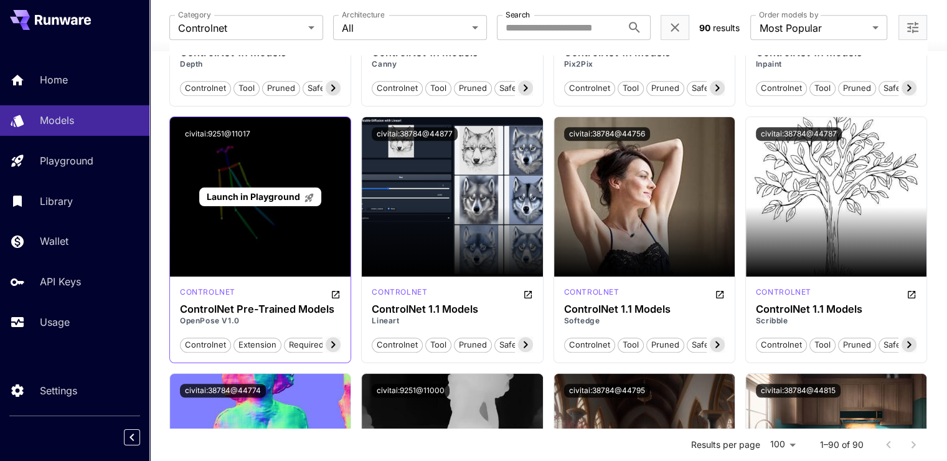
click at [268, 197] on span "Launch in Playground" at bounding box center [253, 196] width 93 height 11
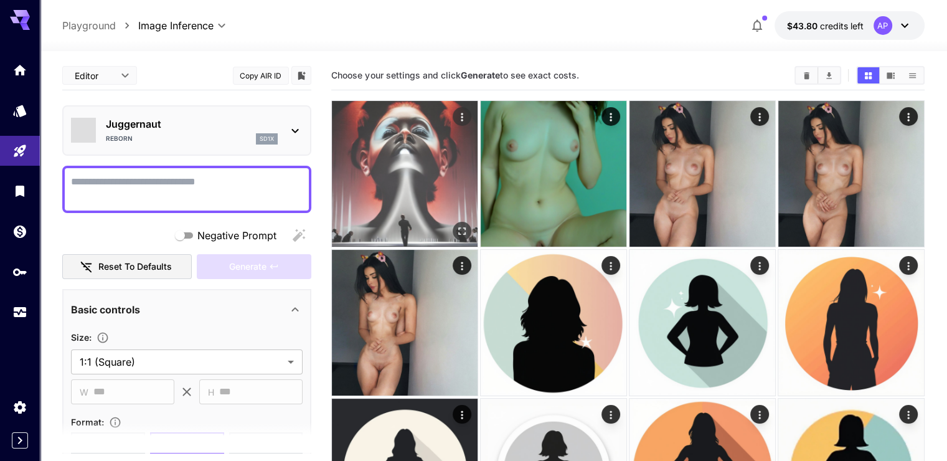
type input "*******"
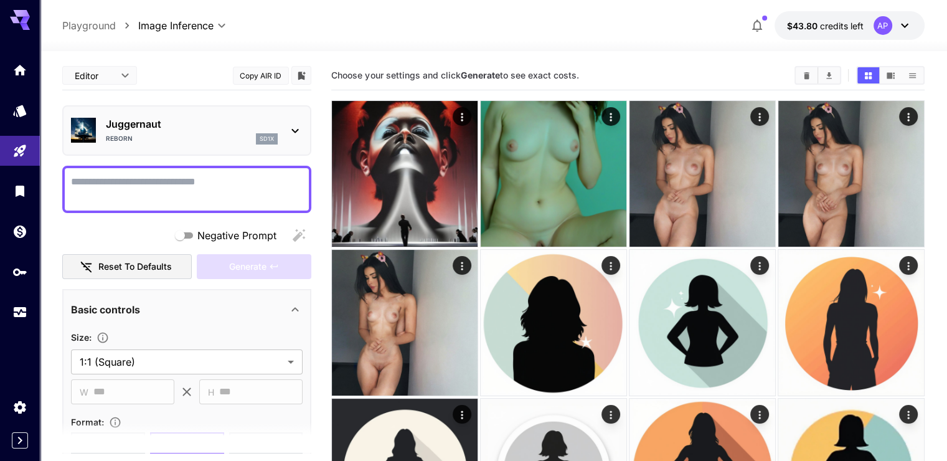
click at [309, 127] on div "Juggernaut Reborn sd1x" at bounding box center [186, 130] width 249 height 50
click at [293, 130] on icon at bounding box center [295, 131] width 7 height 4
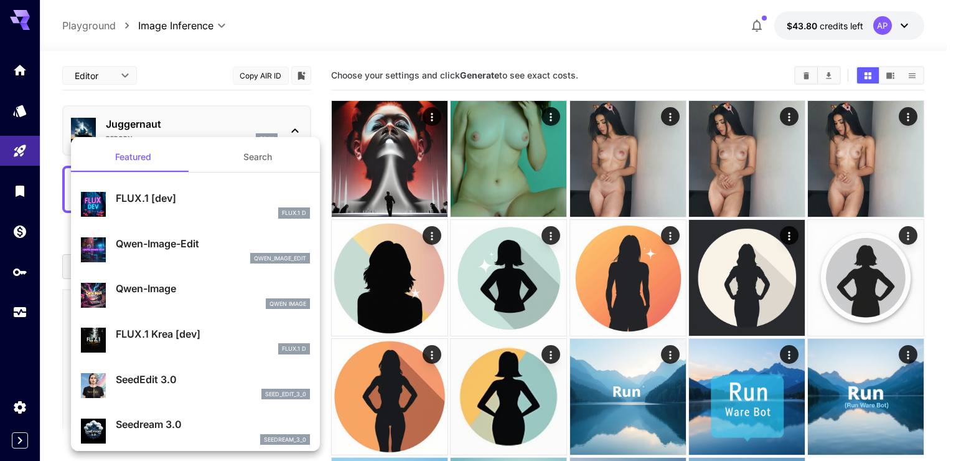
click at [250, 159] on button "Search" at bounding box center [257, 157] width 125 height 30
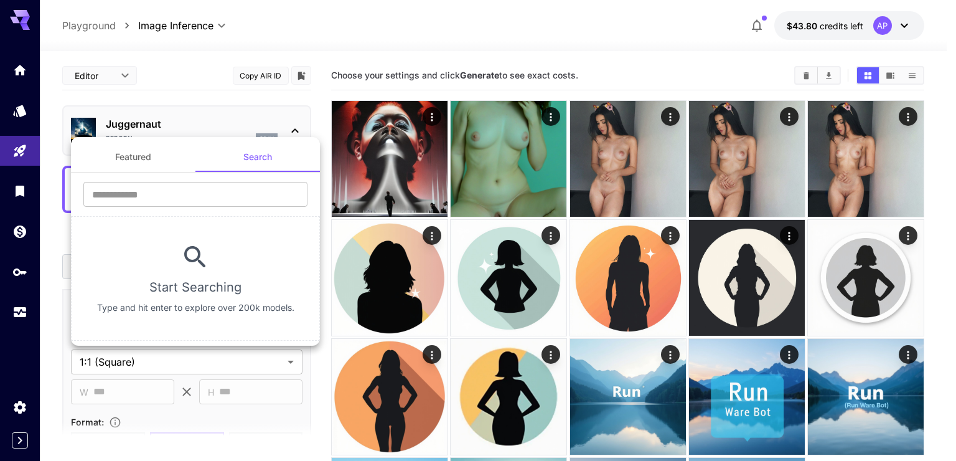
click at [350, 43] on div at bounding box center [478, 230] width 956 height 461
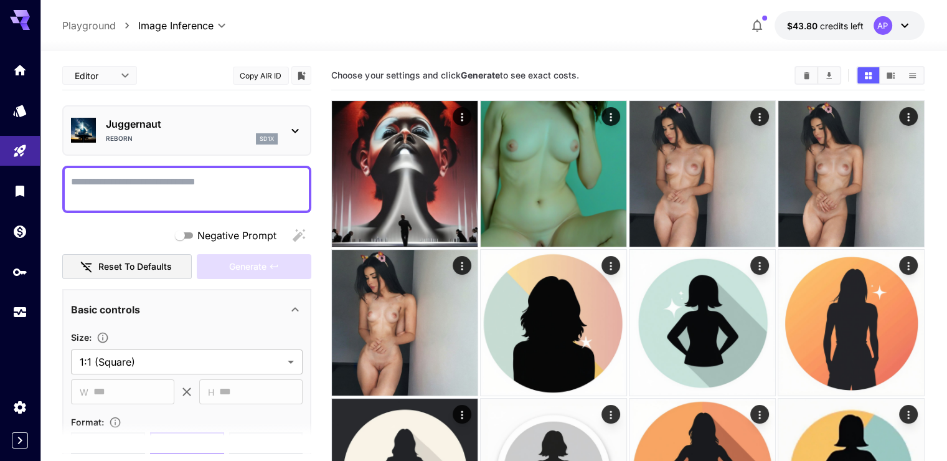
click at [195, 133] on div "Reborn sd1x" at bounding box center [192, 138] width 172 height 11
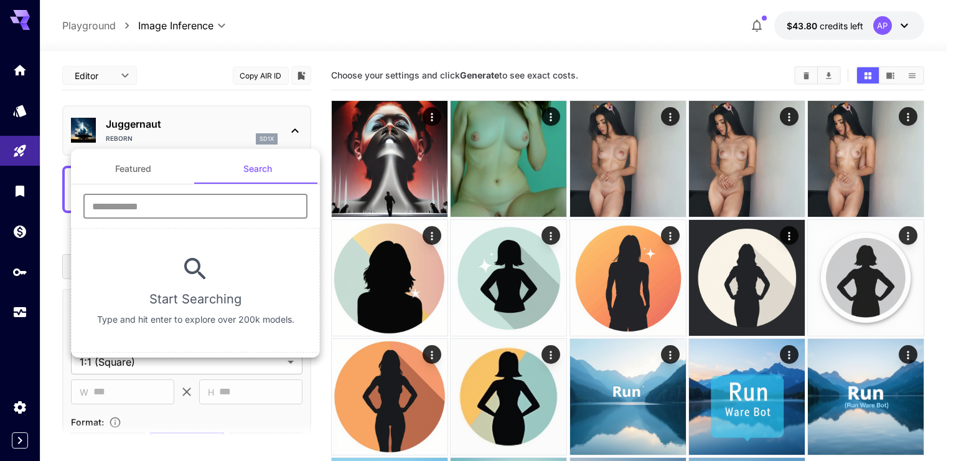
click at [214, 208] on input "text" at bounding box center [195, 206] width 224 height 25
paste input "**********"
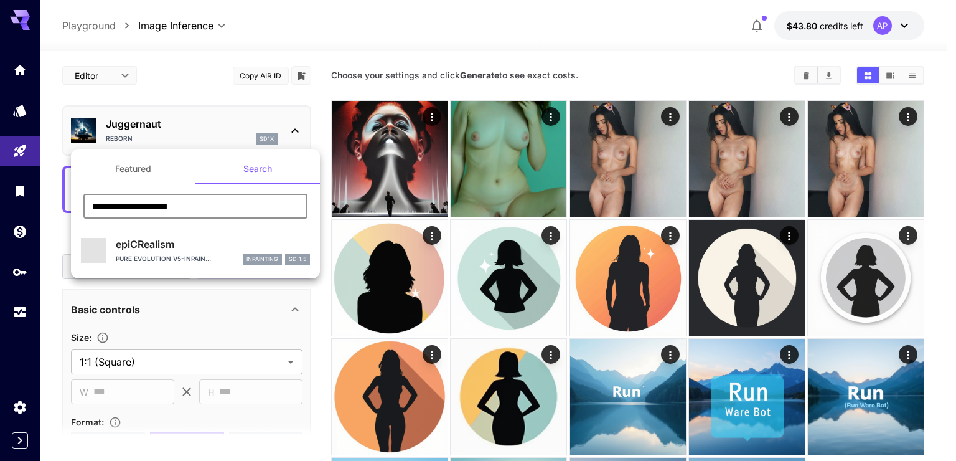
type input "**********"
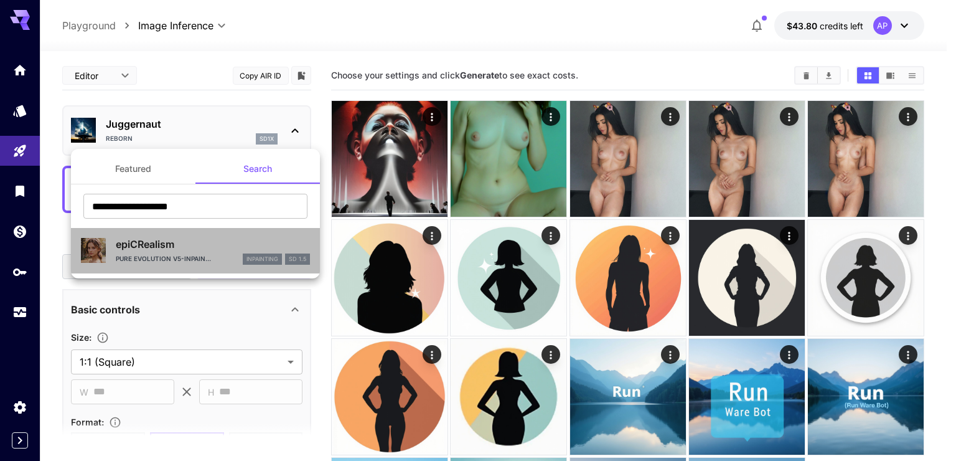
click at [204, 246] on p "epiCRealism" at bounding box center [213, 244] width 194 height 15
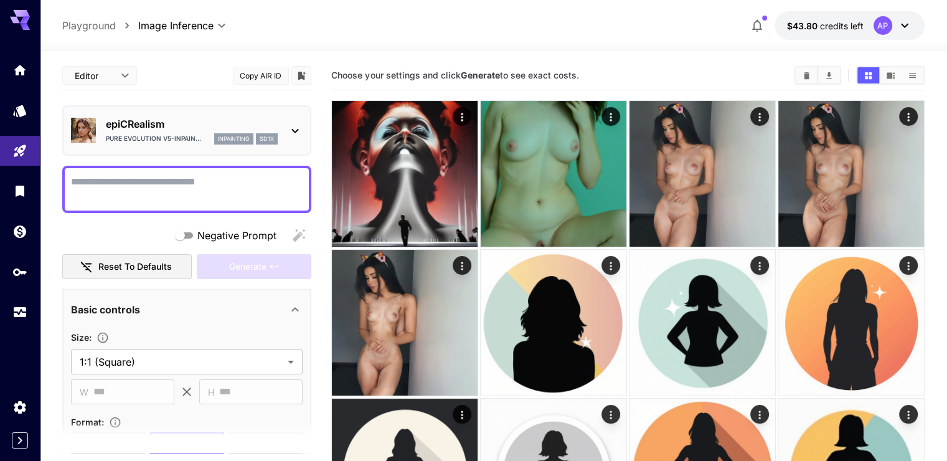
click at [186, 188] on textarea "Negative Prompt" at bounding box center [187, 189] width 232 height 30
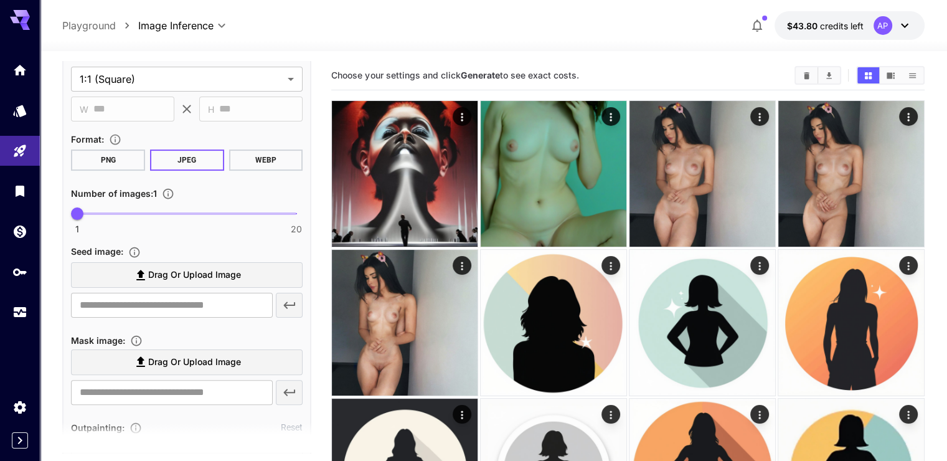
scroll to position [311, 0]
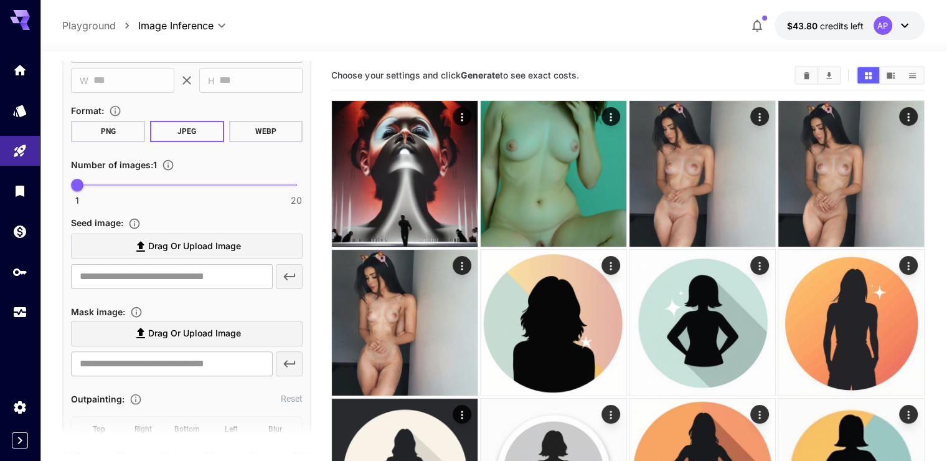
type textarea "*********"
click at [153, 242] on span "Drag or upload image" at bounding box center [194, 246] width 93 height 16
click at [0, 0] on input "Drag or upload image" at bounding box center [0, 0] width 0 height 0
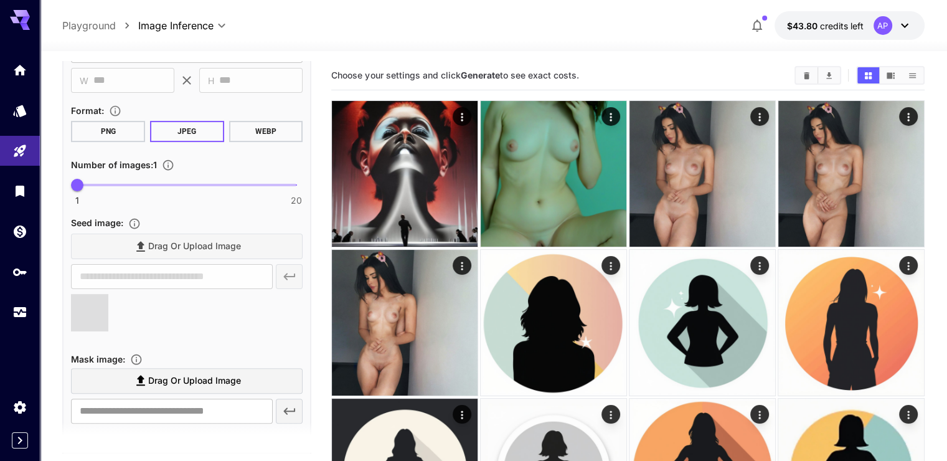
type input "**********"
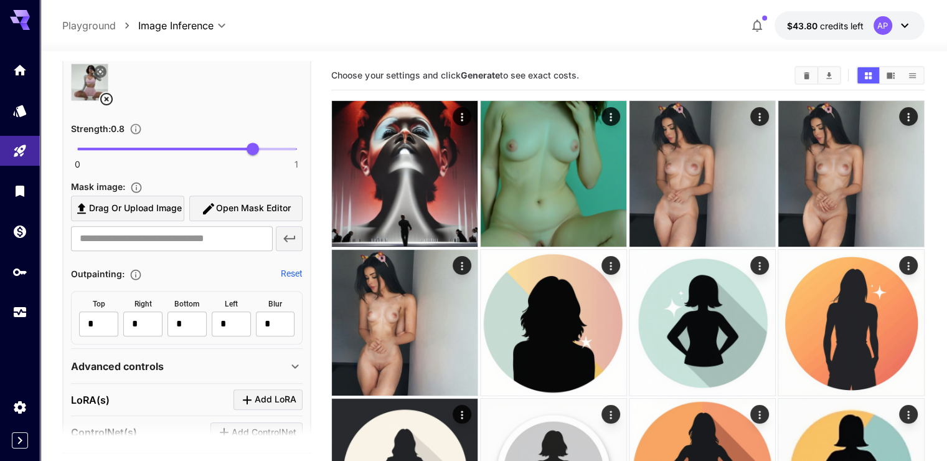
scroll to position [436, 0]
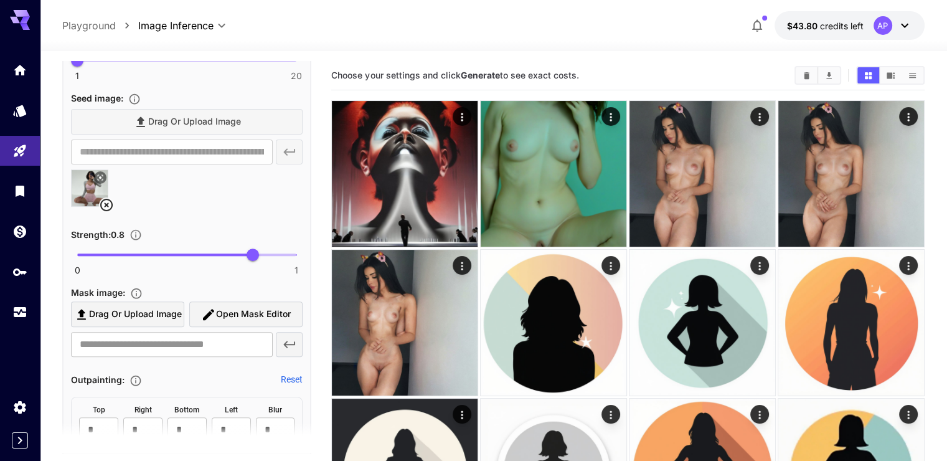
click at [108, 197] on icon at bounding box center [106, 204] width 15 height 15
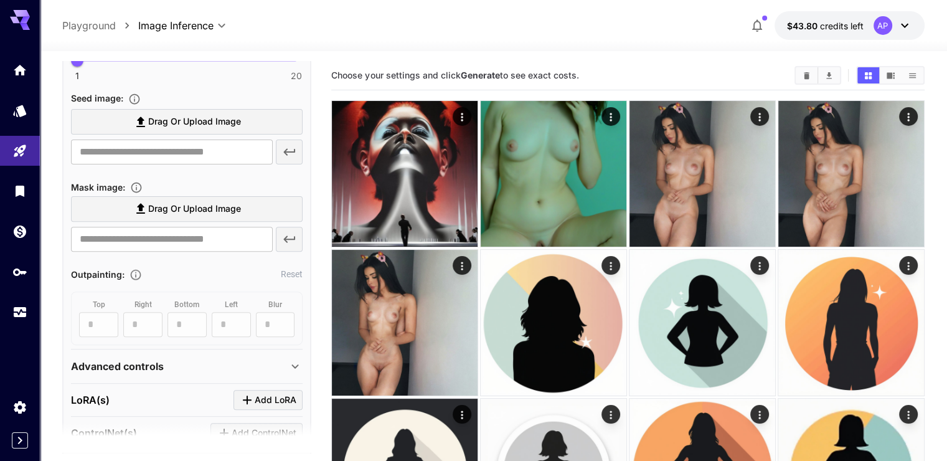
click at [178, 127] on span "Drag or upload image" at bounding box center [194, 122] width 93 height 16
click at [0, 0] on input "Drag or upload image" at bounding box center [0, 0] width 0 height 0
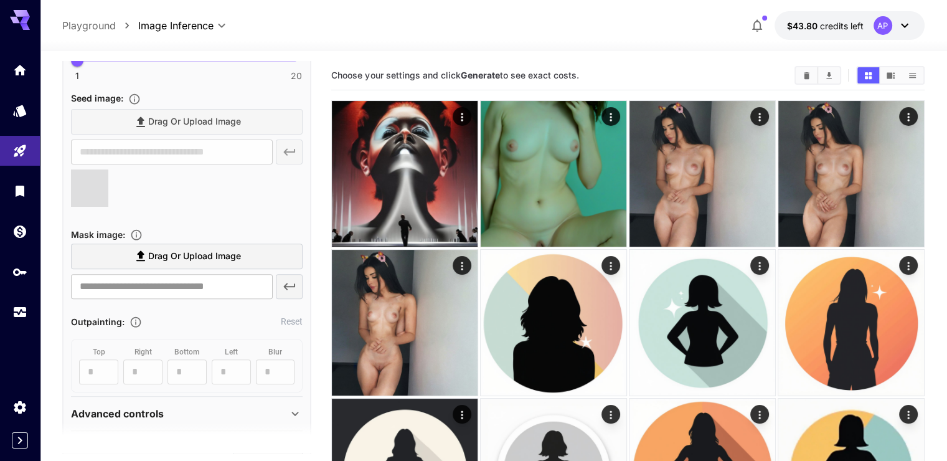
type input "**********"
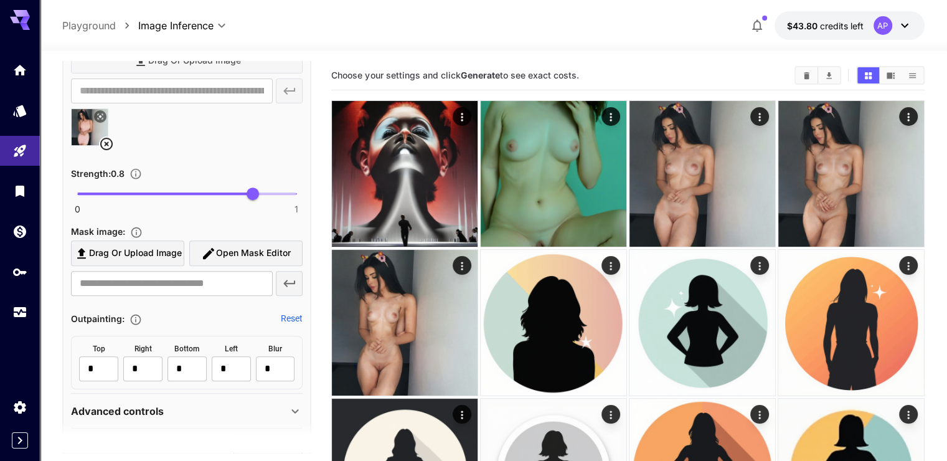
scroll to position [498, 0]
click at [154, 254] on span "Drag or upload image" at bounding box center [135, 252] width 93 height 16
click at [0, 0] on input "Drag or upload image" at bounding box center [0, 0] width 0 height 0
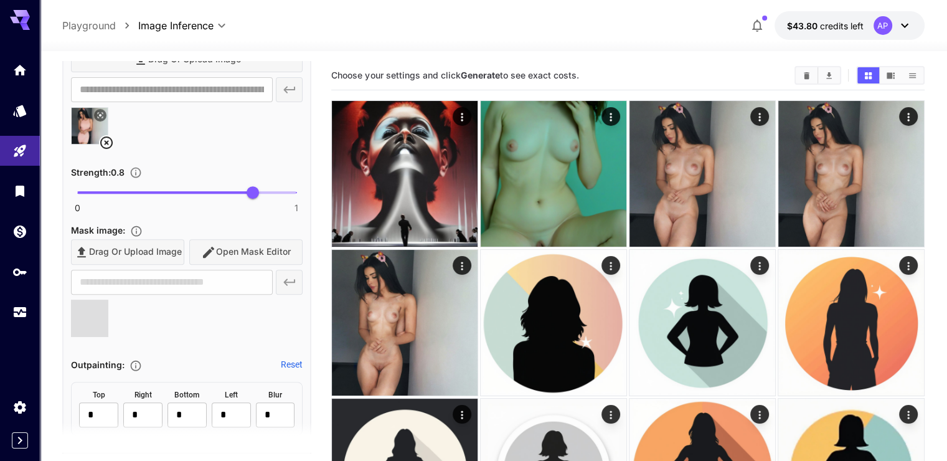
type input "**********"
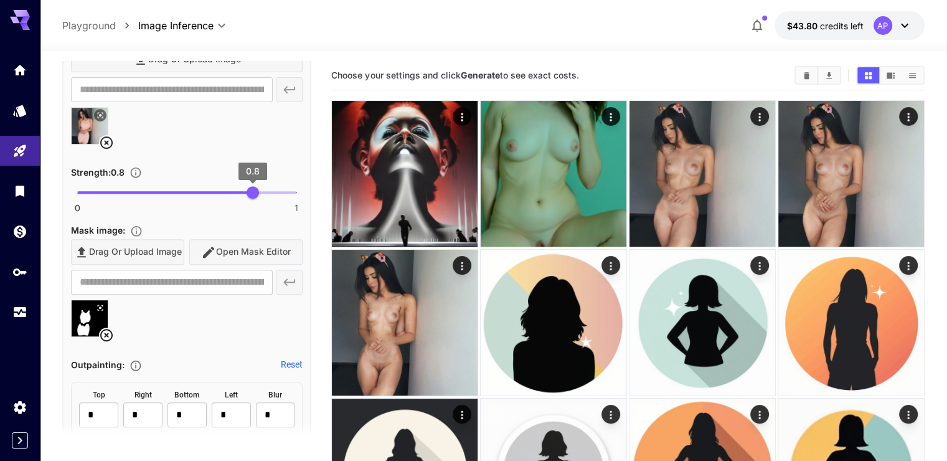
type input "*"
drag, startPoint x: 251, startPoint y: 194, endPoint x: 265, endPoint y: 236, distance: 44.5
click at [326, 192] on main "**********" at bounding box center [493, 456] width 862 height 791
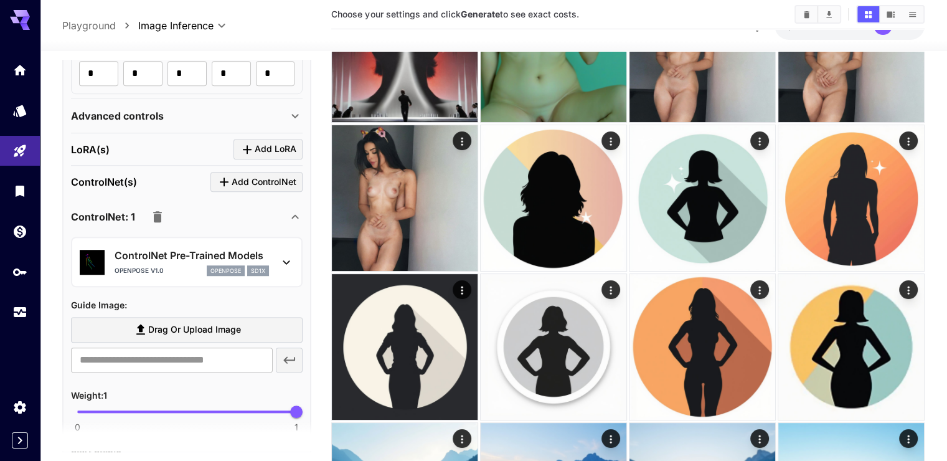
scroll to position [934, 0]
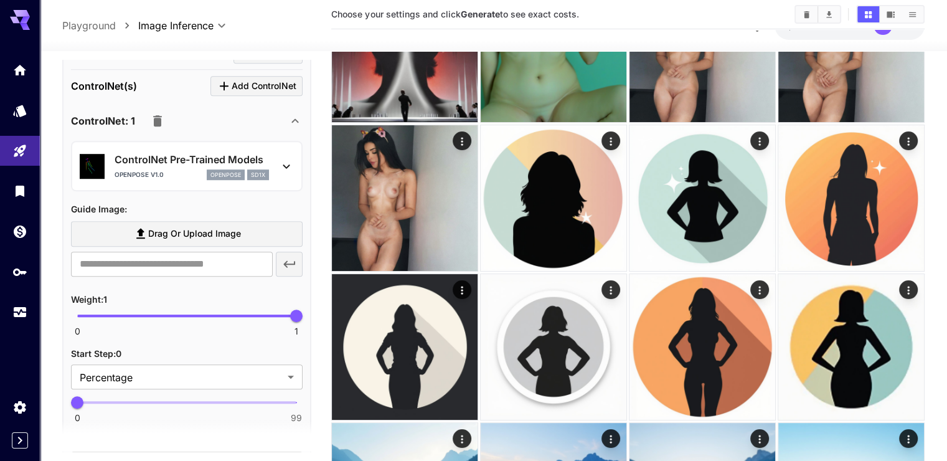
click at [168, 226] on span "Drag or upload image" at bounding box center [194, 234] width 93 height 16
click at [0, 0] on input "Drag or upload image" at bounding box center [0, 0] width 0 height 0
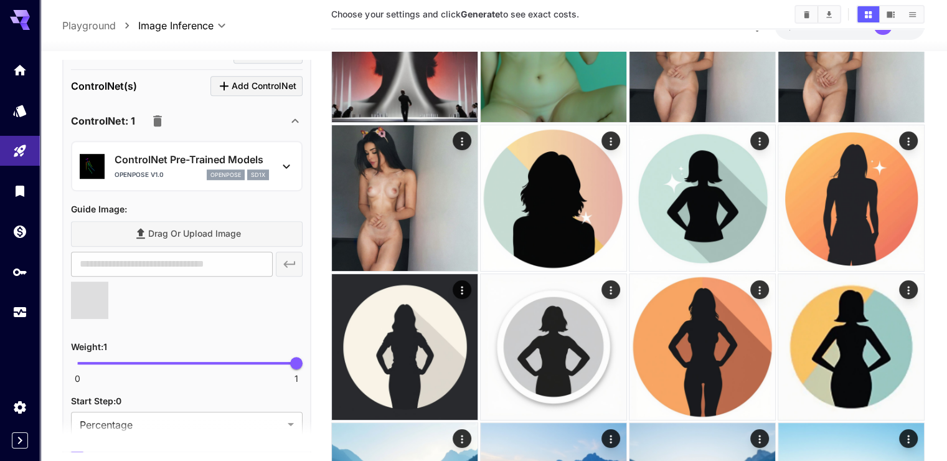
type input "**********"
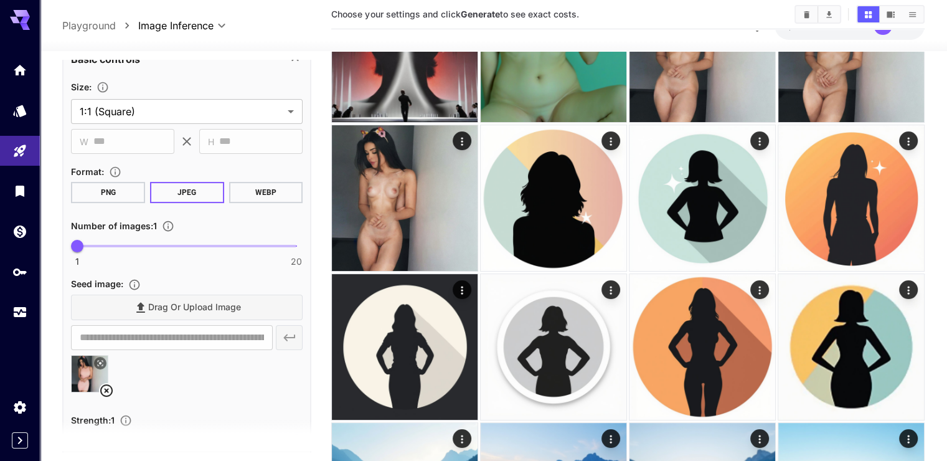
scroll to position [0, 0]
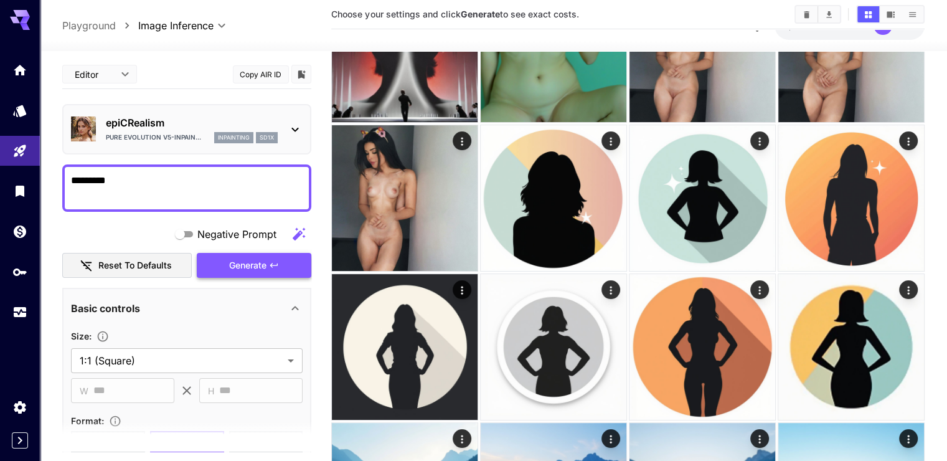
click at [265, 258] on span "Generate" at bounding box center [247, 266] width 37 height 16
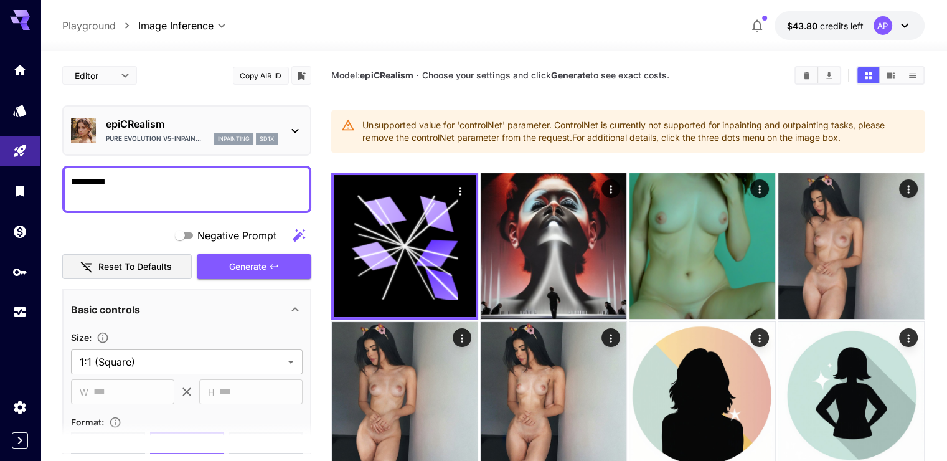
drag, startPoint x: 823, startPoint y: 134, endPoint x: 354, endPoint y: 125, distance: 469.5
click at [354, 125] on div "Unsupported value for 'controlNet' parameter. ControlNet is currently not suppo…" at bounding box center [627, 131] width 593 height 42
click at [27, 26] on icon at bounding box center [25, 26] width 10 height 7
click at [0, 62] on link at bounding box center [20, 70] width 40 height 31
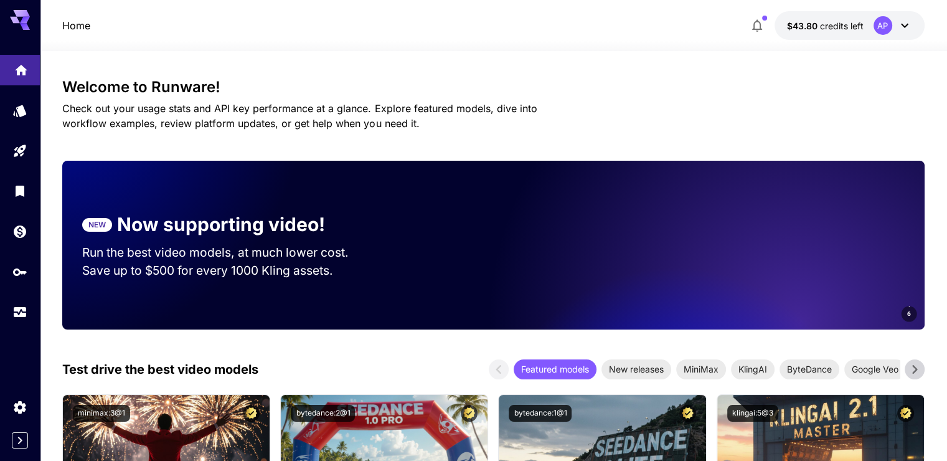
click at [7, 64] on link at bounding box center [20, 70] width 40 height 31
click at [26, 446] on icon "Expand sidebar" at bounding box center [19, 440] width 15 height 15
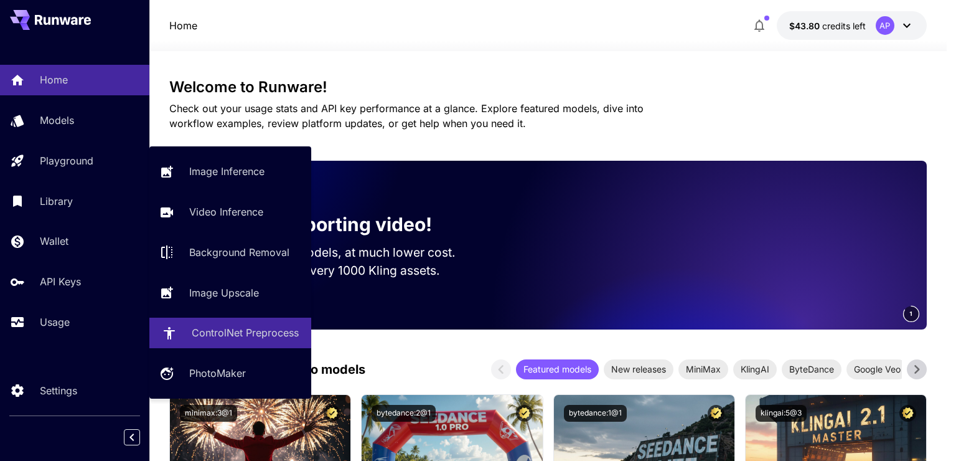
click at [237, 336] on p "ControlNet Preprocess" at bounding box center [245, 332] width 107 height 15
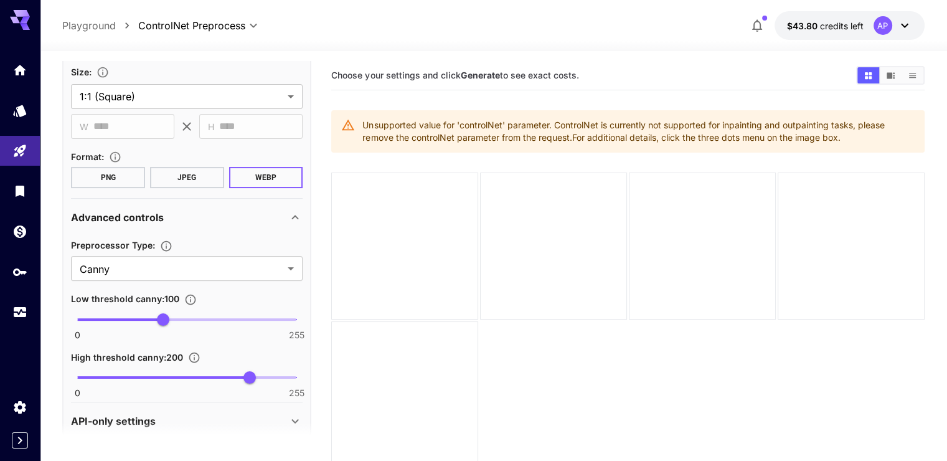
scroll to position [237, 0]
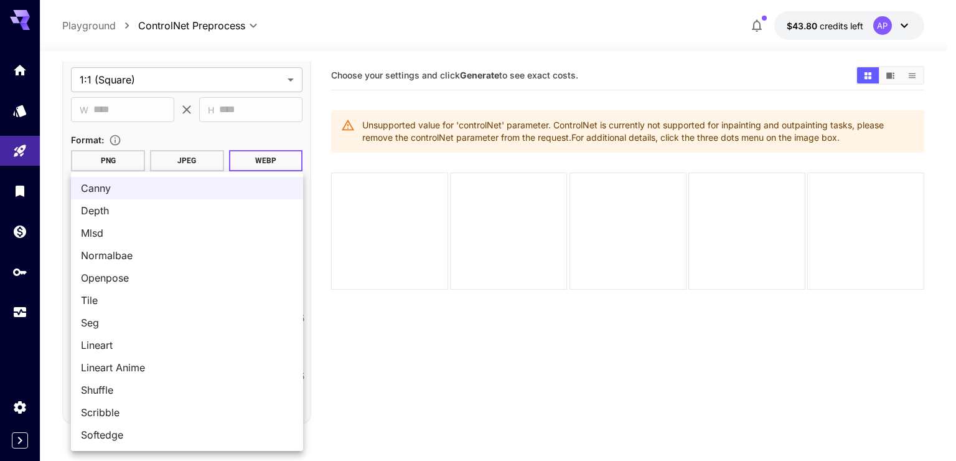
click at [189, 249] on body "**********" at bounding box center [478, 279] width 956 height 559
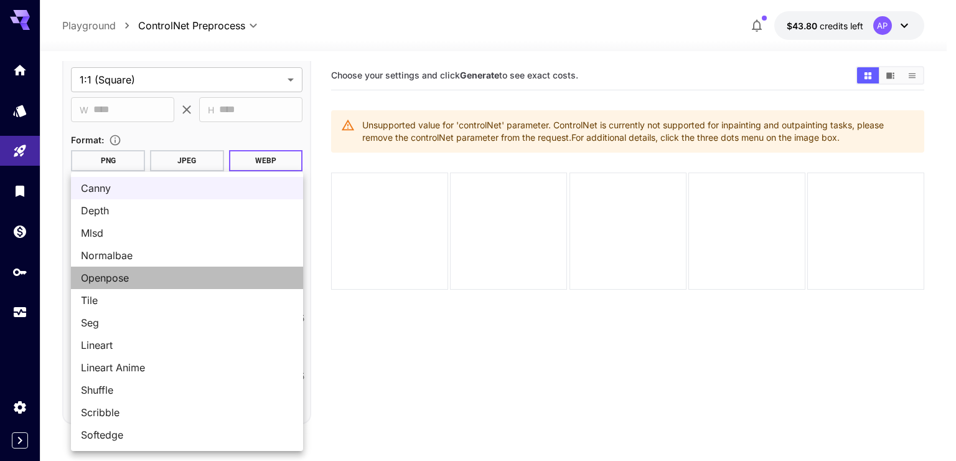
click at [181, 276] on span "Openpose" at bounding box center [187, 277] width 212 height 15
type input "********"
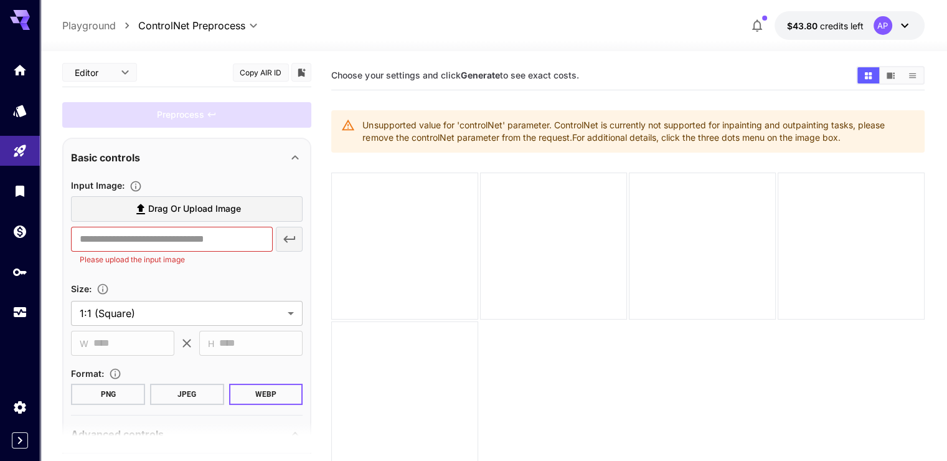
scroll to position [0, 0]
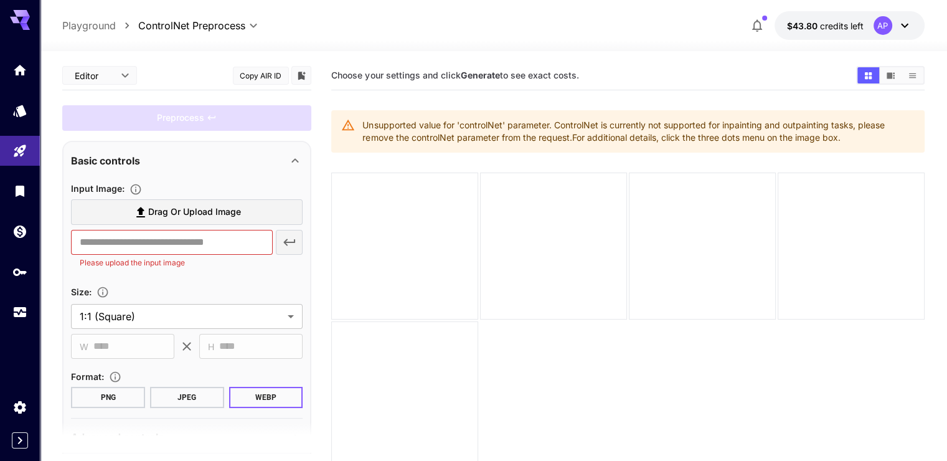
click at [189, 212] on span "Drag or upload image" at bounding box center [194, 212] width 93 height 16
click at [0, 0] on input "Drag or upload image" at bounding box center [0, 0] width 0 height 0
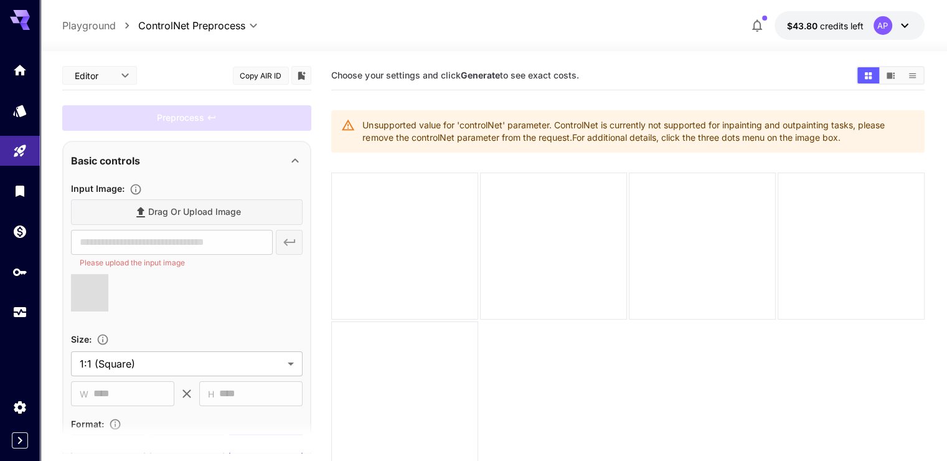
type input "**********"
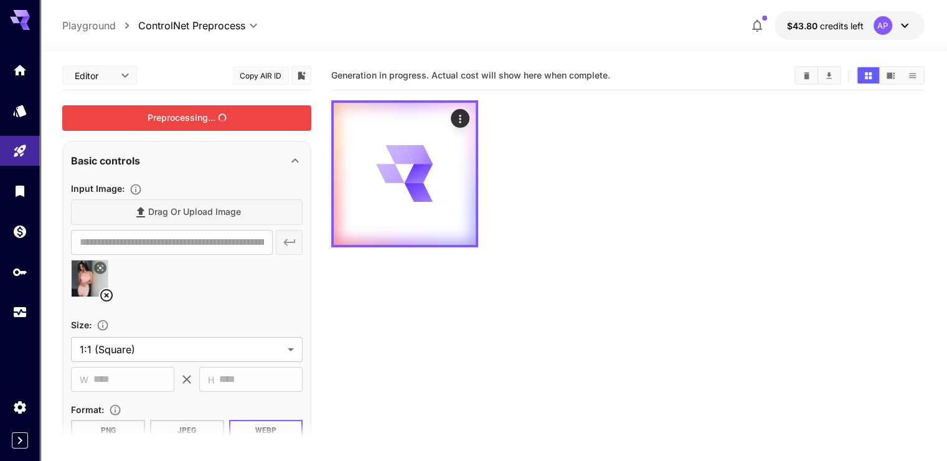
click at [222, 117] on div "Preprocessing..." at bounding box center [186, 118] width 249 height 26
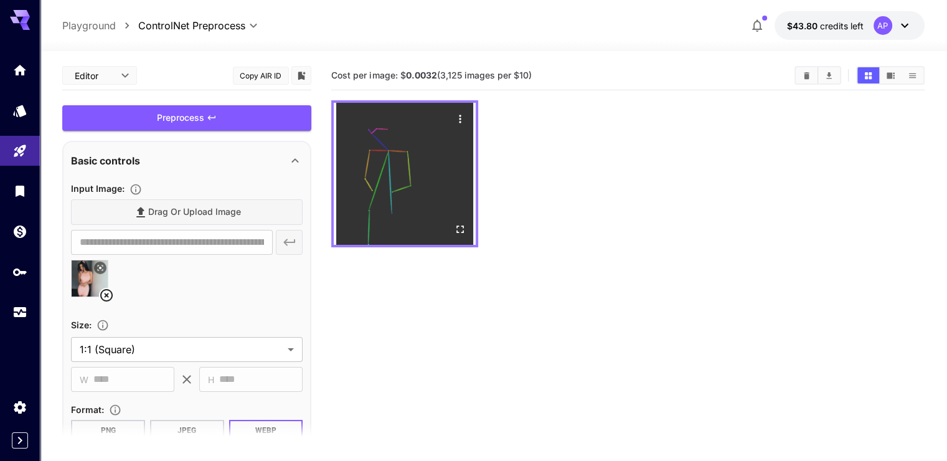
click at [405, 167] on img at bounding box center [405, 174] width 142 height 142
click at [454, 223] on icon "Open in fullscreen" at bounding box center [460, 229] width 12 height 12
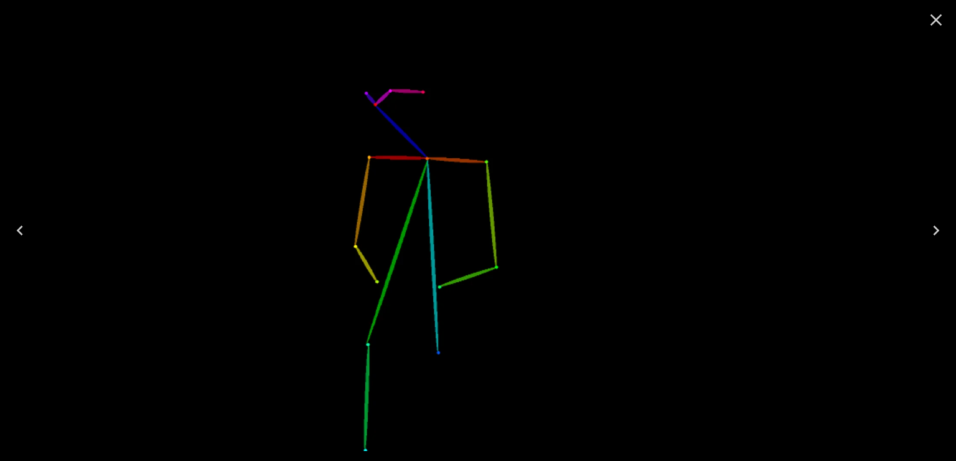
click at [938, 17] on icon "Close" at bounding box center [936, 20] width 20 height 20
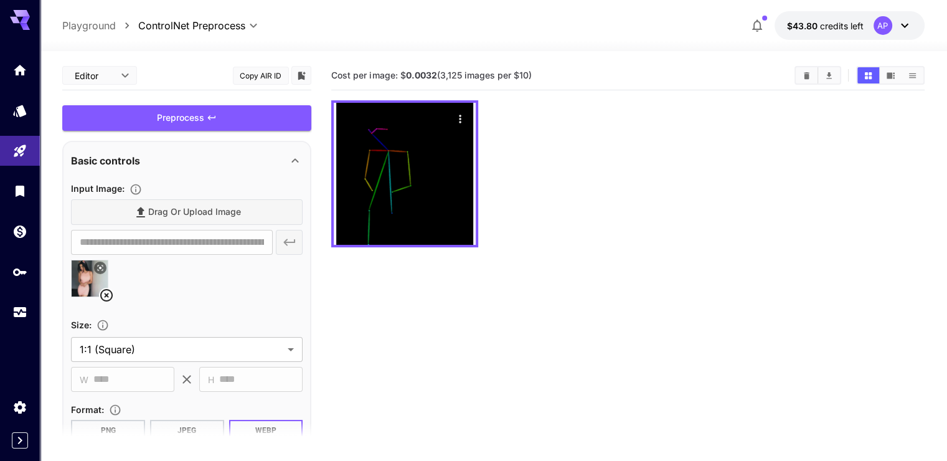
click at [125, 75] on body "**********" at bounding box center [473, 279] width 947 height 559
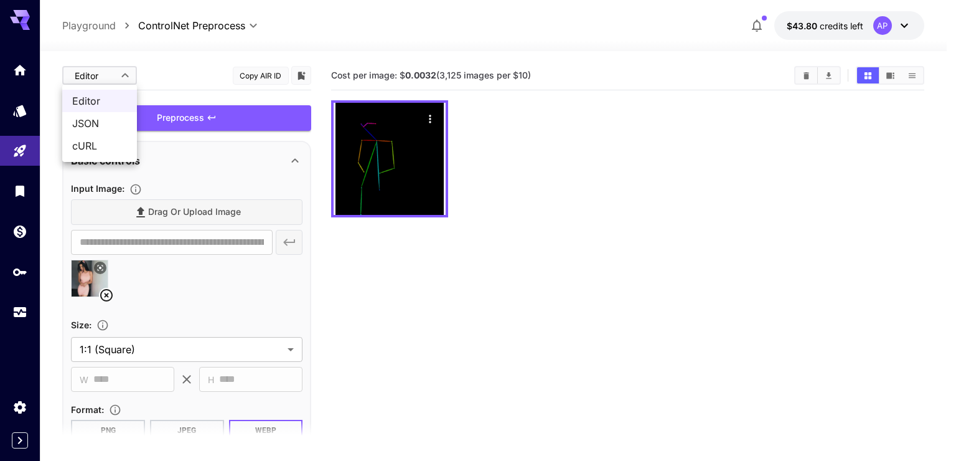
click at [105, 121] on span "JSON" at bounding box center [99, 123] width 55 height 15
type input "****"
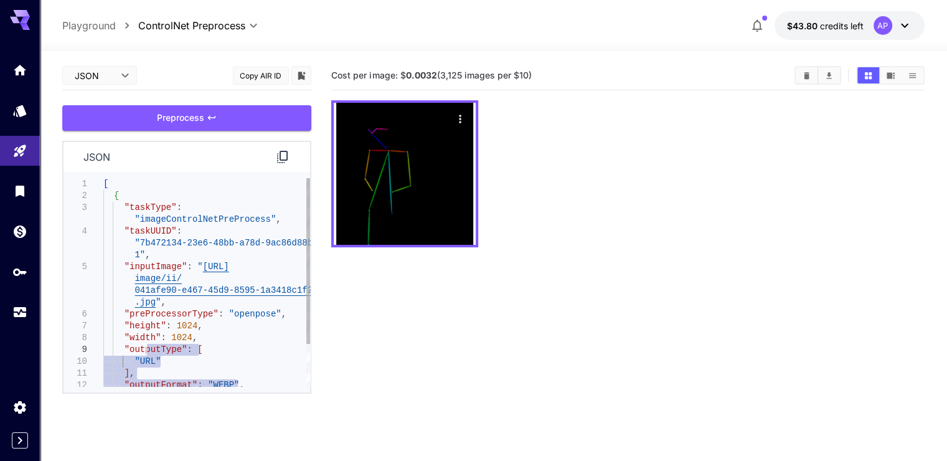
type textarea "**********"
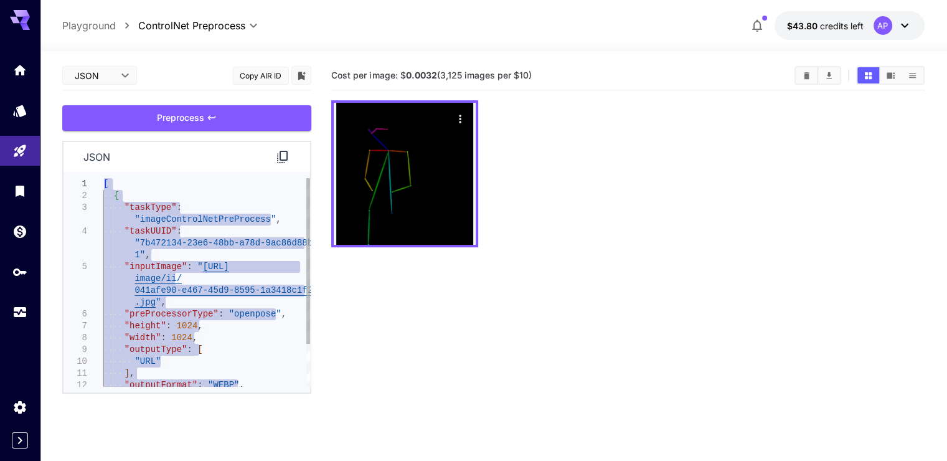
drag, startPoint x: 138, startPoint y: 379, endPoint x: 82, endPoint y: 162, distance: 224.4
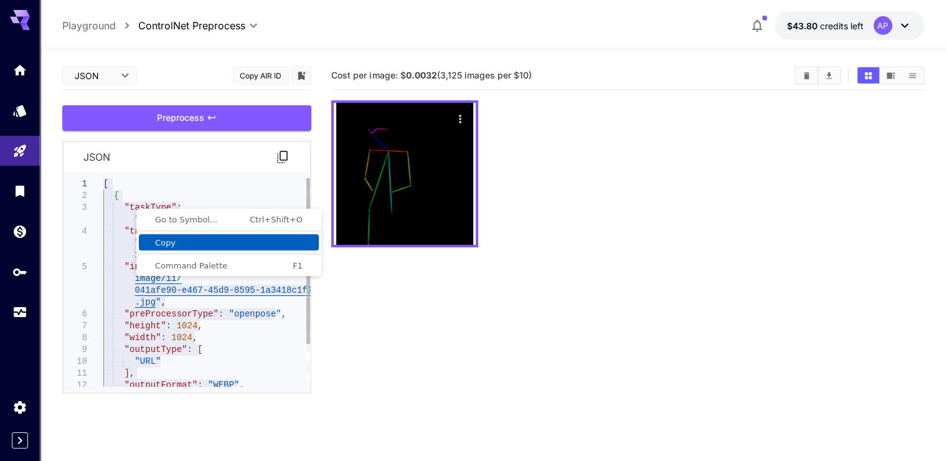
click at [164, 240] on span "Copy" at bounding box center [229, 242] width 180 height 8
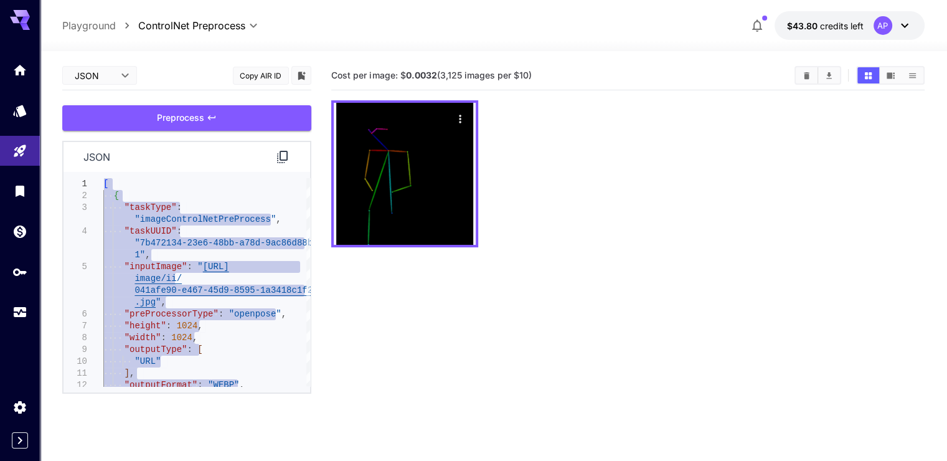
click at [412, 274] on section "Cost per image: $ 0.0032 (3,125 images per $10)" at bounding box center [627, 291] width 593 height 461
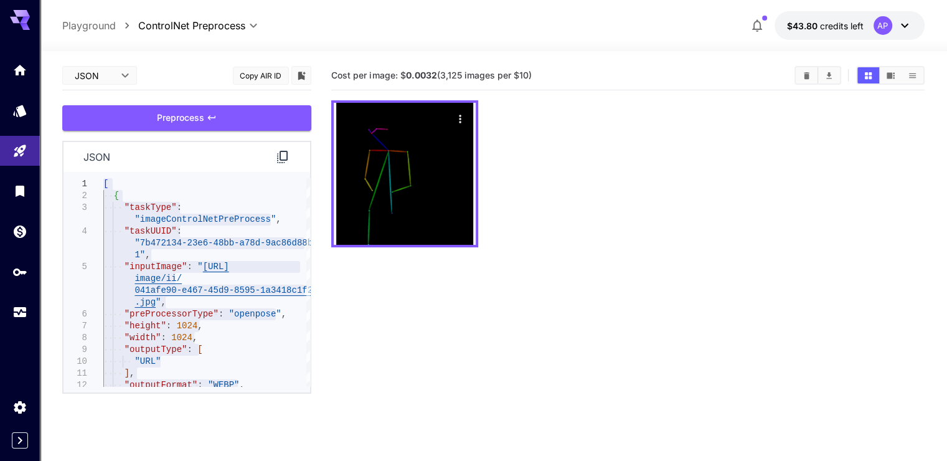
click at [132, 80] on body "**********" at bounding box center [473, 279] width 947 height 559
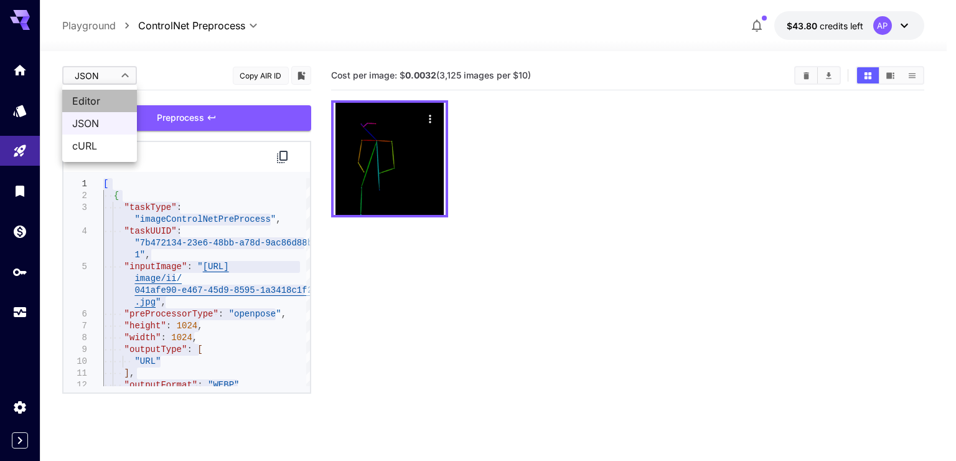
click at [107, 99] on span "Editor" at bounding box center [99, 100] width 55 height 15
type input "****"
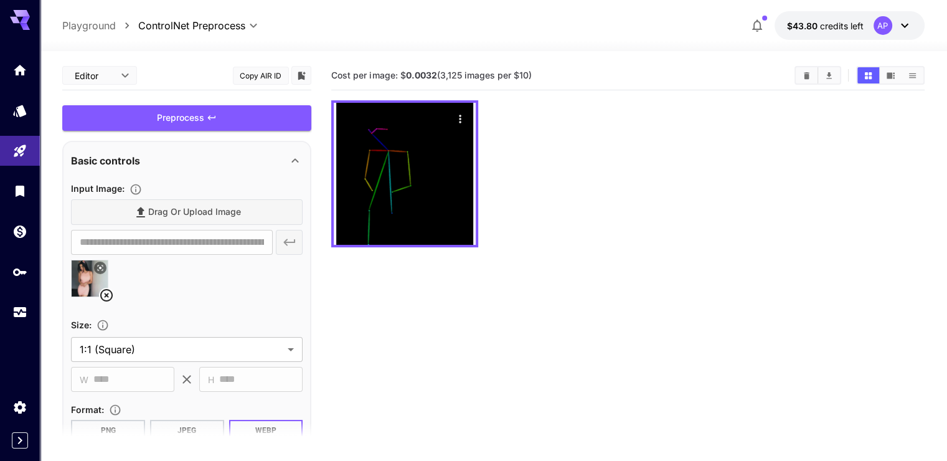
click at [104, 293] on icon at bounding box center [106, 295] width 15 height 15
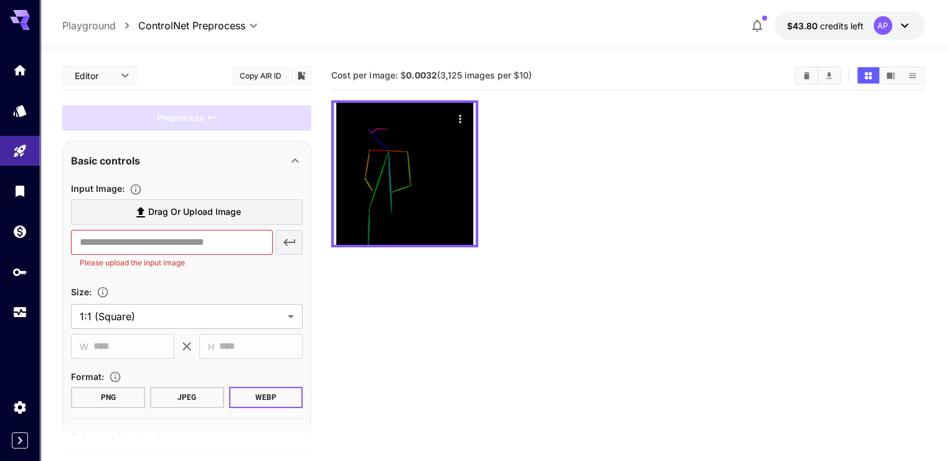
click at [149, 206] on span "Drag or upload image" at bounding box center [194, 212] width 93 height 16
click at [0, 0] on input "Drag or upload image" at bounding box center [0, 0] width 0 height 0
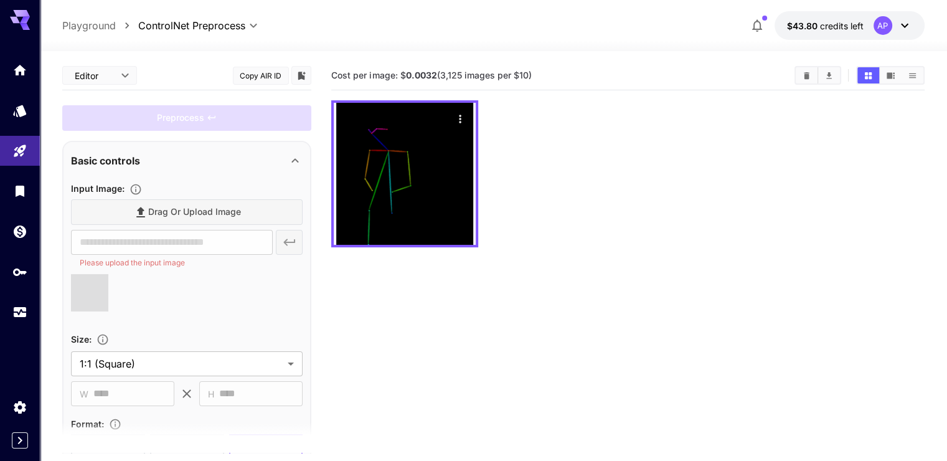
type input "**********"
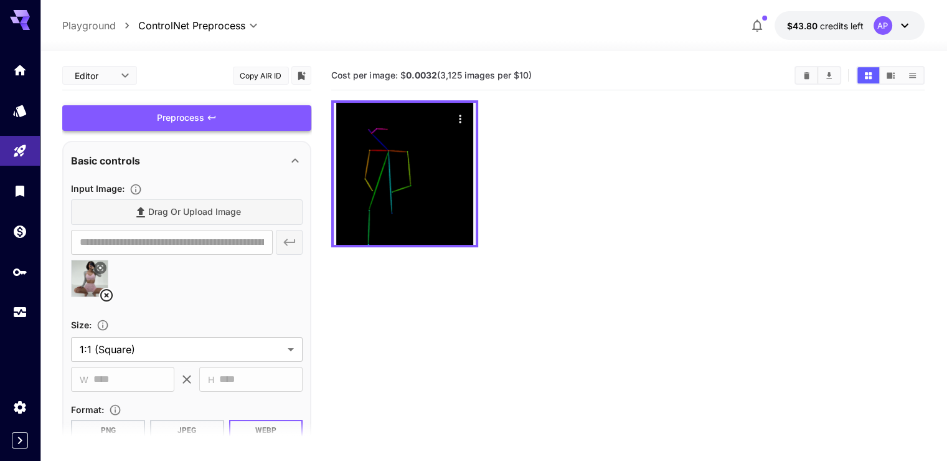
click at [225, 120] on div "Preprocess" at bounding box center [186, 118] width 249 height 26
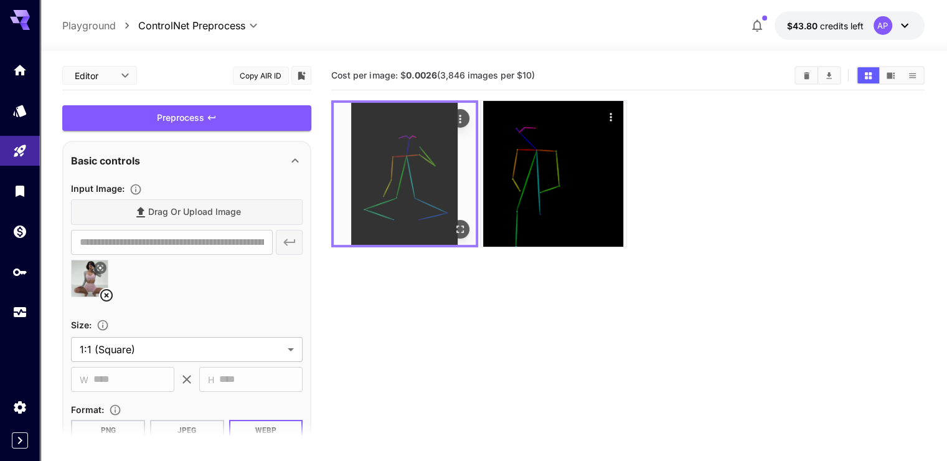
click at [418, 159] on img at bounding box center [405, 174] width 142 height 142
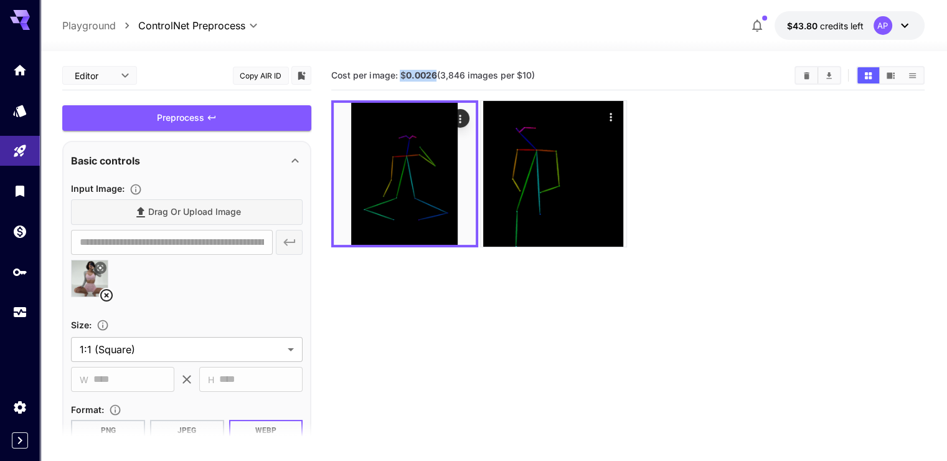
drag, startPoint x: 435, startPoint y: 75, endPoint x: 399, endPoint y: 75, distance: 35.5
click at [399, 75] on span "Cost per image: $ 0.0026 (3,846 images per $10)" at bounding box center [432, 75] width 203 height 11
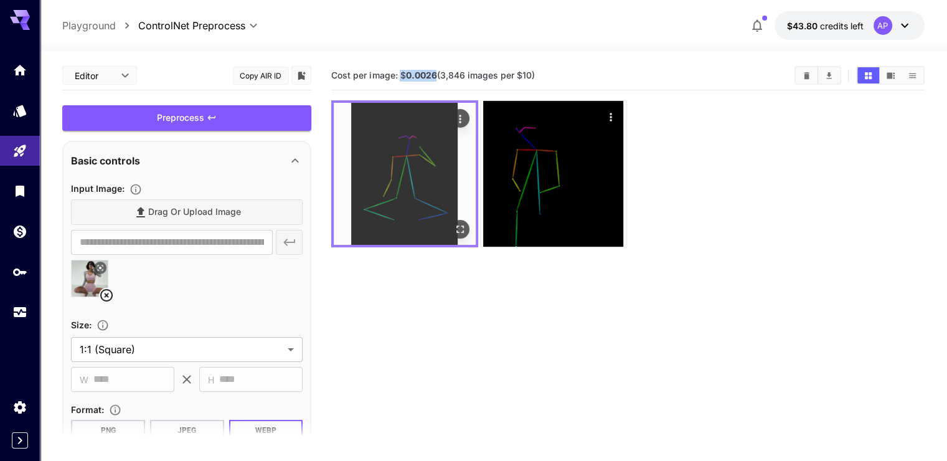
click at [391, 164] on img at bounding box center [405, 174] width 142 height 142
click at [454, 223] on icon "Open in fullscreen" at bounding box center [460, 229] width 12 height 12
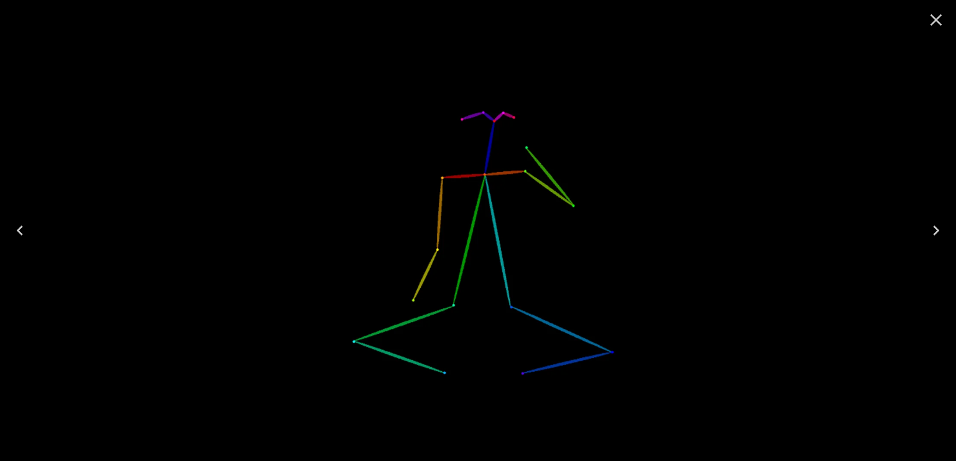
click at [940, 20] on icon "Close" at bounding box center [936, 20] width 20 height 20
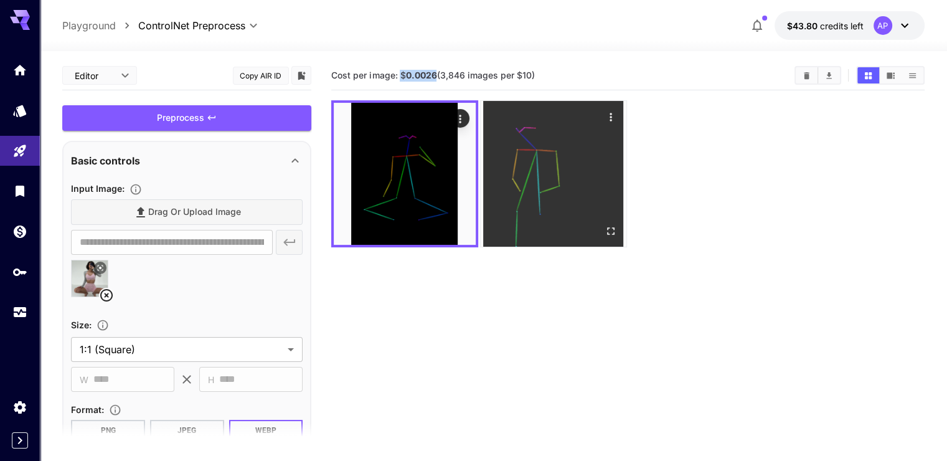
click at [604, 225] on icon "Open in fullscreen" at bounding box center [610, 231] width 12 height 12
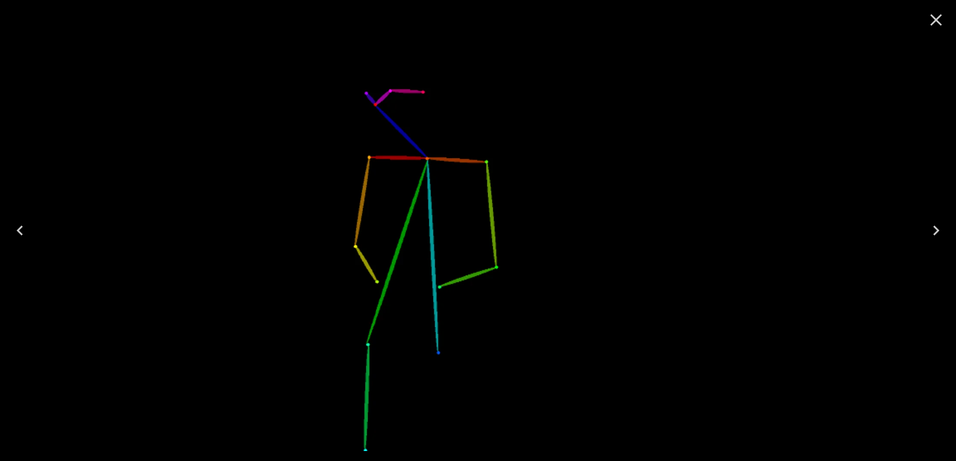
click at [936, 24] on icon "Close" at bounding box center [936, 20] width 20 height 20
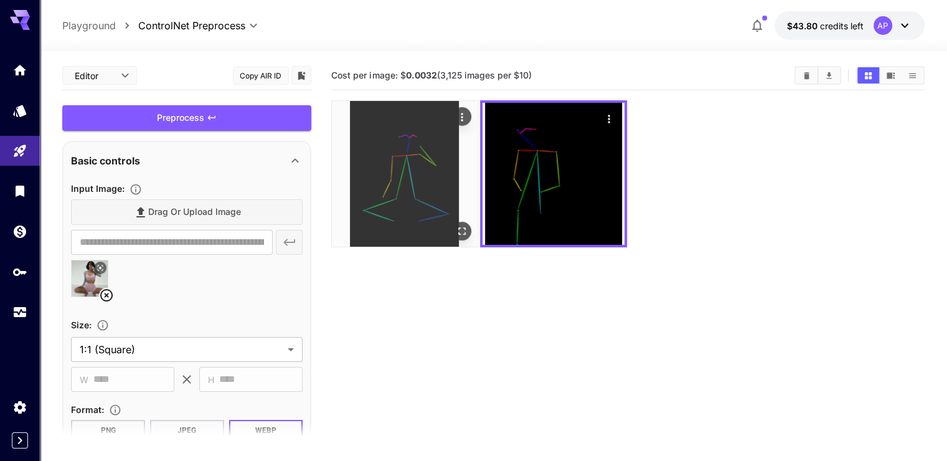
click at [456, 225] on icon "Open in fullscreen" at bounding box center [462, 231] width 12 height 12
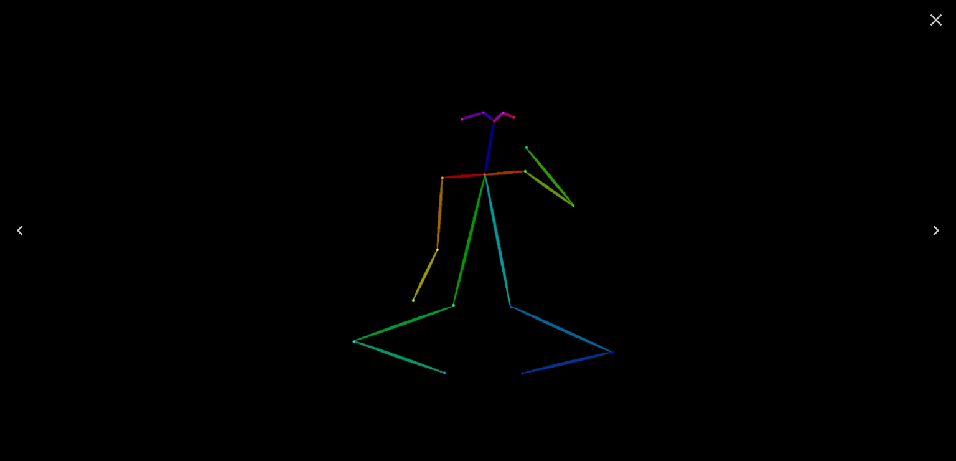
click at [941, 16] on icon "Close" at bounding box center [936, 20] width 20 height 20
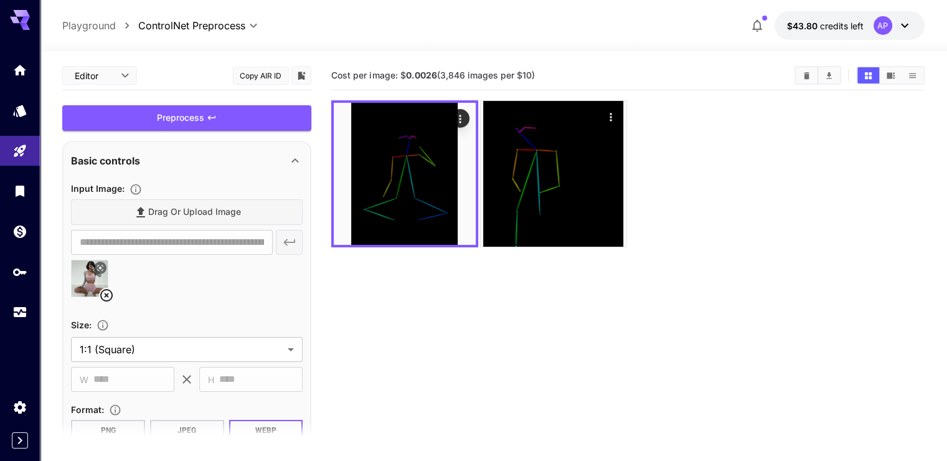
click at [104, 75] on body "**********" at bounding box center [473, 279] width 947 height 559
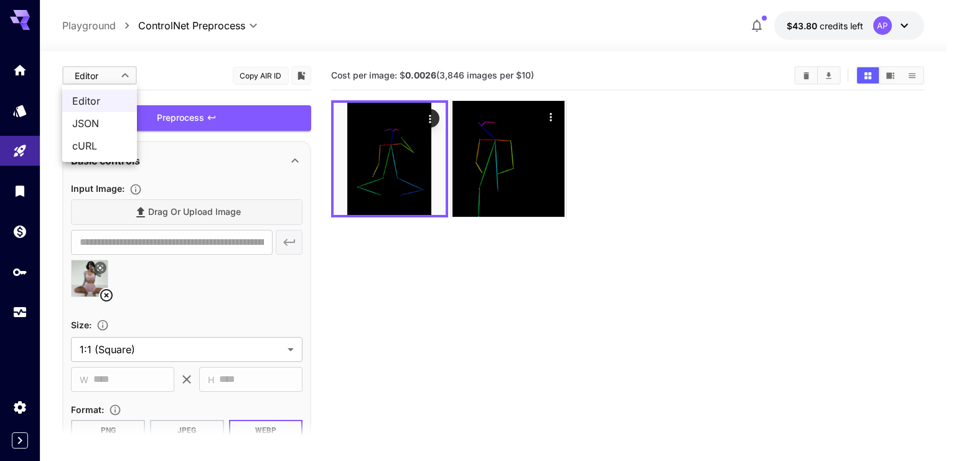
click at [97, 118] on span "JSON" at bounding box center [99, 123] width 55 height 15
type input "****"
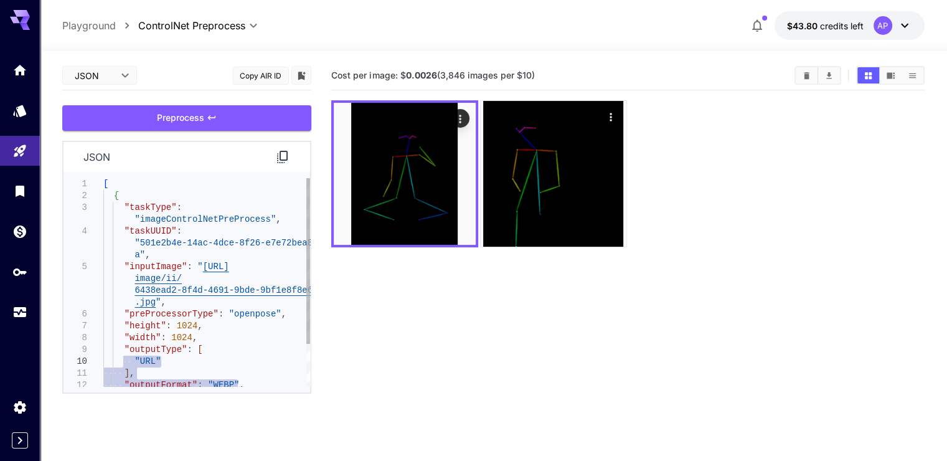
type textarea "**********"
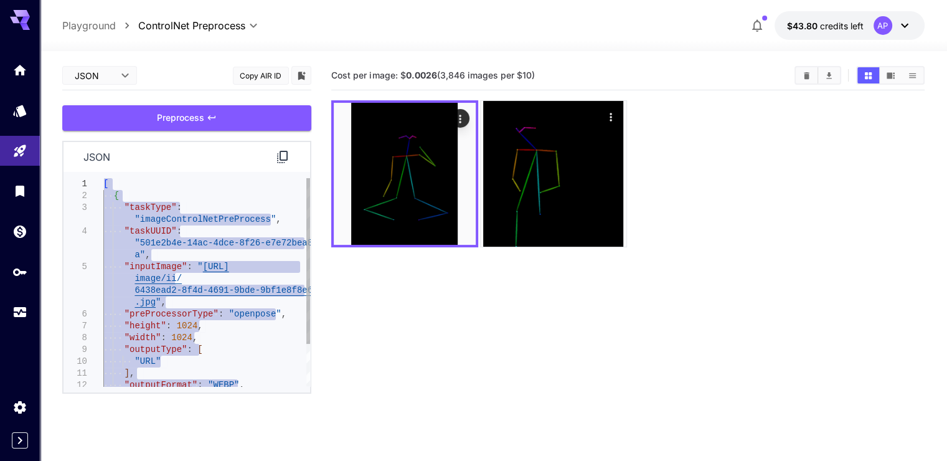
drag, startPoint x: 121, startPoint y: 374, endPoint x: 97, endPoint y: 166, distance: 209.3
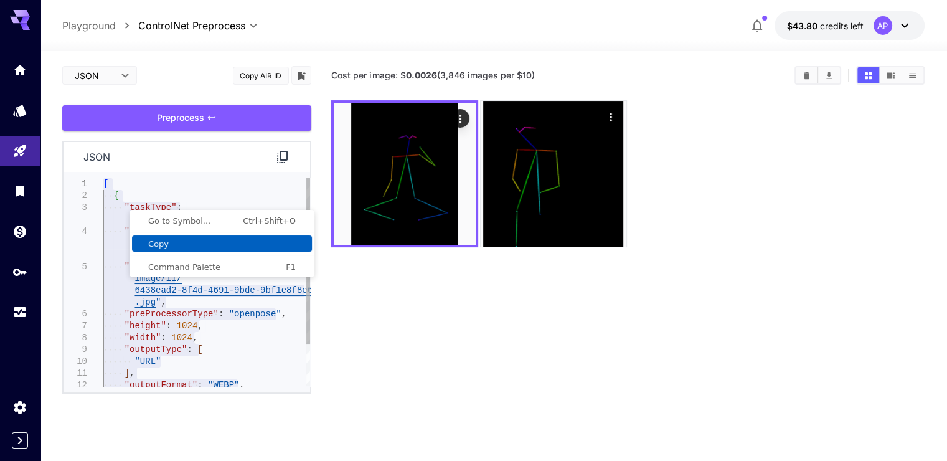
click at [158, 243] on span "Copy" at bounding box center [222, 244] width 180 height 8
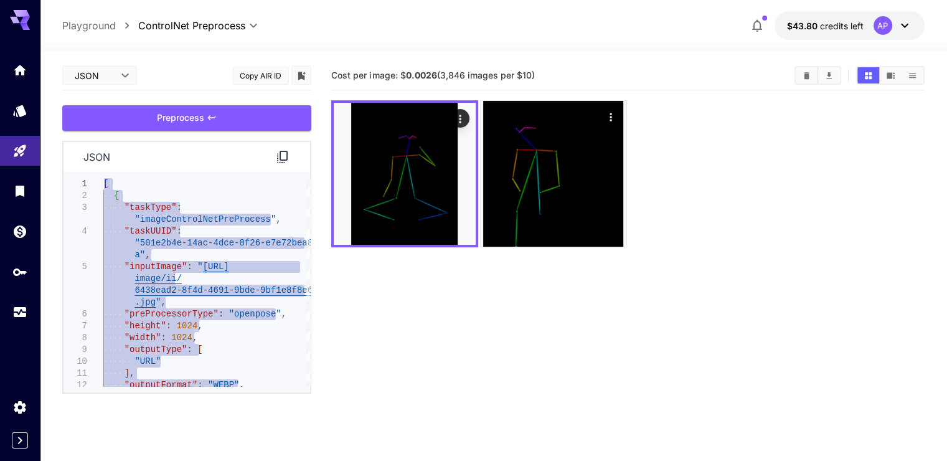
click at [518, 291] on section "Cost per image: $ 0.0026 (3,846 images per $10)" at bounding box center [627, 291] width 593 height 461
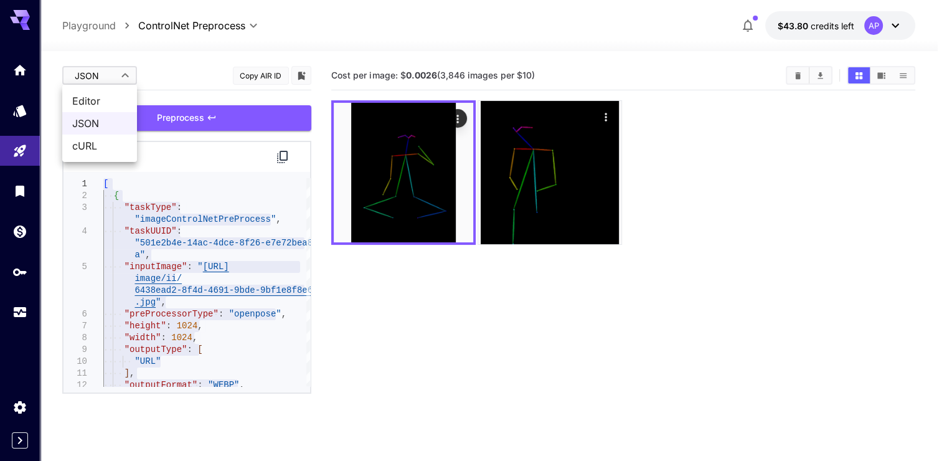
click at [109, 77] on body "**********" at bounding box center [473, 279] width 947 height 559
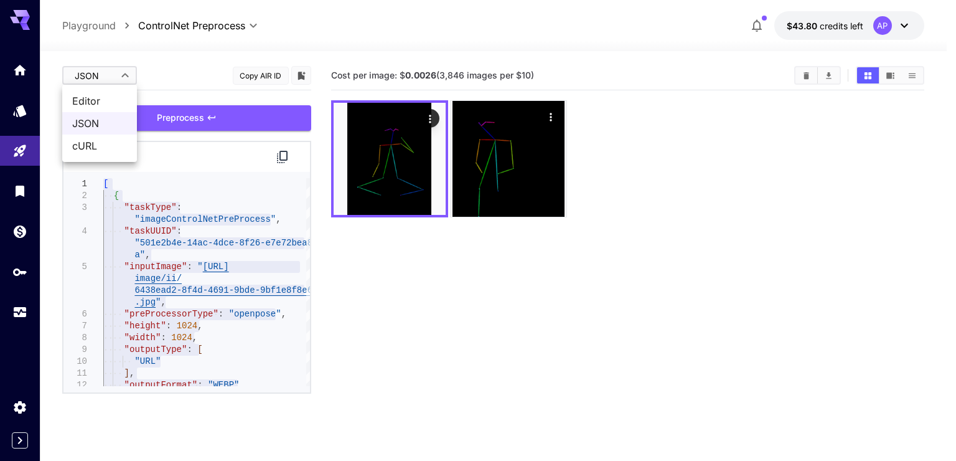
click at [107, 103] on span "Editor" at bounding box center [99, 100] width 55 height 15
type input "****"
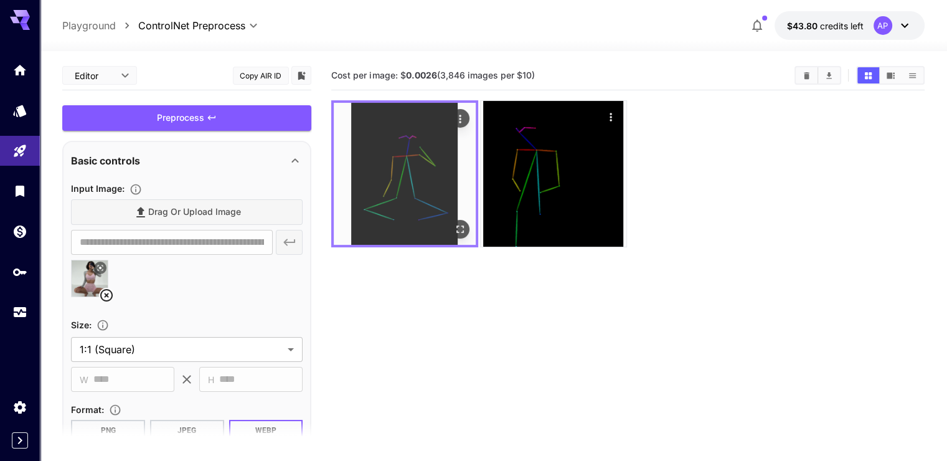
click at [388, 140] on img at bounding box center [405, 174] width 142 height 142
click at [454, 223] on icon "Open in fullscreen" at bounding box center [460, 229] width 12 height 12
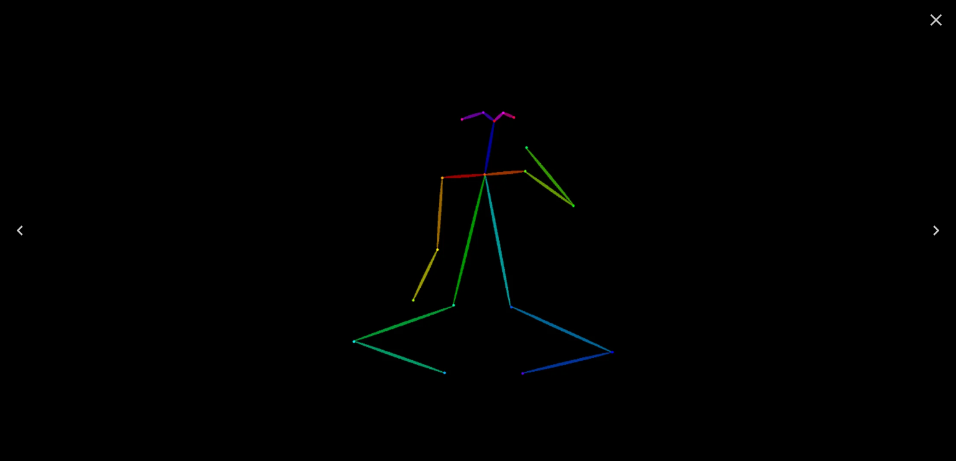
click at [943, 19] on icon "Close" at bounding box center [936, 20] width 20 height 20
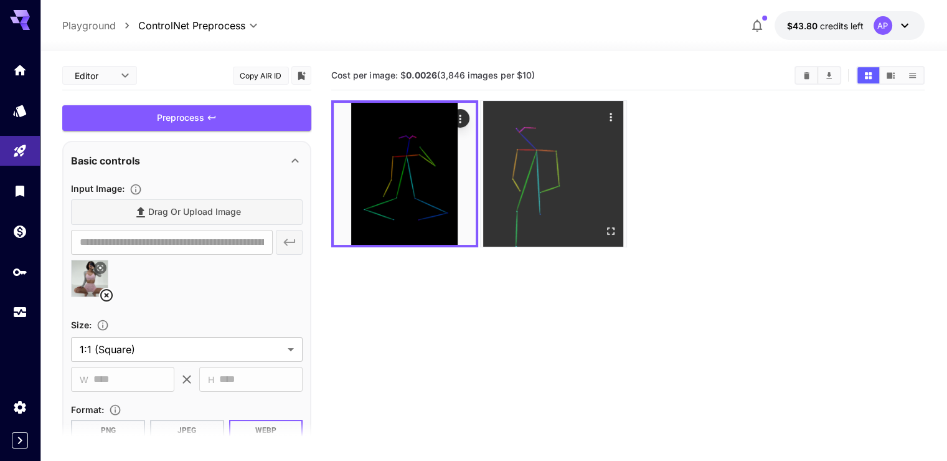
click at [527, 158] on img at bounding box center [554, 174] width 146 height 146
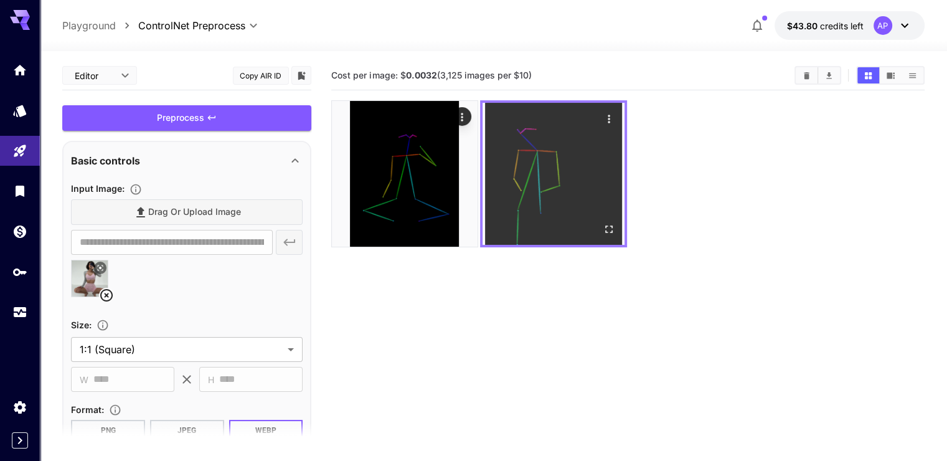
click at [605, 225] on icon "Open in fullscreen" at bounding box center [608, 228] width 7 height 7
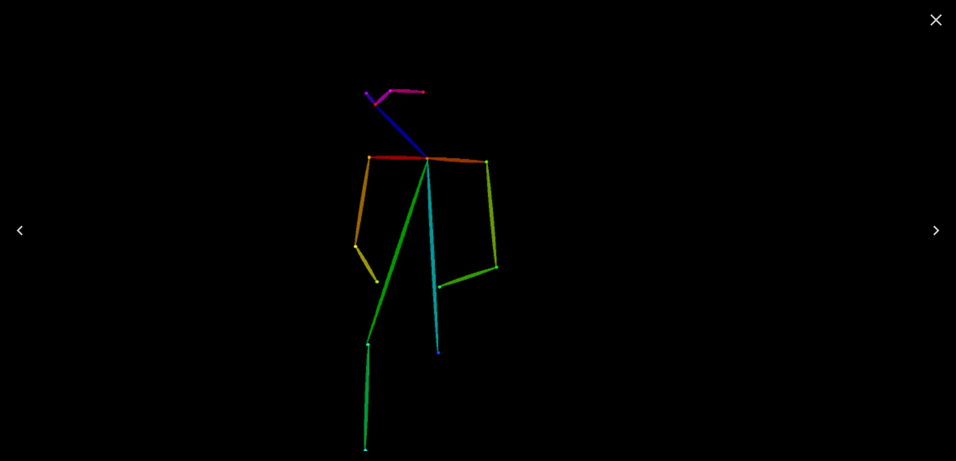
click at [946, 18] on icon "Close" at bounding box center [936, 20] width 20 height 20
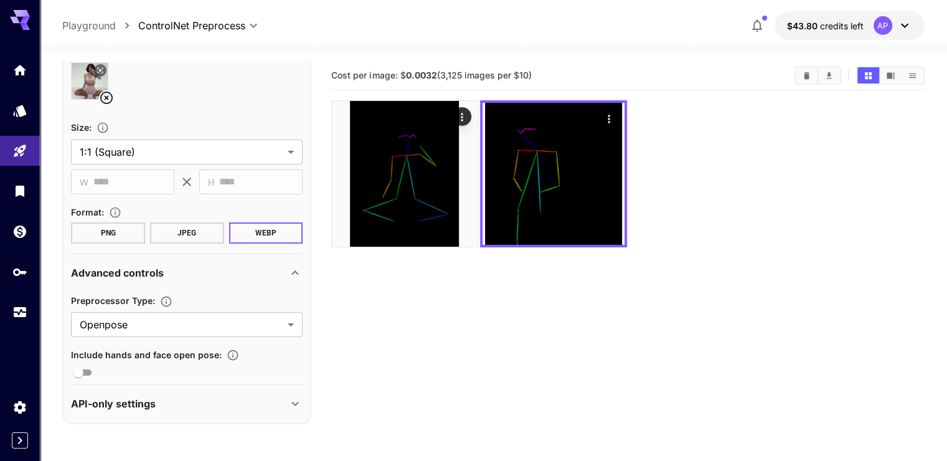
scroll to position [198, 0]
drag, startPoint x: 70, startPoint y: 351, endPoint x: 219, endPoint y: 352, distance: 149.4
click at [219, 352] on div "**********" at bounding box center [186, 183] width 249 height 481
click at [375, 334] on section "Cost per image: $ 0.0032 (3,125 images per $10)" at bounding box center [627, 291] width 593 height 461
click at [69, 369] on div "**********" at bounding box center [186, 183] width 249 height 481
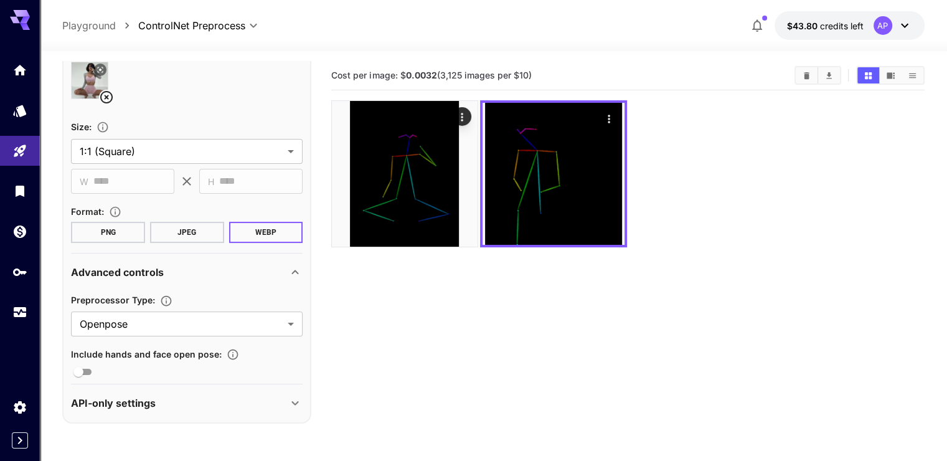
click at [69, 369] on div "**********" at bounding box center [186, 183] width 249 height 481
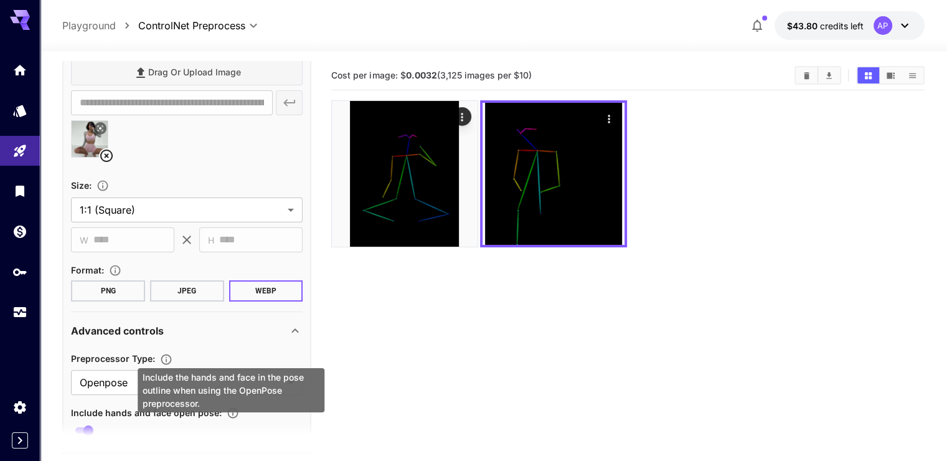
scroll to position [0, 0]
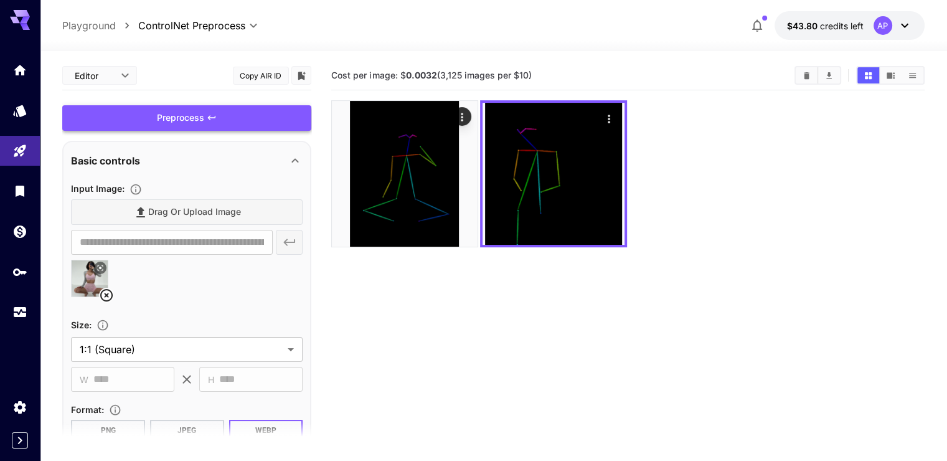
click at [258, 115] on div "Preprocess" at bounding box center [186, 118] width 249 height 26
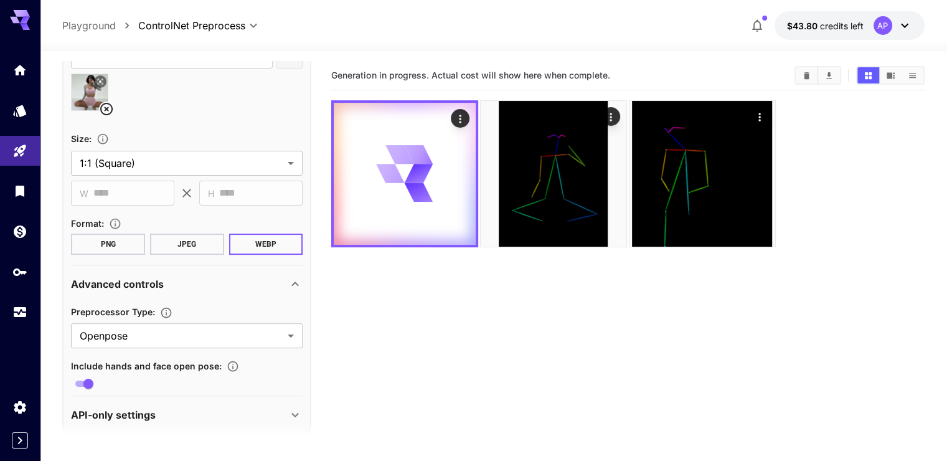
scroll to position [198, 0]
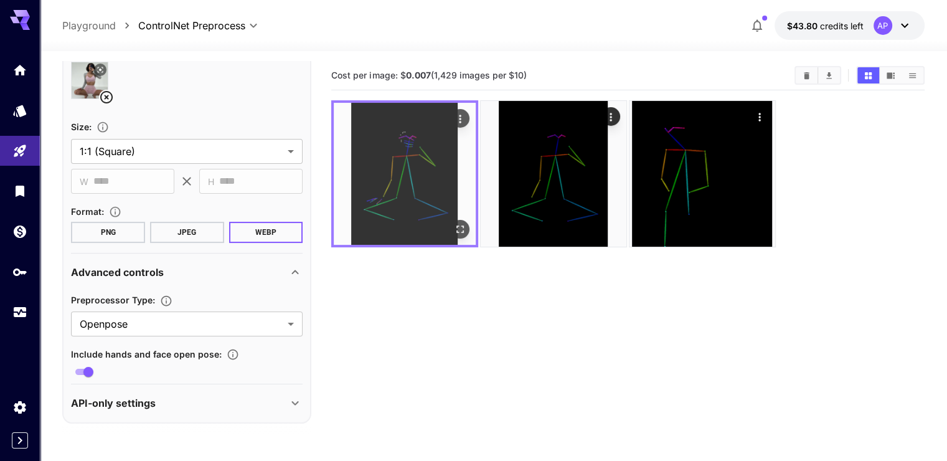
click at [363, 164] on img at bounding box center [405, 174] width 142 height 142
click at [454, 223] on icon "Open in fullscreen" at bounding box center [460, 229] width 12 height 12
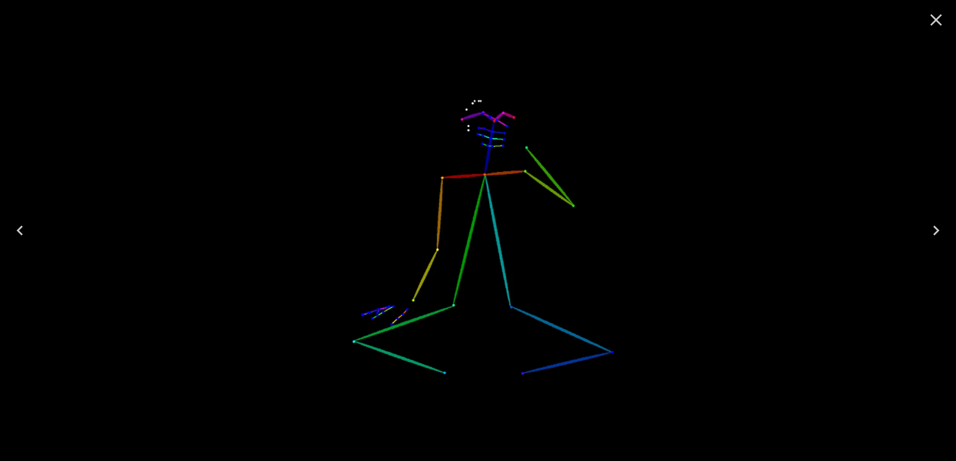
click at [937, 19] on icon "Close" at bounding box center [937, 20] width 12 height 12
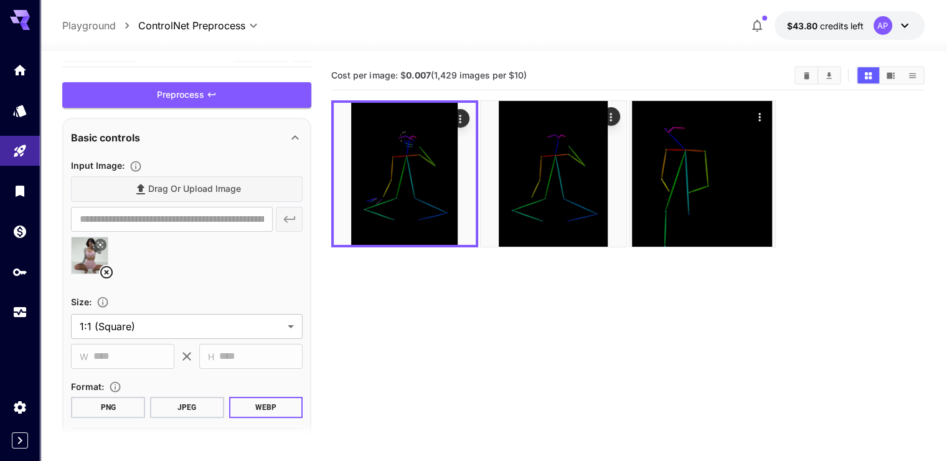
scroll to position [0, 0]
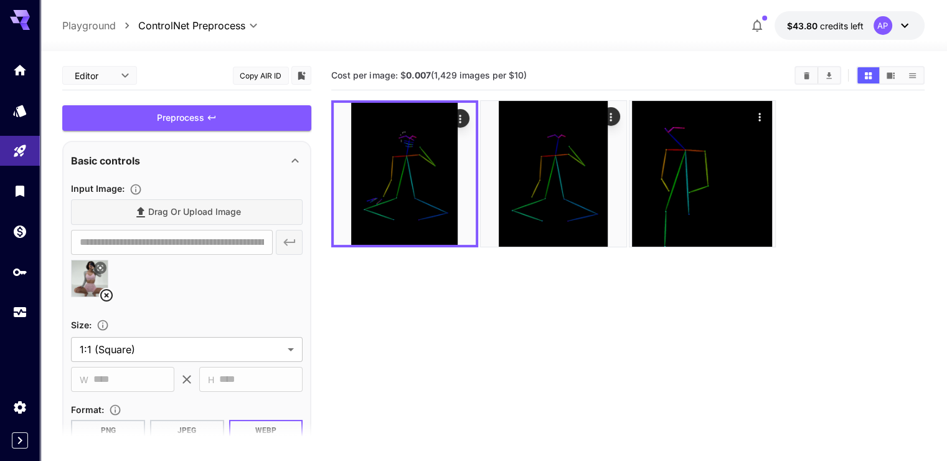
click at [106, 296] on icon at bounding box center [106, 295] width 15 height 15
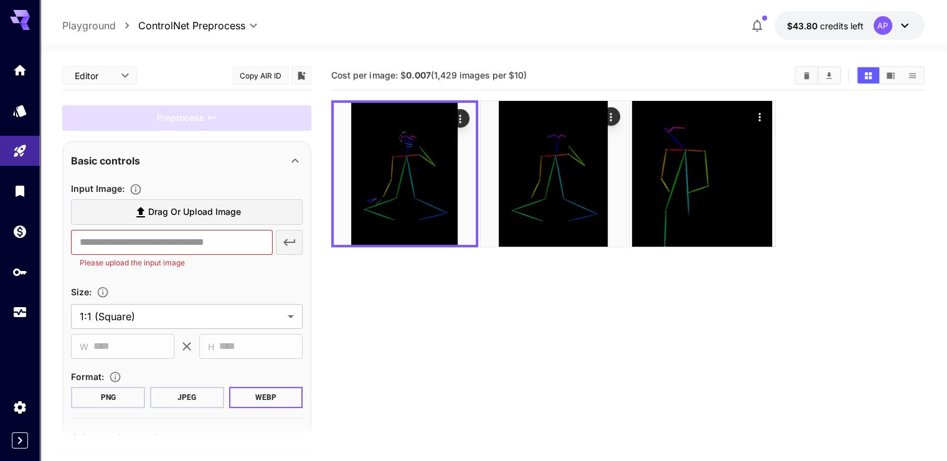
click at [162, 212] on span "Drag or upload image" at bounding box center [194, 212] width 93 height 16
click at [0, 0] on input "Drag or upload image" at bounding box center [0, 0] width 0 height 0
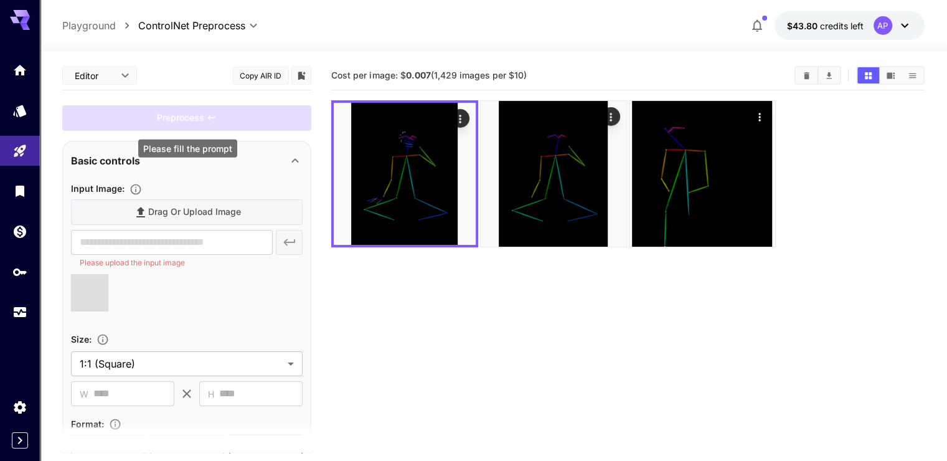
type input "**********"
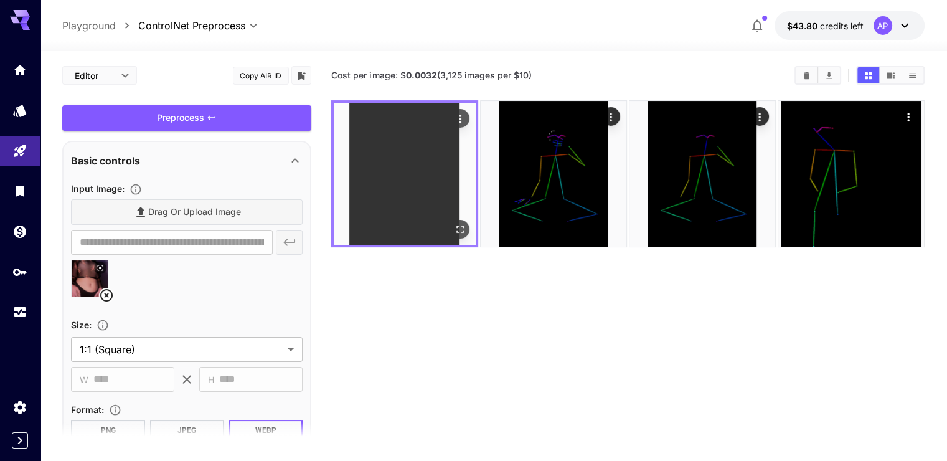
click at [395, 176] on img at bounding box center [405, 174] width 142 height 142
click at [454, 223] on icon "Open in fullscreen" at bounding box center [460, 229] width 12 height 12
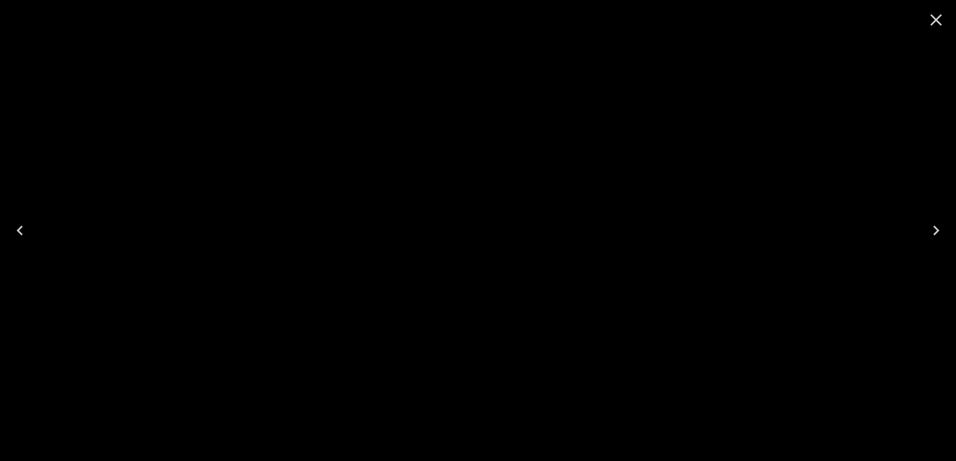
click at [934, 19] on icon "Close" at bounding box center [936, 20] width 20 height 20
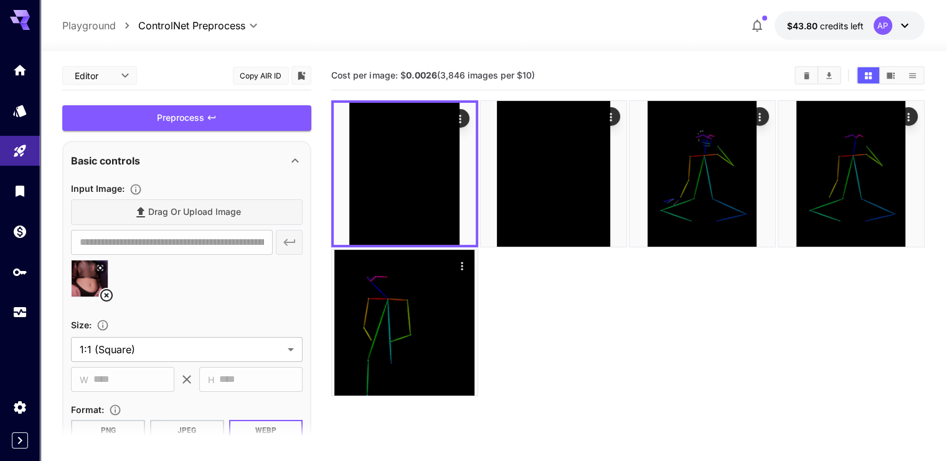
click at [110, 293] on icon at bounding box center [106, 295] width 15 height 15
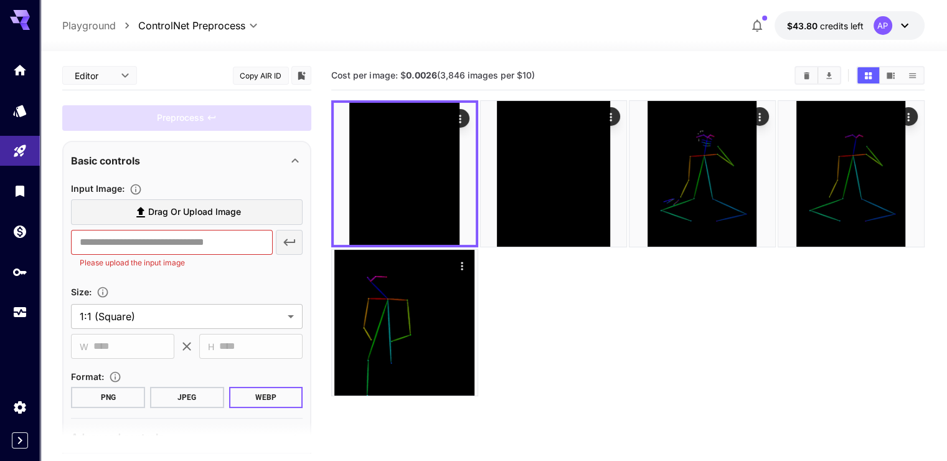
click at [200, 211] on span "Drag or upload image" at bounding box center [194, 212] width 93 height 16
click at [0, 0] on input "Drag or upload image" at bounding box center [0, 0] width 0 height 0
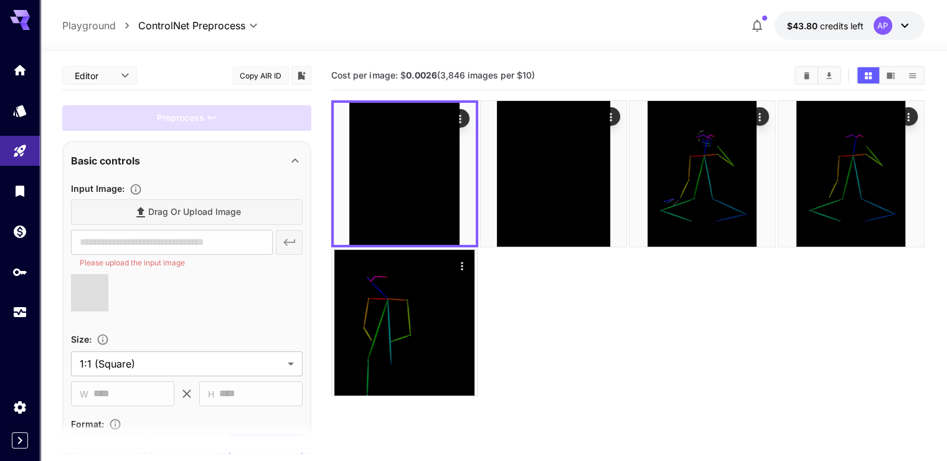
type input "**********"
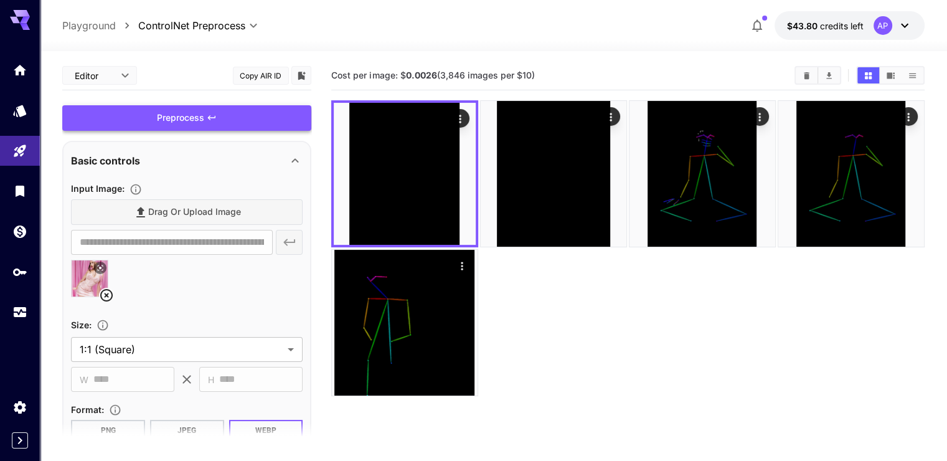
click at [220, 120] on div "Preprocess" at bounding box center [186, 118] width 249 height 26
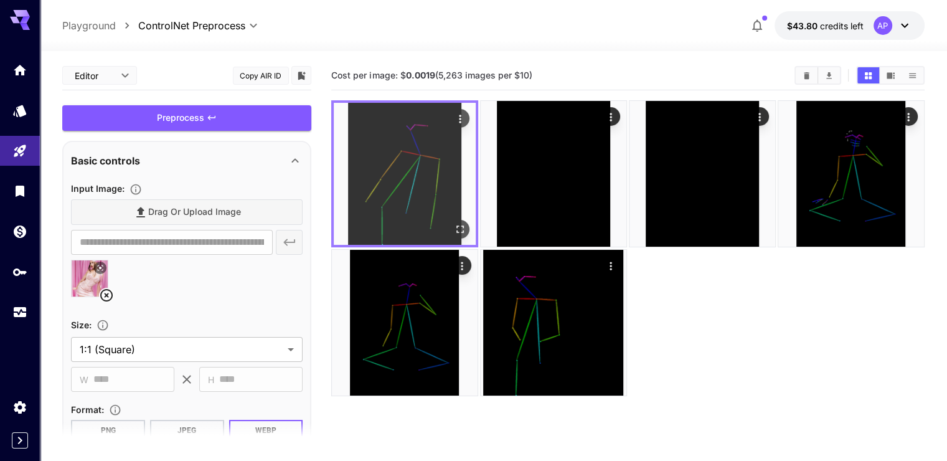
click at [393, 157] on img at bounding box center [405, 174] width 142 height 142
click at [454, 223] on icon "Open in fullscreen" at bounding box center [460, 229] width 12 height 12
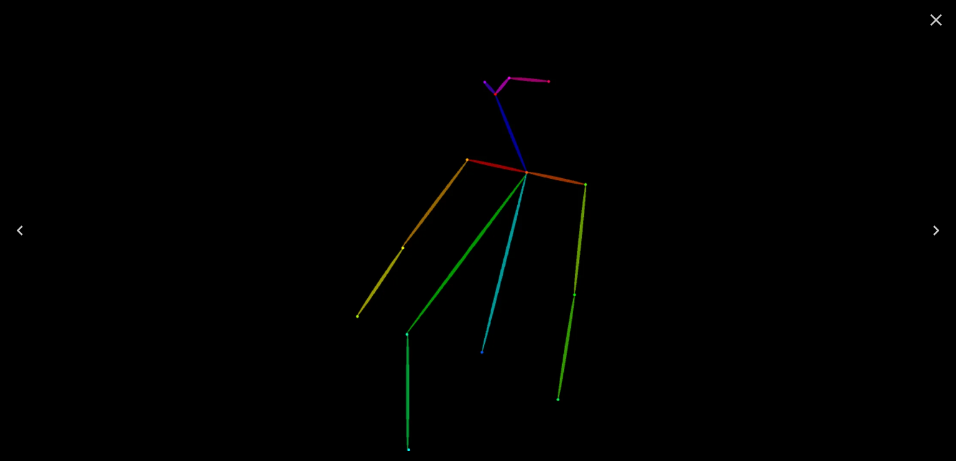
click at [933, 22] on icon "Close" at bounding box center [937, 20] width 12 height 12
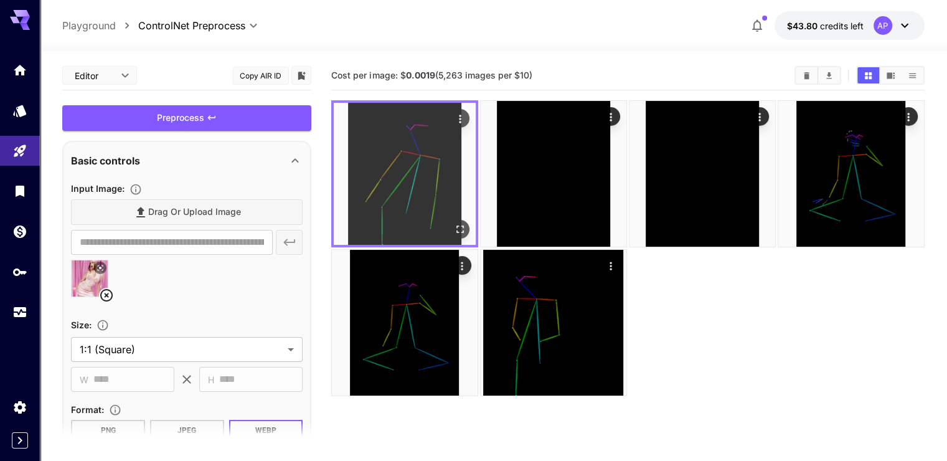
click at [451, 220] on button "Open in fullscreen" at bounding box center [460, 229] width 19 height 19
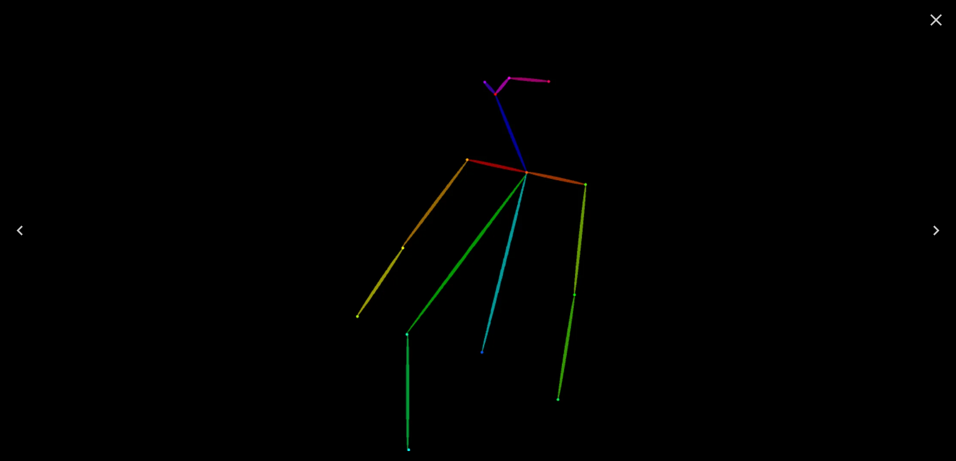
click at [939, 26] on icon "Close" at bounding box center [936, 20] width 20 height 20
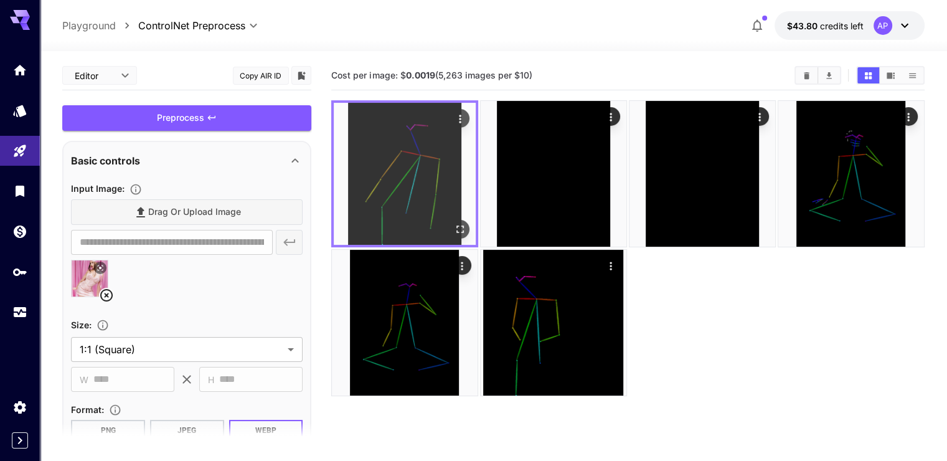
click at [454, 223] on icon "Open in fullscreen" at bounding box center [460, 229] width 12 height 12
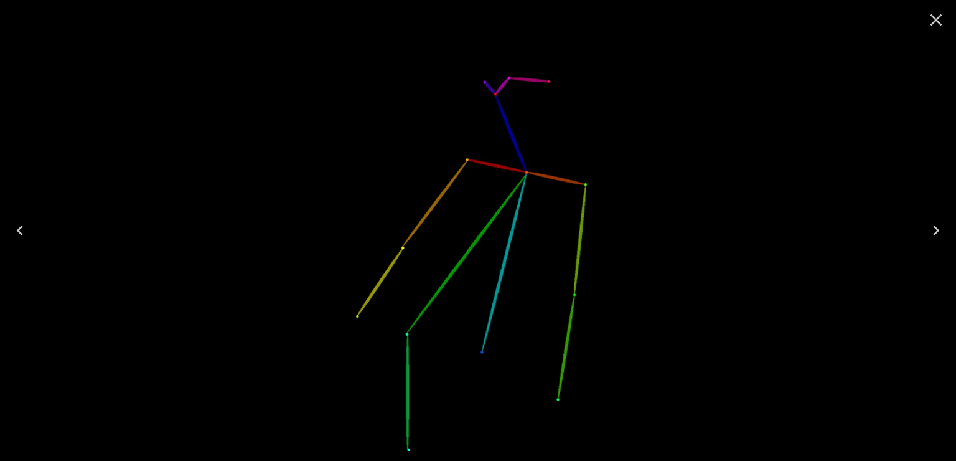
click at [939, 21] on icon "Close" at bounding box center [936, 20] width 20 height 20
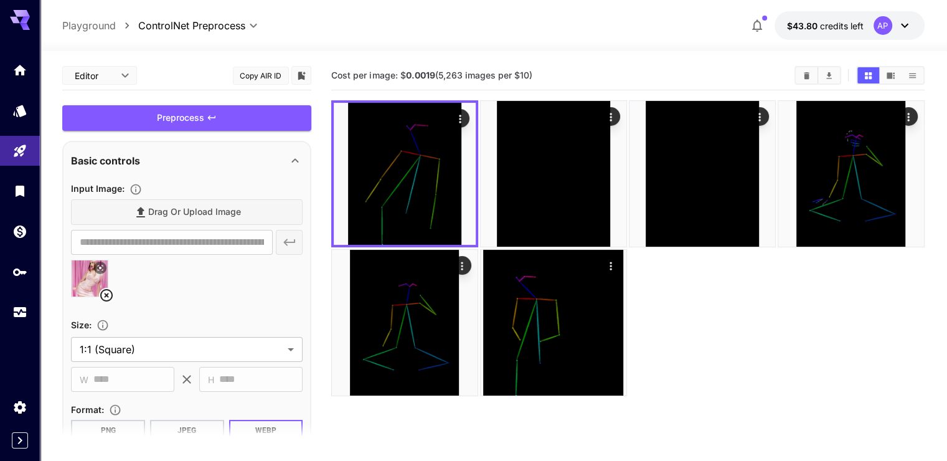
click at [120, 79] on body "**********" at bounding box center [473, 279] width 947 height 559
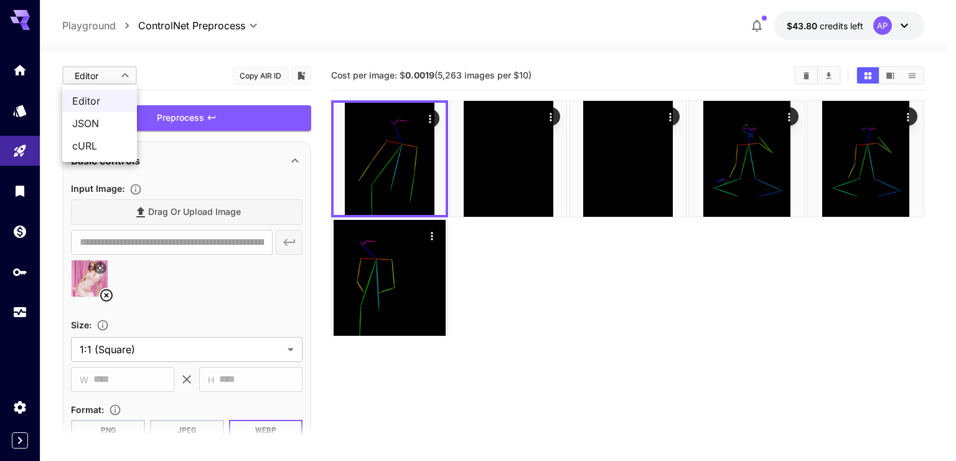
click at [100, 121] on span "JSON" at bounding box center [99, 123] width 55 height 15
type input "****"
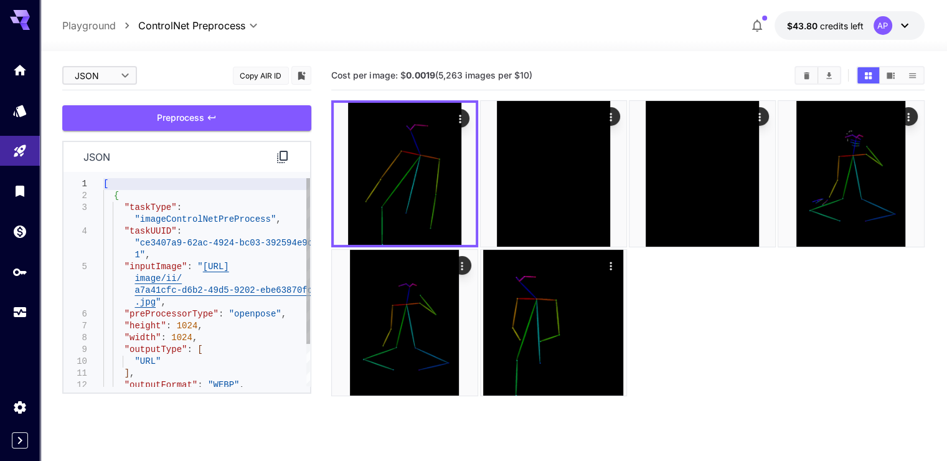
click at [192, 244] on div ""taskUUID" : "ce3407a9-62ac-4924-bc03-392594e9cab 1" , "inputImage" : " https:/…" at bounding box center [206, 308] width 207 height 260
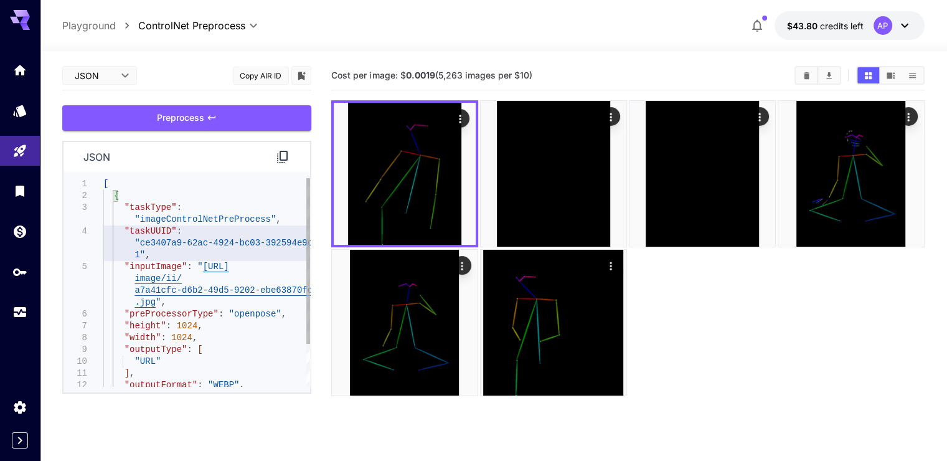
type textarea "**********"
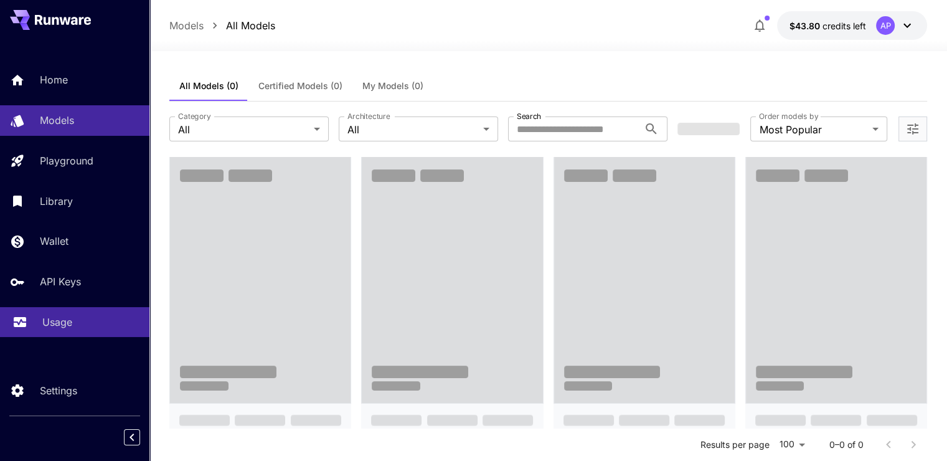
click at [55, 311] on link "Usage" at bounding box center [74, 322] width 149 height 31
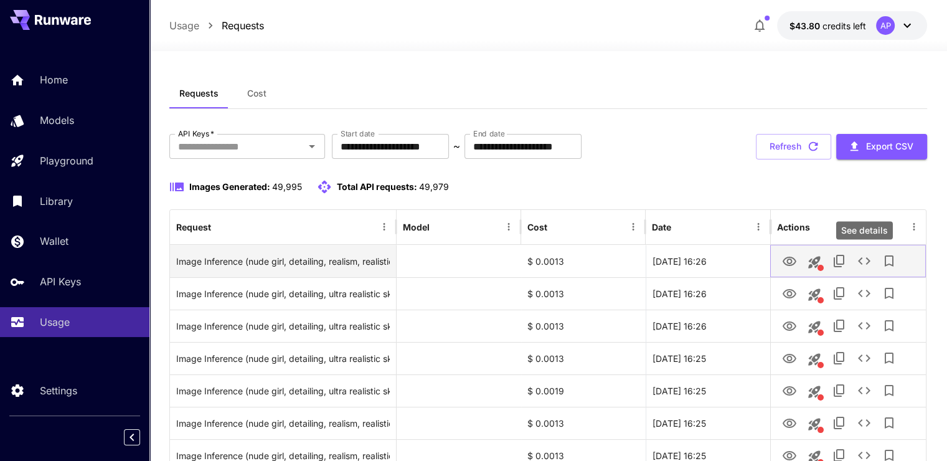
click at [864, 255] on icon "See details" at bounding box center [864, 260] width 15 height 15
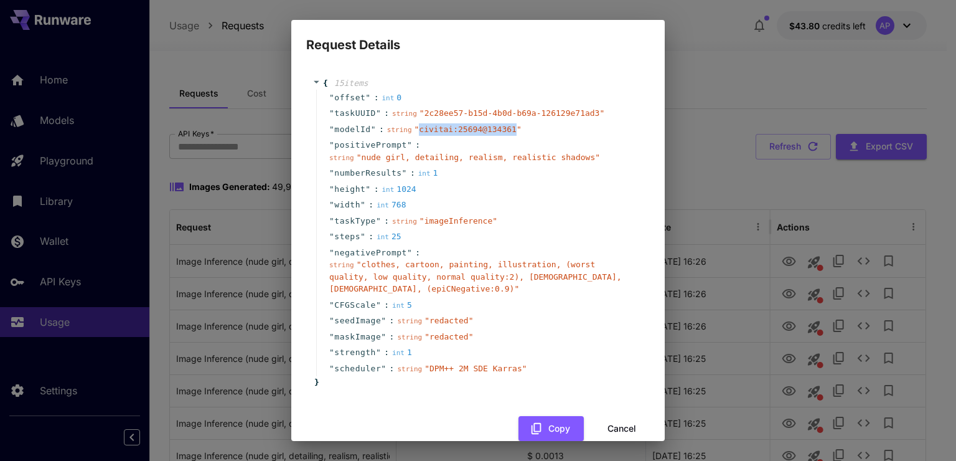
copy span "civitai:25694@134361"
drag, startPoint x: 413, startPoint y: 131, endPoint x: 500, endPoint y: 131, distance: 86.5
click at [500, 131] on span "" civitai:25694@134361 "" at bounding box center [468, 129] width 107 height 9
click at [630, 416] on button "Cancel" at bounding box center [622, 429] width 56 height 26
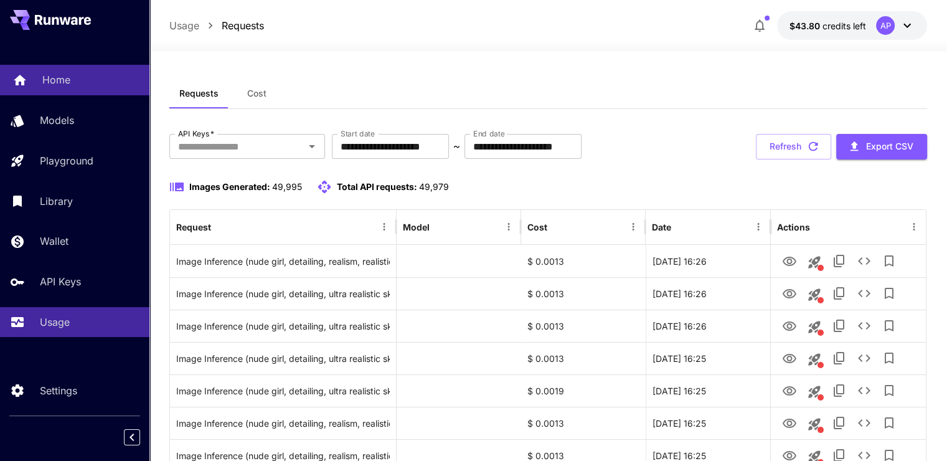
click at [55, 67] on link "Home" at bounding box center [74, 80] width 149 height 31
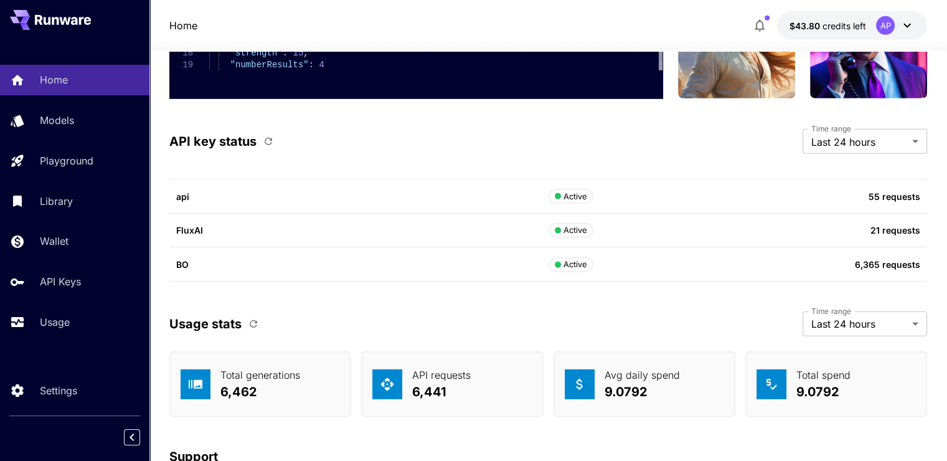
scroll to position [3713, 0]
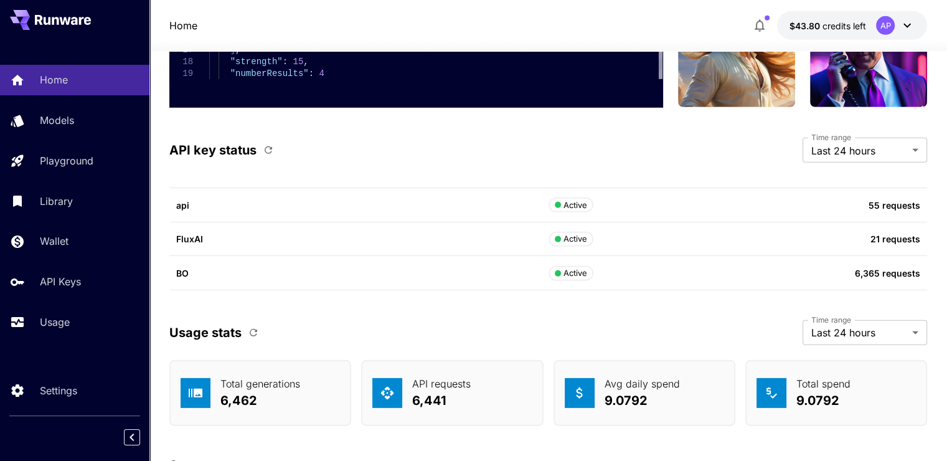
click at [268, 144] on icon "button" at bounding box center [268, 149] width 11 height 11
click at [77, 92] on link "Home" at bounding box center [74, 80] width 149 height 31
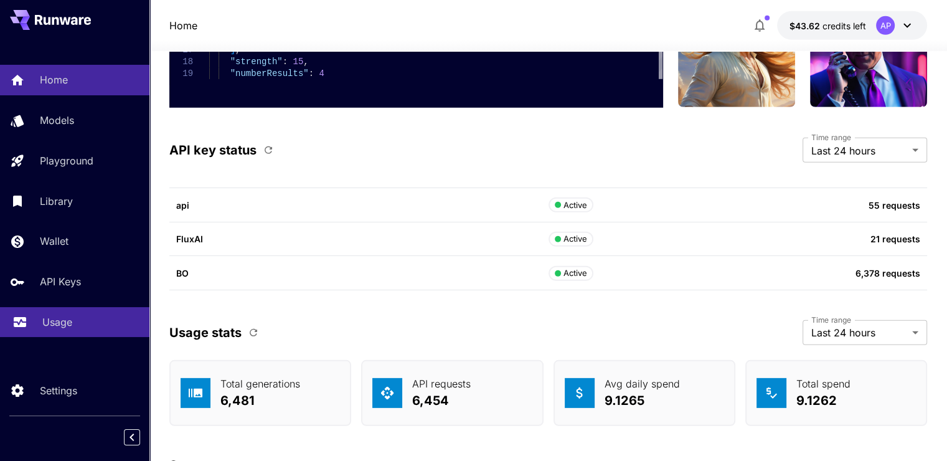
click at [73, 316] on div "Usage" at bounding box center [90, 321] width 97 height 15
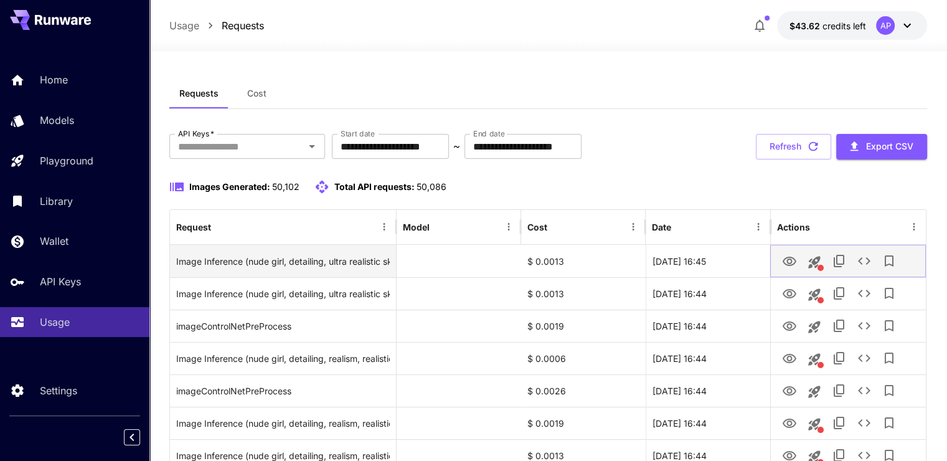
click at [787, 269] on button "View Image" at bounding box center [789, 261] width 25 height 26
click at [792, 258] on icon "View Image" at bounding box center [789, 261] width 15 height 15
click at [788, 261] on icon "View Image" at bounding box center [789, 261] width 15 height 15
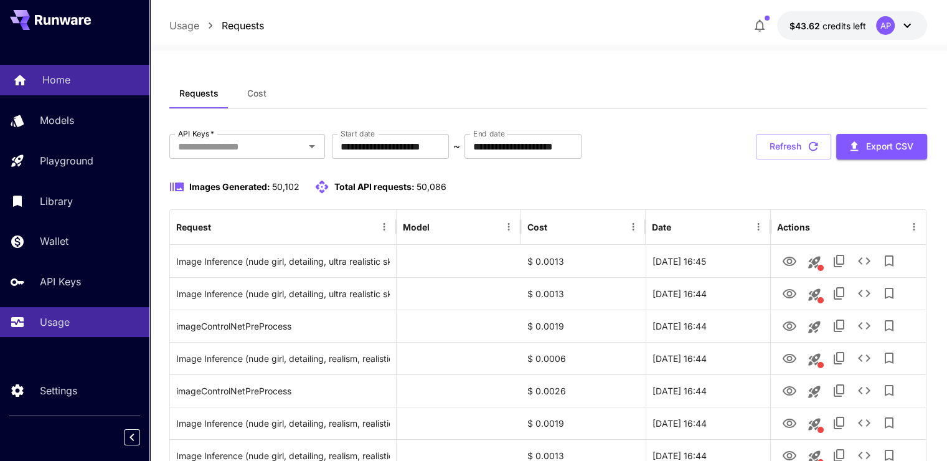
click at [38, 77] on link "Home" at bounding box center [74, 80] width 149 height 31
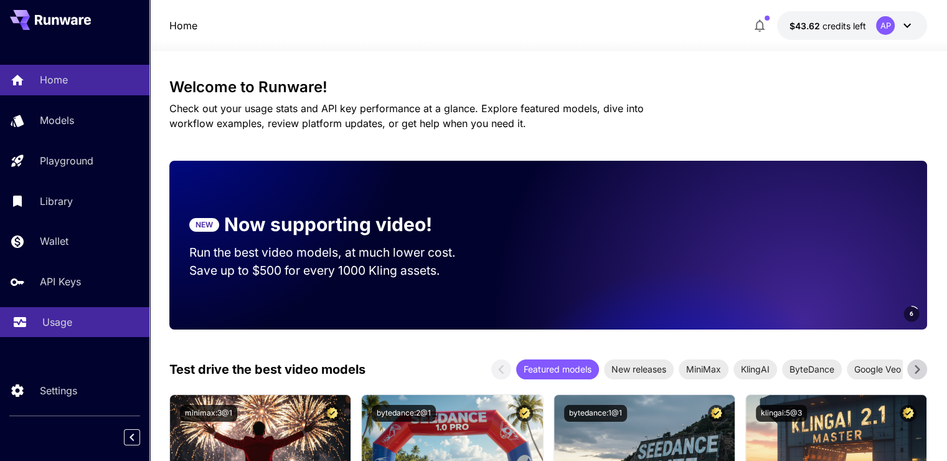
click at [65, 336] on link "Usage" at bounding box center [74, 322] width 149 height 31
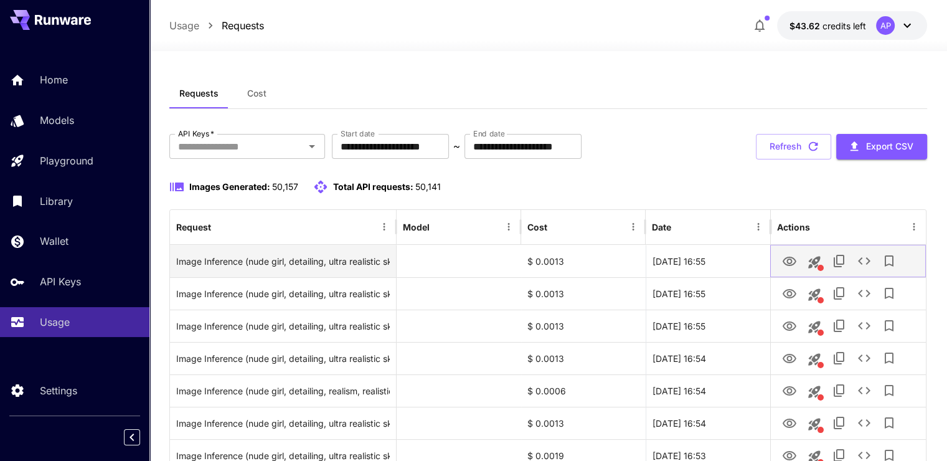
click at [791, 261] on icon "View Image" at bounding box center [790, 260] width 14 height 9
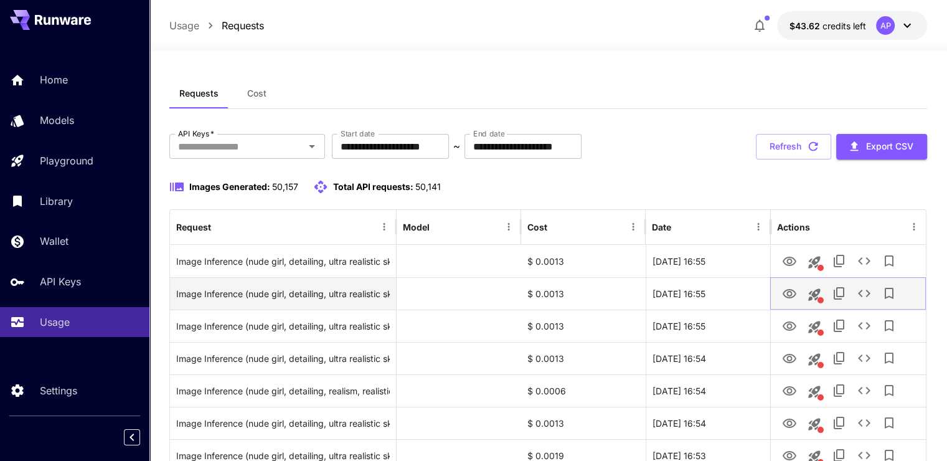
click at [789, 296] on icon "View Image" at bounding box center [789, 293] width 15 height 15
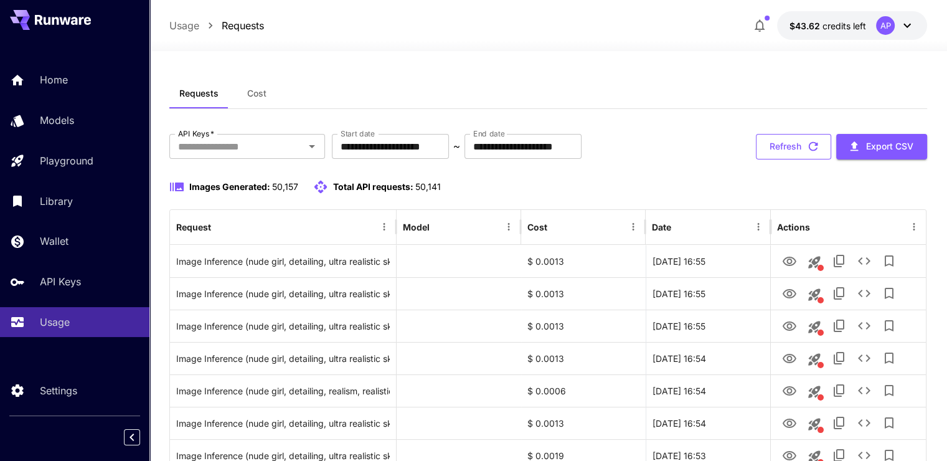
click at [776, 140] on button "Refresh" at bounding box center [793, 147] width 75 height 26
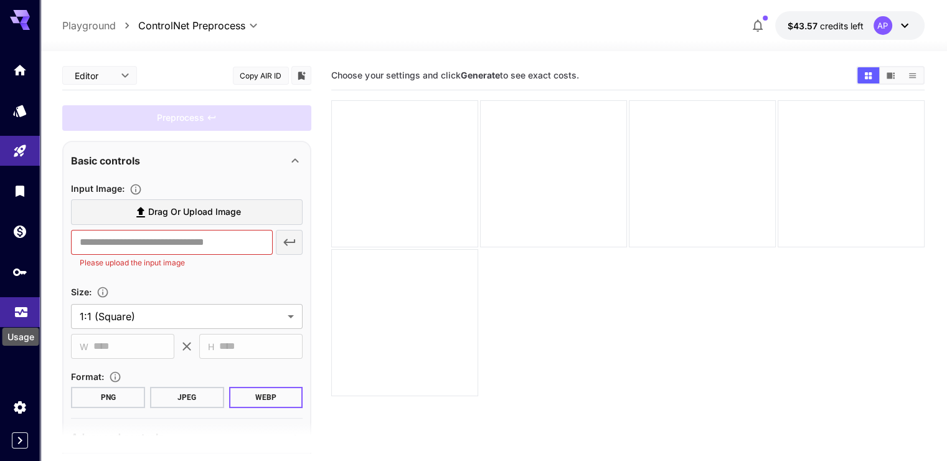
click at [22, 313] on icon "Usage" at bounding box center [21, 311] width 12 height 6
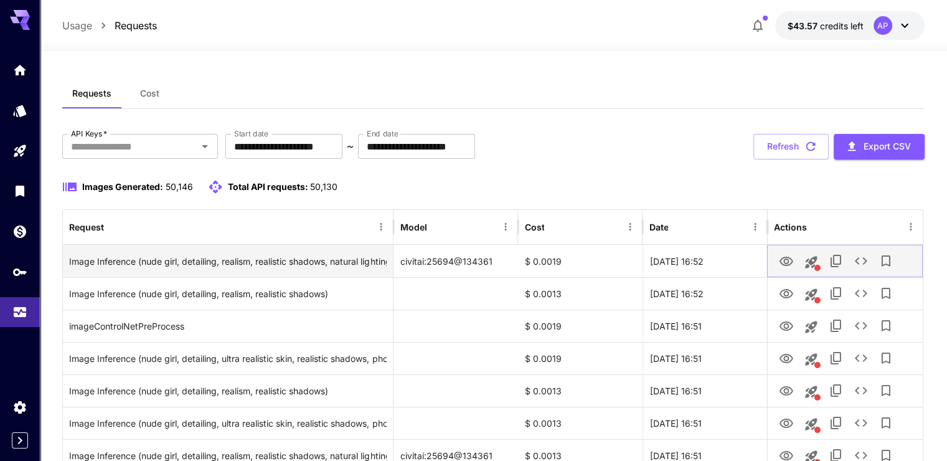
click at [784, 262] on icon "View Image" at bounding box center [786, 260] width 14 height 9
click at [859, 268] on button "See details" at bounding box center [860, 260] width 25 height 25
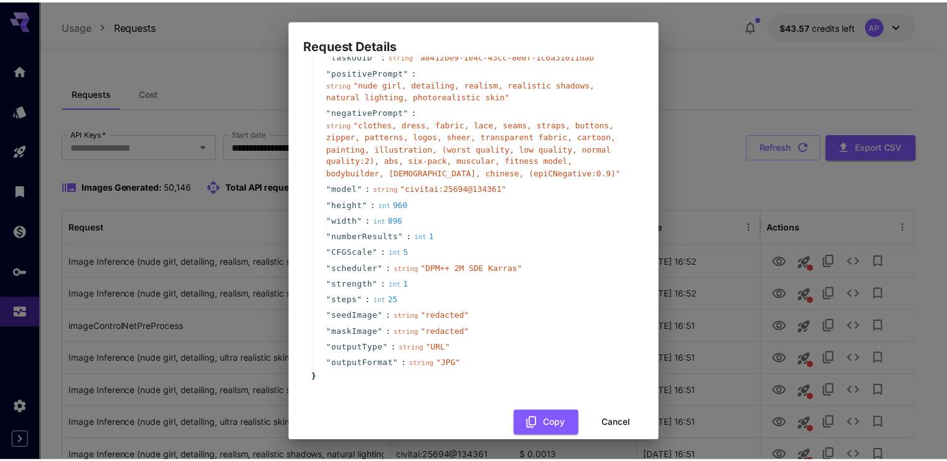
scroll to position [75, 0]
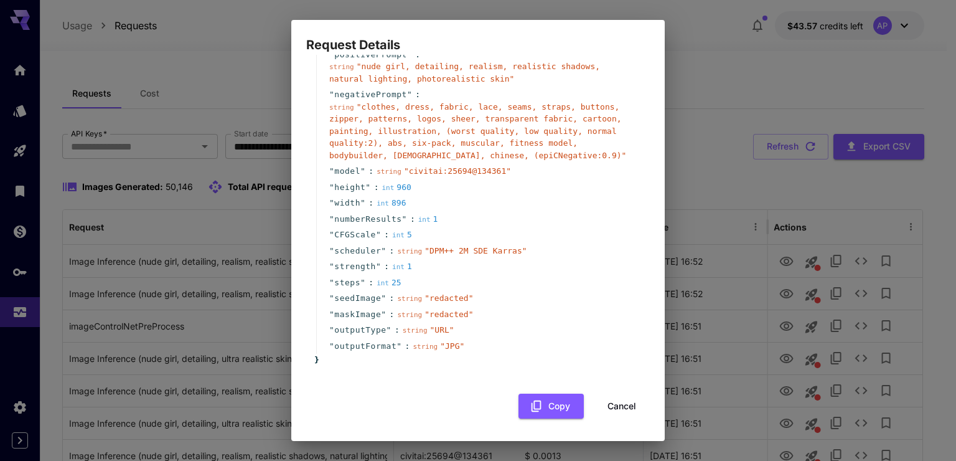
click at [618, 405] on button "Cancel" at bounding box center [622, 406] width 56 height 26
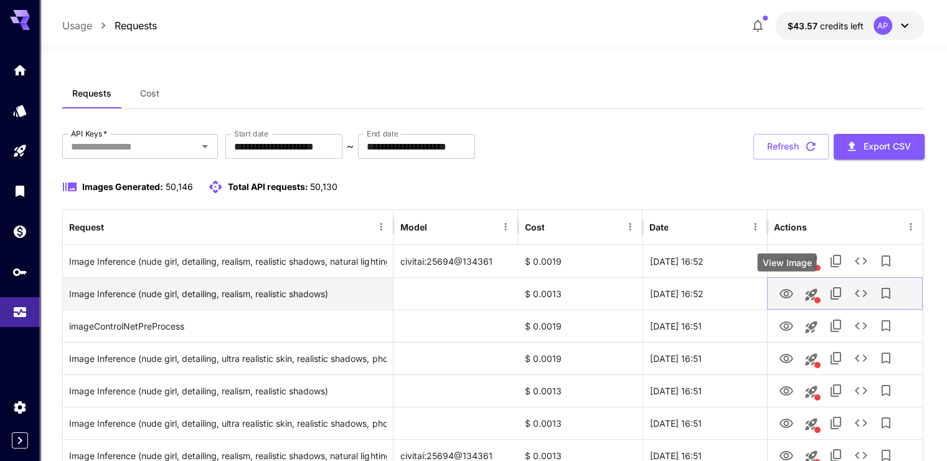
click at [789, 292] on icon "View Image" at bounding box center [786, 293] width 15 height 15
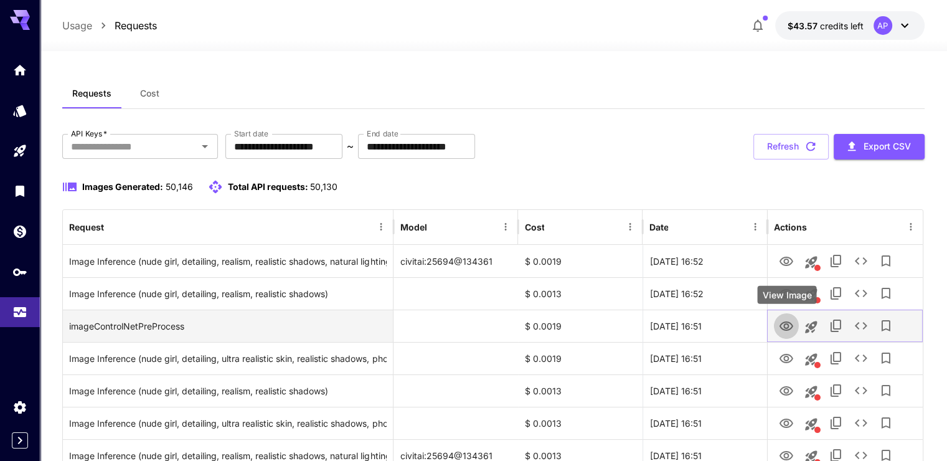
click at [779, 327] on icon "View Image" at bounding box center [786, 326] width 15 height 15
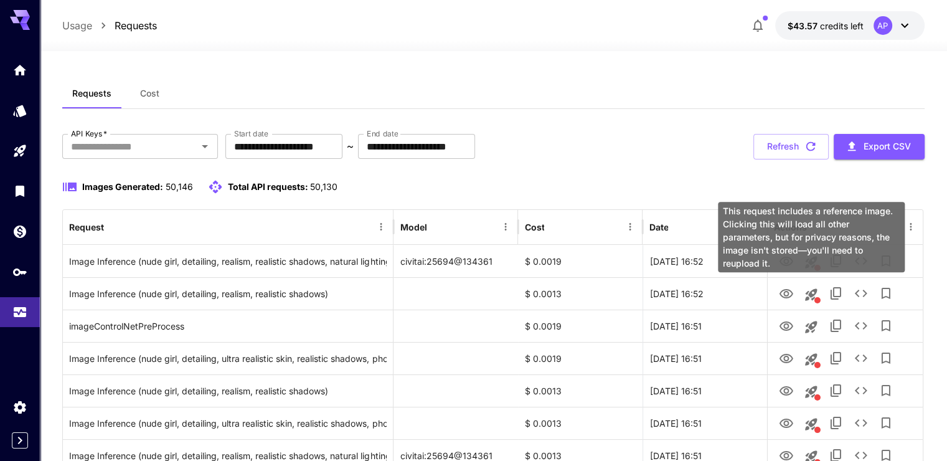
click at [786, 262] on div "This request includes a reference image. Clicking this will load all other para…" at bounding box center [811, 237] width 187 height 70
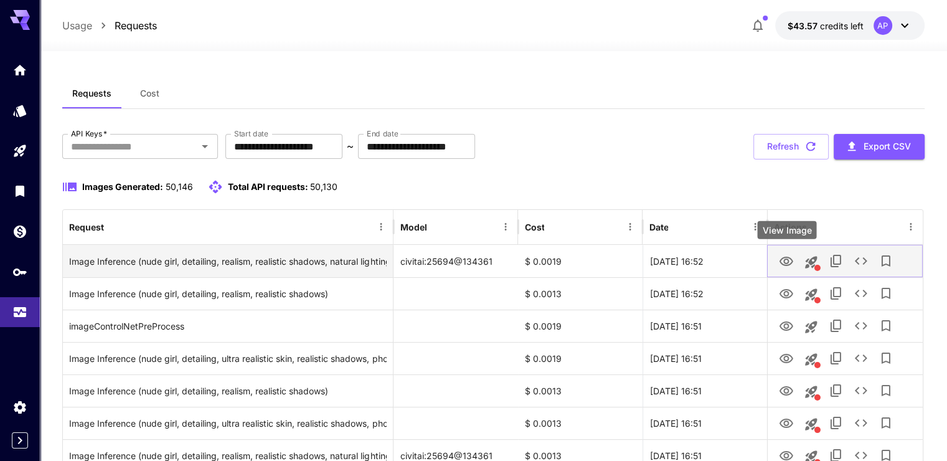
click at [784, 256] on icon "View Image" at bounding box center [786, 260] width 14 height 9
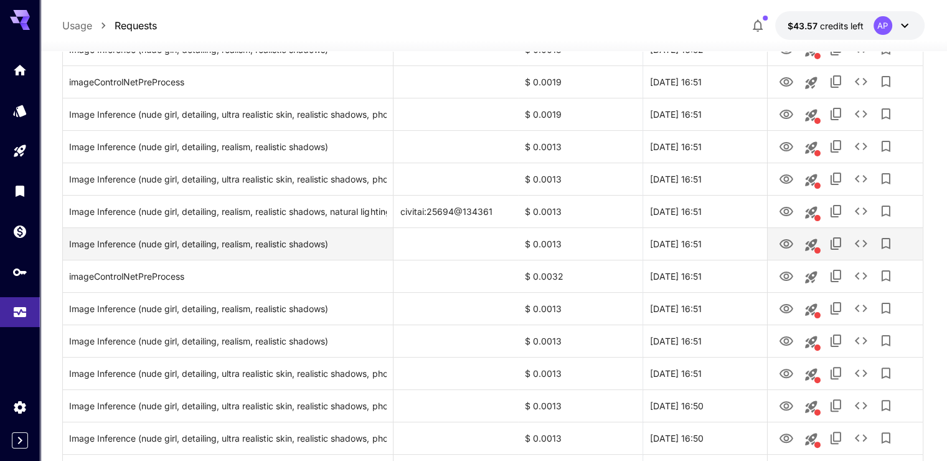
scroll to position [249, 0]
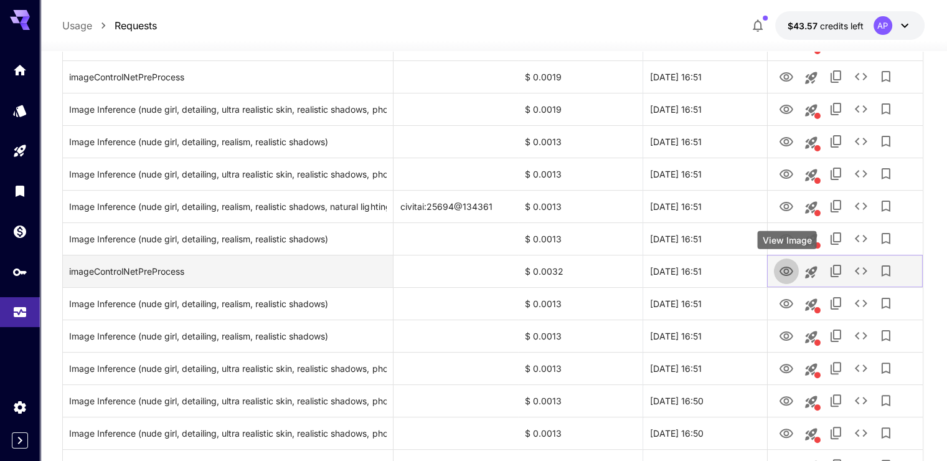
click at [782, 265] on icon "View Image" at bounding box center [786, 271] width 15 height 15
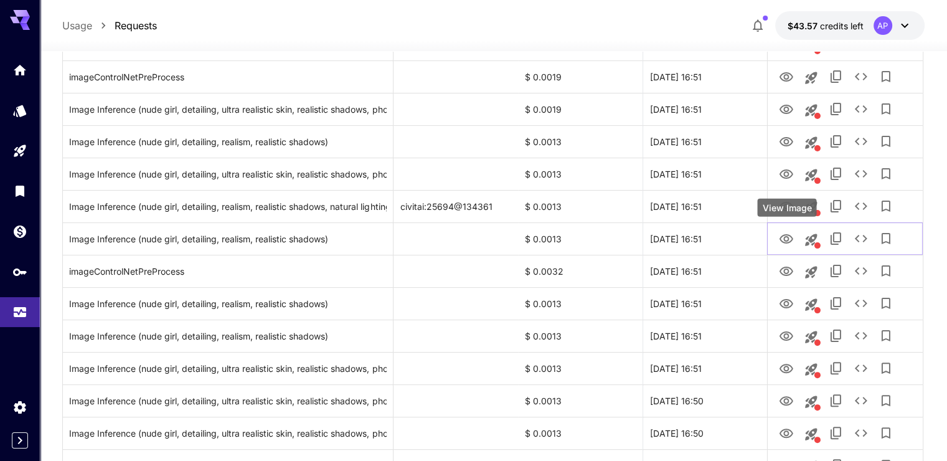
click at [787, 214] on div "View Image" at bounding box center [786, 208] width 59 height 18
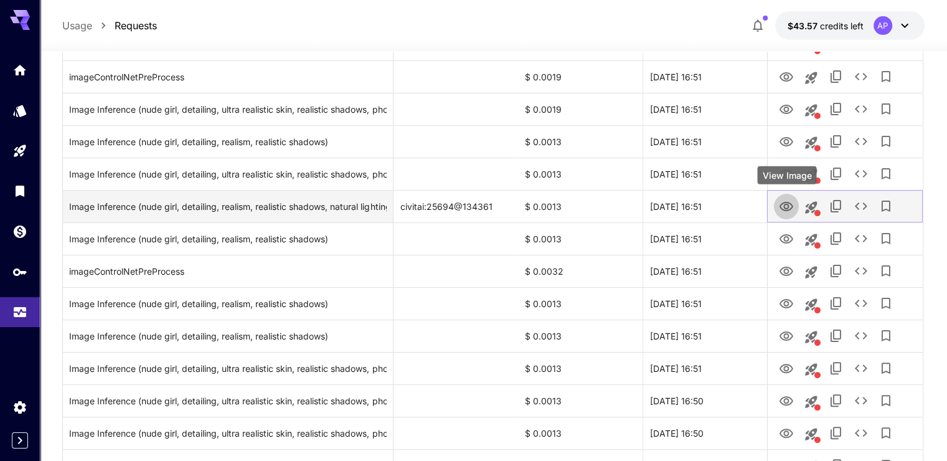
click at [787, 199] on icon "View Image" at bounding box center [786, 206] width 15 height 15
click at [777, 204] on button "View Image" at bounding box center [786, 206] width 25 height 26
click at [787, 195] on button "View Image" at bounding box center [786, 206] width 25 height 26
click at [788, 200] on icon "View Image" at bounding box center [786, 206] width 15 height 15
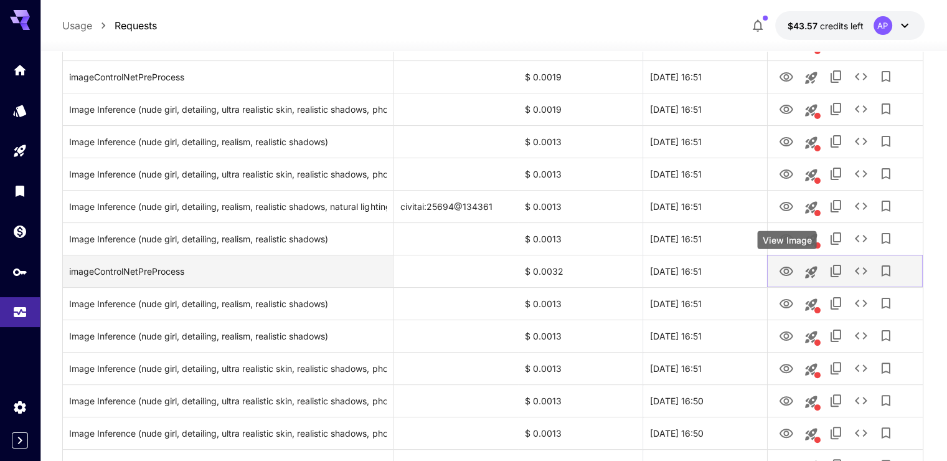
click at [792, 264] on icon "View Image" at bounding box center [786, 271] width 15 height 15
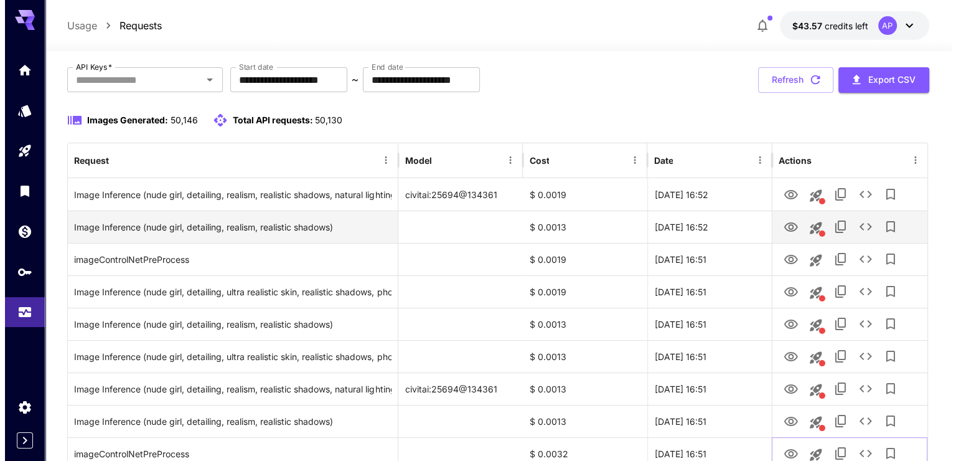
scroll to position [62, 0]
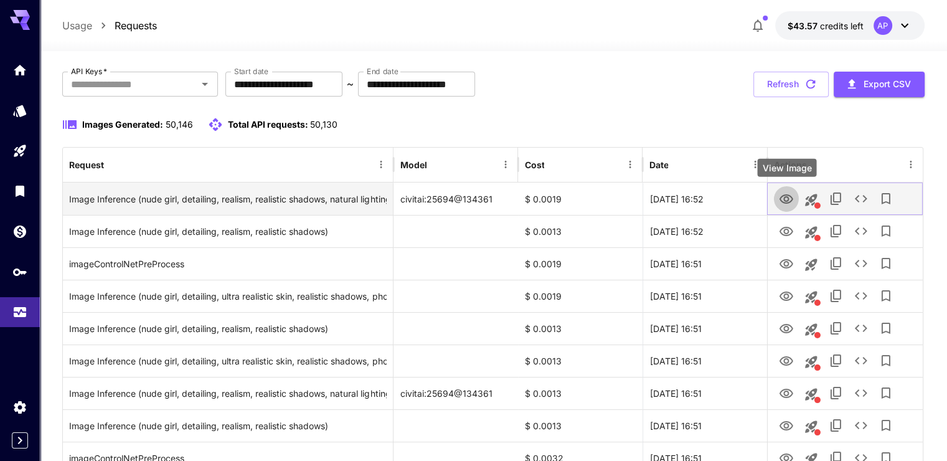
click at [780, 202] on icon "View Image" at bounding box center [786, 199] width 15 height 15
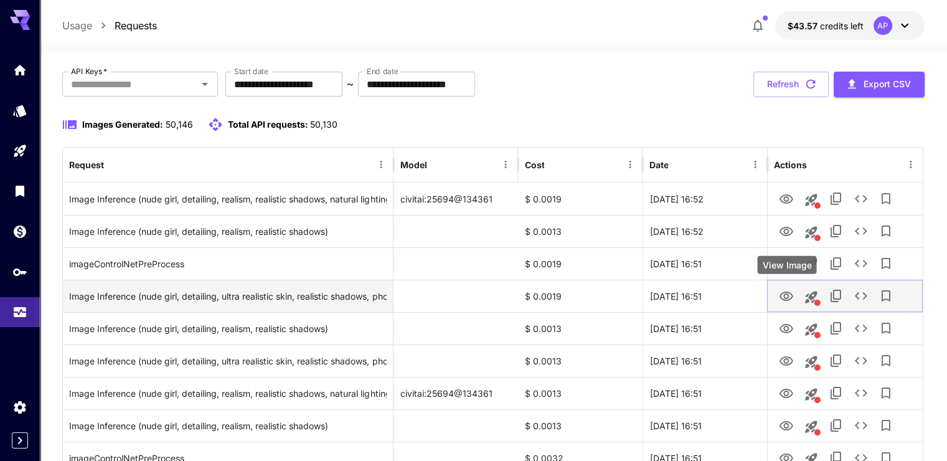
click at [790, 291] on icon "View Image" at bounding box center [786, 296] width 15 height 15
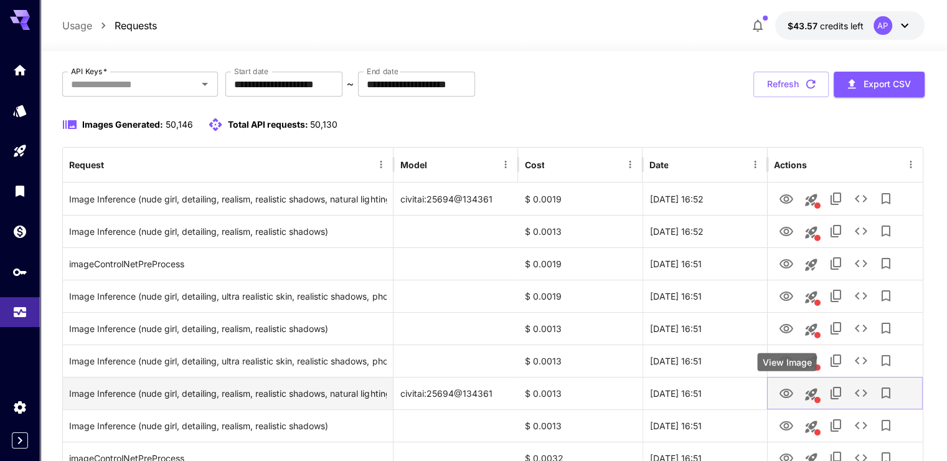
click at [783, 393] on icon "View Image" at bounding box center [786, 393] width 15 height 15
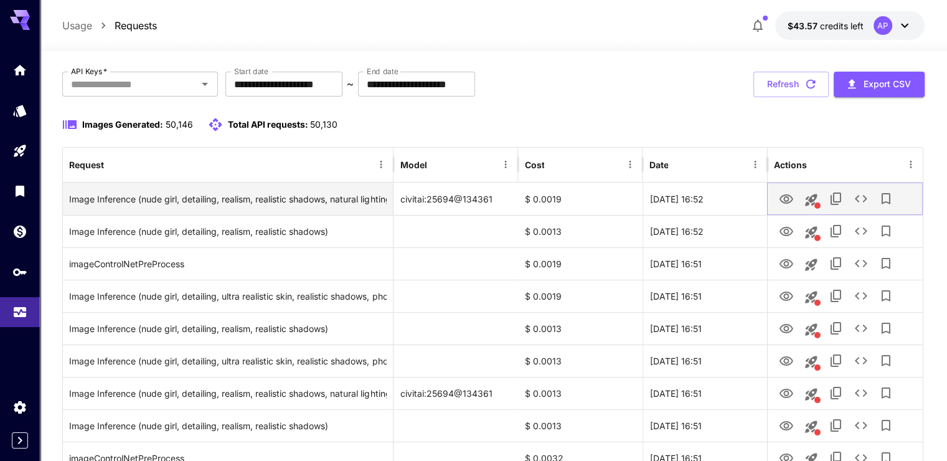
click at [858, 199] on icon "See details" at bounding box center [860, 198] width 15 height 15
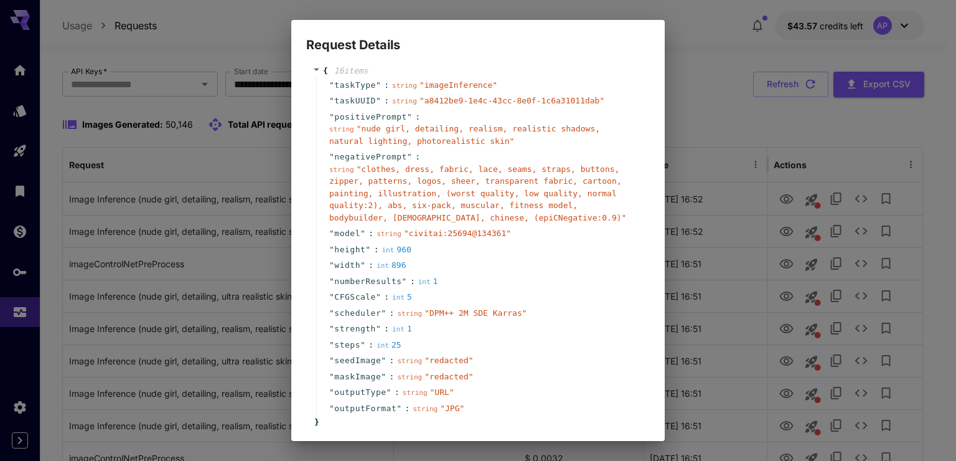
scroll to position [0, 0]
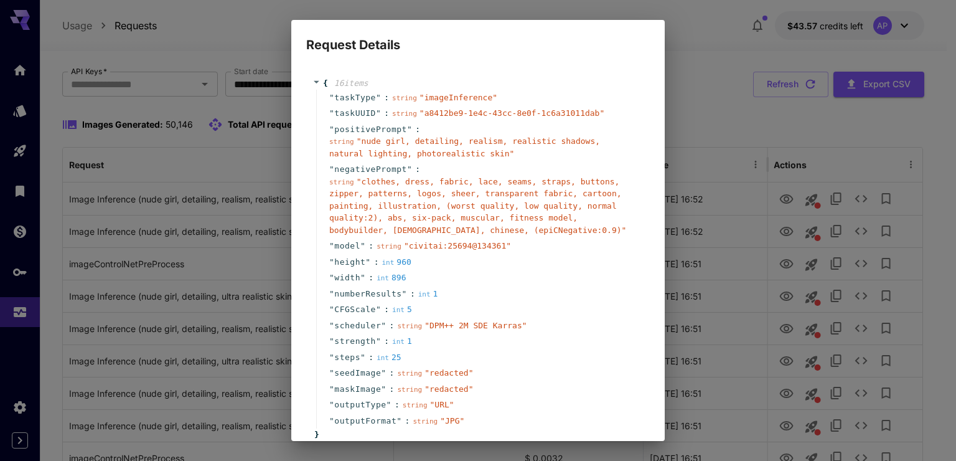
click at [843, 126] on div "Request Details { 16 item s " taskType " : string " imageInference " " taskUUID…" at bounding box center [478, 230] width 956 height 461
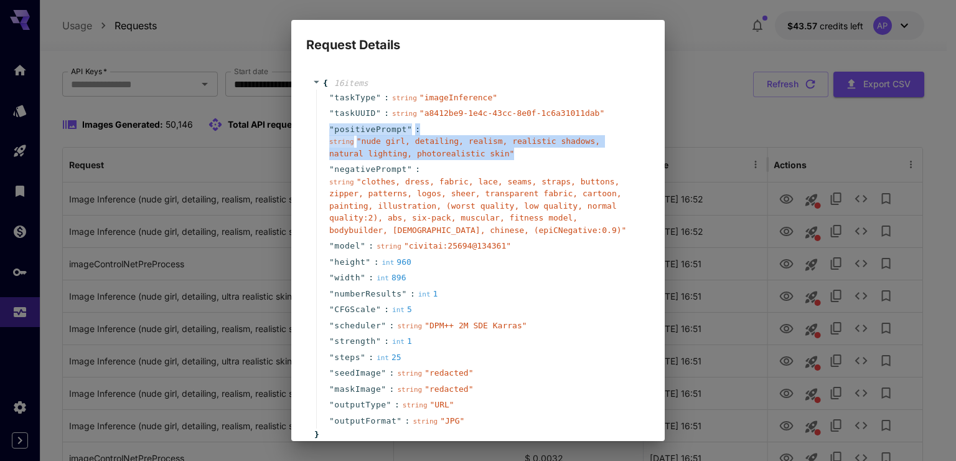
click at [843, 126] on div "Request Details { 16 item s " taskType " : string " imageInference " " taskUUID…" at bounding box center [478, 230] width 956 height 461
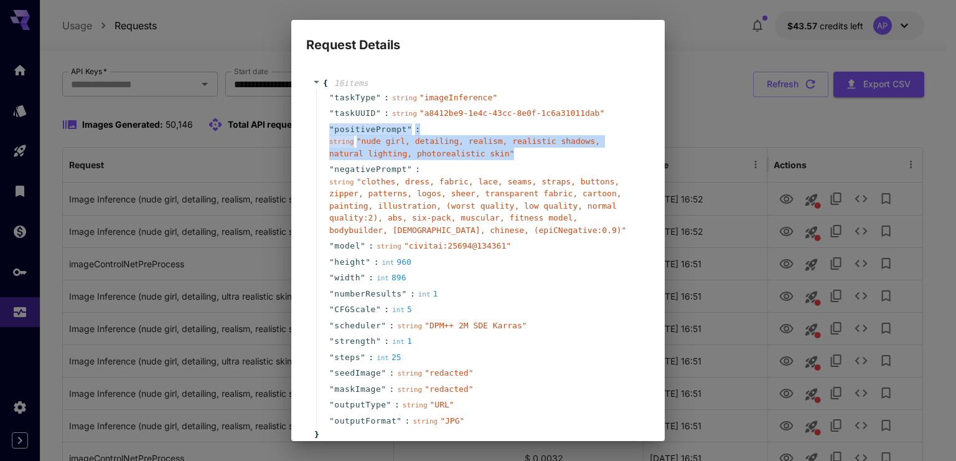
click at [843, 126] on div "Request Details { 16 item s " taskType " : string " imageInference " " taskUUID…" at bounding box center [478, 230] width 956 height 461
drag, startPoint x: 843, startPoint y: 126, endPoint x: 852, endPoint y: 136, distance: 12.8
click at [852, 136] on div "Request Details { 16 item s " taskType " : string " imageInference " " taskUUID…" at bounding box center [478, 230] width 956 height 461
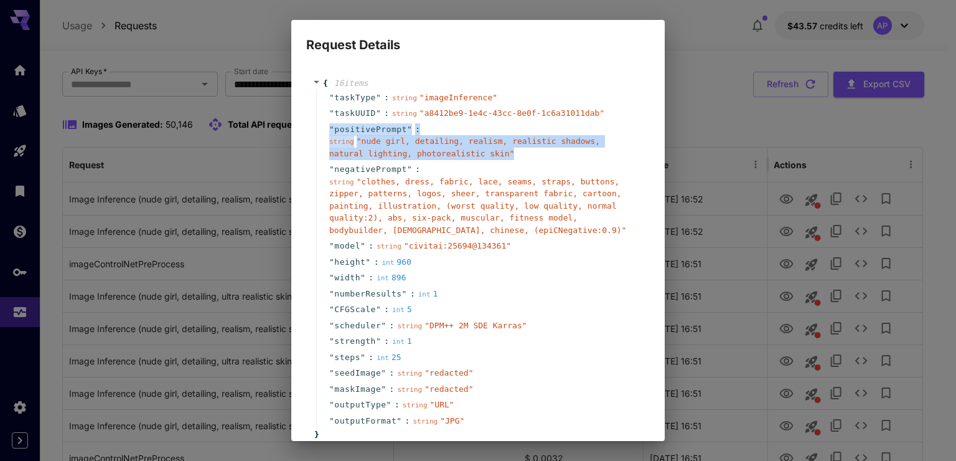
click at [852, 136] on div "Request Details { 16 item s " taskType " : string " imageInference " " taskUUID…" at bounding box center [478, 230] width 956 height 461
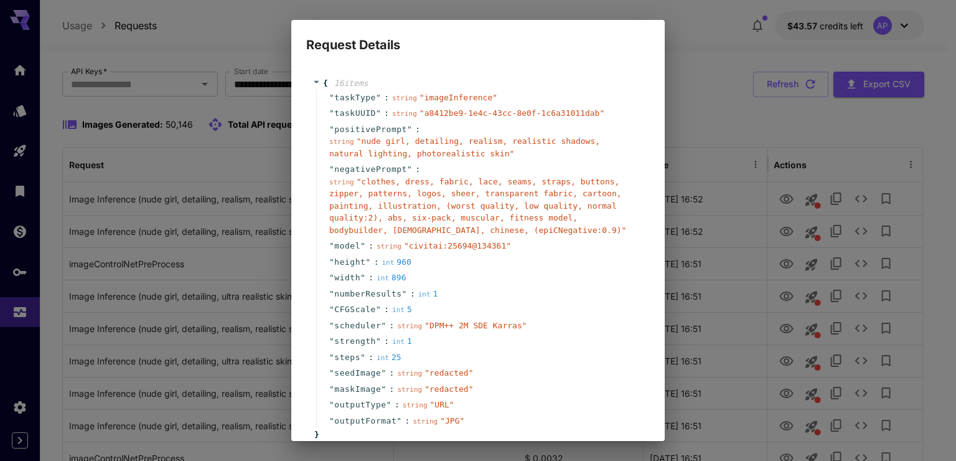
click at [852, 136] on div "Request Details { 16 item s " taskType " : string " imageInference " " taskUUID…" at bounding box center [478, 230] width 956 height 461
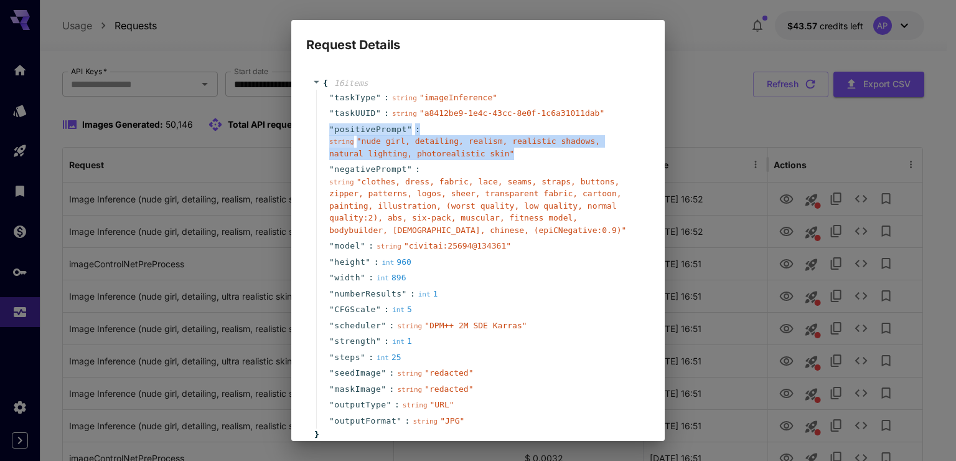
click at [852, 136] on div "Request Details { 16 item s " taskType " : string " imageInference " " taskUUID…" at bounding box center [478, 230] width 956 height 461
drag, startPoint x: 852, startPoint y: 136, endPoint x: 860, endPoint y: 143, distance: 10.6
click at [860, 143] on div "Request Details { 16 item s " taskType " : string " imageInference " " taskUUID…" at bounding box center [478, 230] width 956 height 461
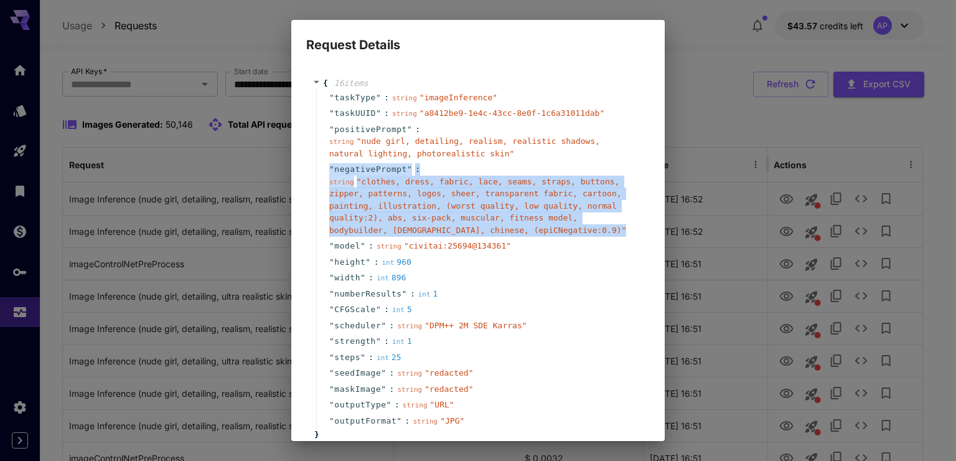
drag, startPoint x: 860, startPoint y: 143, endPoint x: 924, endPoint y: 179, distance: 74.1
click at [924, 179] on div "Request Details { 16 item s " taskType " : string " imageInference " " taskUUID…" at bounding box center [478, 230] width 956 height 461
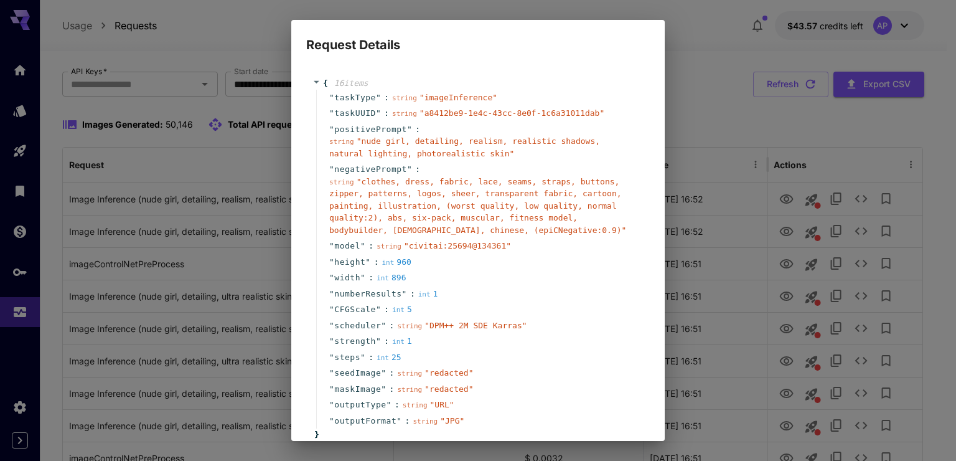
click at [931, 187] on div "Request Details { 16 item s " taskType " : string " imageInference " " taskUUID…" at bounding box center [478, 230] width 956 height 461
click at [549, 150] on div "string " nude girl, detailing, realism, realistic shadows, natural lighting, ph…" at bounding box center [483, 147] width 308 height 24
click at [750, 134] on div "Request Details { 16 item s " taskType " : string " imageInference " " taskUUID…" at bounding box center [478, 230] width 956 height 461
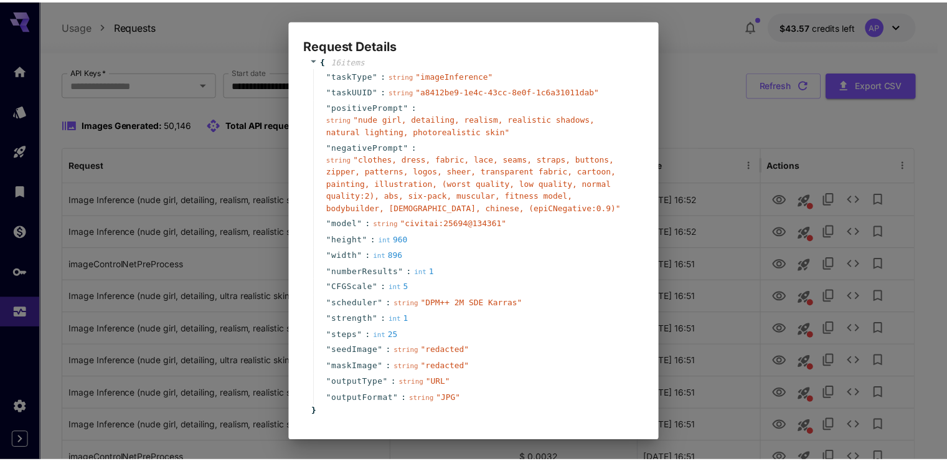
scroll to position [75, 0]
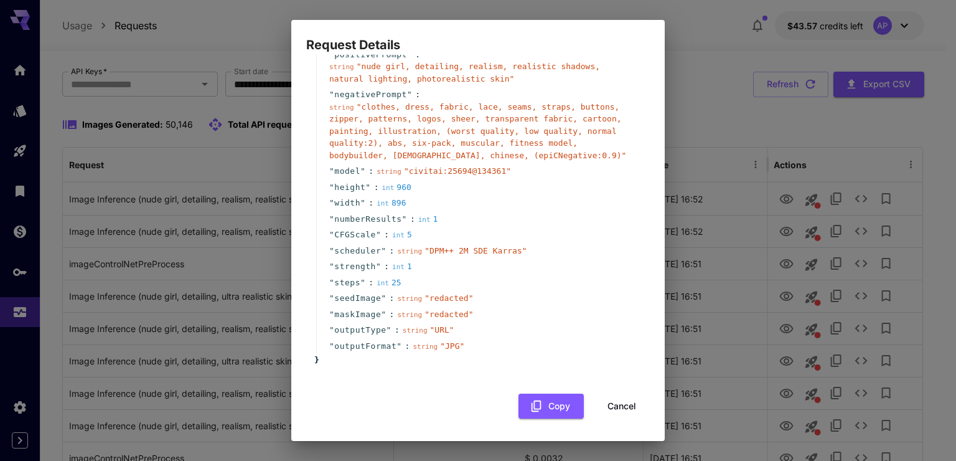
click at [594, 413] on button "Cancel" at bounding box center [622, 406] width 56 height 26
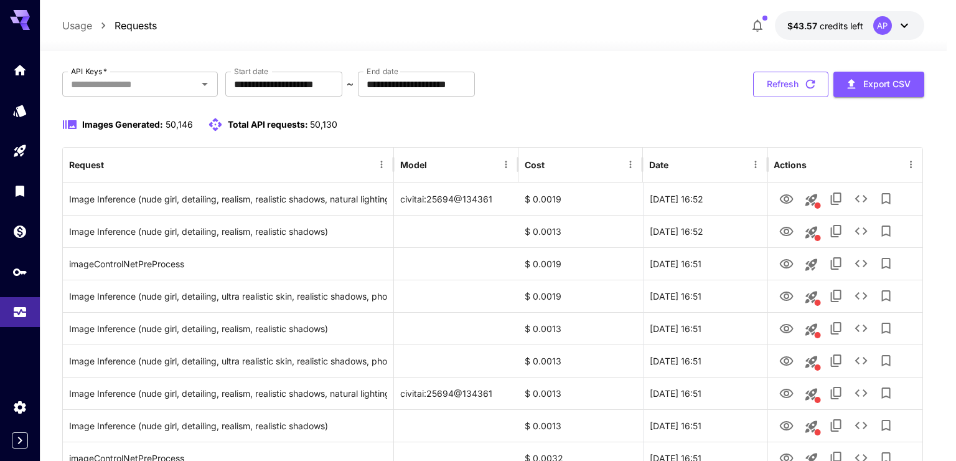
click at [779, 75] on button "Refresh" at bounding box center [790, 85] width 75 height 26
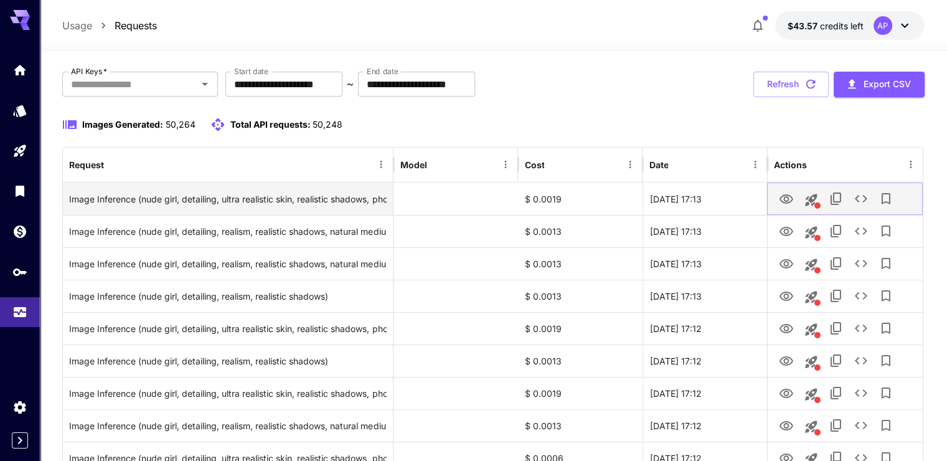
click at [791, 194] on icon "View Image" at bounding box center [786, 199] width 15 height 15
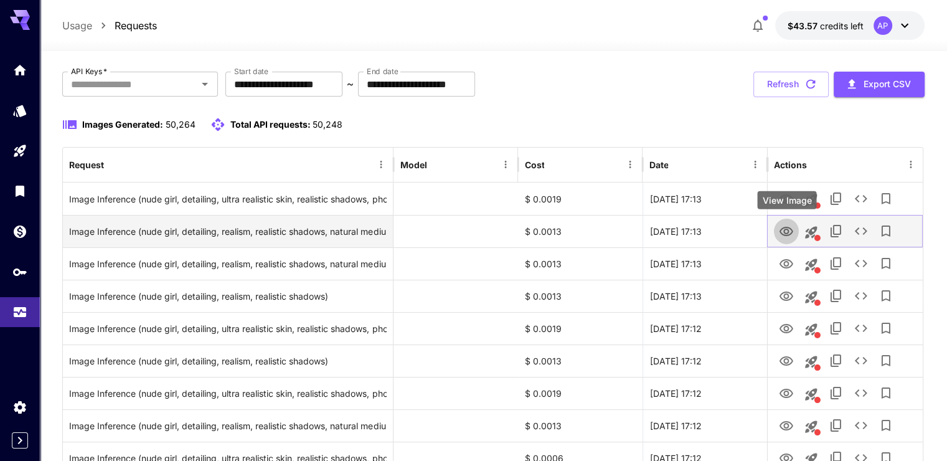
click at [794, 228] on button "View Image" at bounding box center [786, 231] width 25 height 26
click at [782, 232] on icon "View Image" at bounding box center [786, 231] width 15 height 15
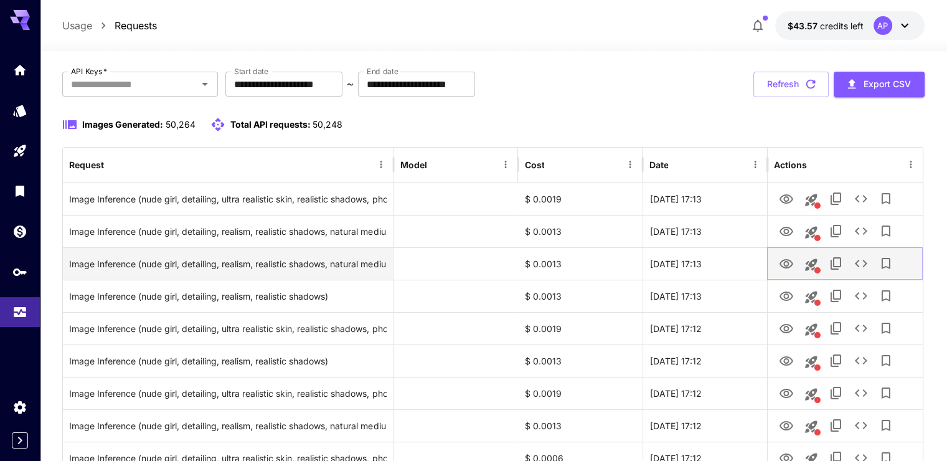
click at [786, 268] on icon "View Image" at bounding box center [786, 263] width 15 height 15
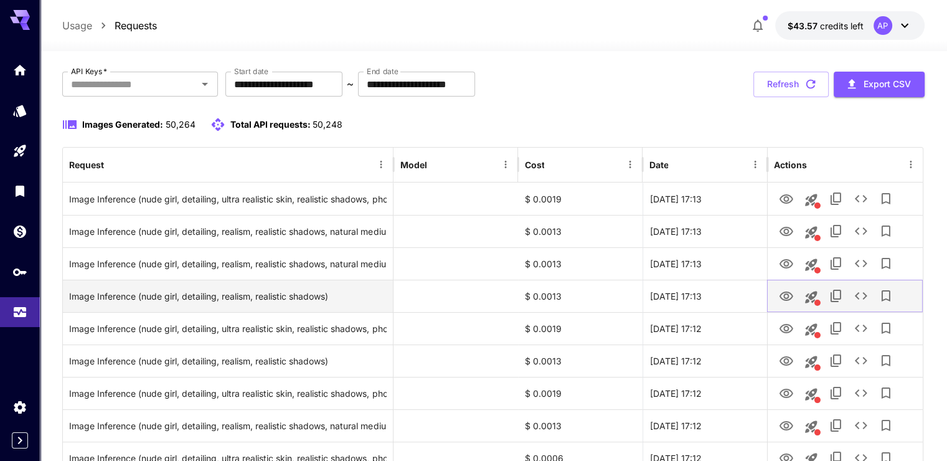
click at [792, 294] on icon "View Image" at bounding box center [786, 295] width 14 height 9
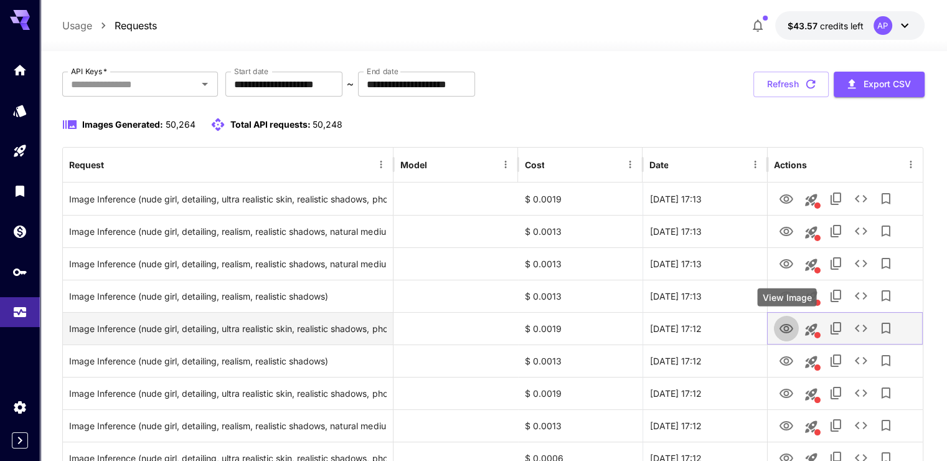
click at [792, 324] on icon "View Image" at bounding box center [786, 328] width 15 height 15
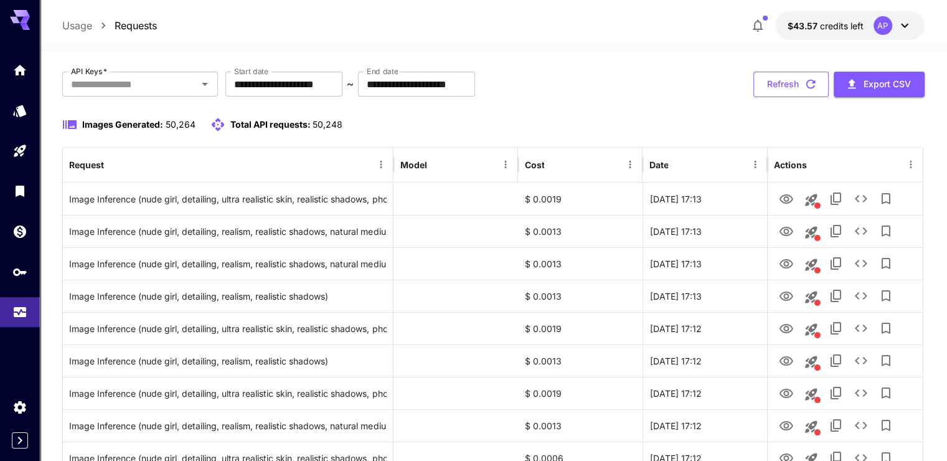
click at [796, 88] on button "Refresh" at bounding box center [790, 85] width 75 height 26
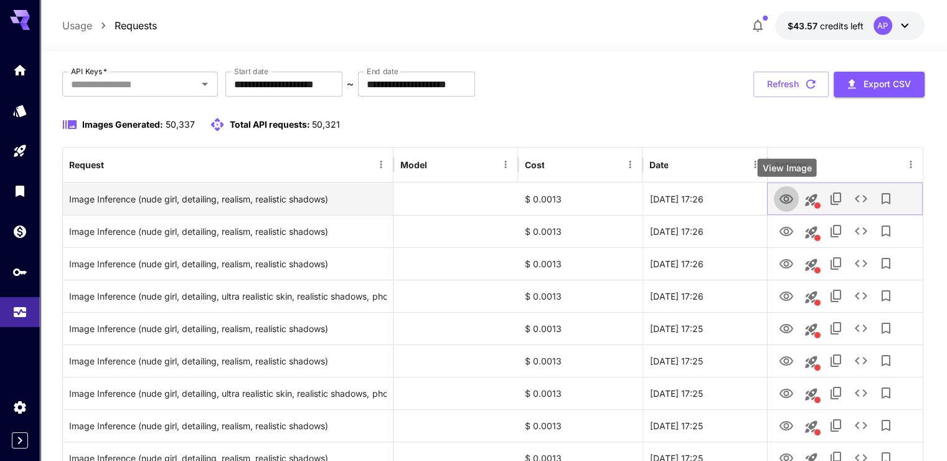
click at [784, 195] on icon "View Image" at bounding box center [786, 198] width 14 height 9
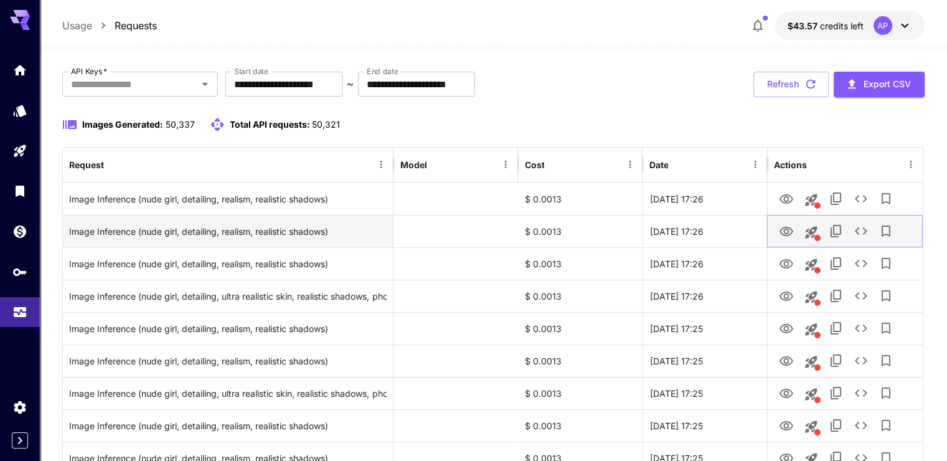
click at [781, 228] on icon "View Image" at bounding box center [786, 231] width 15 height 15
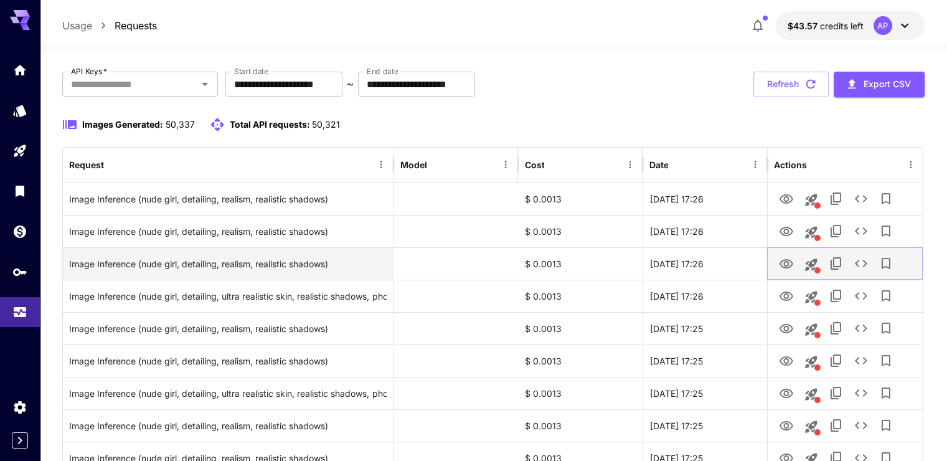
click at [792, 271] on button "View Image" at bounding box center [786, 263] width 25 height 26
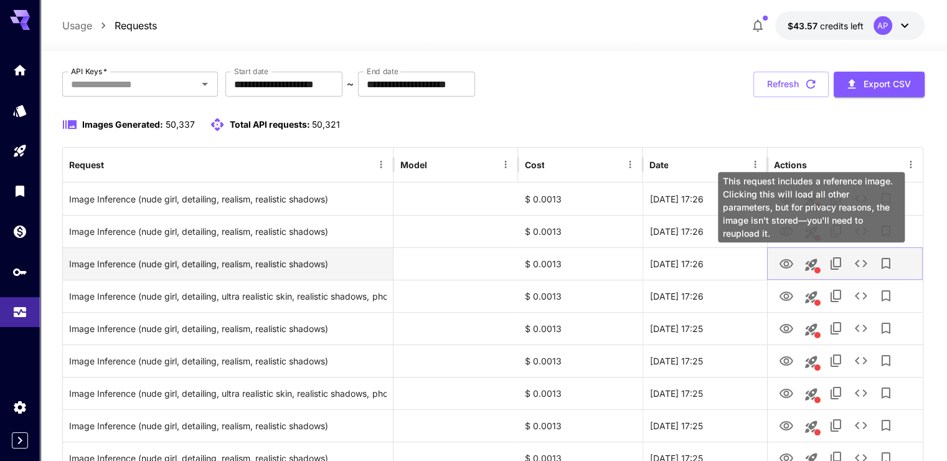
click at [791, 270] on icon "View Image" at bounding box center [786, 263] width 15 height 15
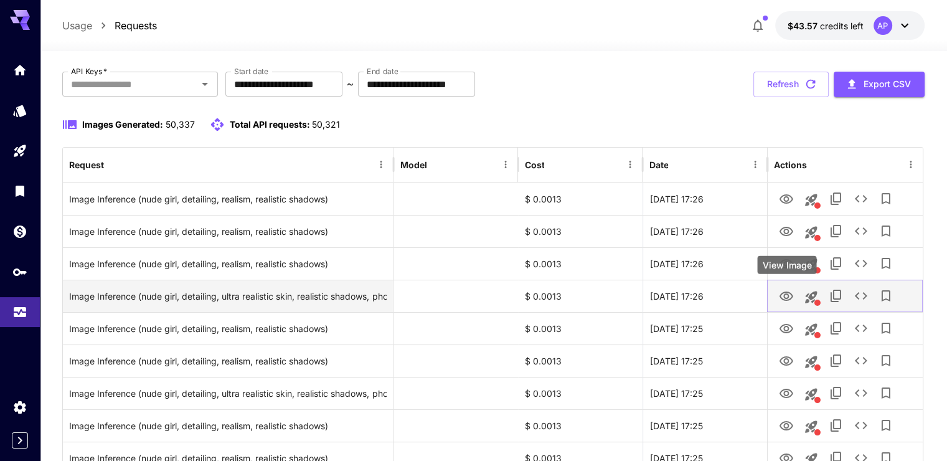
click at [786, 297] on icon "View Image" at bounding box center [786, 295] width 14 height 9
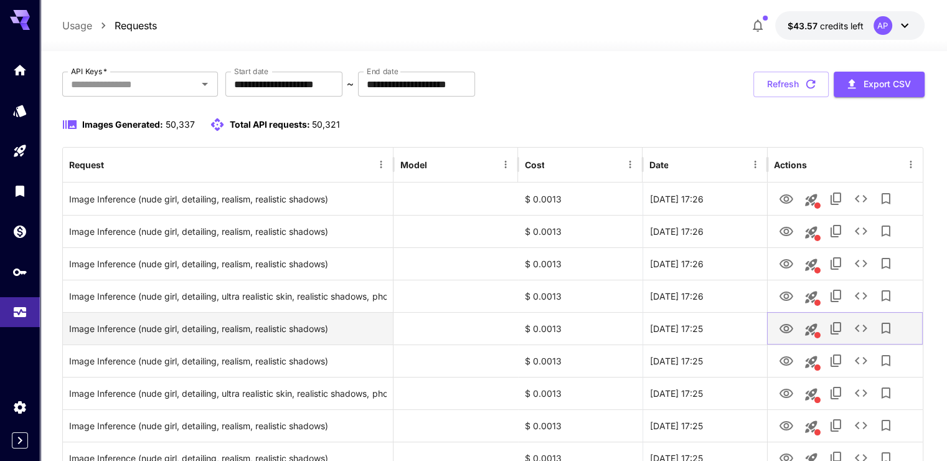
click at [791, 326] on icon "View Image" at bounding box center [786, 328] width 14 height 9
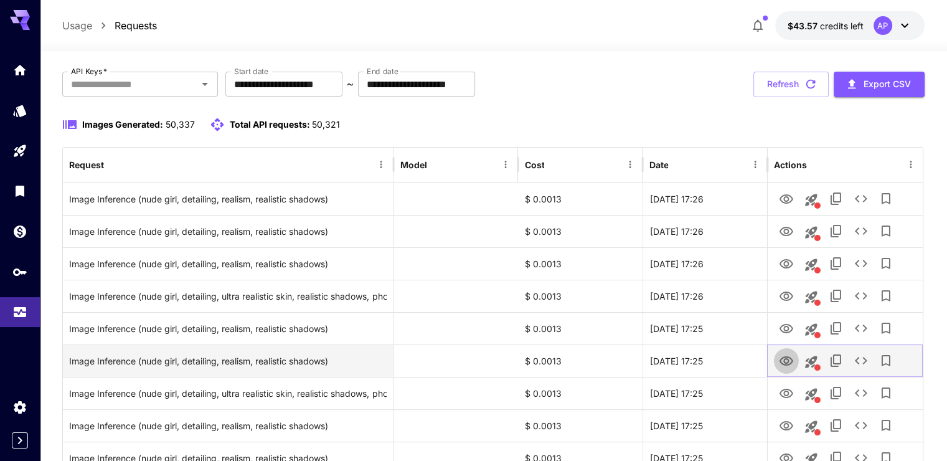
click at [785, 359] on icon "View Image" at bounding box center [786, 361] width 15 height 15
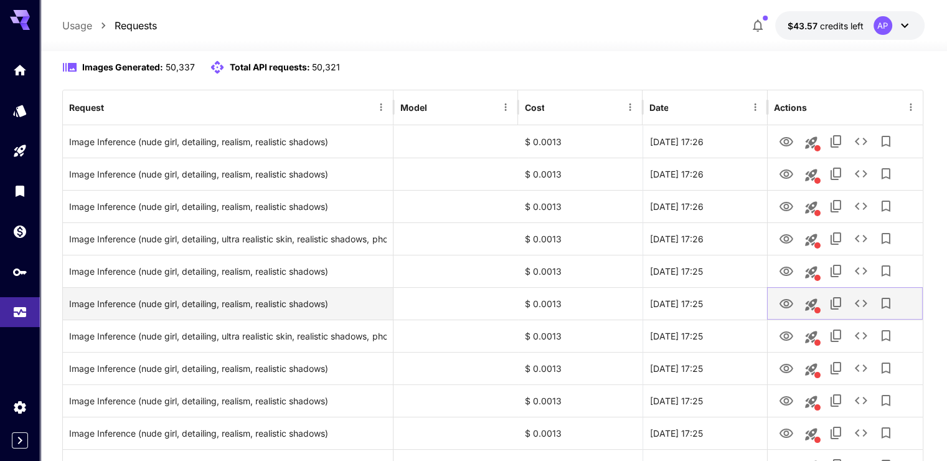
scroll to position [125, 0]
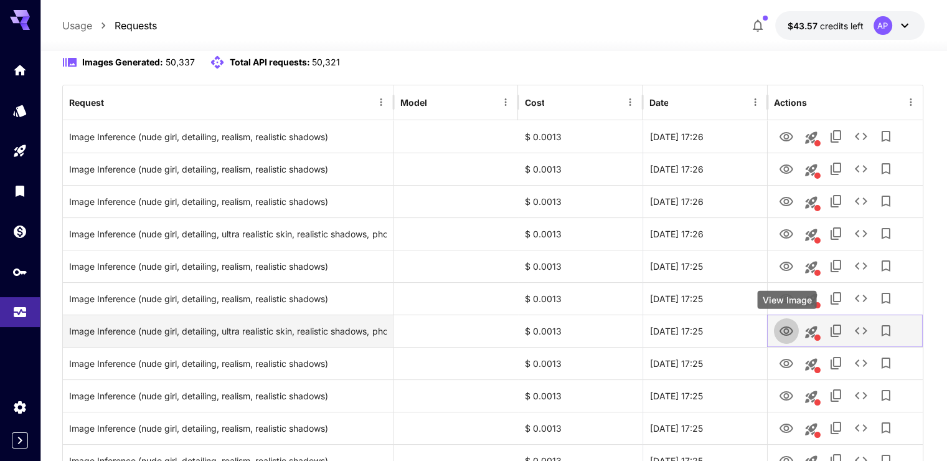
click at [778, 330] on button "View Image" at bounding box center [786, 330] width 25 height 26
click at [787, 330] on icon "View Image" at bounding box center [786, 330] width 14 height 9
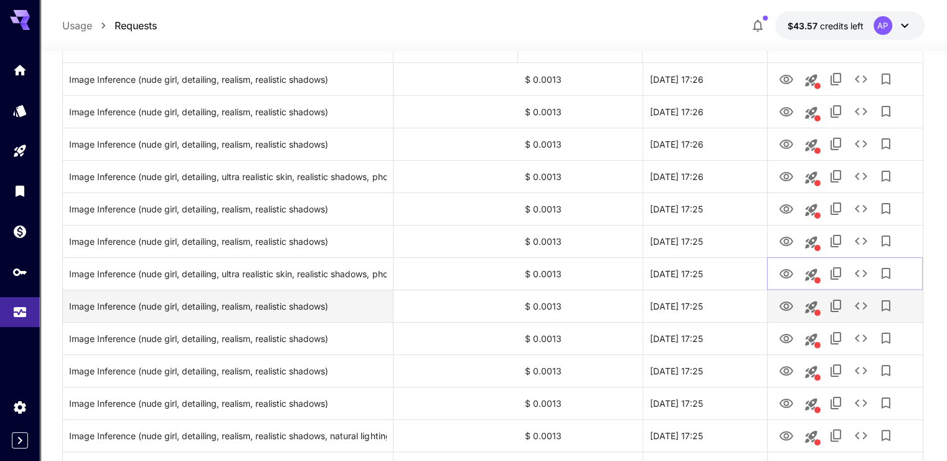
scroll to position [187, 0]
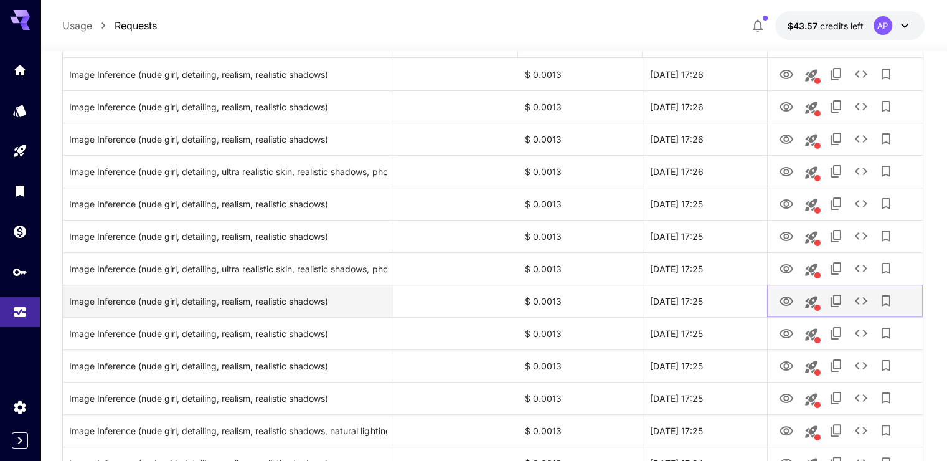
click at [781, 302] on icon "View Image" at bounding box center [786, 300] width 14 height 9
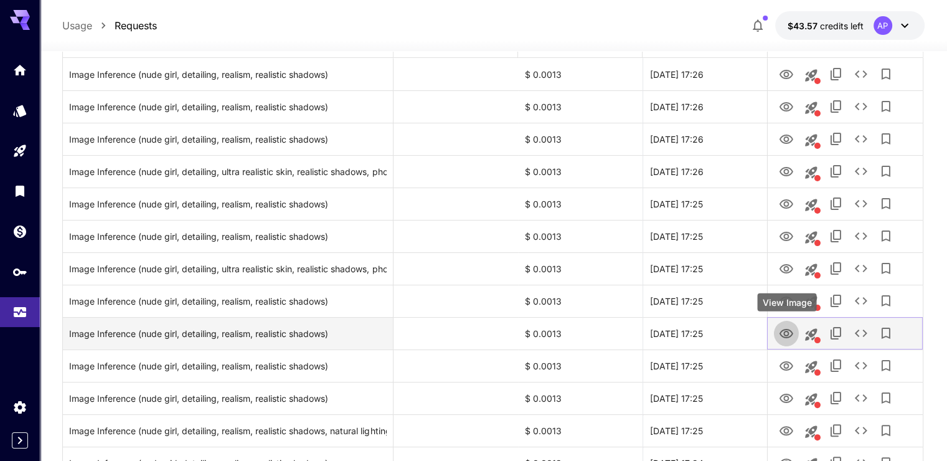
click at [789, 334] on icon "View Image" at bounding box center [786, 333] width 15 height 15
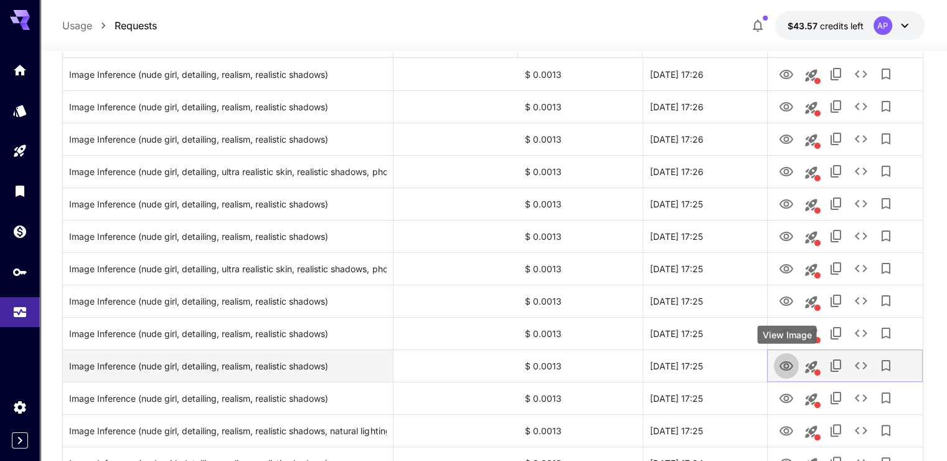
click at [781, 362] on icon "View Image" at bounding box center [786, 366] width 15 height 15
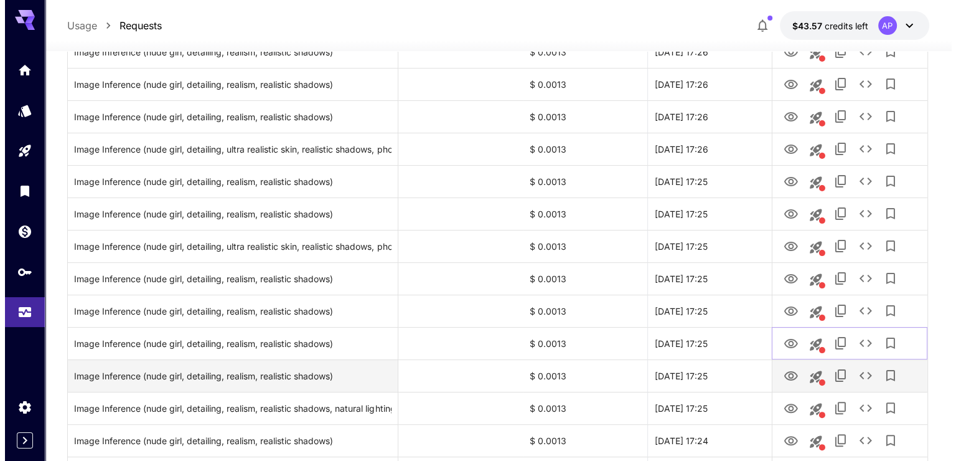
scroll to position [249, 0]
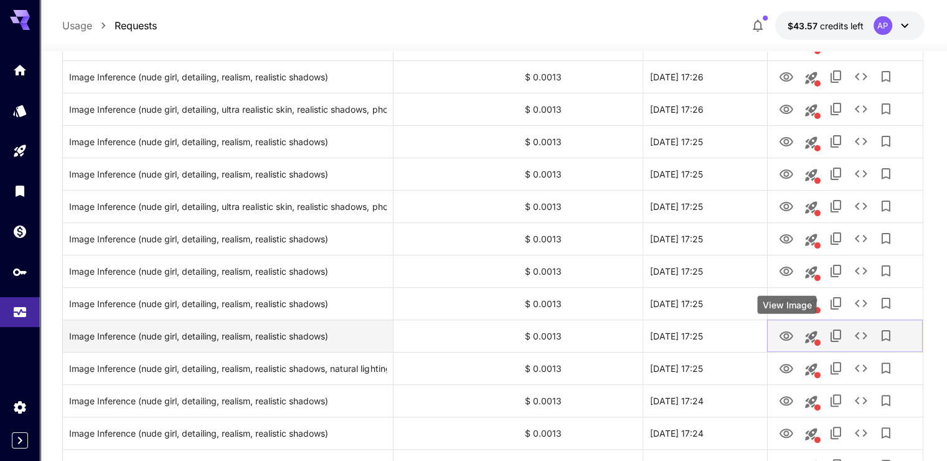
click at [794, 334] on button "View Image" at bounding box center [786, 335] width 25 height 26
click at [784, 333] on icon "View Image" at bounding box center [786, 336] width 15 height 15
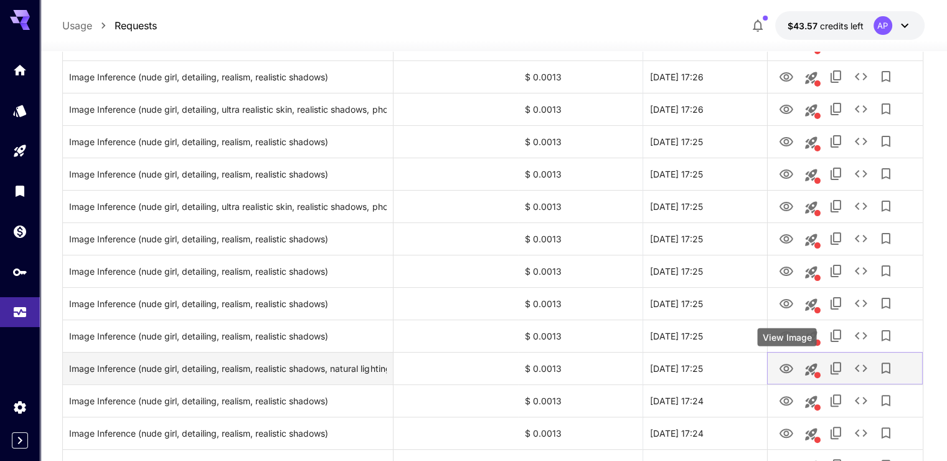
click at [786, 374] on icon "View Image" at bounding box center [786, 368] width 15 height 15
click at [862, 367] on icon "See details" at bounding box center [860, 367] width 15 height 15
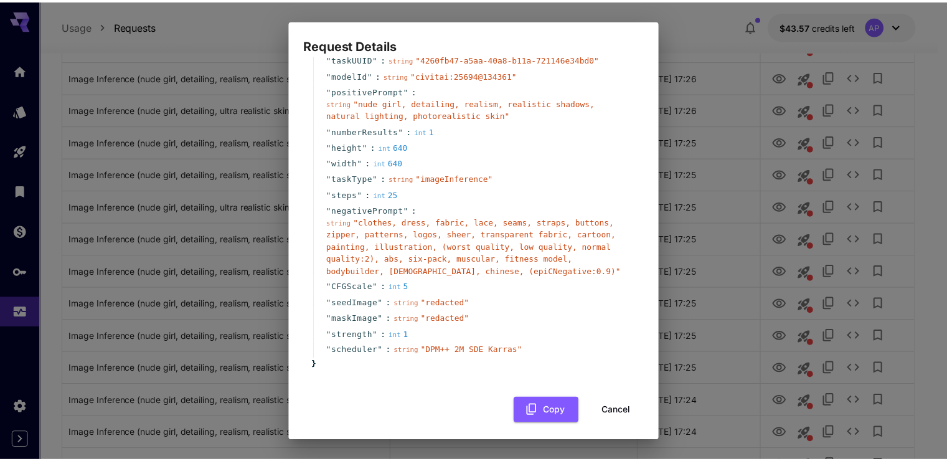
scroll to position [59, 0]
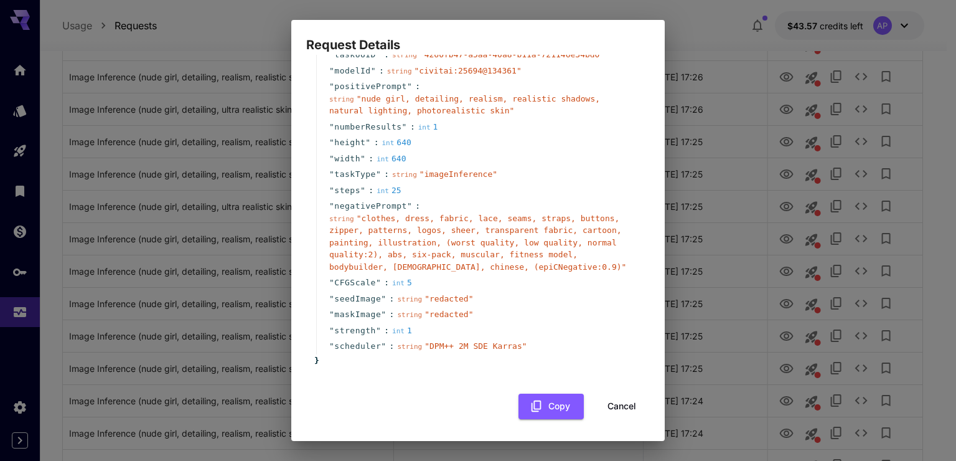
click at [437, 299] on span "" redacted "" at bounding box center [449, 298] width 49 height 9
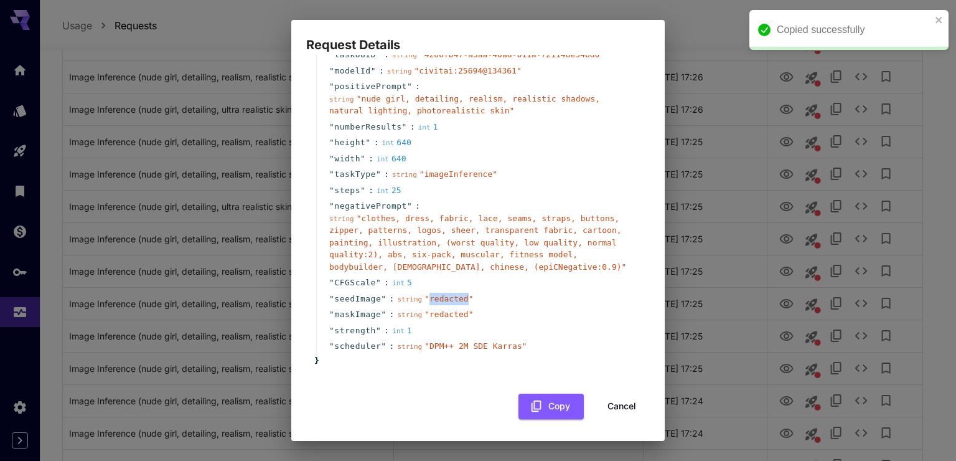
click at [437, 299] on span "" redacted "" at bounding box center [449, 298] width 49 height 9
click at [479, 304] on div "" seedImage " : string " redacted "" at bounding box center [479, 299] width 327 height 16
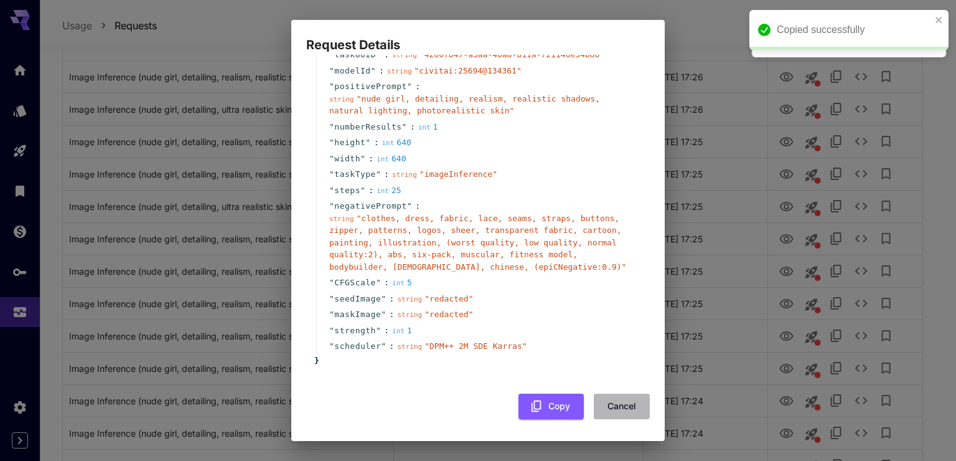
click at [621, 405] on button "Cancel" at bounding box center [622, 406] width 56 height 26
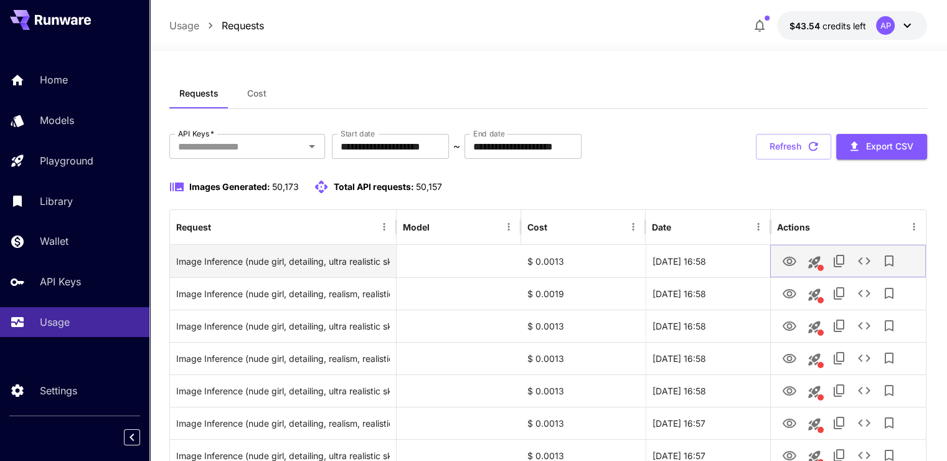
click at [782, 261] on icon "View Image" at bounding box center [789, 261] width 15 height 15
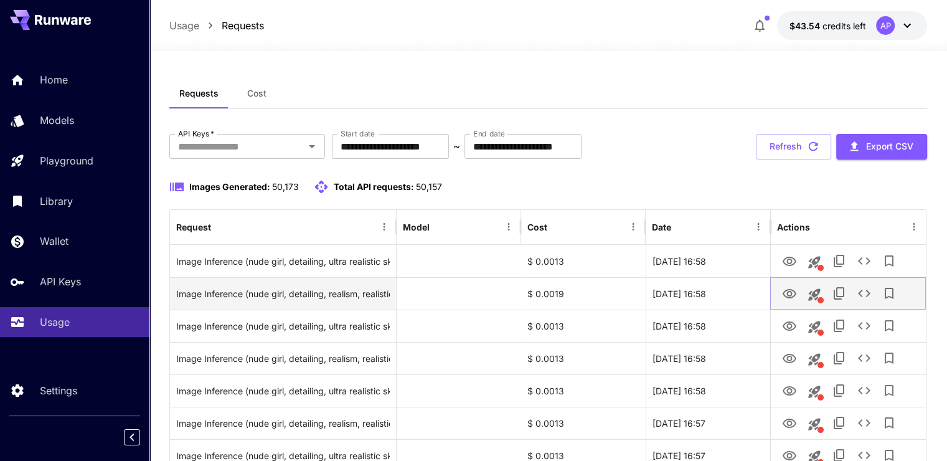
click at [792, 289] on icon "View Image" at bounding box center [790, 293] width 14 height 9
